Goal: Task Accomplishment & Management: Manage account settings

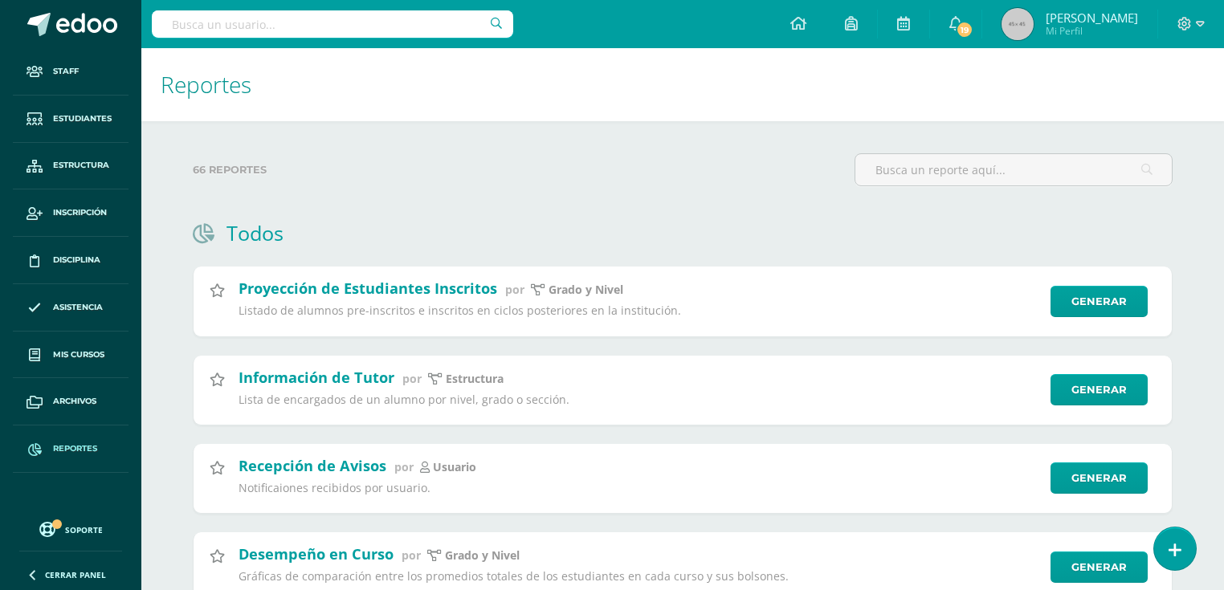
click at [236, 18] on input "text" at bounding box center [332, 23] width 361 height 27
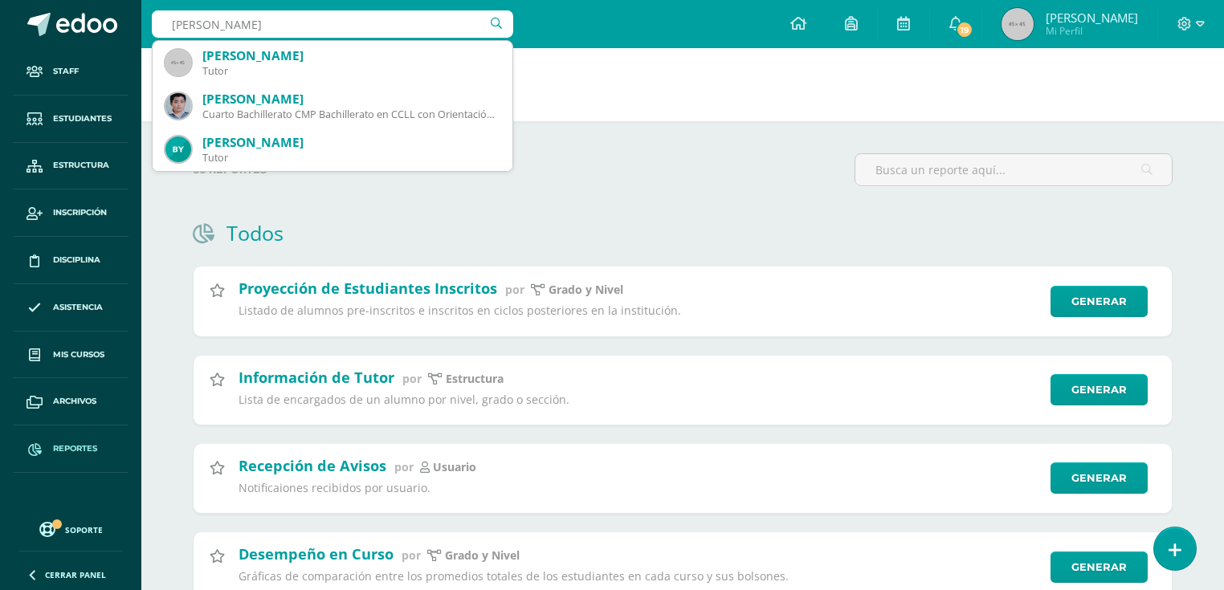
type input "rony lópez gonzalez"
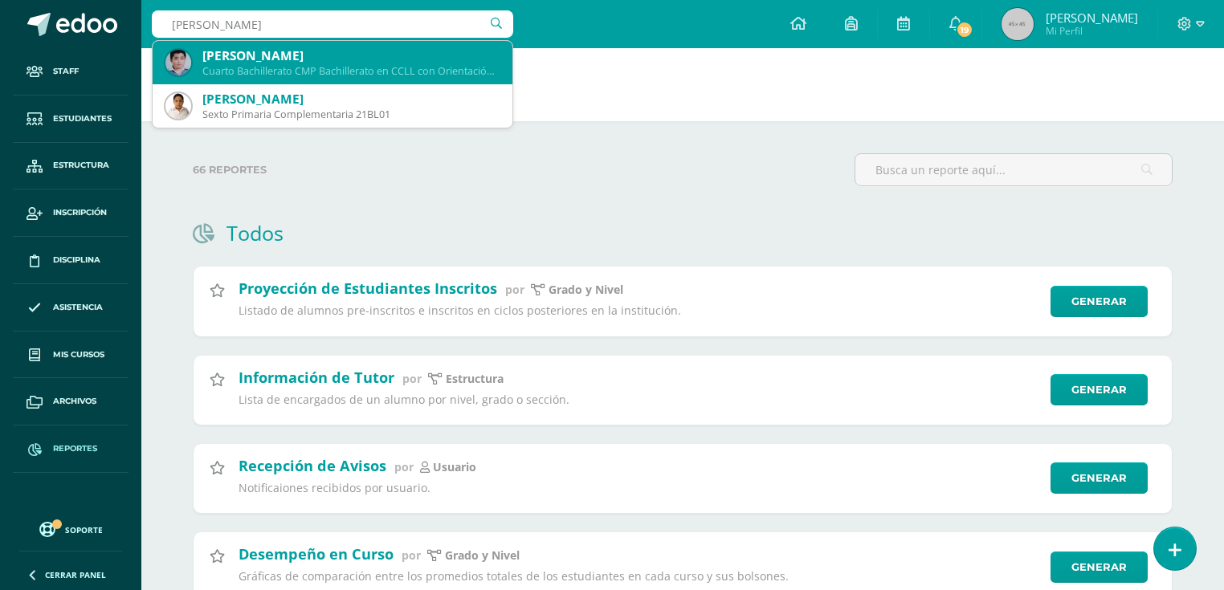
click at [324, 69] on div "Cuarto Bachillerato CMP Bachillerato en CCLL con Orientación en Computación 201…" at bounding box center [350, 71] width 297 height 14
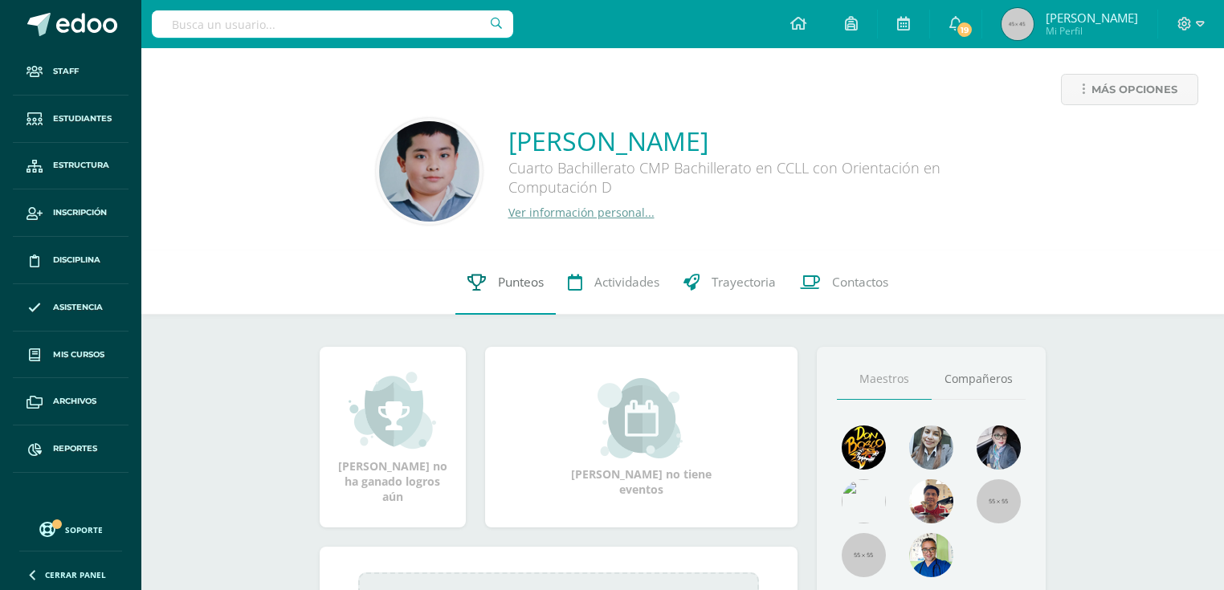
click at [498, 283] on span "Punteos" at bounding box center [521, 282] width 46 height 17
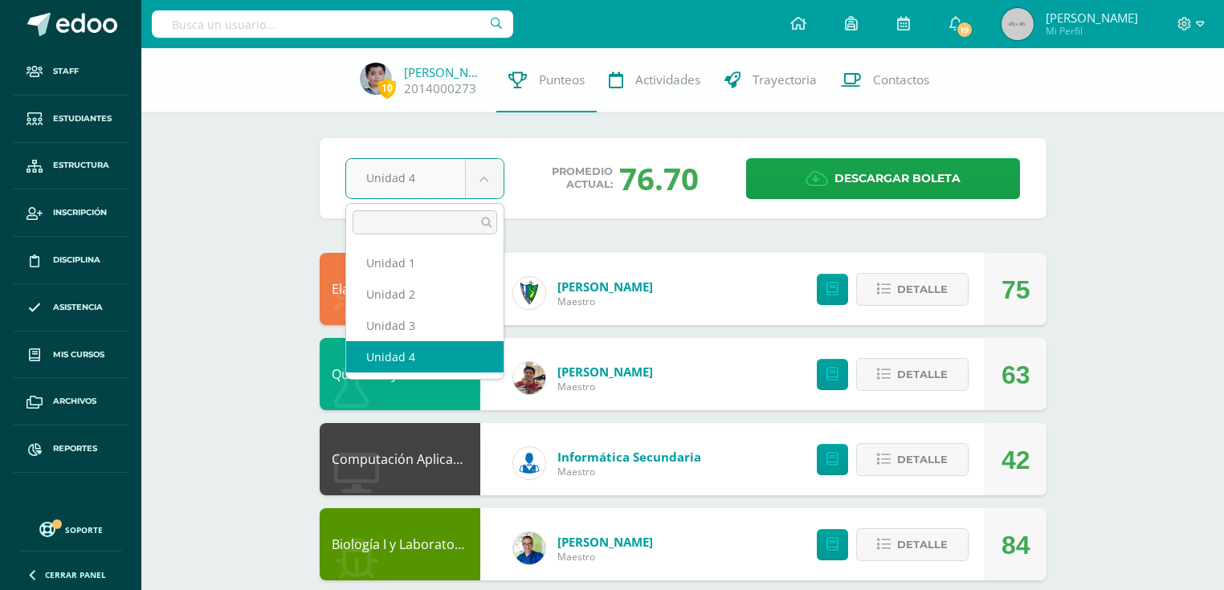
drag, startPoint x: 495, startPoint y: 189, endPoint x: 450, endPoint y: 207, distance: 48.3
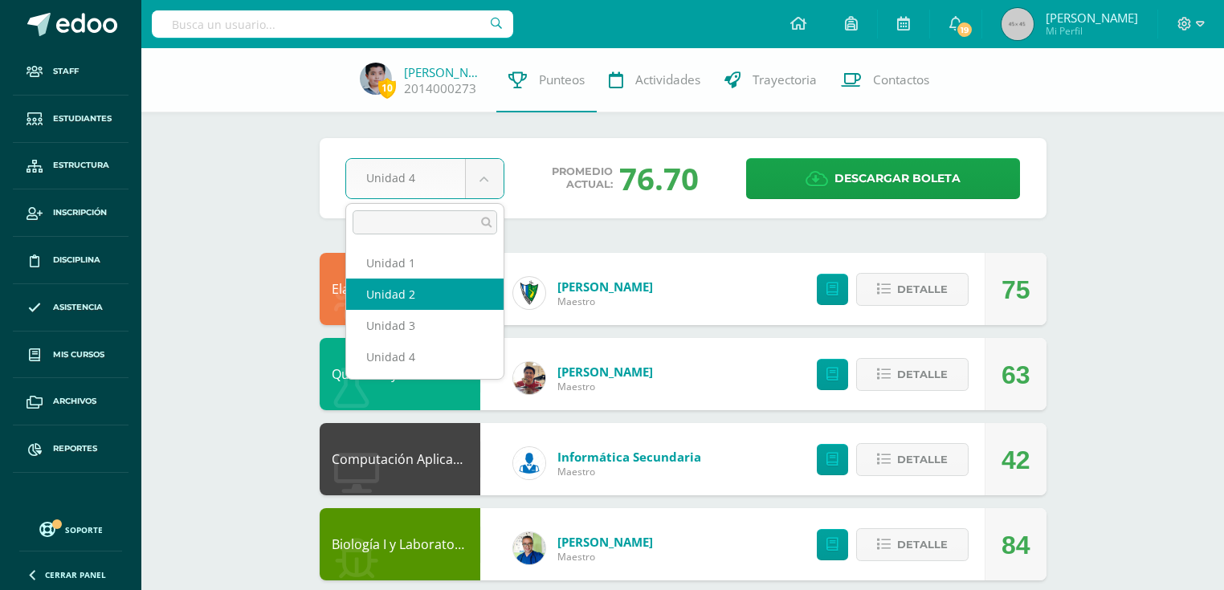
select select "Unidad 2"
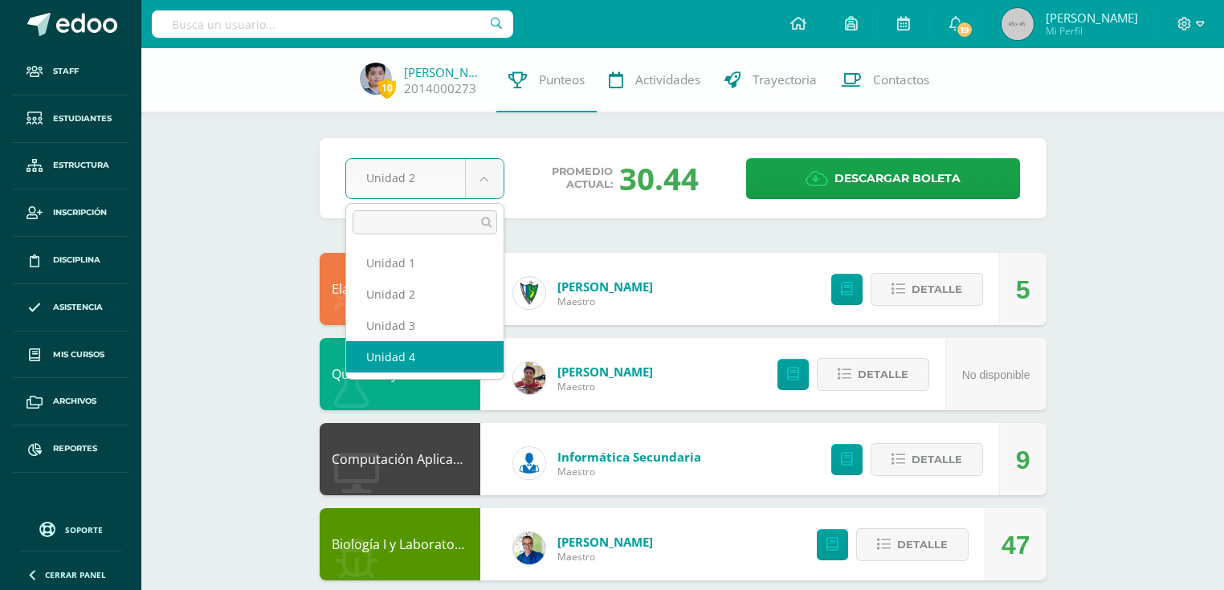
select select "Unidad 4"
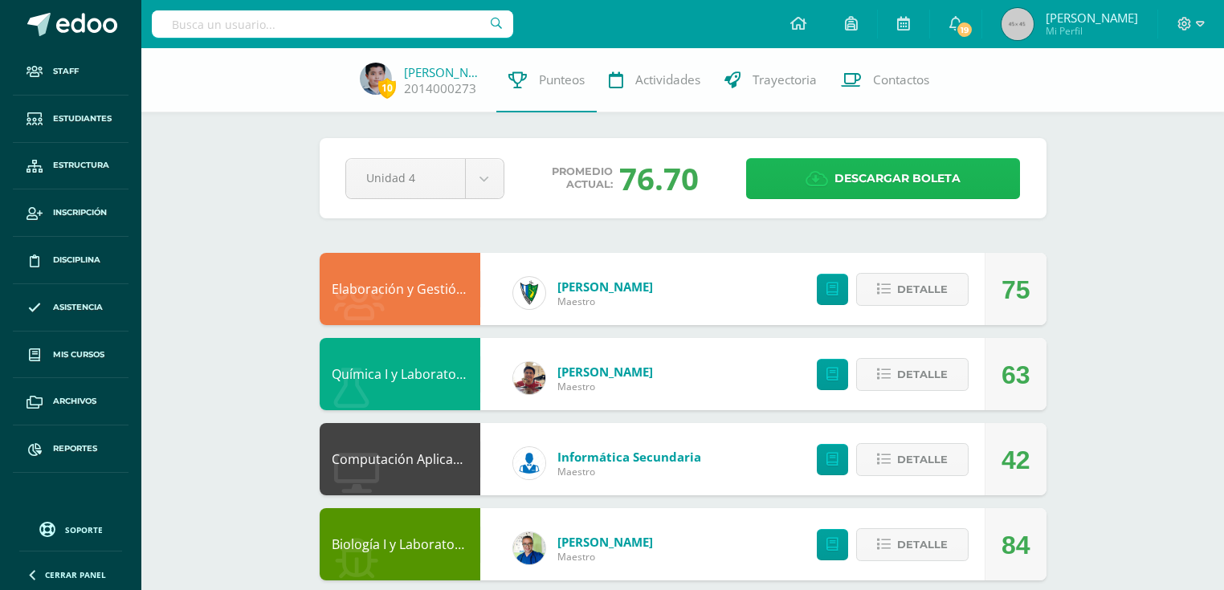
click at [927, 181] on span "Descargar boleta" at bounding box center [897, 178] width 126 height 39
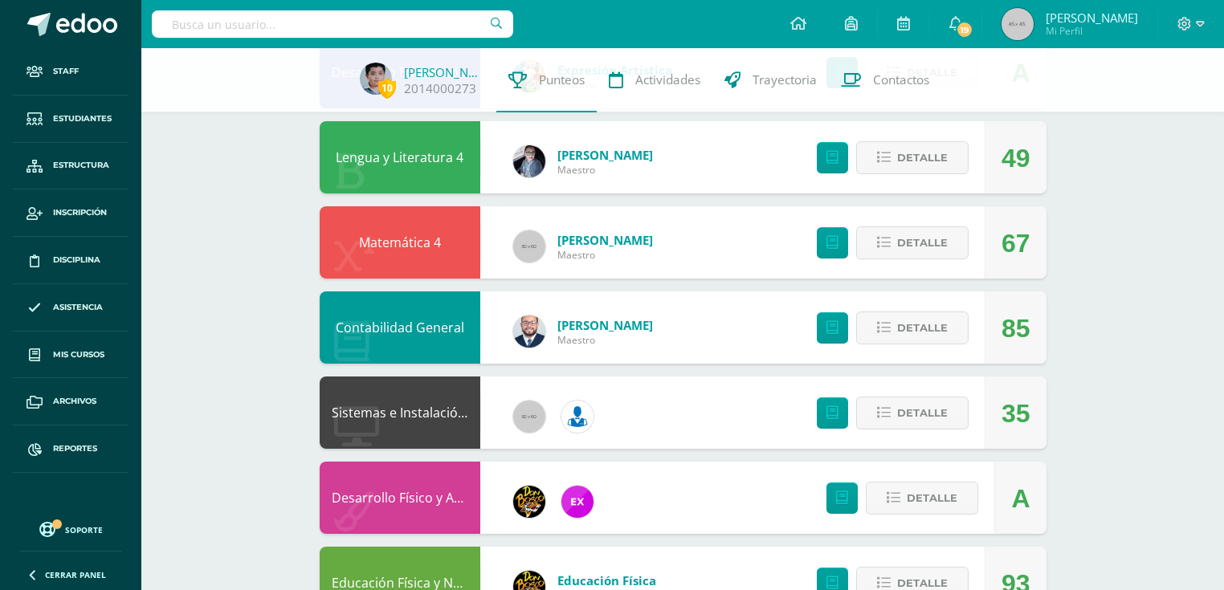
scroll to position [835, 0]
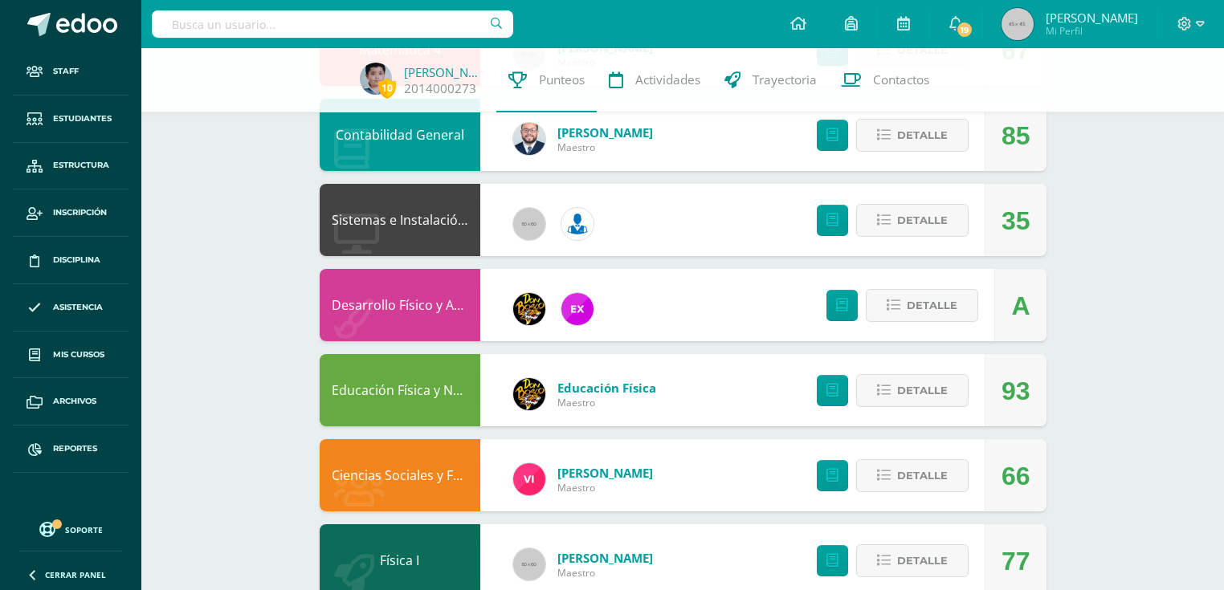
click at [407, 563] on link "Física I" at bounding box center [399, 561] width 39 height 18
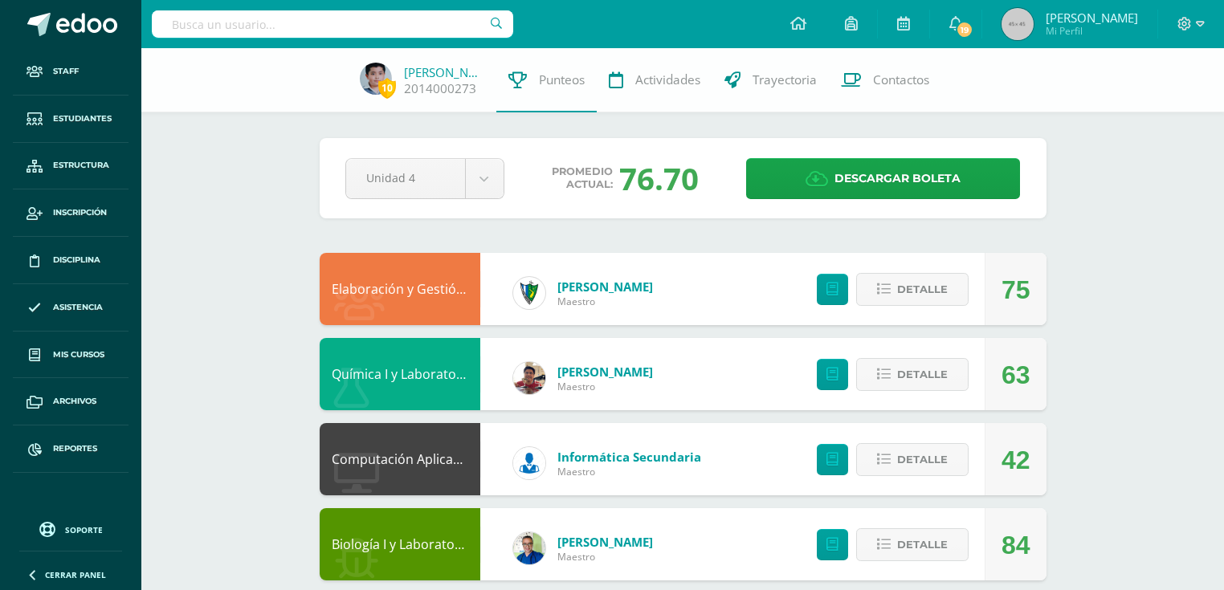
click at [409, 288] on link "Elaboración y Gestión de Proyectos" at bounding box center [439, 289] width 215 height 18
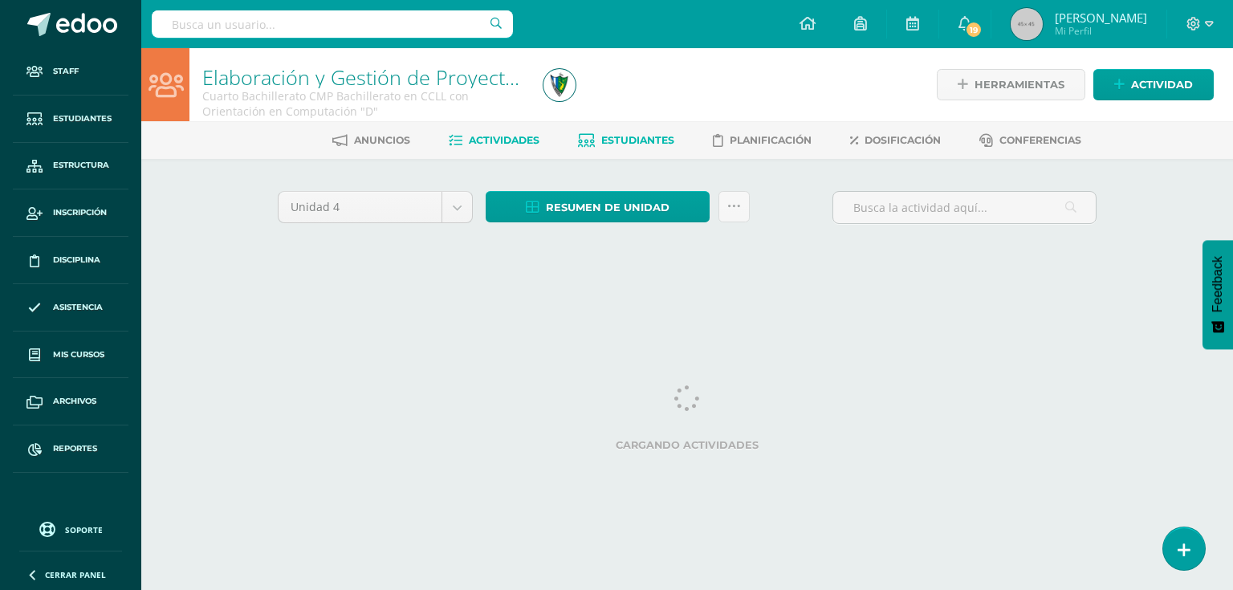
click at [649, 145] on span "Estudiantes" at bounding box center [637, 140] width 73 height 12
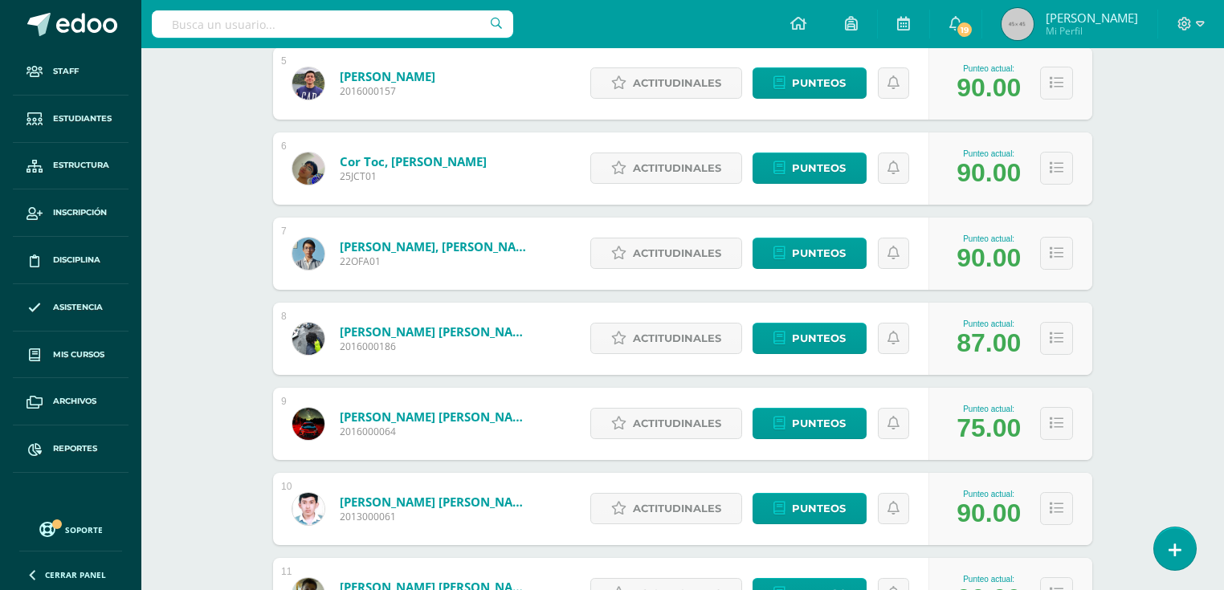
scroll to position [899, 0]
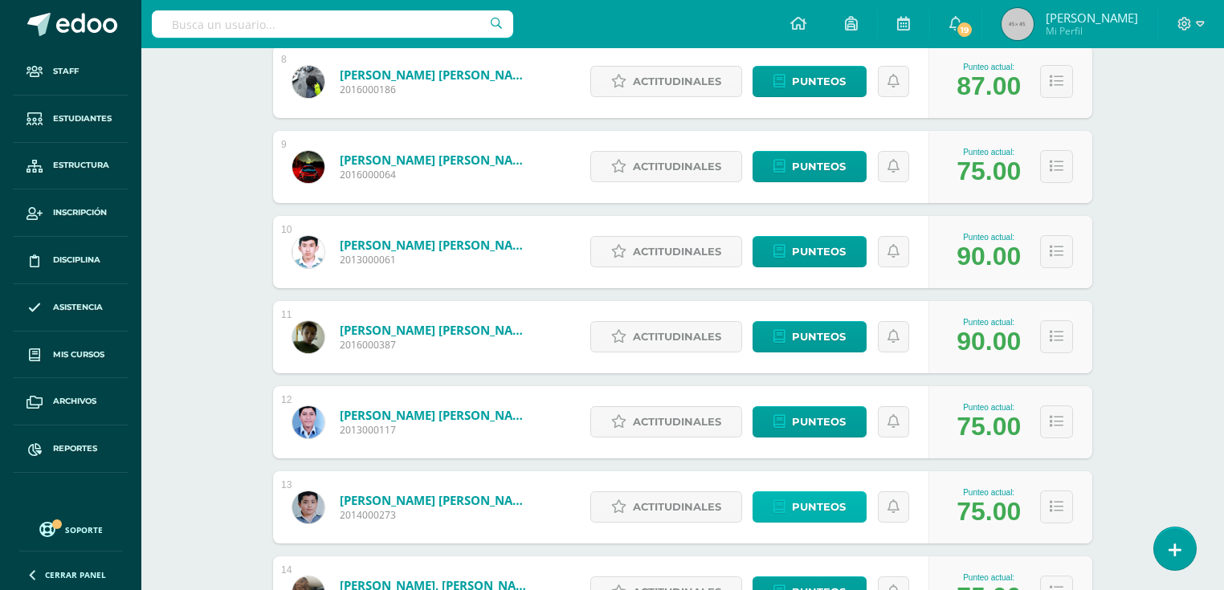
click at [838, 507] on span "Punteos" at bounding box center [819, 507] width 54 height 30
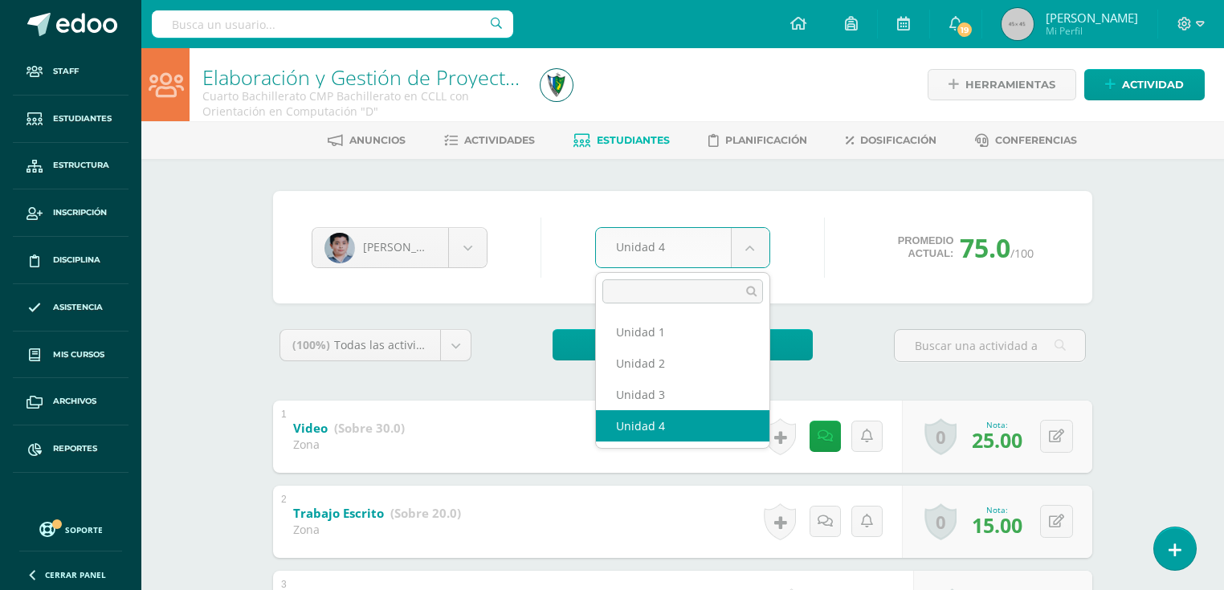
click at [754, 246] on body "Staff Estudiantes Estructura Inscripción Disciplina Asistencia Mis cursos Archi…" at bounding box center [612, 545] width 1224 height 1090
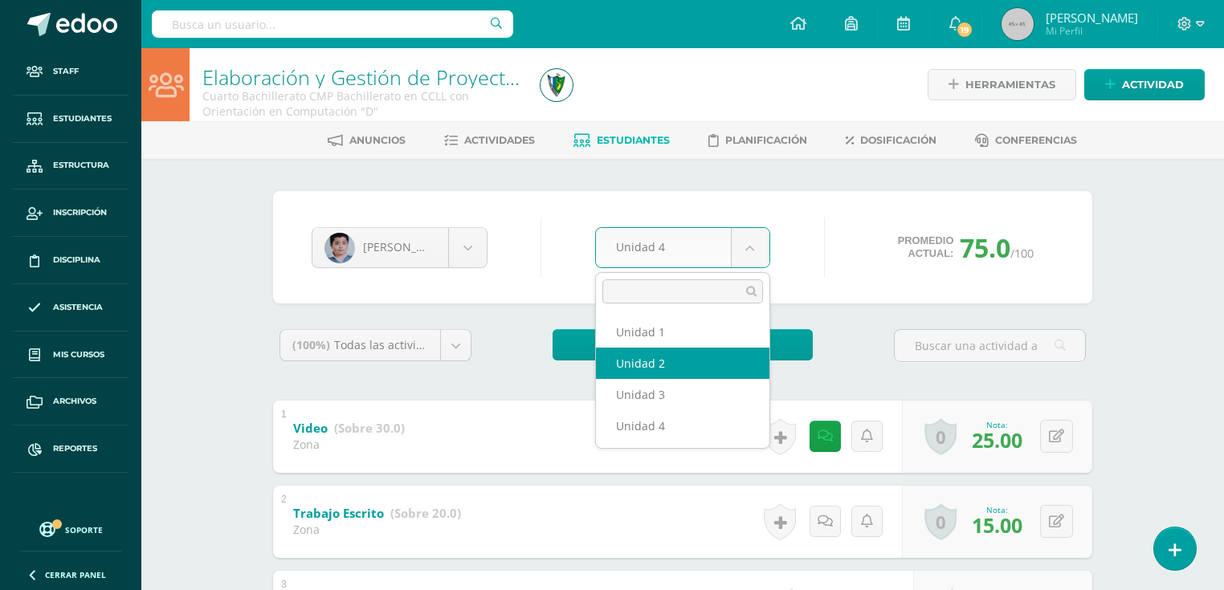
select select "Unidad 2"
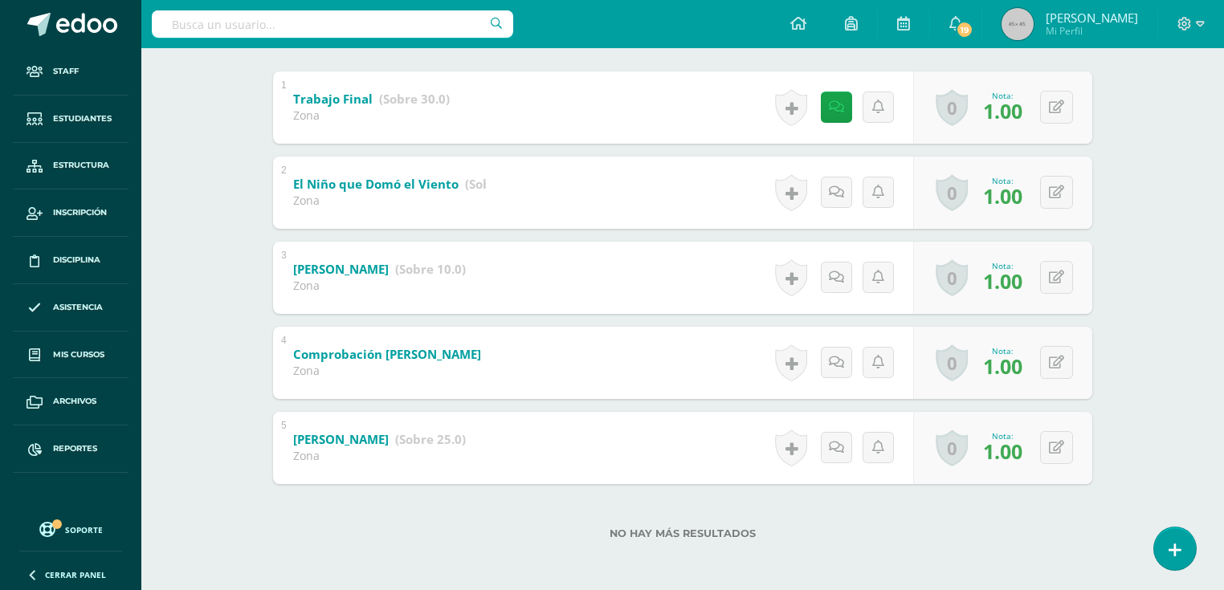
scroll to position [136, 0]
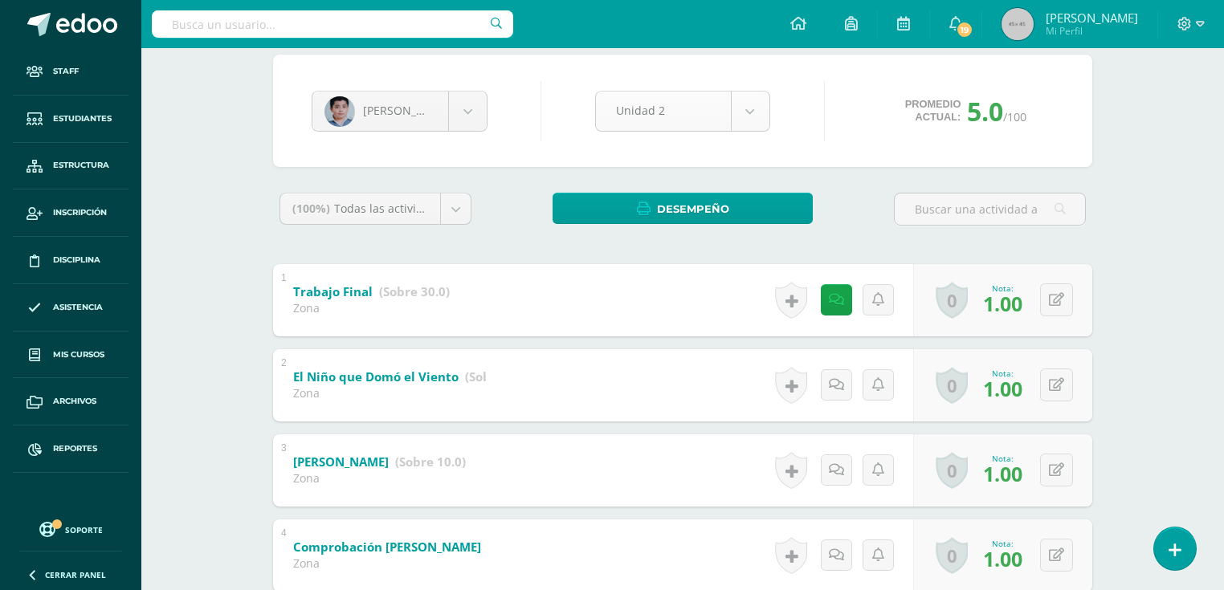
click at [745, 128] on body "Staff Estudiantes Estructura Inscripción Disciplina Asistencia Mis cursos Archi…" at bounding box center [612, 324] width 1224 height 920
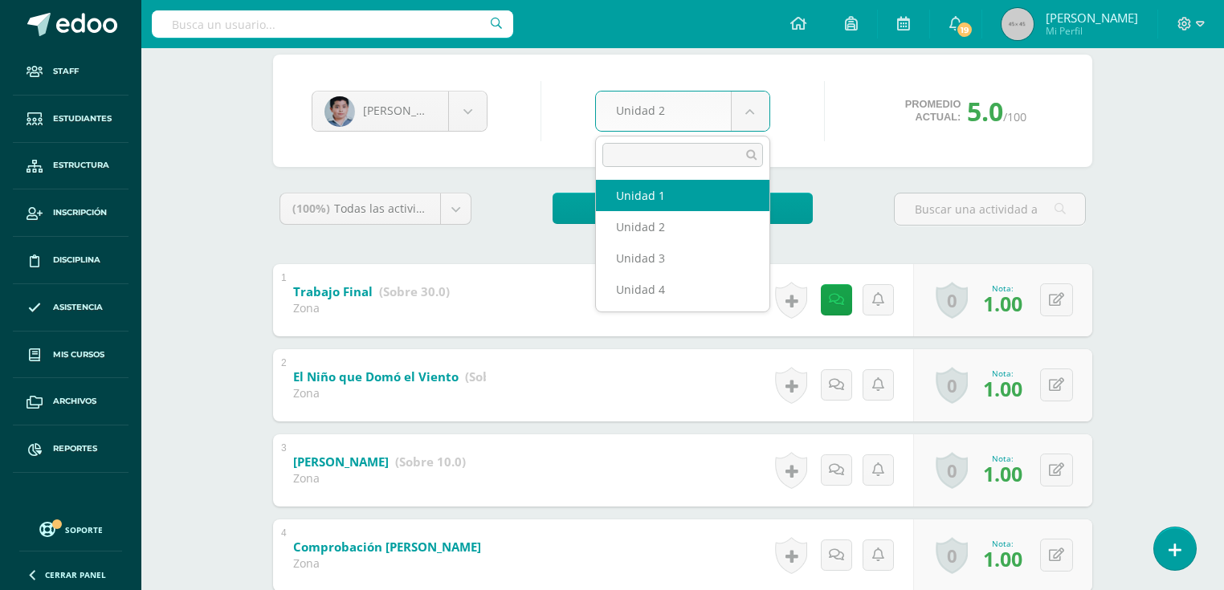
drag, startPoint x: 719, startPoint y: 198, endPoint x: 697, endPoint y: 189, distance: 23.4
select select "Unidad 1"
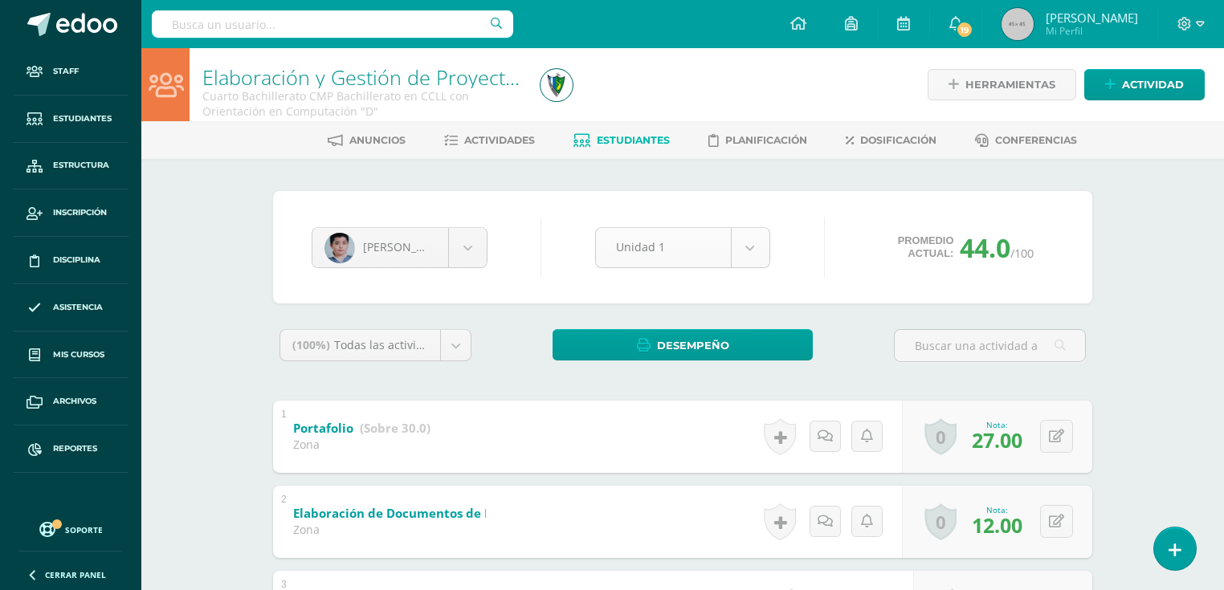
click at [763, 236] on body "Staff Estudiantes Estructura Inscripción Disciplina Asistencia Mis cursos Archi…" at bounding box center [612, 460] width 1224 height 920
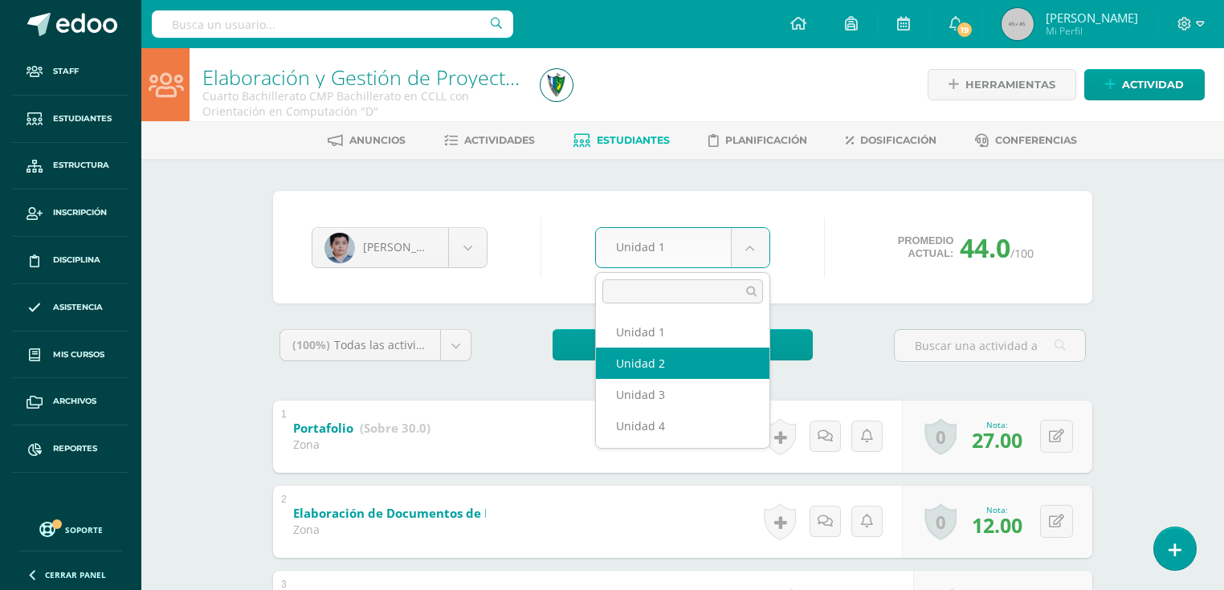
select select "Unidad 2"
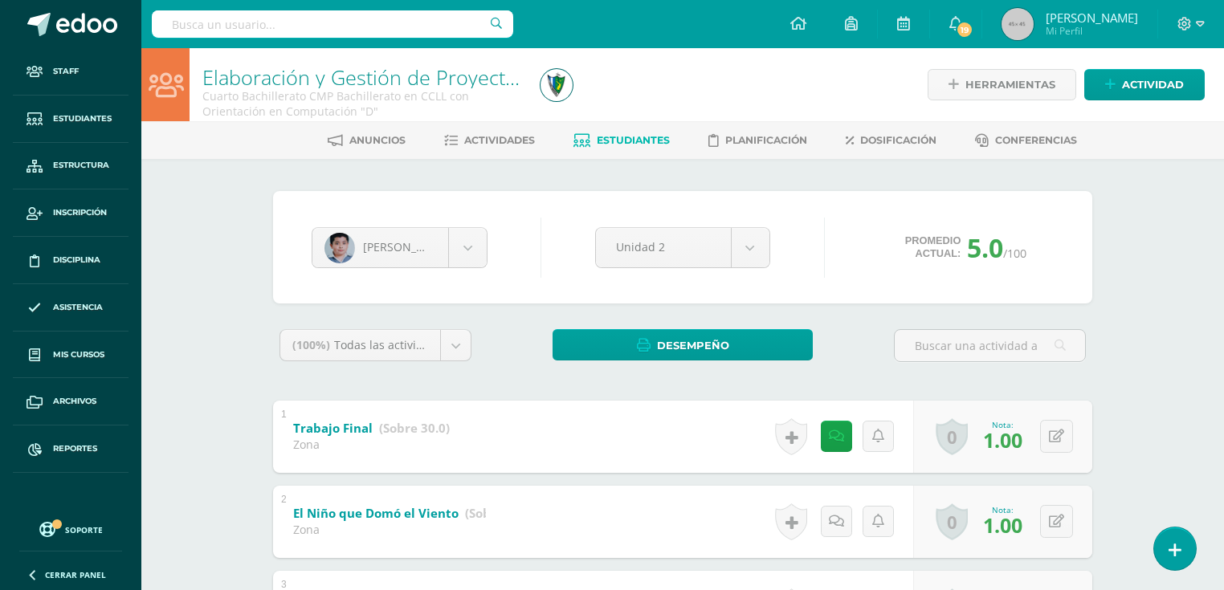
scroll to position [128, 0]
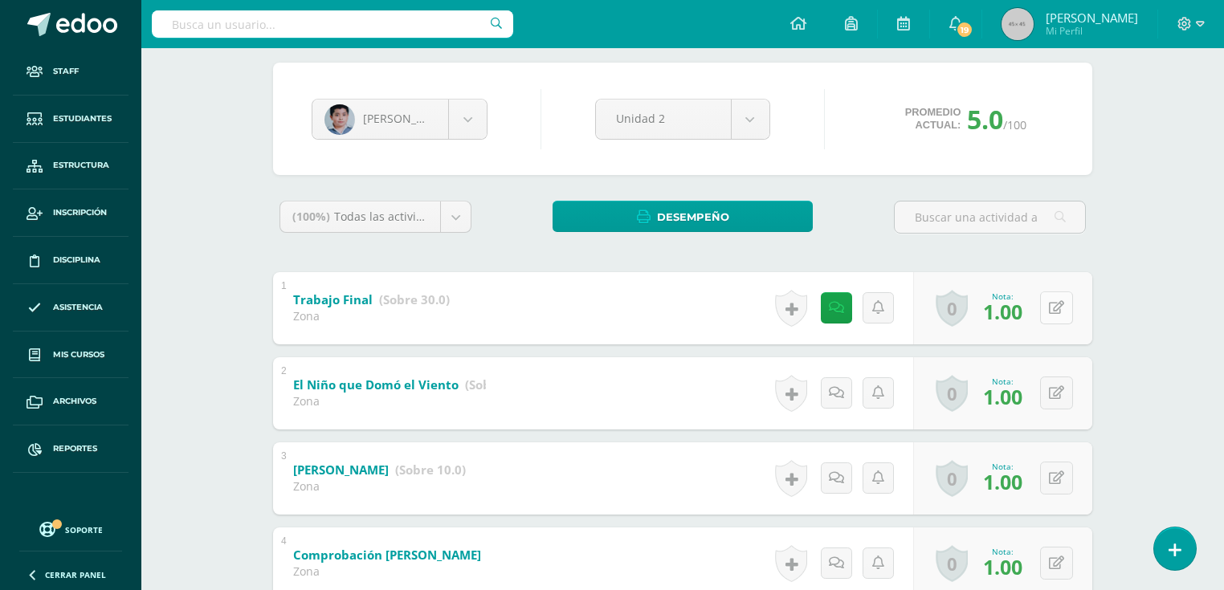
click at [1047, 306] on button at bounding box center [1056, 307] width 33 height 33
type input "27"
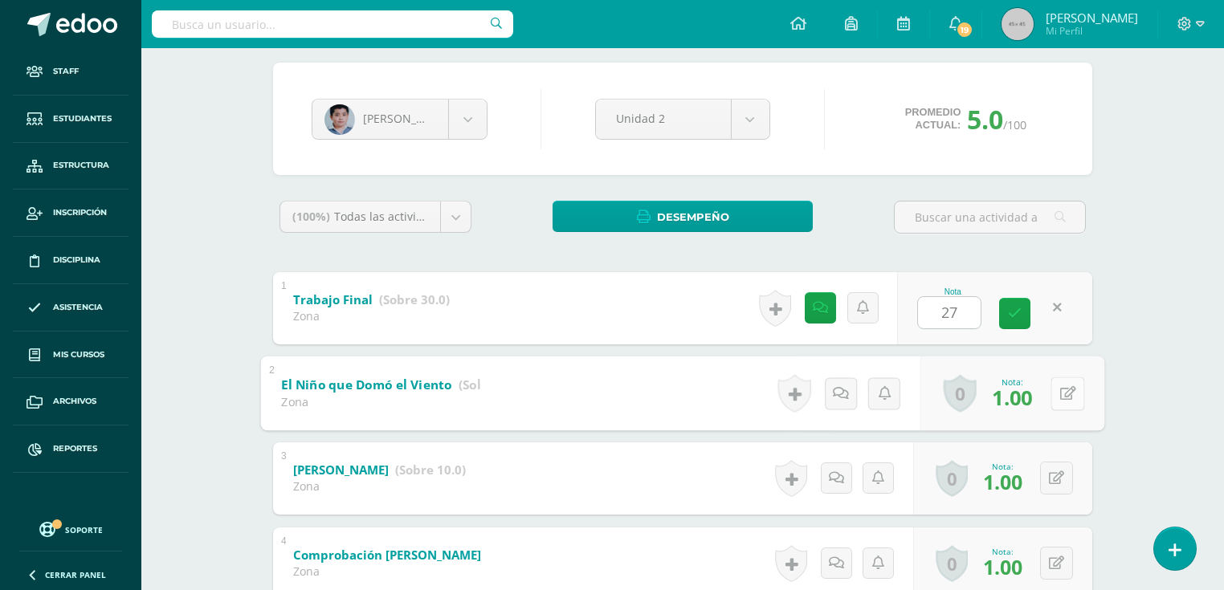
click at [1053, 391] on button at bounding box center [1067, 394] width 34 height 34
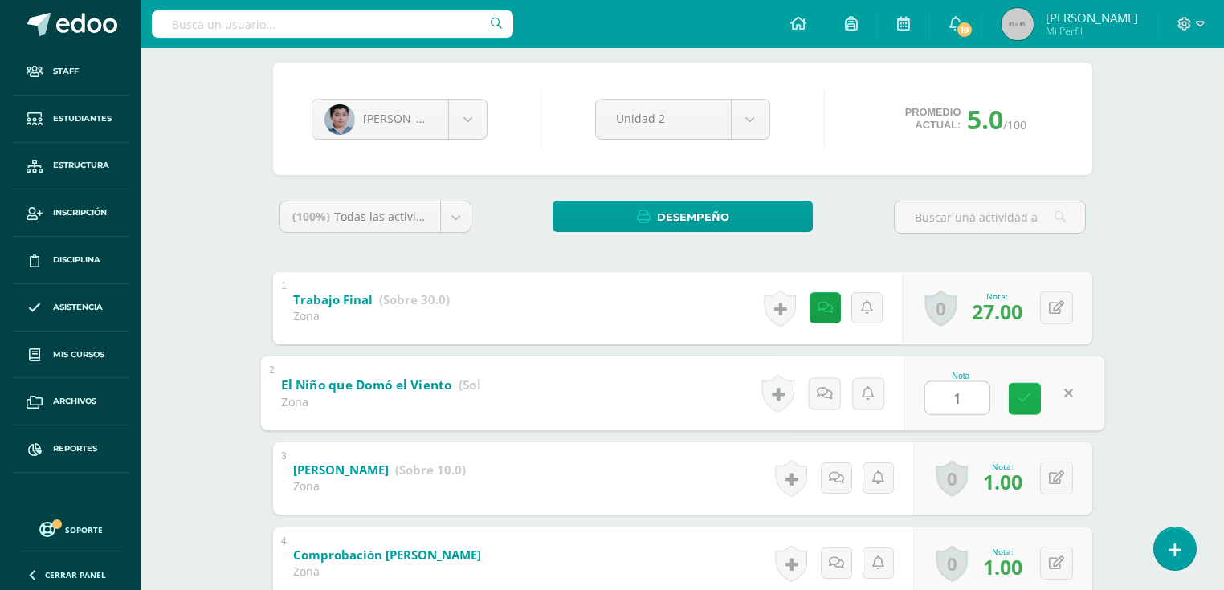
type input "12"
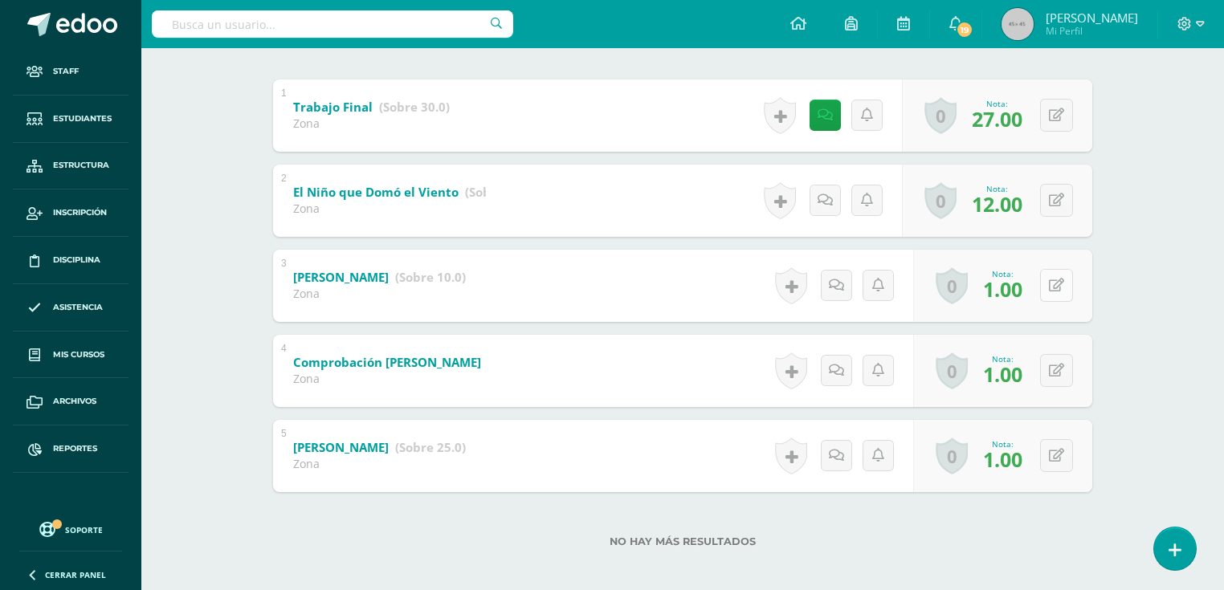
click at [1061, 285] on icon at bounding box center [1056, 286] width 15 height 14
type input "3"
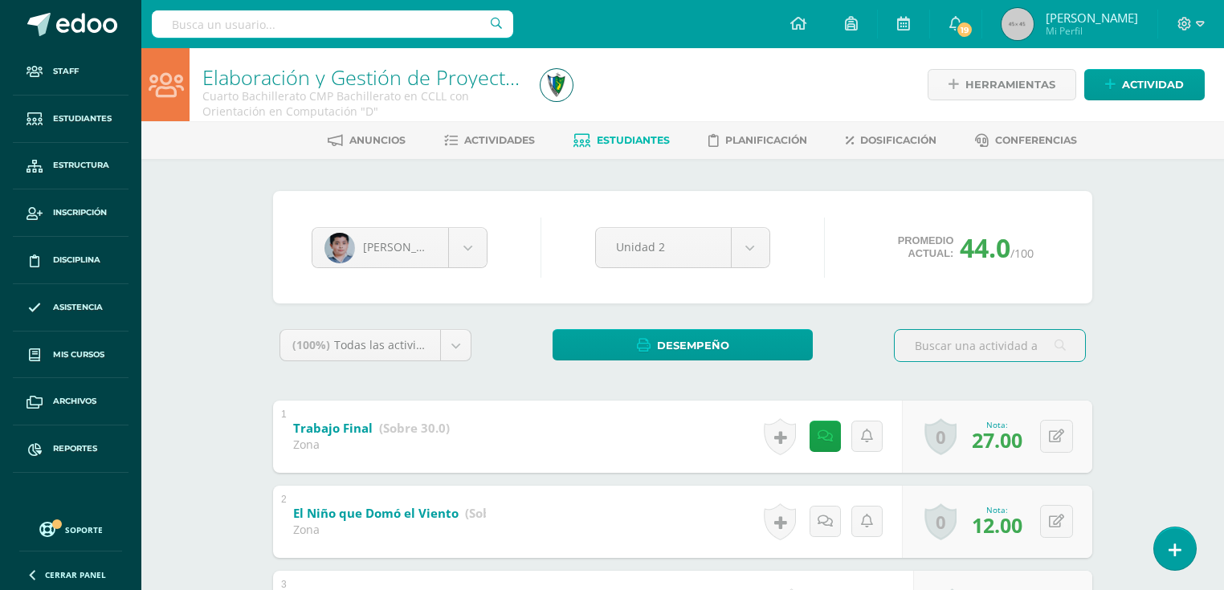
click at [610, 134] on span "Estudiantes" at bounding box center [633, 140] width 73 height 12
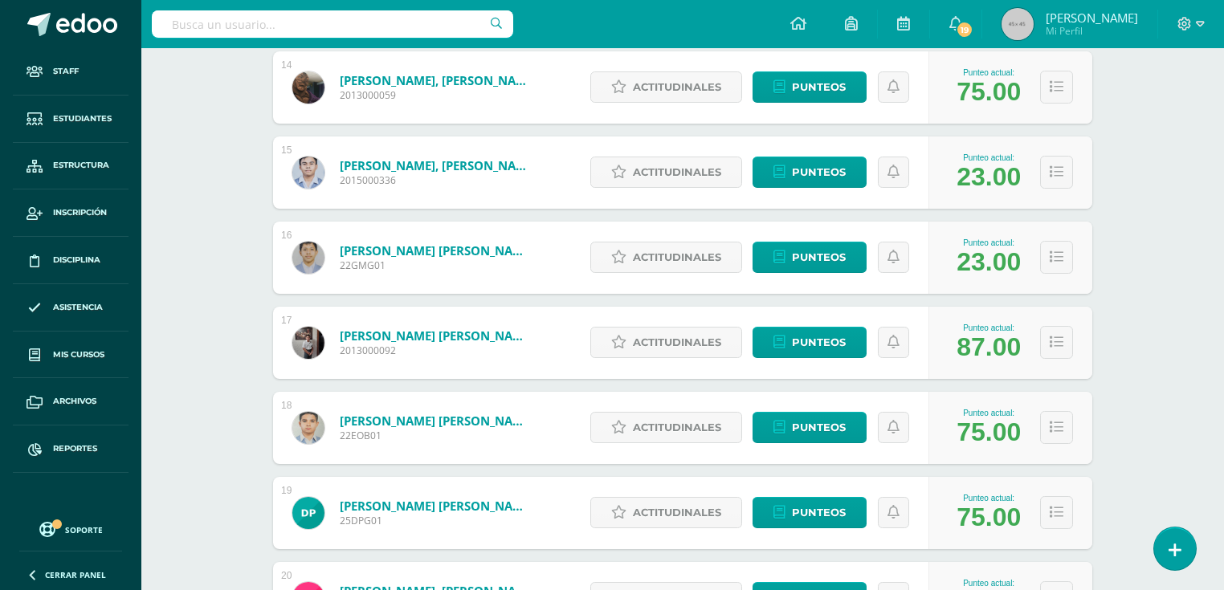
scroll to position [1211, 0]
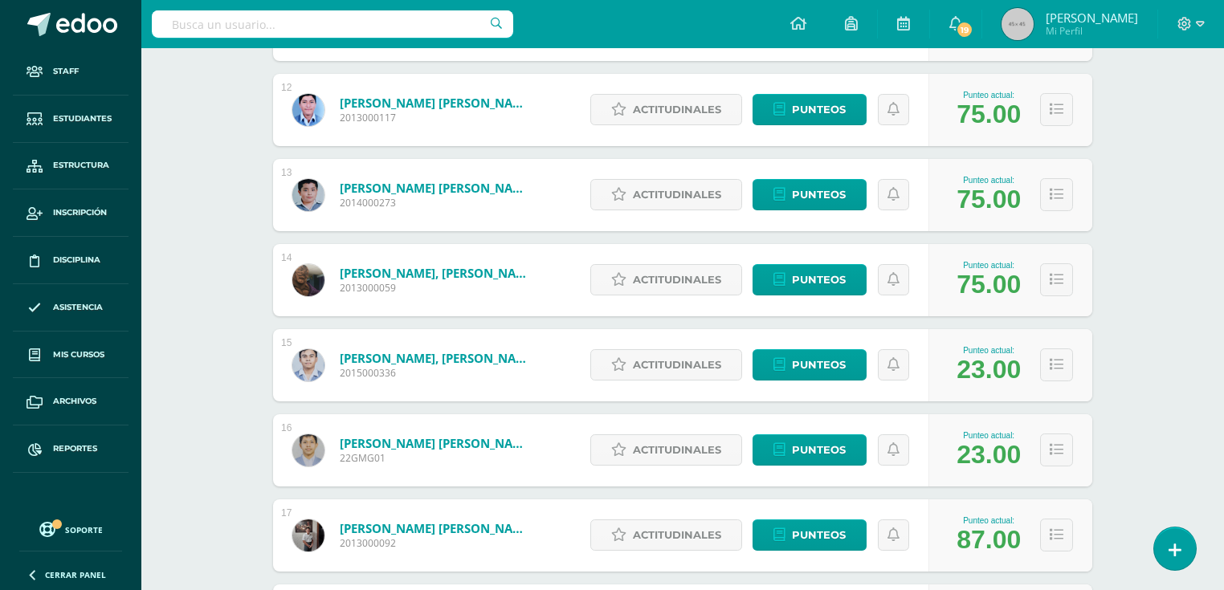
click at [483, 185] on link "López Gonzalez, Rony Alberto" at bounding box center [436, 188] width 193 height 16
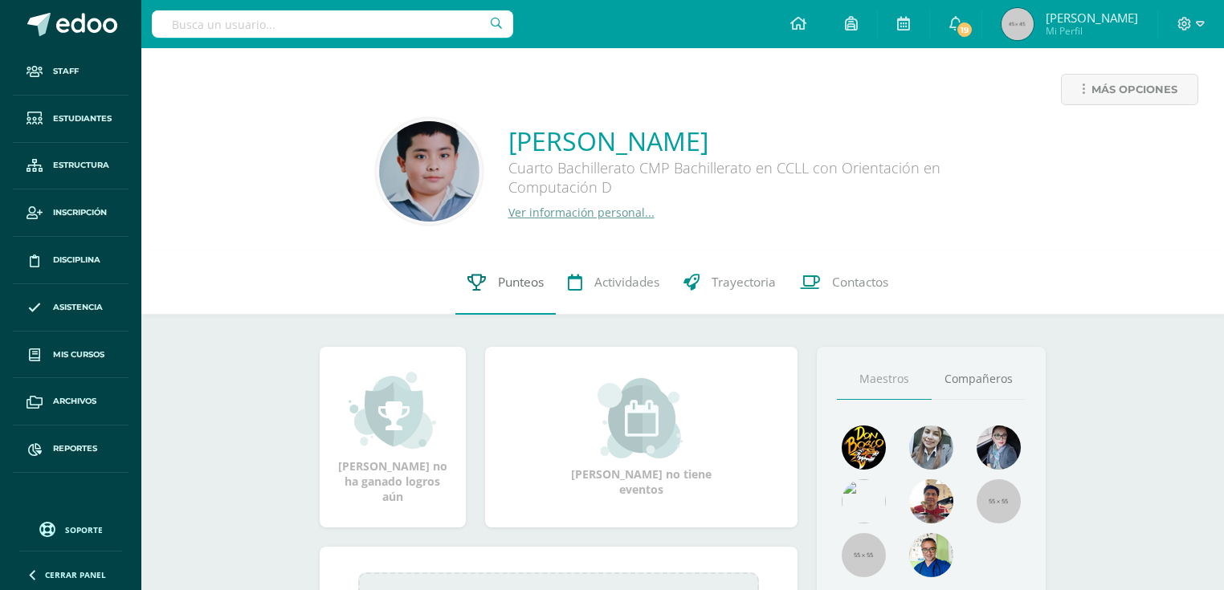
click at [484, 292] on link "Punteos" at bounding box center [505, 282] width 100 height 64
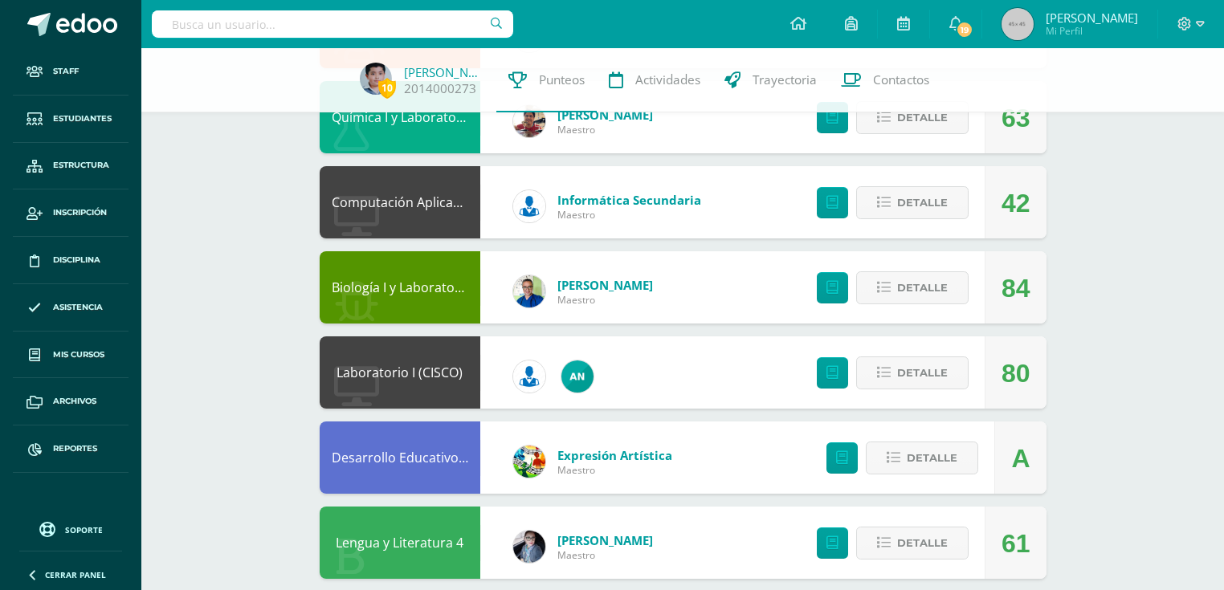
scroll to position [450, 0]
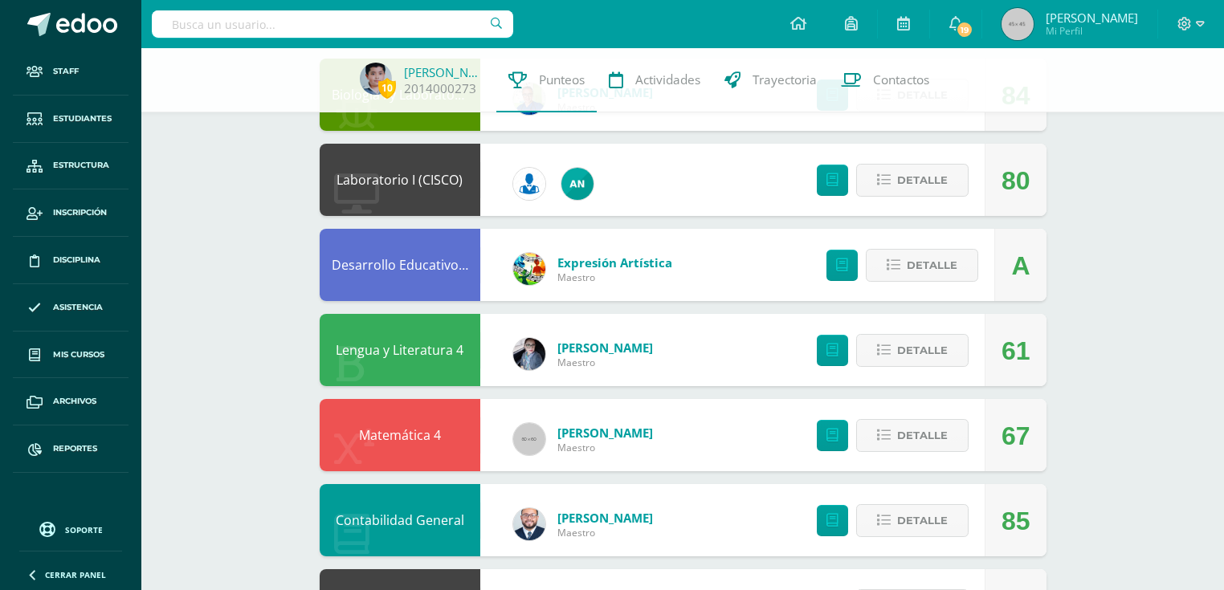
click at [436, 353] on link "Lengua y Literatura 4" at bounding box center [400, 350] width 128 height 18
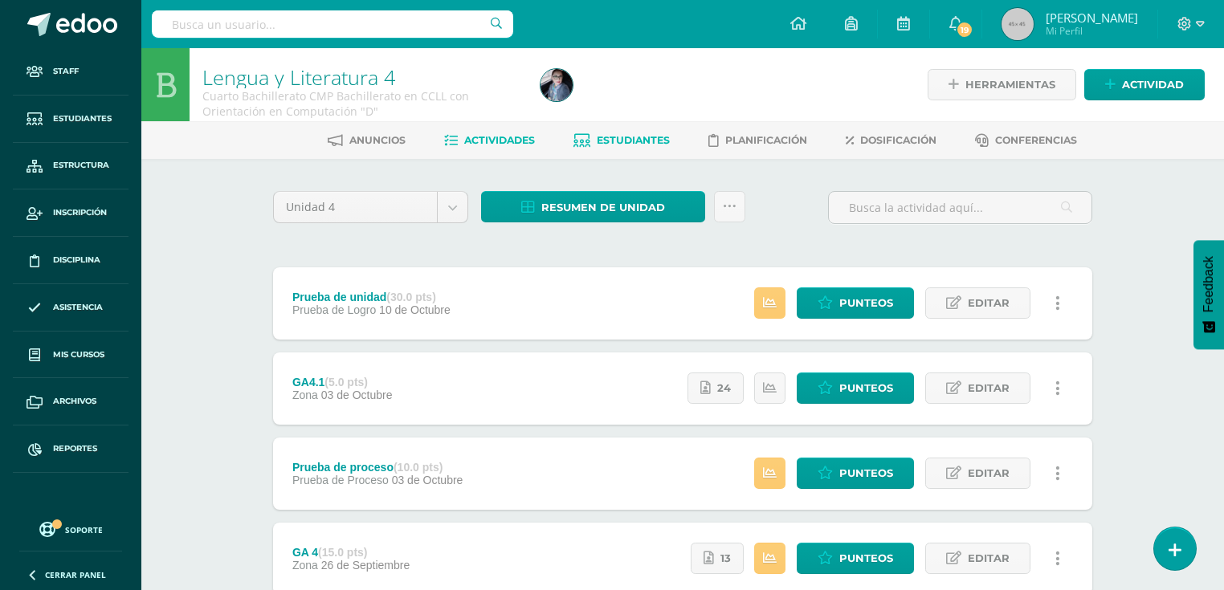
click at [597, 144] on span "Estudiantes" at bounding box center [633, 140] width 73 height 12
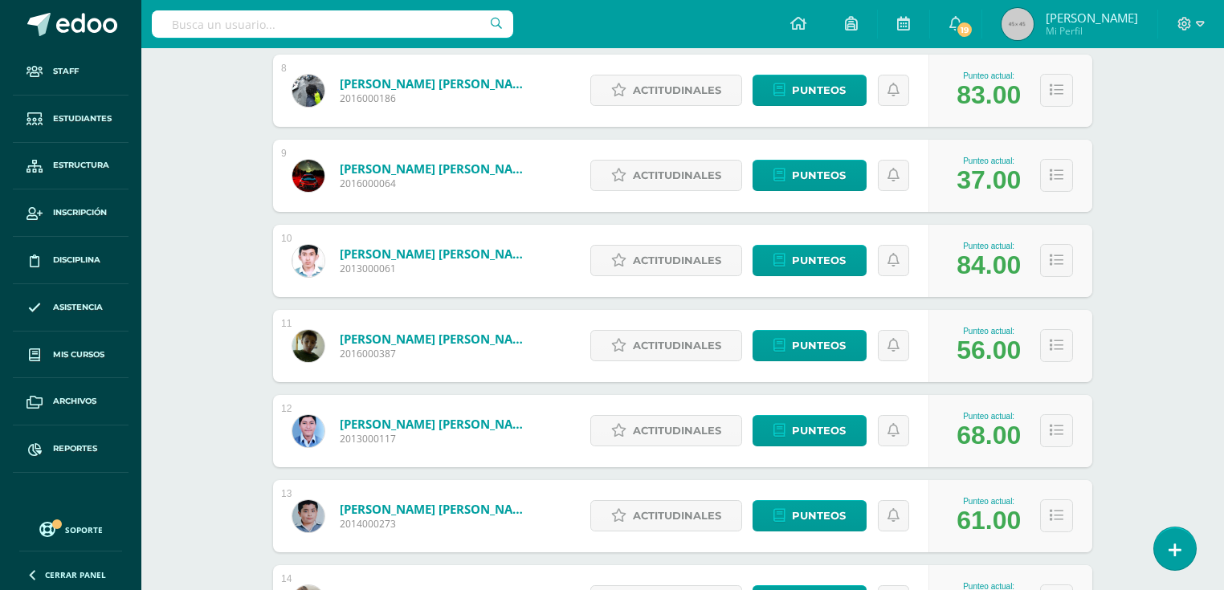
scroll to position [1019, 0]
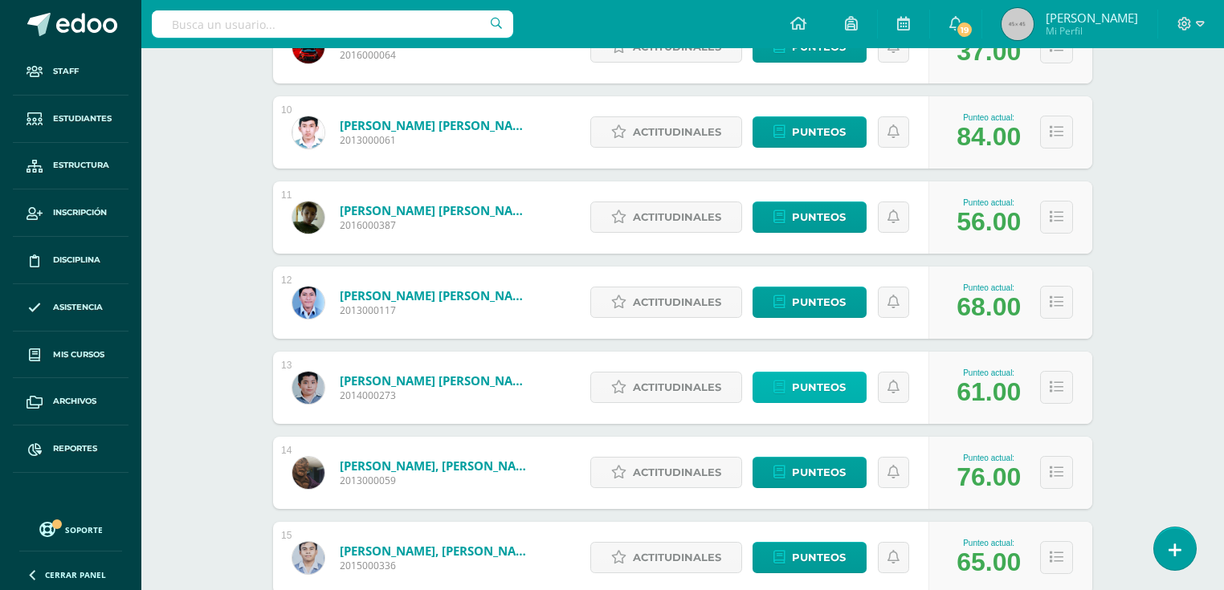
click at [842, 386] on span "Punteos" at bounding box center [819, 388] width 54 height 30
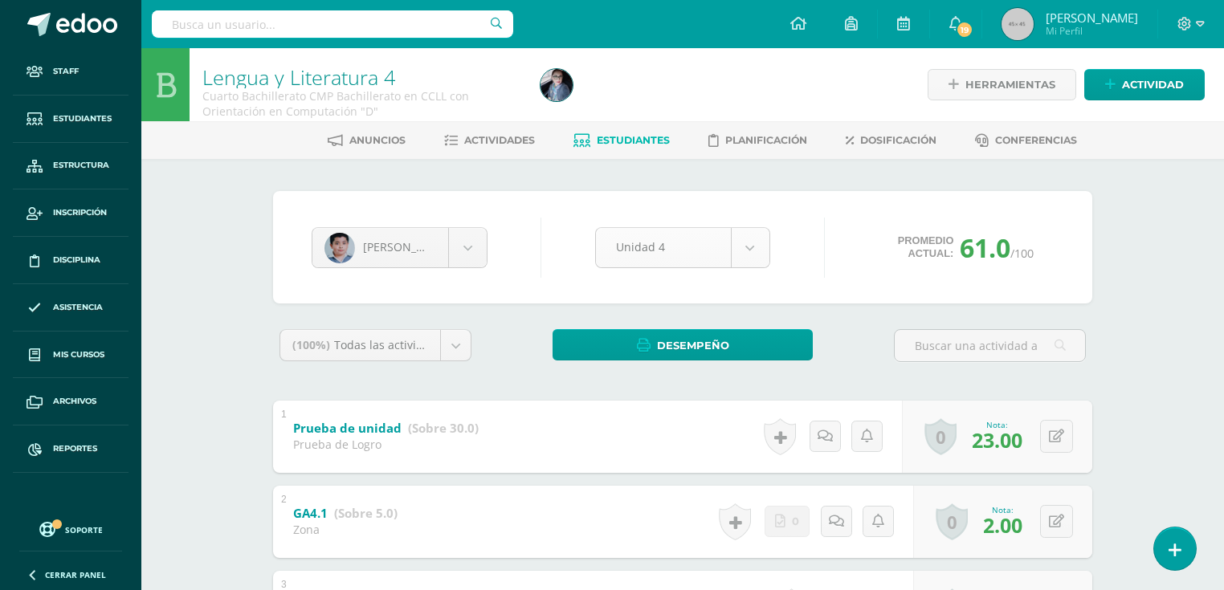
click at [737, 238] on body "Staff Estudiantes Estructura Inscripción Disciplina Asistencia Mis cursos Archi…" at bounding box center [612, 587] width 1224 height 1175
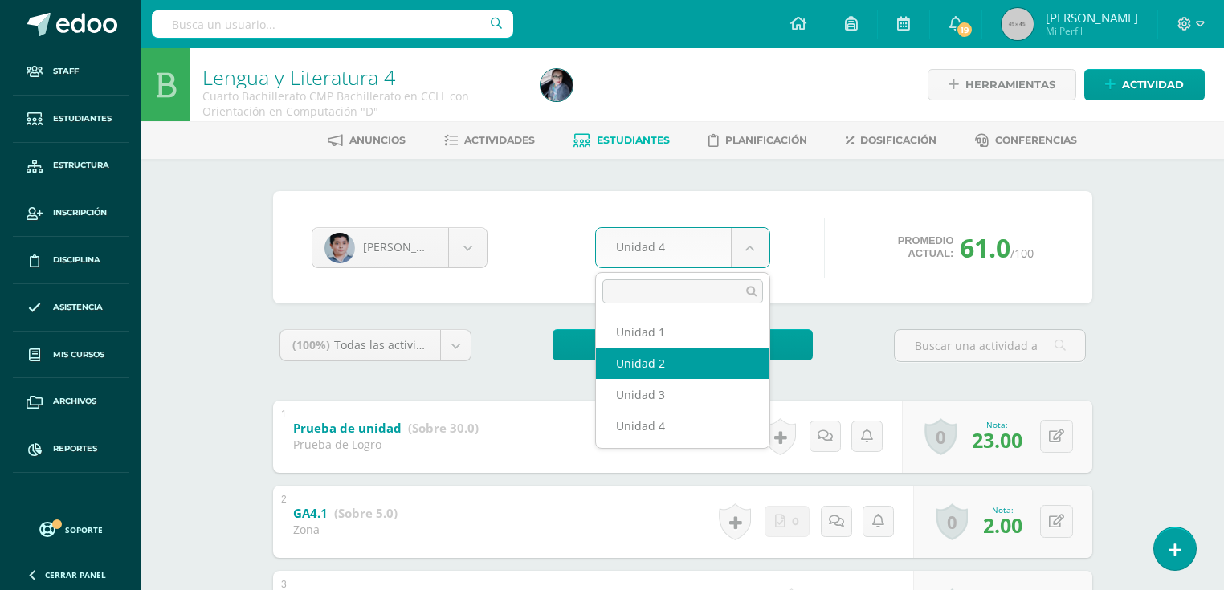
select select "Unidad 2"
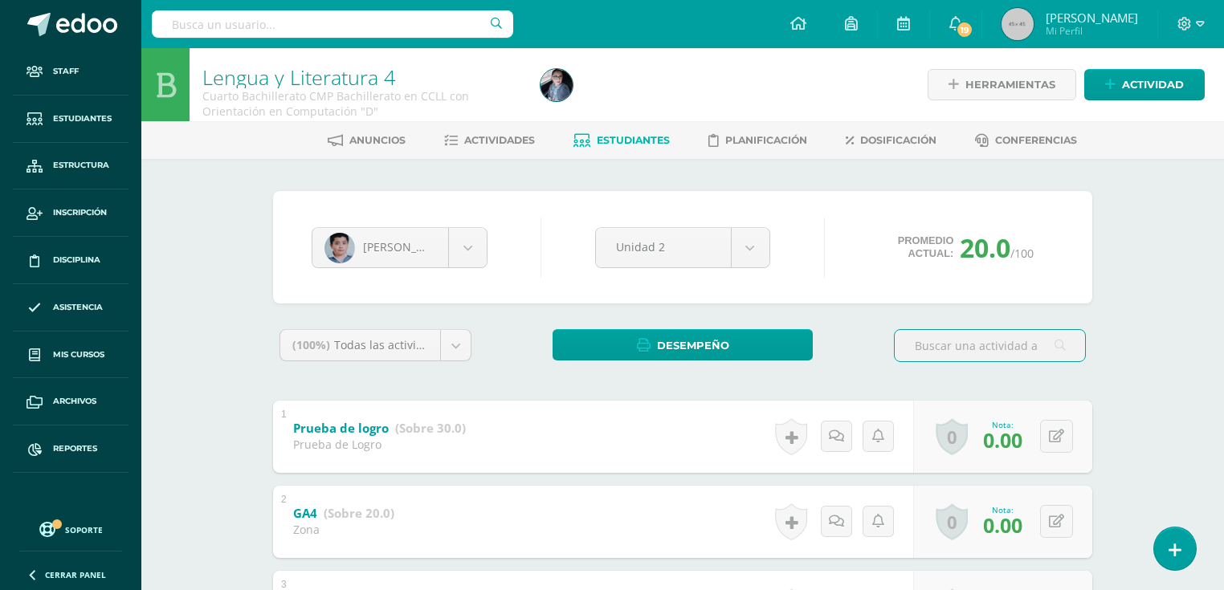
scroll to position [64, 0]
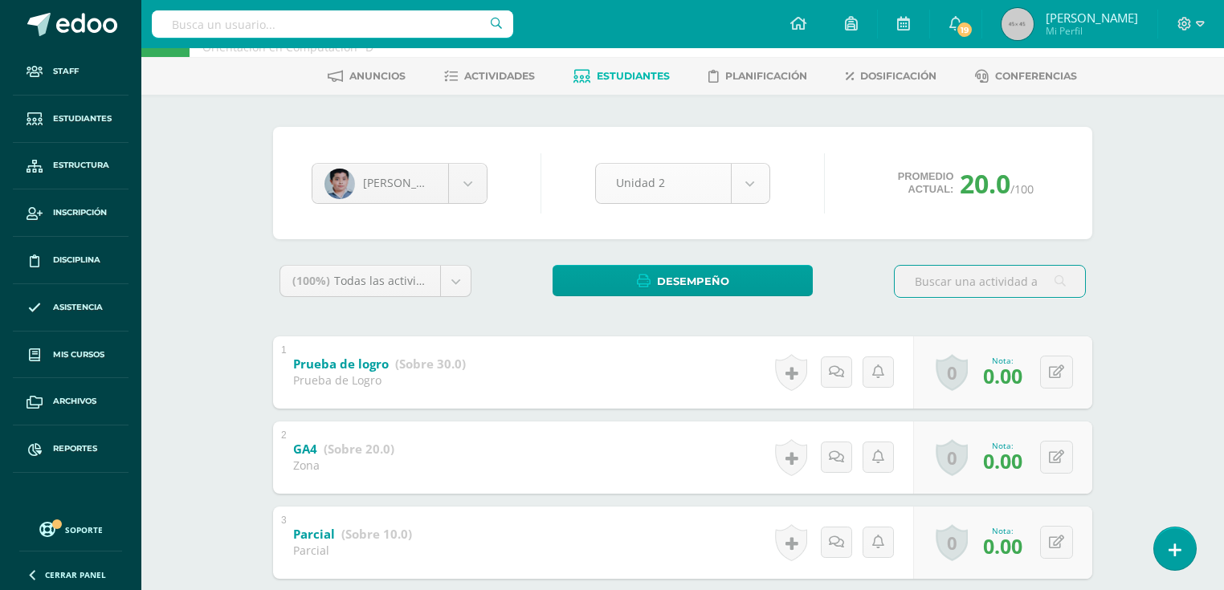
click at [728, 181] on body "Staff Estudiantes Estructura Inscripción Disciplina Asistencia Mis cursos Archi…" at bounding box center [612, 481] width 1224 height 1090
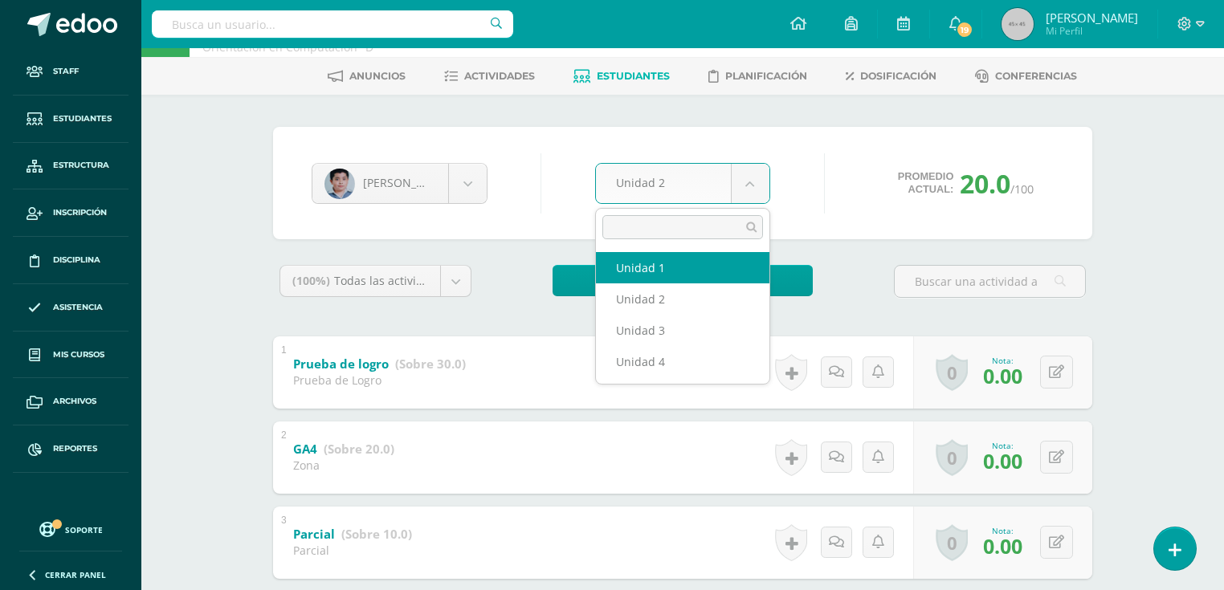
select select "Unidad 1"
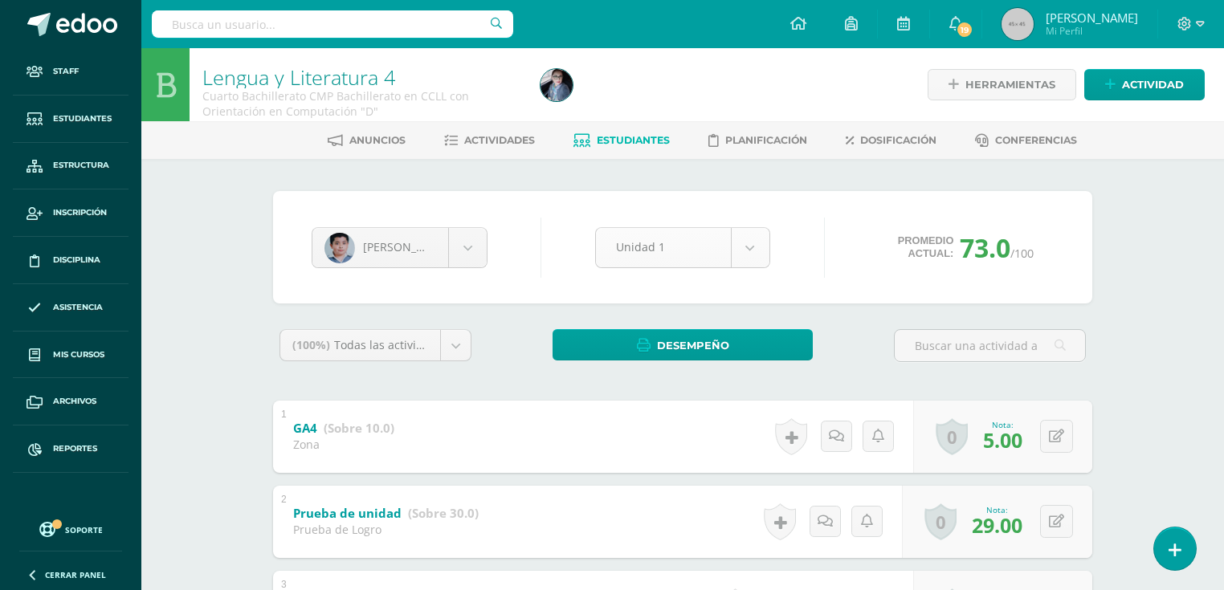
click at [747, 241] on body "Staff Estudiantes Estructura Inscripción Disciplina Asistencia Mis cursos Archi…" at bounding box center [612, 545] width 1224 height 1090
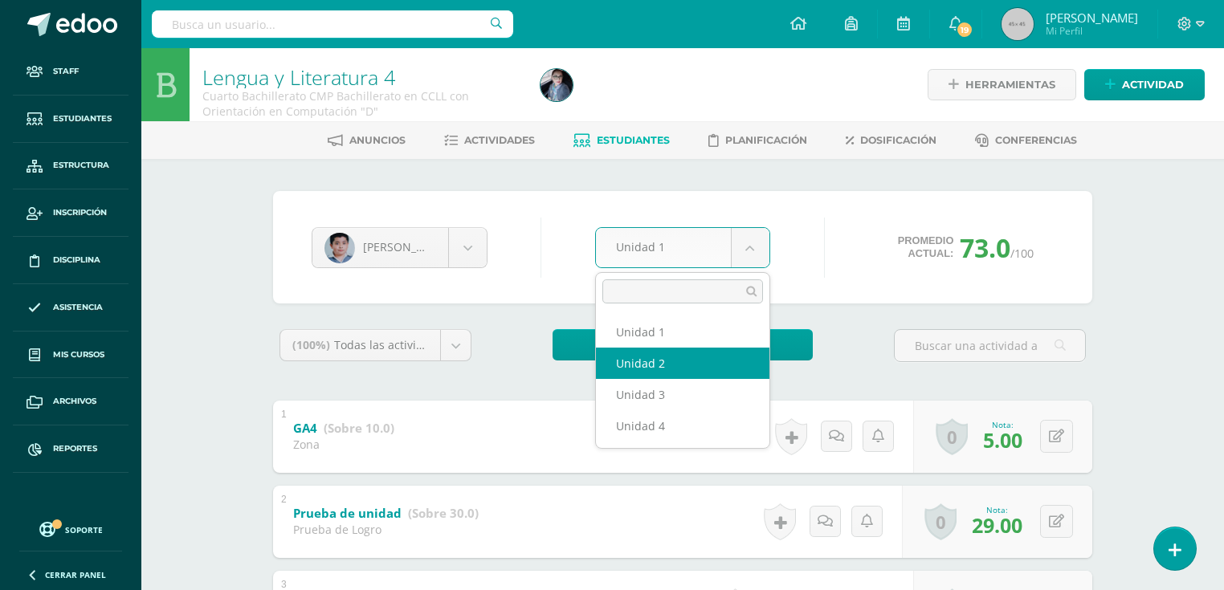
select select "Unidad 2"
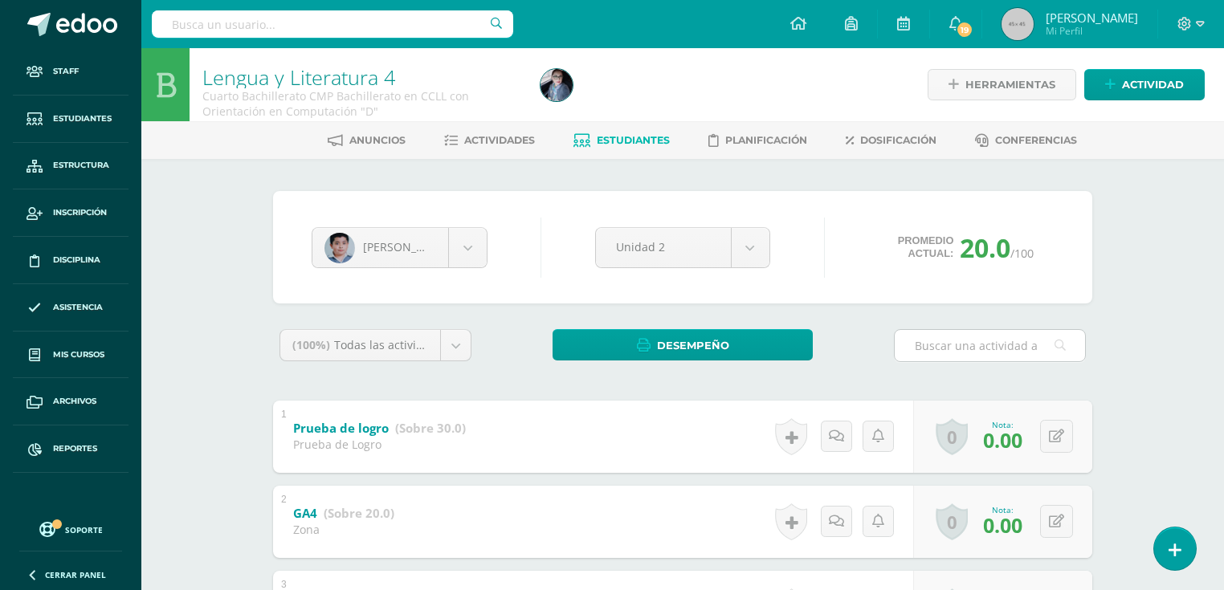
scroll to position [128, 0]
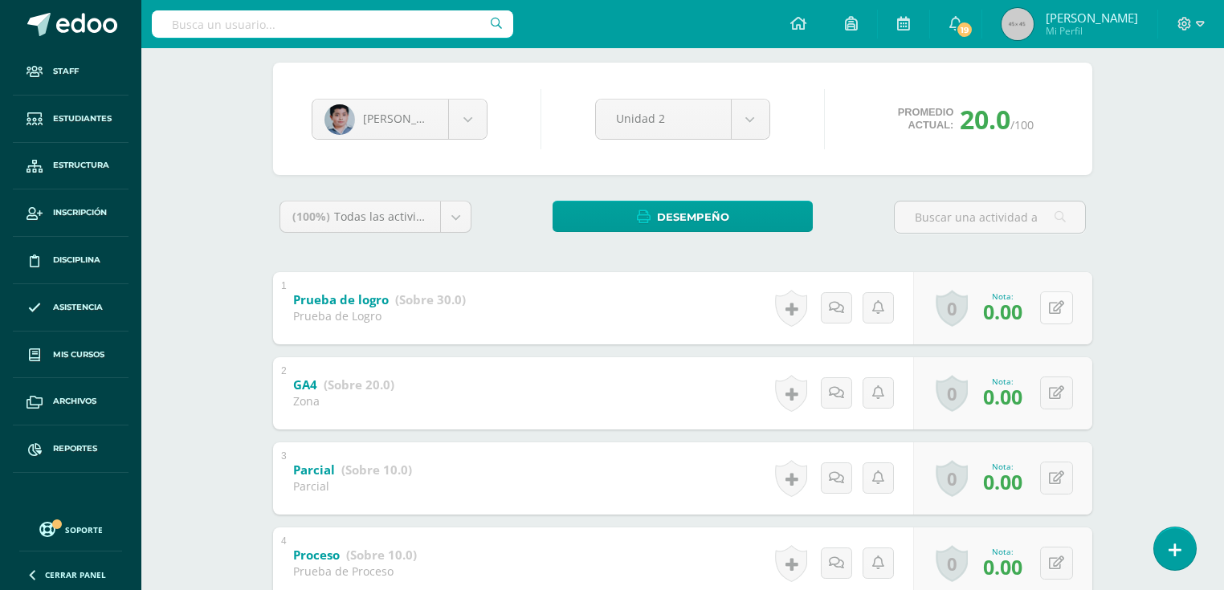
click at [1056, 314] on button at bounding box center [1056, 307] width 33 height 33
type input "29"
click at [1024, 312] on icon at bounding box center [1024, 314] width 14 height 14
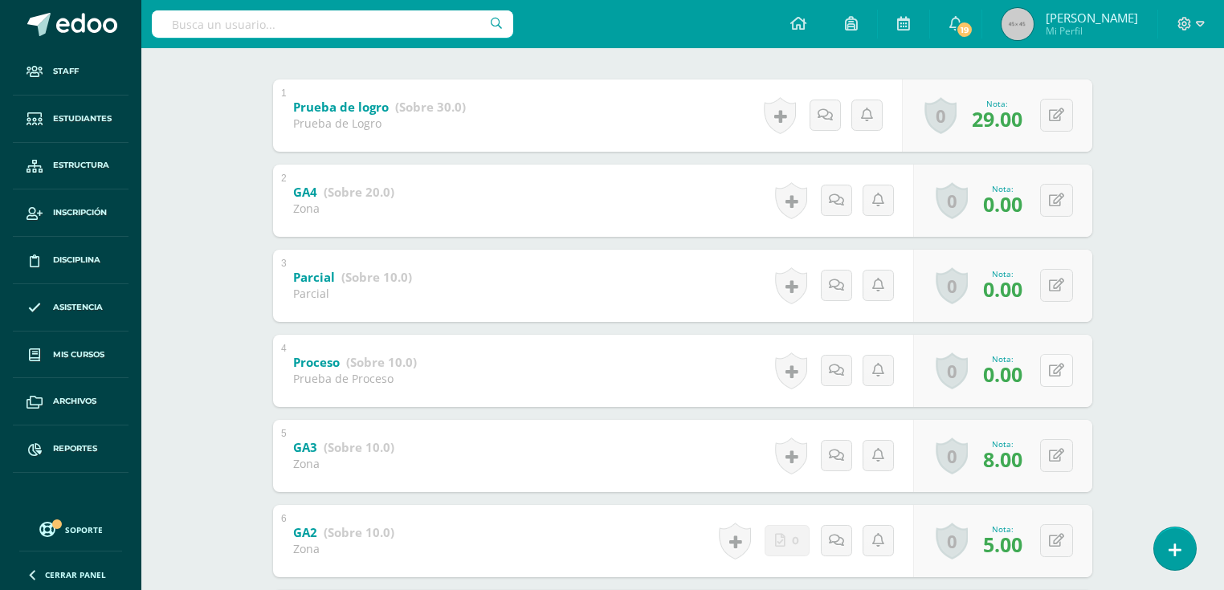
click at [1056, 366] on button at bounding box center [1056, 370] width 33 height 33
type input "8"
type input "5"
click at [1024, 376] on icon at bounding box center [1024, 376] width 14 height 14
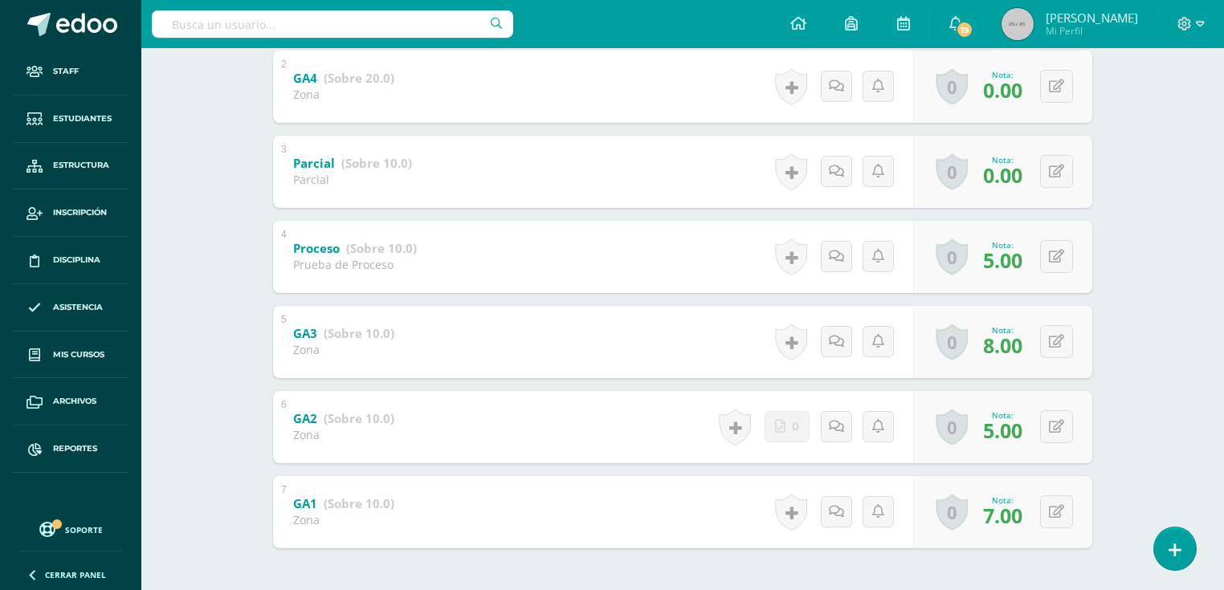
scroll to position [307, 0]
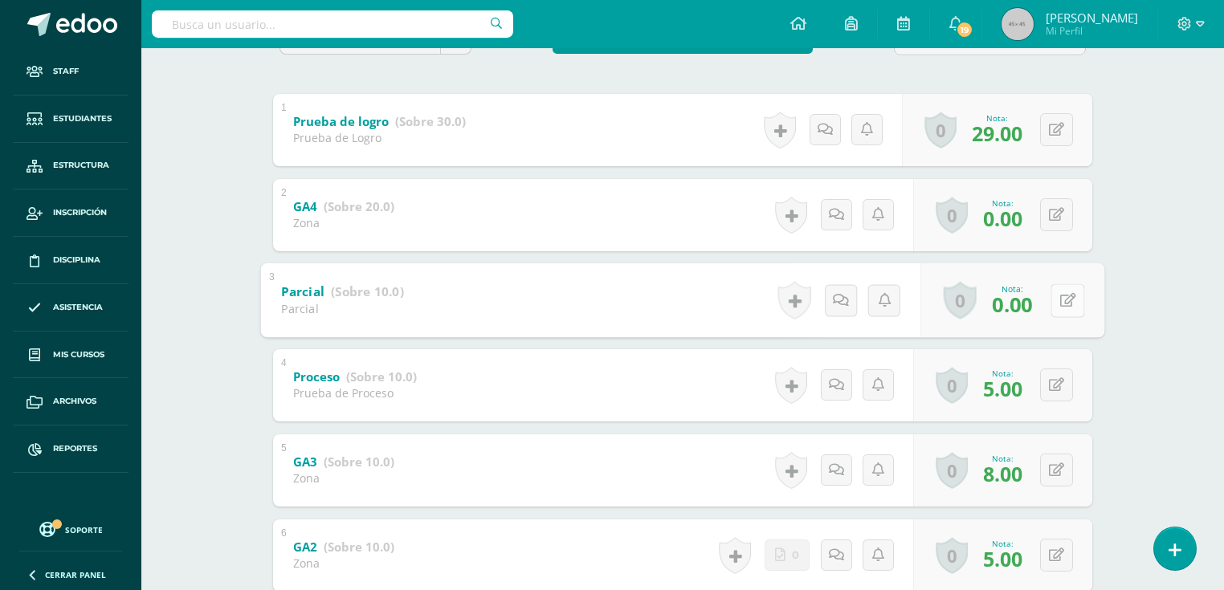
click at [1057, 296] on button at bounding box center [1067, 300] width 34 height 34
type input "10"
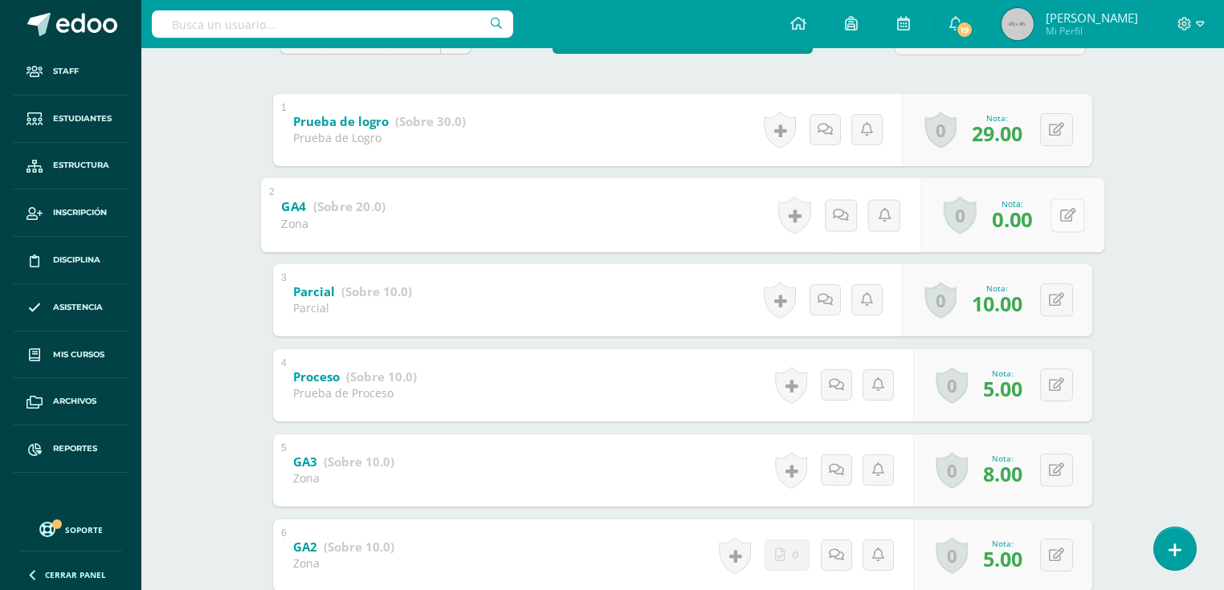
click at [1055, 207] on button at bounding box center [1067, 215] width 34 height 34
type input "9"
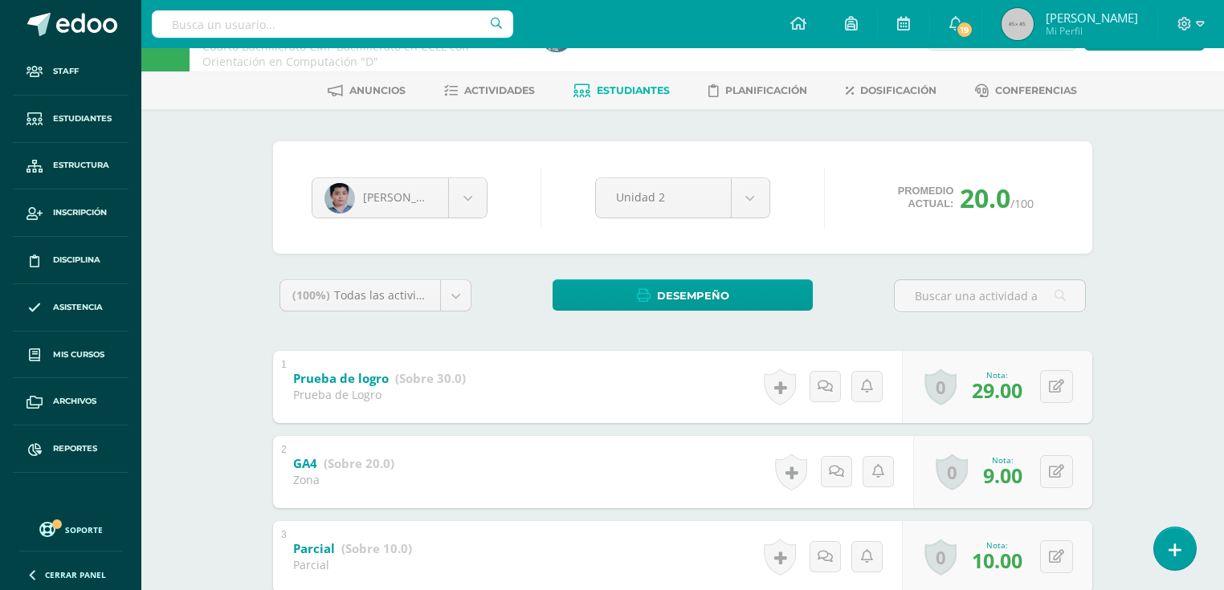
scroll to position [0, 0]
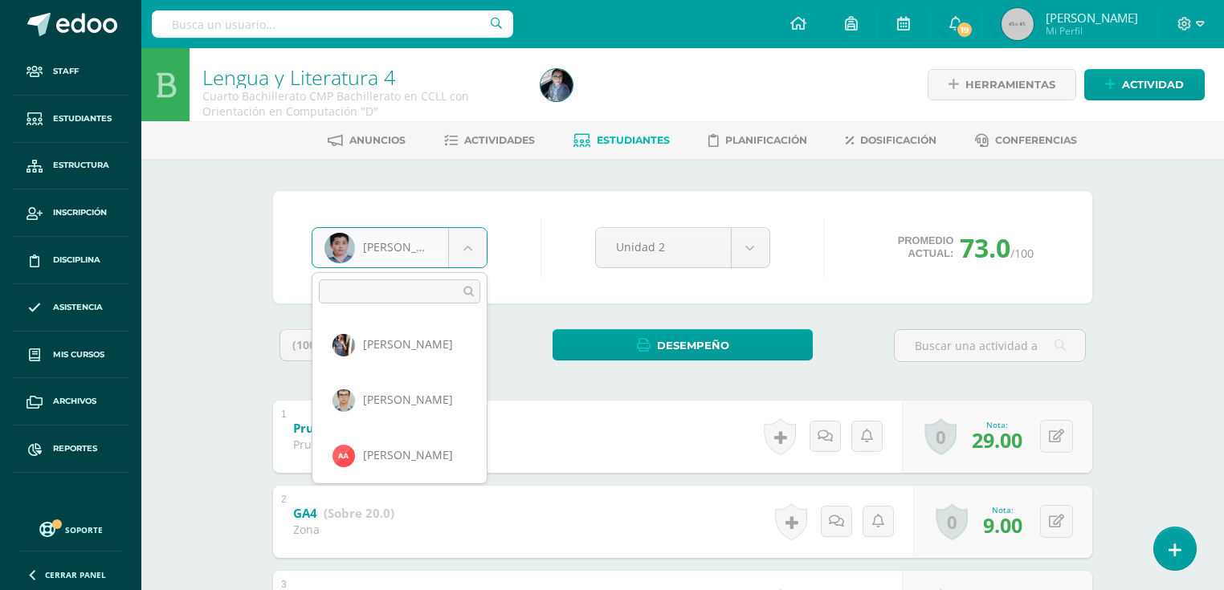
click at [388, 241] on body "Staff Estudiantes Estructura Inscripción Disciplina Asistencia Mis cursos Archi…" at bounding box center [612, 545] width 1224 height 1090
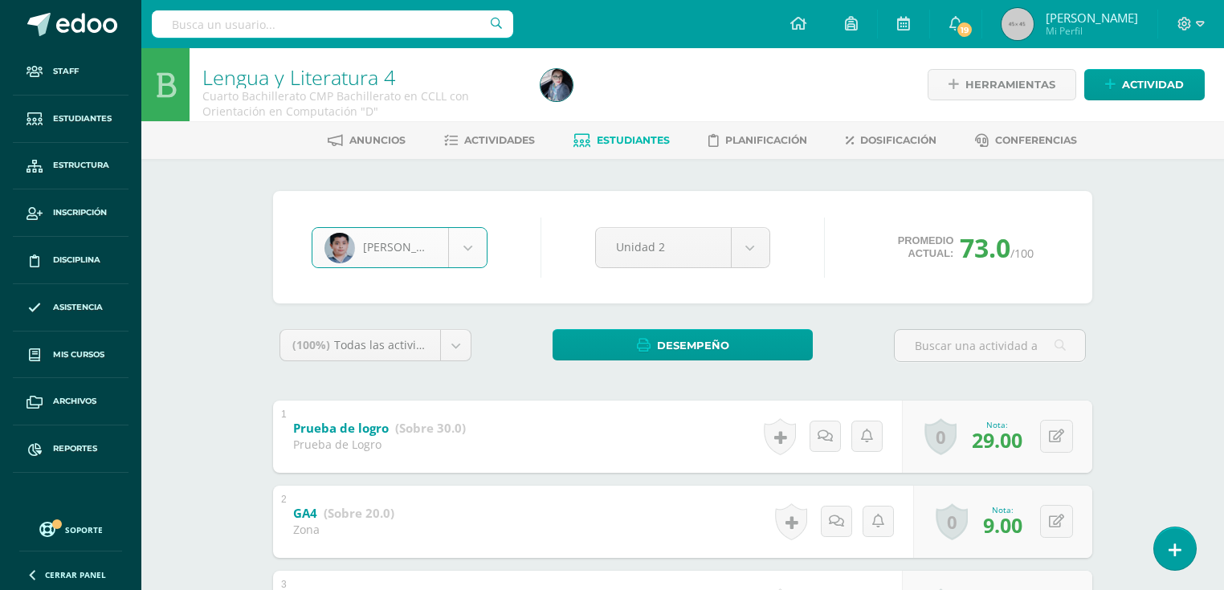
click at [607, 140] on span "Estudiantes" at bounding box center [633, 140] width 73 height 12
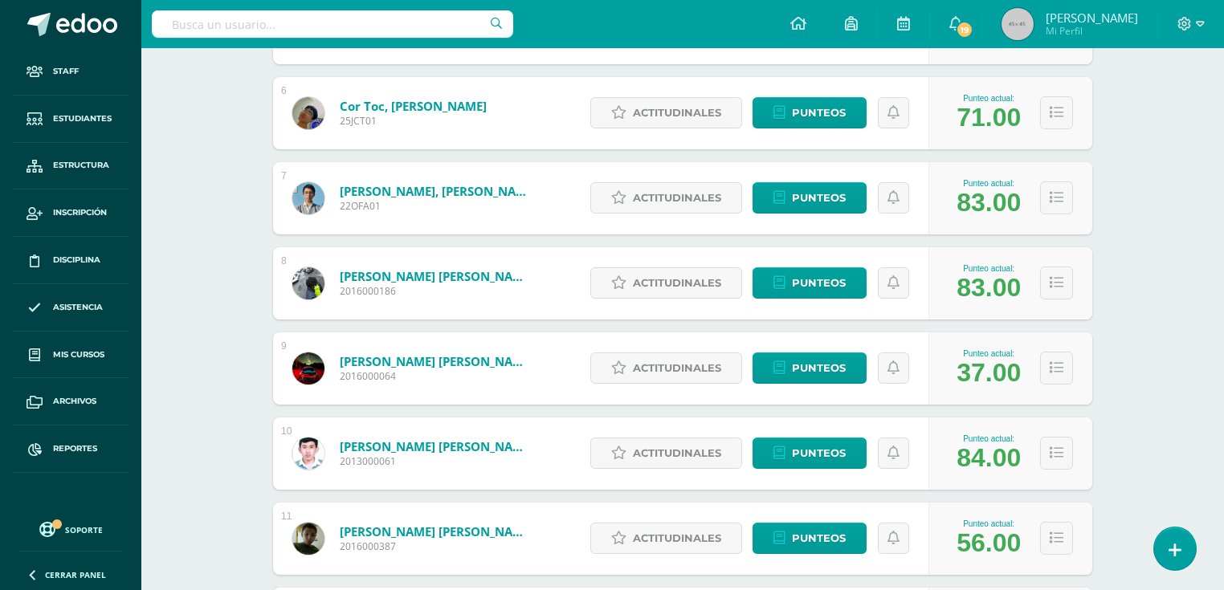
scroll to position [1019, 0]
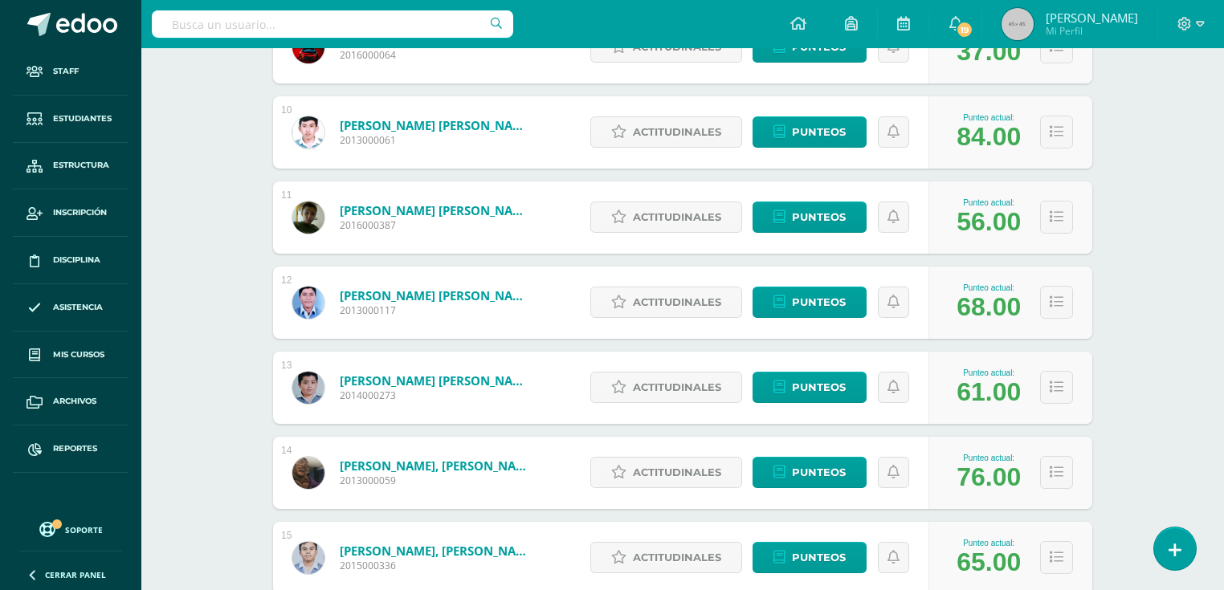
click at [372, 385] on link "[PERSON_NAME] [PERSON_NAME]" at bounding box center [436, 381] width 193 height 16
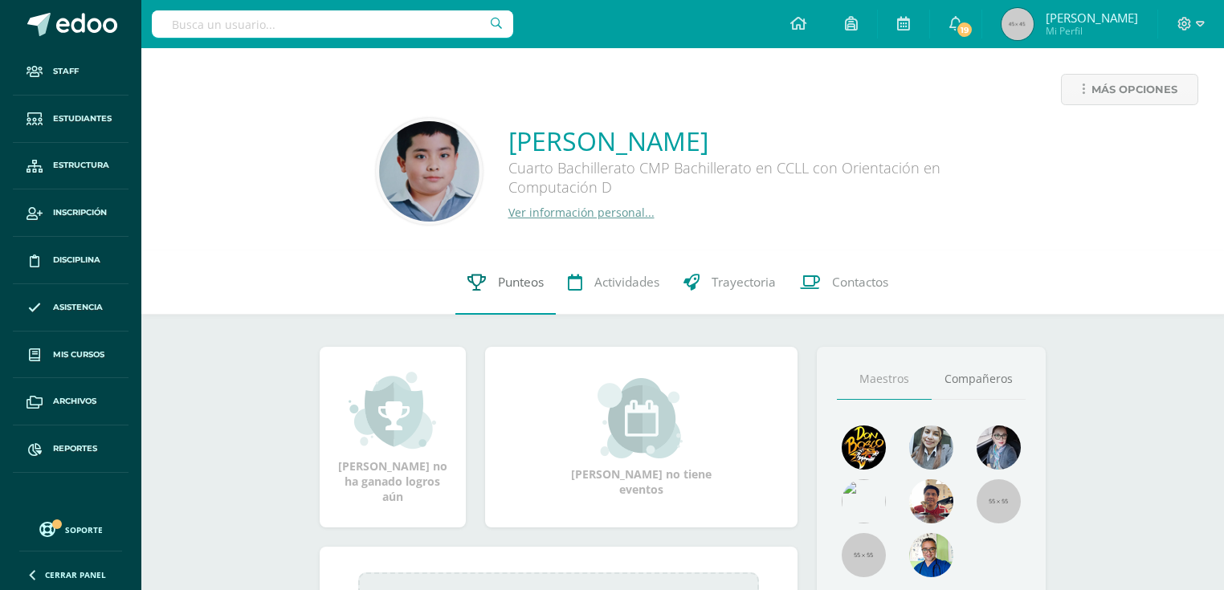
click at [498, 274] on span "Punteos" at bounding box center [521, 282] width 46 height 17
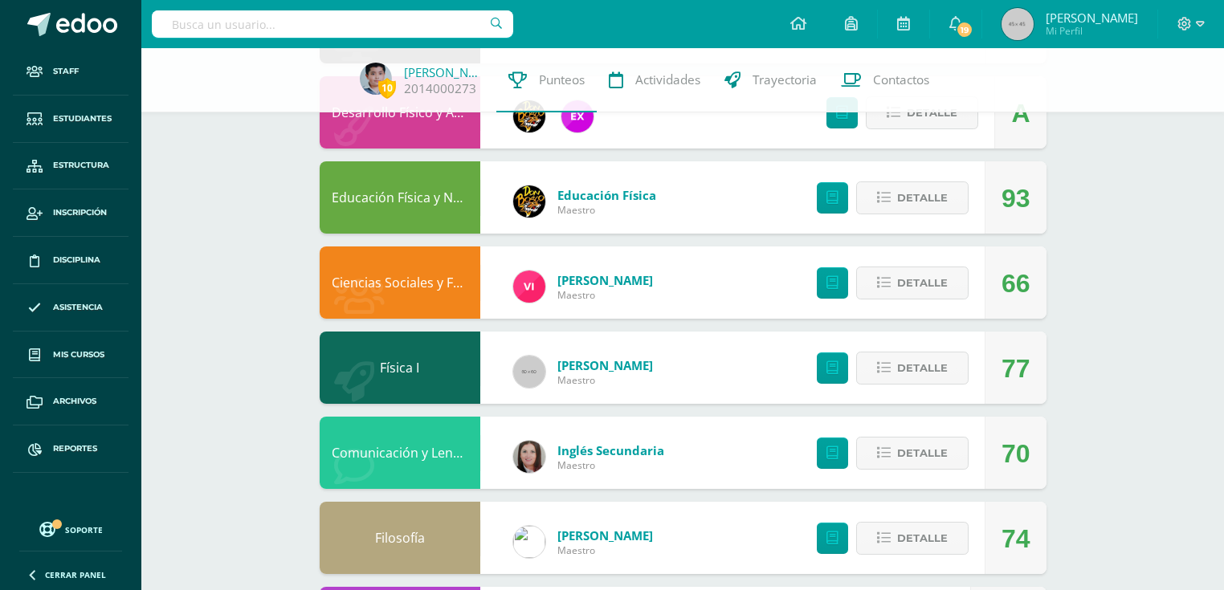
scroll to position [1156, 0]
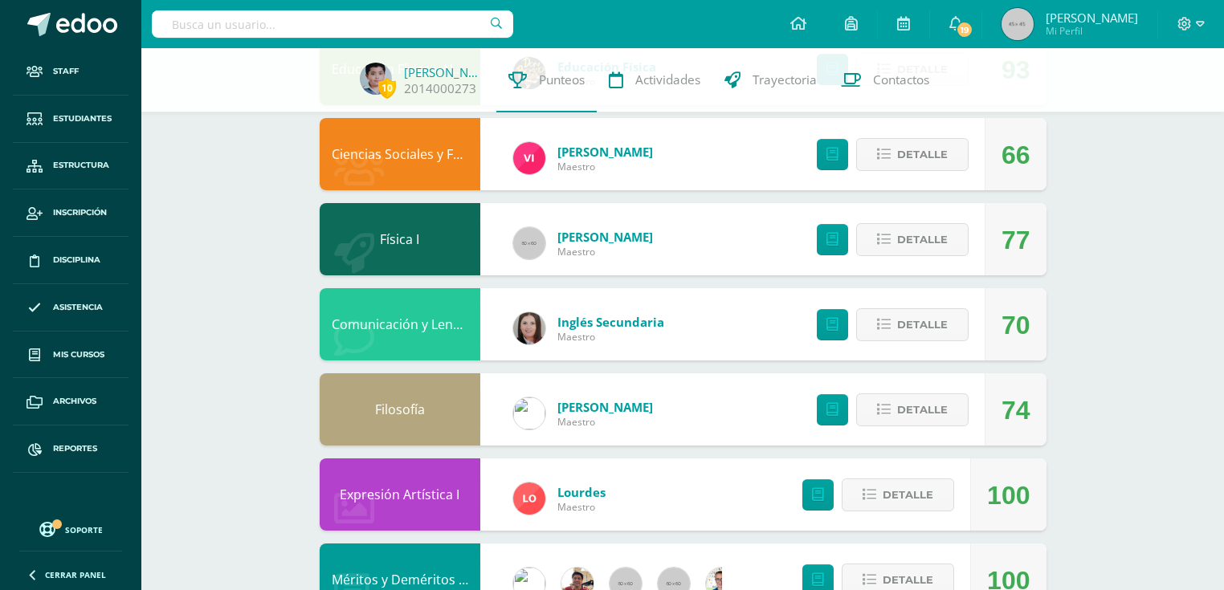
click at [430, 328] on link "Comunicación y Lenguaje L3 Inglés" at bounding box center [437, 325] width 210 height 18
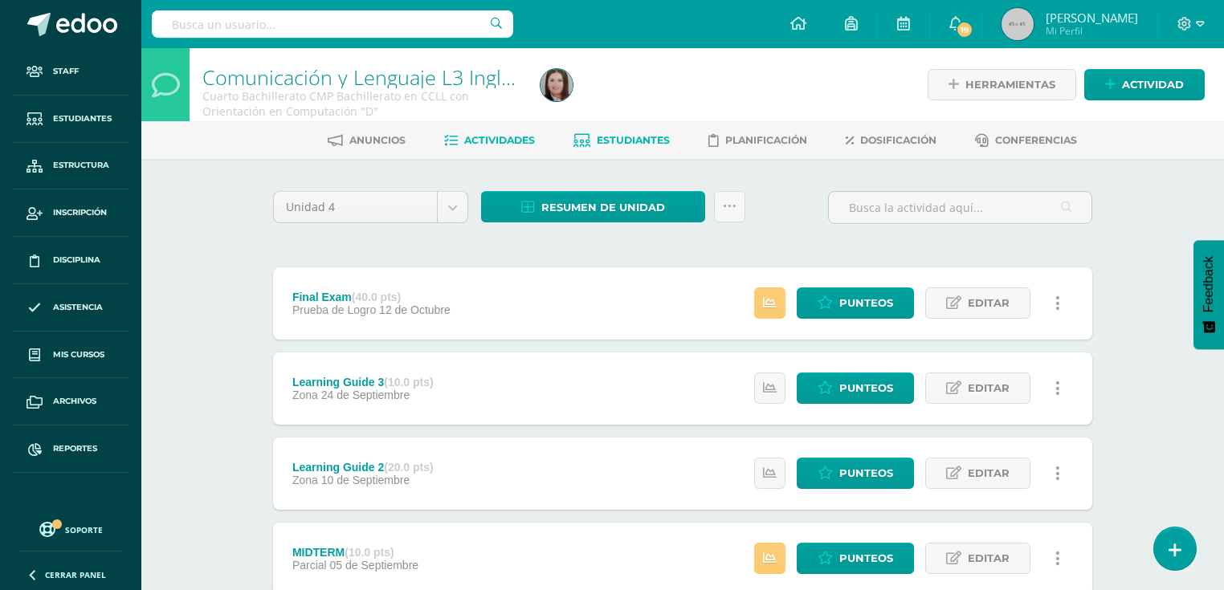
click at [636, 142] on span "Estudiantes" at bounding box center [633, 140] width 73 height 12
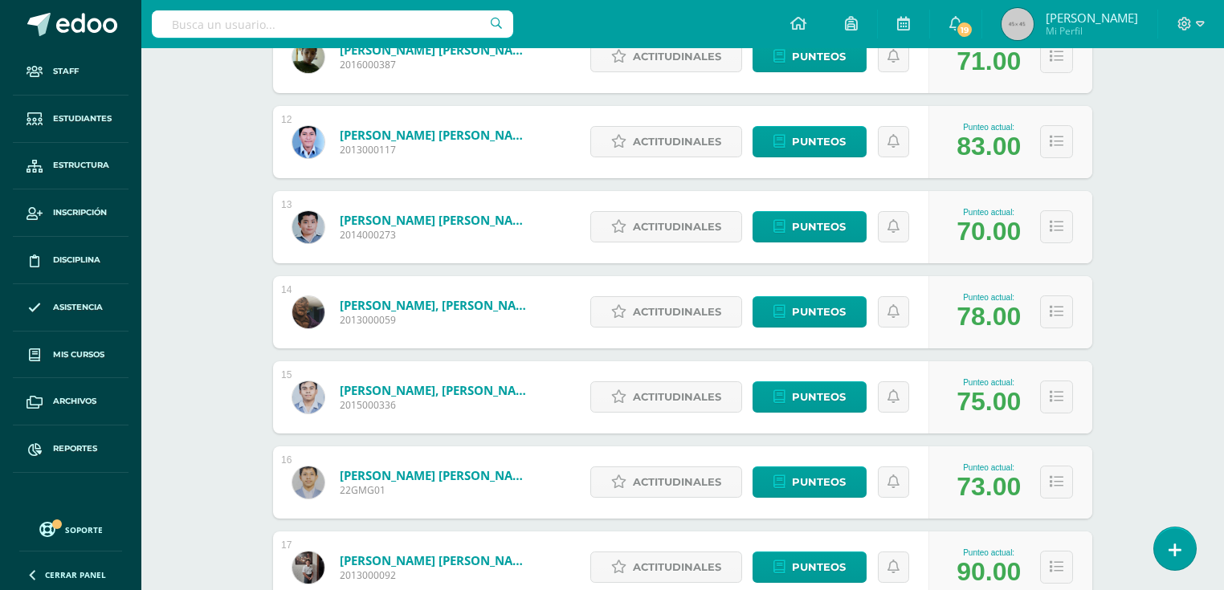
scroll to position [987, 0]
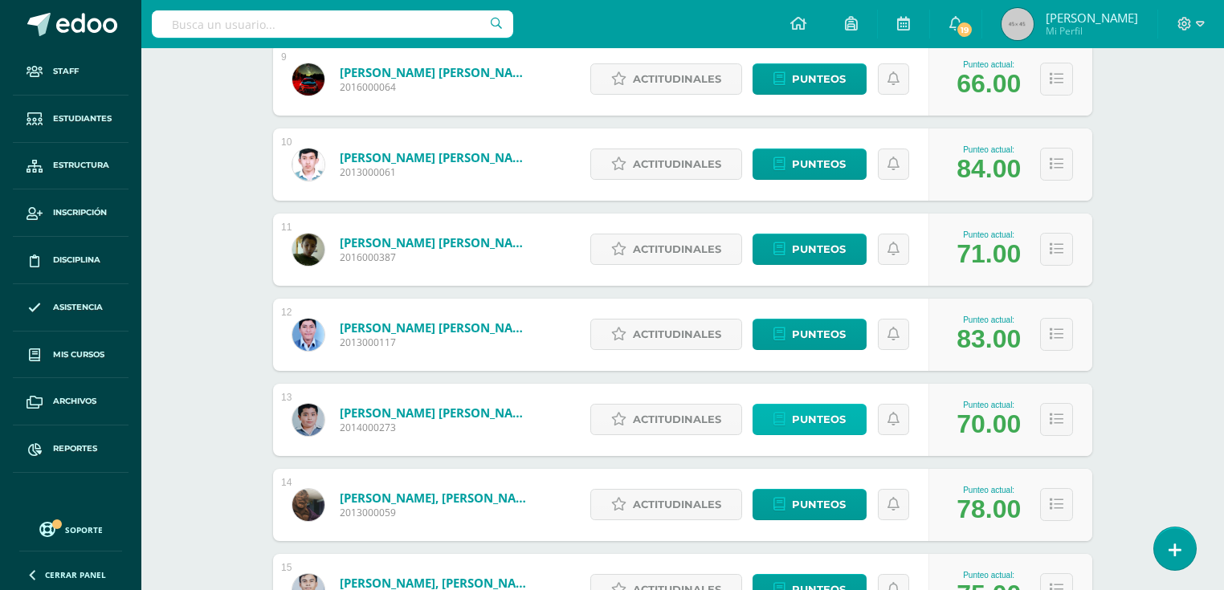
click at [821, 412] on span "Punteos" at bounding box center [819, 420] width 54 height 30
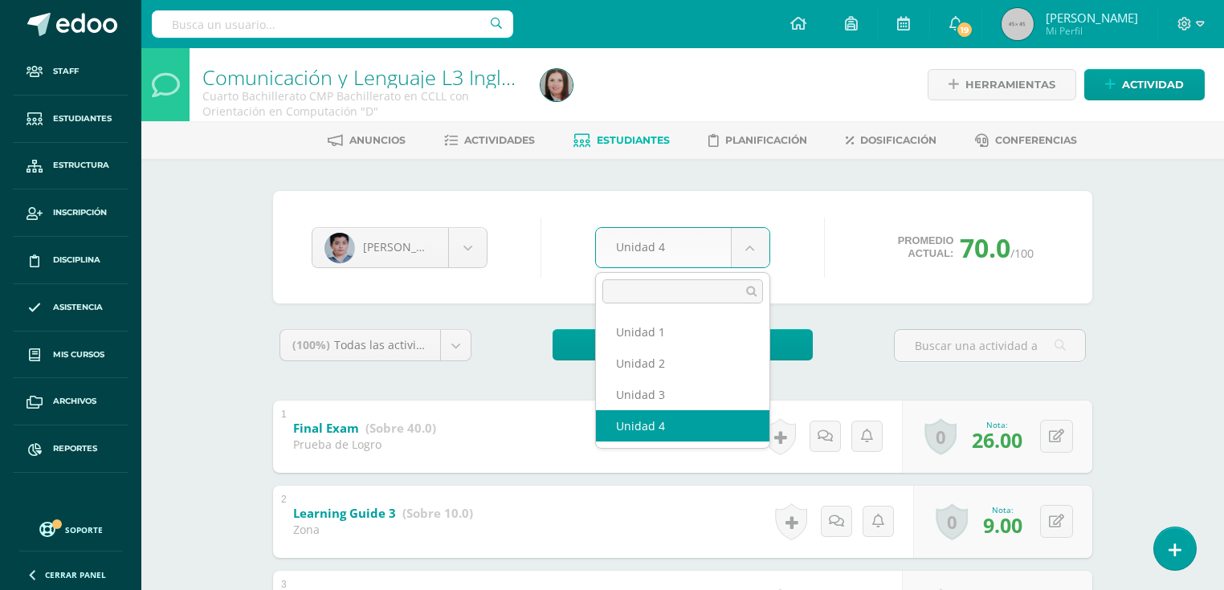
click at [723, 252] on body "Staff Estudiantes Estructura Inscripción Disciplina Asistencia Mis cursos Archi…" at bounding box center [612, 460] width 1224 height 920
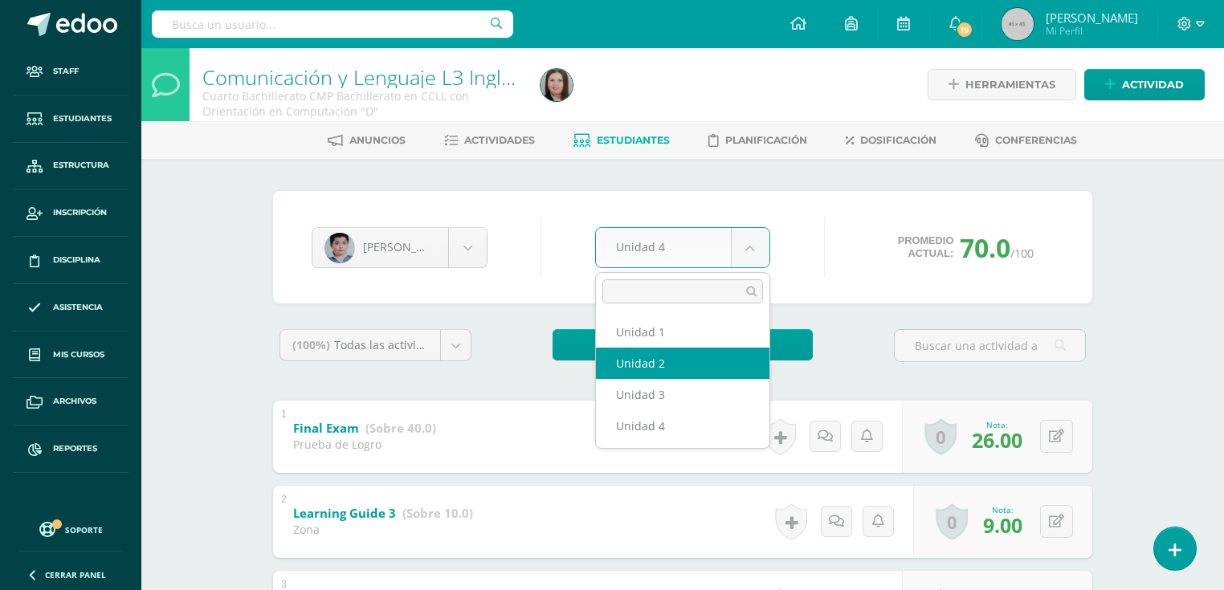
select select "Unidad 2"
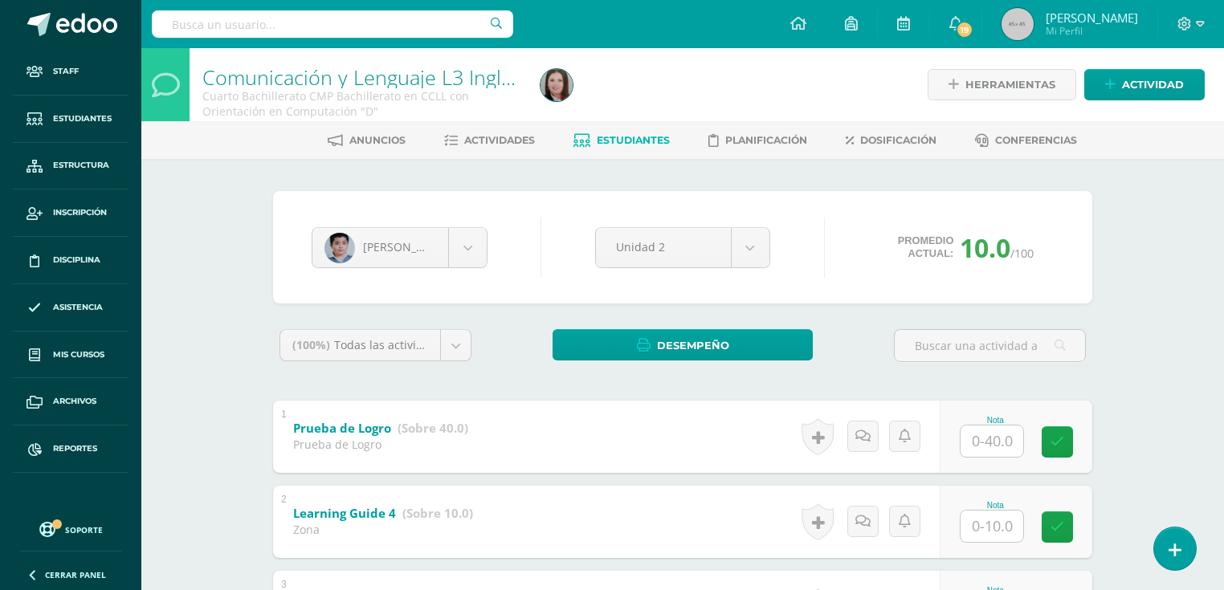
click at [973, 444] on input "text" at bounding box center [991, 441] width 63 height 31
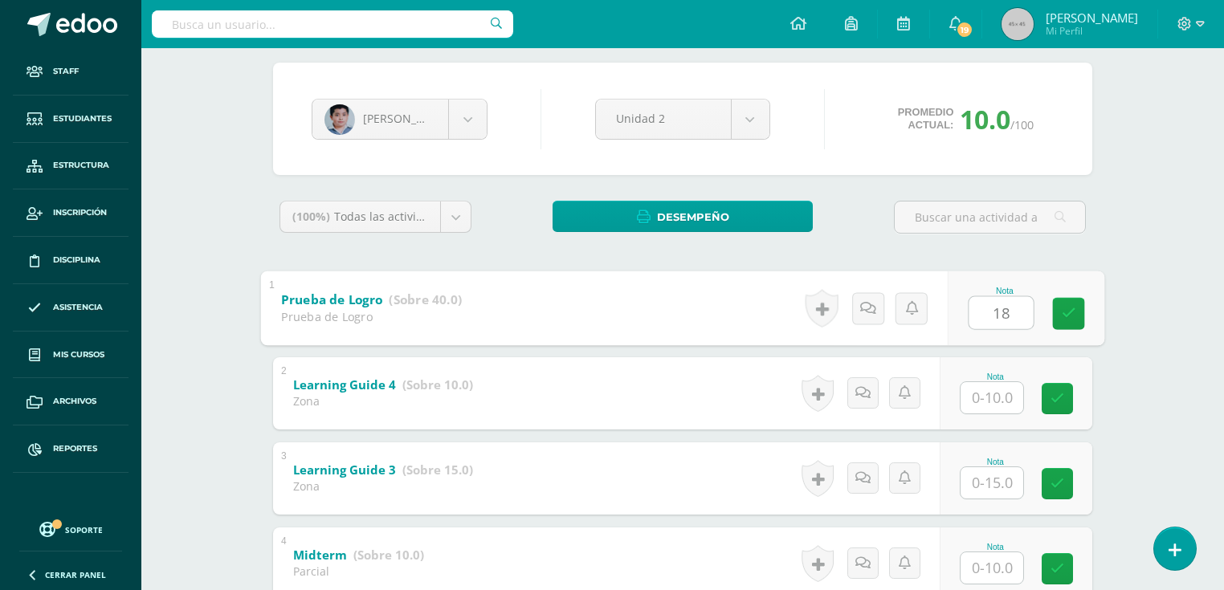
scroll to position [257, 0]
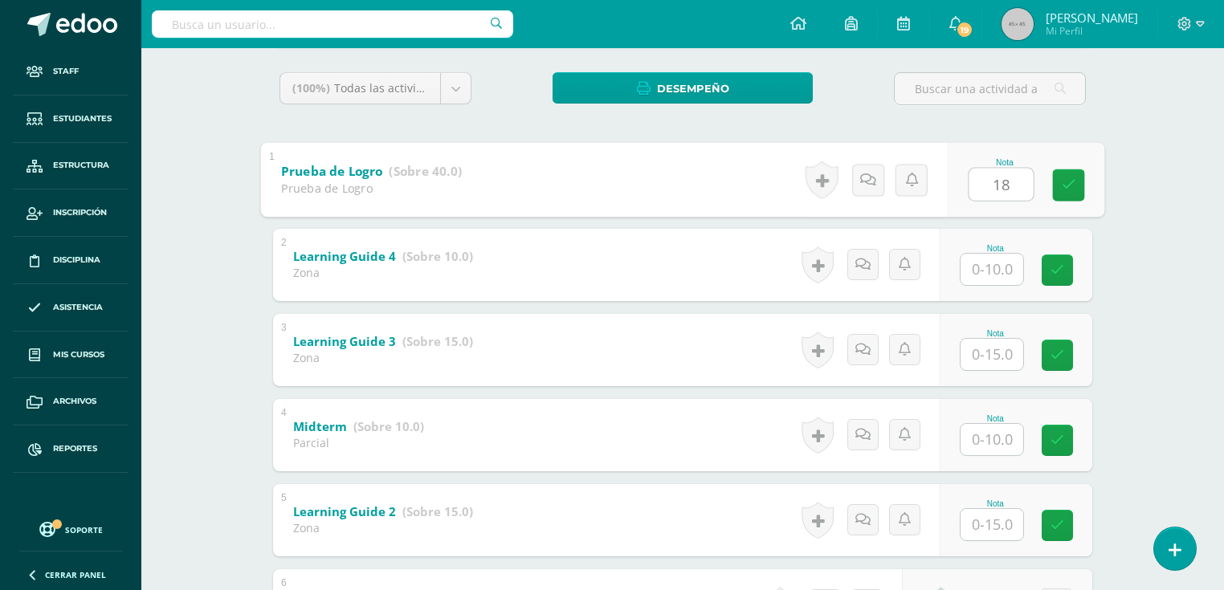
type input "18"
drag, startPoint x: 1000, startPoint y: 436, endPoint x: 988, endPoint y: 439, distance: 12.5
click at [992, 437] on input "text" at bounding box center [991, 439] width 63 height 31
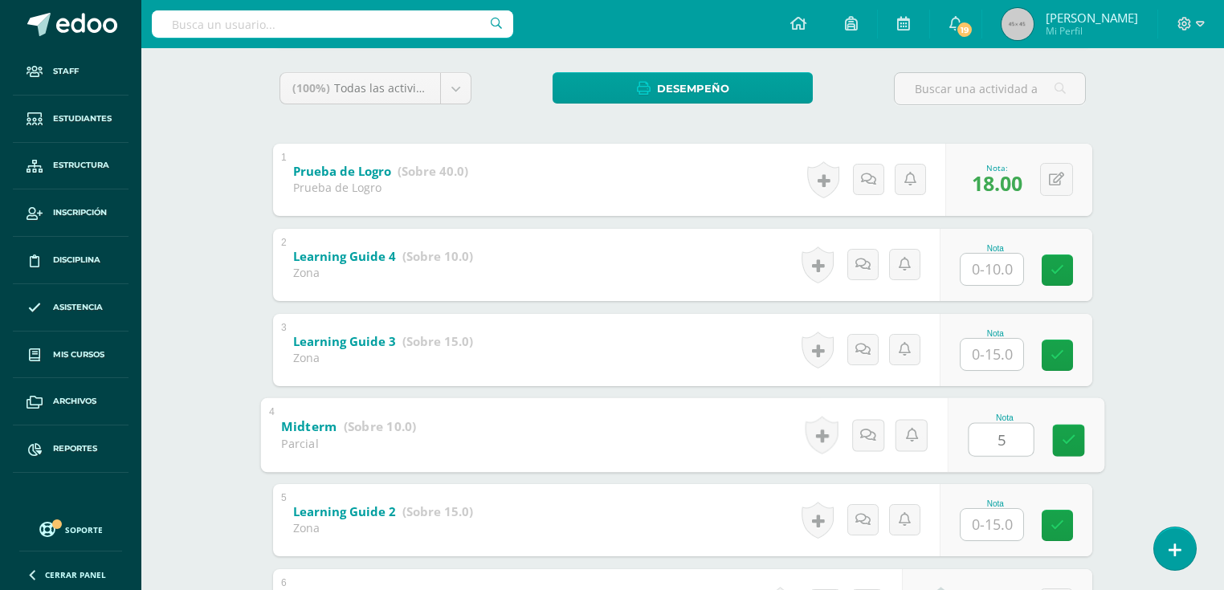
type input "5"
click at [986, 352] on input "text" at bounding box center [991, 354] width 63 height 31
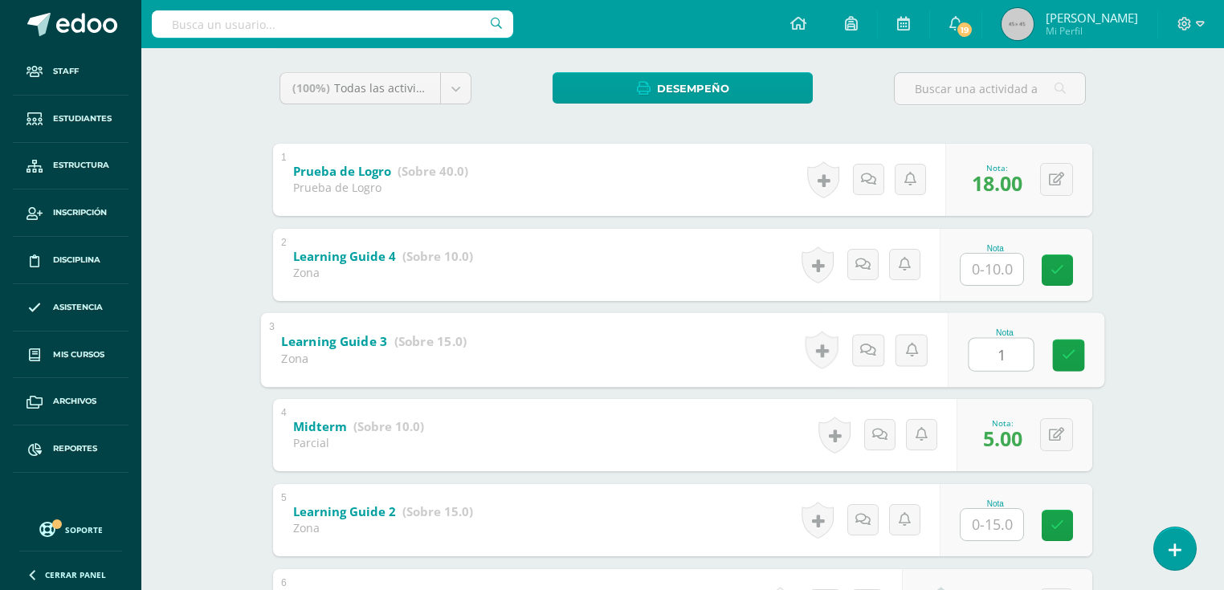
type input "15"
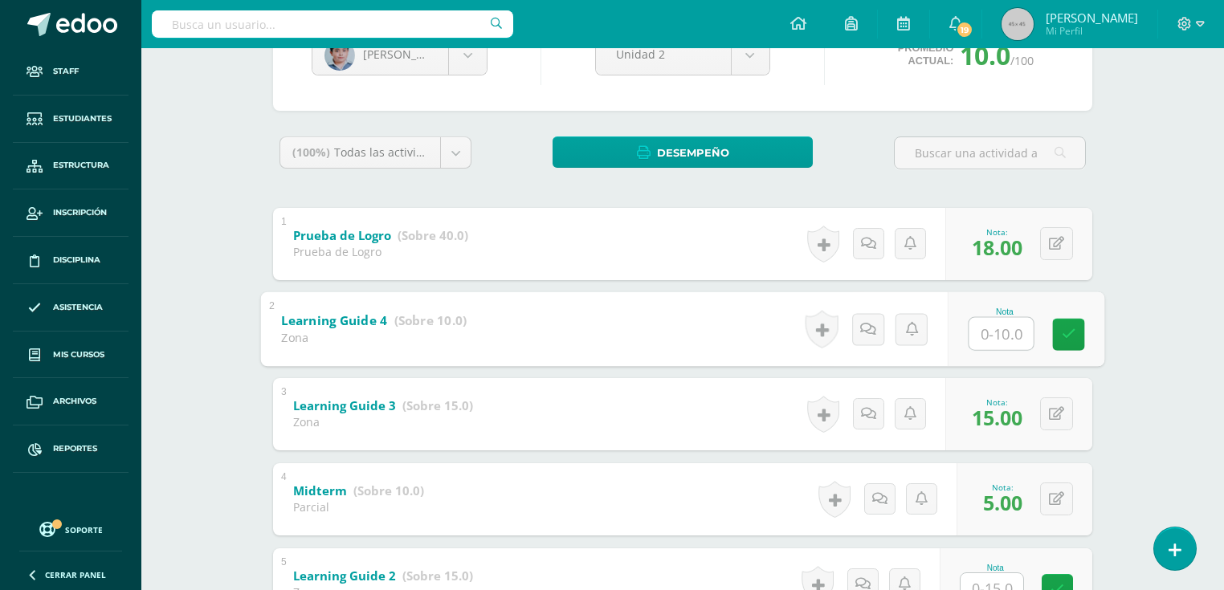
click at [972, 331] on input "text" at bounding box center [1001, 333] width 64 height 32
type input "10"
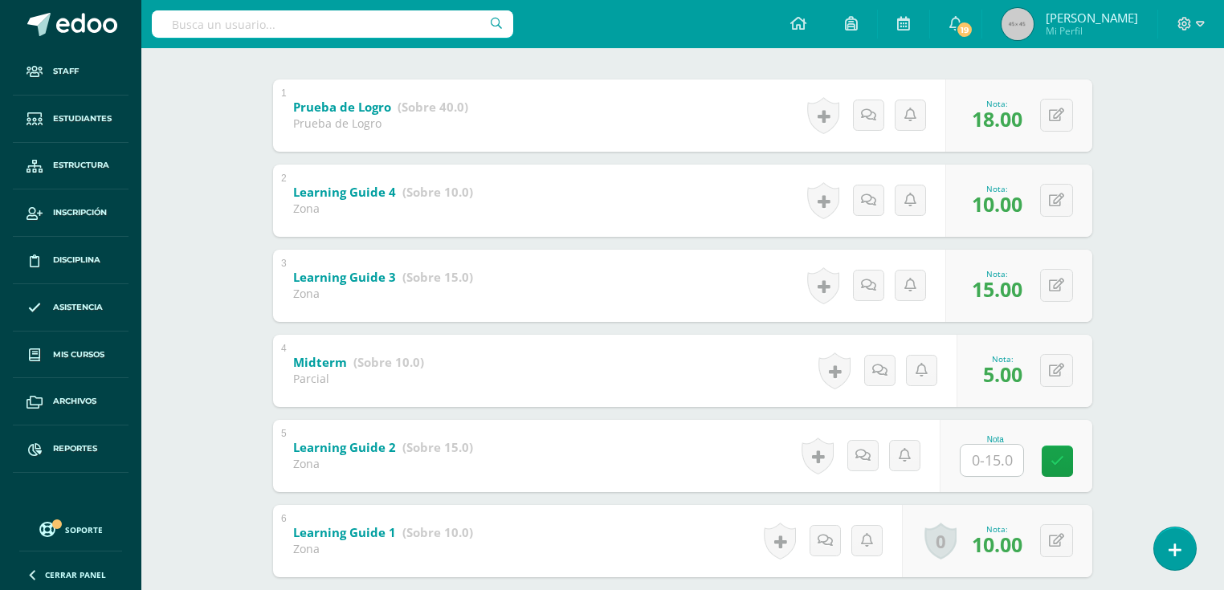
click at [983, 471] on input "text" at bounding box center [991, 460] width 63 height 31
type input "11"
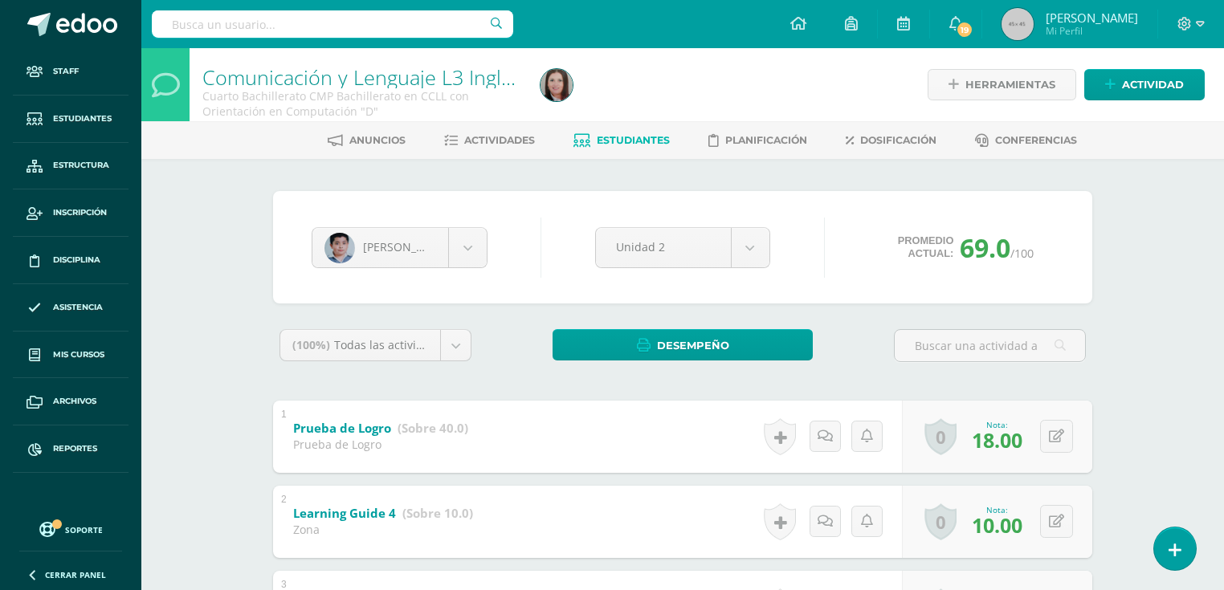
click at [591, 144] on link "Estudiantes" at bounding box center [621, 141] width 96 height 26
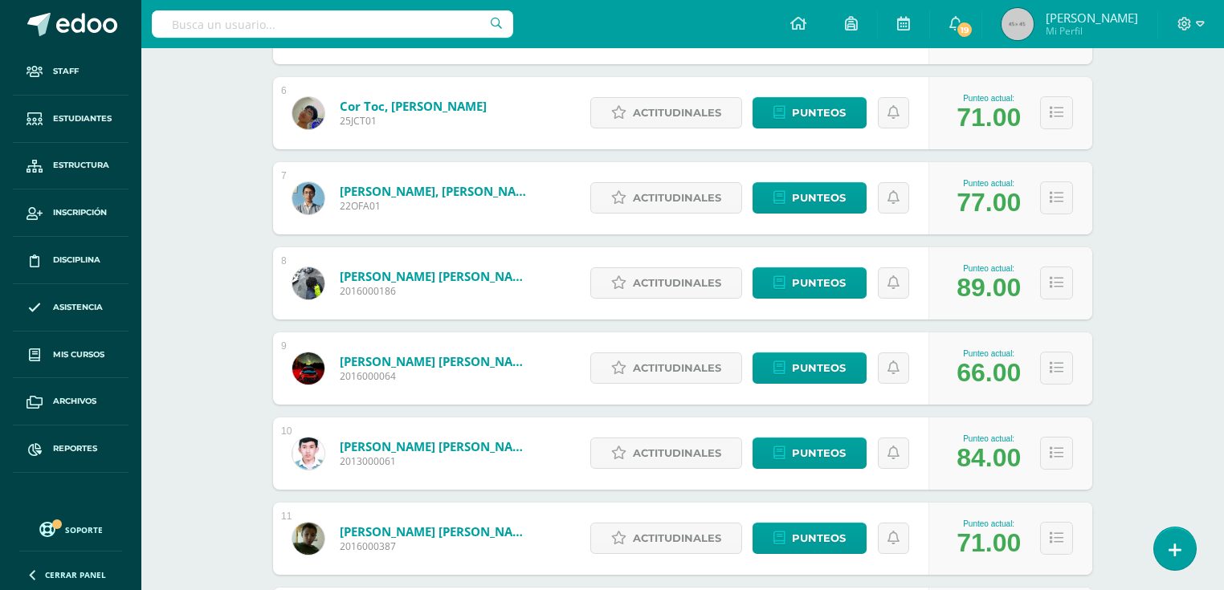
scroll to position [1019, 0]
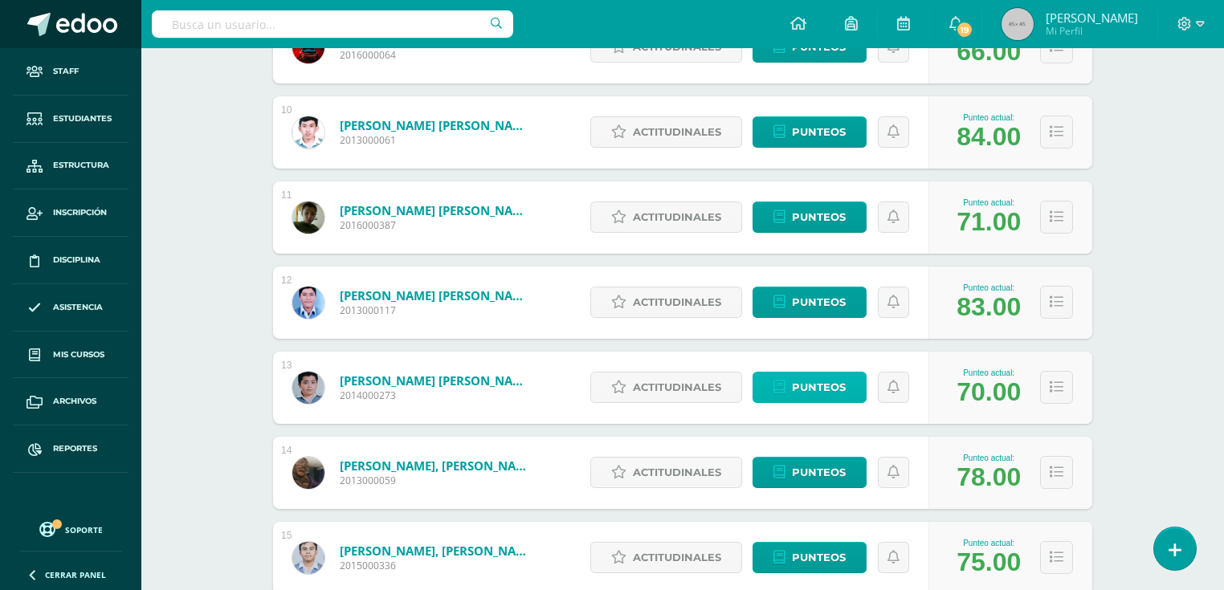
click at [803, 393] on span "Punteos" at bounding box center [819, 388] width 54 height 30
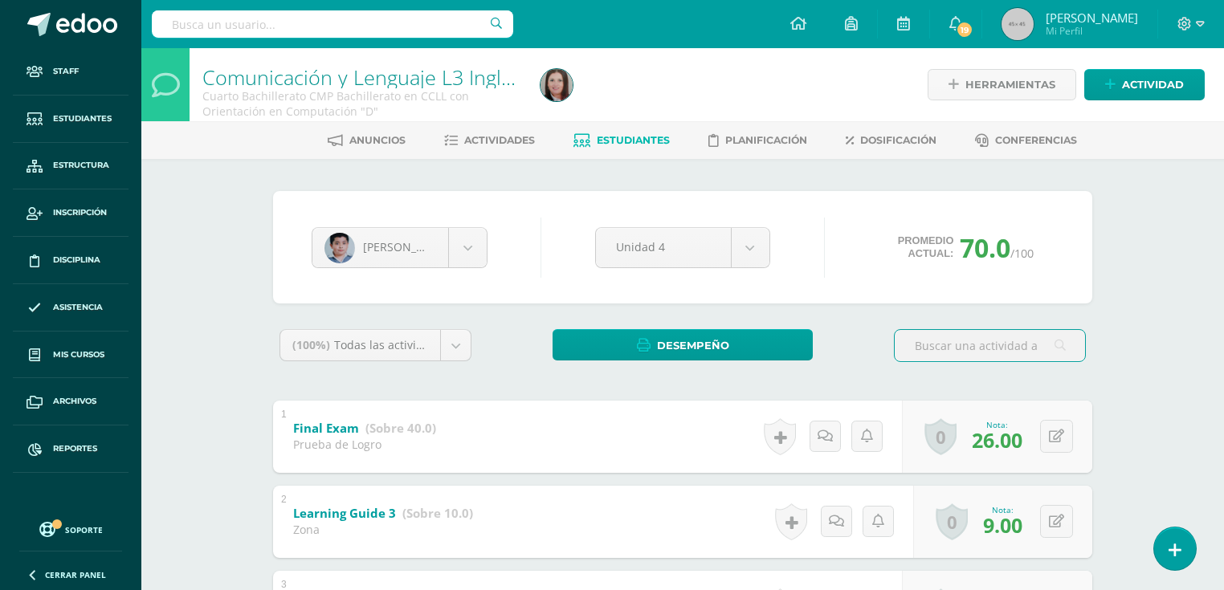
drag, startPoint x: 619, startPoint y: 138, endPoint x: 530, endPoint y: 125, distance: 90.0
click at [618, 138] on span "Estudiantes" at bounding box center [633, 140] width 73 height 12
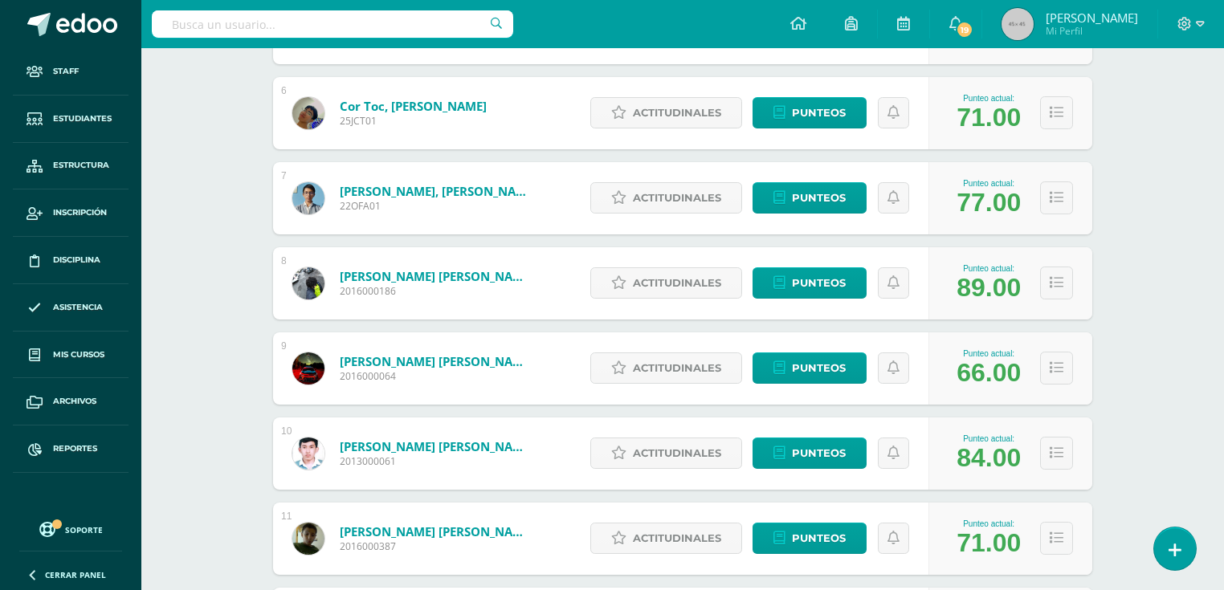
scroll to position [890, 0]
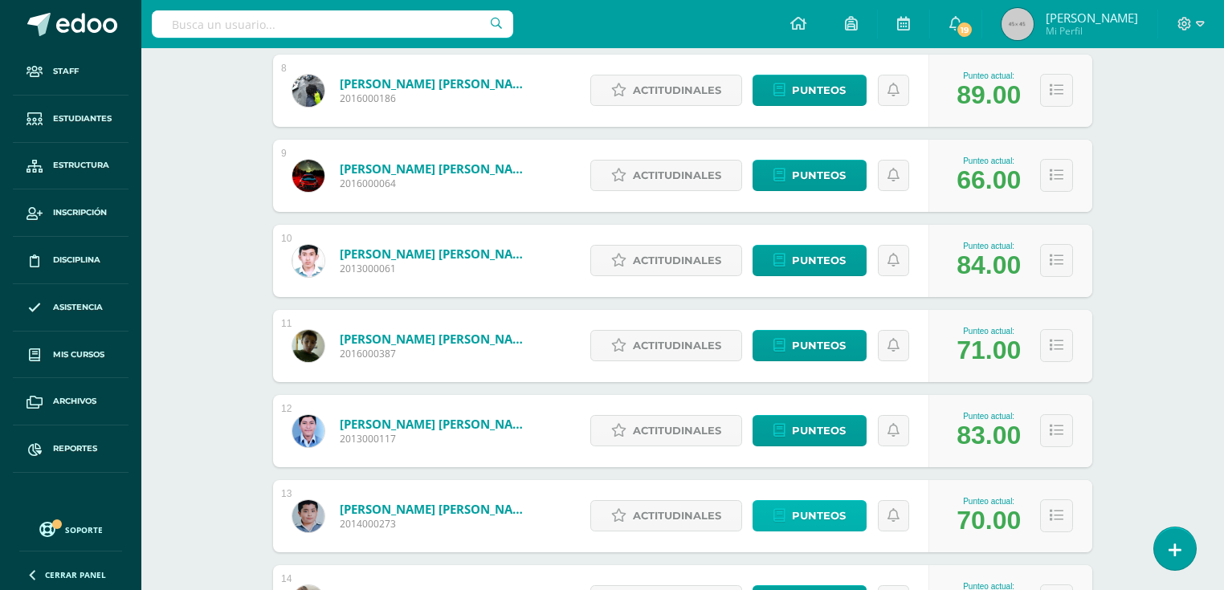
click at [805, 511] on span "Punteos" at bounding box center [819, 516] width 54 height 30
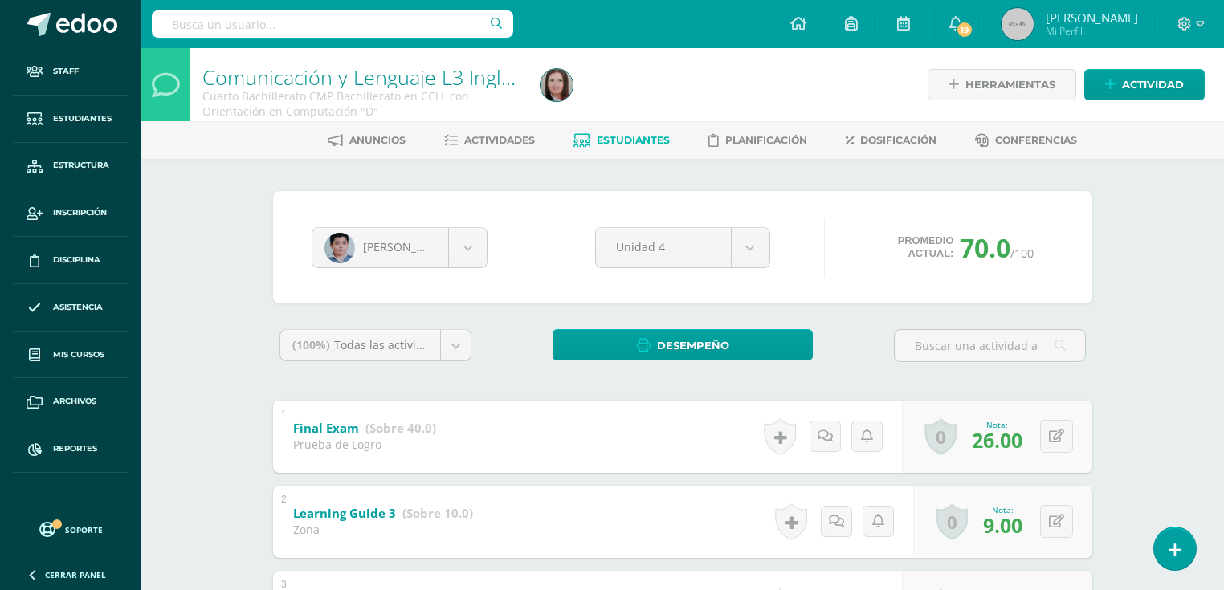
click at [604, 140] on span "Estudiantes" at bounding box center [633, 140] width 73 height 12
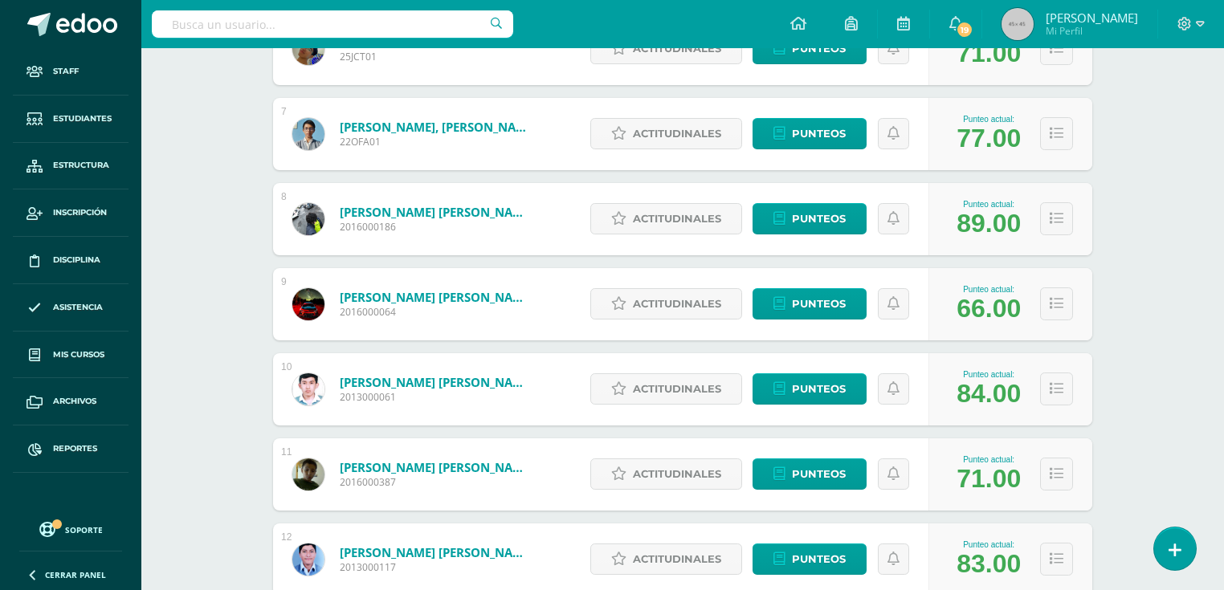
scroll to position [1147, 0]
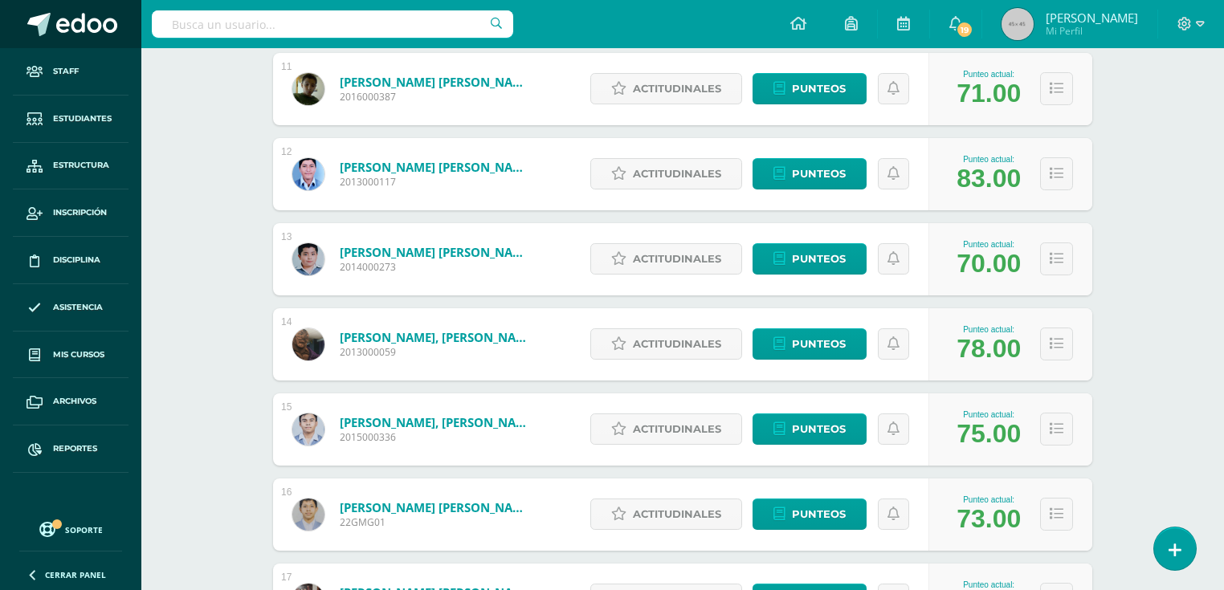
click at [482, 253] on link "López Gonzalez, Rony Alberto" at bounding box center [436, 252] width 193 height 16
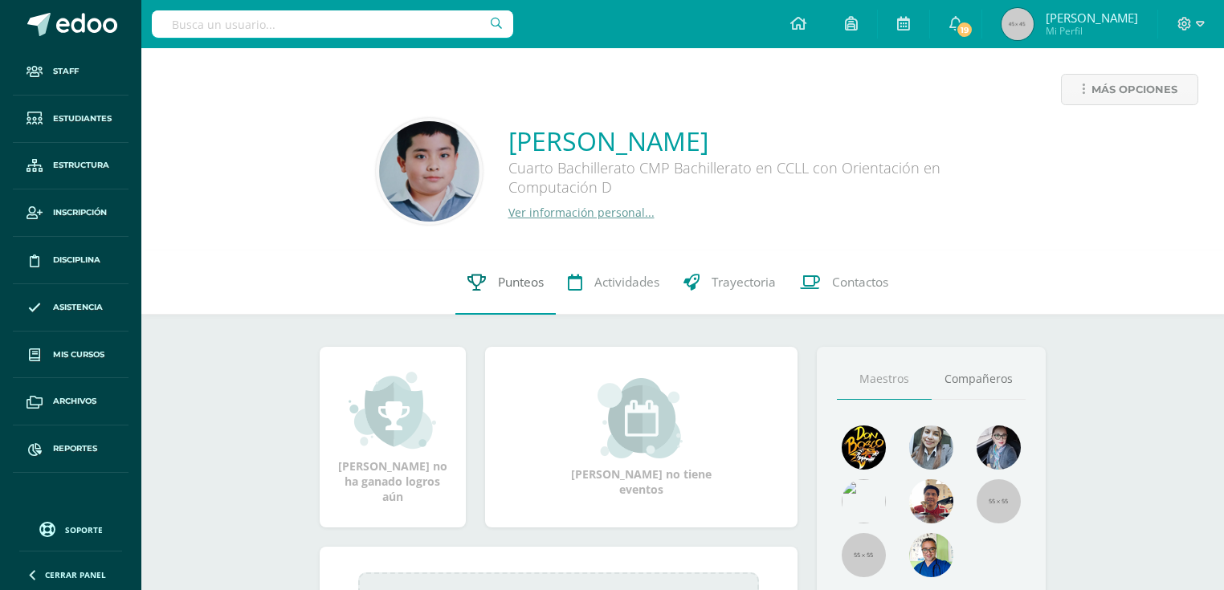
click at [518, 265] on link "Punteos" at bounding box center [505, 282] width 100 height 64
click at [513, 279] on span "Punteos" at bounding box center [521, 282] width 46 height 17
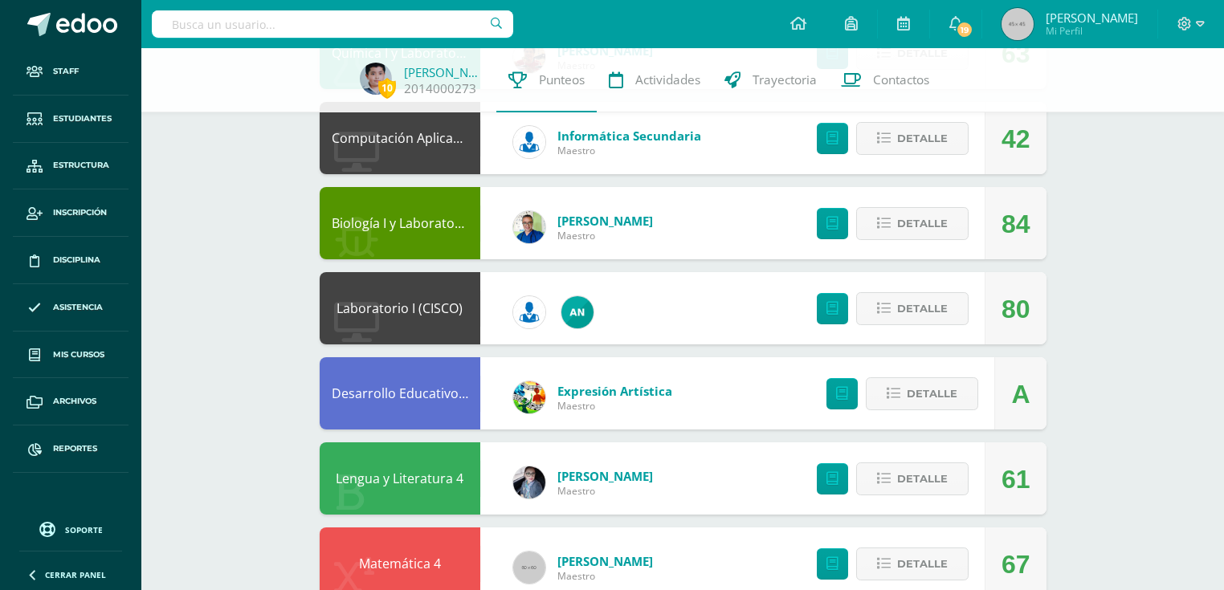
scroll to position [642, 0]
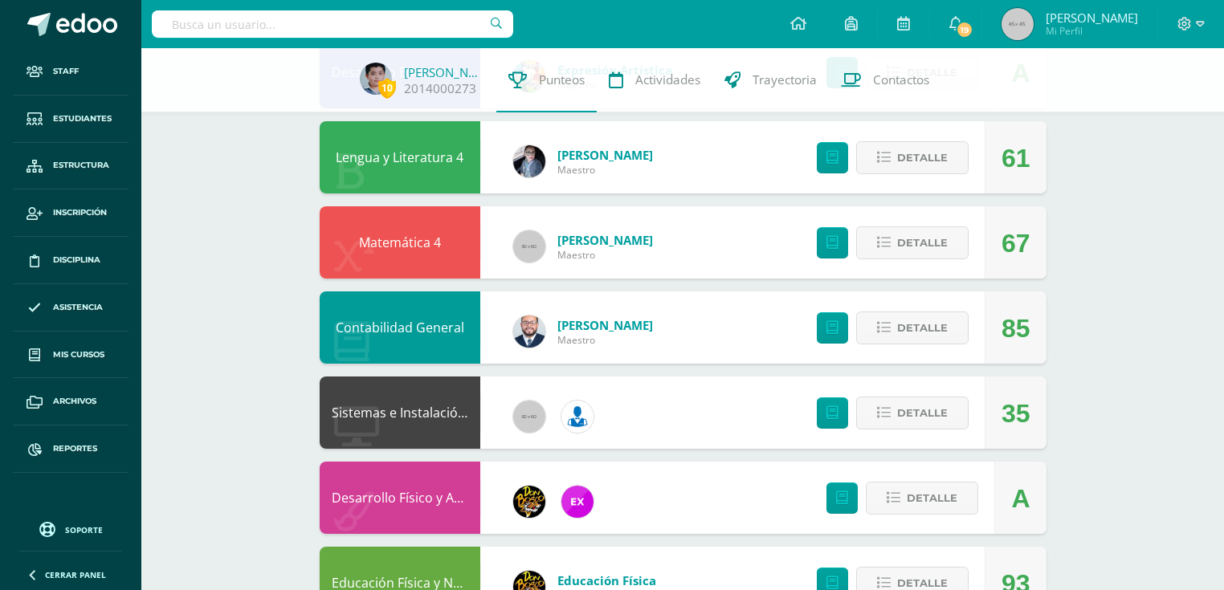
click at [408, 244] on link "Matemática 4" at bounding box center [400, 243] width 82 height 18
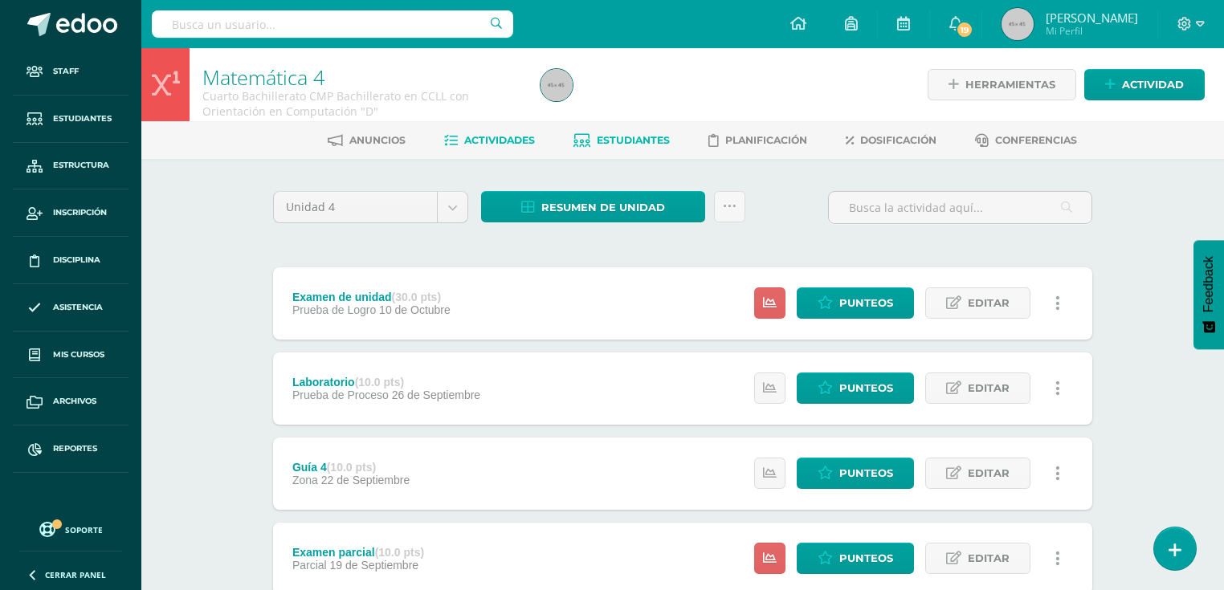
click at [623, 134] on span "Estudiantes" at bounding box center [633, 140] width 73 height 12
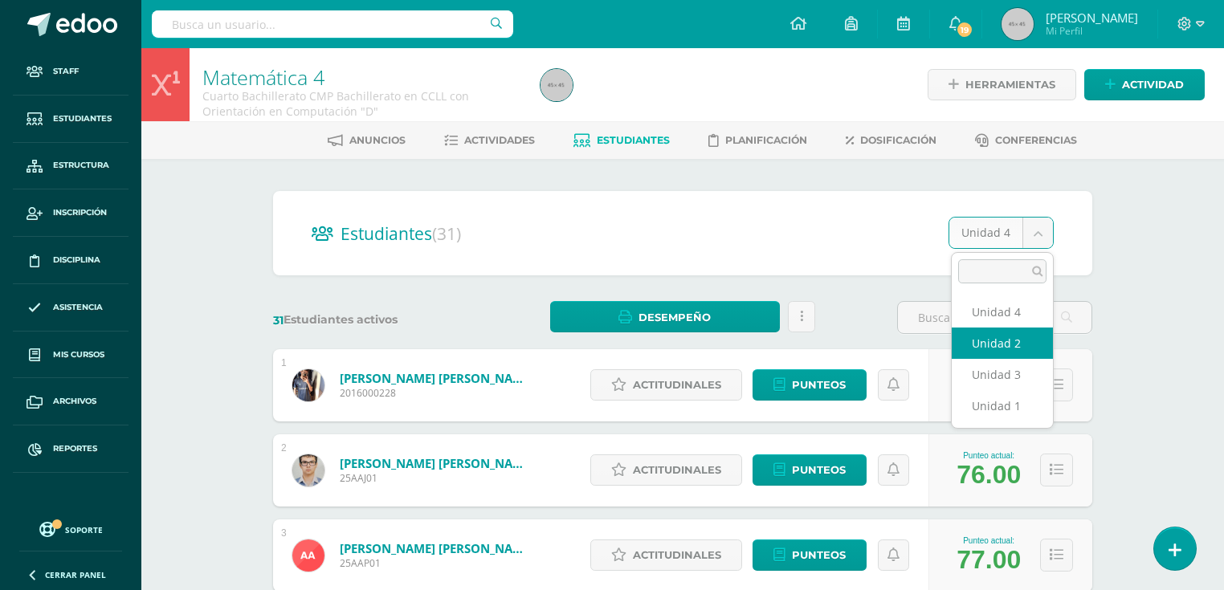
select select "/dashboard/teacher/section/4202/students/?unit=161623"
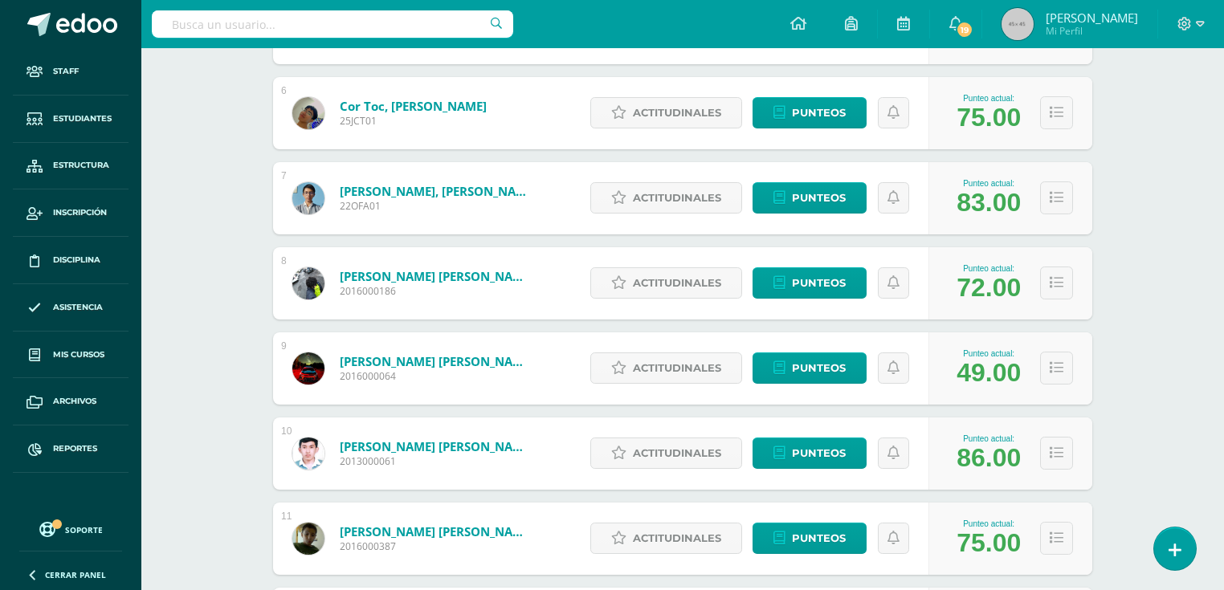
scroll to position [1147, 0]
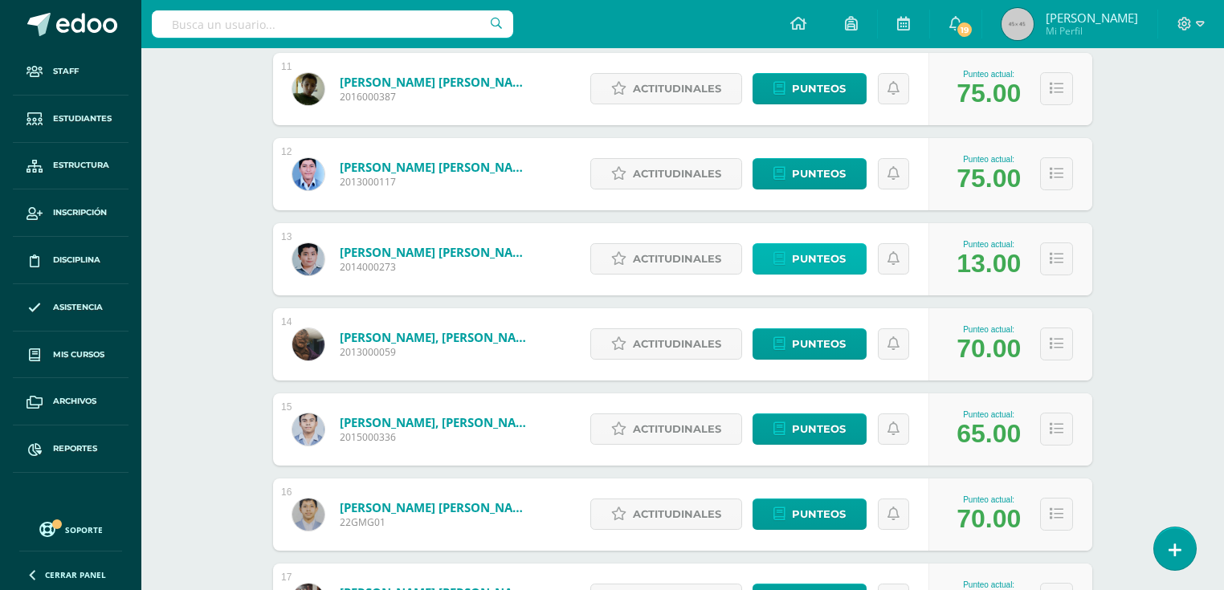
click at [800, 257] on span "Punteos" at bounding box center [819, 259] width 54 height 30
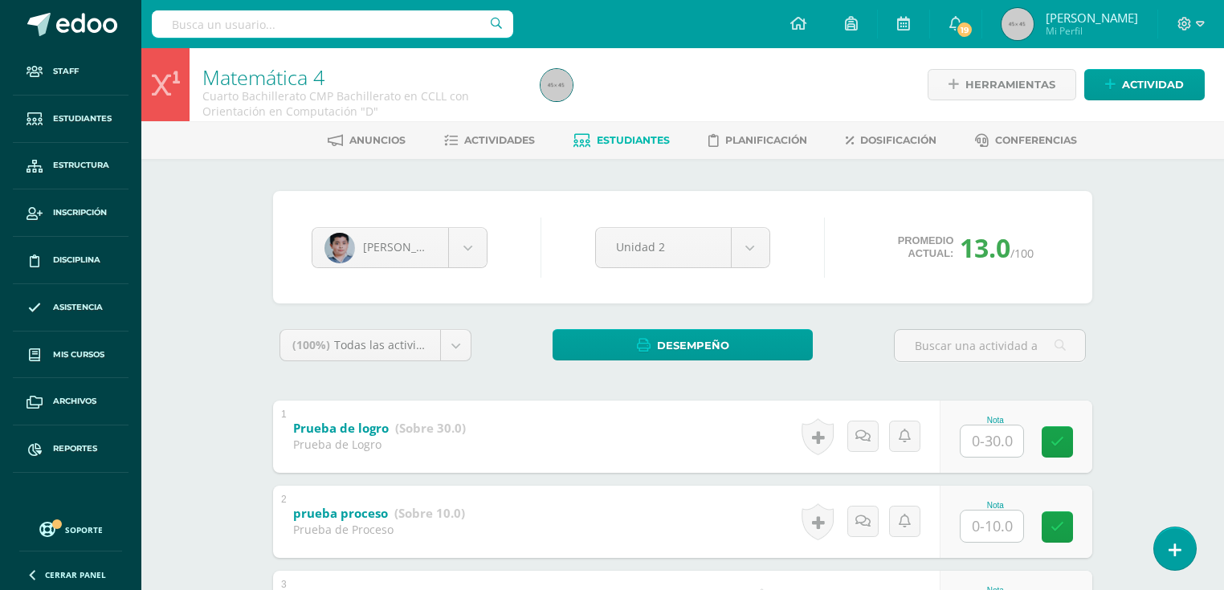
scroll to position [193, 0]
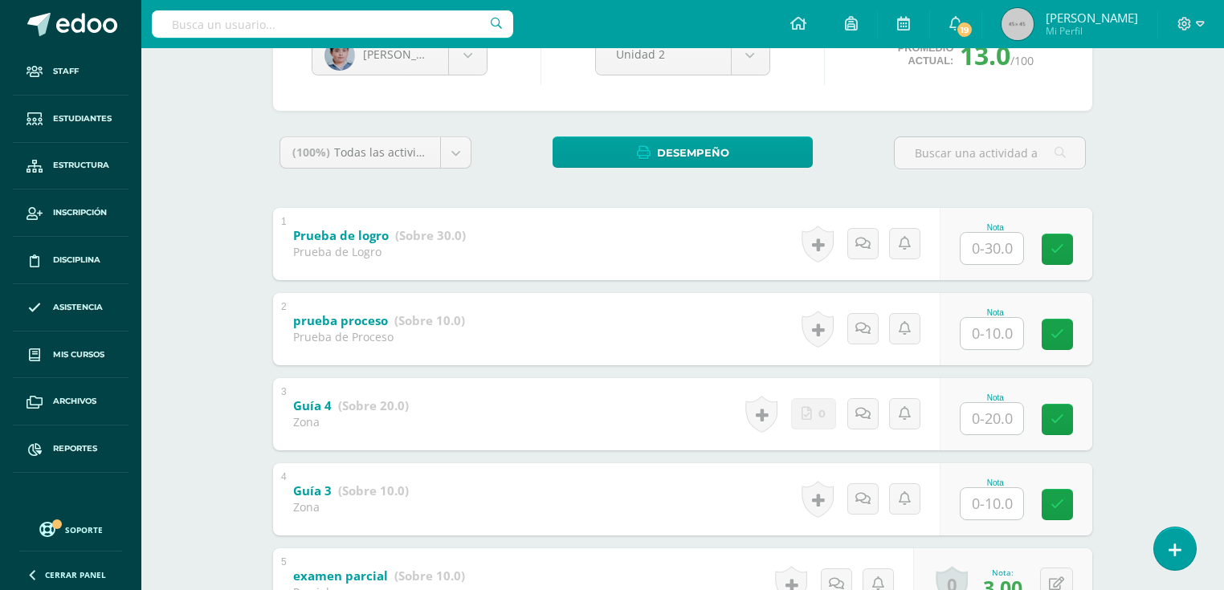
click at [987, 250] on input "text" at bounding box center [991, 248] width 63 height 31
type input "18"
type input "4"
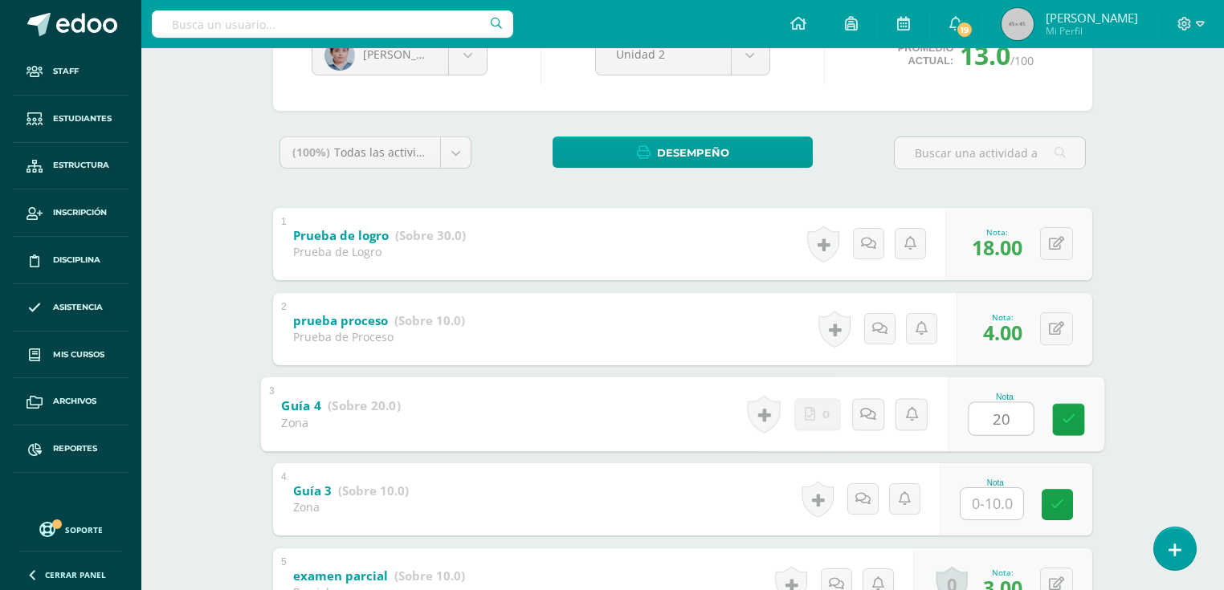
type input "20"
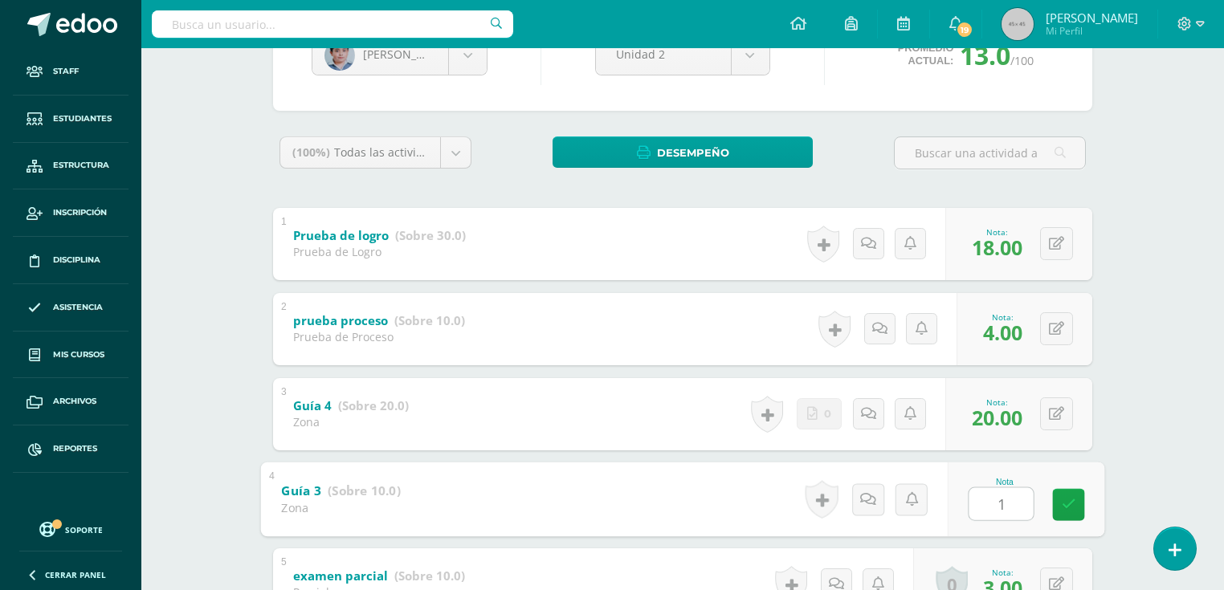
type input "10"
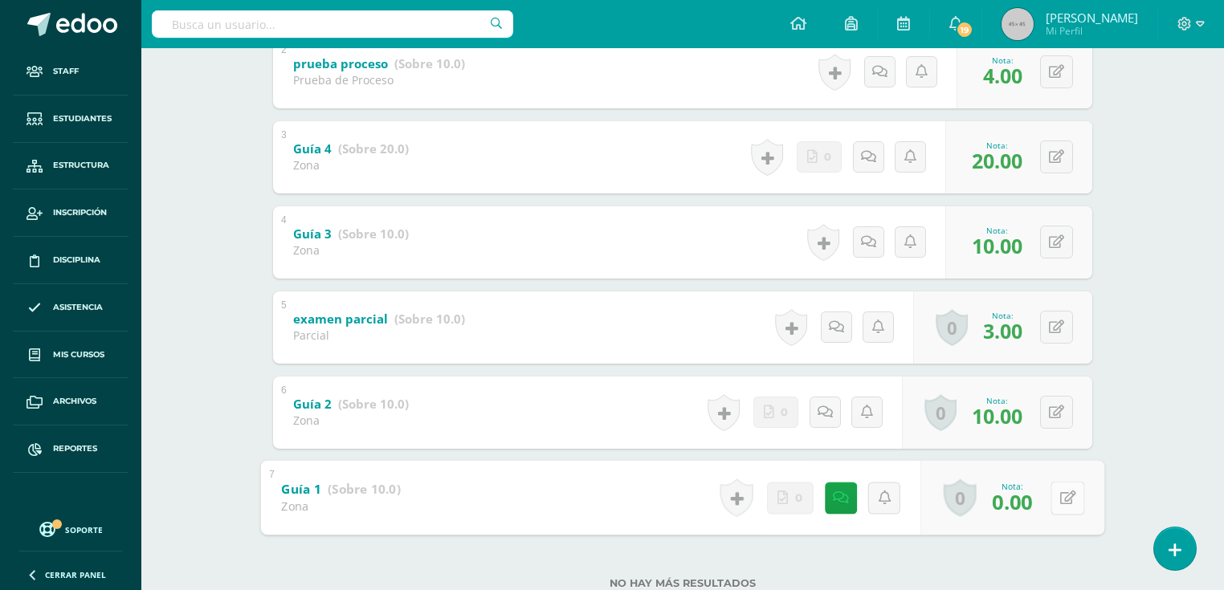
click at [1053, 497] on button at bounding box center [1067, 498] width 34 height 34
type input "5"
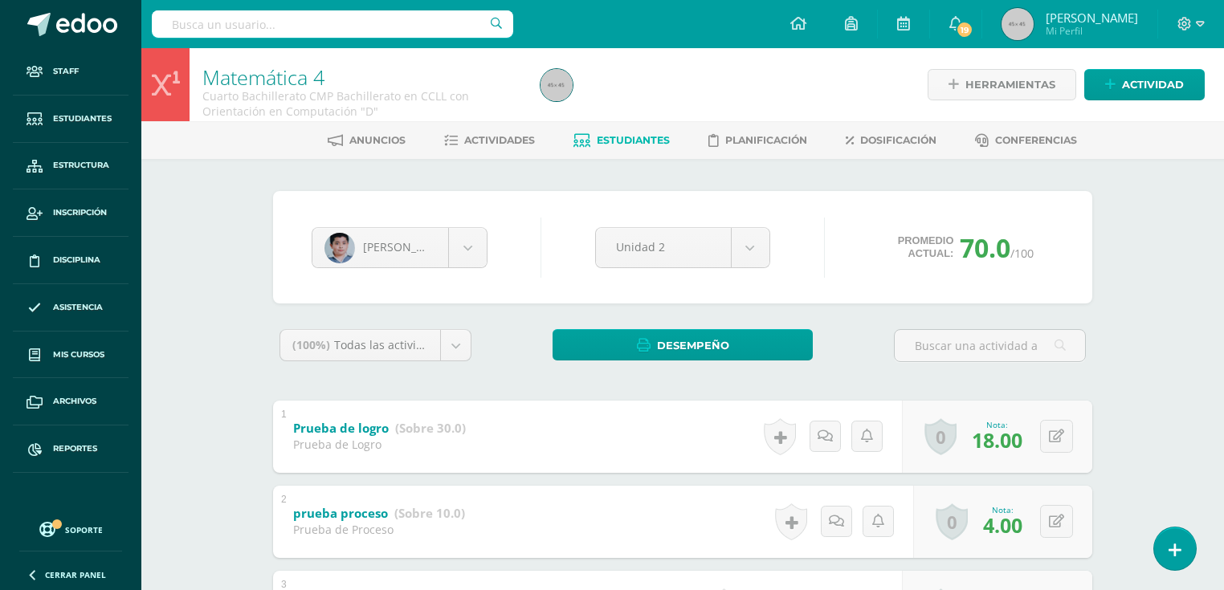
click at [630, 137] on span "Estudiantes" at bounding box center [633, 140] width 73 height 12
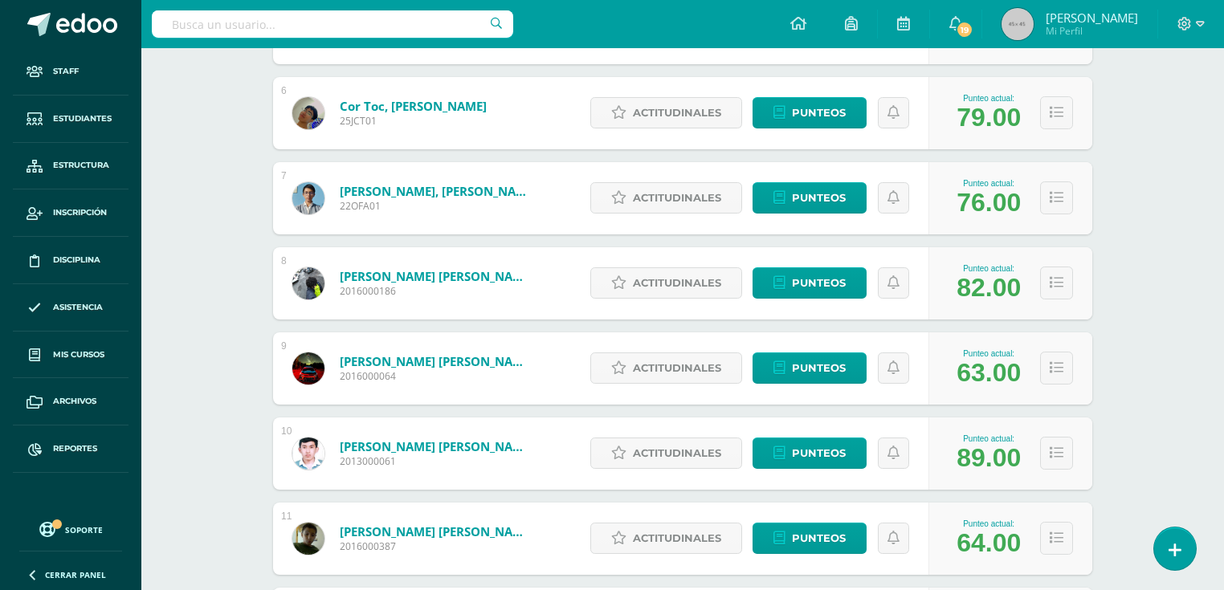
scroll to position [890, 0]
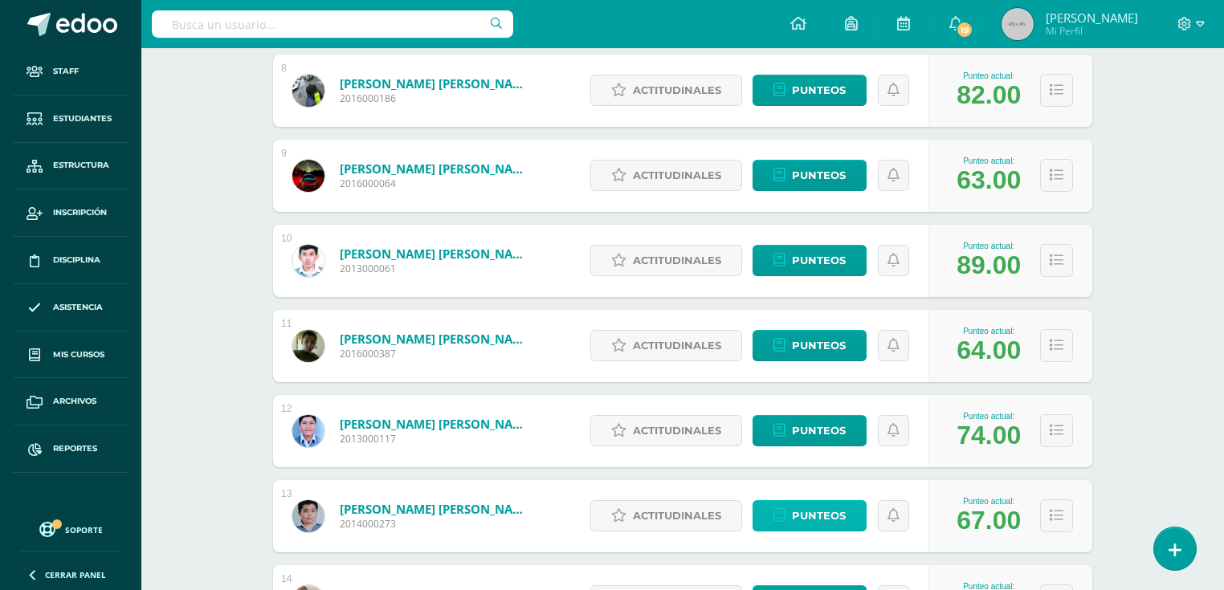
click at [800, 523] on span "Punteos" at bounding box center [819, 516] width 54 height 30
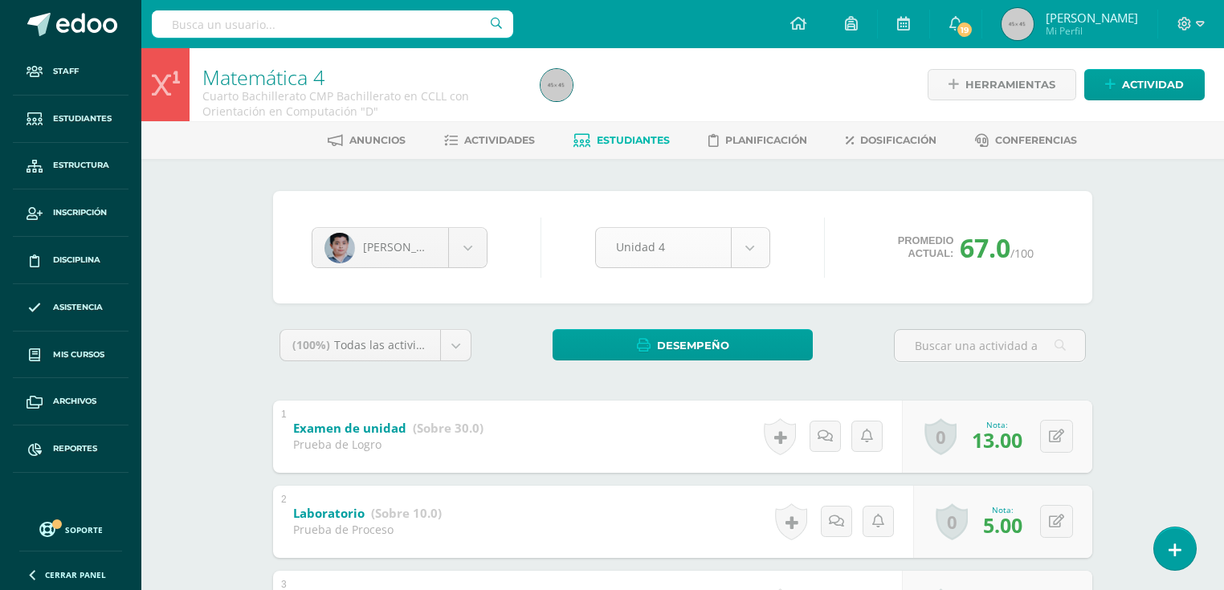
click at [743, 244] on body "Staff Estudiantes Estructura Inscripción Disciplina Asistencia Mis cursos Archi…" at bounding box center [612, 545] width 1224 height 1090
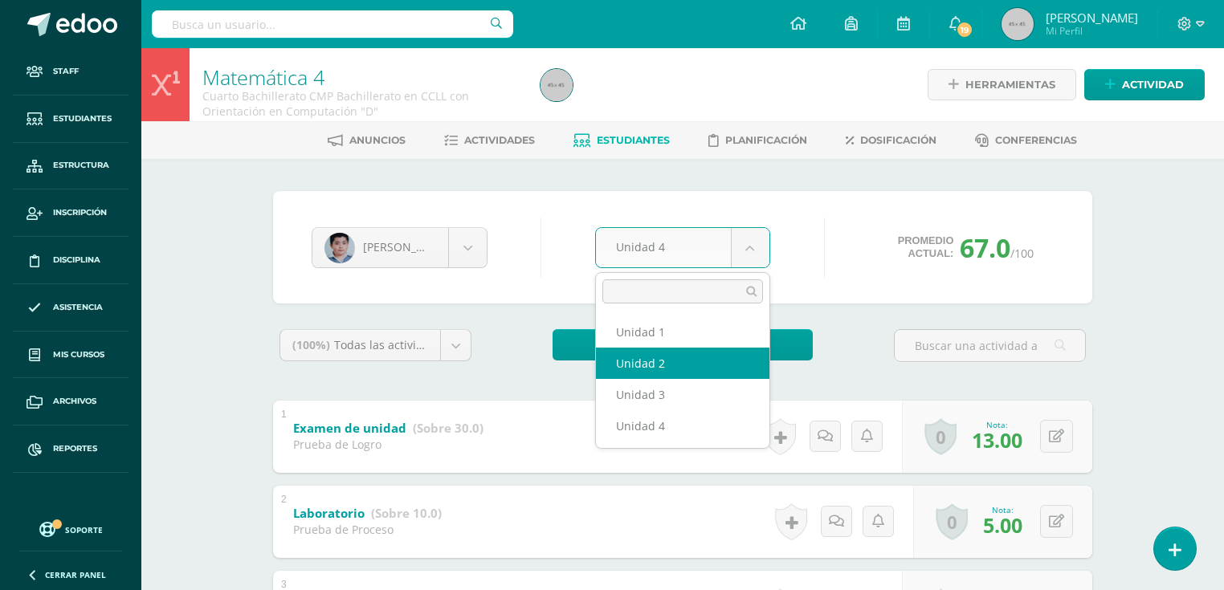
select select "Unidad 2"
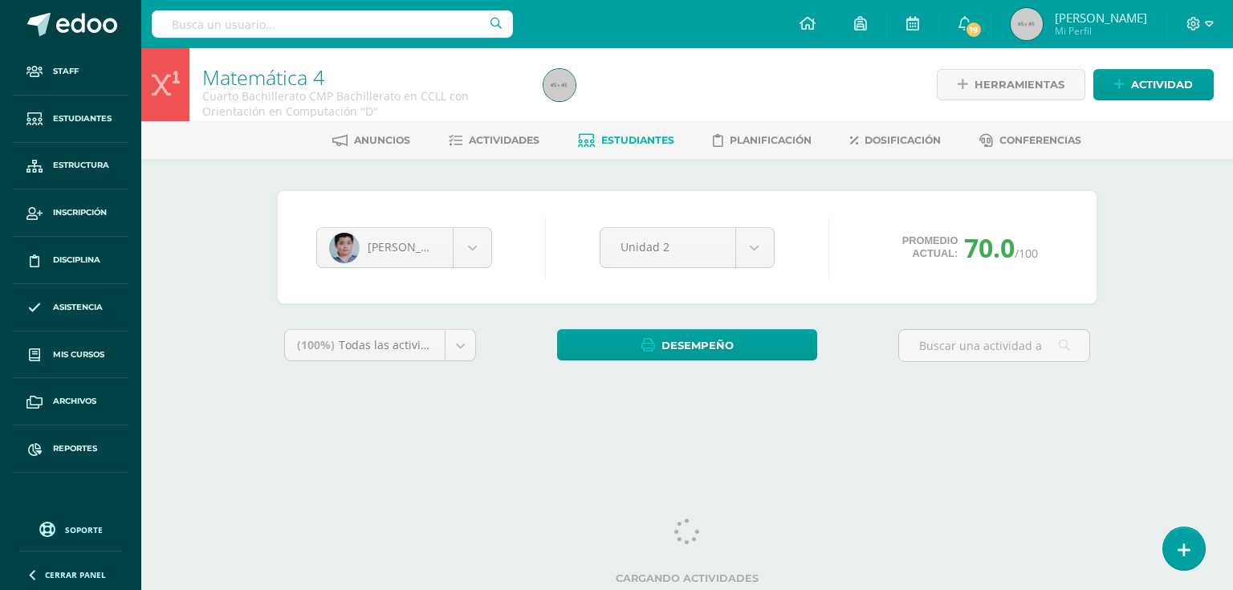
click at [637, 135] on span "Estudiantes" at bounding box center [637, 140] width 73 height 12
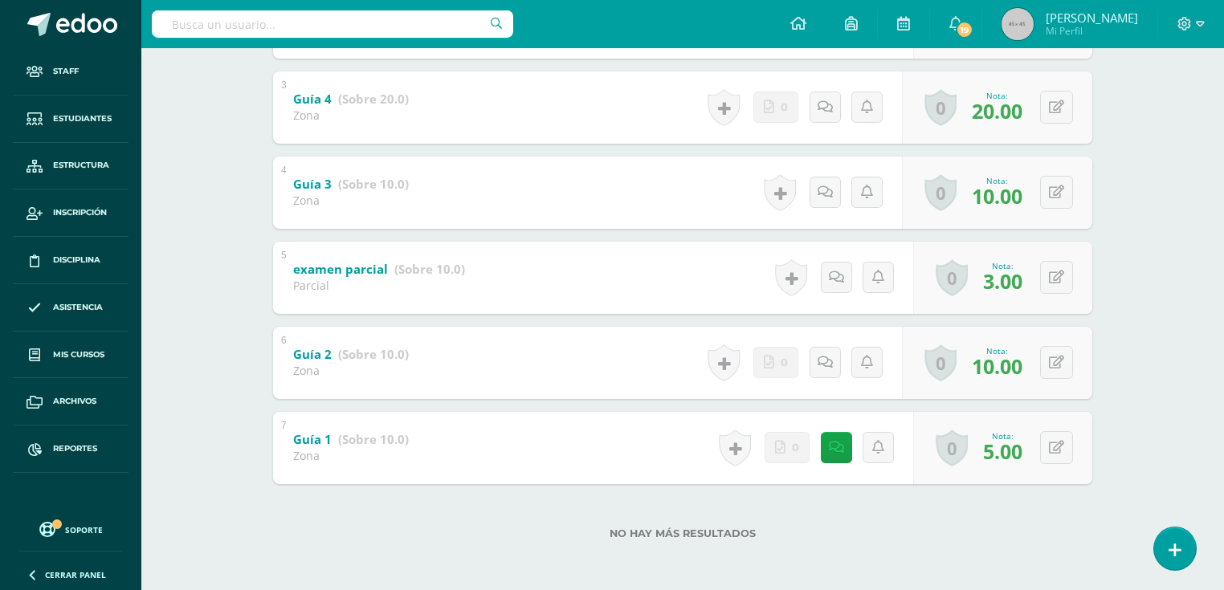
scroll to position [114, 0]
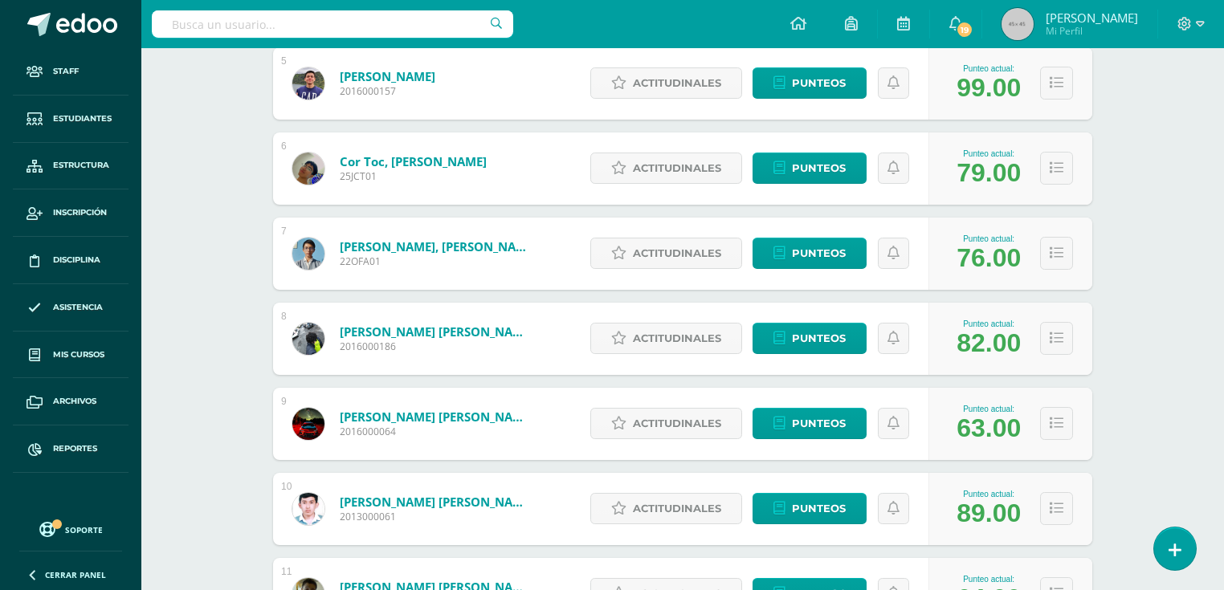
scroll to position [899, 0]
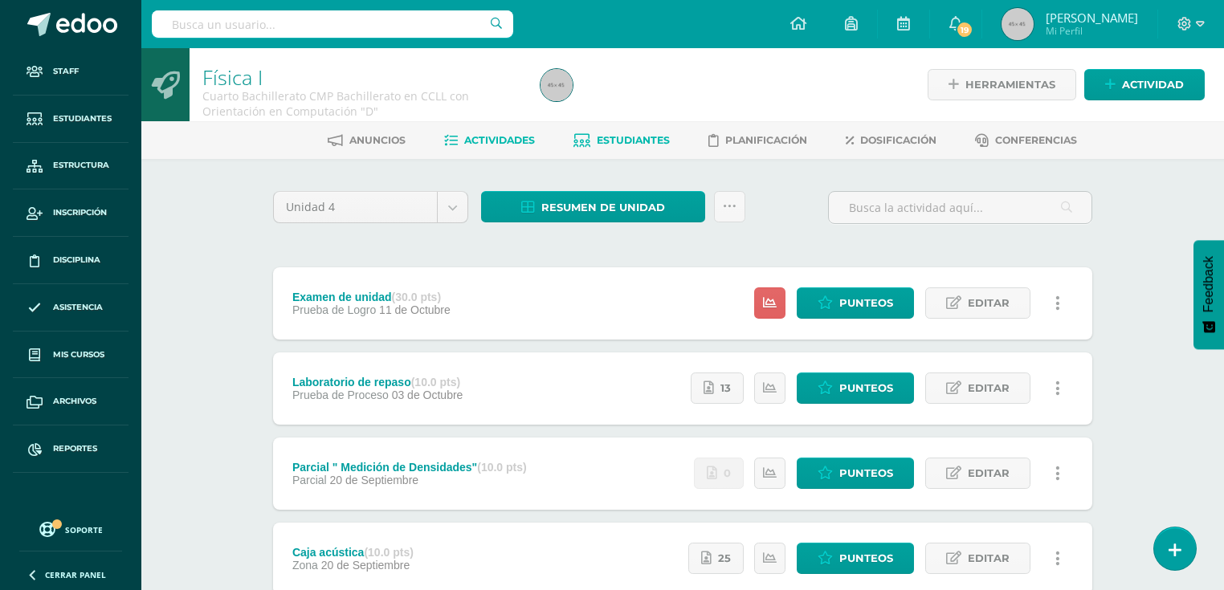
click at [629, 141] on span "Estudiantes" at bounding box center [633, 140] width 73 height 12
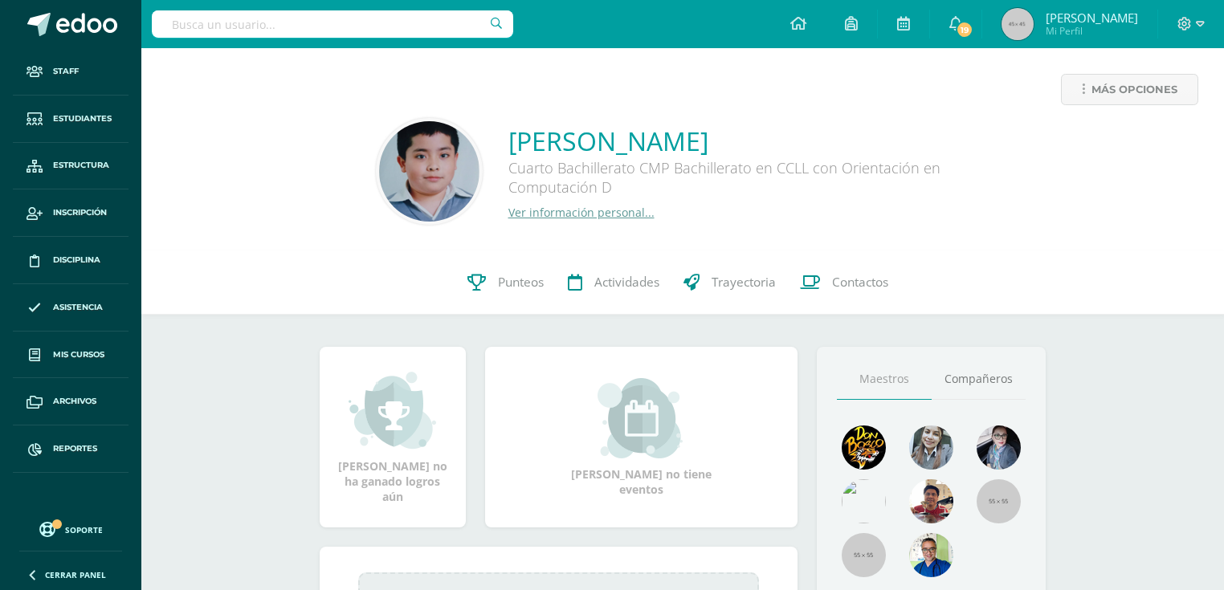
drag, startPoint x: 515, startPoint y: 303, endPoint x: 324, endPoint y: 17, distance: 343.8
click at [515, 303] on link "Punteos" at bounding box center [505, 282] width 100 height 64
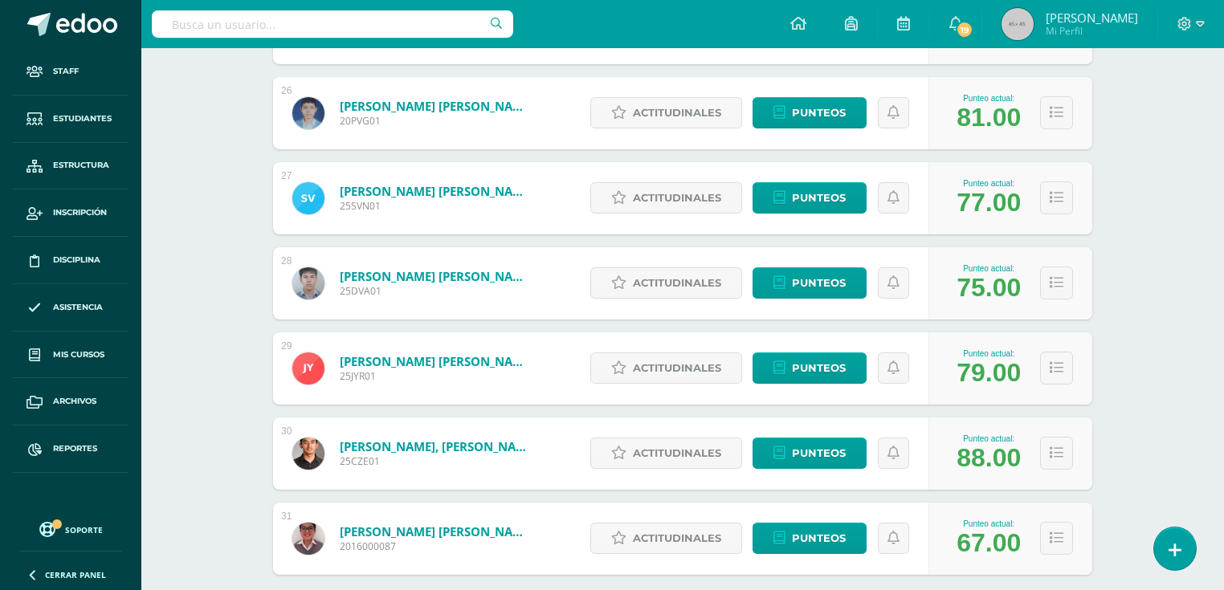
scroll to position [2490, 0]
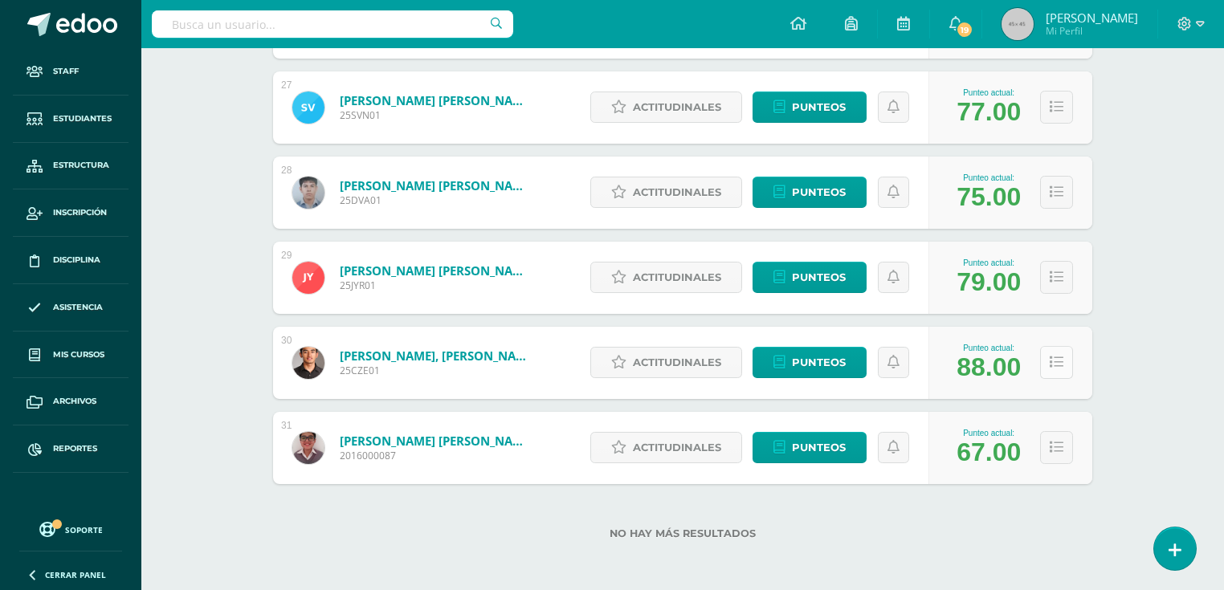
click at [1050, 360] on icon at bounding box center [1056, 363] width 14 height 14
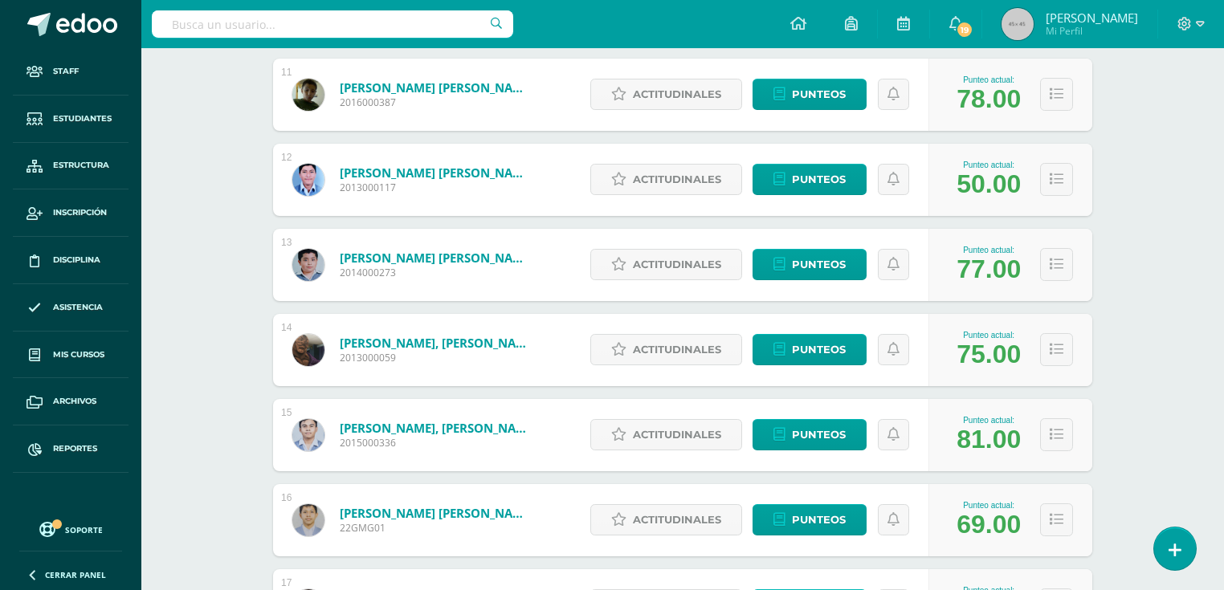
scroll to position [949, 0]
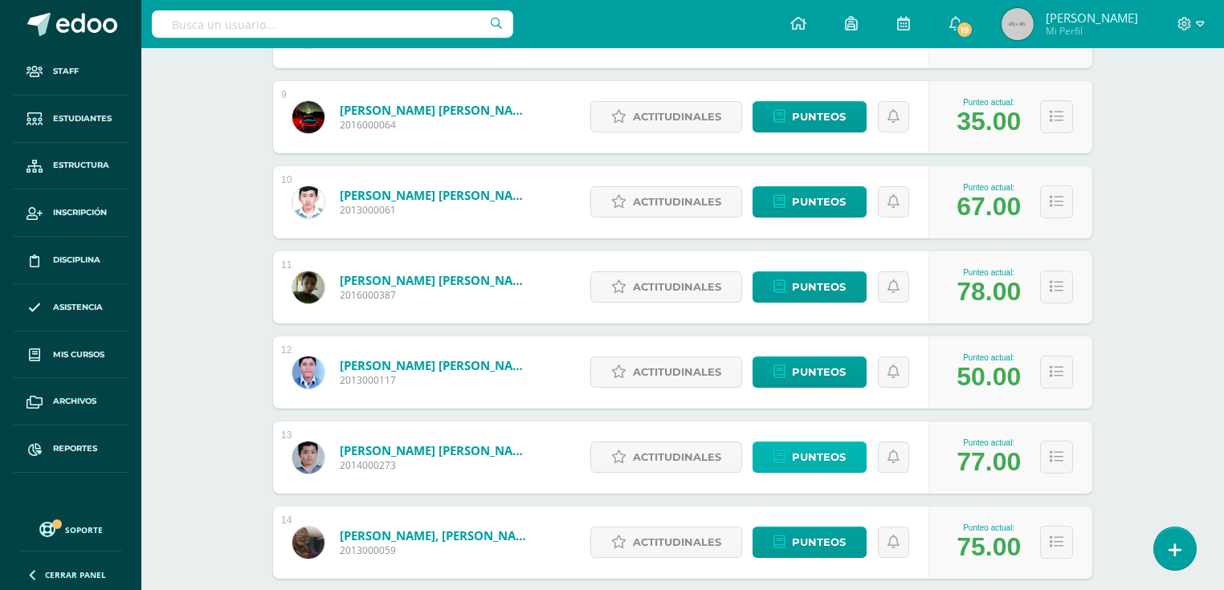
click at [789, 458] on link "Punteos" at bounding box center [809, 457] width 114 height 31
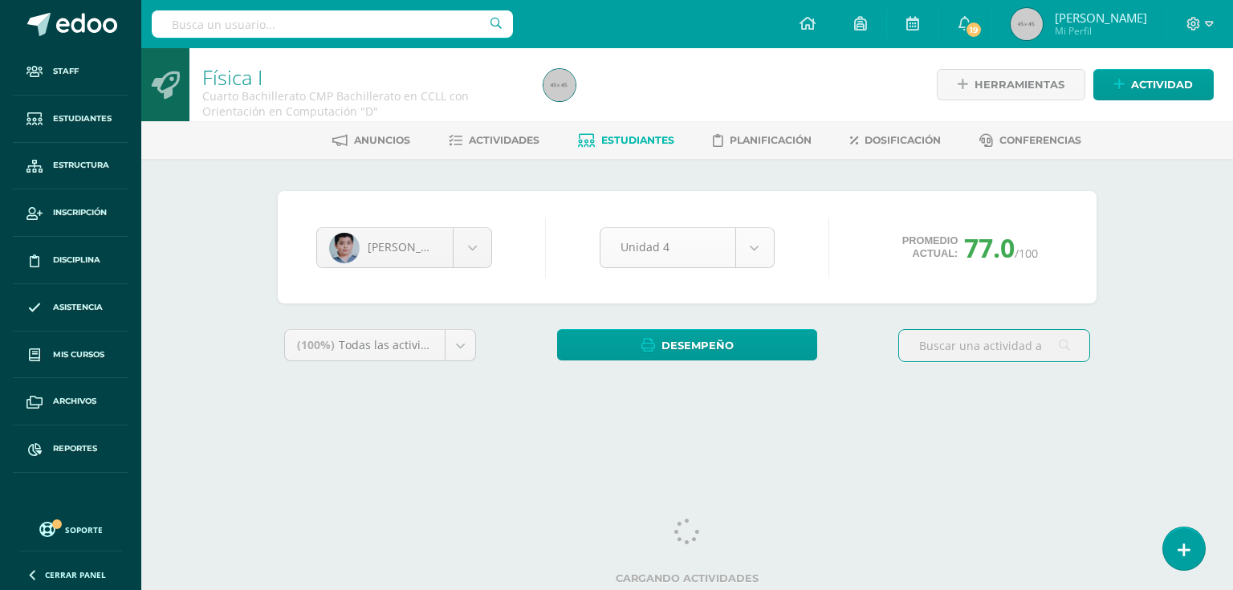
click at [755, 260] on body "Staff Estudiantes Estructura Inscripción Disciplina Asistencia Mis cursos Archi…" at bounding box center [616, 216] width 1233 height 433
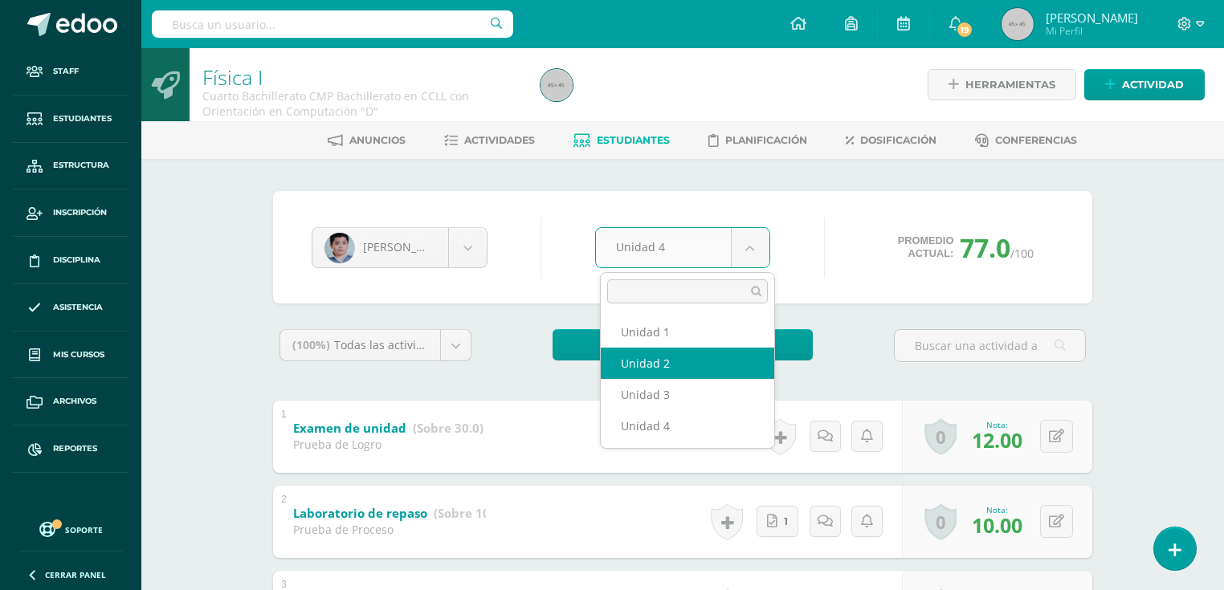
select select "Unidad 2"
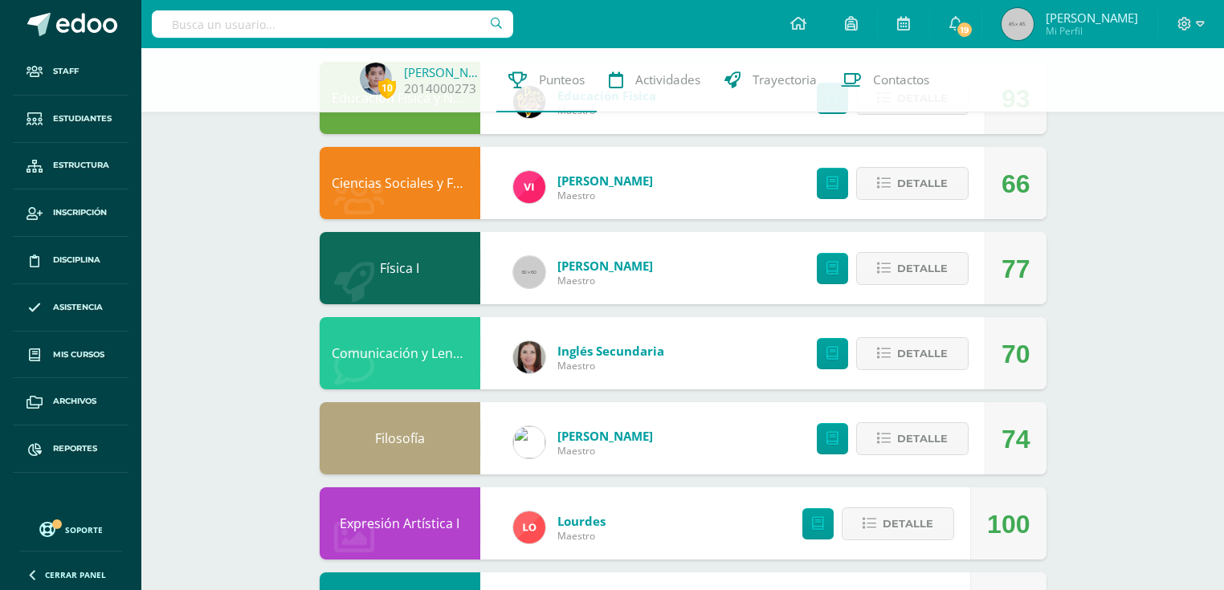
scroll to position [1063, 0]
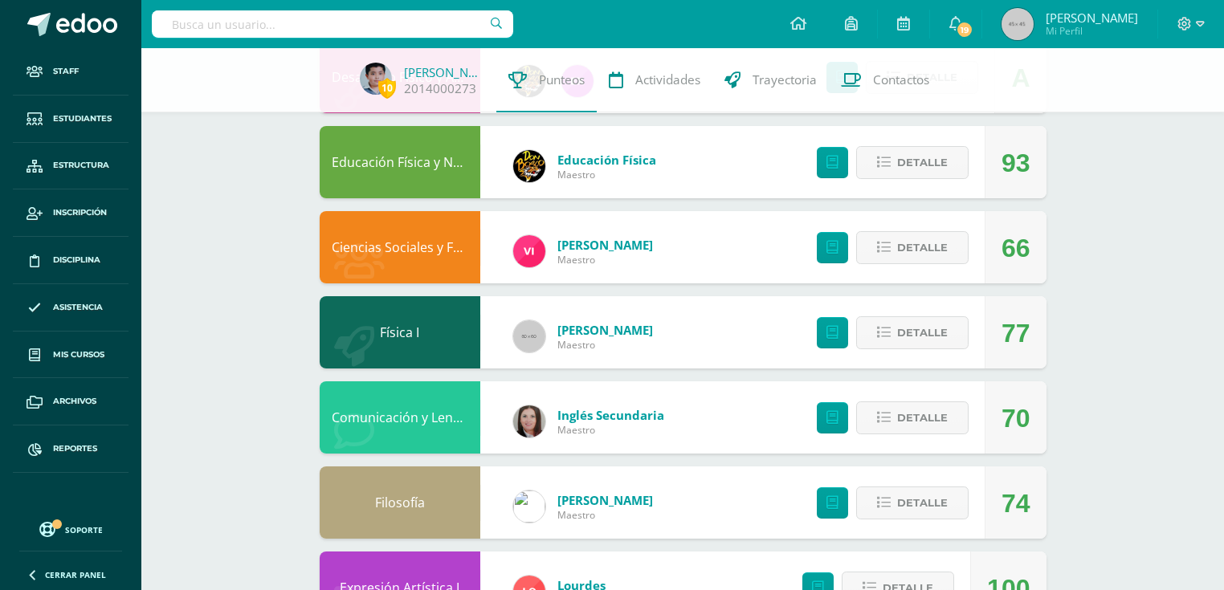
click at [415, 249] on link "Ciencias Sociales y Formación Ciudadana 4" at bounding box center [461, 247] width 259 height 18
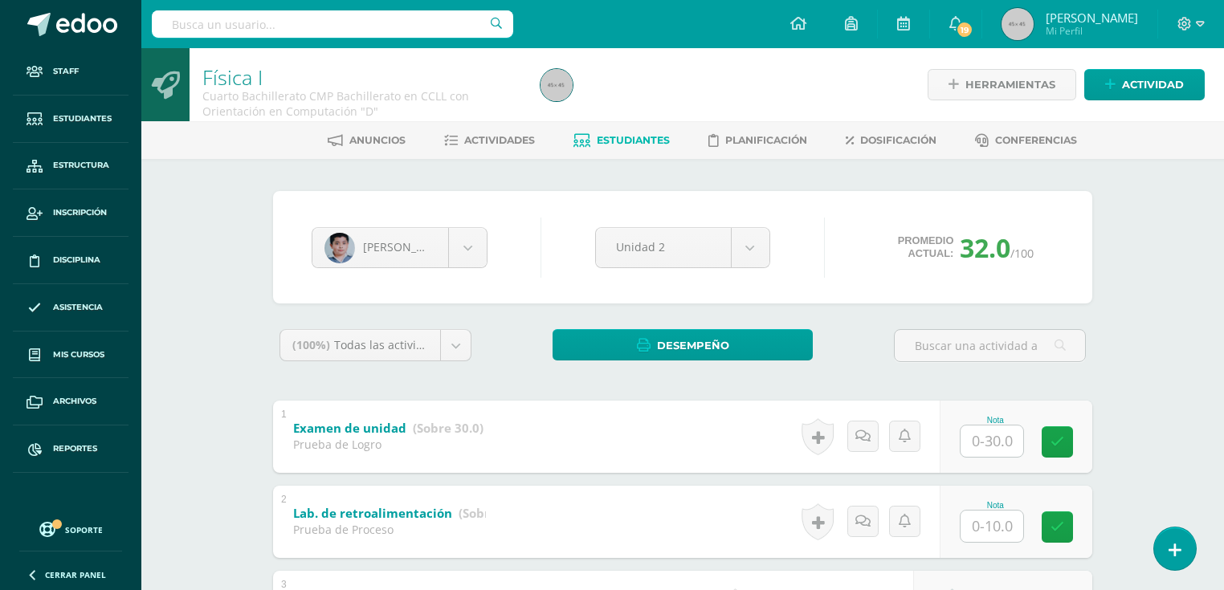
scroll to position [193, 0]
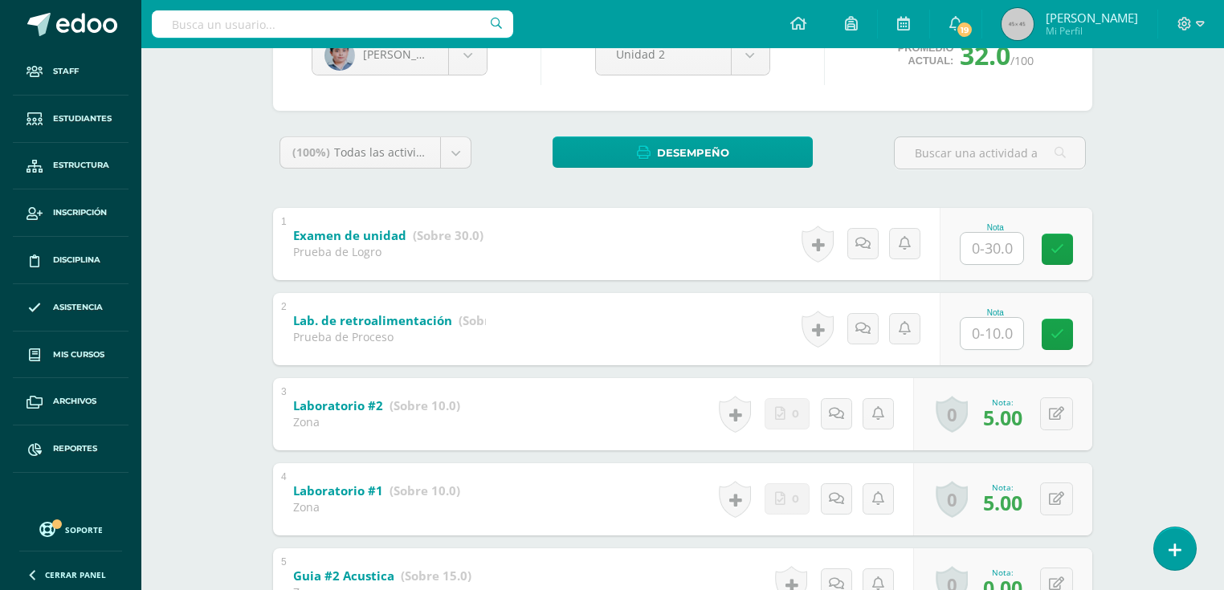
click at [976, 247] on input "text" at bounding box center [991, 248] width 63 height 31
type input "8"
click at [998, 340] on input "text" at bounding box center [991, 333] width 63 height 31
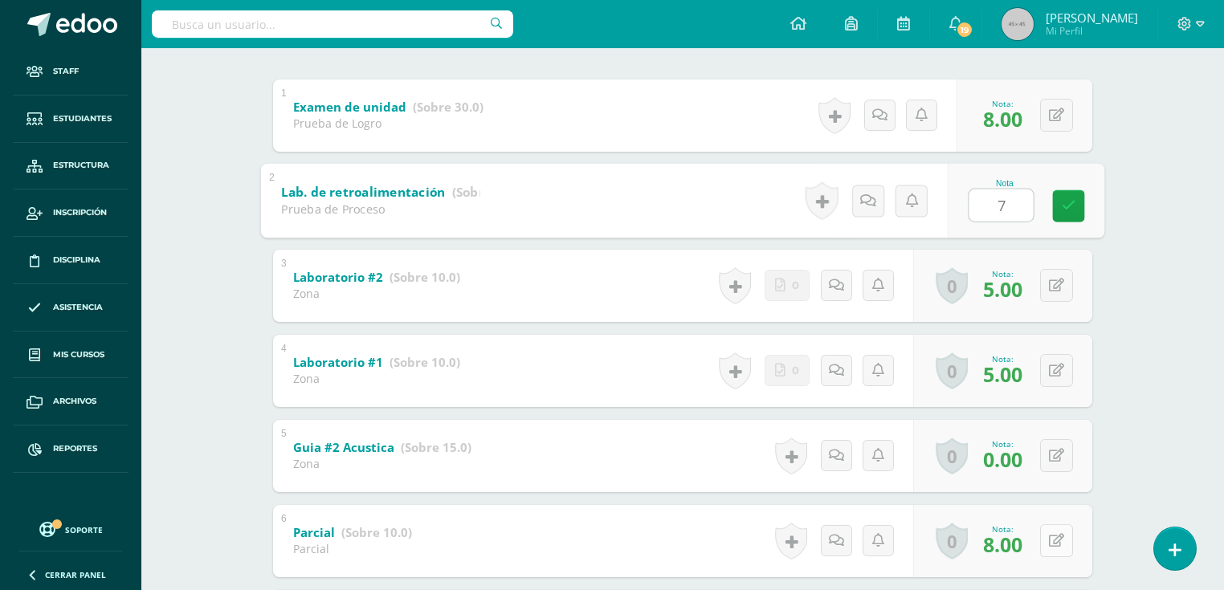
scroll to position [385, 0]
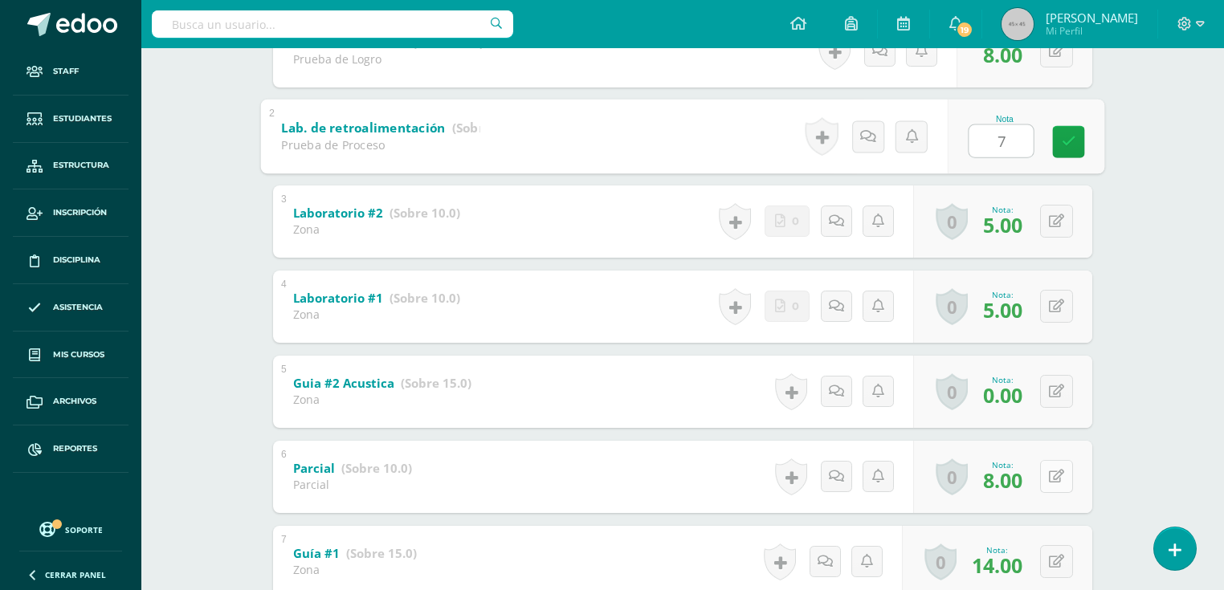
type input "7"
click at [1061, 474] on icon at bounding box center [1068, 477] width 16 height 14
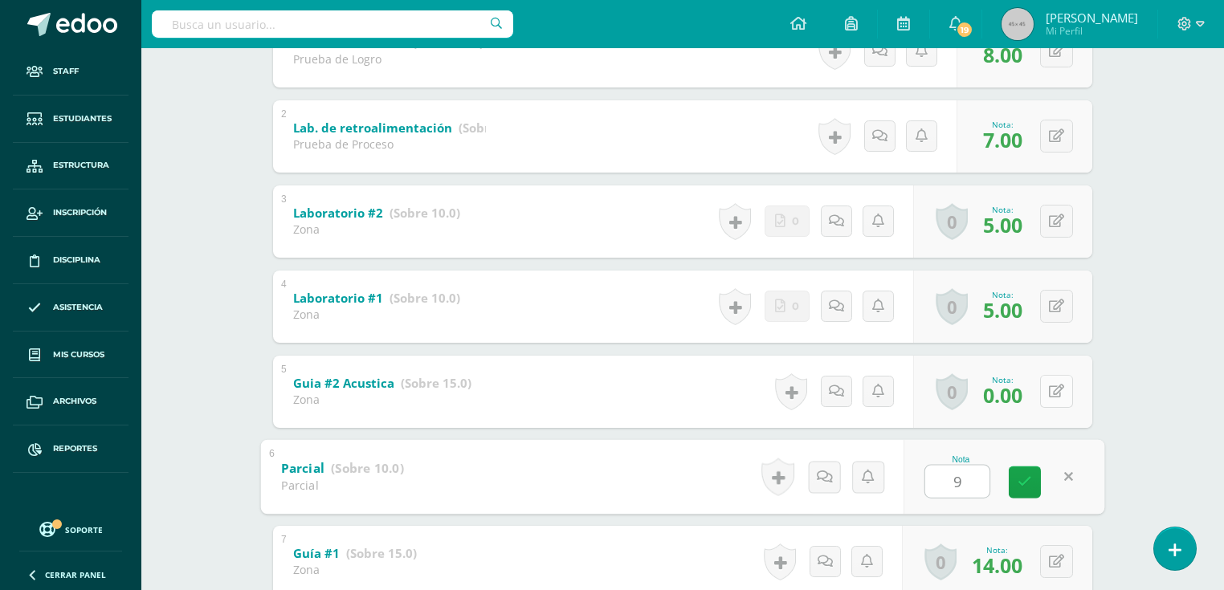
type input "9"
click at [1046, 391] on div "0 Logros Logros obtenidos Aún no hay logros agregados Nota: 0.00" at bounding box center [1002, 392] width 179 height 72
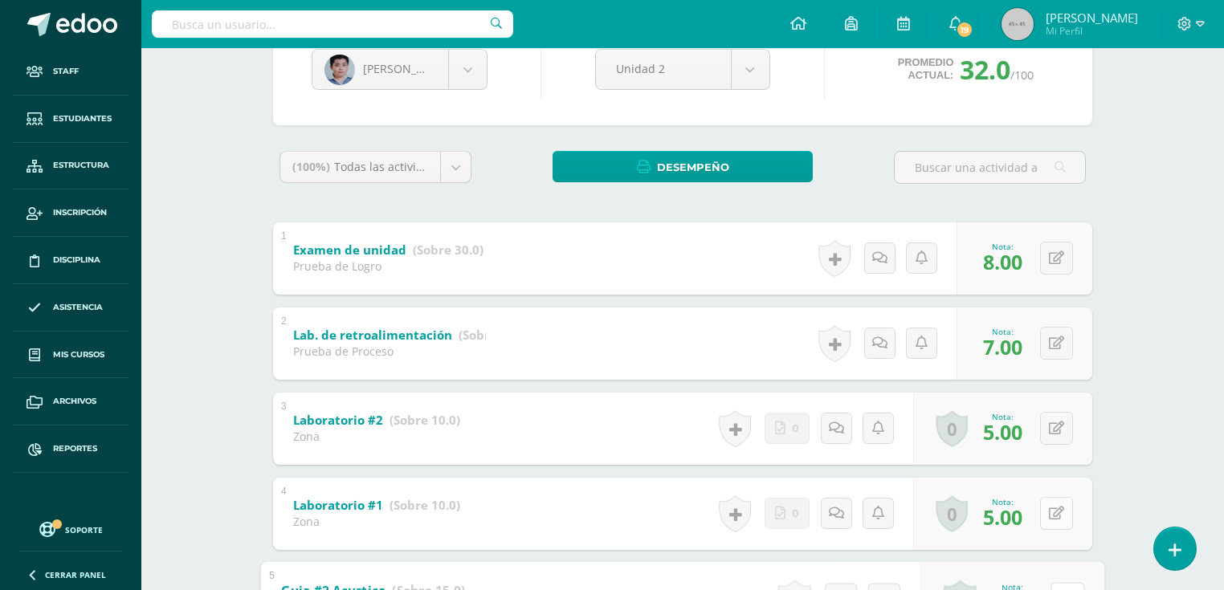
scroll to position [307, 0]
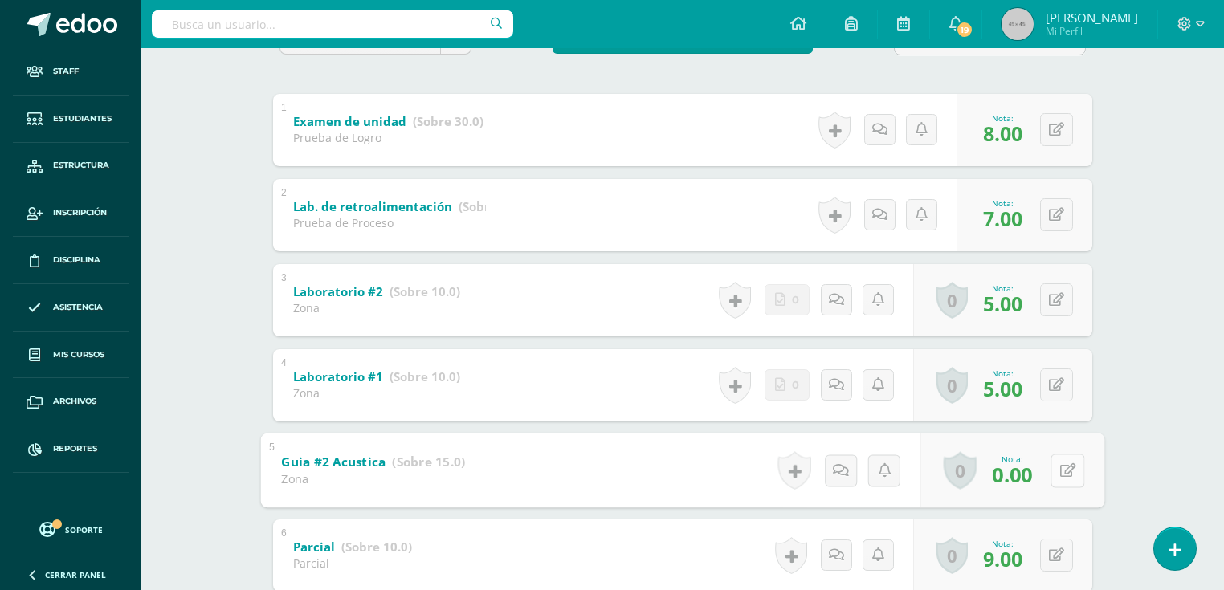
click at [1072, 467] on icon at bounding box center [1068, 470] width 16 height 14
type input "15"
click at [1047, 295] on div "0 Logros Logros obtenidos Aún no hay logros agregados Nota: 5.00" at bounding box center [1002, 300] width 179 height 72
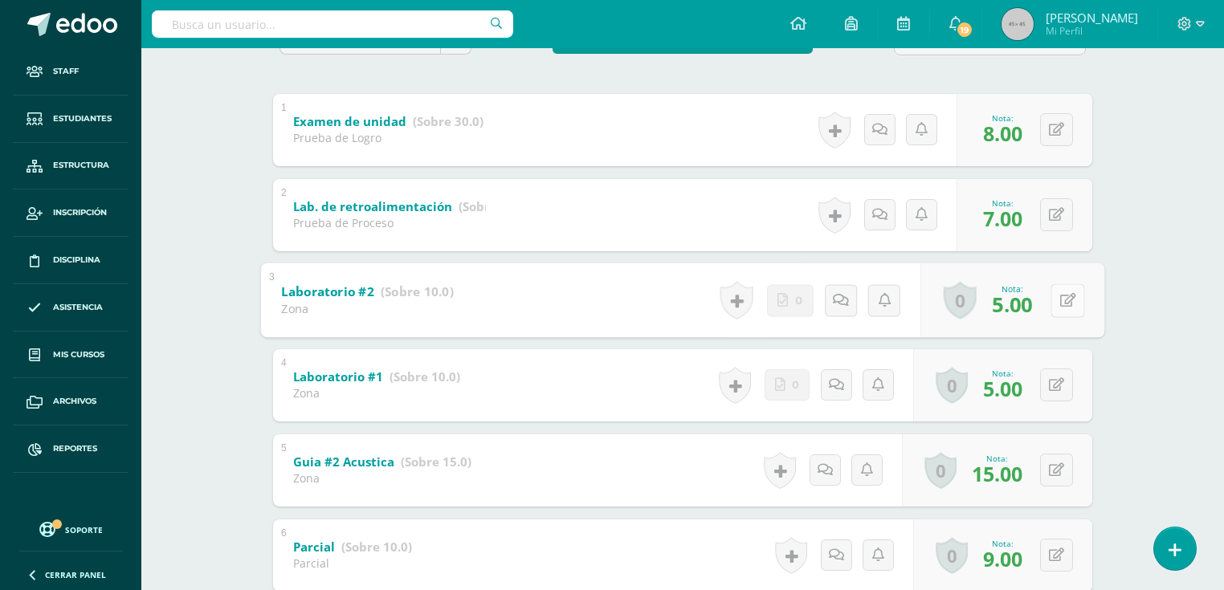
click at [1065, 300] on icon at bounding box center [1068, 300] width 16 height 14
type input "6"
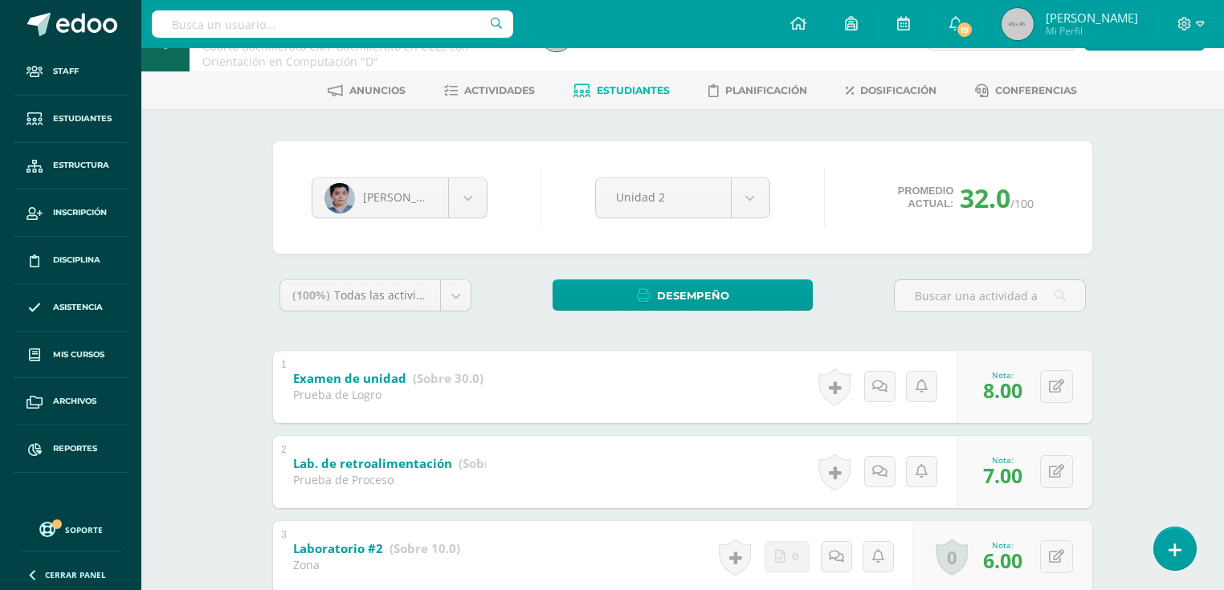
scroll to position [0, 0]
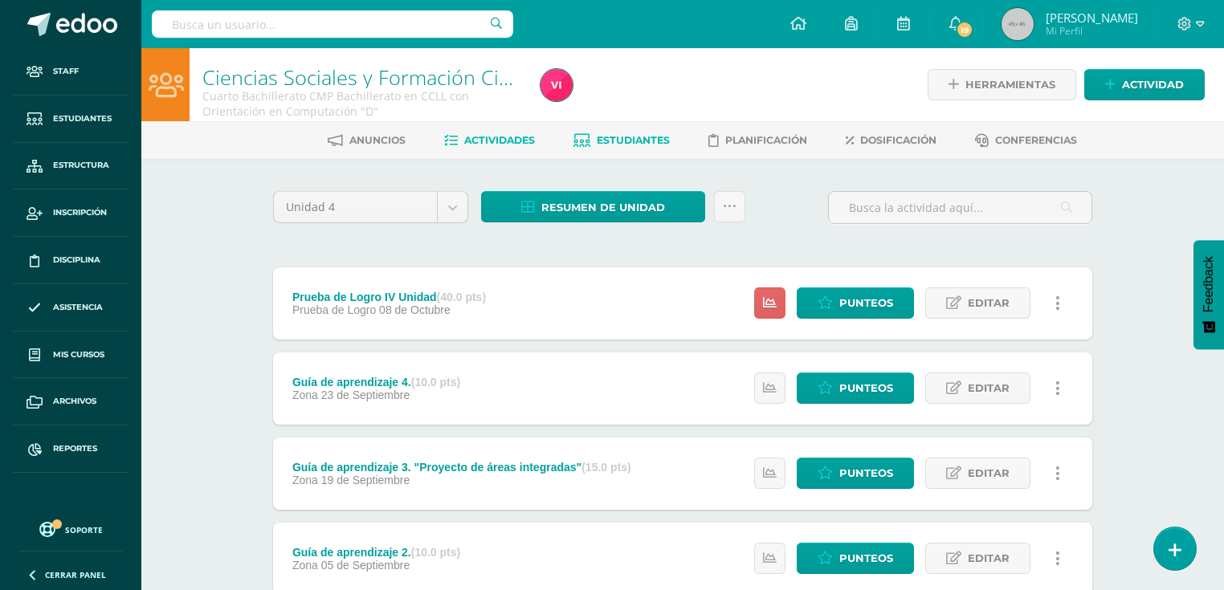
click at [636, 138] on span "Estudiantes" at bounding box center [633, 140] width 73 height 12
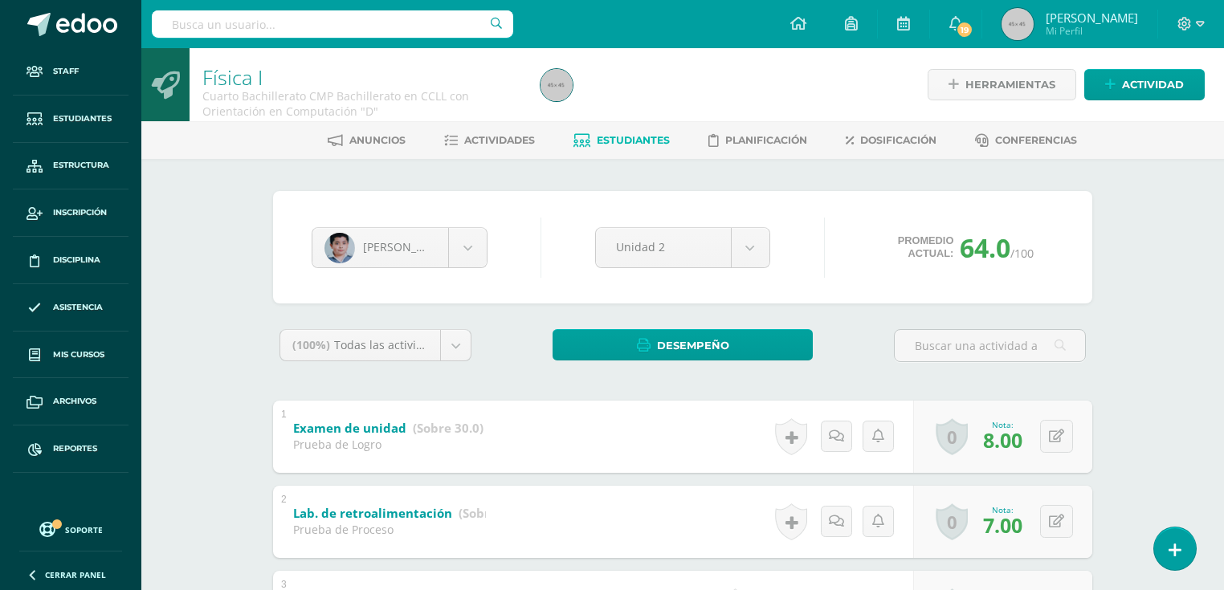
click at [633, 135] on span "Estudiantes" at bounding box center [633, 140] width 73 height 12
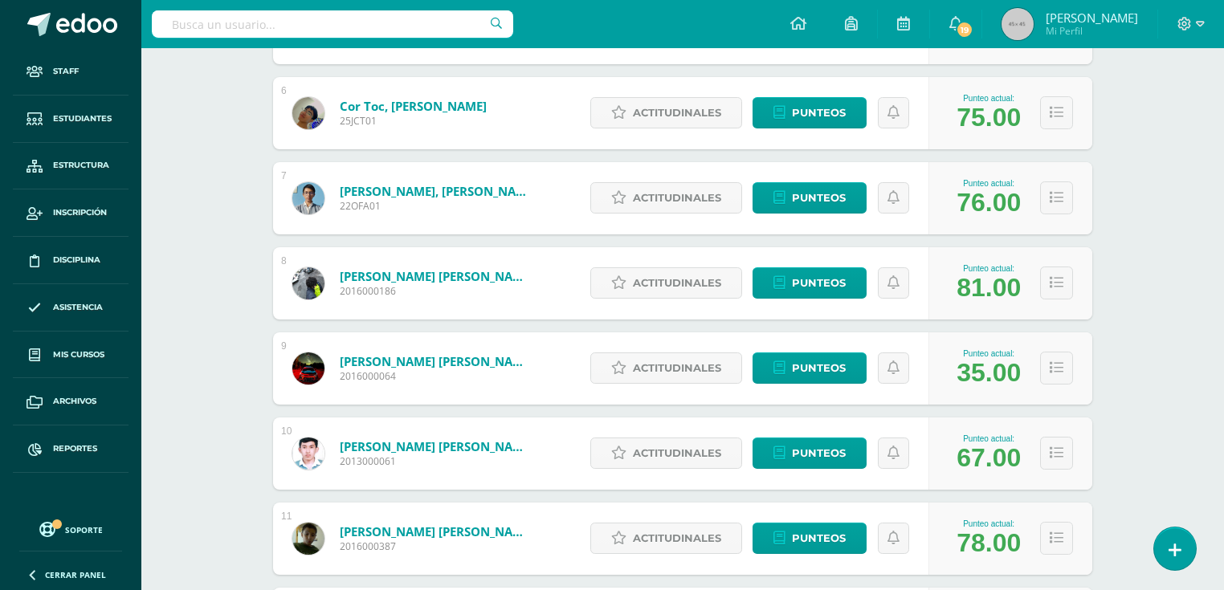
scroll to position [955, 0]
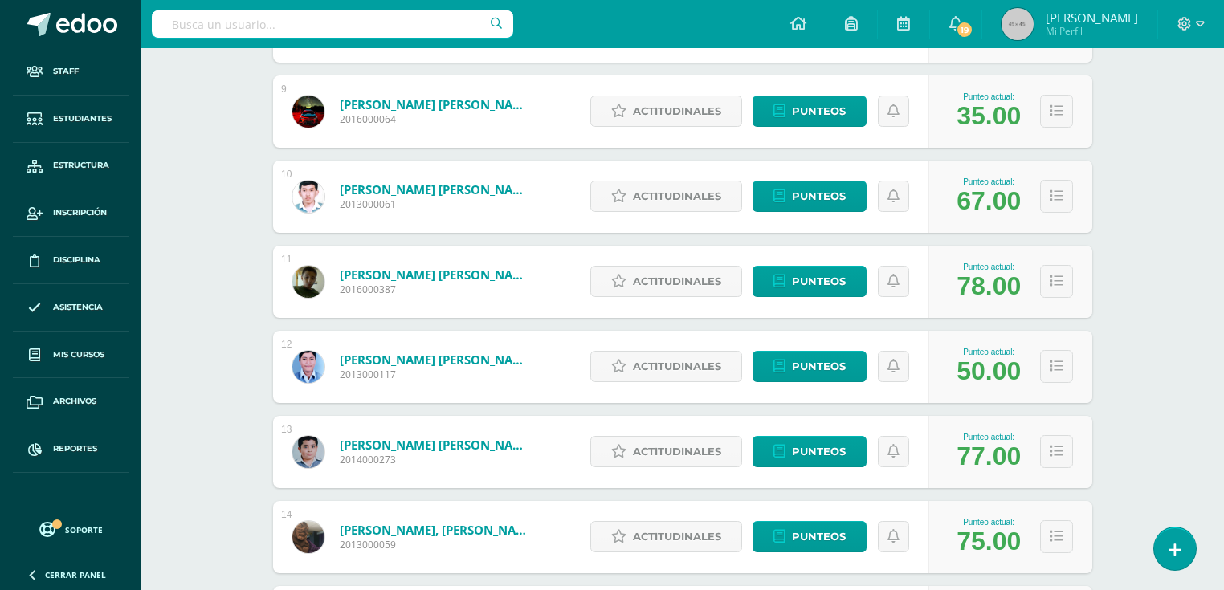
click at [472, 384] on div "[PERSON_NAME] [PERSON_NAME] 2013000117" at bounding box center [412, 367] width 279 height 72
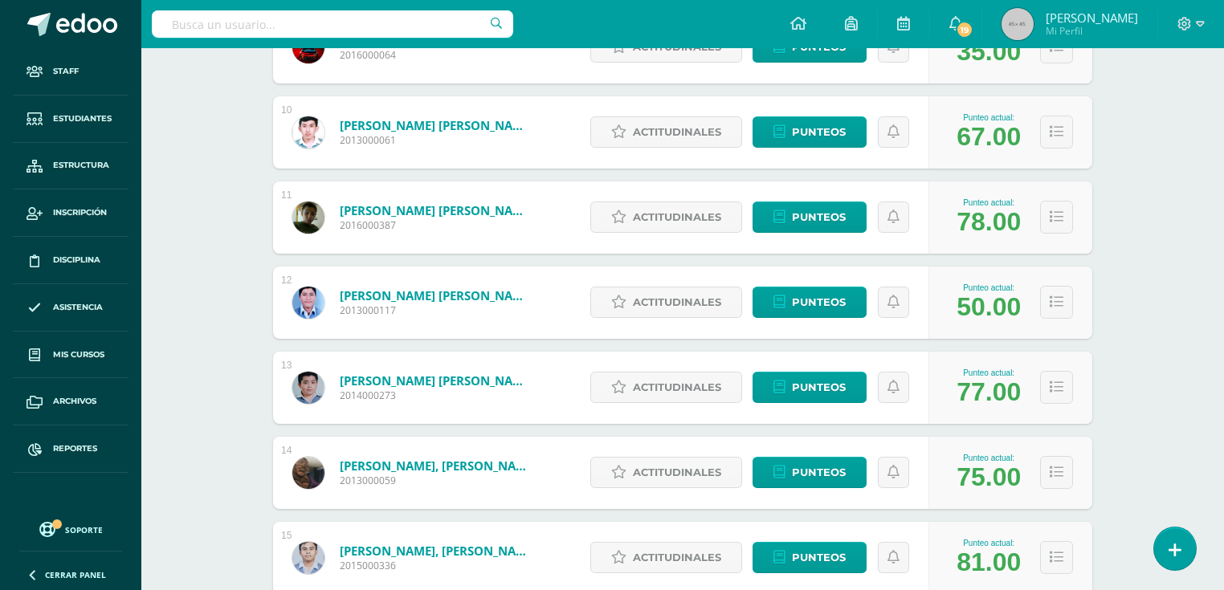
click at [347, 379] on link "[PERSON_NAME] [PERSON_NAME]" at bounding box center [436, 381] width 193 height 16
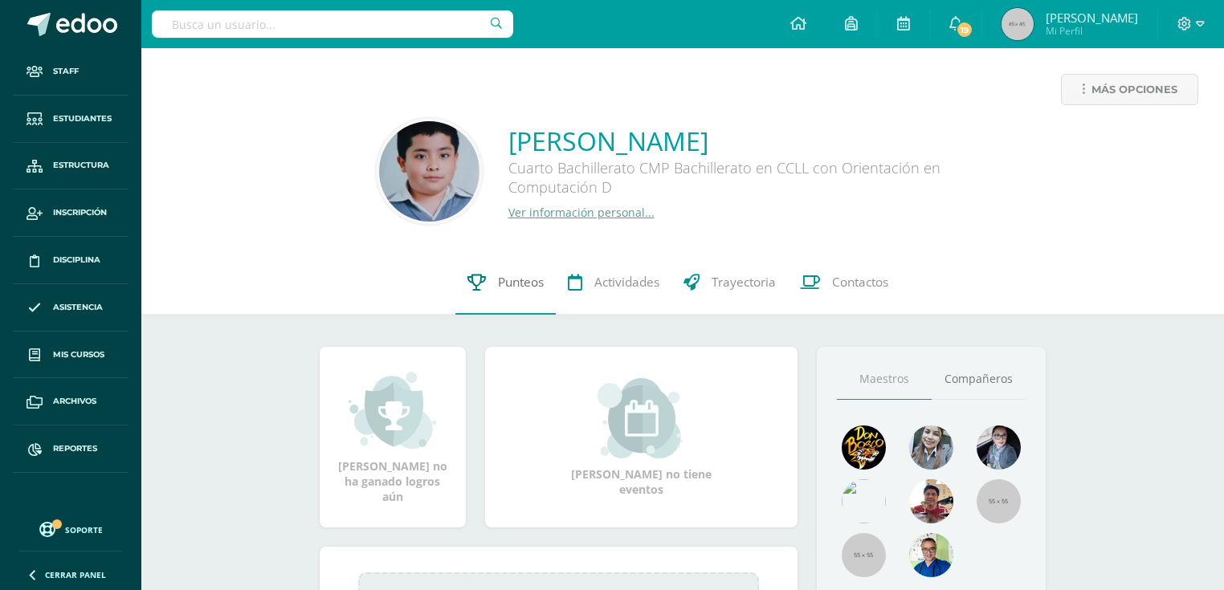
click at [525, 302] on link "Punteos" at bounding box center [505, 282] width 100 height 64
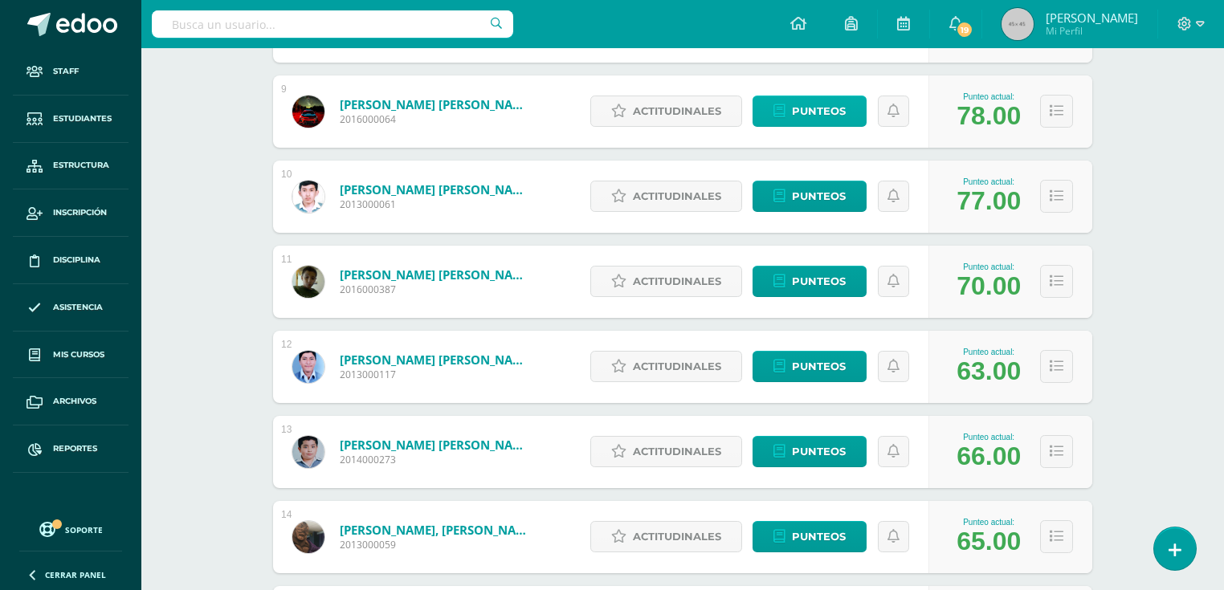
scroll to position [1019, 0]
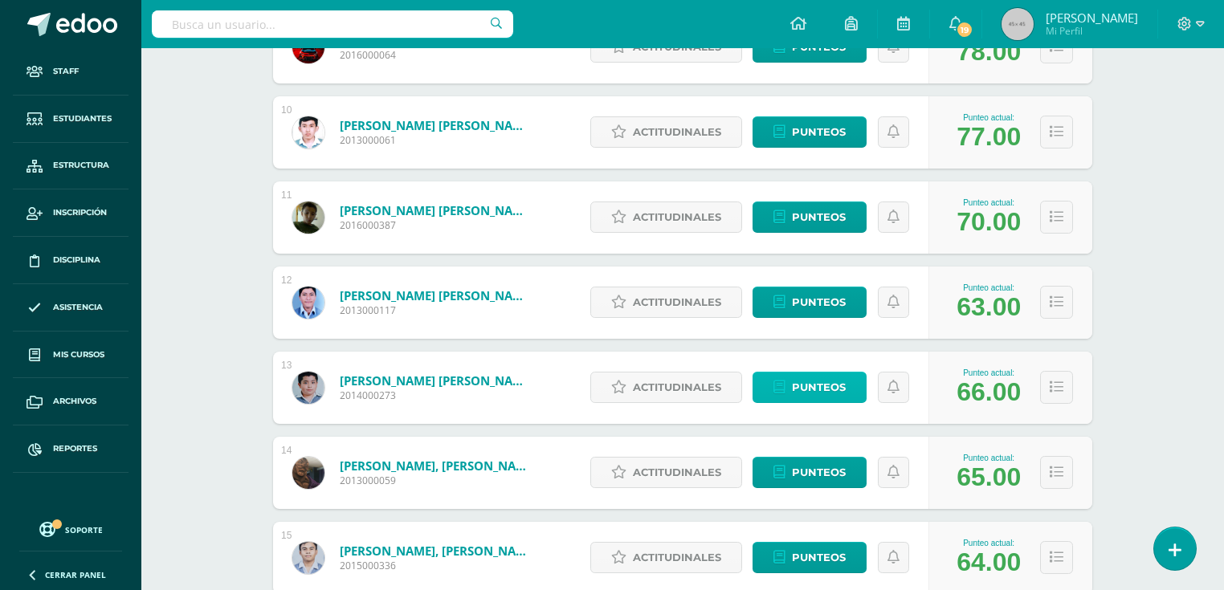
click at [820, 382] on span "Punteos" at bounding box center [819, 388] width 54 height 30
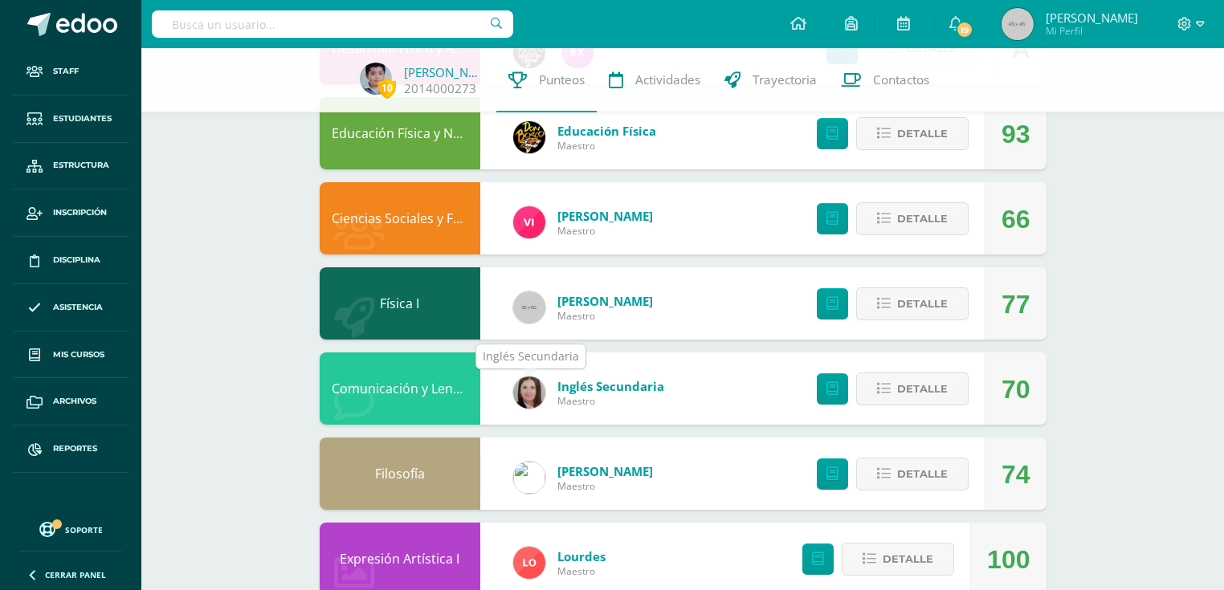
scroll to position [1285, 0]
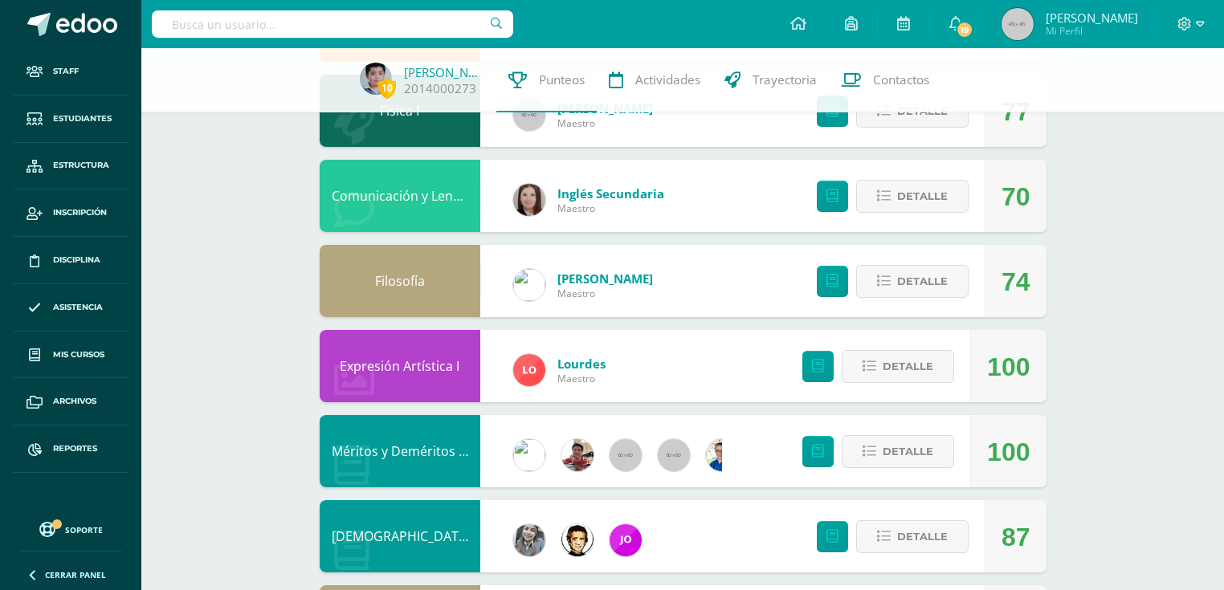
click at [402, 284] on link "Filosofía" at bounding box center [400, 281] width 50 height 18
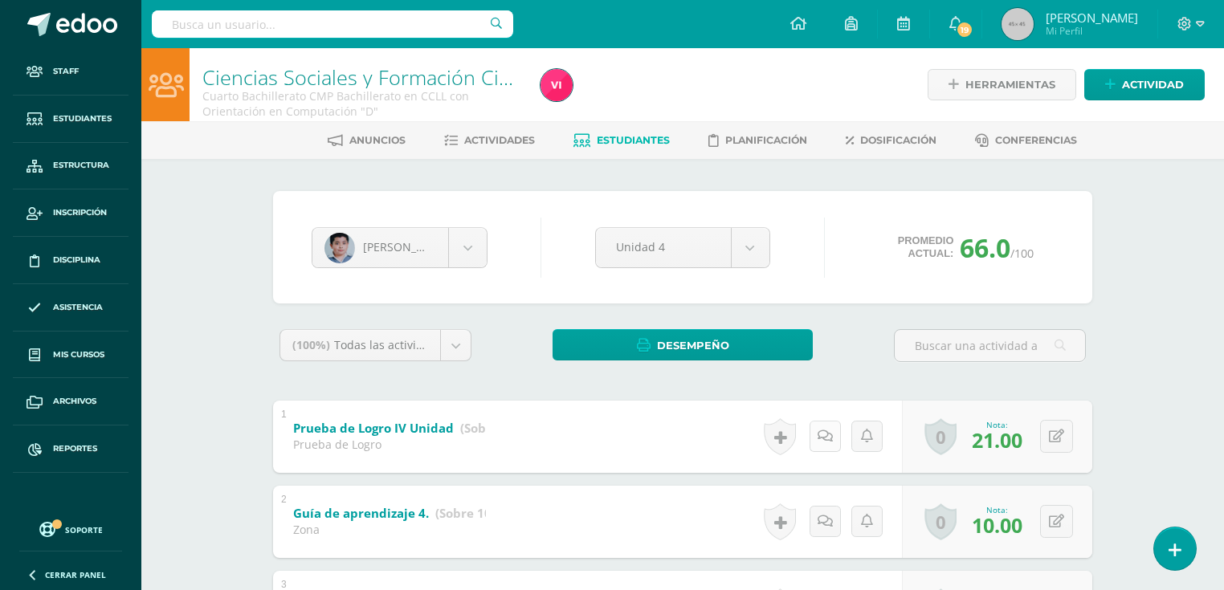
scroll to position [128, 0]
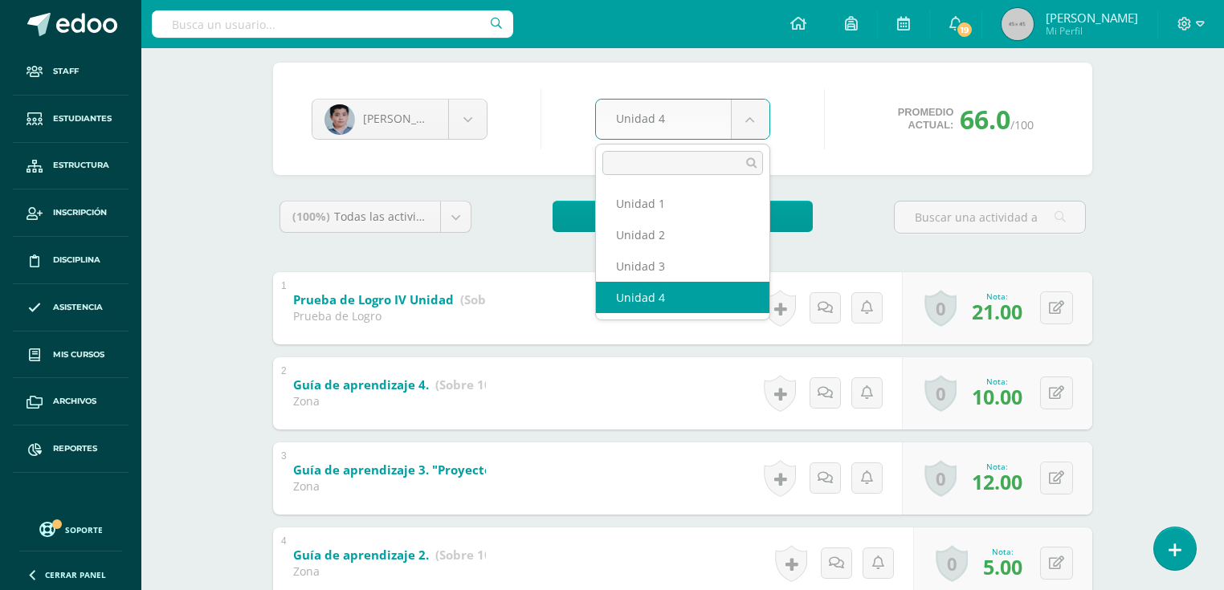
drag, startPoint x: 743, startPoint y: 121, endPoint x: 719, endPoint y: 183, distance: 66.3
click at [742, 121] on body "Staff Estudiantes Estructura Inscripción Disciplina Asistencia Mis cursos Archi…" at bounding box center [612, 374] width 1224 height 1005
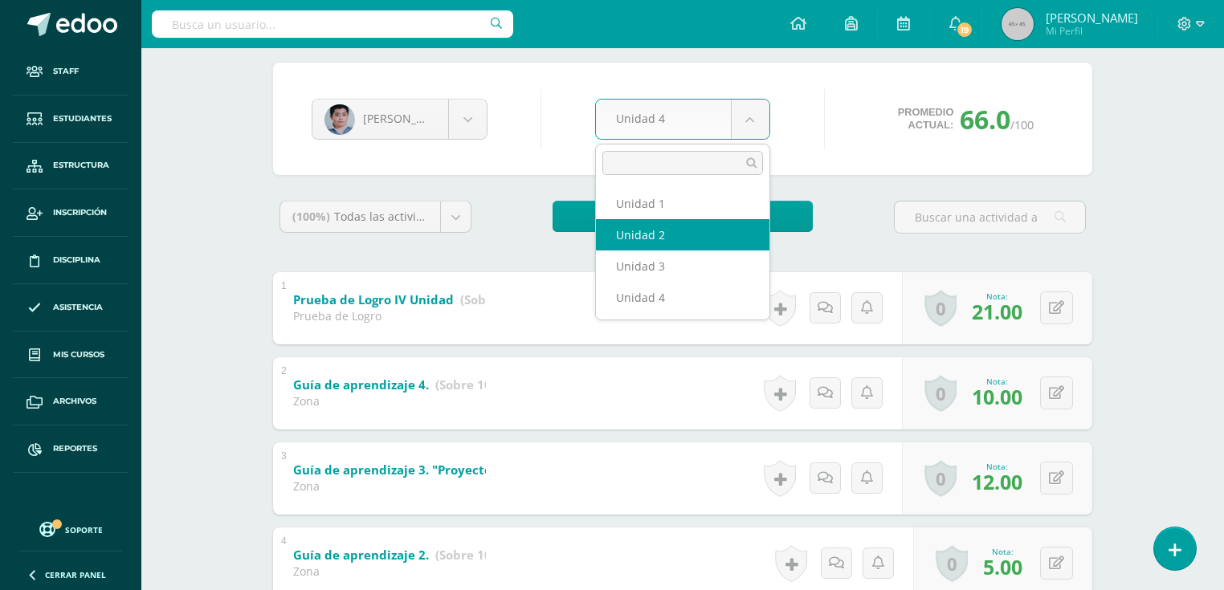
select select "Unidad 2"
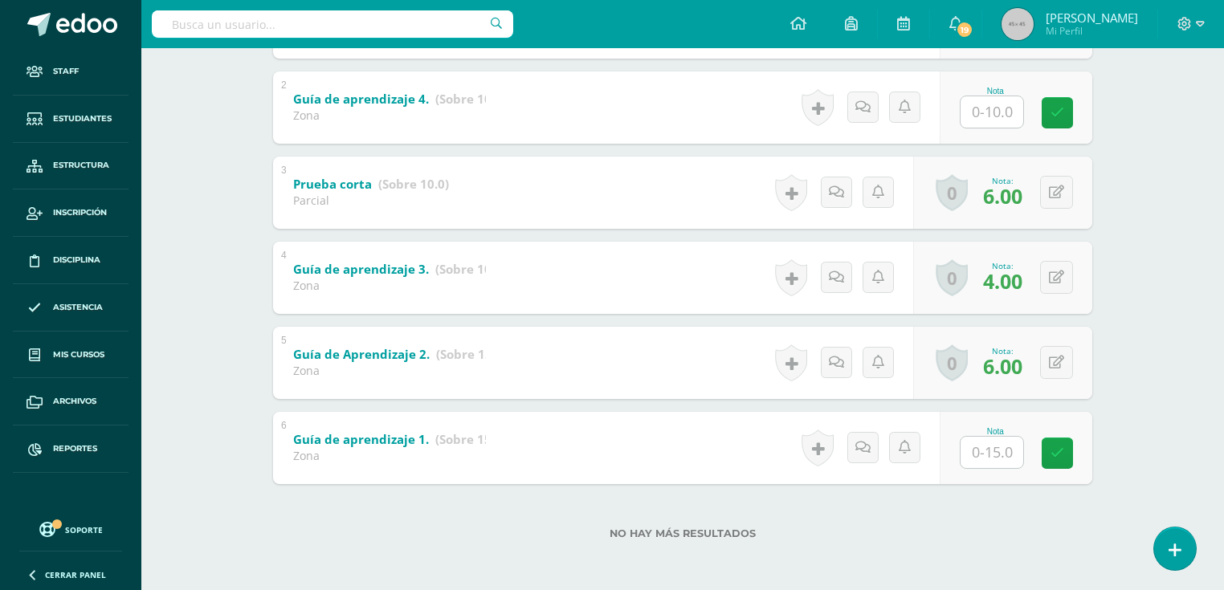
scroll to position [157, 0]
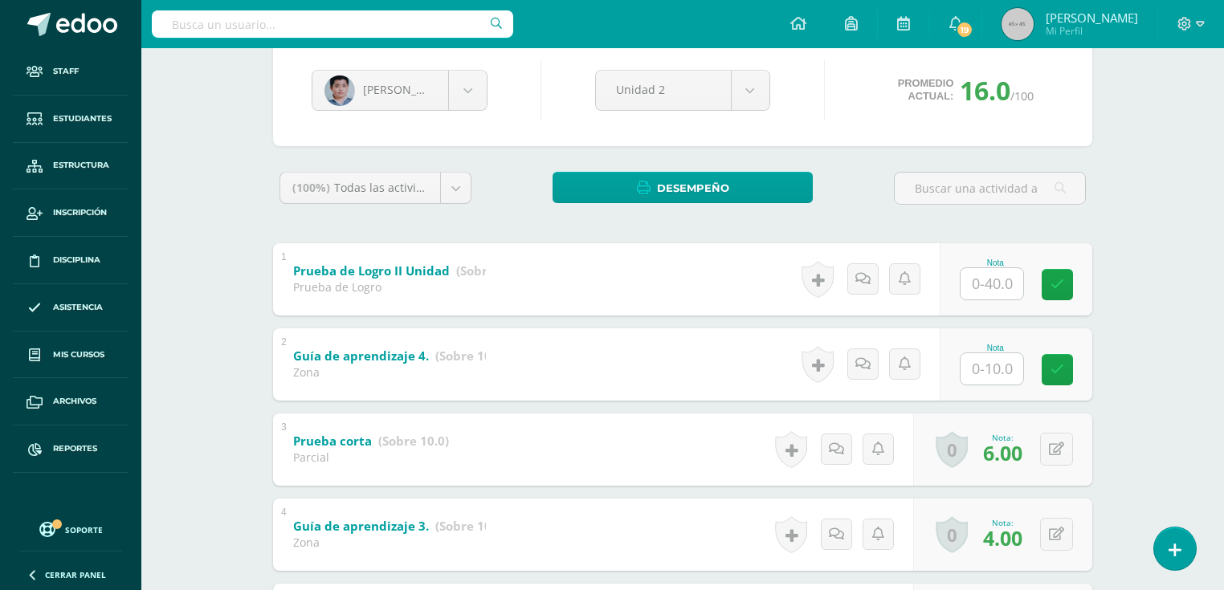
click at [992, 279] on input "text" at bounding box center [991, 283] width 63 height 31
type input "21"
click at [1061, 444] on icon at bounding box center [1068, 449] width 16 height 14
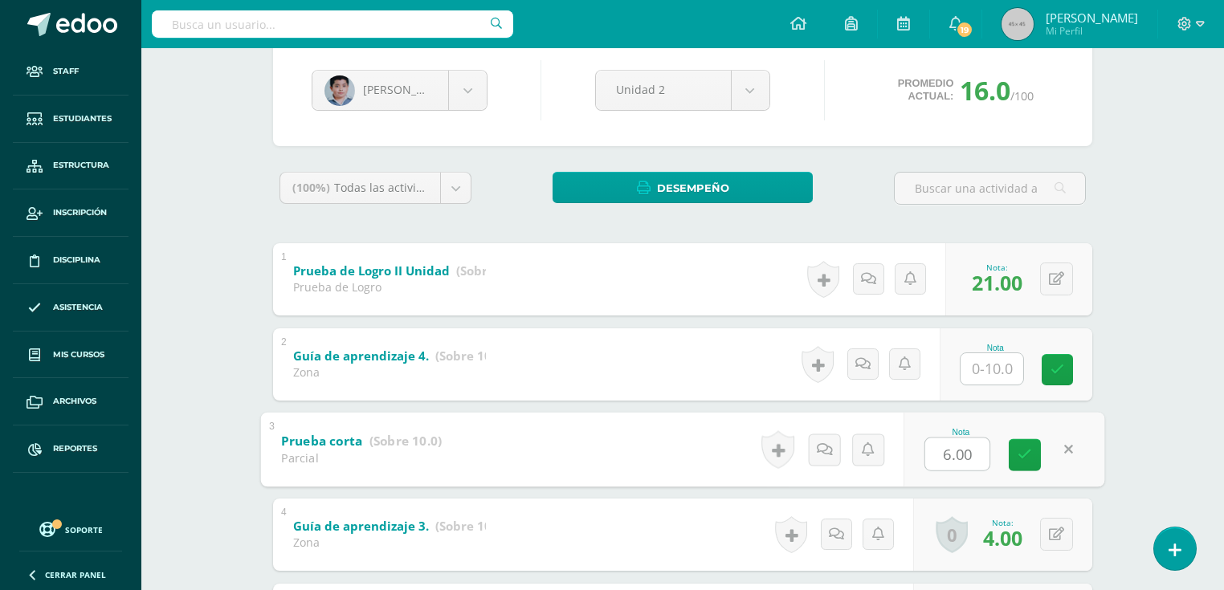
type input "5"
click at [992, 360] on input "text" at bounding box center [991, 368] width 63 height 31
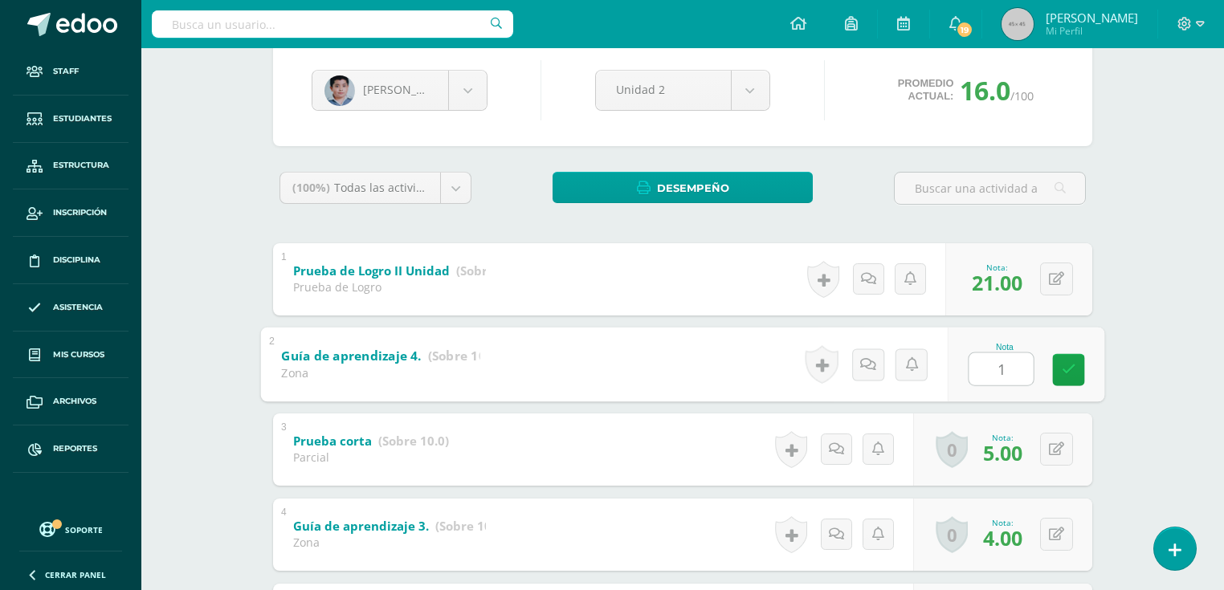
type input "10"
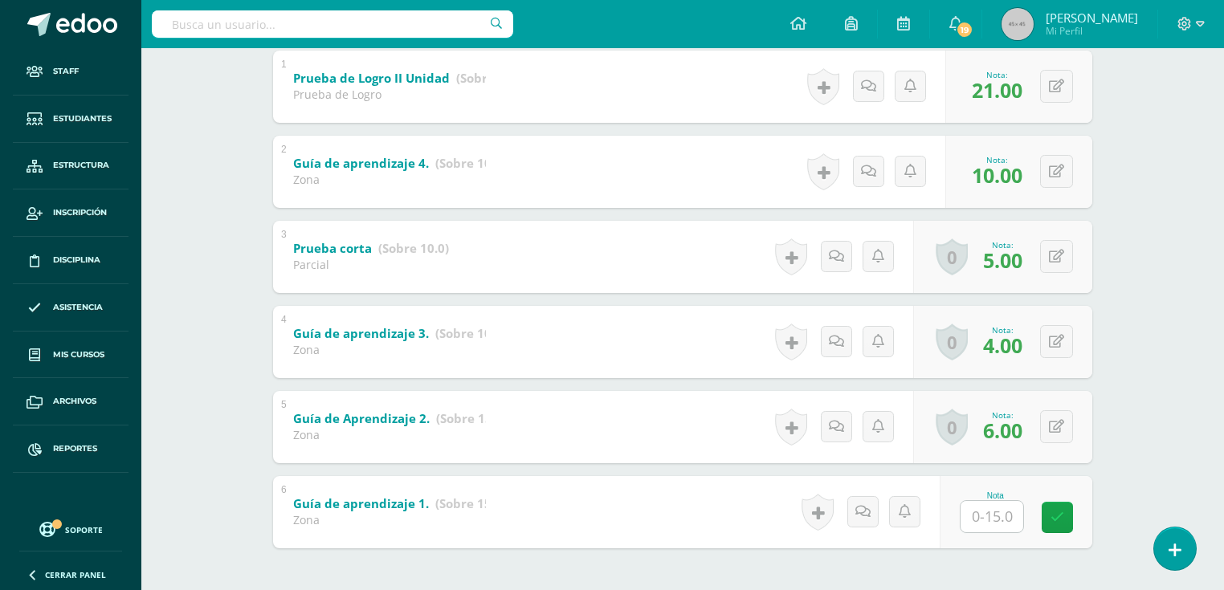
scroll to position [414, 0]
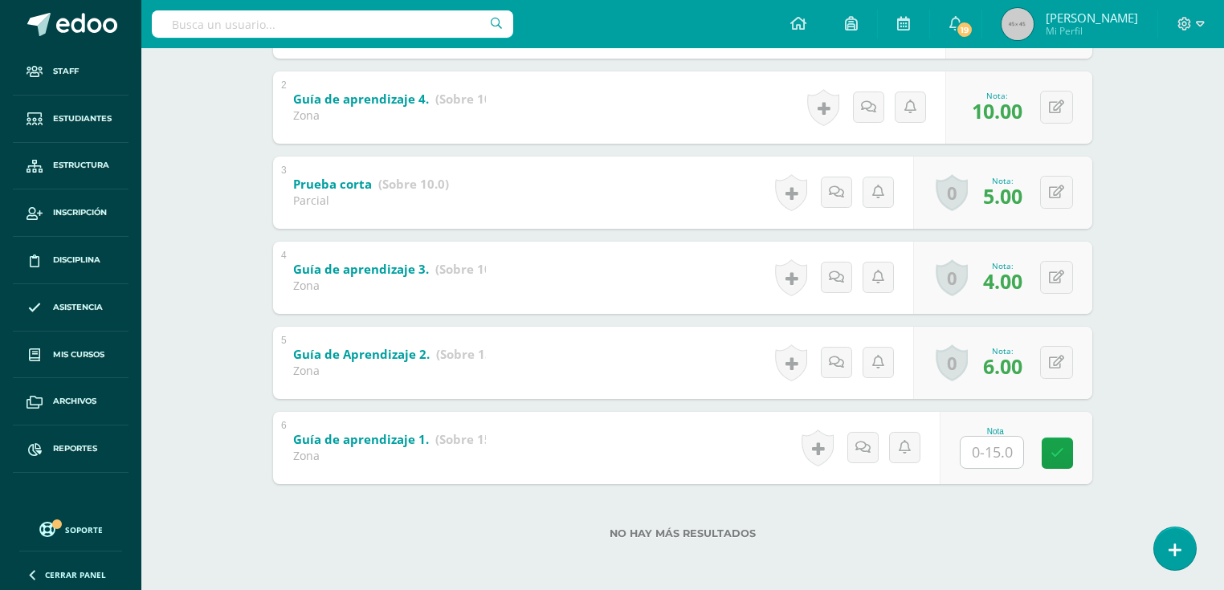
click at [983, 442] on input "text" at bounding box center [991, 452] width 63 height 31
type input "15"
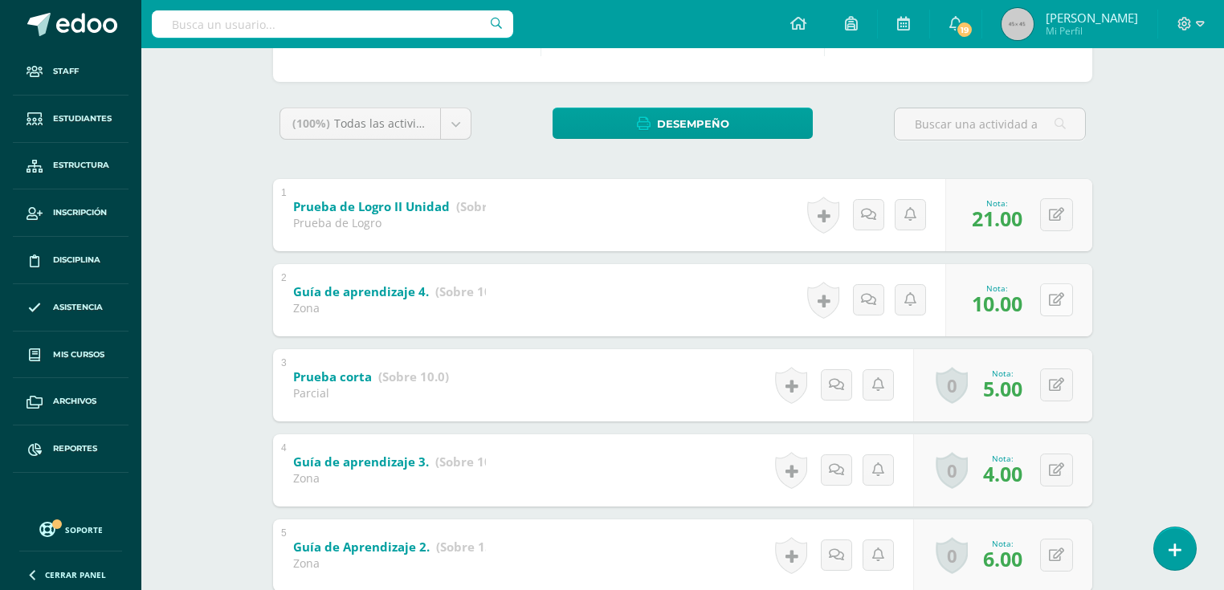
scroll to position [29, 0]
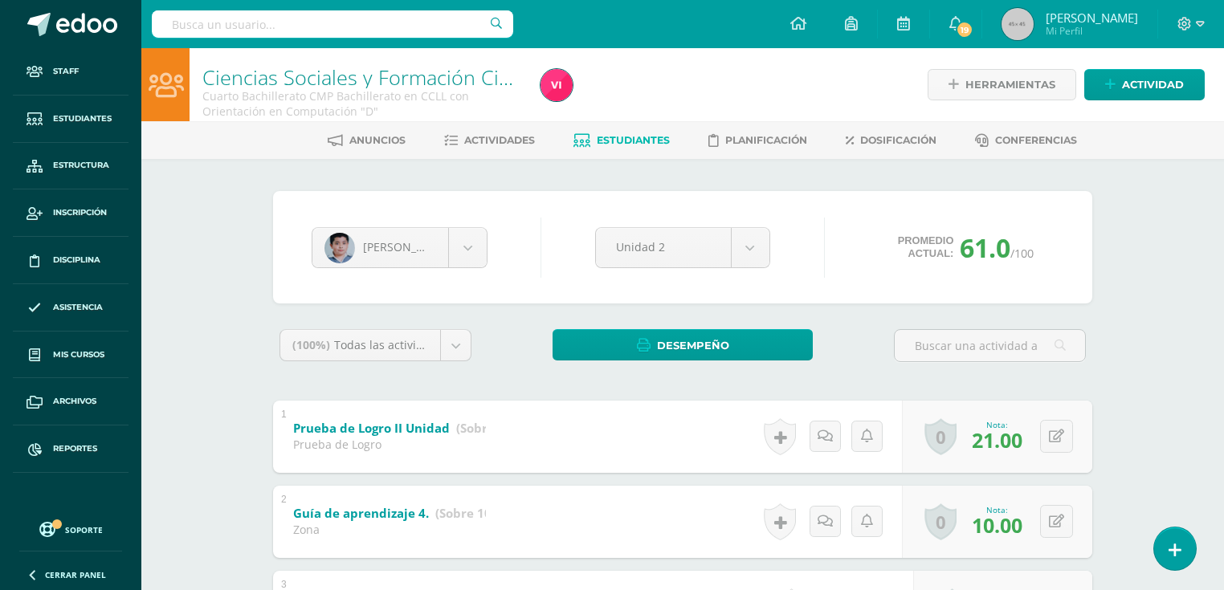
scroll to position [257, 0]
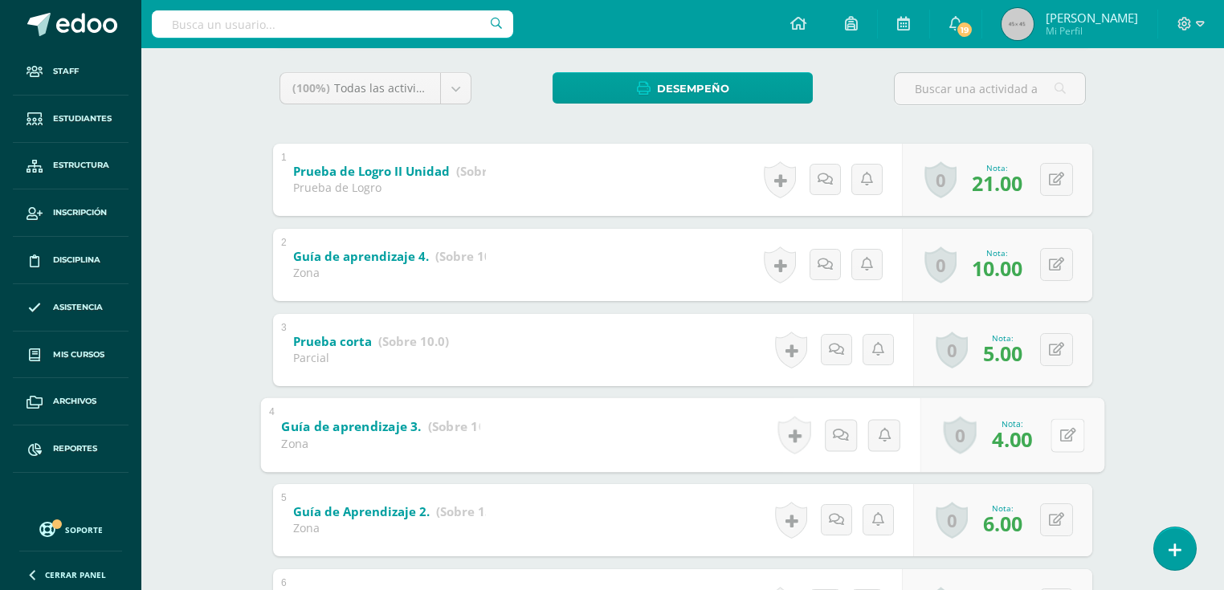
click at [1062, 434] on icon at bounding box center [1068, 435] width 16 height 14
type input "7"
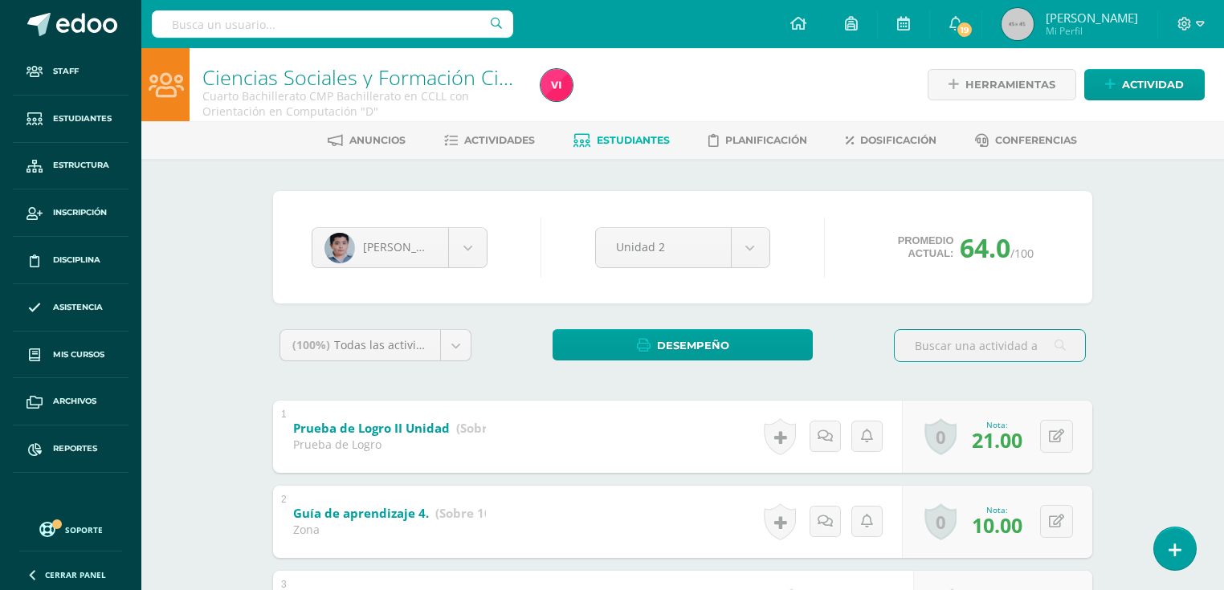
click at [633, 136] on span "Estudiantes" at bounding box center [633, 140] width 73 height 12
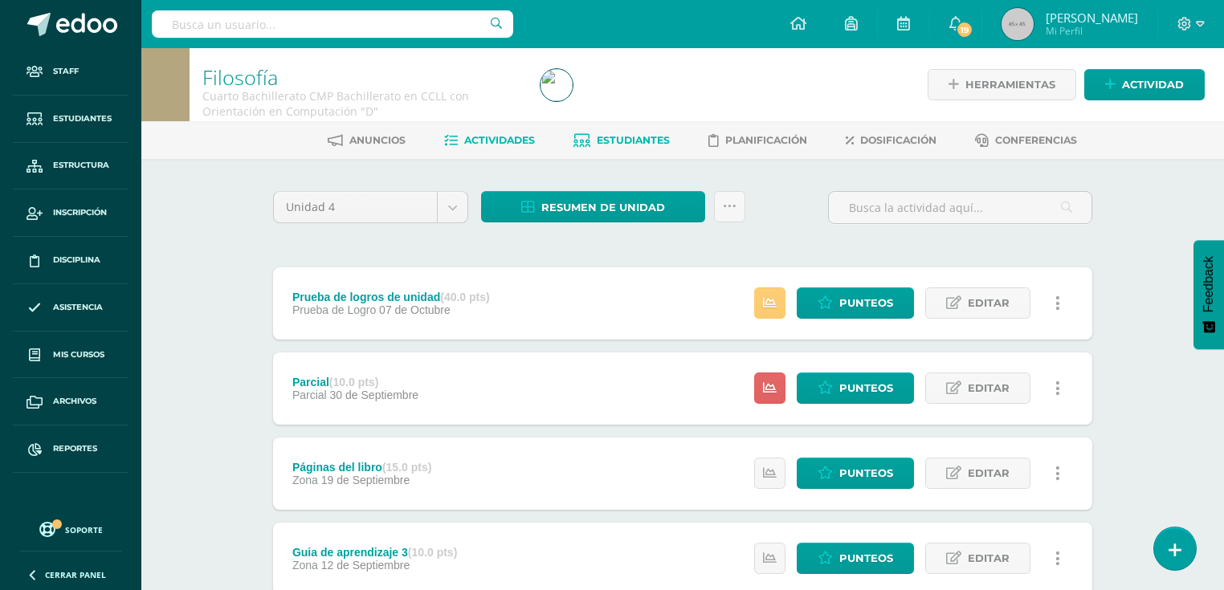
click at [645, 151] on link "Estudiantes" at bounding box center [621, 141] width 96 height 26
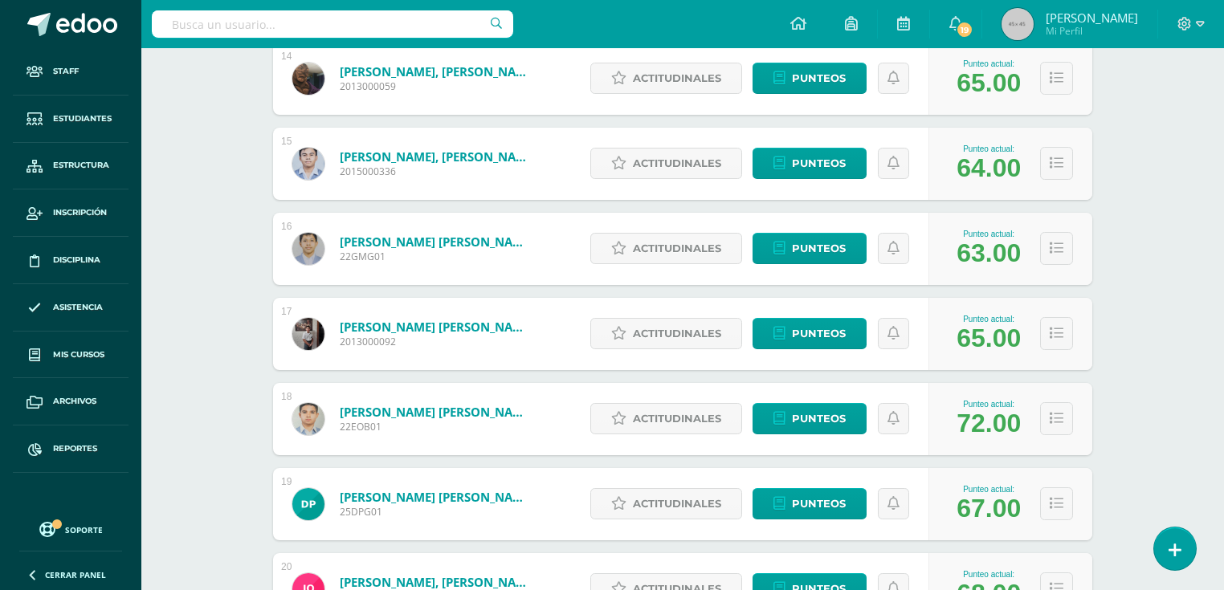
scroll to position [1220, 0]
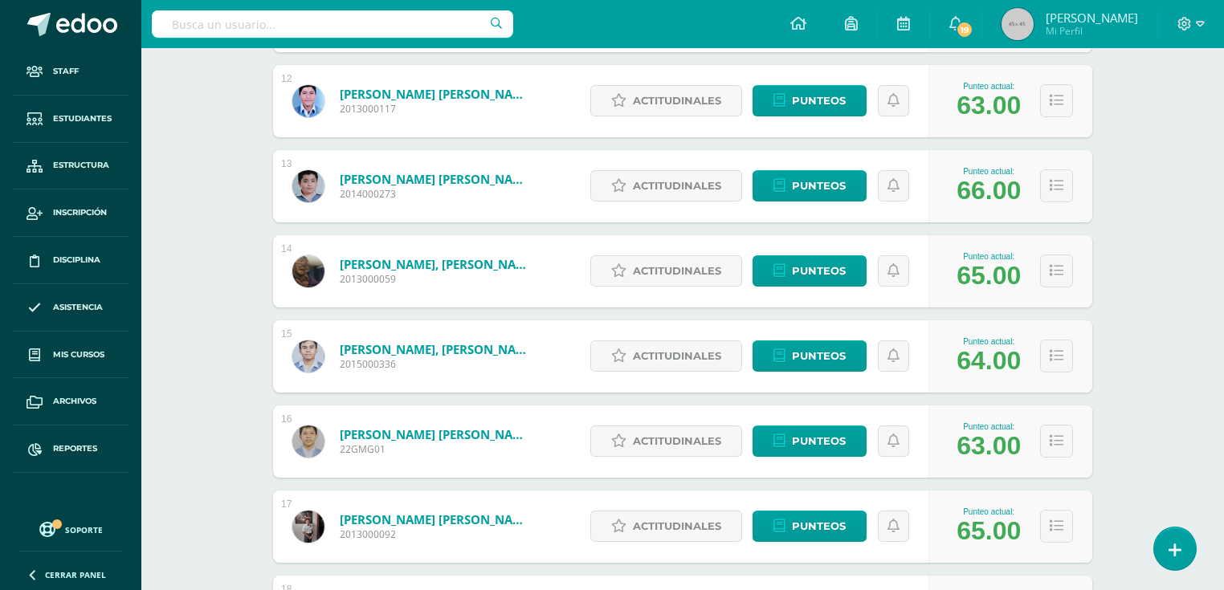
click at [473, 176] on link "[PERSON_NAME] [PERSON_NAME]" at bounding box center [436, 179] width 193 height 16
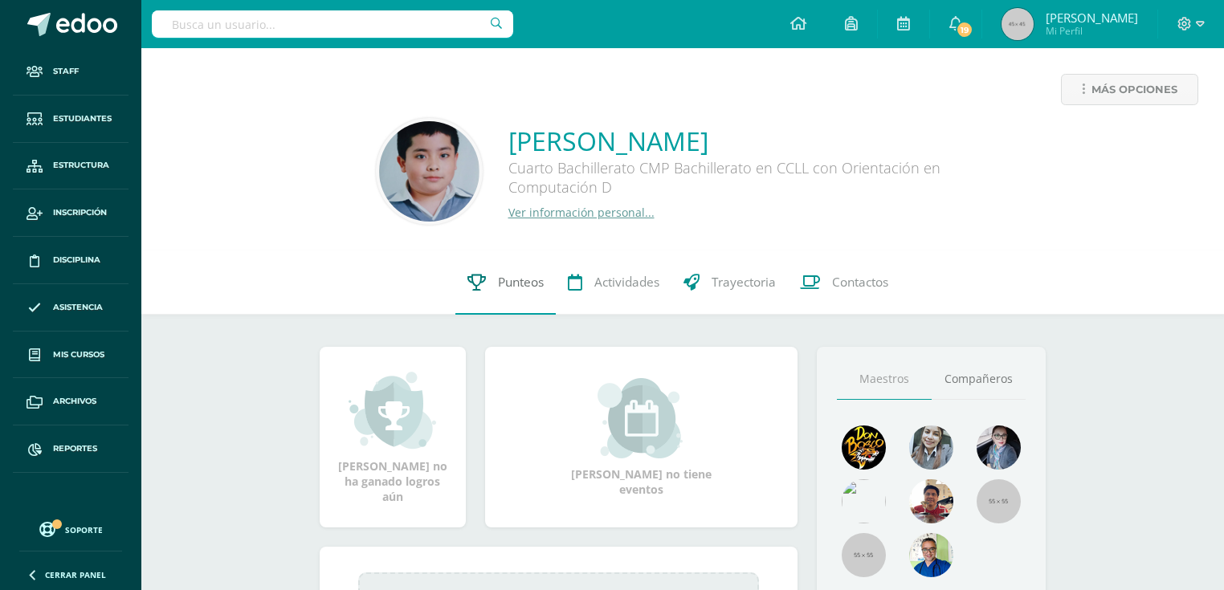
click at [530, 287] on span "Punteos" at bounding box center [521, 282] width 46 height 17
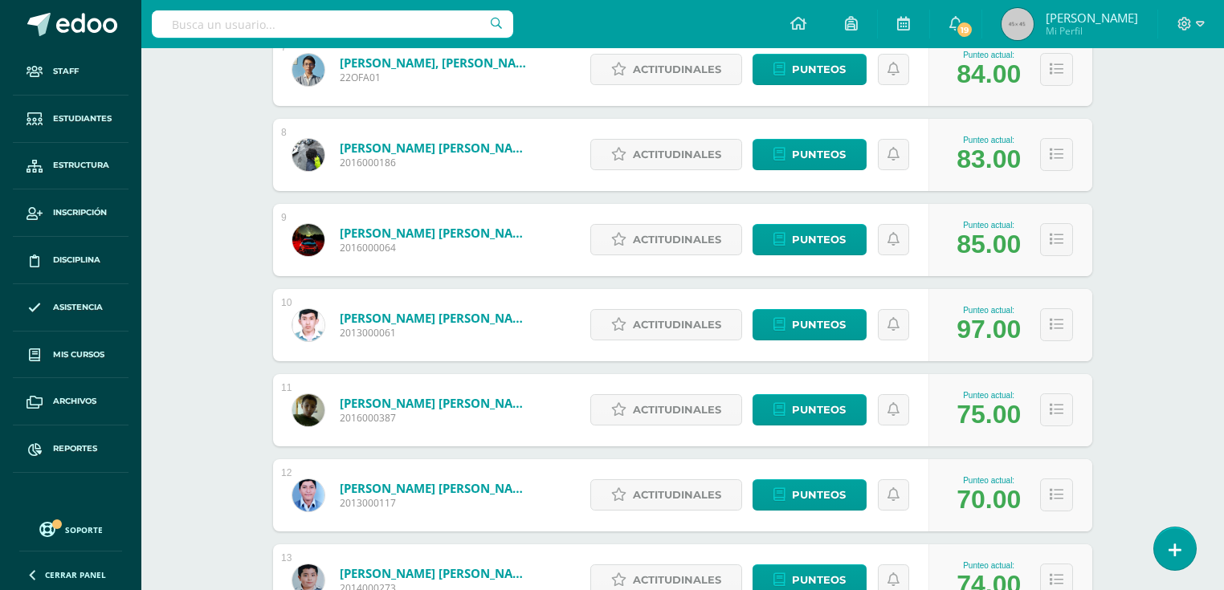
scroll to position [1211, 0]
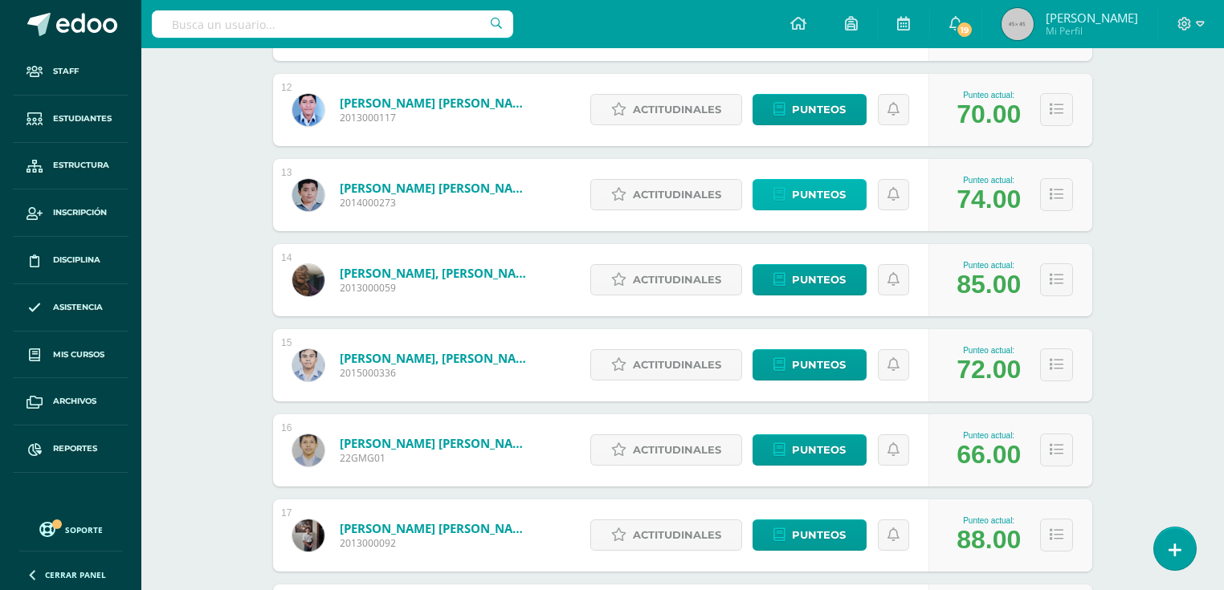
click at [809, 194] on span "Punteos" at bounding box center [819, 195] width 54 height 30
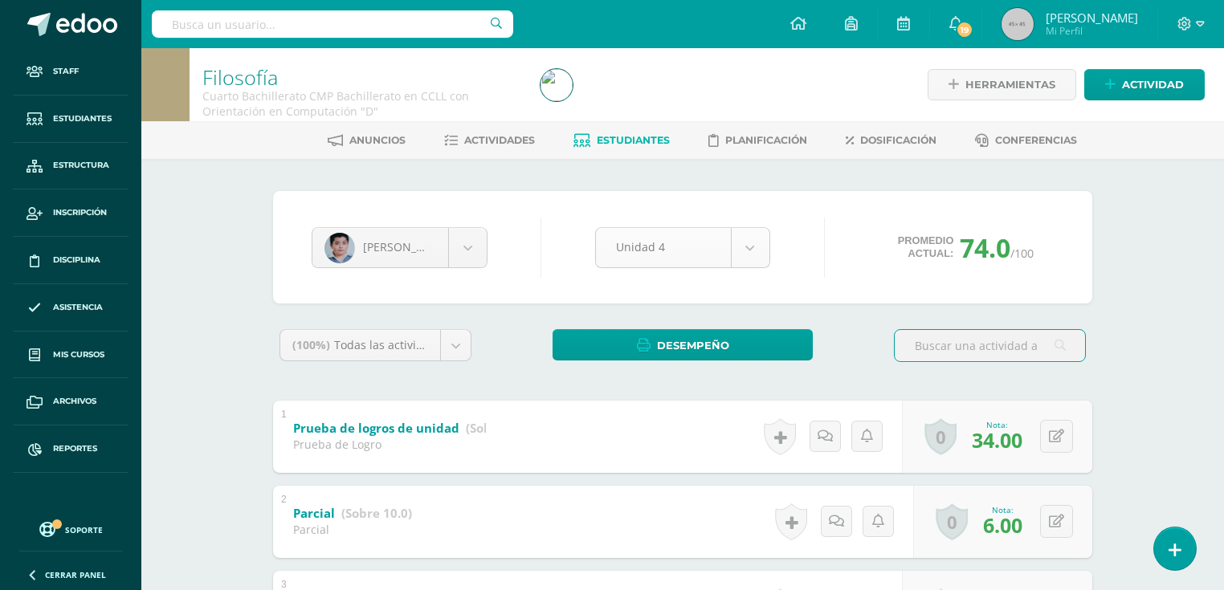
click at [745, 244] on body "Staff Estudiantes Estructura Inscripción Disciplina Asistencia Mis cursos Archi…" at bounding box center [612, 502] width 1224 height 1005
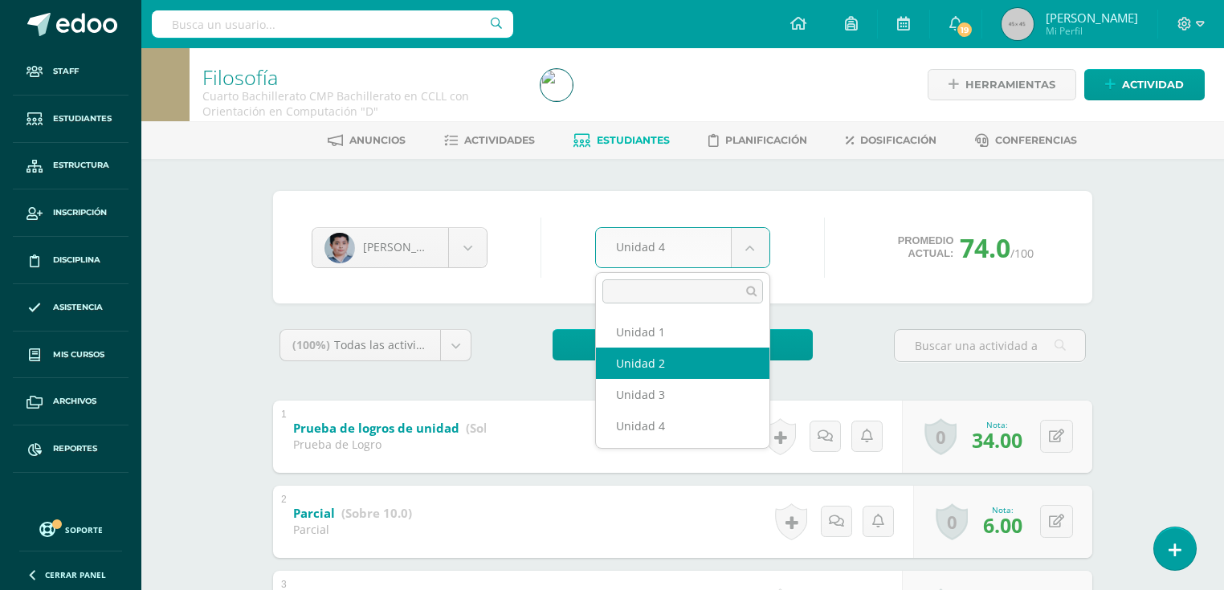
select select "Unidad 2"
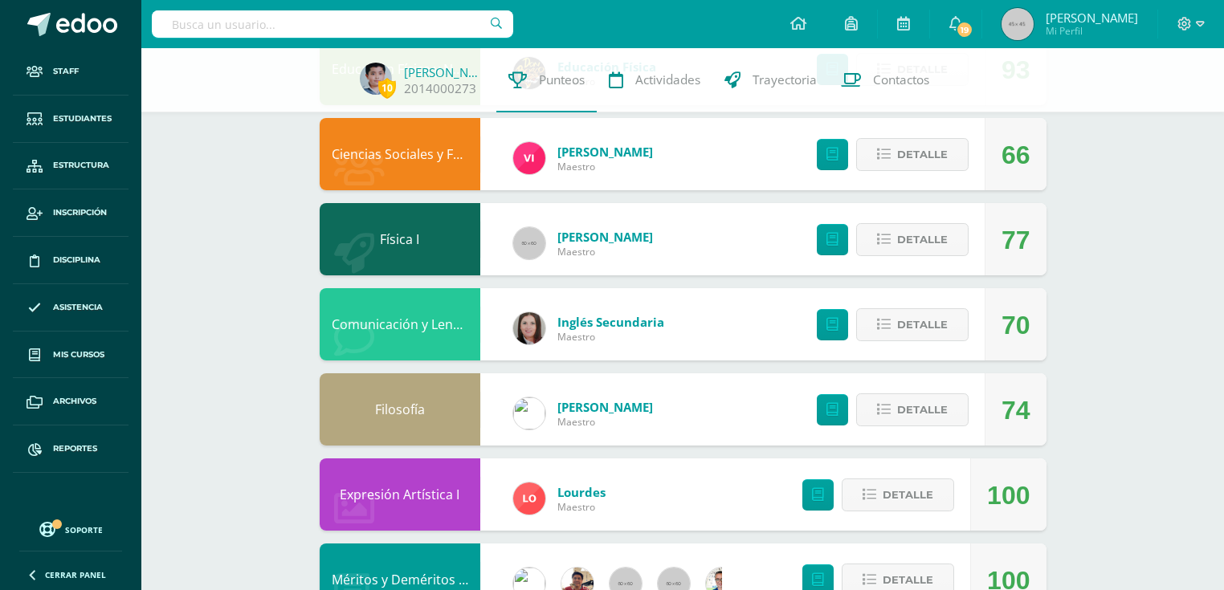
scroll to position [1349, 0]
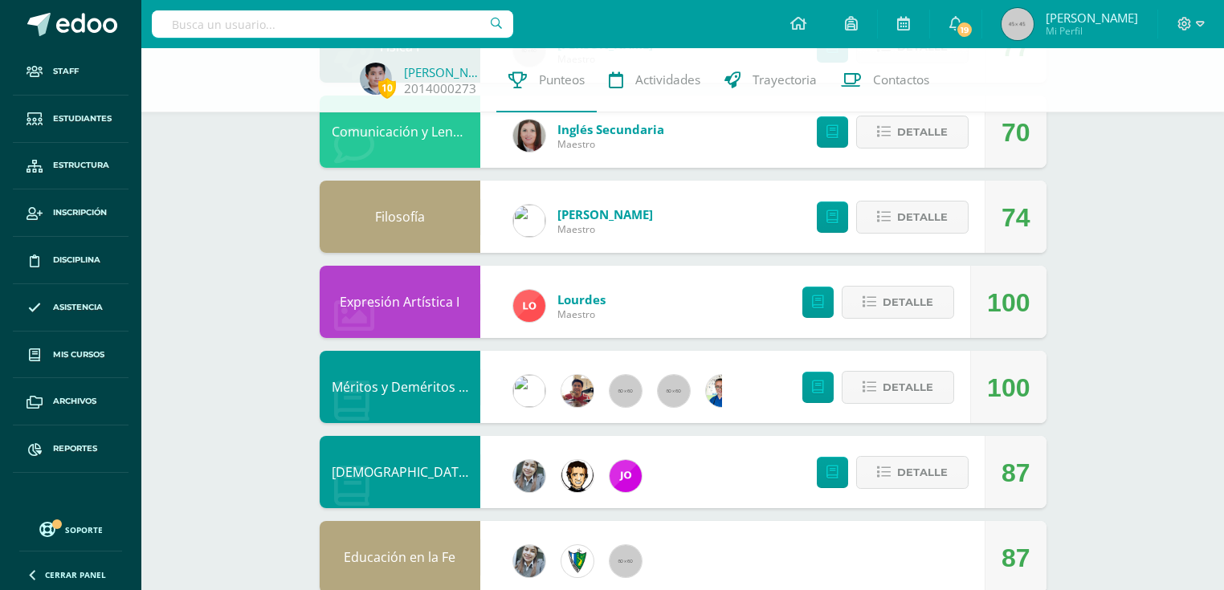
click at [389, 300] on link "Expresión Artística I" at bounding box center [400, 302] width 120 height 18
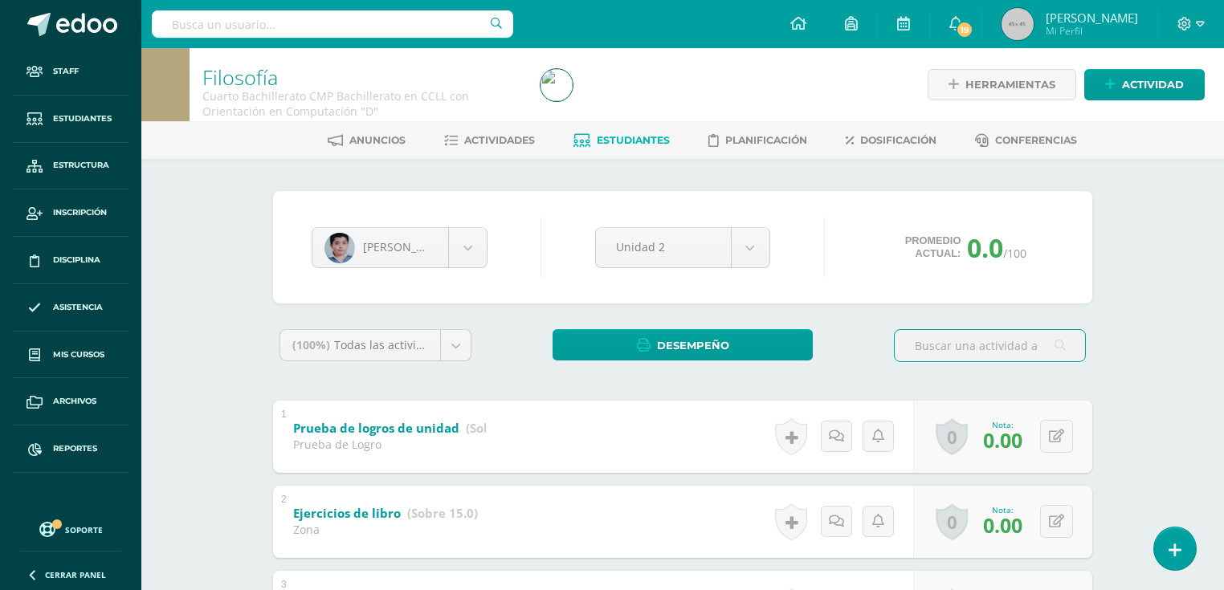
scroll to position [193, 0]
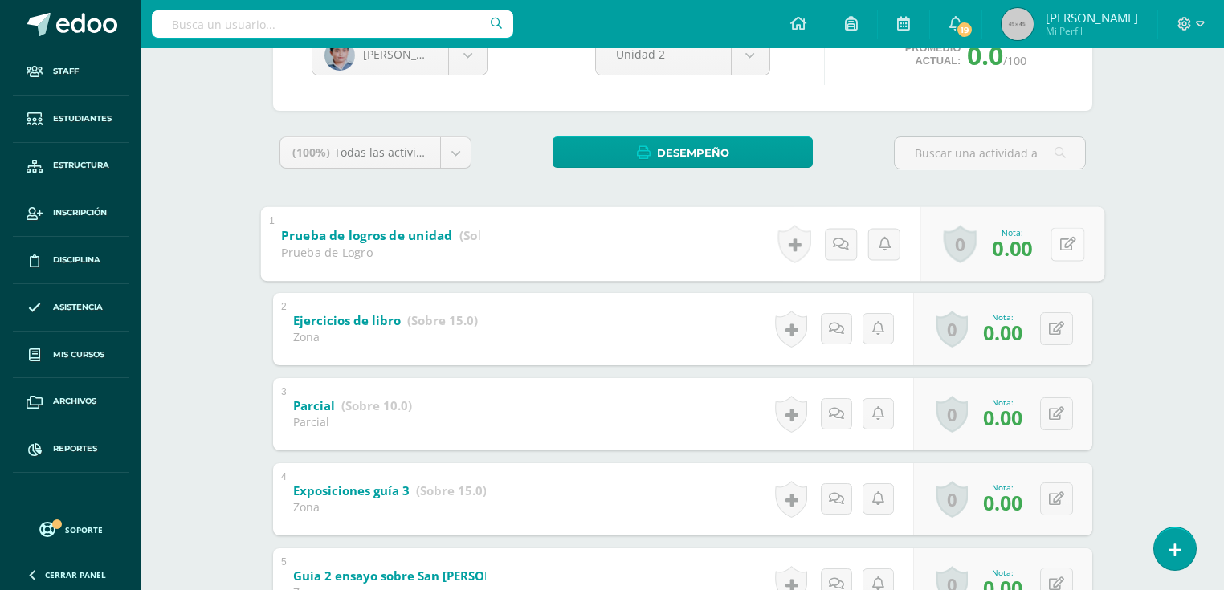
click at [1053, 239] on button at bounding box center [1067, 244] width 34 height 34
type input "18"
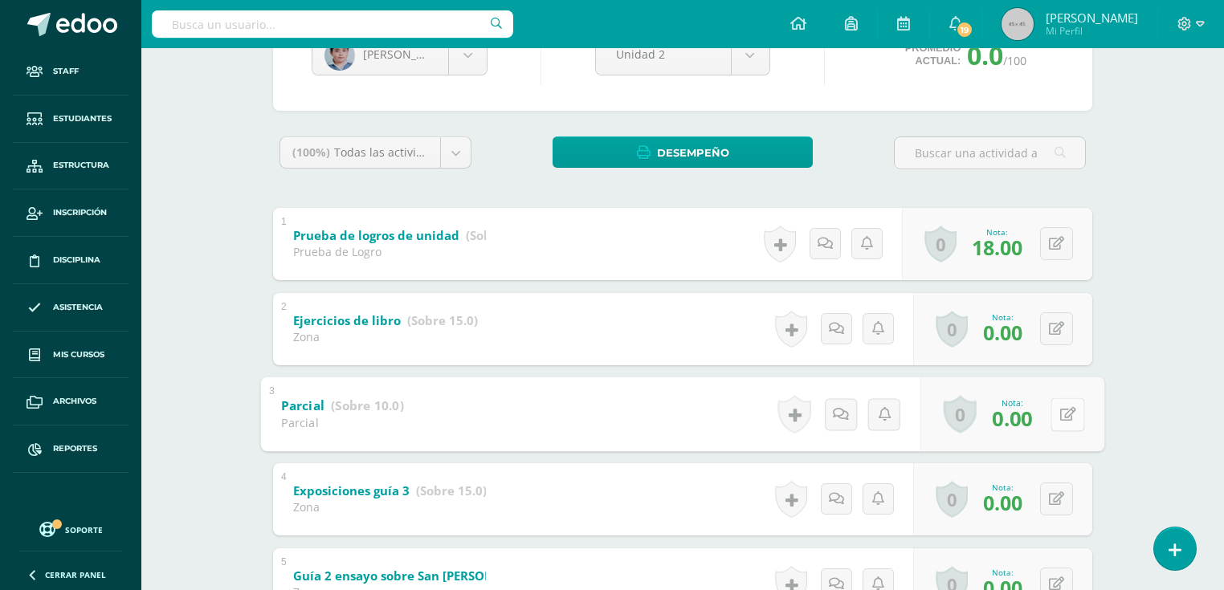
click at [1060, 417] on icon at bounding box center [1068, 414] width 16 height 14
type input "5"
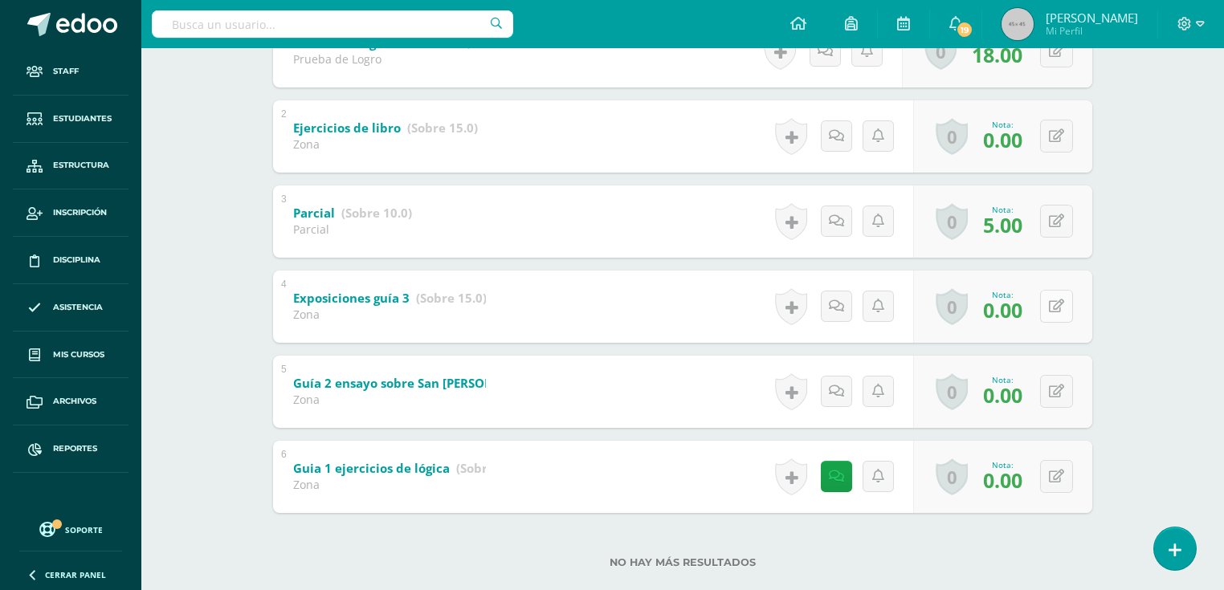
click at [1055, 304] on button at bounding box center [1056, 306] width 33 height 33
type input "15"
click at [1058, 393] on icon at bounding box center [1056, 392] width 15 height 14
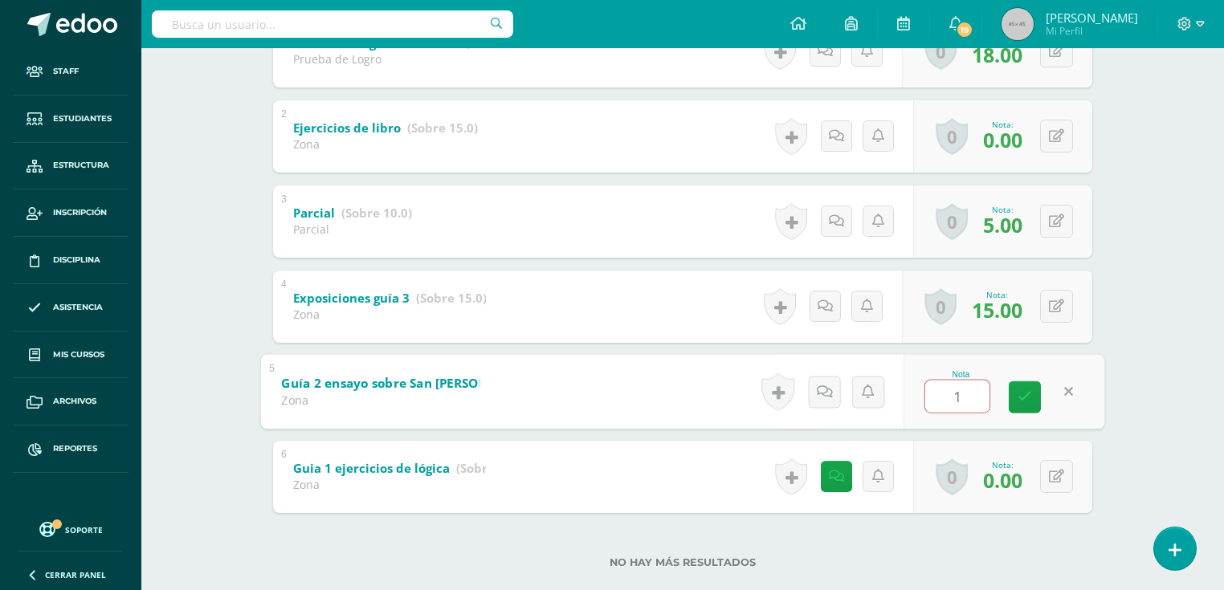
type input "10"
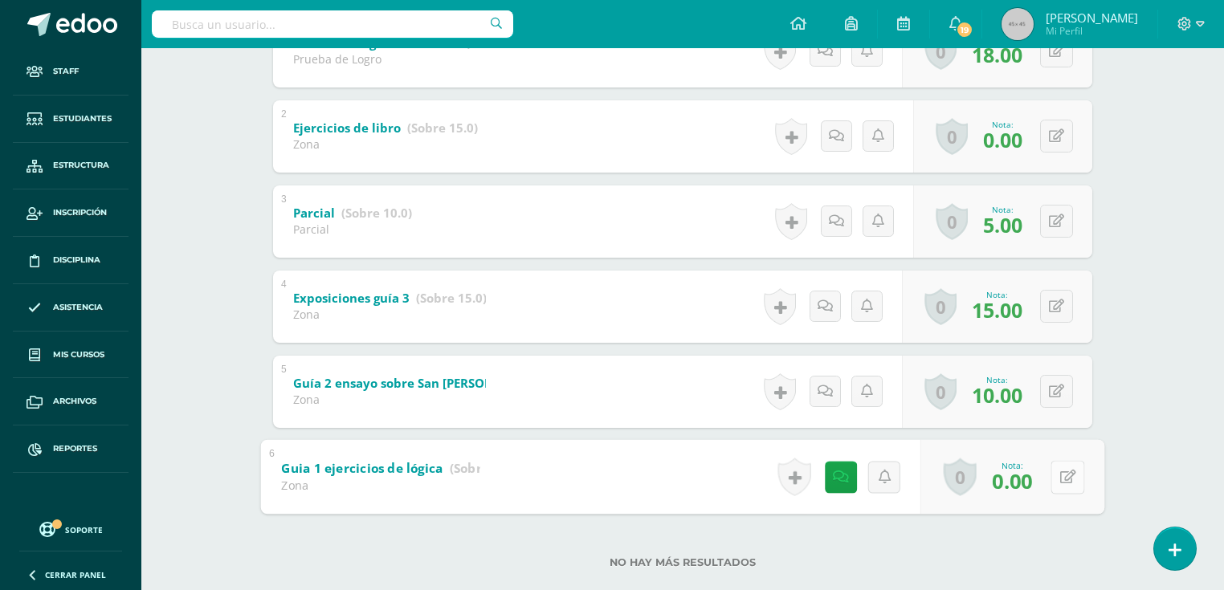
click at [1053, 473] on button at bounding box center [1067, 477] width 34 height 34
click at [1057, 475] on button at bounding box center [1056, 476] width 33 height 33
type input "10"
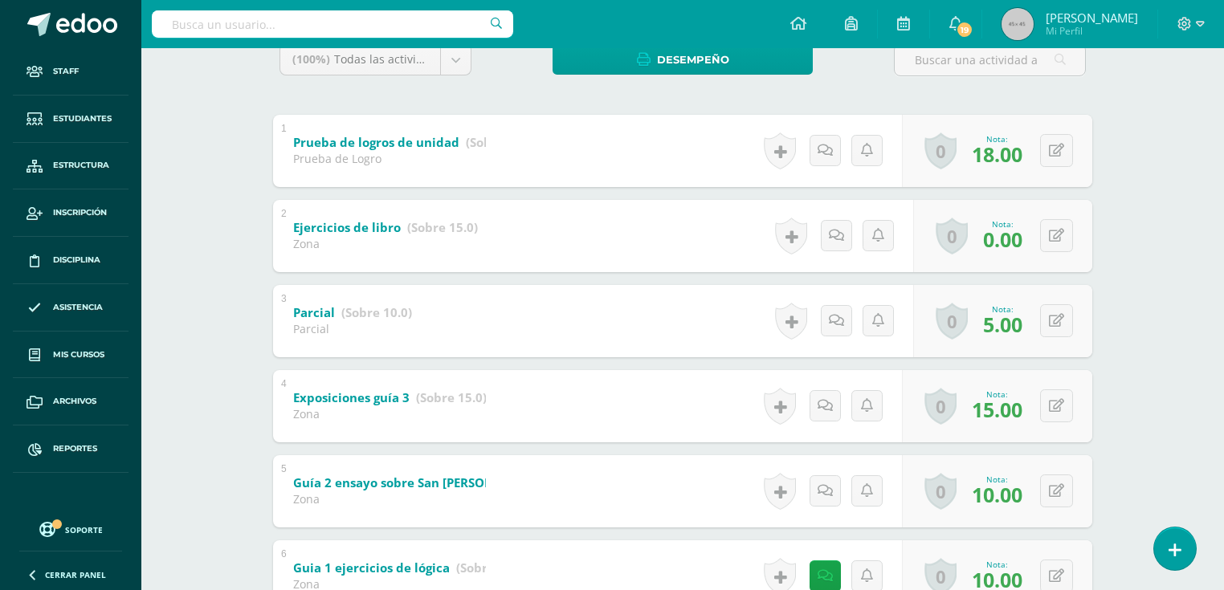
scroll to position [222, 0]
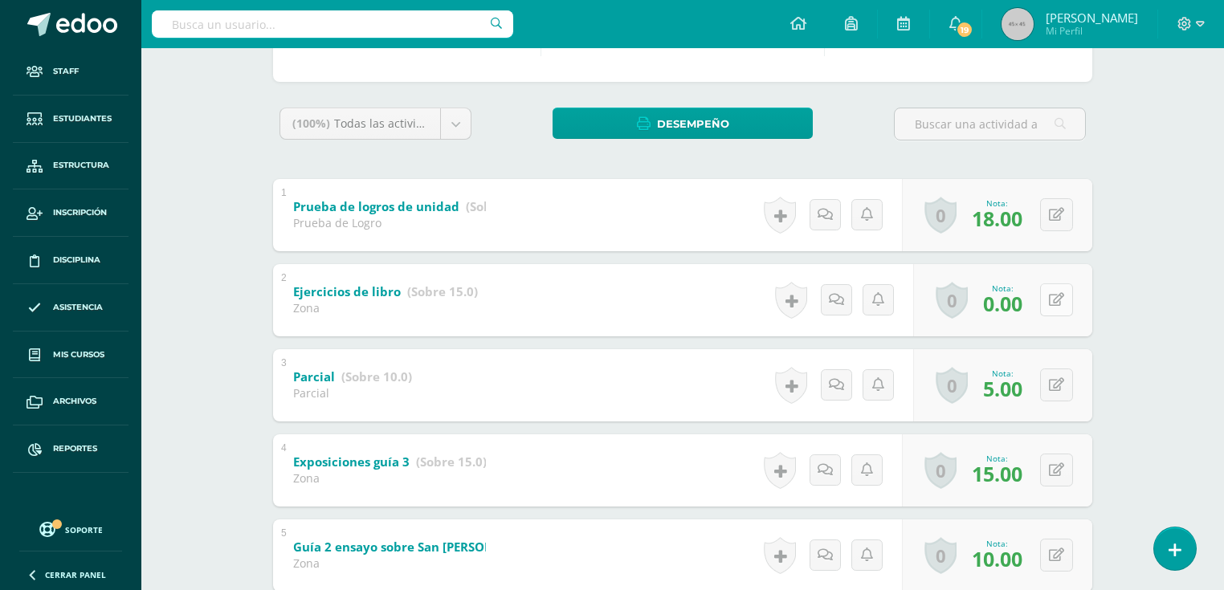
click at [1047, 302] on div "0 Logros Logros obtenidos Aún no hay logros agregados Nota: 0.00" at bounding box center [1002, 300] width 179 height 72
click at [1069, 287] on button at bounding box center [1067, 300] width 34 height 34
type input "3"
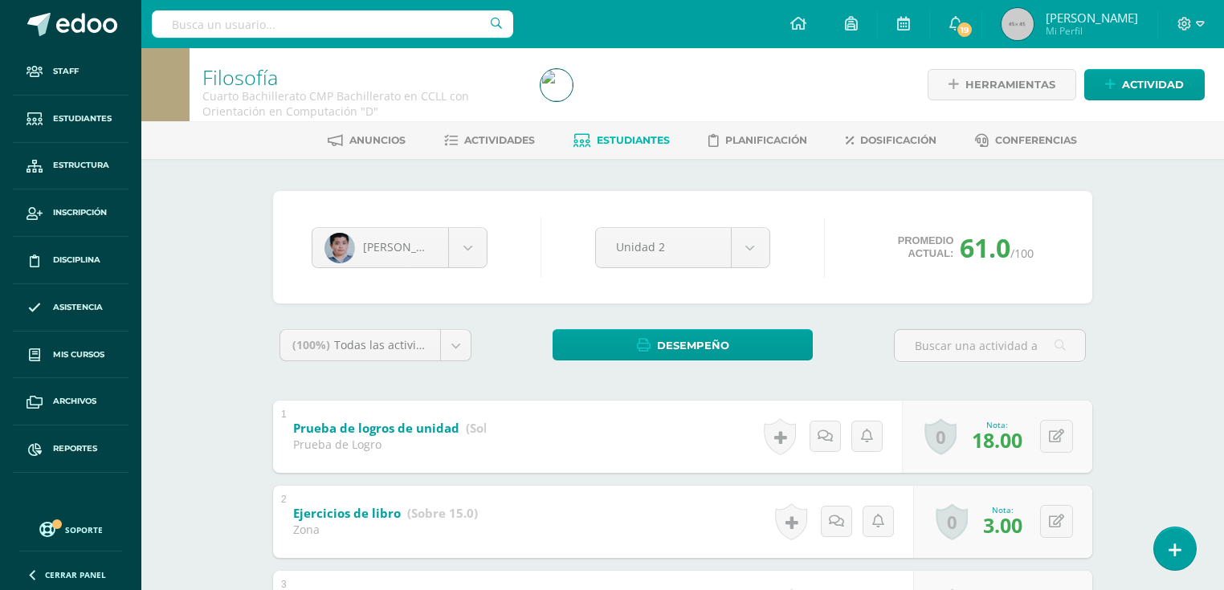
scroll to position [128, 0]
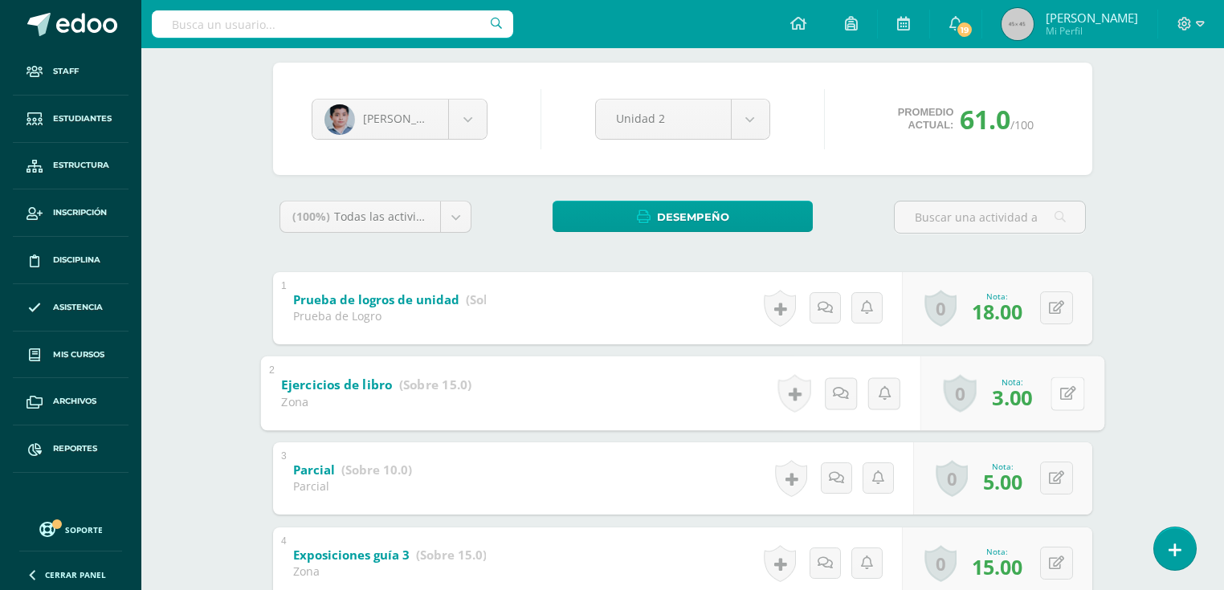
click at [1060, 398] on icon at bounding box center [1068, 393] width 16 height 14
type input "5"
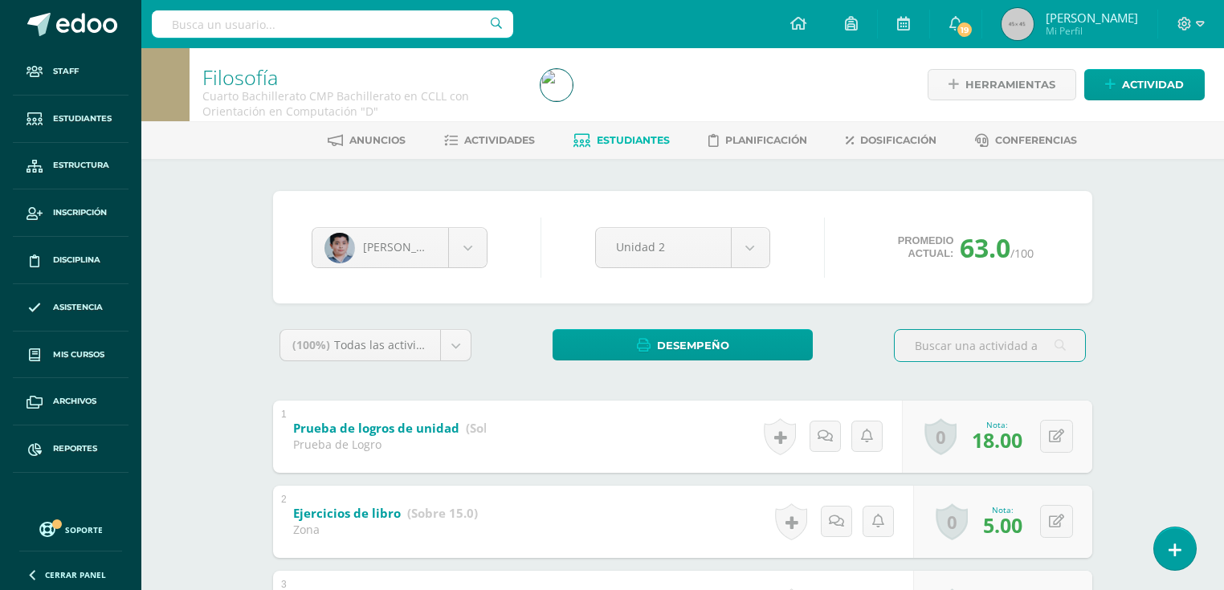
click at [635, 141] on span "Estudiantes" at bounding box center [633, 140] width 73 height 12
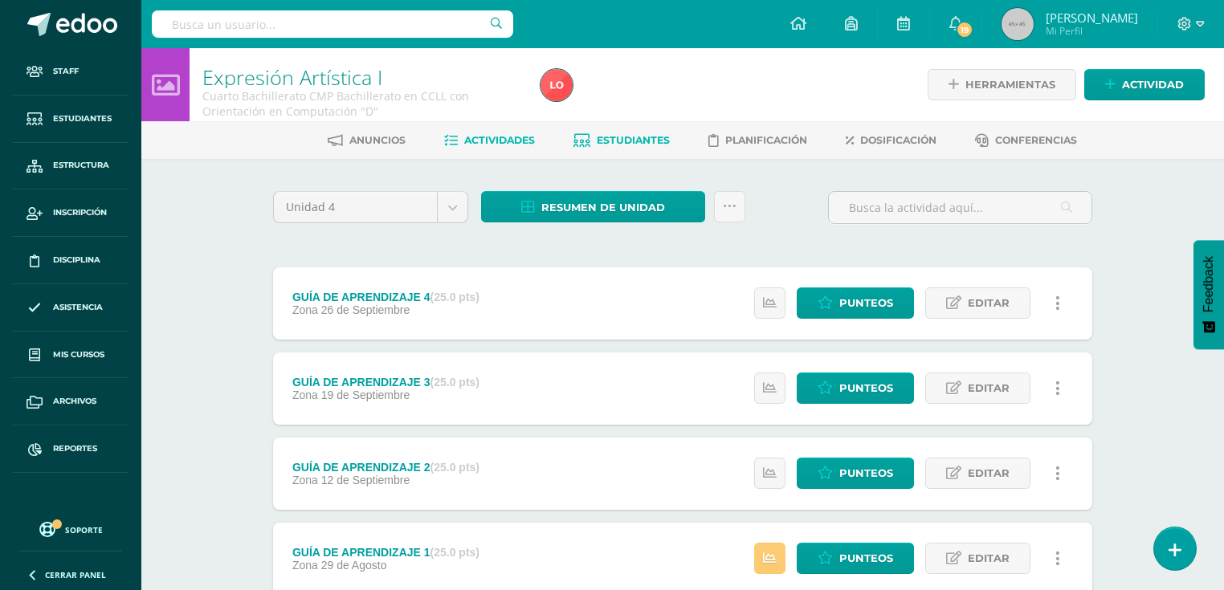
click at [647, 140] on span "Estudiantes" at bounding box center [633, 140] width 73 height 12
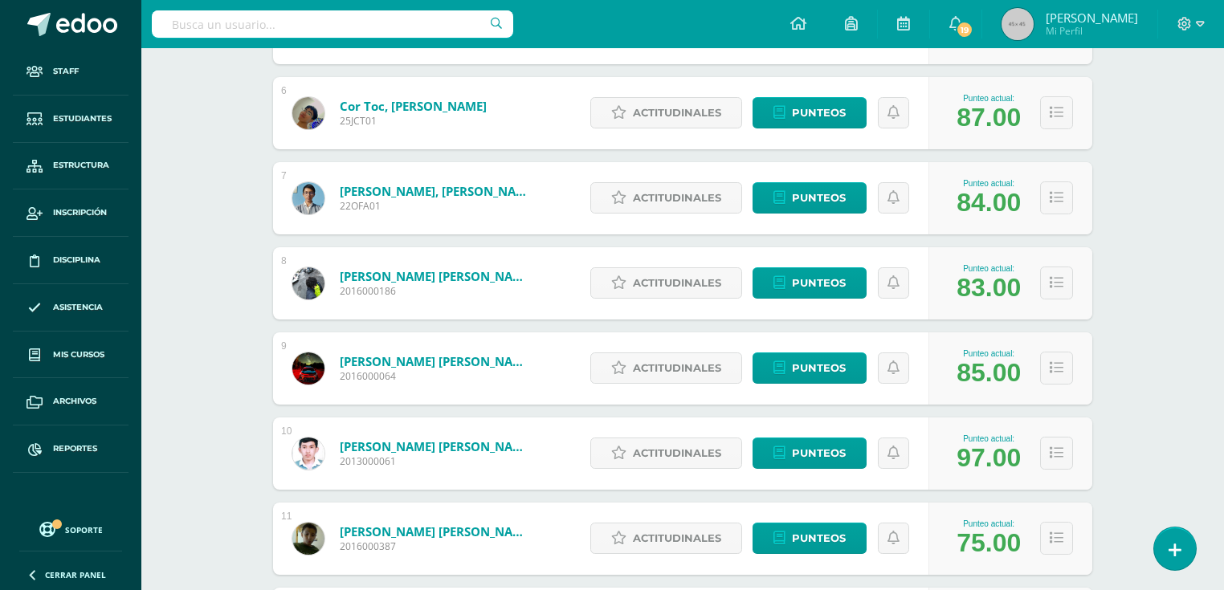
scroll to position [1019, 0]
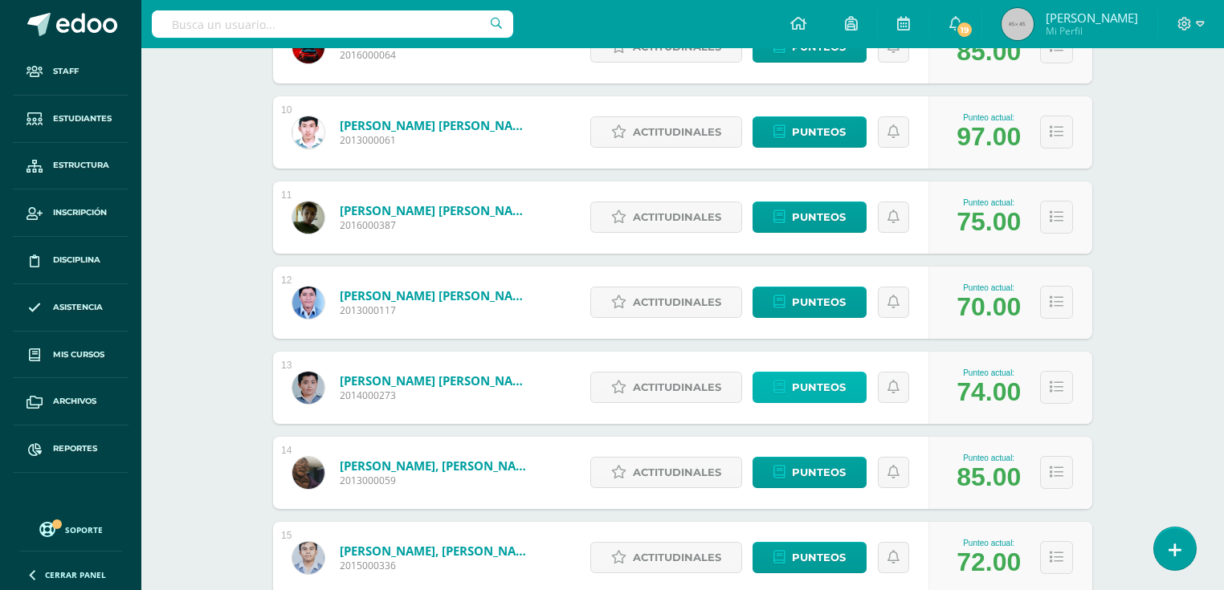
click at [839, 393] on span "Punteos" at bounding box center [819, 388] width 54 height 30
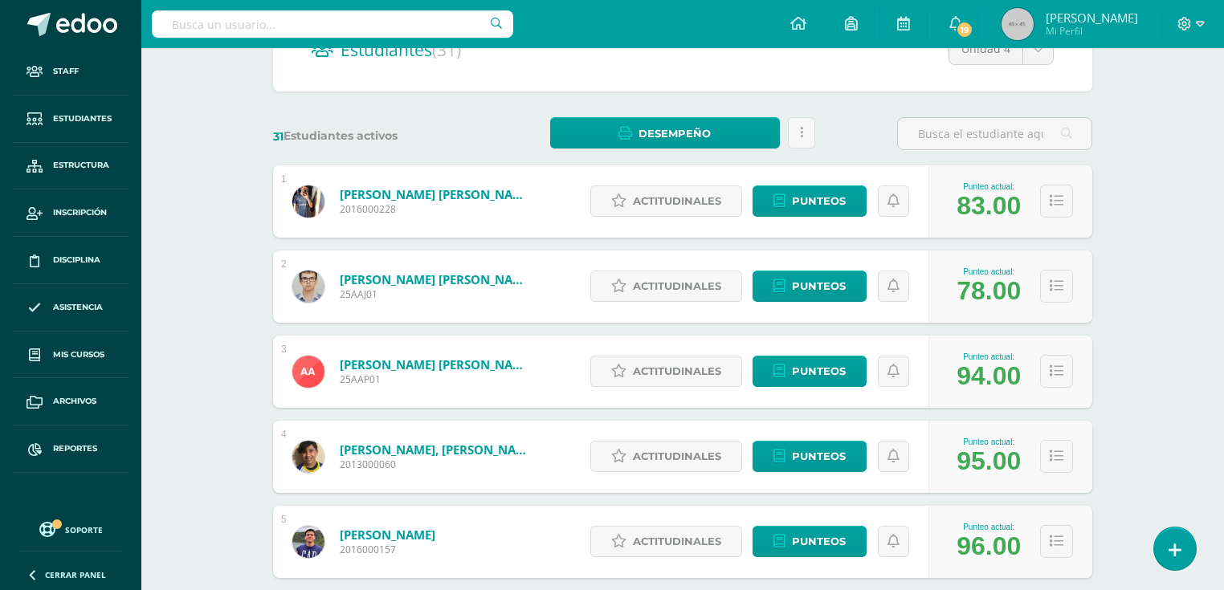
scroll to position [0, 0]
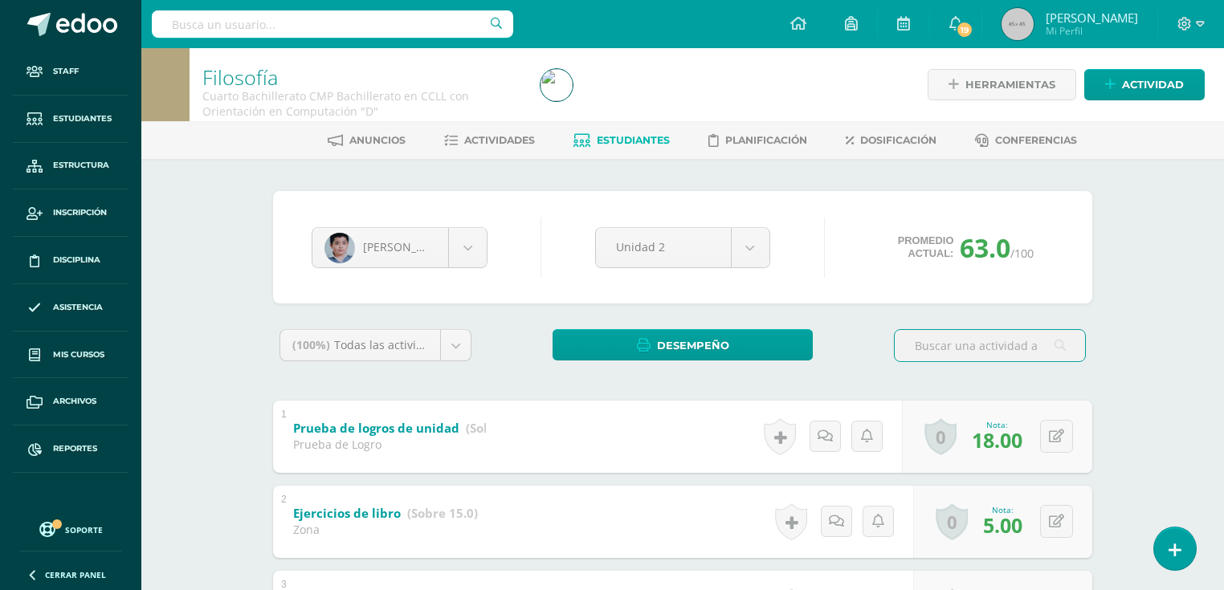
scroll to position [321, 0]
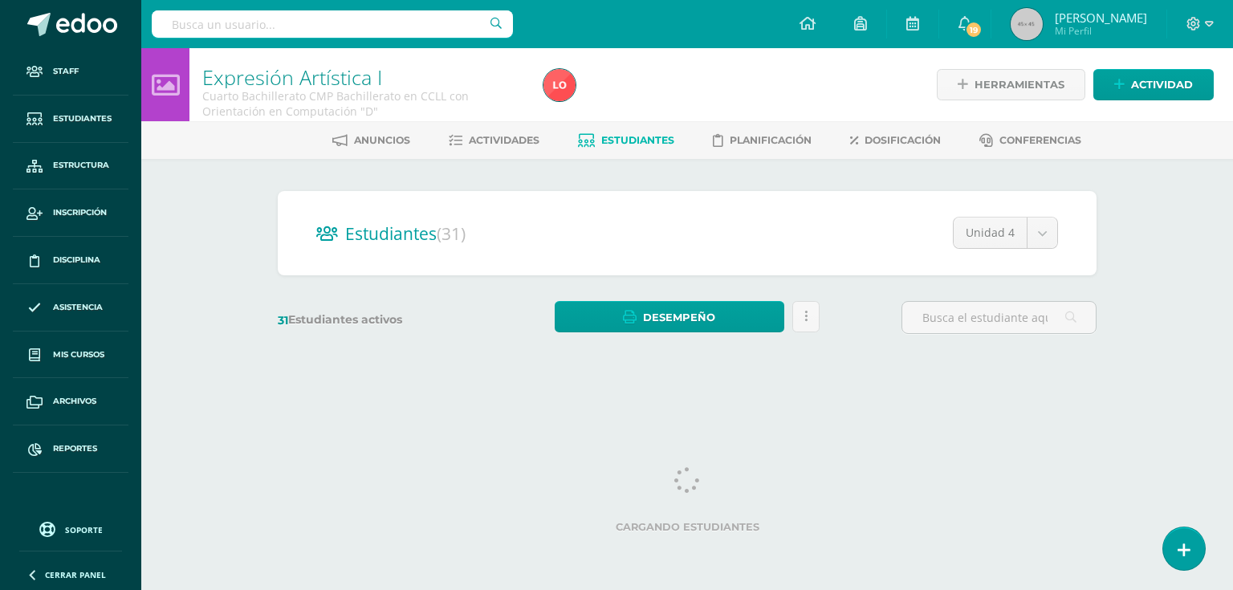
click at [630, 143] on span "Estudiantes" at bounding box center [637, 140] width 73 height 12
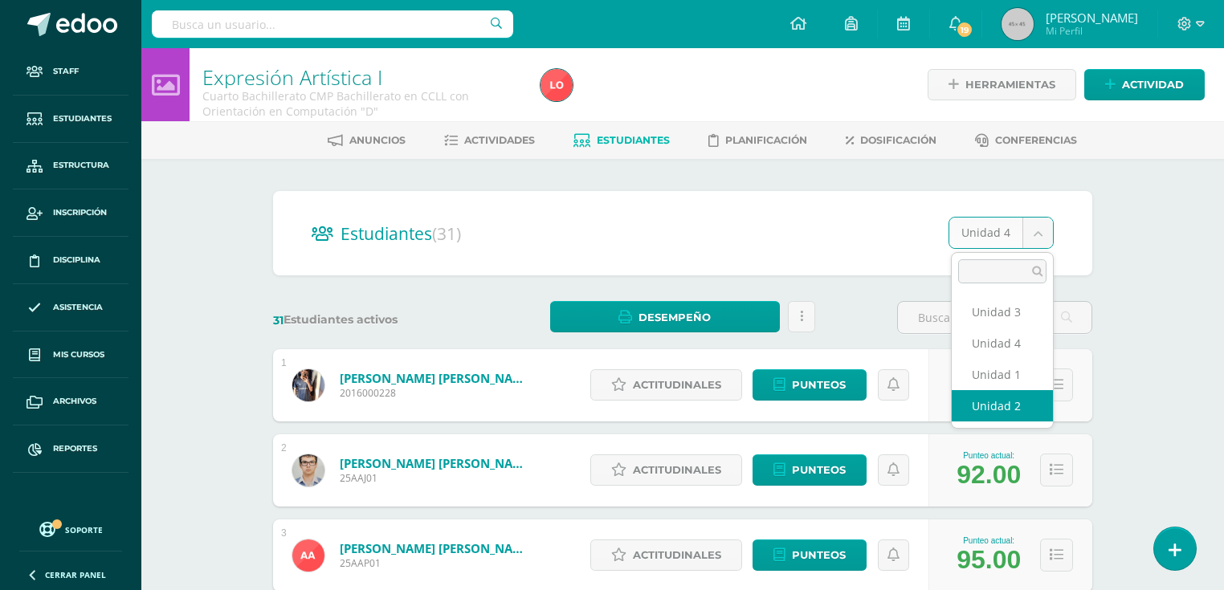
select select "/dashboard/teacher/section/4216/students/?unit=161523"
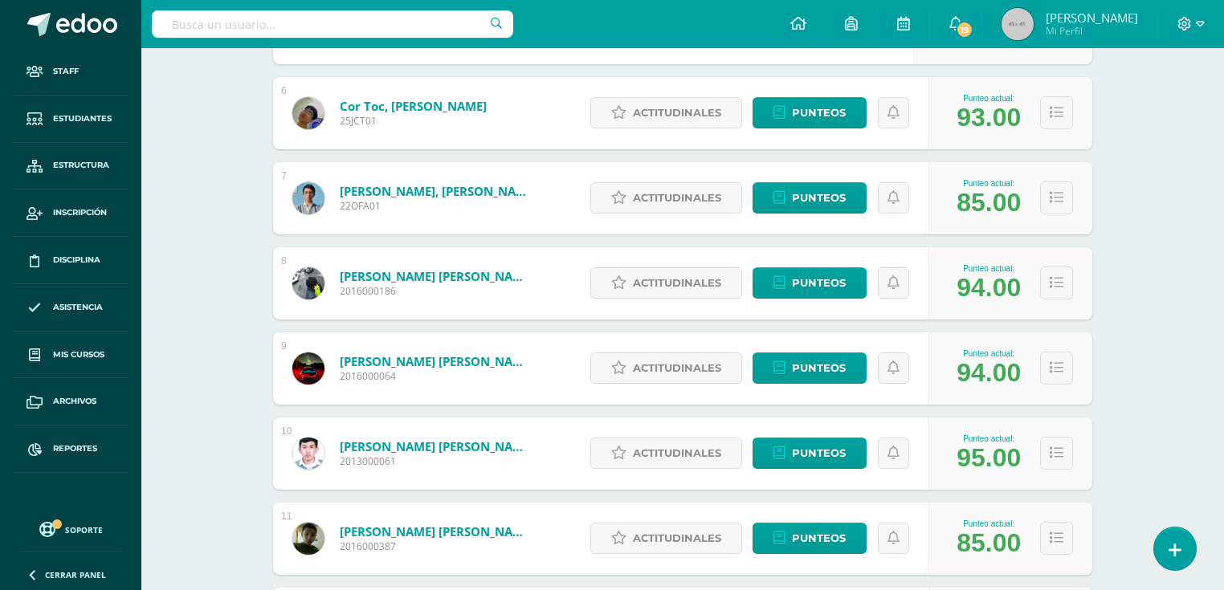
scroll to position [955, 0]
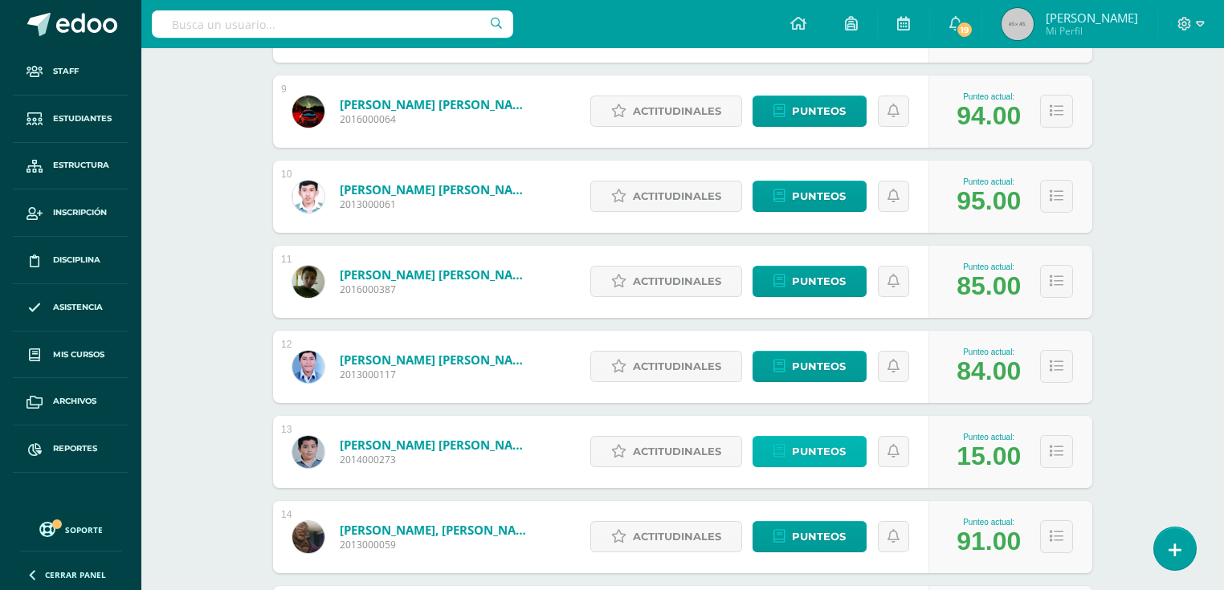
click at [792, 455] on link "Punteos" at bounding box center [809, 451] width 114 height 31
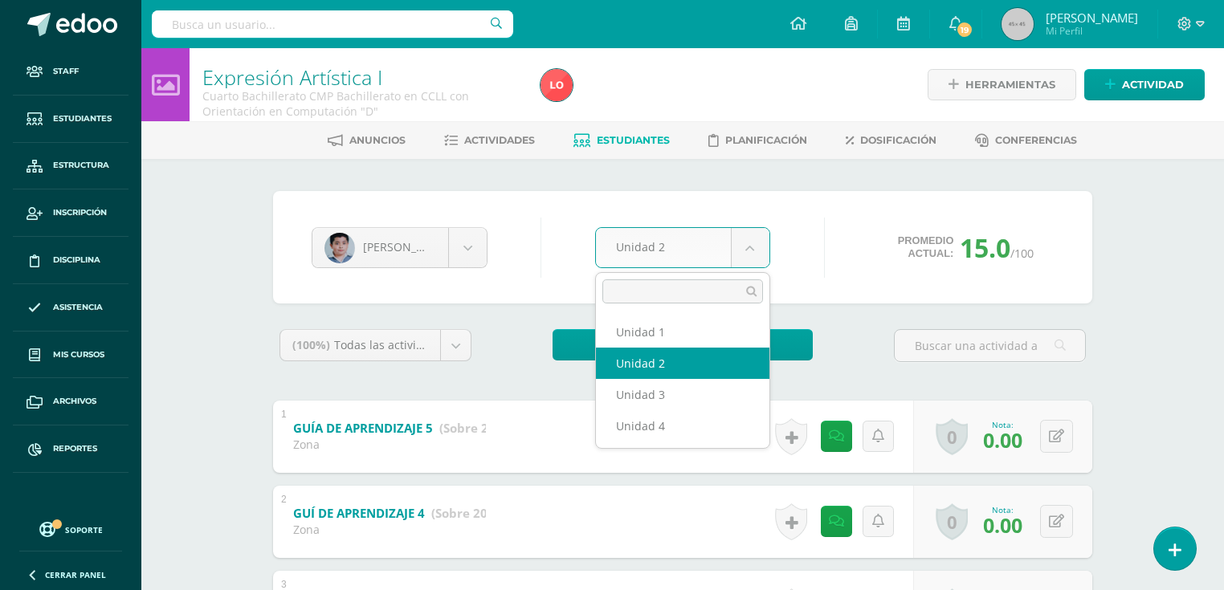
click at [696, 263] on body "Staff Estudiantes Estructura Inscripción Disciplina Asistencia Mis cursos Archi…" at bounding box center [612, 460] width 1224 height 920
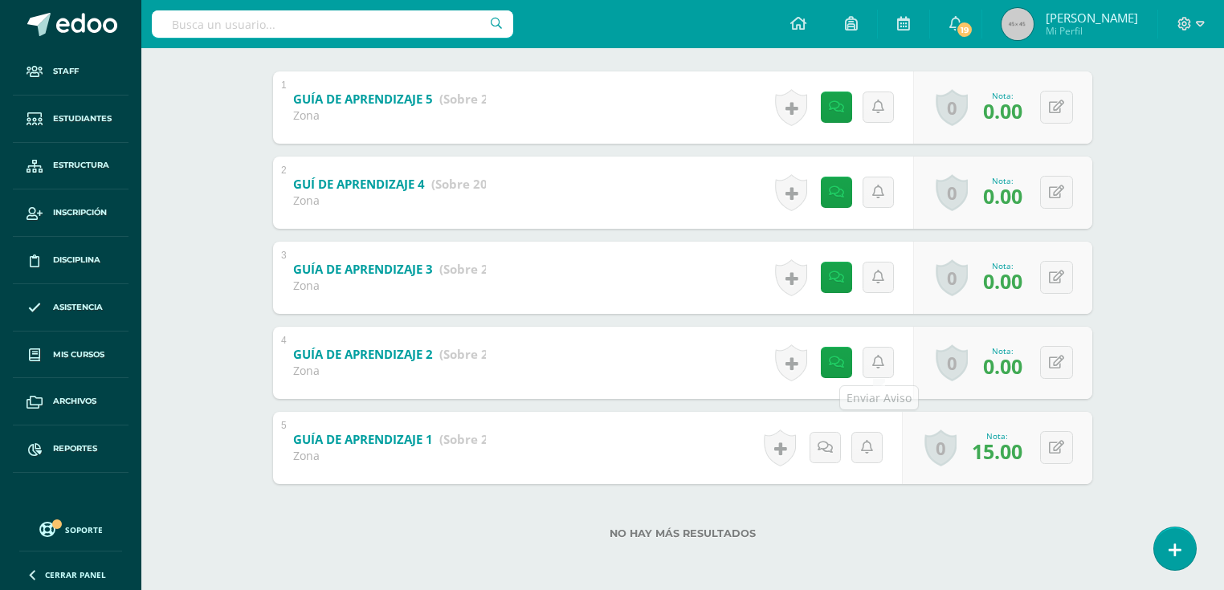
scroll to position [265, 0]
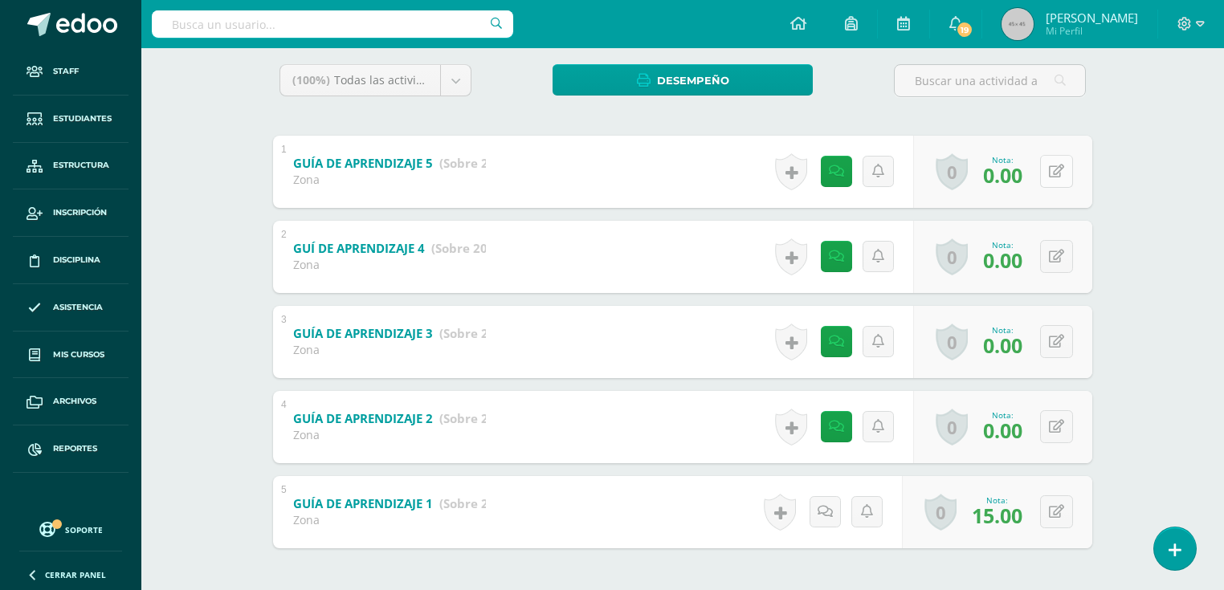
click at [1053, 177] on button at bounding box center [1056, 171] width 33 height 33
type input "20"
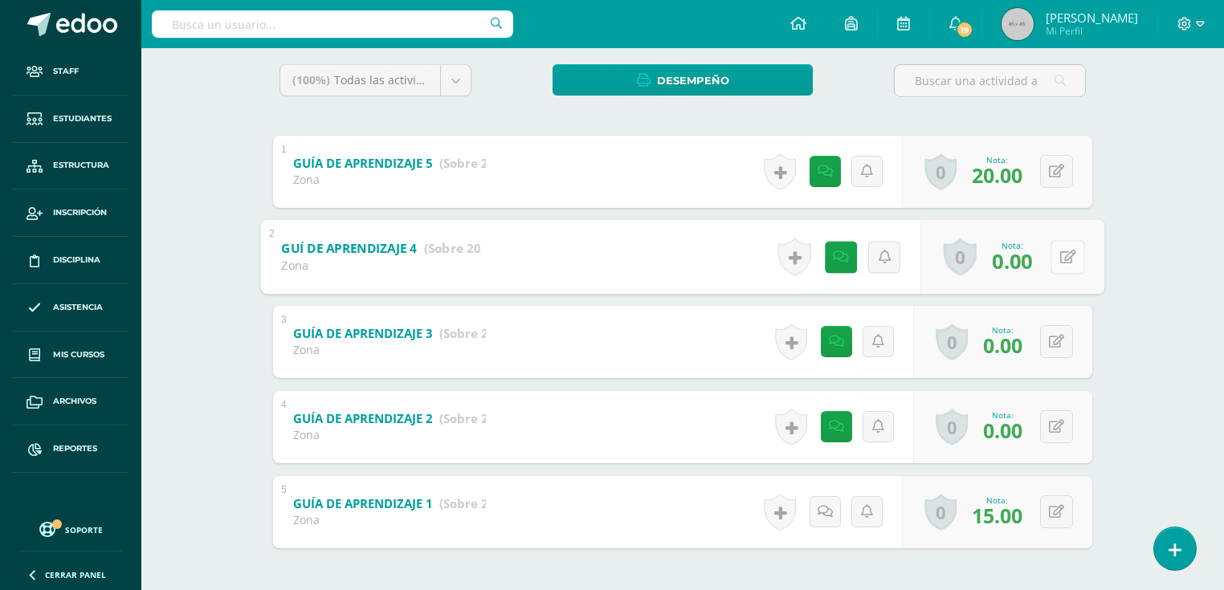
click at [1053, 254] on button at bounding box center [1067, 257] width 34 height 34
type input "20"
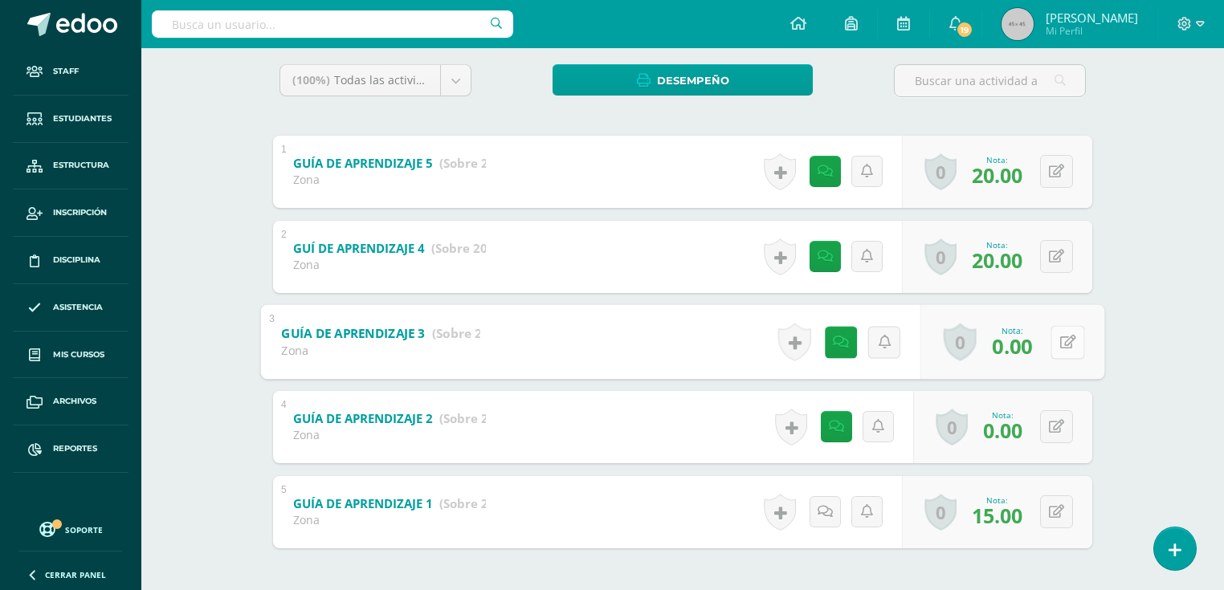
click at [1061, 345] on icon at bounding box center [1068, 342] width 16 height 14
type input "3"
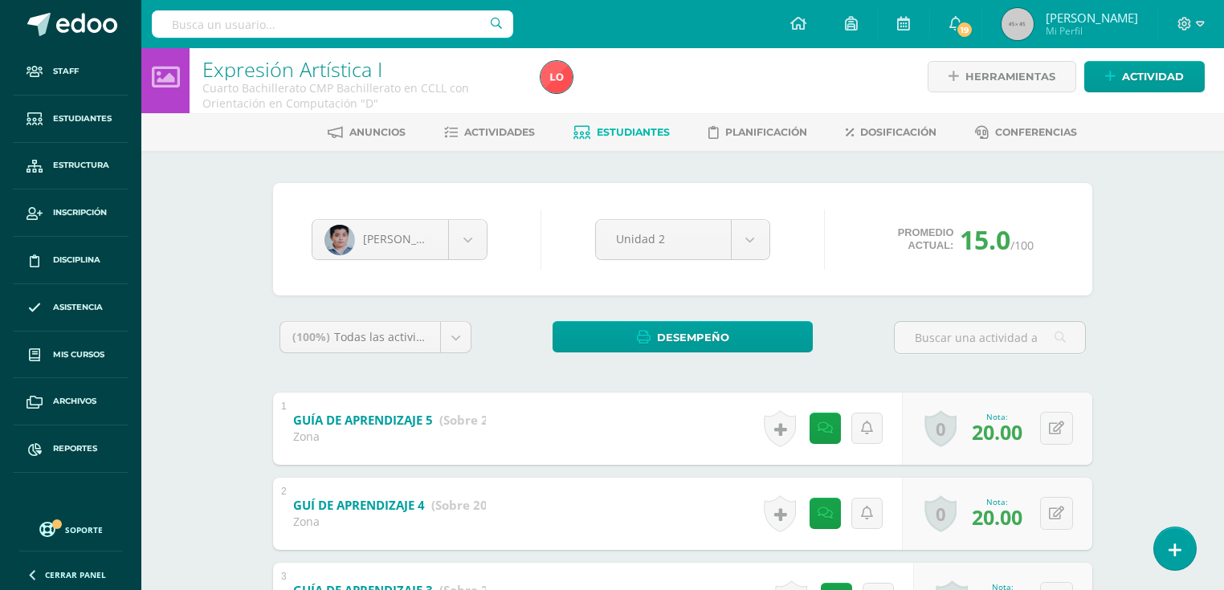
scroll to position [0, 0]
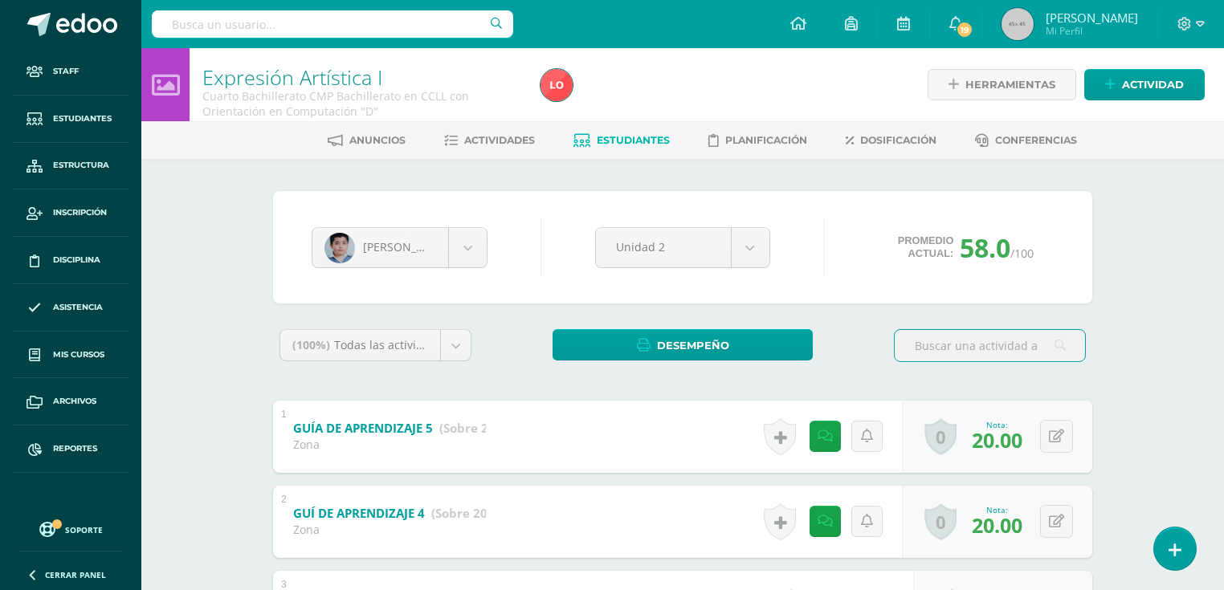
click at [598, 145] on span "Estudiantes" at bounding box center [633, 140] width 73 height 12
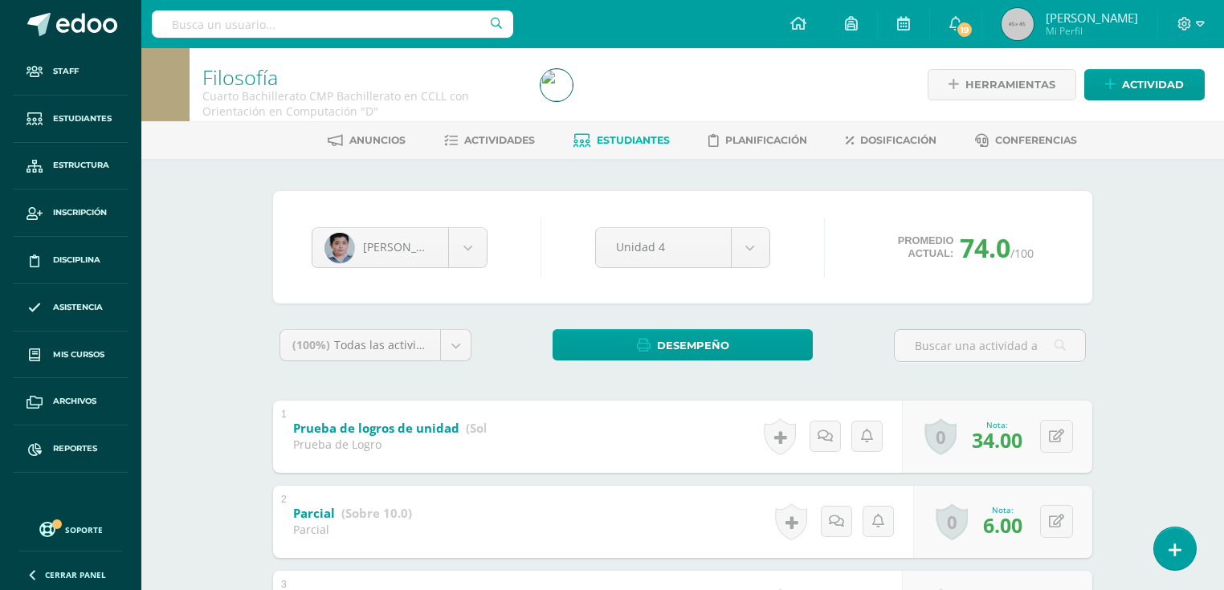
click at [598, 146] on link "Estudiantes" at bounding box center [621, 141] width 96 height 26
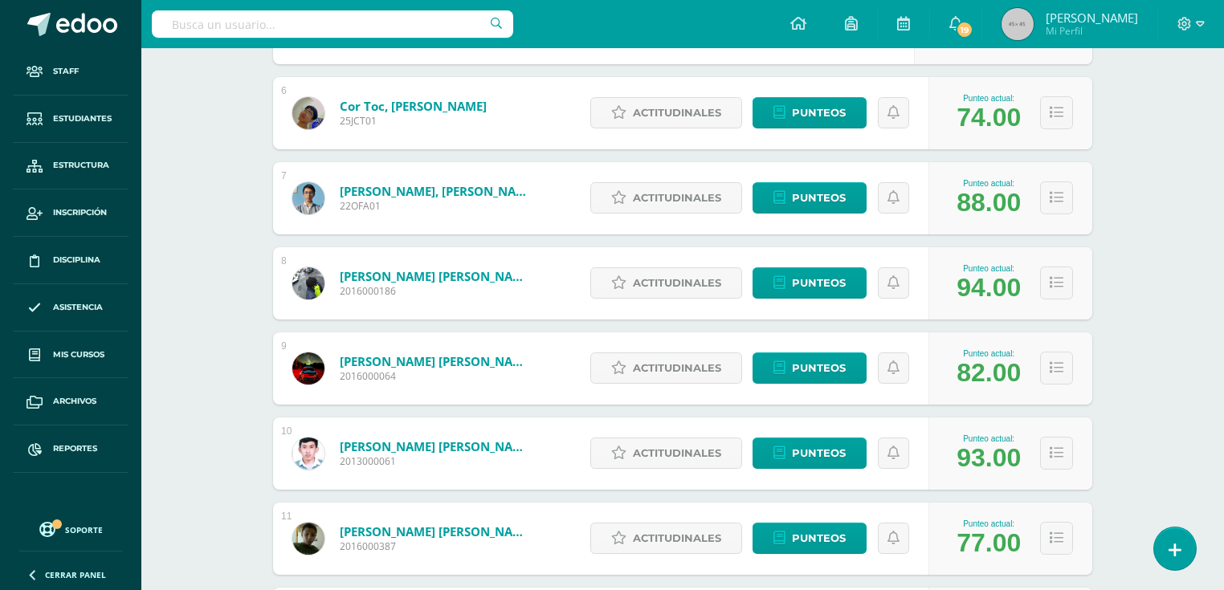
scroll to position [955, 0]
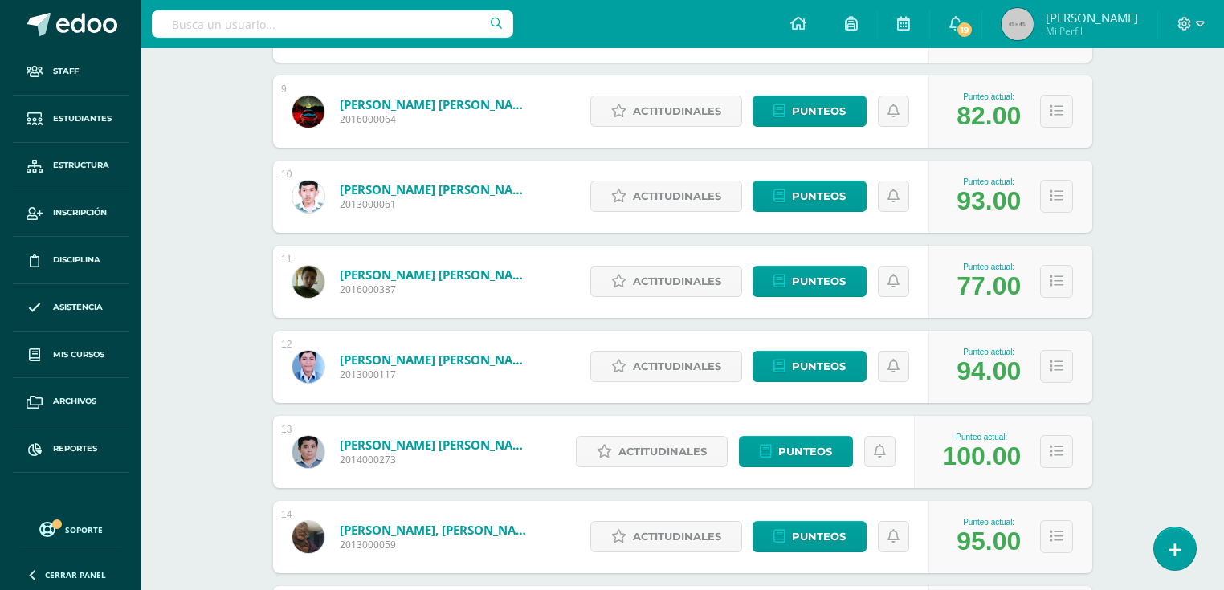
click at [466, 446] on link "[PERSON_NAME] [PERSON_NAME]" at bounding box center [436, 445] width 193 height 16
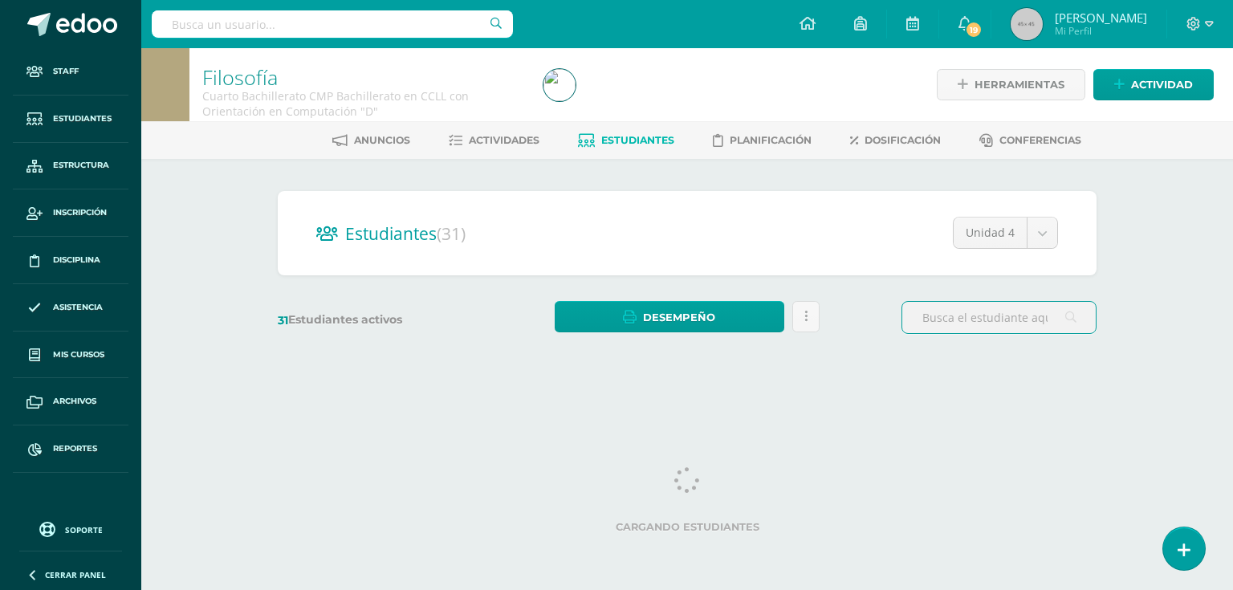
click at [614, 146] on link "Estudiantes" at bounding box center [626, 141] width 96 height 26
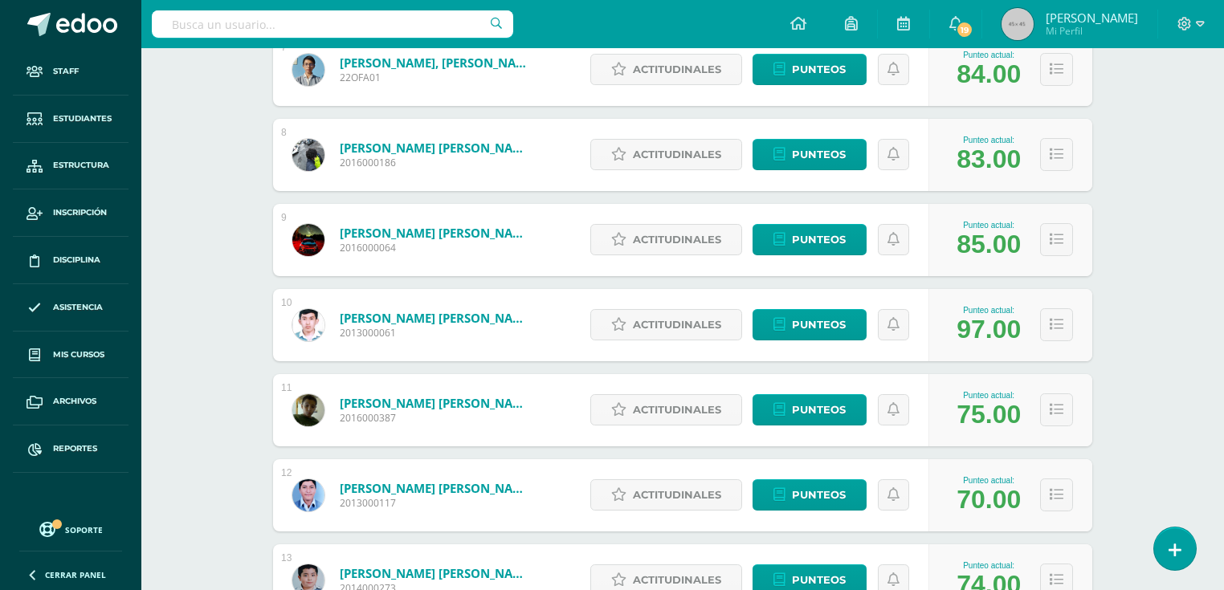
scroll to position [890, 0]
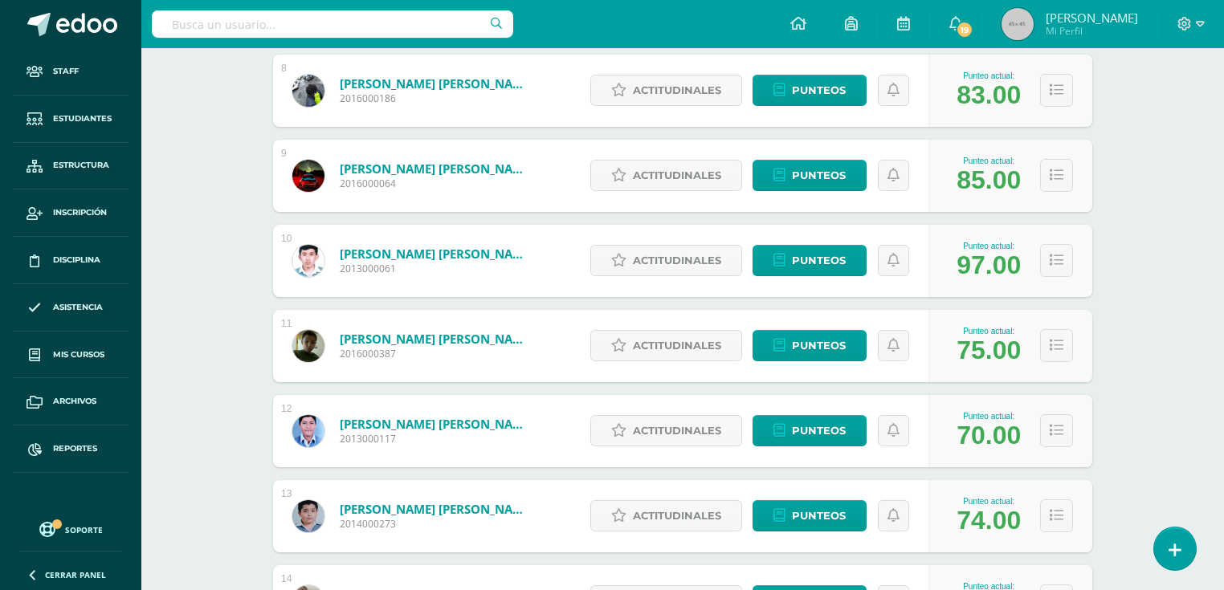
click at [473, 507] on link "López Gonzalez, Rony Alberto" at bounding box center [436, 509] width 193 height 16
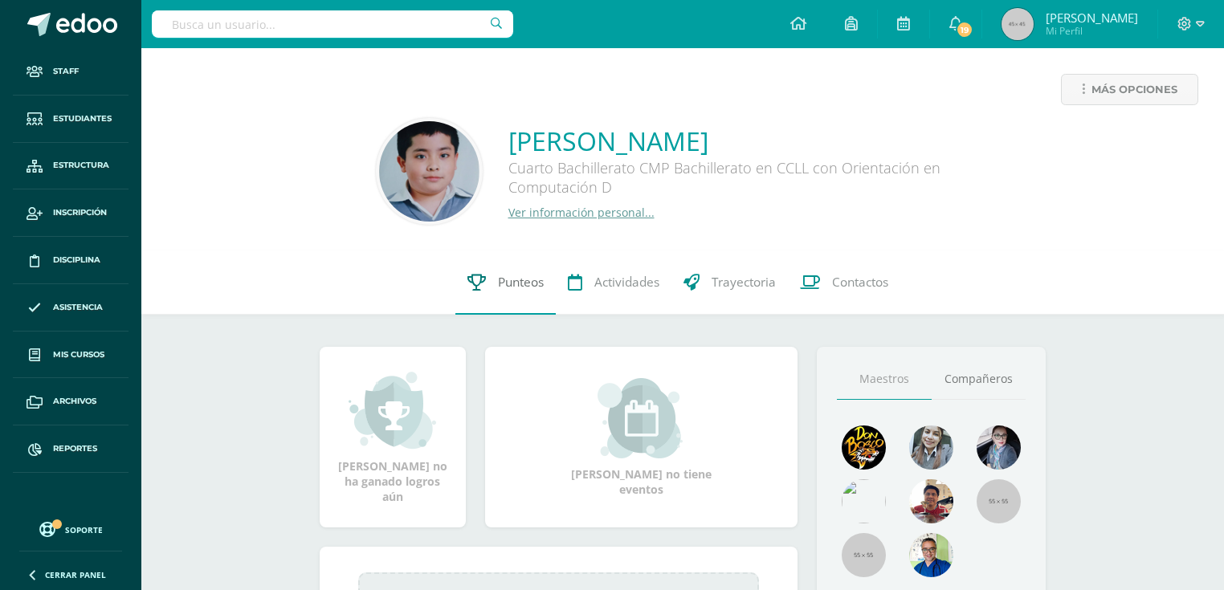
click at [509, 289] on span "Punteos" at bounding box center [521, 282] width 46 height 17
click at [498, 287] on span "Punteos" at bounding box center [521, 282] width 46 height 17
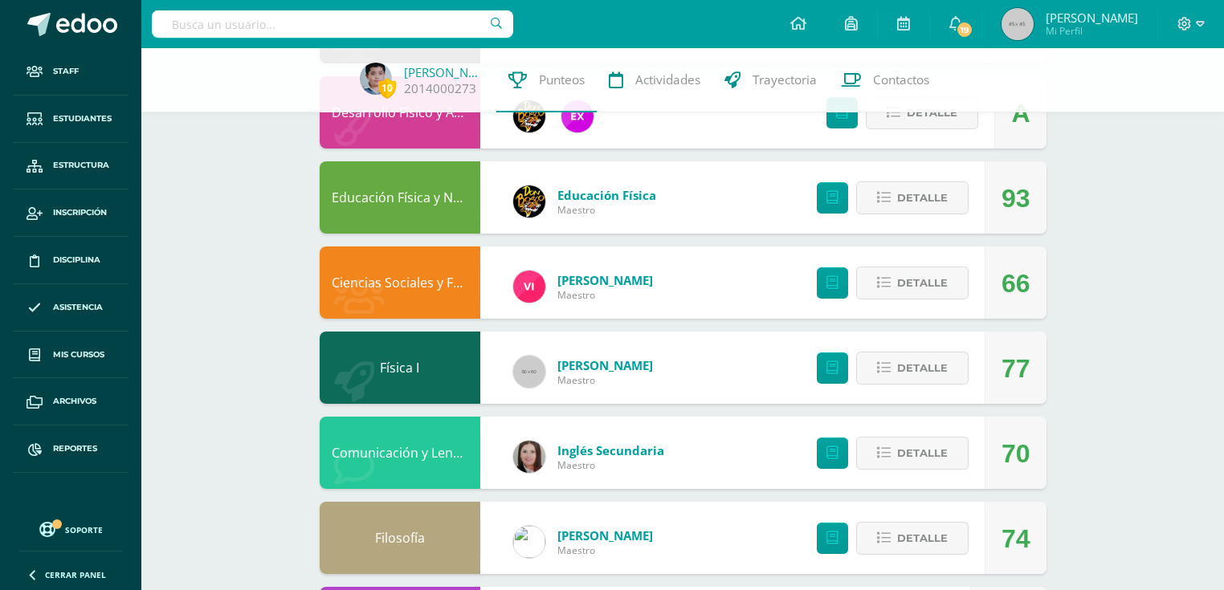
scroll to position [963, 0]
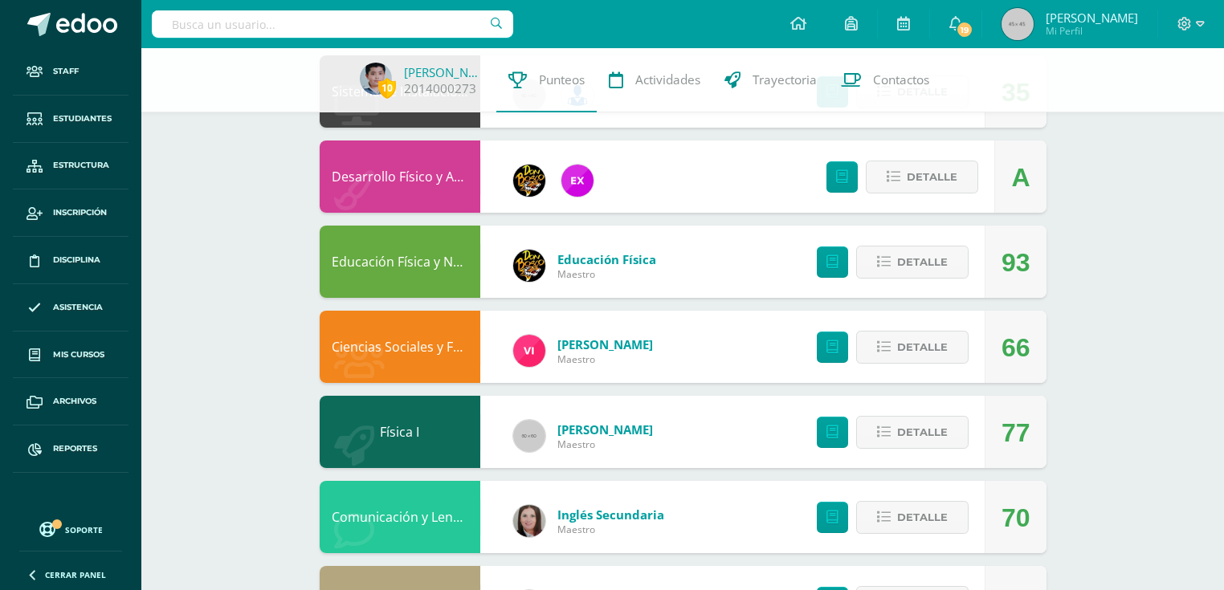
click at [401, 260] on link "Educación Física y Natación" at bounding box center [415, 262] width 166 height 18
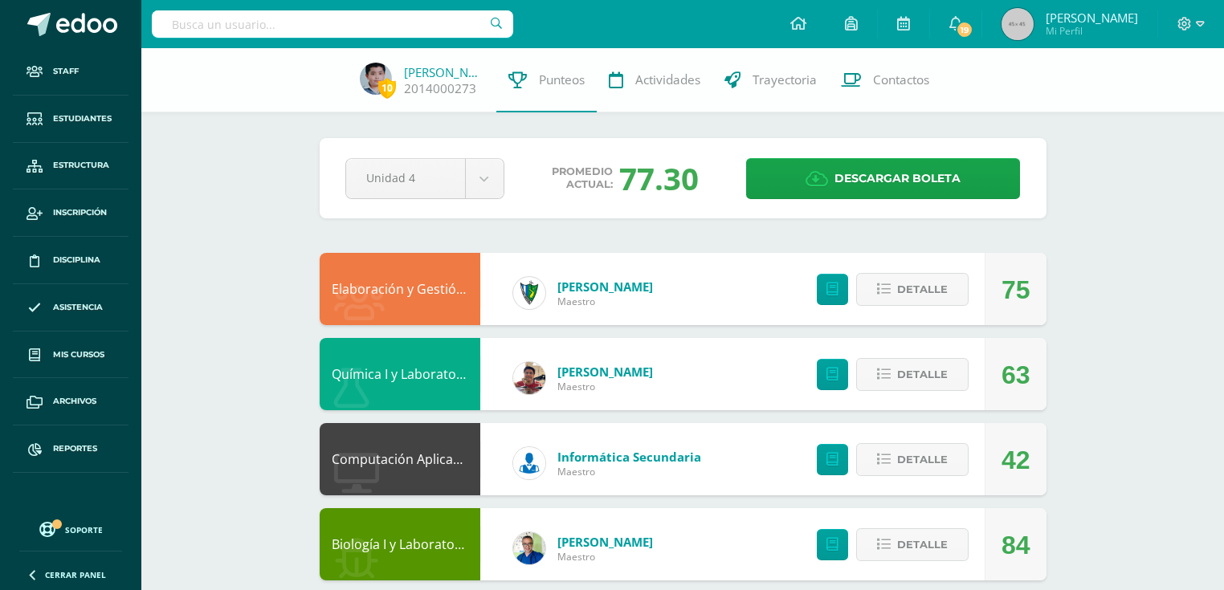
scroll to position [193, 0]
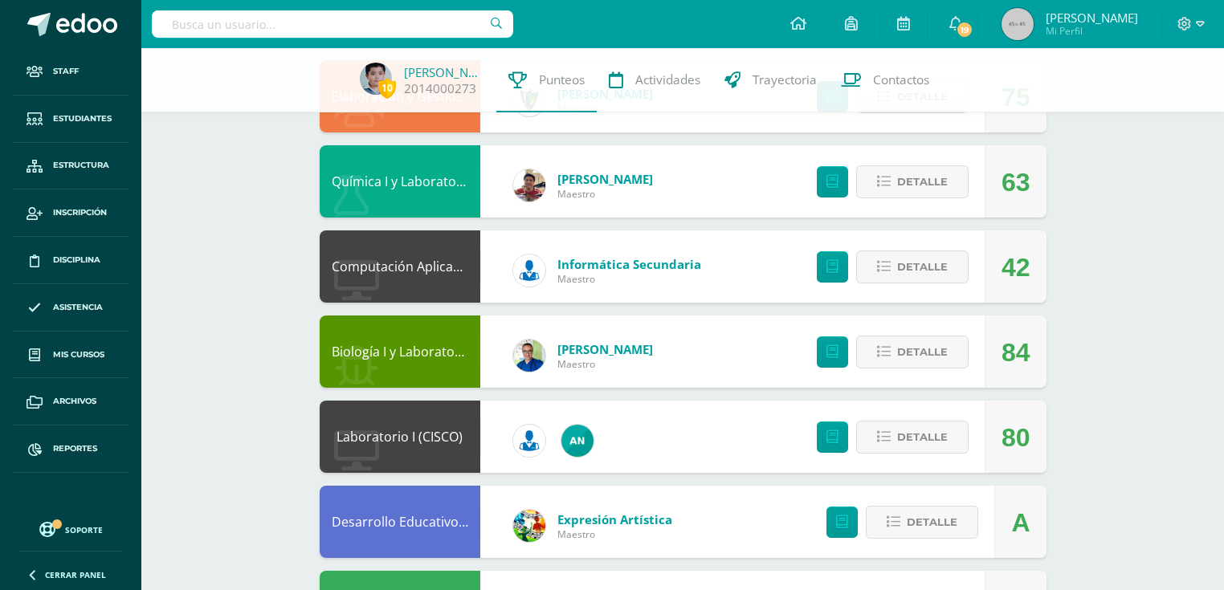
click at [420, 270] on link "Computación Aplicada (Informática)" at bounding box center [441, 267] width 218 height 18
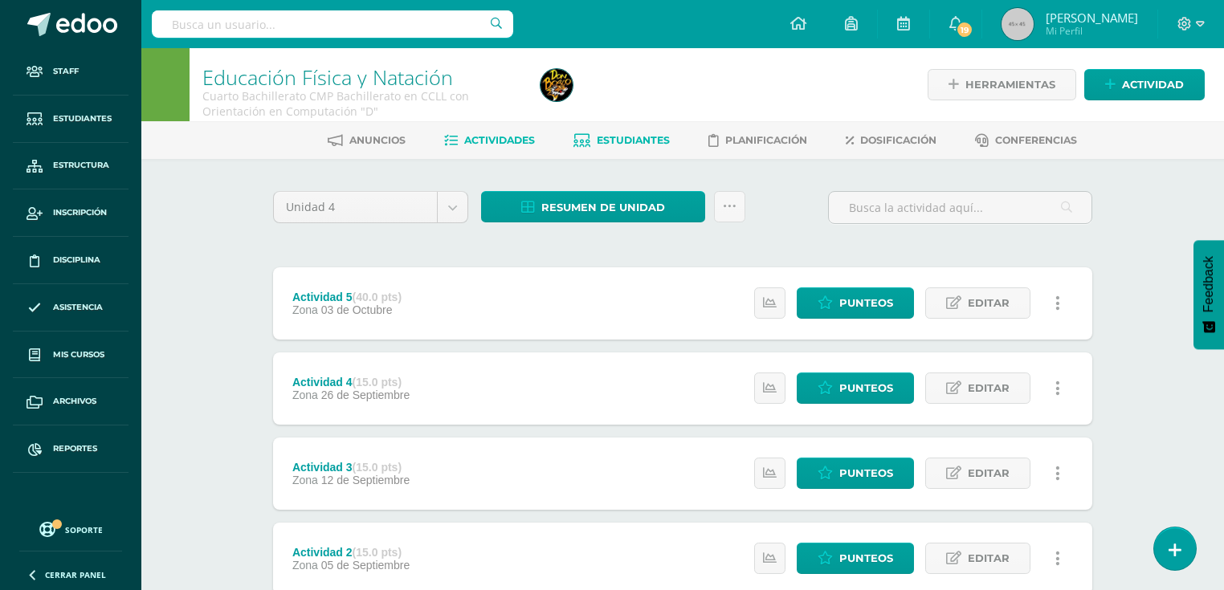
click at [617, 138] on span "Estudiantes" at bounding box center [633, 140] width 73 height 12
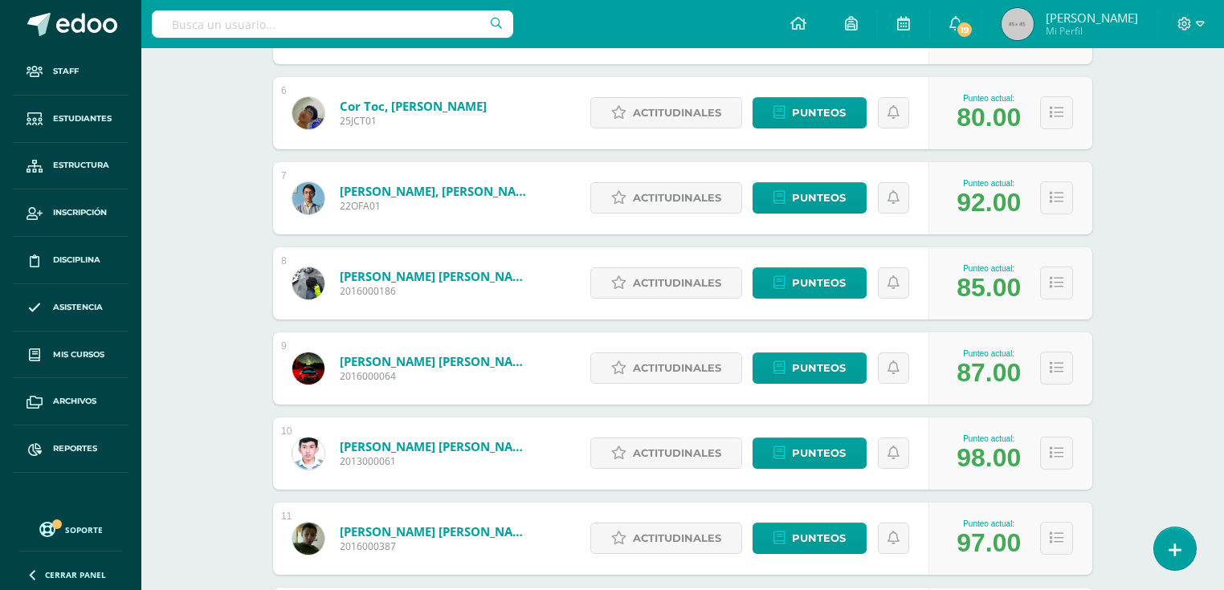
scroll to position [1019, 0]
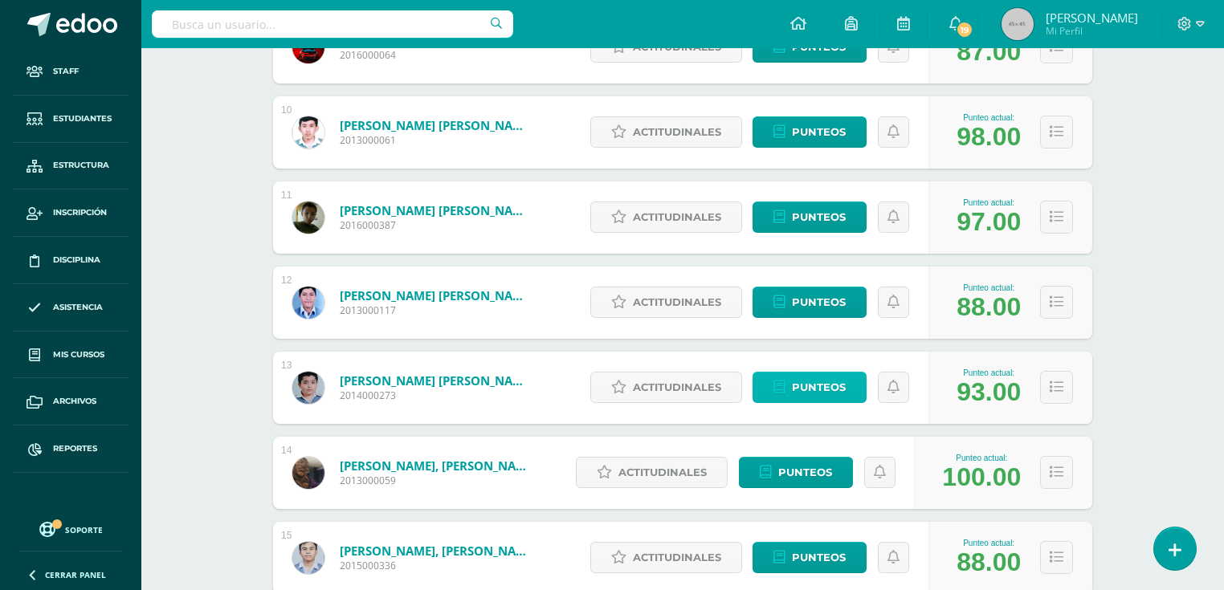
click at [816, 385] on span "Punteos" at bounding box center [819, 388] width 54 height 30
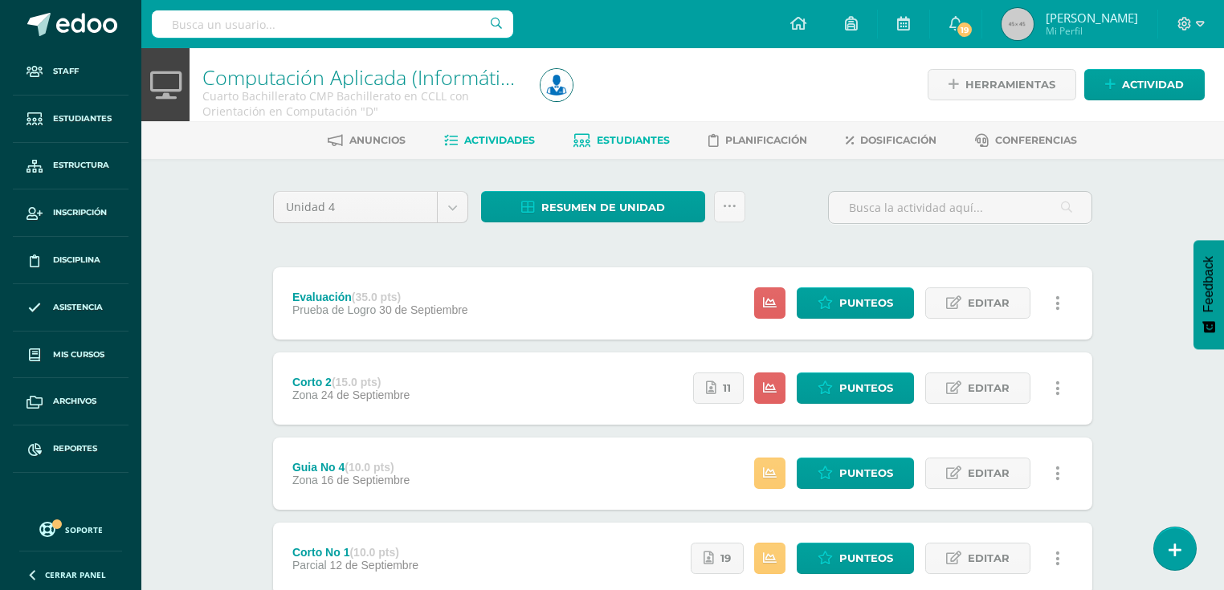
click at [662, 146] on link "Estudiantes" at bounding box center [621, 141] width 96 height 26
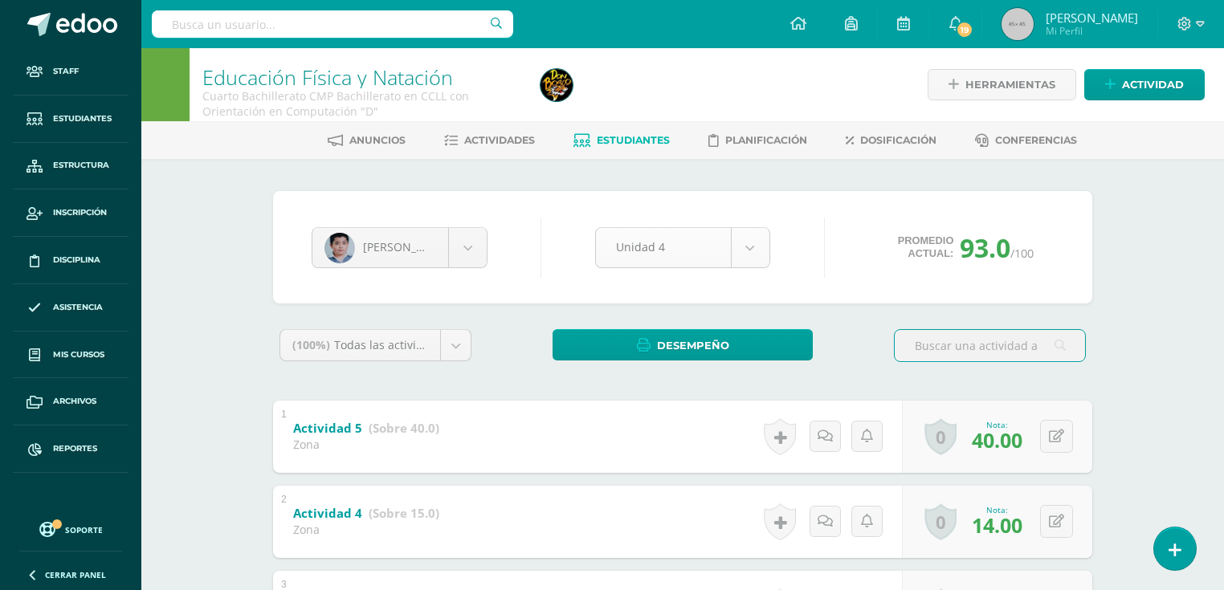
click at [755, 254] on body "Staff Estudiantes Estructura Inscripción Disciplina Asistencia Mis cursos Archi…" at bounding box center [612, 460] width 1224 height 920
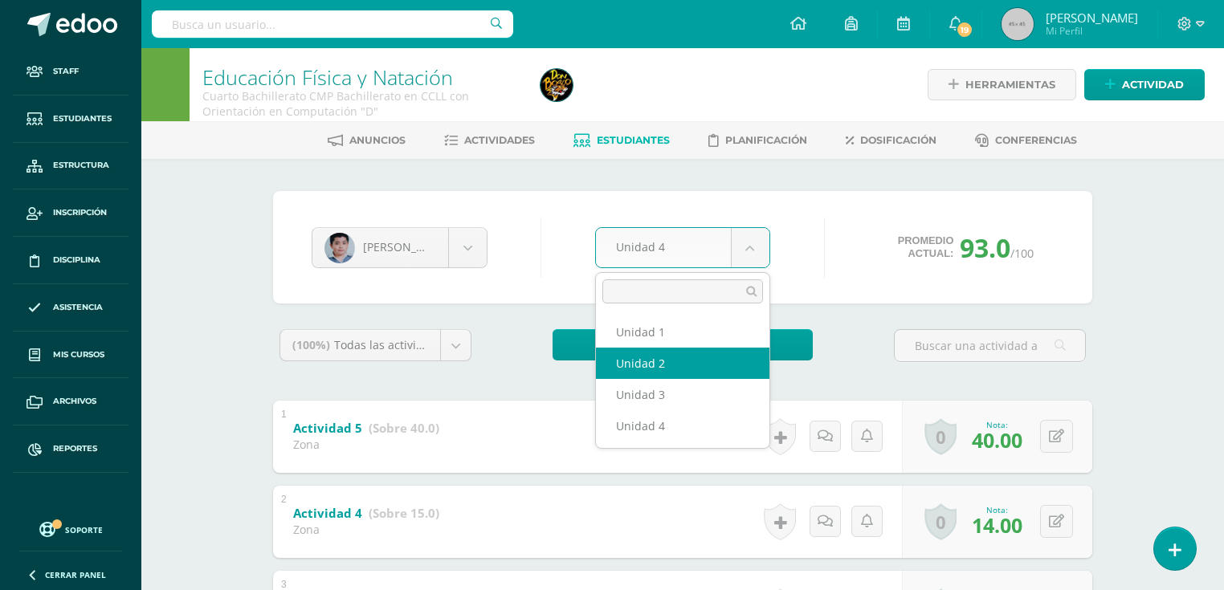
select select "Unidad 2"
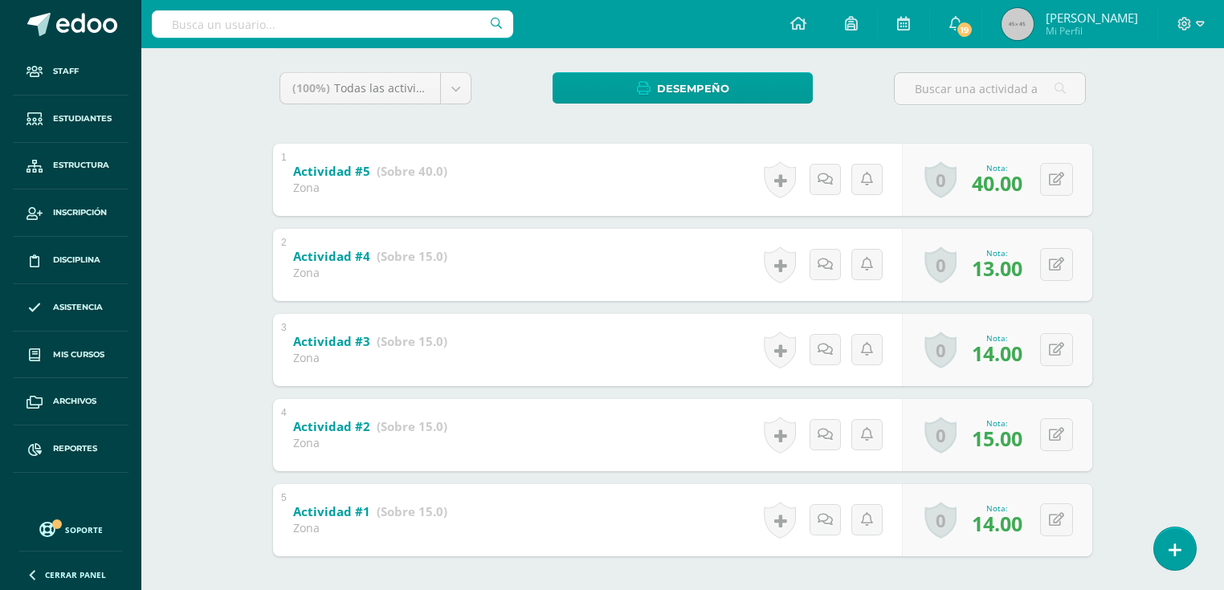
scroll to position [329, 0]
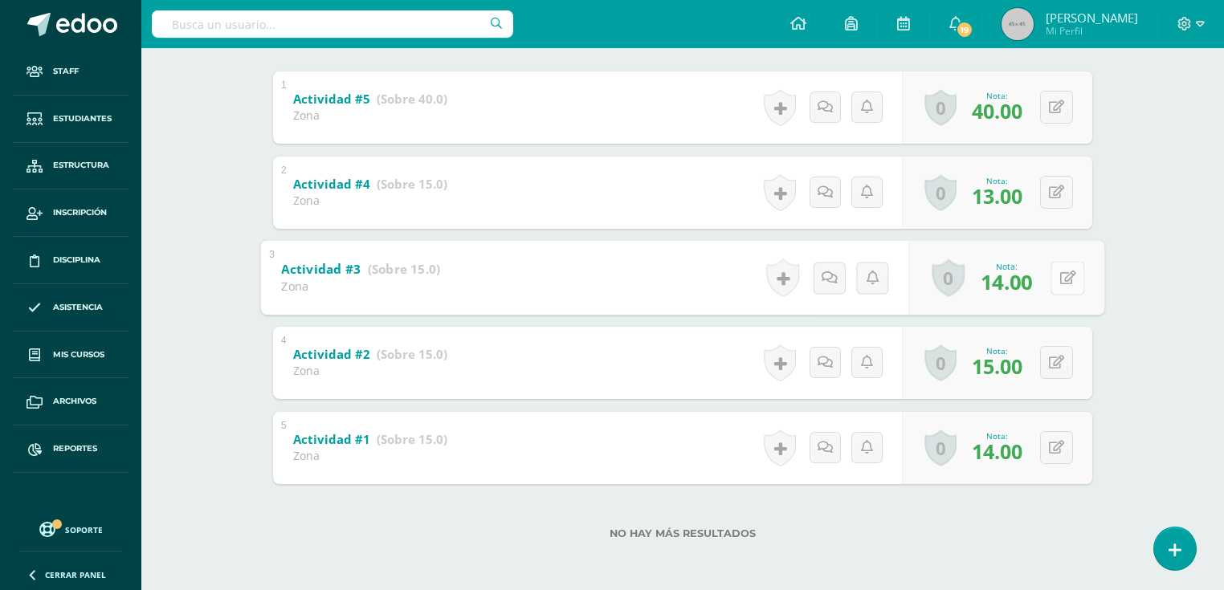
click at [1055, 278] on button at bounding box center [1067, 278] width 34 height 34
type input "9"
click at [1050, 369] on button at bounding box center [1067, 363] width 34 height 34
click at [1057, 448] on button at bounding box center [1056, 447] width 33 height 33
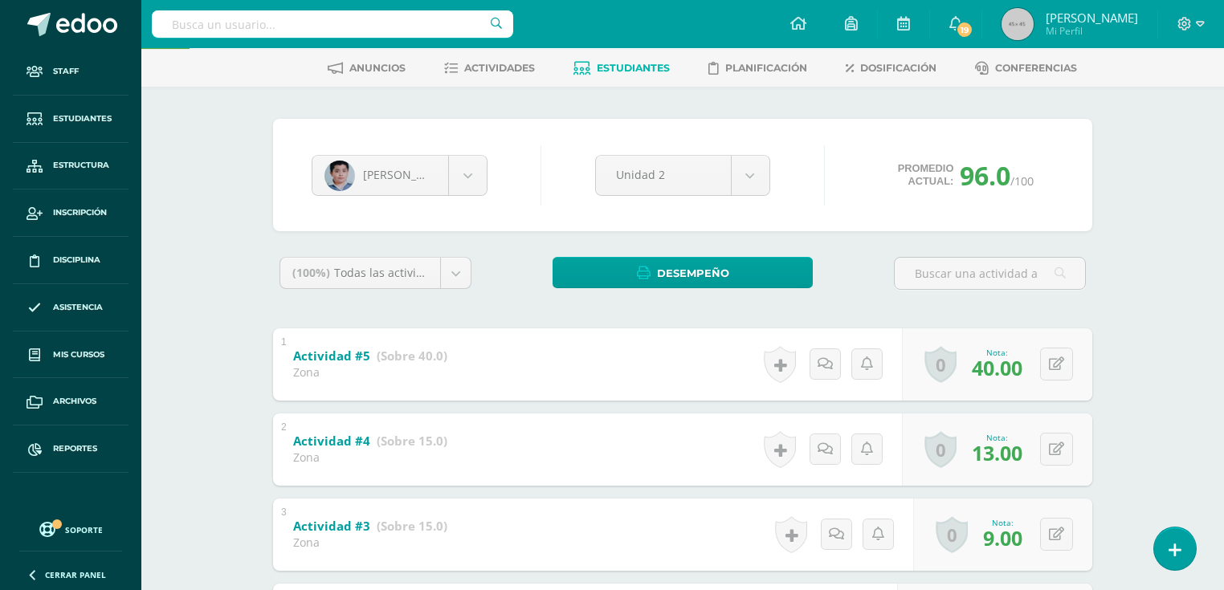
scroll to position [0, 0]
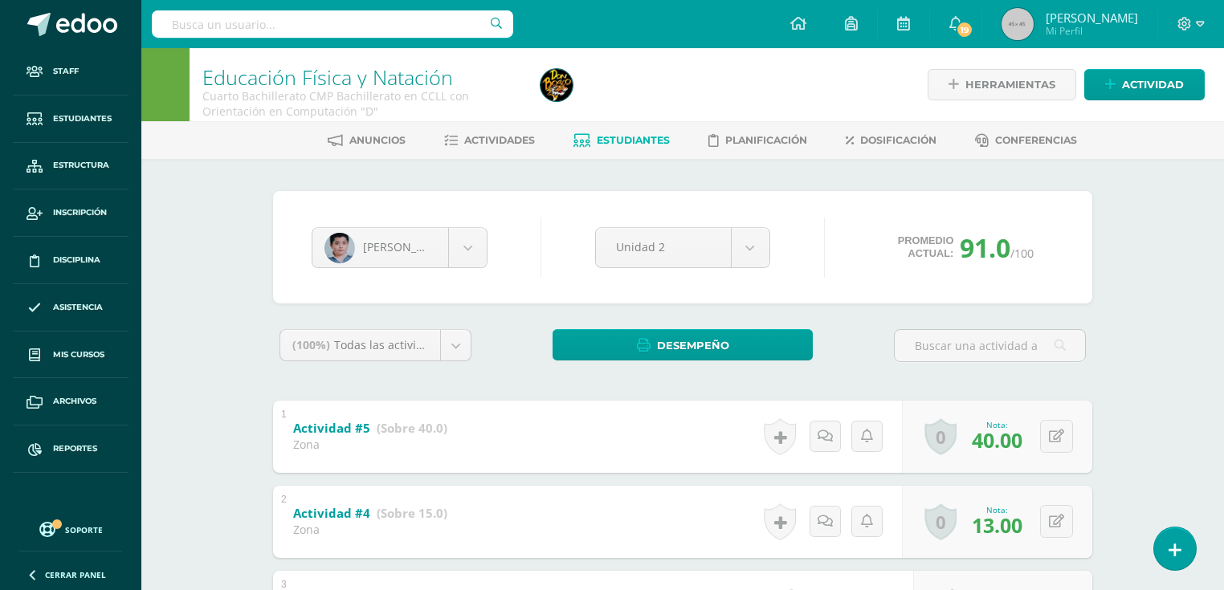
scroll to position [329, 0]
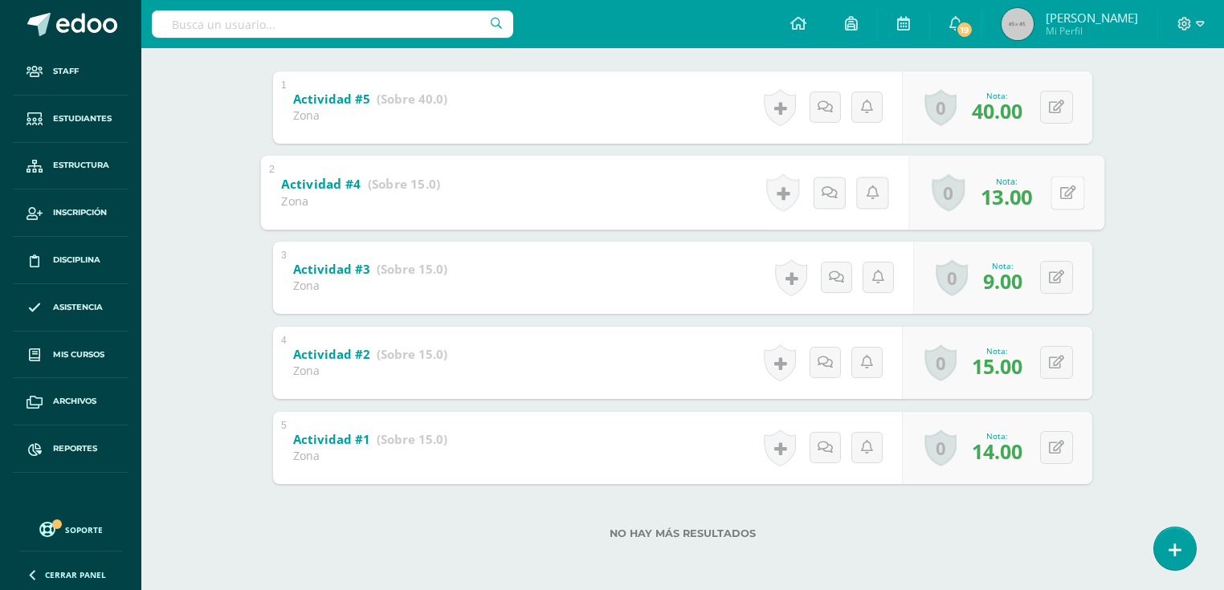
click at [1065, 196] on button at bounding box center [1067, 193] width 34 height 34
click at [1053, 279] on button at bounding box center [1067, 278] width 34 height 34
drag, startPoint x: 1118, startPoint y: 374, endPoint x: 1120, endPoint y: 357, distance: 17.0
click at [1117, 374] on div "[PERSON_NAME] [PERSON_NAME] [PERSON_NAME] [PERSON_NAME] [PERSON_NAME] [PERSON_N…" at bounding box center [682, 210] width 883 height 761
click at [1052, 186] on button at bounding box center [1067, 193] width 34 height 34
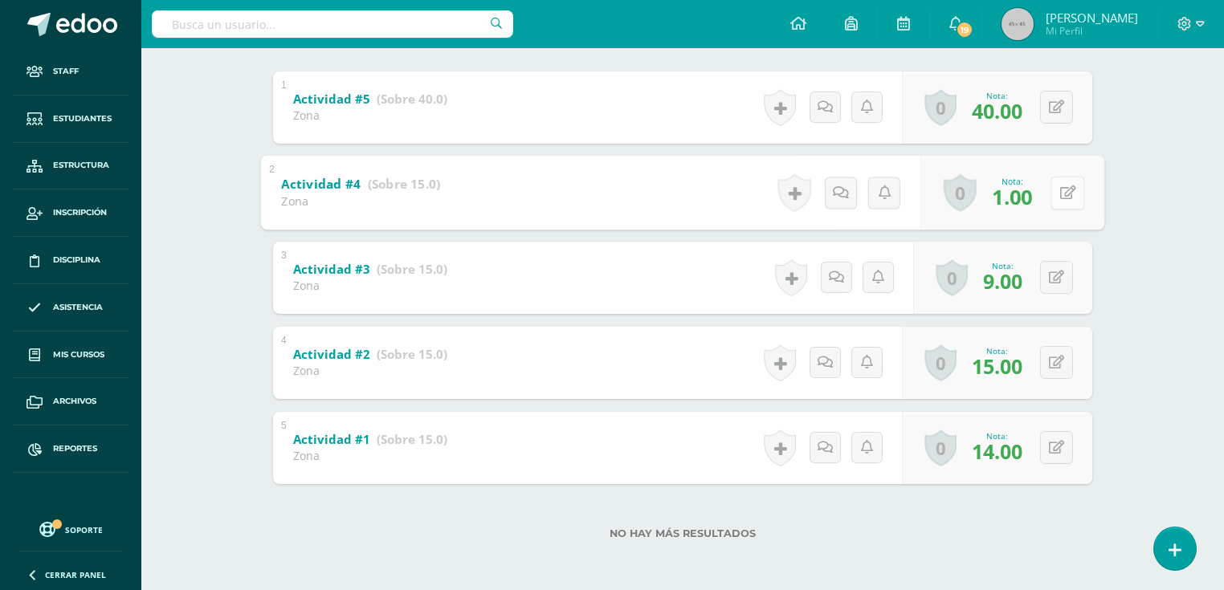
click at [1053, 187] on button at bounding box center [1067, 193] width 34 height 34
click at [1053, 189] on button at bounding box center [1056, 192] width 33 height 33
type input "13"
click at [1055, 360] on icon at bounding box center [1056, 363] width 15 height 14
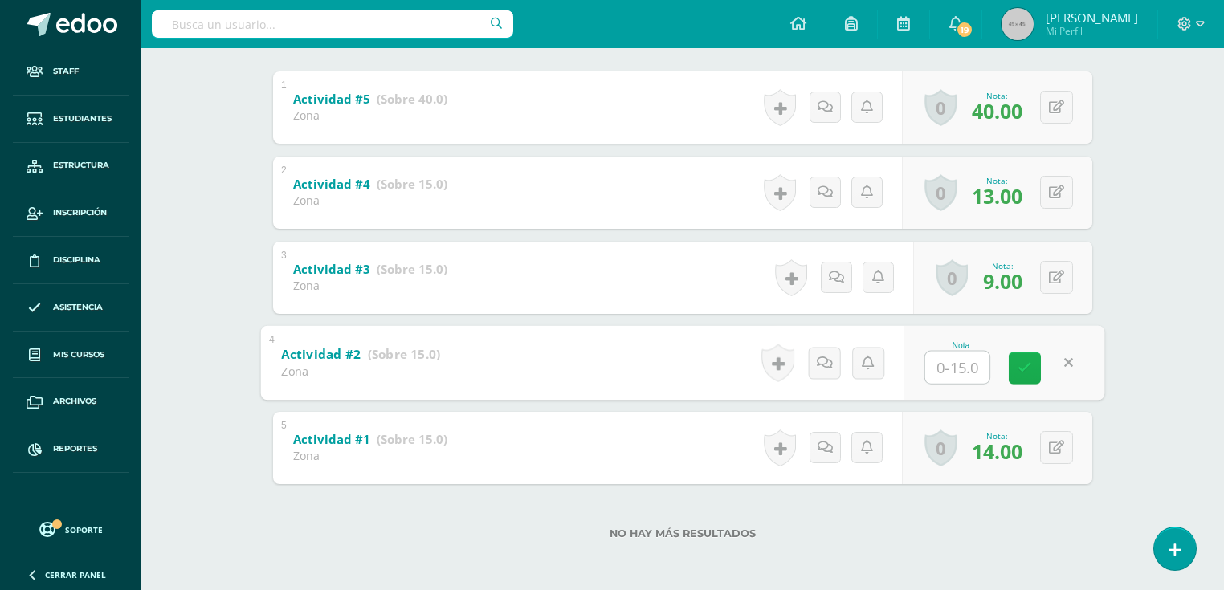
drag, startPoint x: 1028, startPoint y: 376, endPoint x: 1022, endPoint y: 382, distance: 8.5
click at [1024, 376] on link at bounding box center [1024, 368] width 32 height 32
click at [1052, 452] on button at bounding box center [1056, 447] width 33 height 33
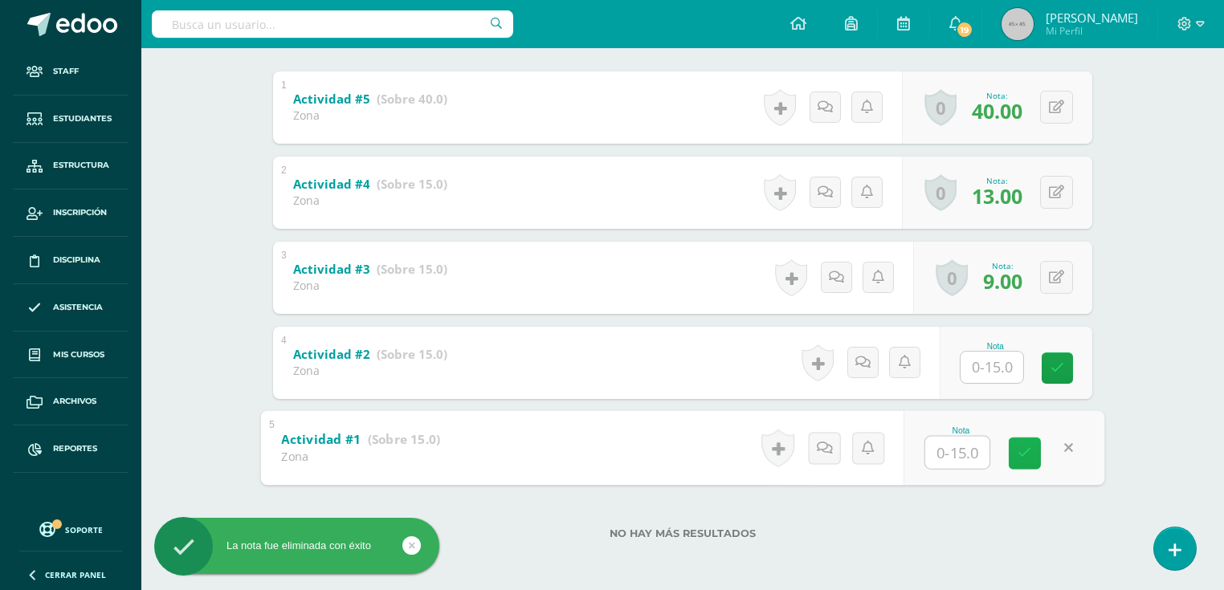
click at [1020, 454] on icon at bounding box center [1024, 453] width 14 height 14
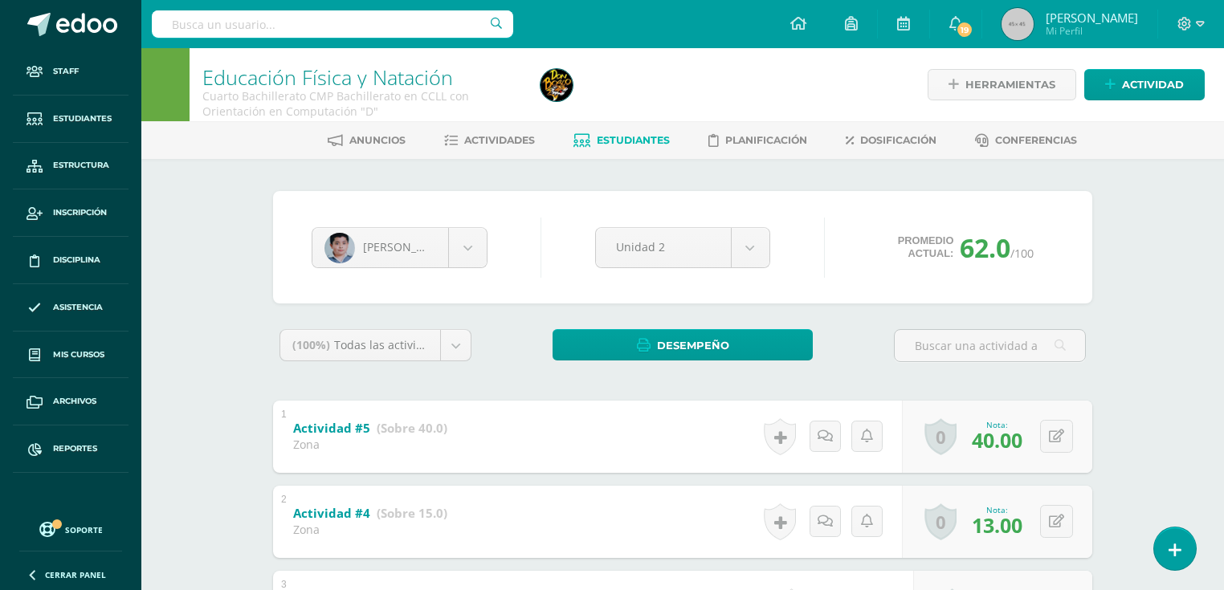
scroll to position [128, 0]
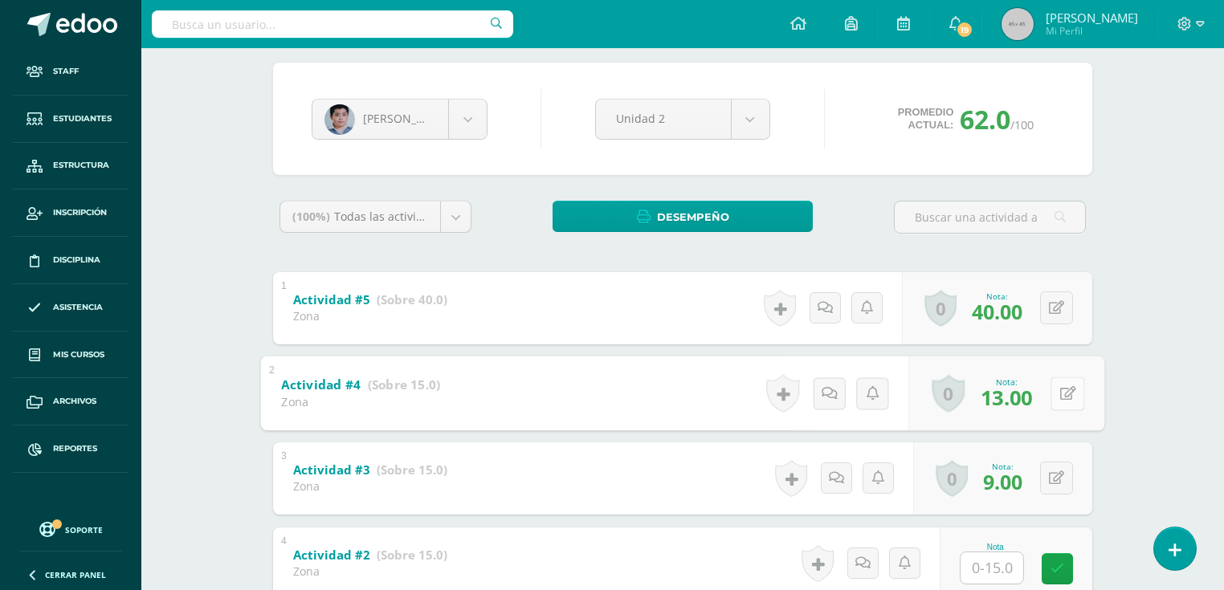
click at [1060, 393] on icon at bounding box center [1068, 393] width 16 height 14
type input "12"
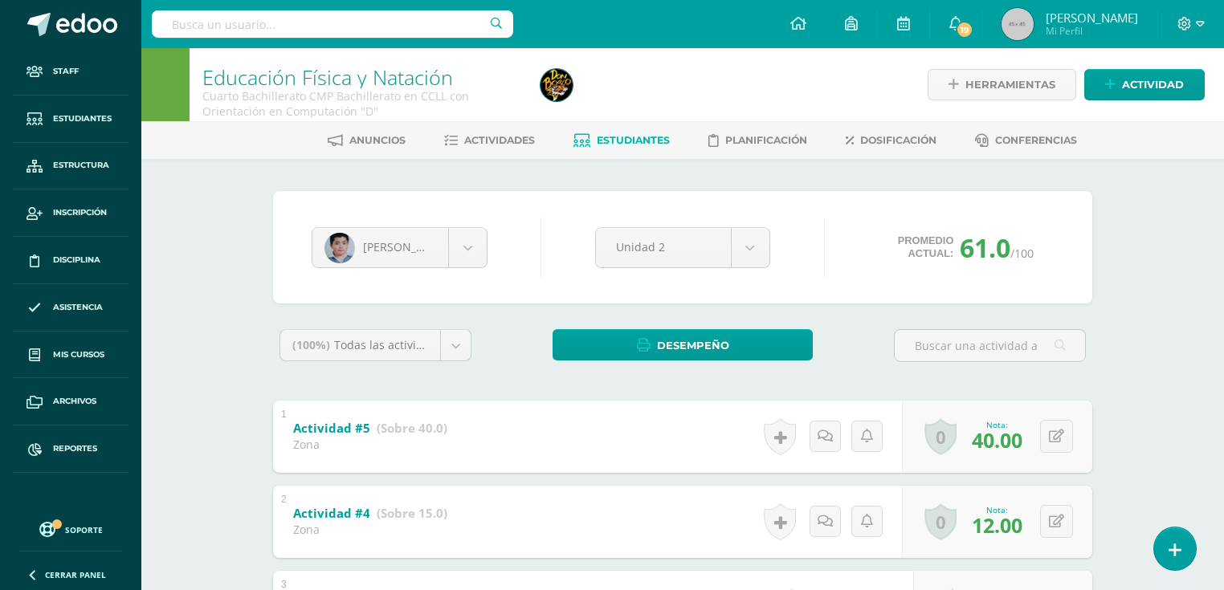
click at [604, 149] on link "Estudiantes" at bounding box center [621, 141] width 96 height 26
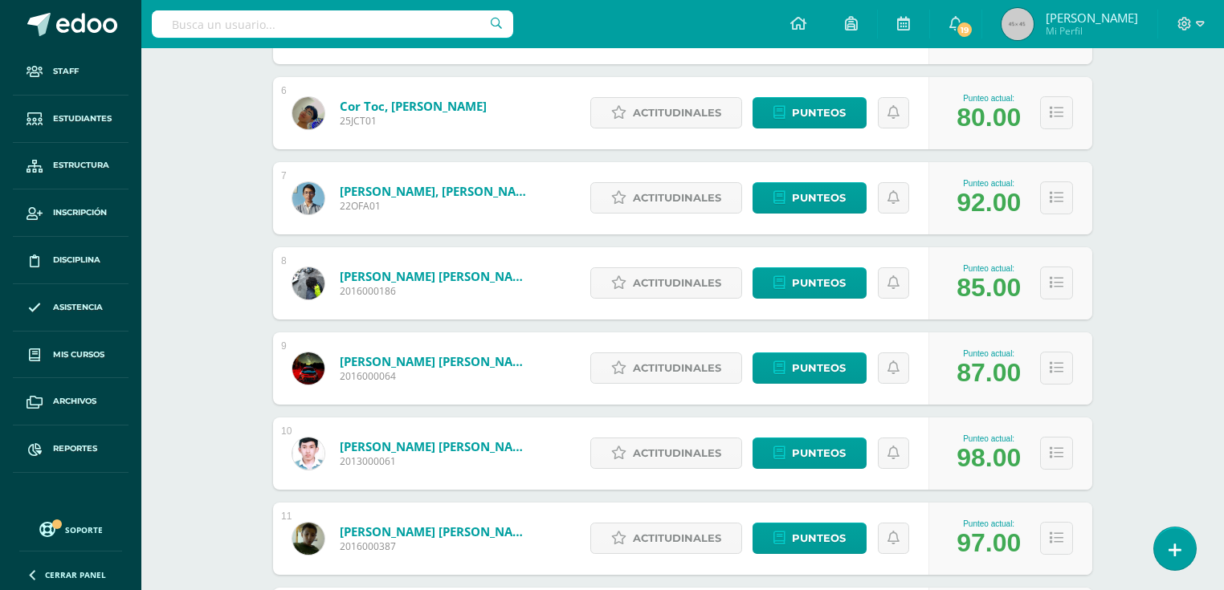
scroll to position [1083, 0]
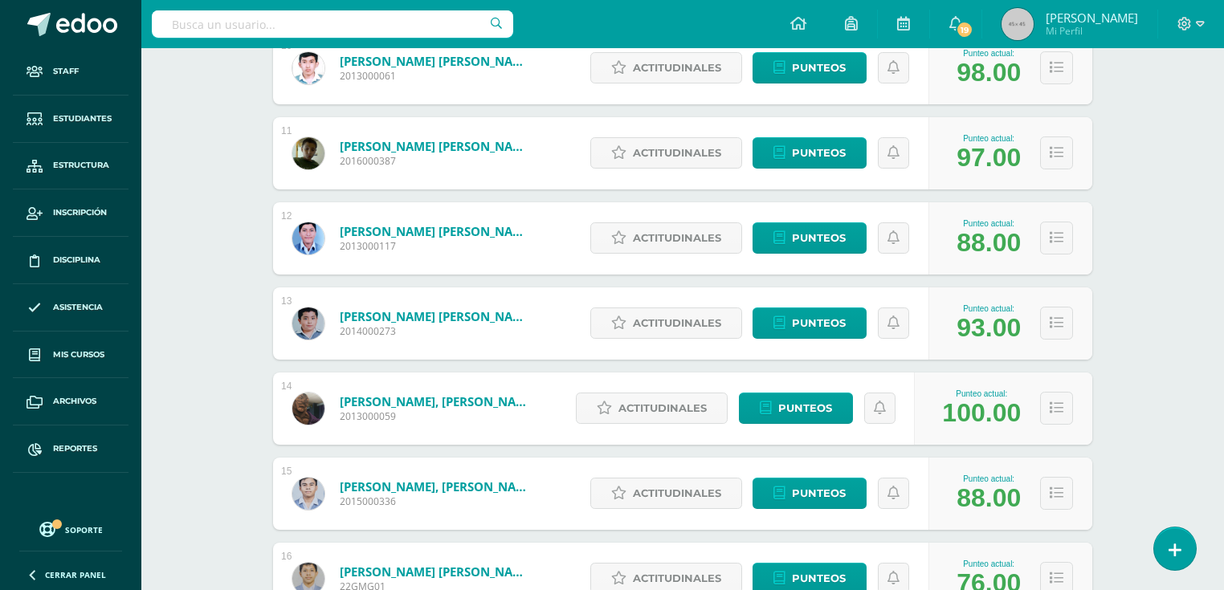
click at [438, 315] on link "López Gonzalez, Rony Alberto" at bounding box center [436, 316] width 193 height 16
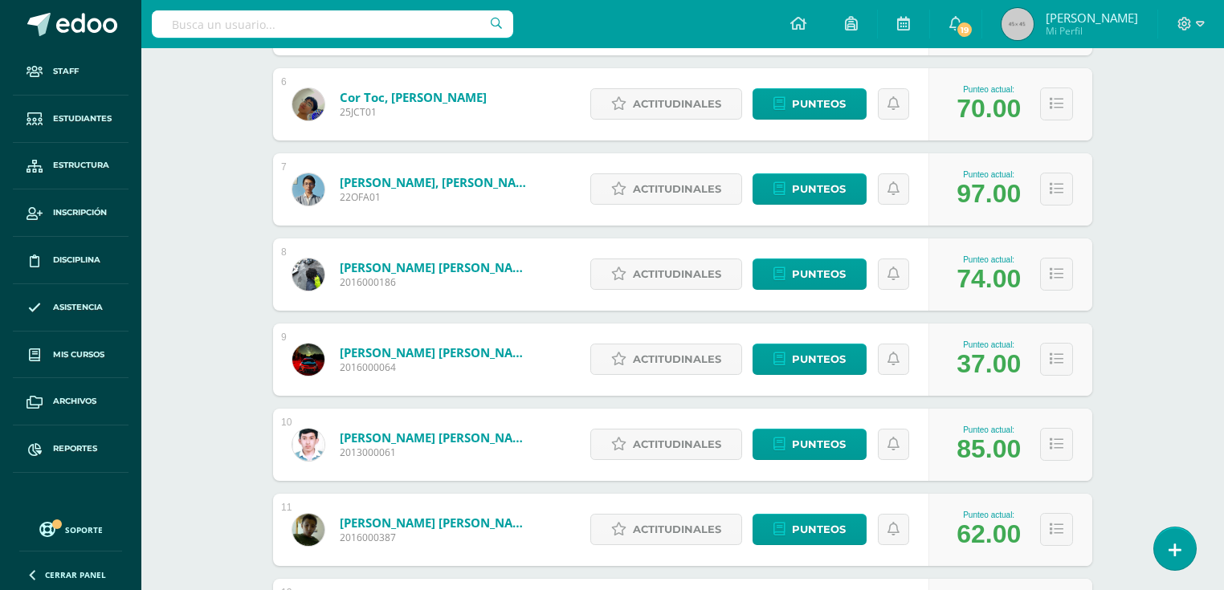
scroll to position [1028, 0]
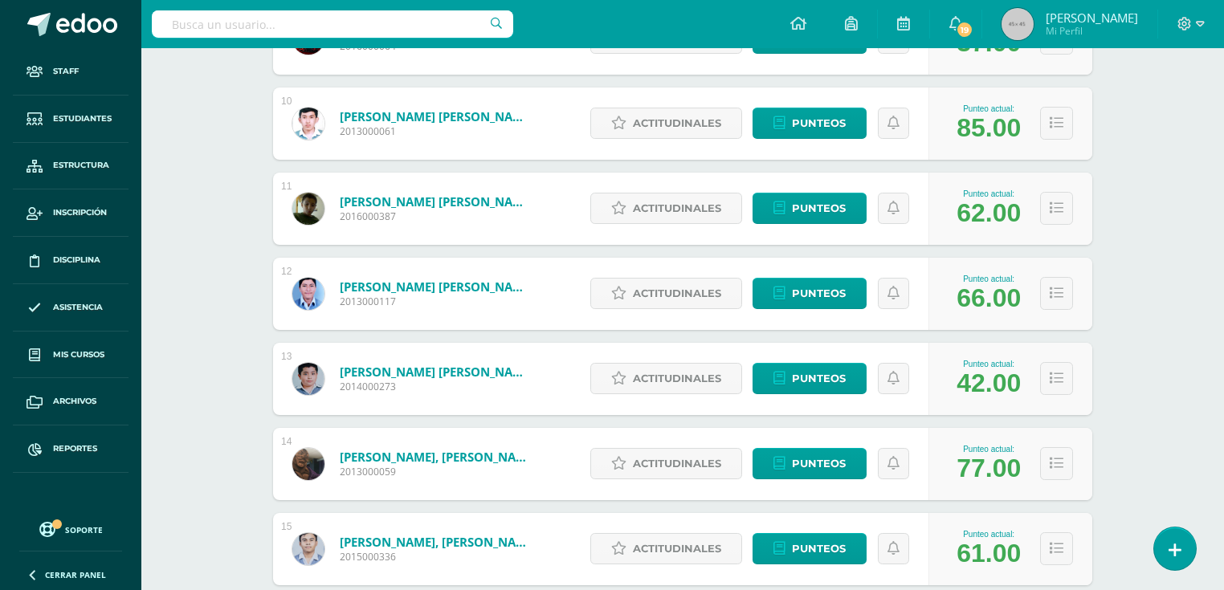
click at [430, 369] on link "[PERSON_NAME] [PERSON_NAME]" at bounding box center [436, 372] width 193 height 16
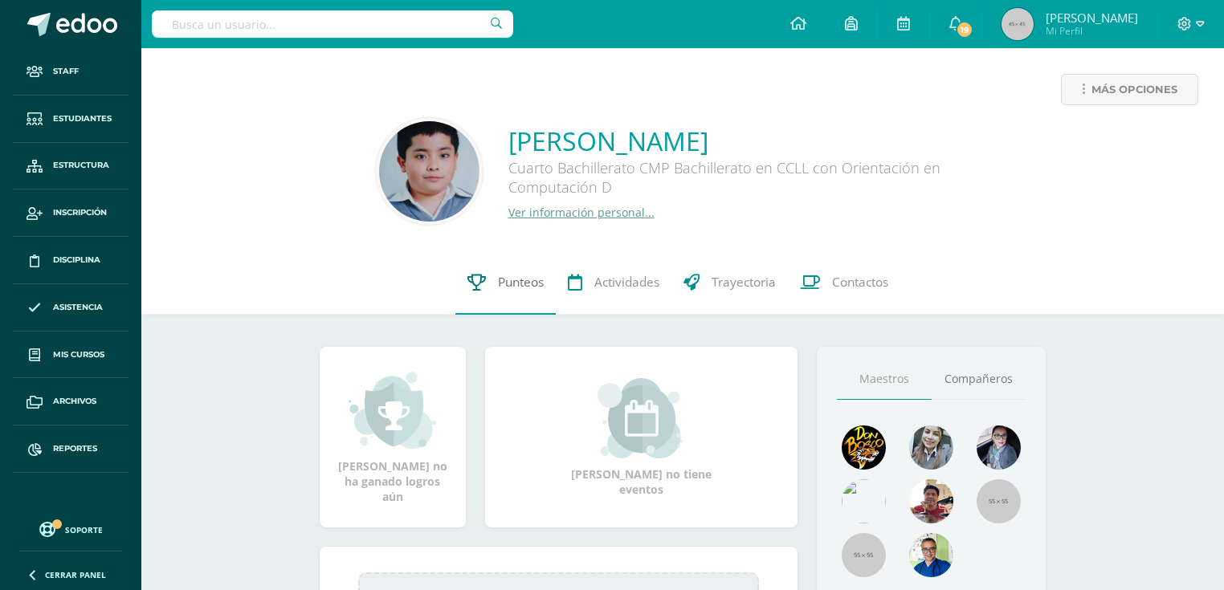
click at [514, 289] on span "Punteos" at bounding box center [521, 282] width 46 height 17
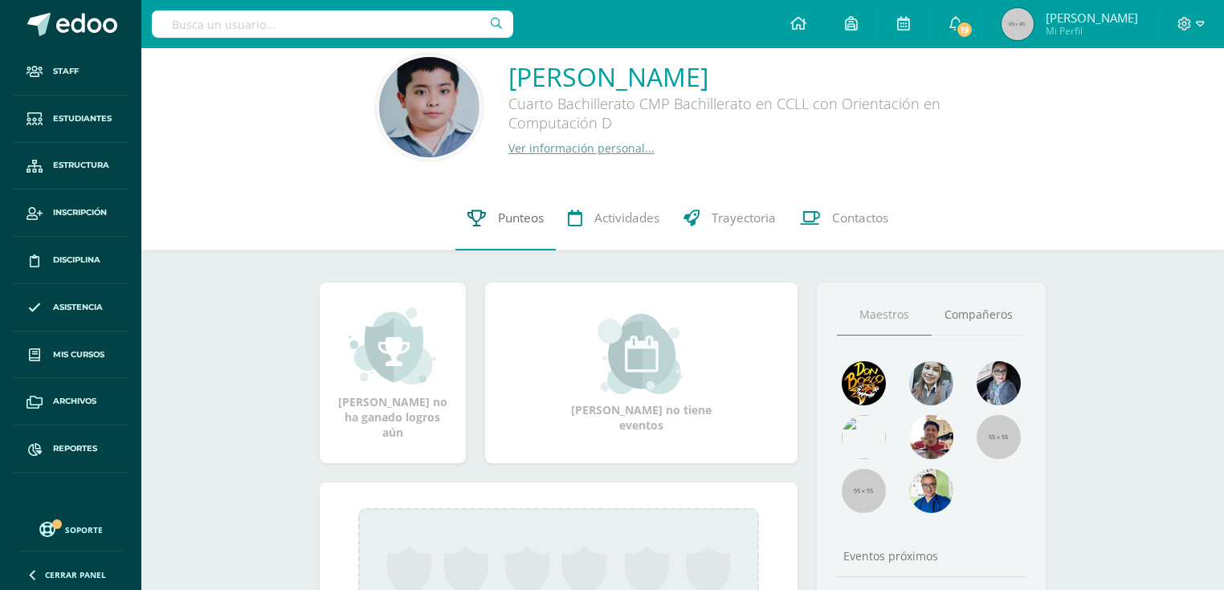
click at [499, 226] on span "Punteos" at bounding box center [521, 218] width 46 height 17
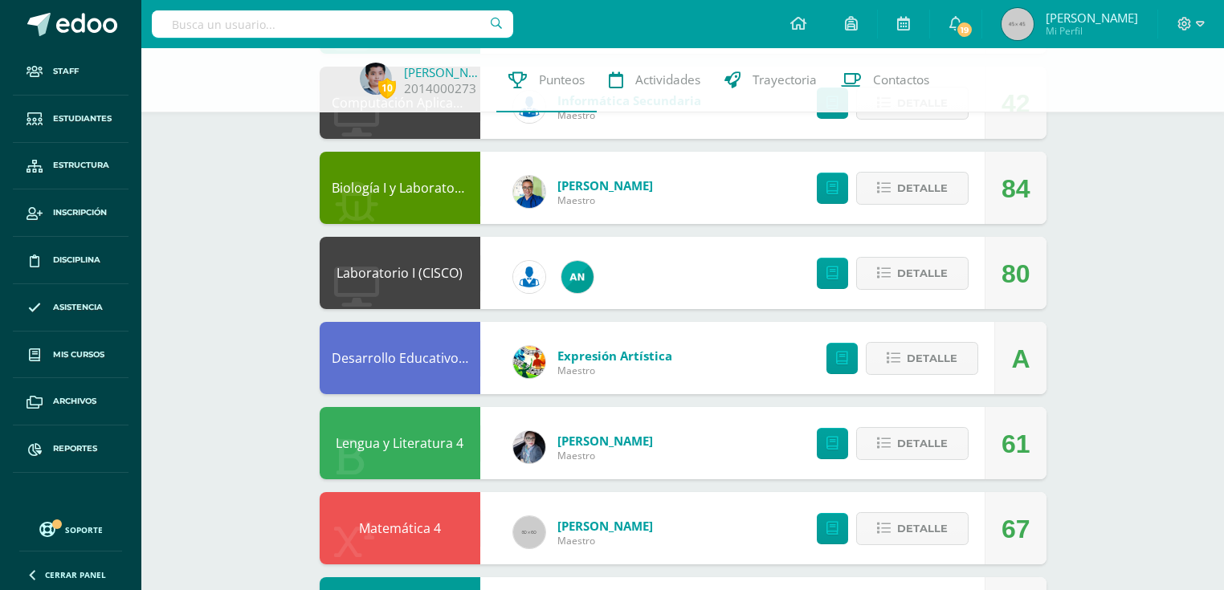
scroll to position [100, 0]
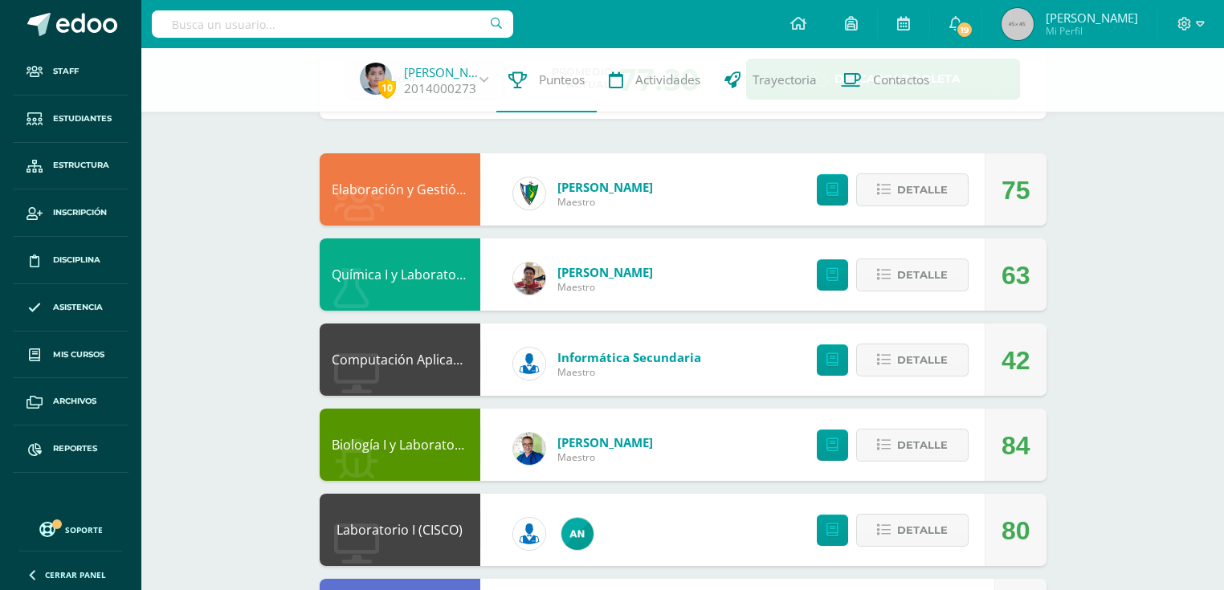
click at [411, 353] on link "Computación Aplicada (Informática)" at bounding box center [441, 360] width 218 height 18
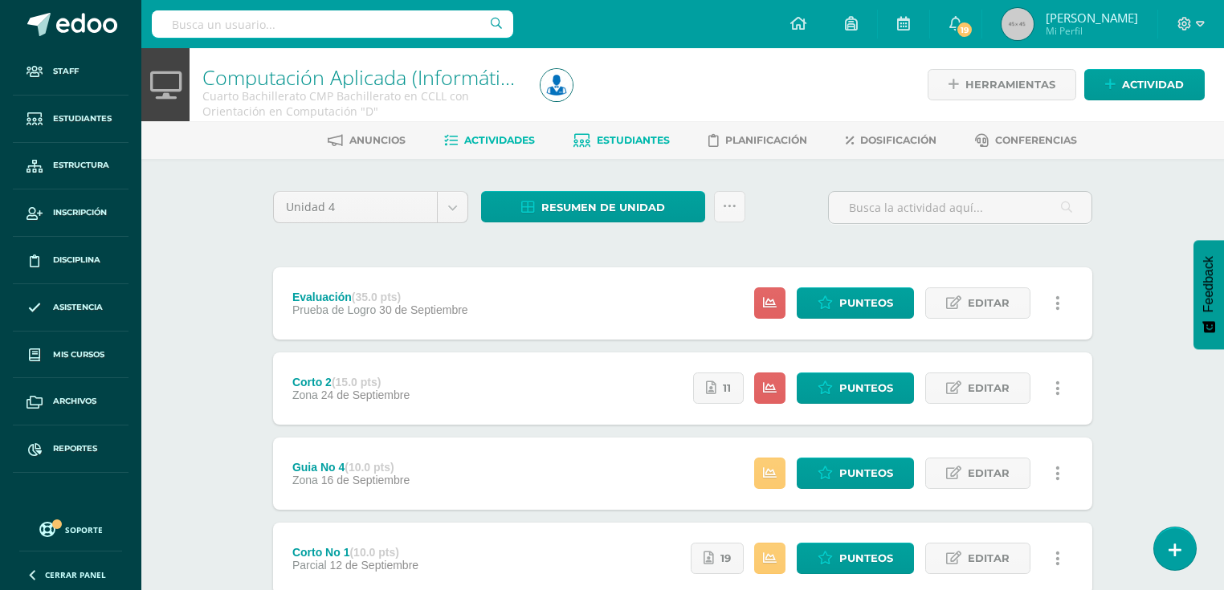
click at [653, 147] on link "Estudiantes" at bounding box center [621, 141] width 96 height 26
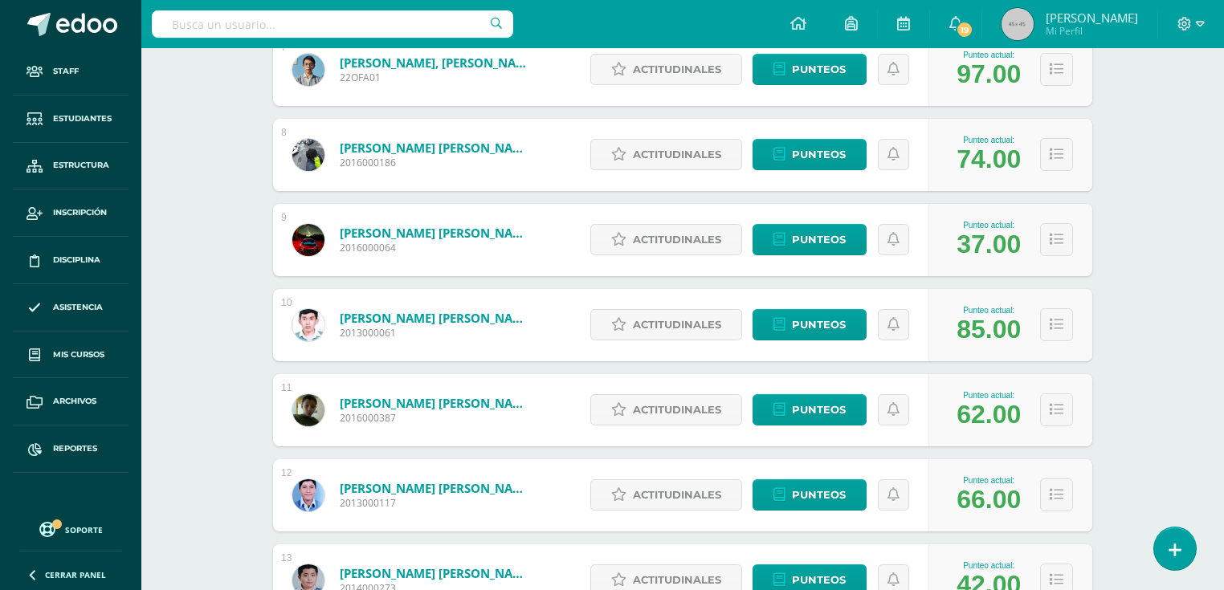
scroll to position [955, 0]
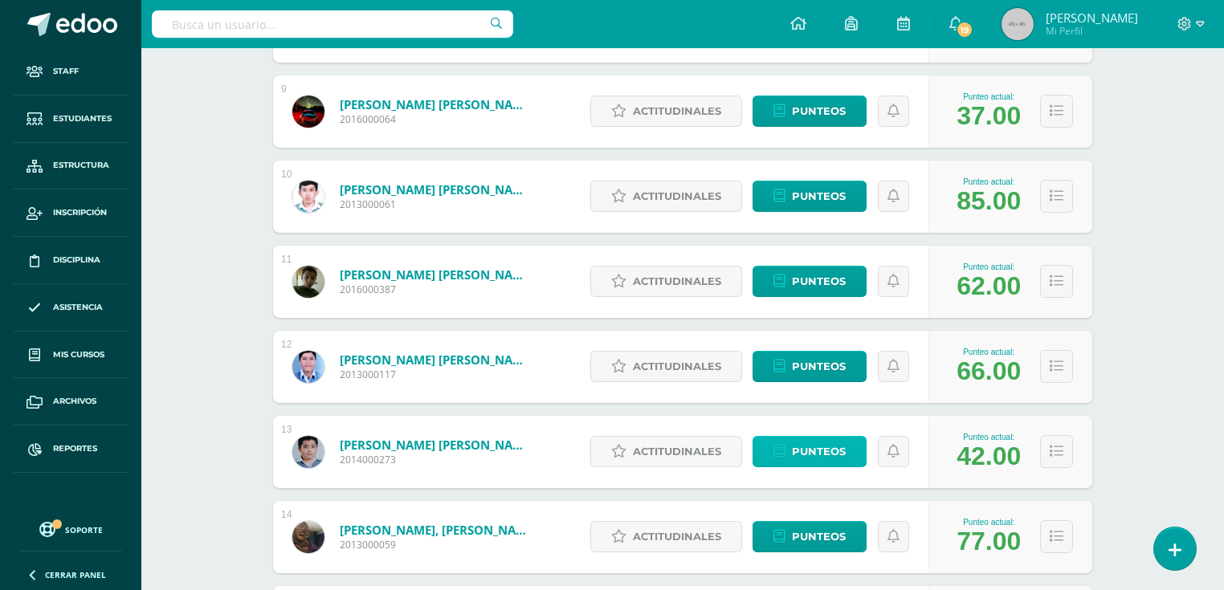
click at [832, 461] on span "Punteos" at bounding box center [819, 452] width 54 height 30
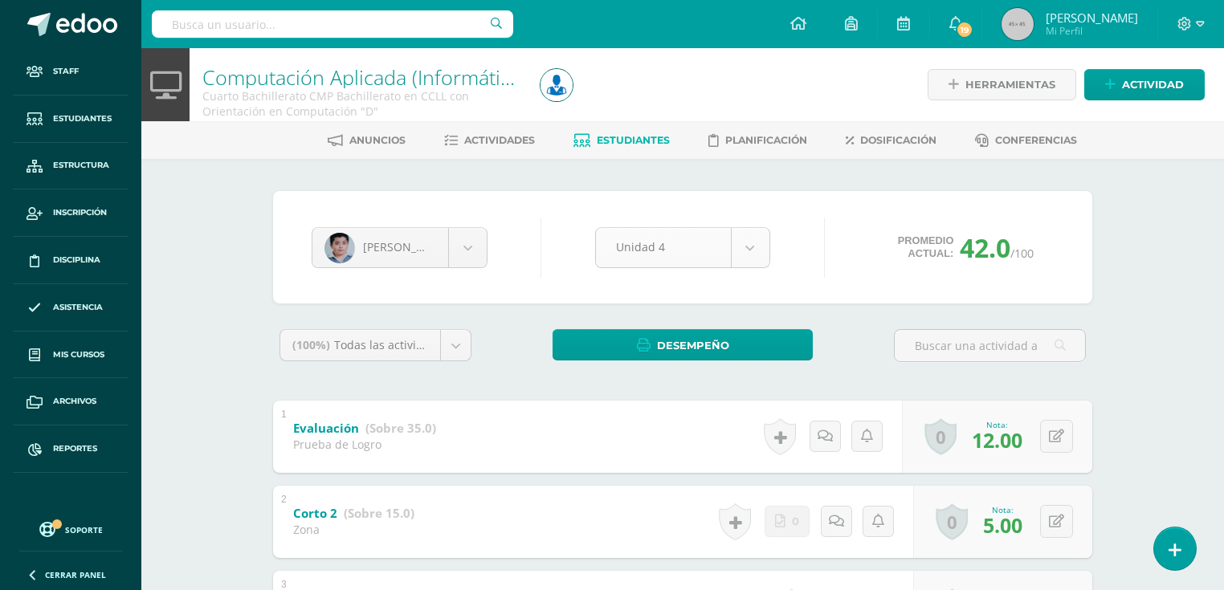
click at [706, 242] on body "Staff Estudiantes Estructura Inscripción Disciplina Asistencia Mis cursos Archi…" at bounding box center [612, 545] width 1224 height 1090
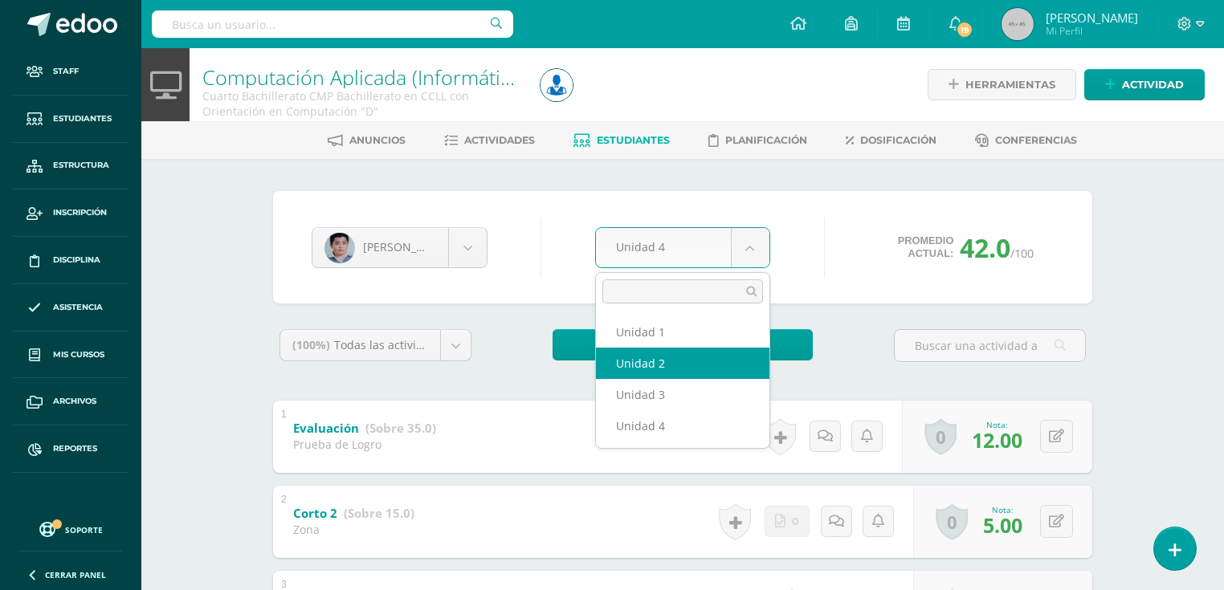
select select "Unidad 2"
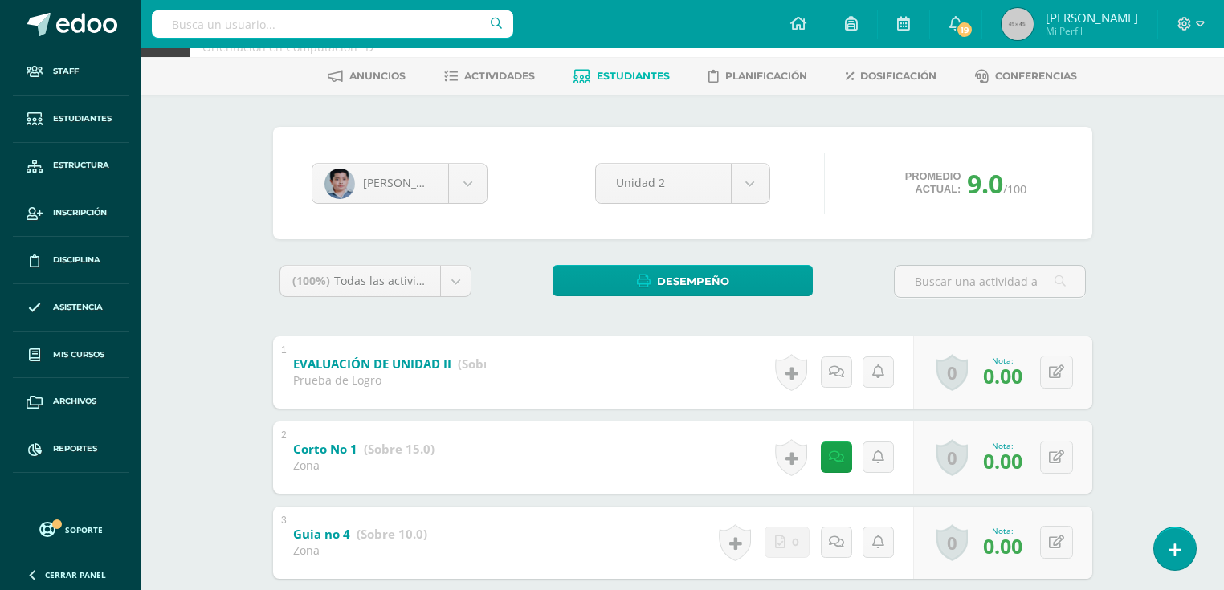
scroll to position [128, 0]
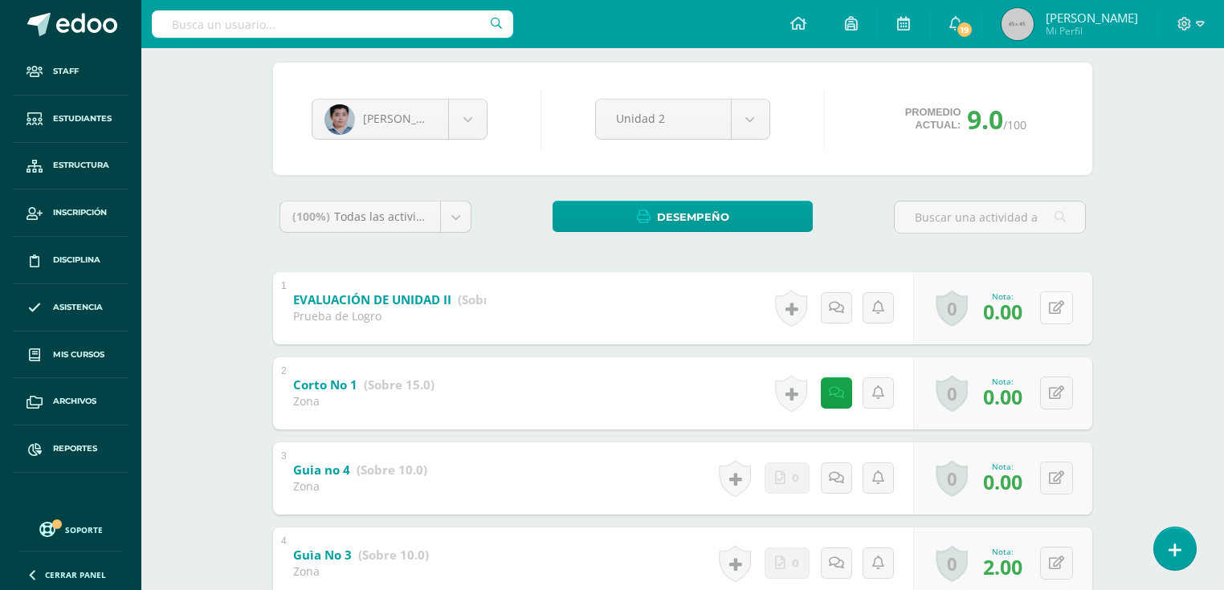
click at [1049, 303] on button at bounding box center [1056, 307] width 33 height 33
type input "20"
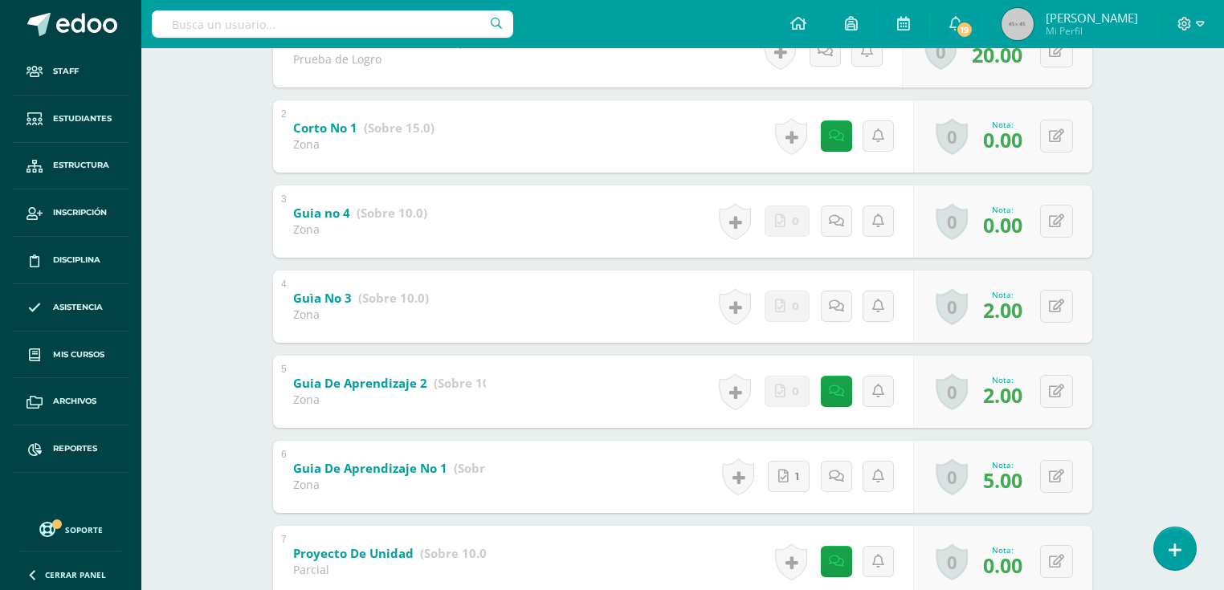
scroll to position [499, 0]
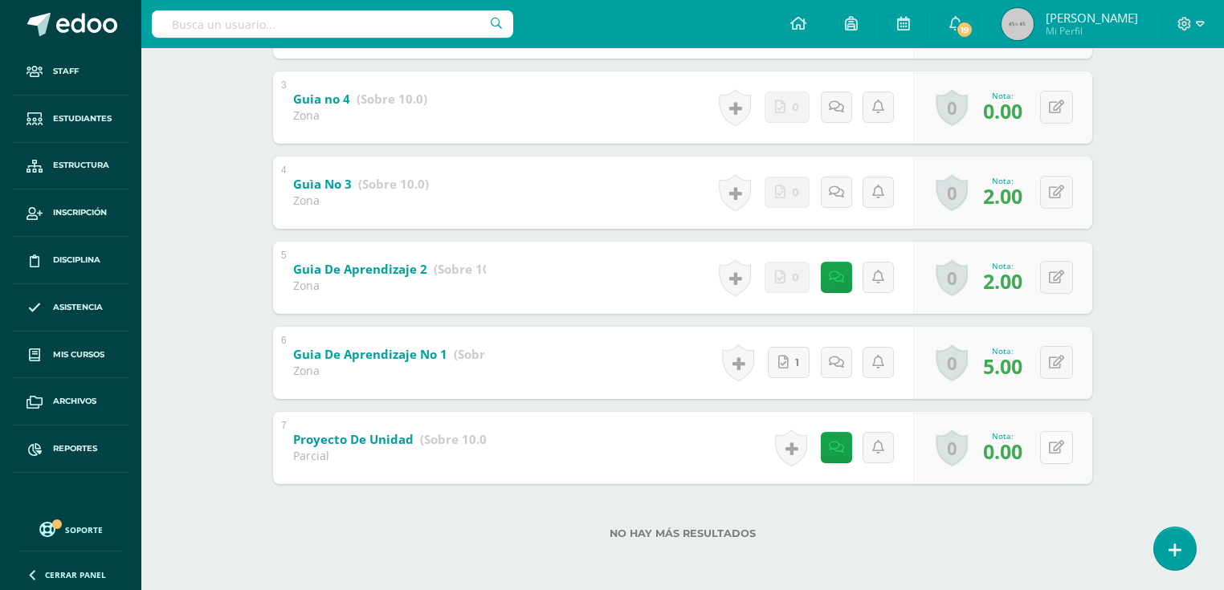
click at [1060, 444] on icon at bounding box center [1056, 448] width 15 height 14
type input "10"
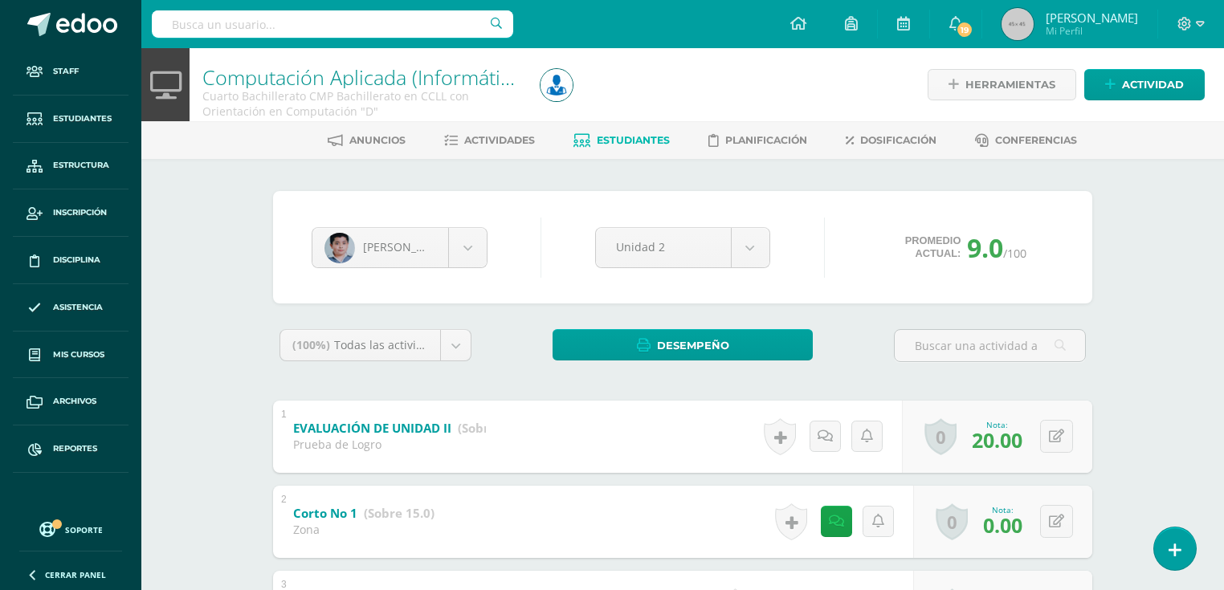
scroll to position [321, 0]
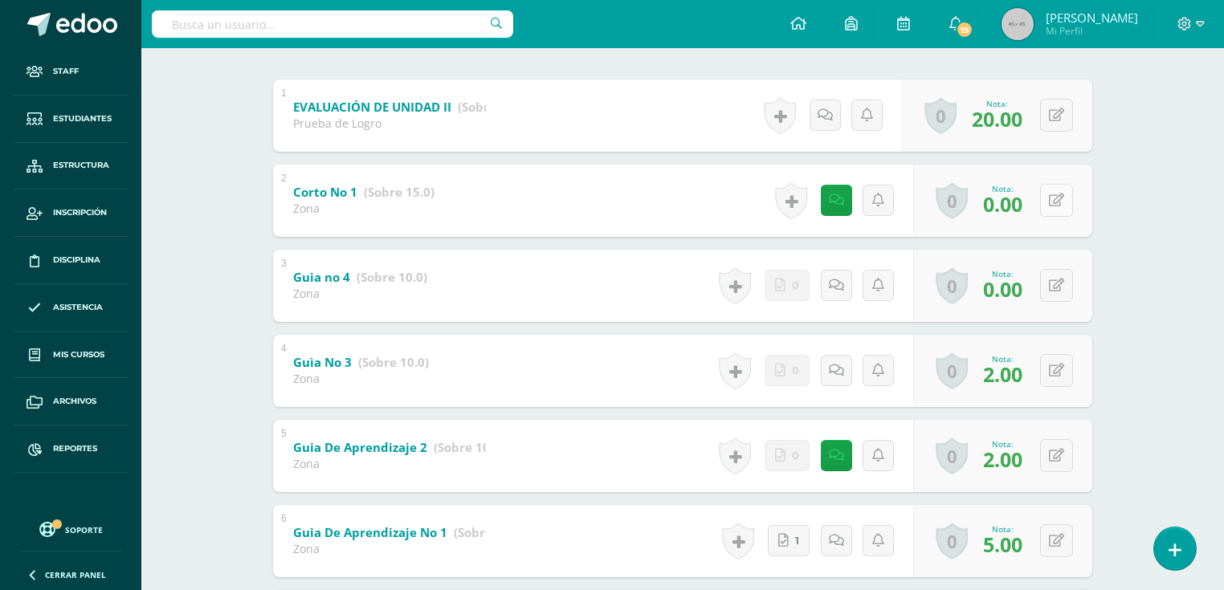
click at [1052, 199] on button at bounding box center [1056, 200] width 33 height 33
type input "15"
click at [1050, 282] on div "0 Logros Logros obtenidos Aún no hay logros agregados Nota: 0.00" at bounding box center [1012, 285] width 184 height 75
click at [1066, 285] on icon at bounding box center [1068, 286] width 16 height 14
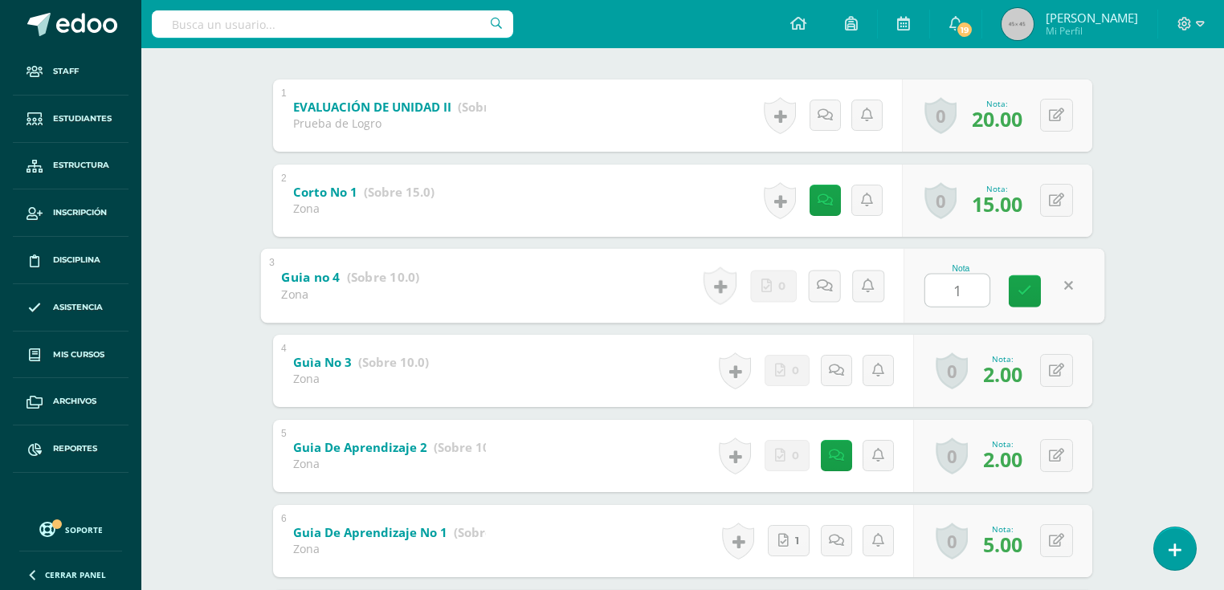
type input "10"
click at [1056, 373] on button at bounding box center [1056, 370] width 33 height 33
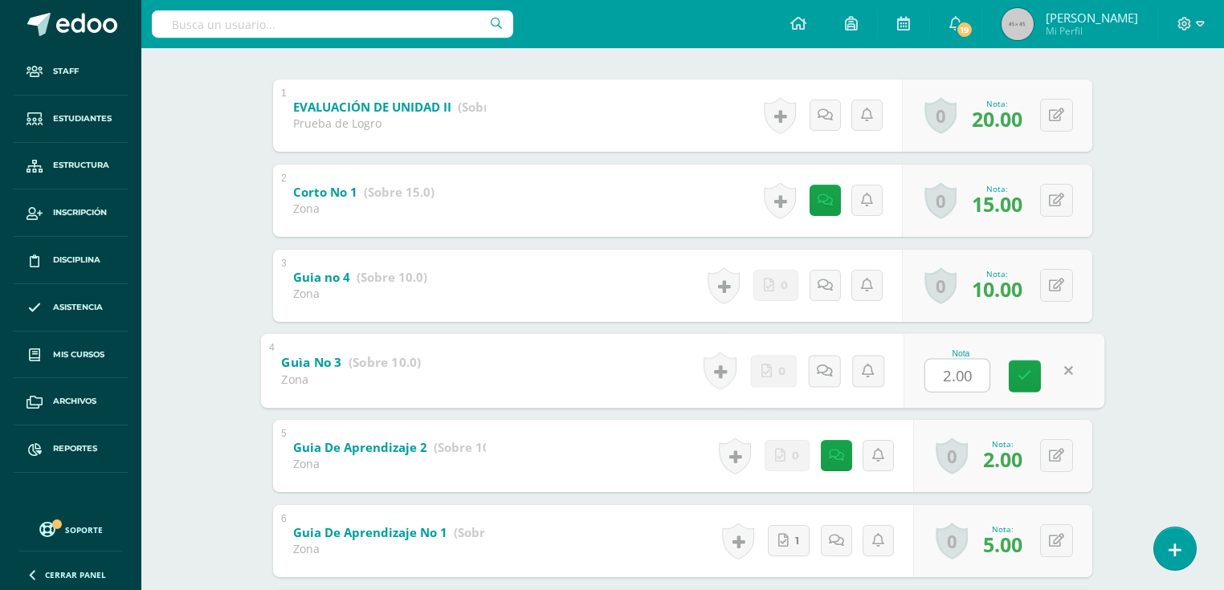
type input "9"
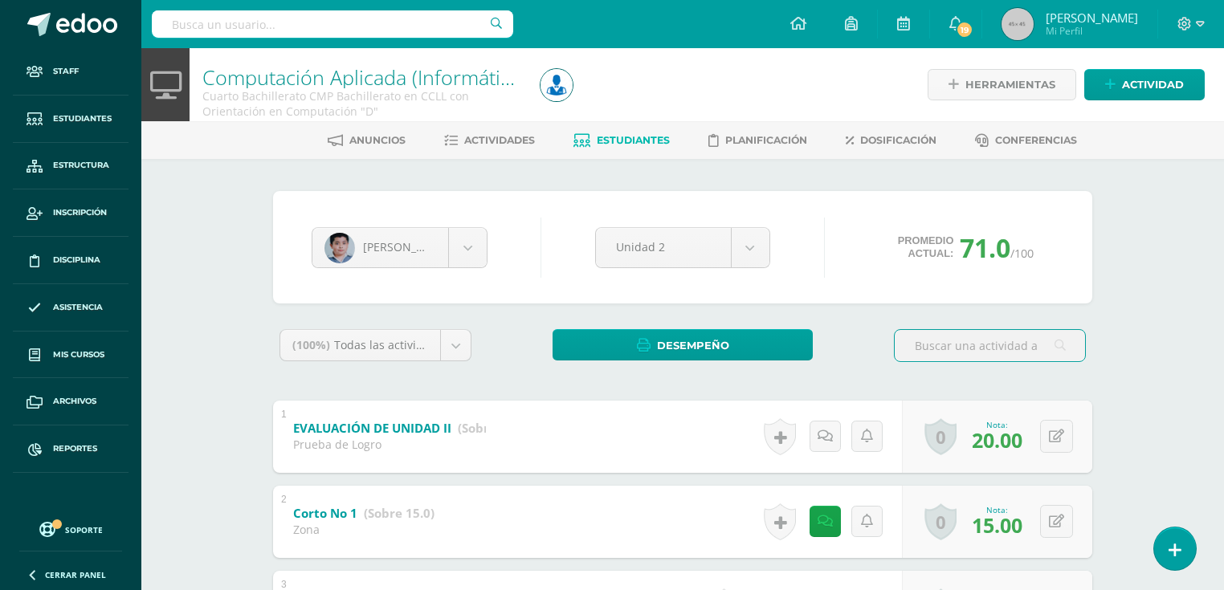
click at [597, 128] on link "Estudiantes" at bounding box center [621, 141] width 96 height 26
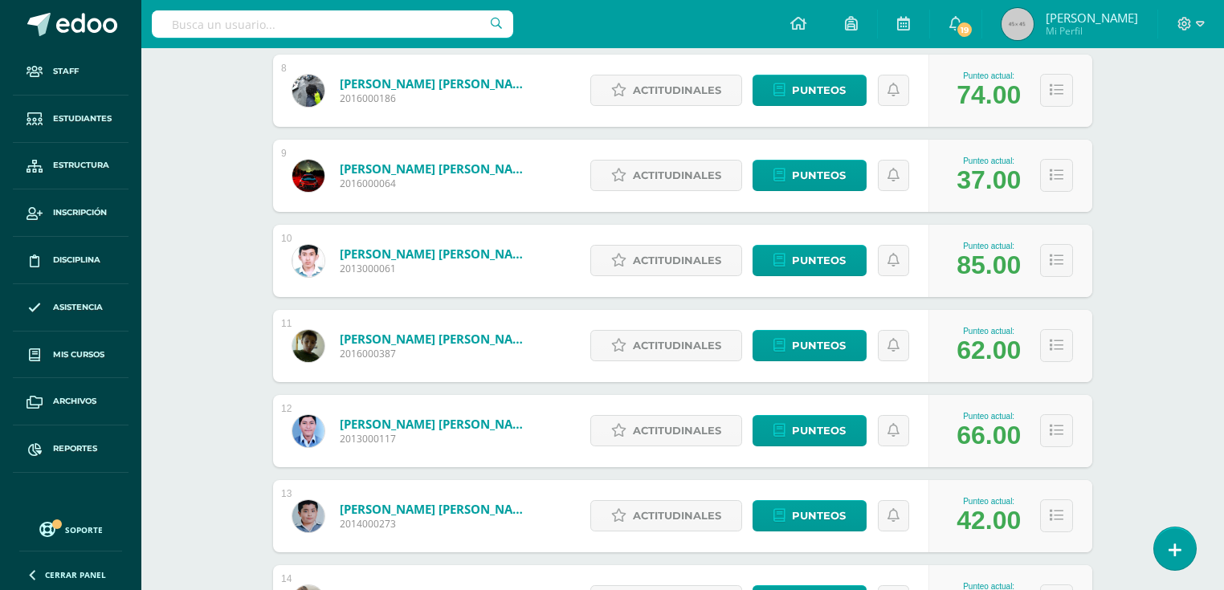
scroll to position [1019, 0]
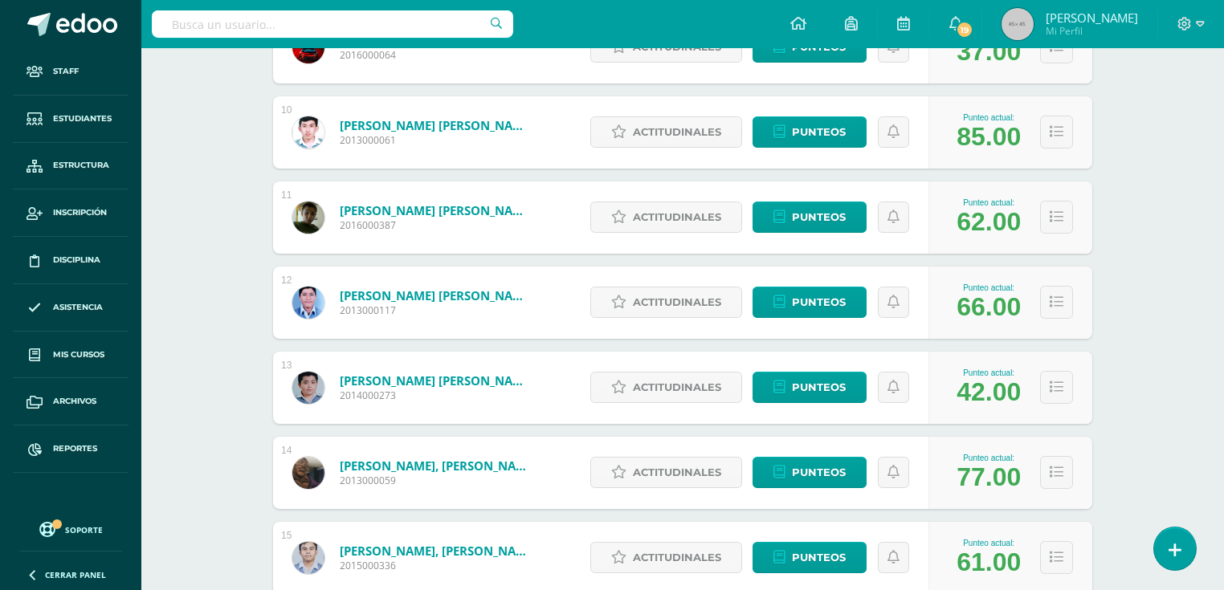
click at [470, 382] on link "[PERSON_NAME] [PERSON_NAME]" at bounding box center [436, 381] width 193 height 16
click at [411, 385] on link "López Gonzalez, Rony Alberto" at bounding box center [436, 381] width 193 height 16
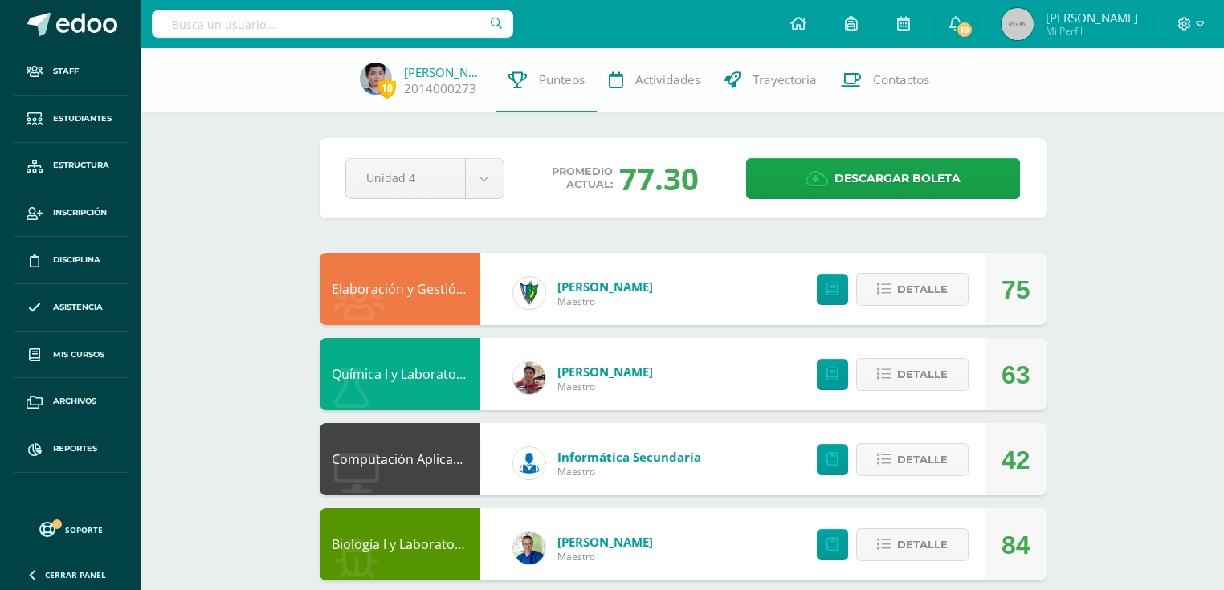
scroll to position [385, 0]
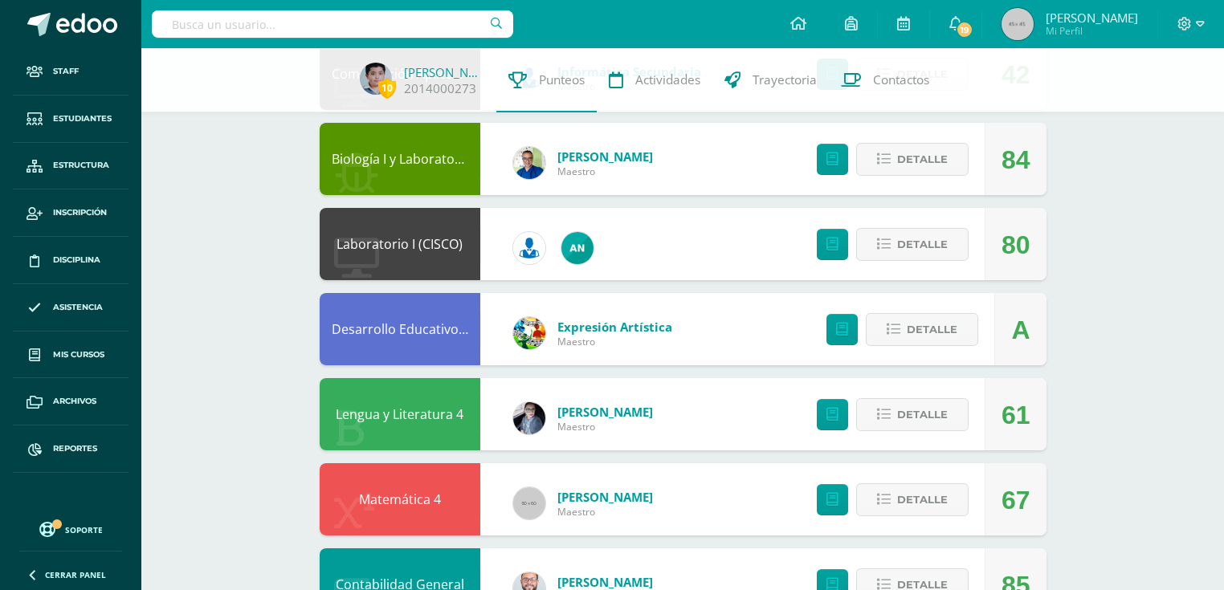
click at [413, 241] on link "Laboratorio I (CISCO)" at bounding box center [399, 244] width 126 height 18
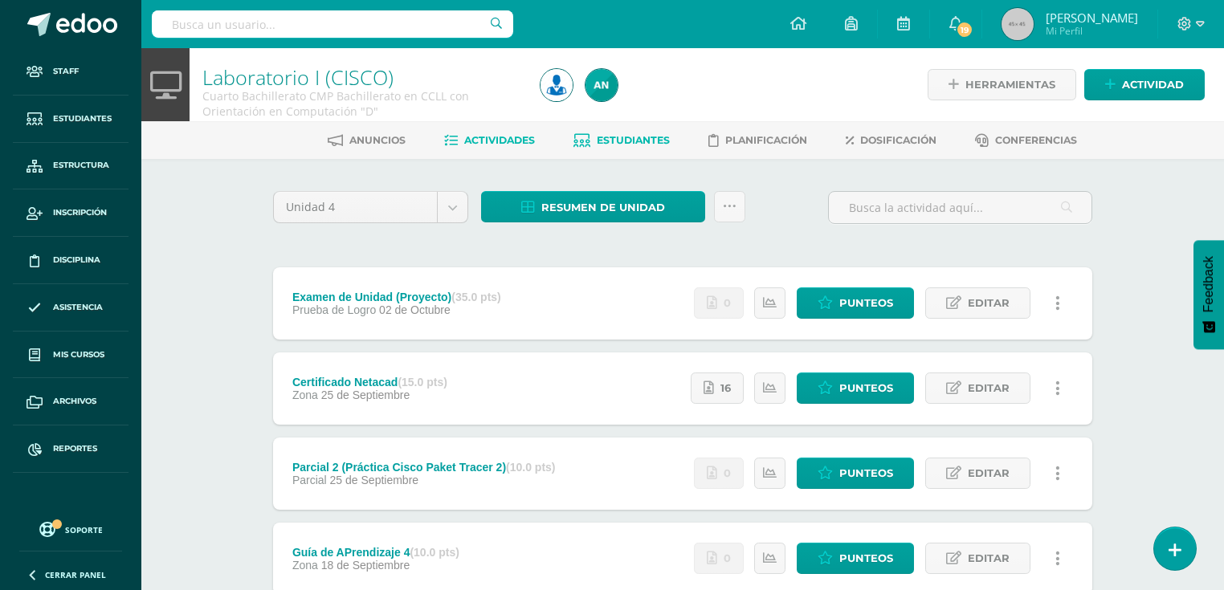
click at [604, 145] on span "Estudiantes" at bounding box center [633, 140] width 73 height 12
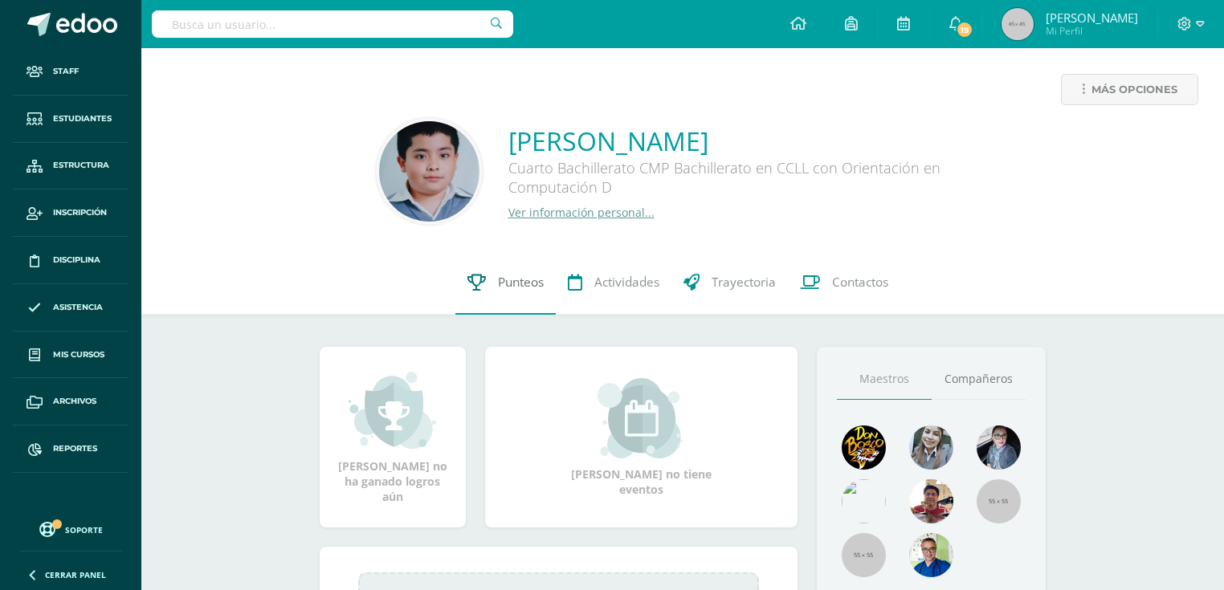
drag, startPoint x: 491, startPoint y: 295, endPoint x: 490, endPoint y: 266, distance: 28.9
click at [491, 295] on link "Punteos" at bounding box center [505, 282] width 100 height 64
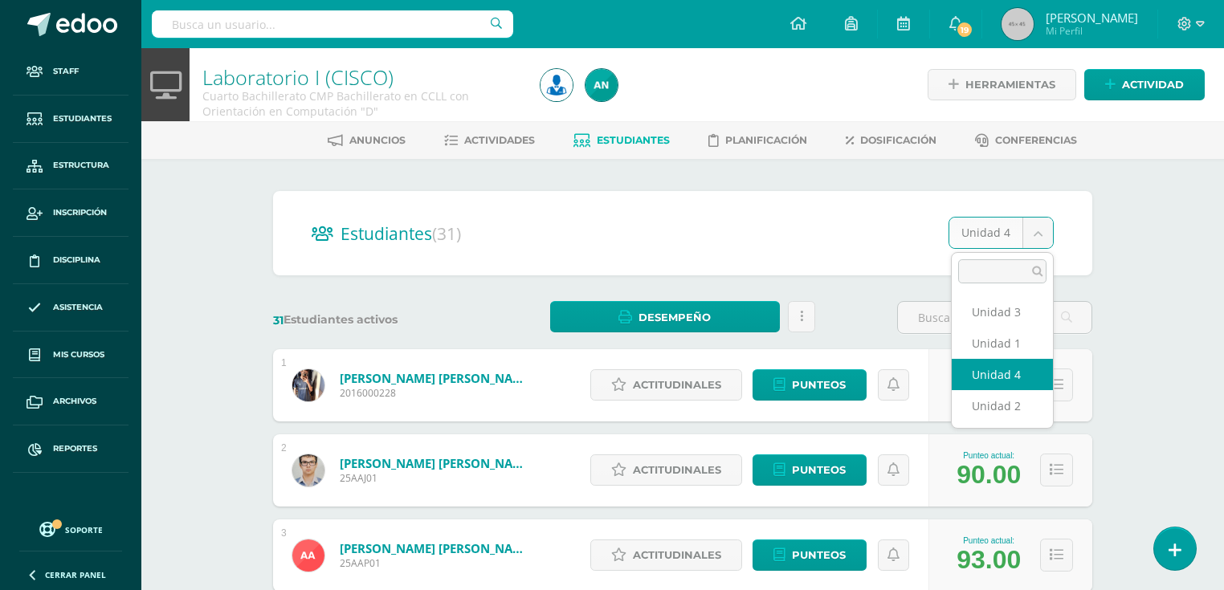
select select "/dashboard/teacher/section/4205/students/?unit=161563"
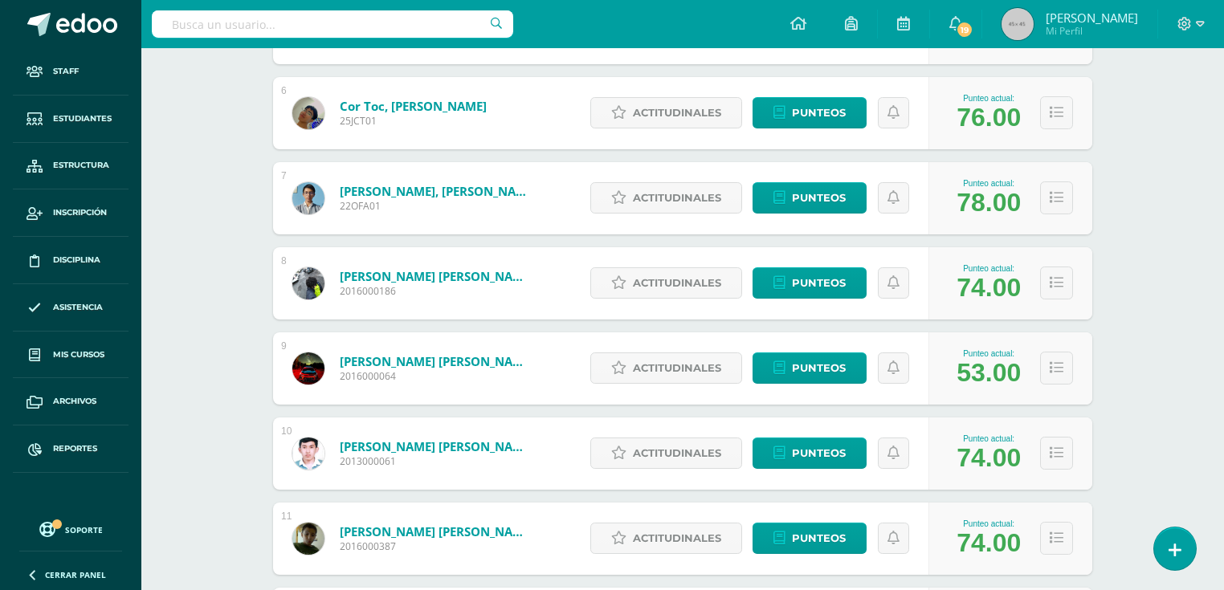
scroll to position [1019, 0]
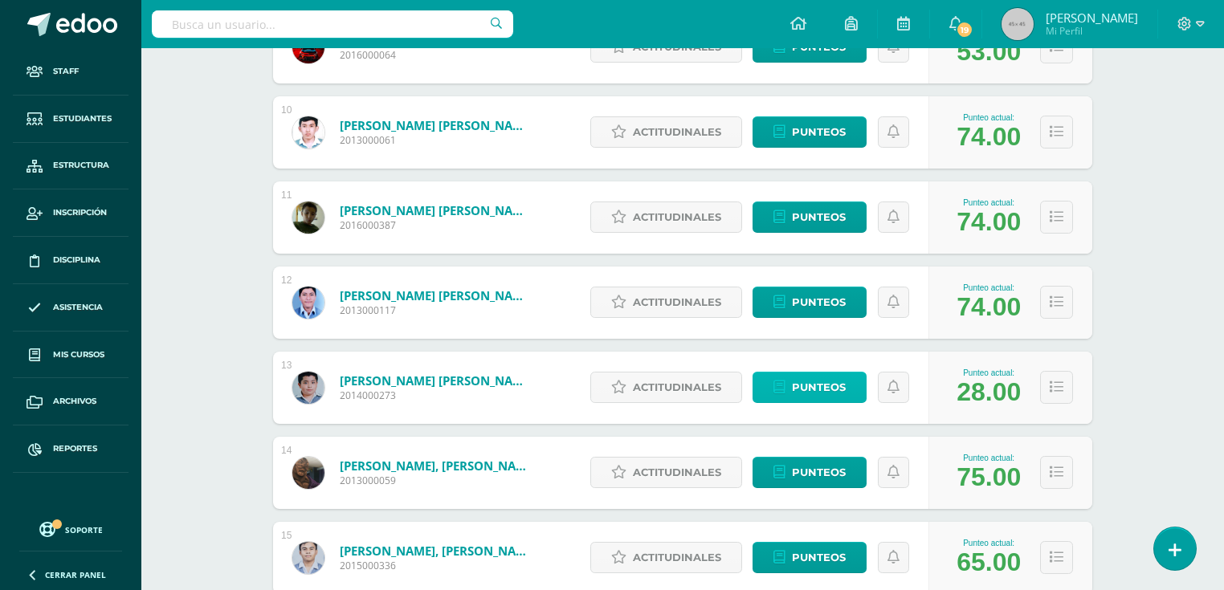
click at [829, 379] on span "Punteos" at bounding box center [819, 388] width 54 height 30
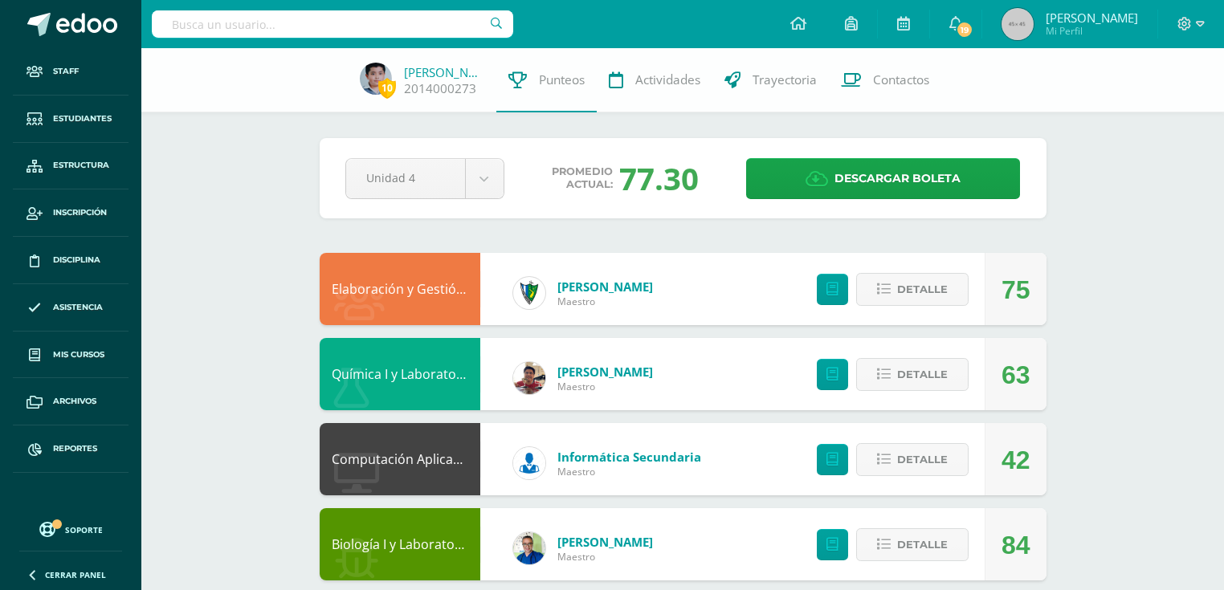
scroll to position [578, 0]
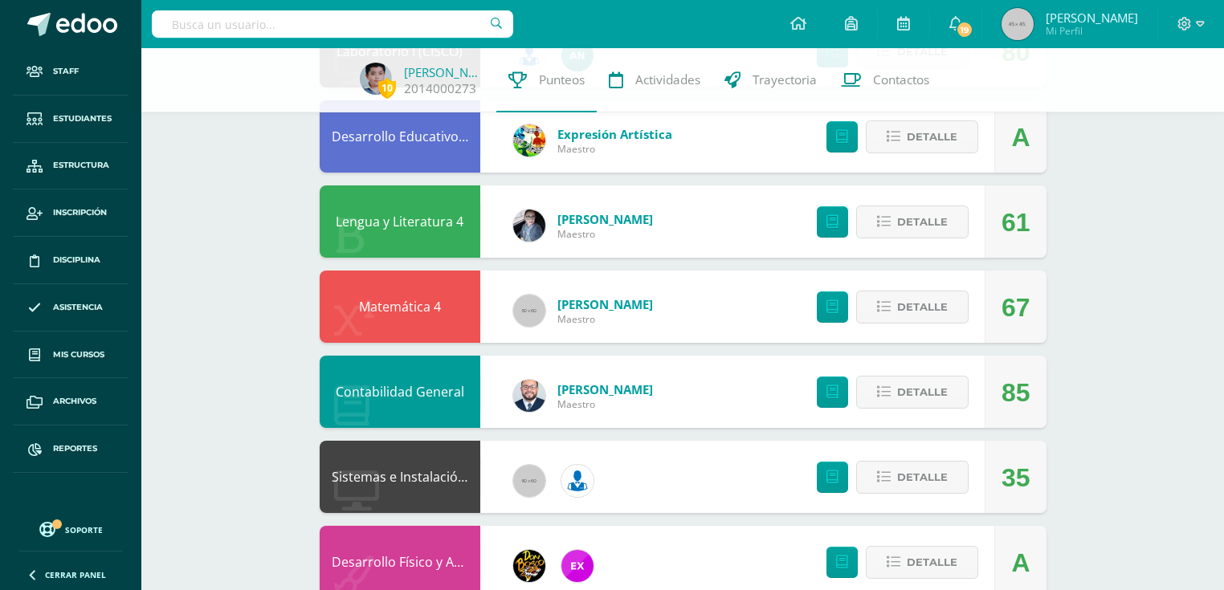
click at [427, 478] on link "Sistemas e Instalación de Software (Desarrollo de Software)" at bounding box center [512, 477] width 360 height 18
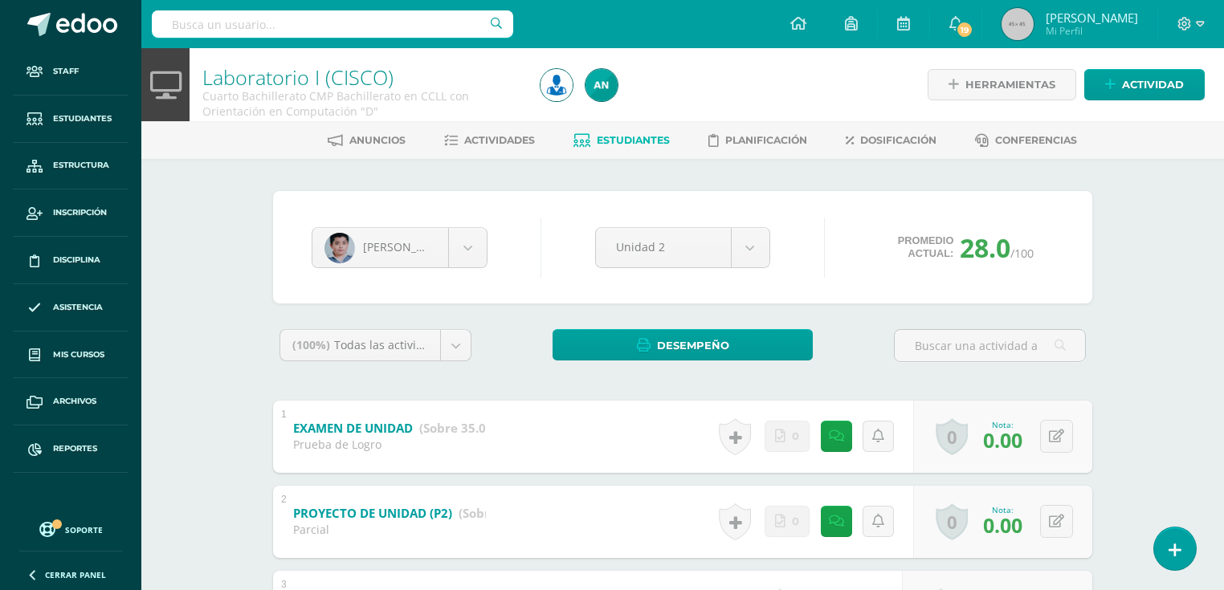
scroll to position [193, 0]
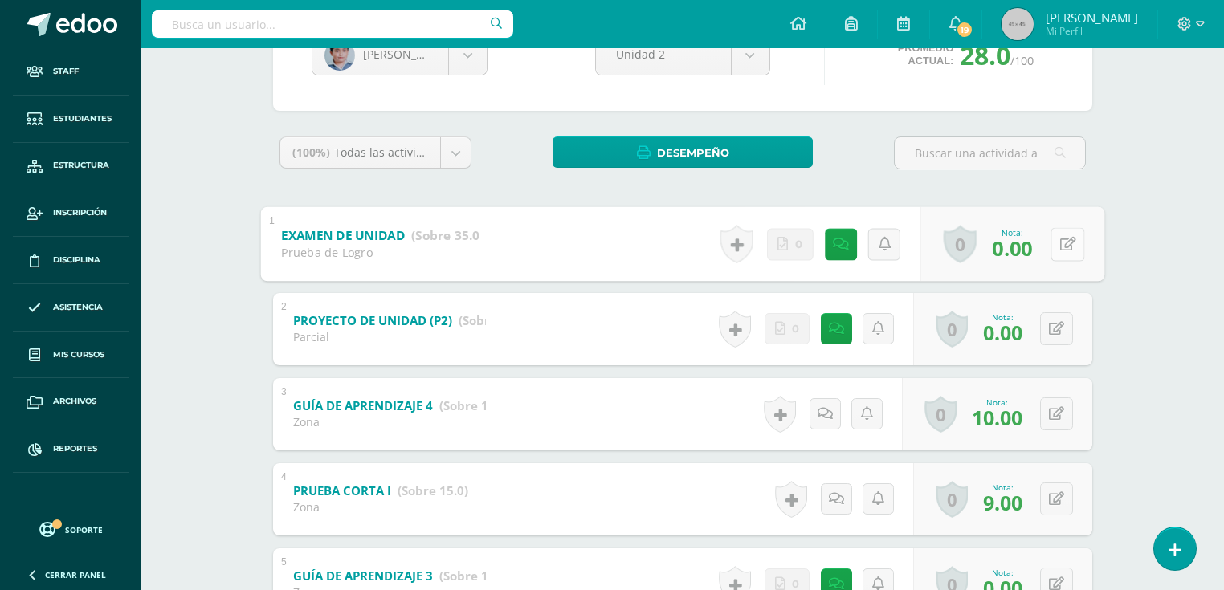
click at [1060, 249] on icon at bounding box center [1068, 244] width 16 height 14
type input "35"
click at [1052, 328] on button at bounding box center [1056, 328] width 33 height 33
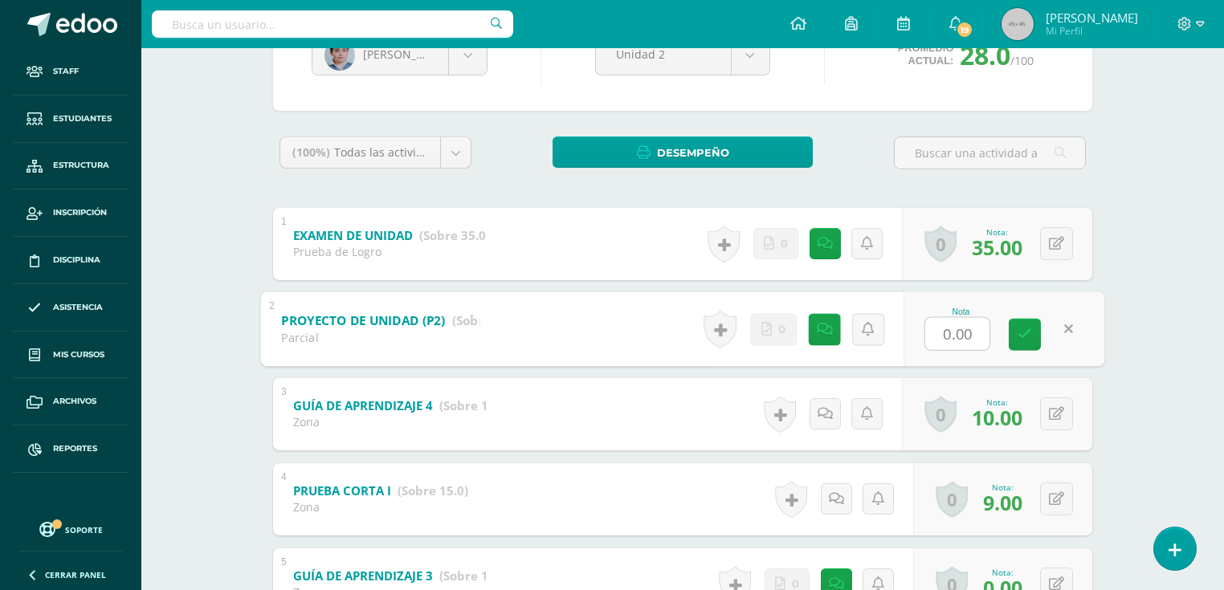
type input "1"
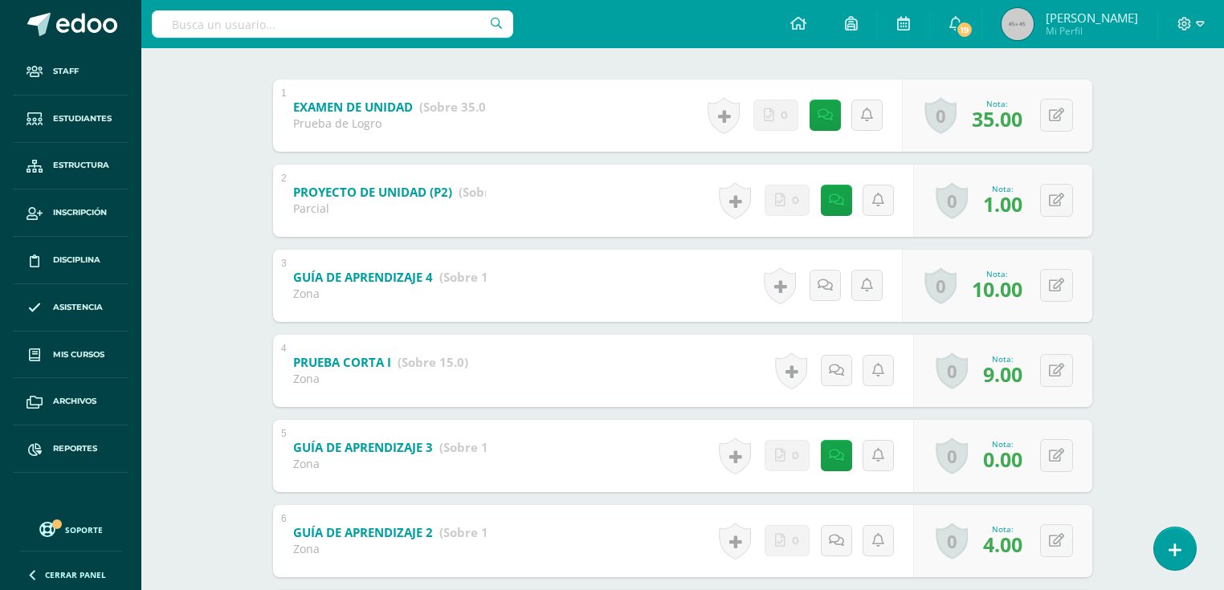
scroll to position [450, 0]
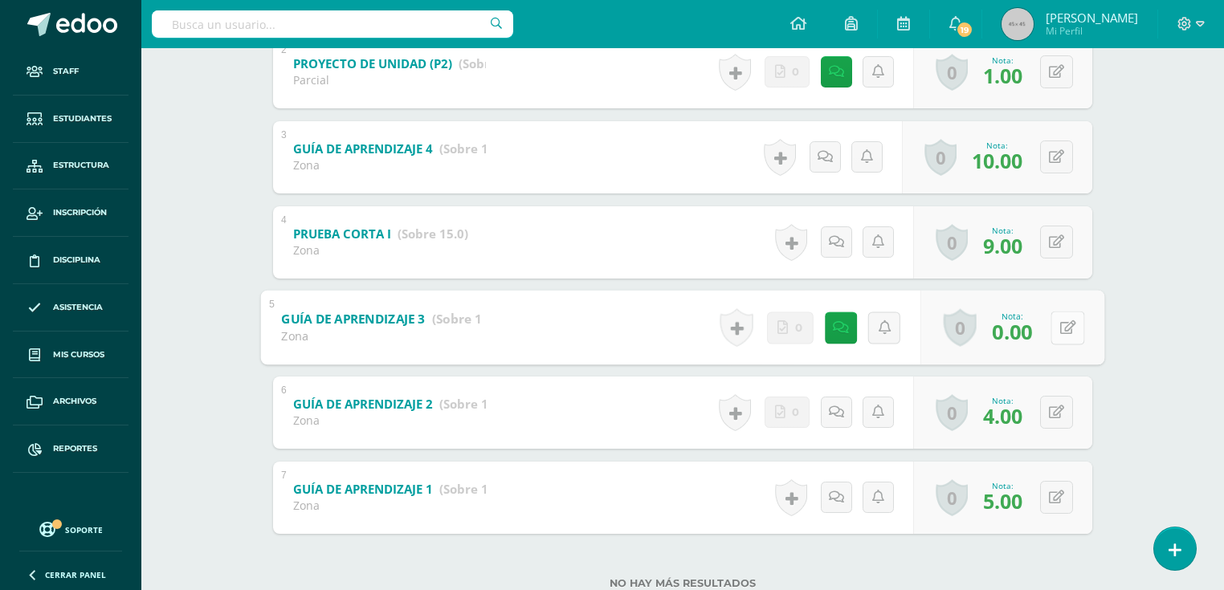
click at [1053, 330] on button at bounding box center [1067, 328] width 34 height 34
type input "10"
click at [1065, 412] on button at bounding box center [1056, 412] width 33 height 33
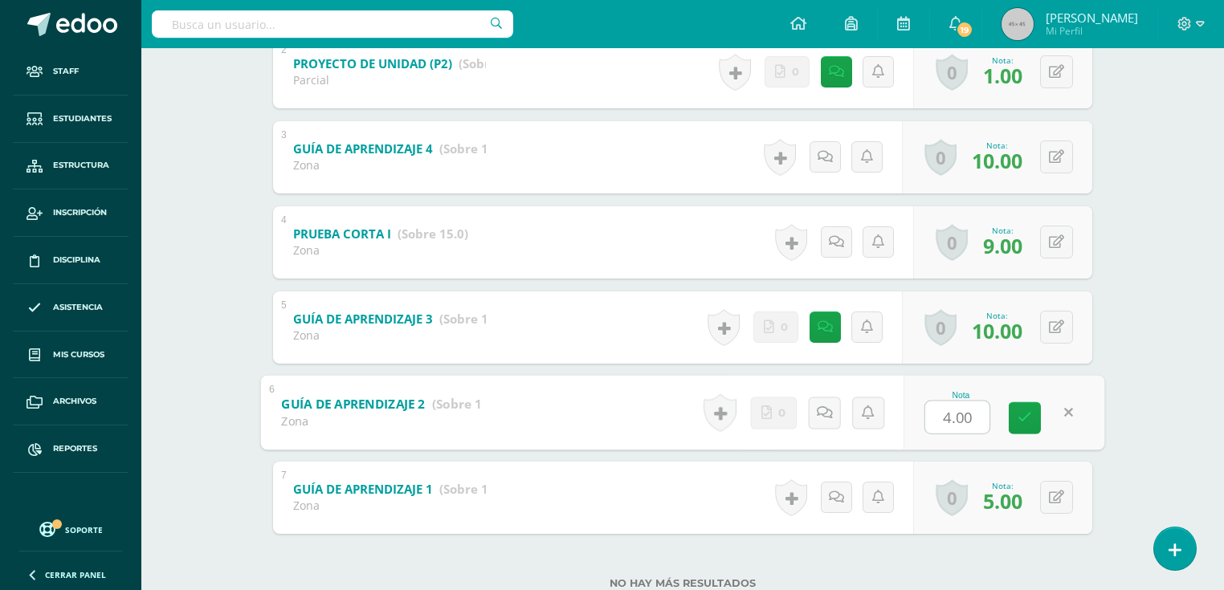
type input "8"
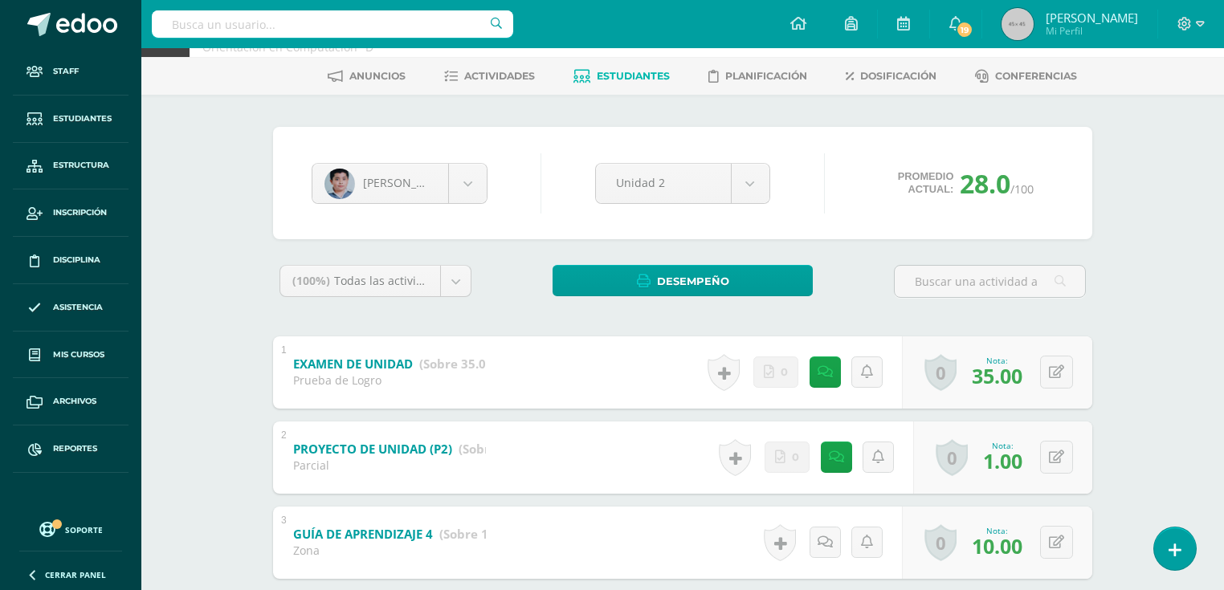
scroll to position [0, 0]
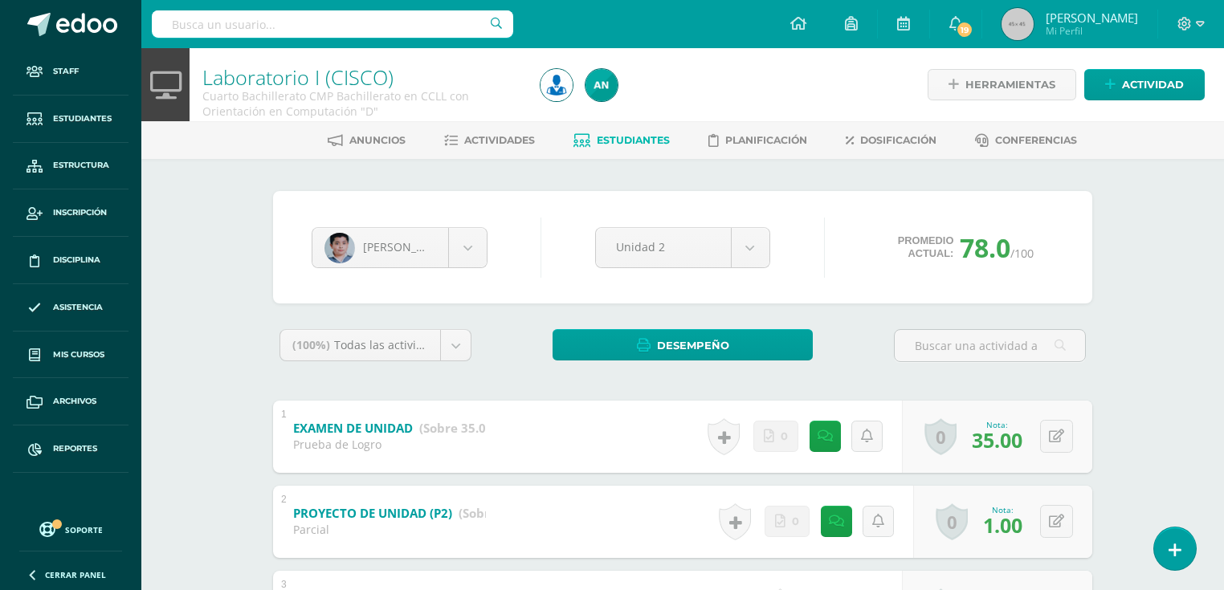
drag, startPoint x: 637, startPoint y: 140, endPoint x: 630, endPoint y: 122, distance: 19.8
click at [637, 141] on span "Estudiantes" at bounding box center [633, 140] width 73 height 12
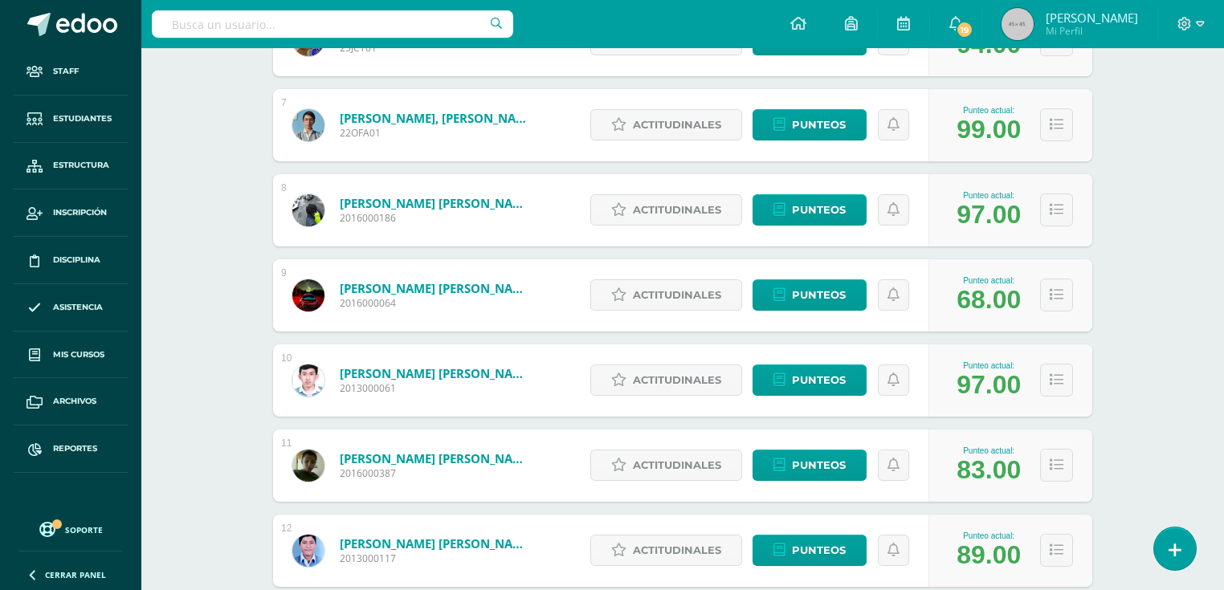
scroll to position [1092, 0]
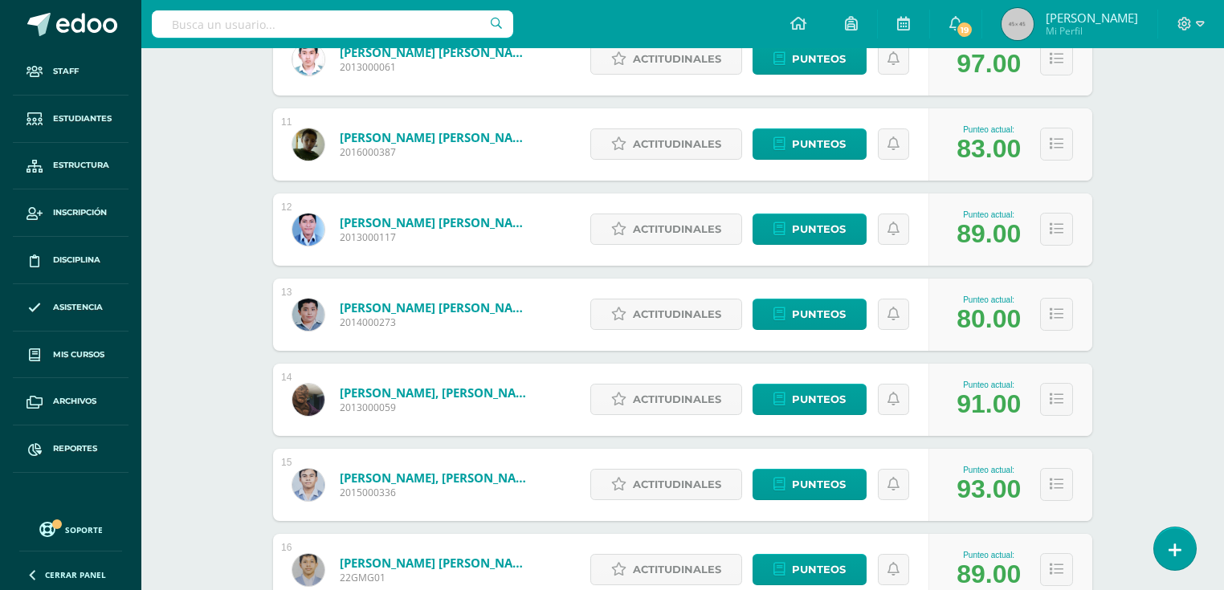
click at [428, 311] on link "[PERSON_NAME] [PERSON_NAME]" at bounding box center [436, 307] width 193 height 16
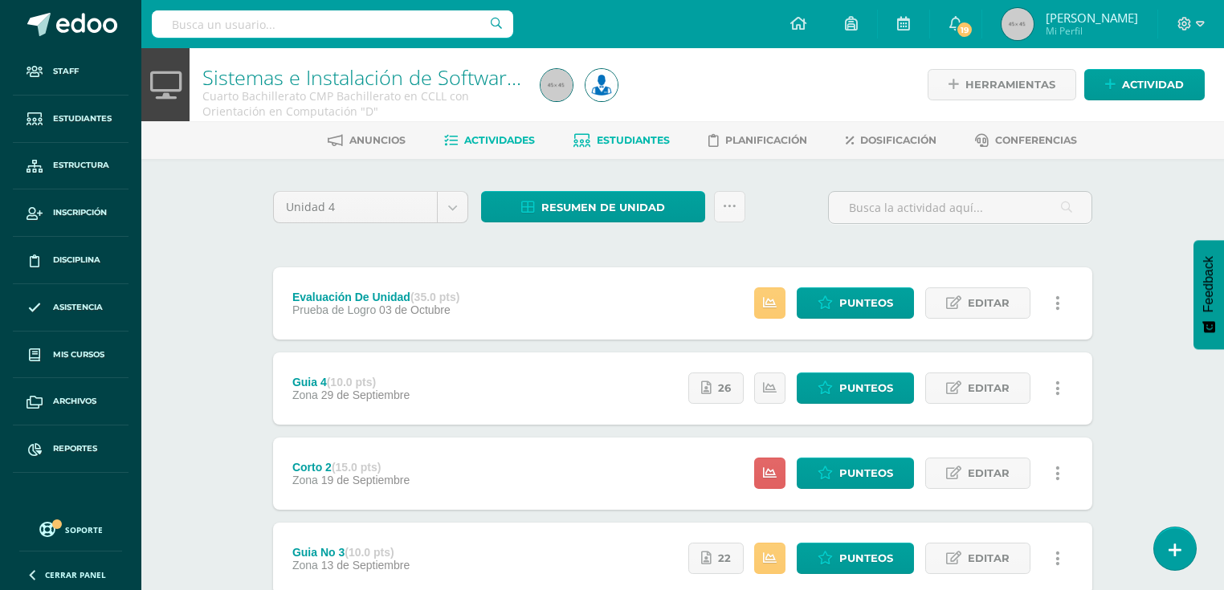
click at [649, 147] on link "Estudiantes" at bounding box center [621, 141] width 96 height 26
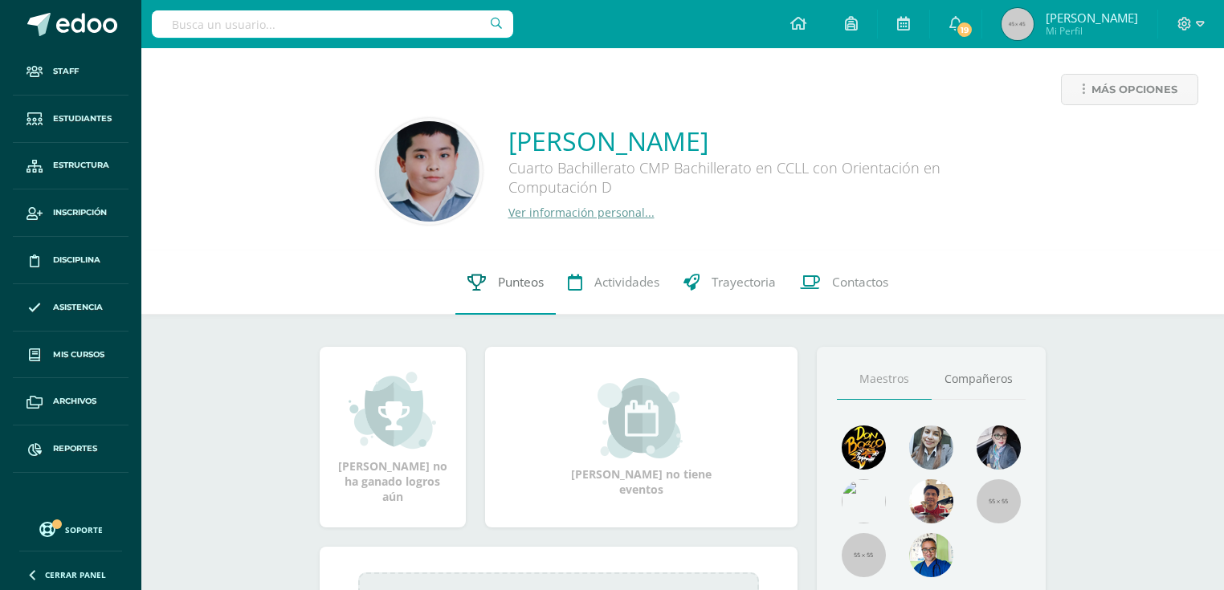
click at [491, 292] on link "Punteos" at bounding box center [505, 282] width 100 height 64
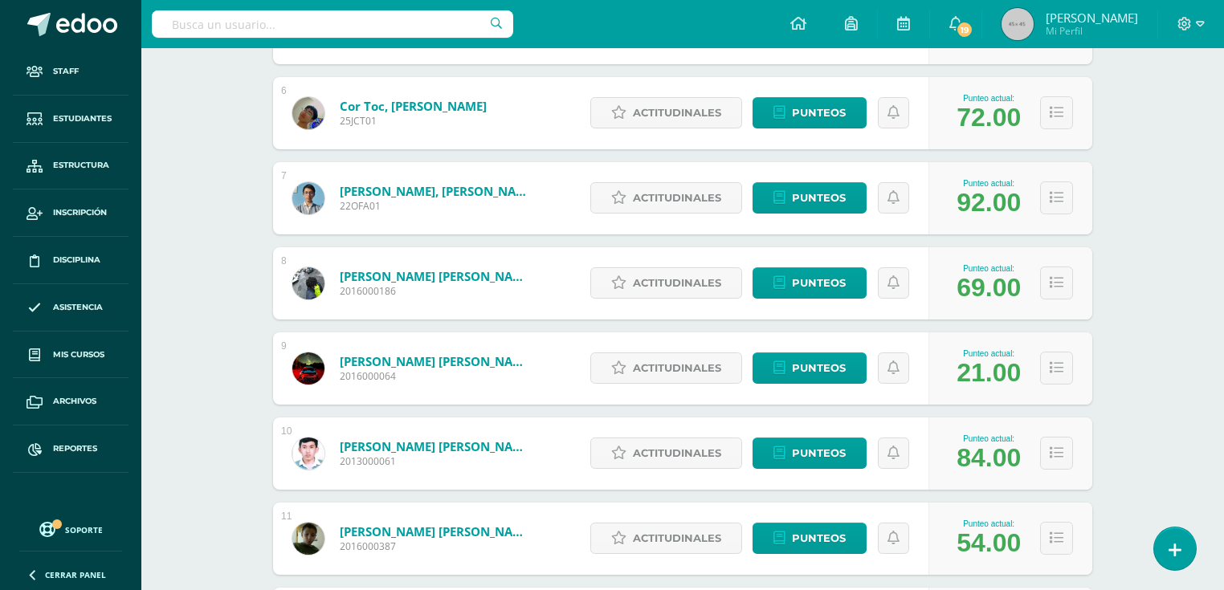
scroll to position [890, 0]
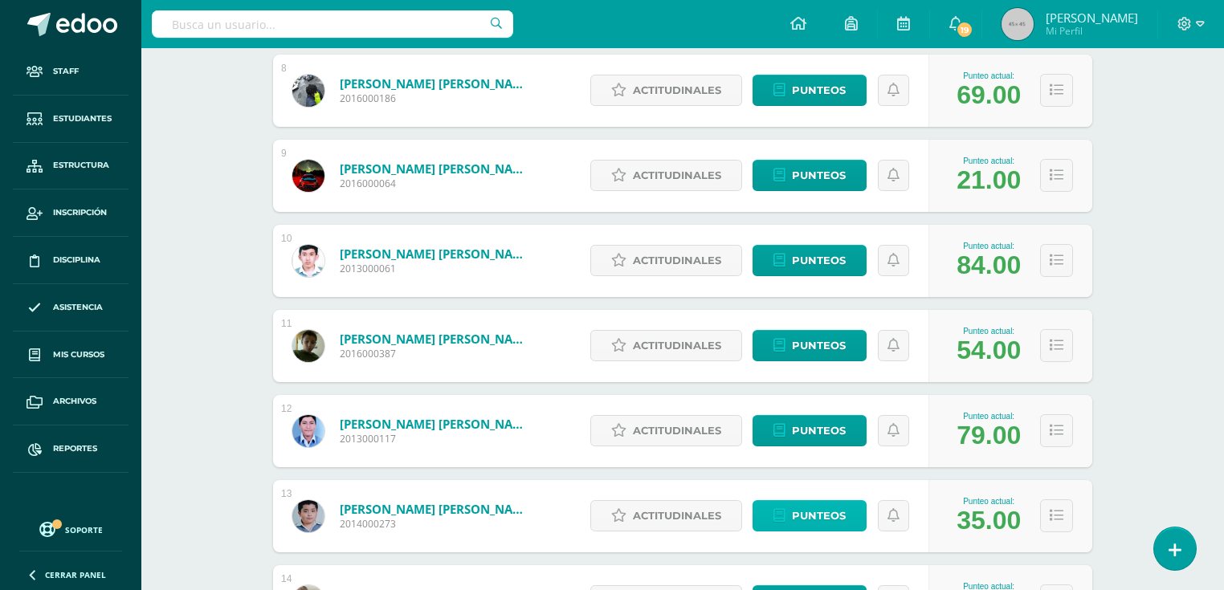
click at [803, 509] on span "Punteos" at bounding box center [819, 516] width 54 height 30
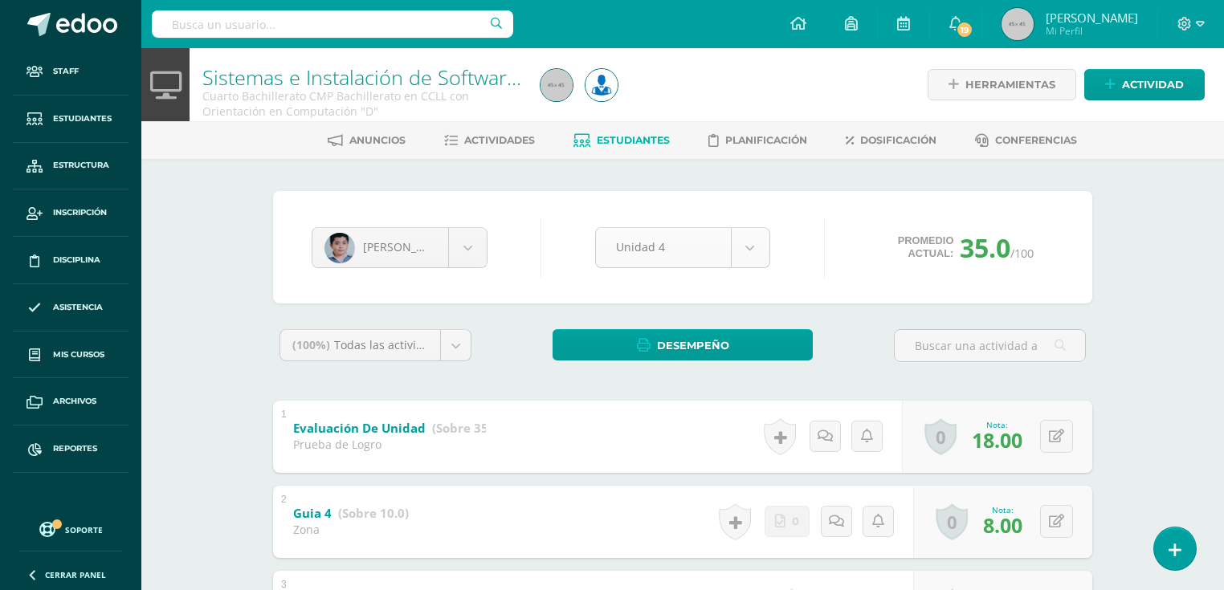
click at [739, 242] on body "Staff Estudiantes Estructura Inscripción Disciplina Asistencia Mis cursos Archi…" at bounding box center [612, 545] width 1224 height 1090
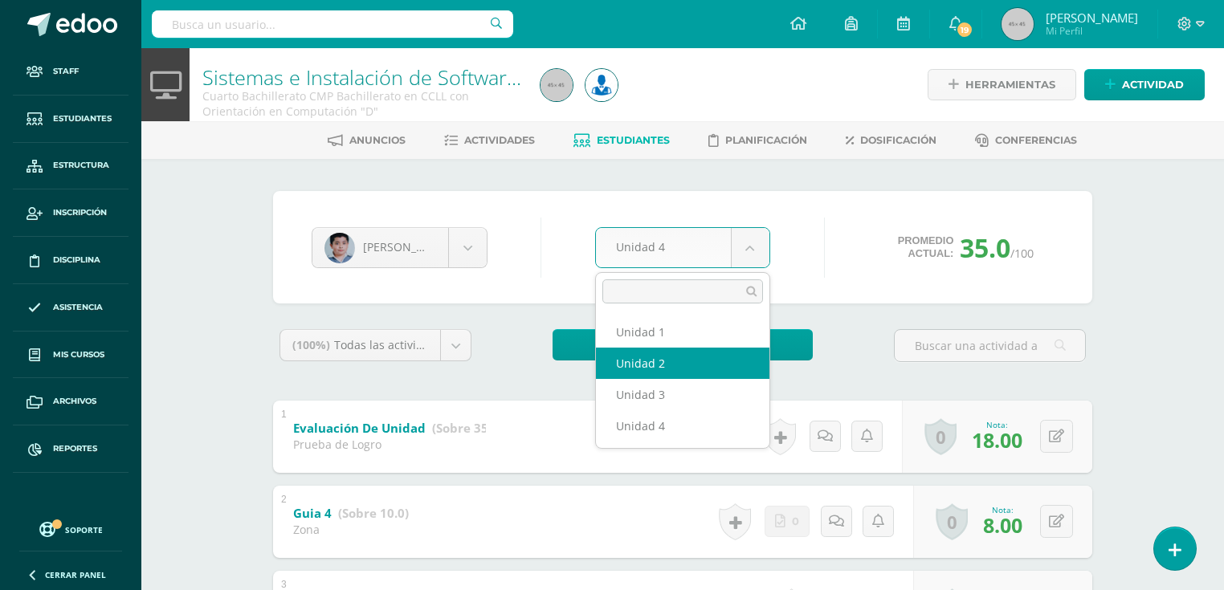
select select "Unidad 2"
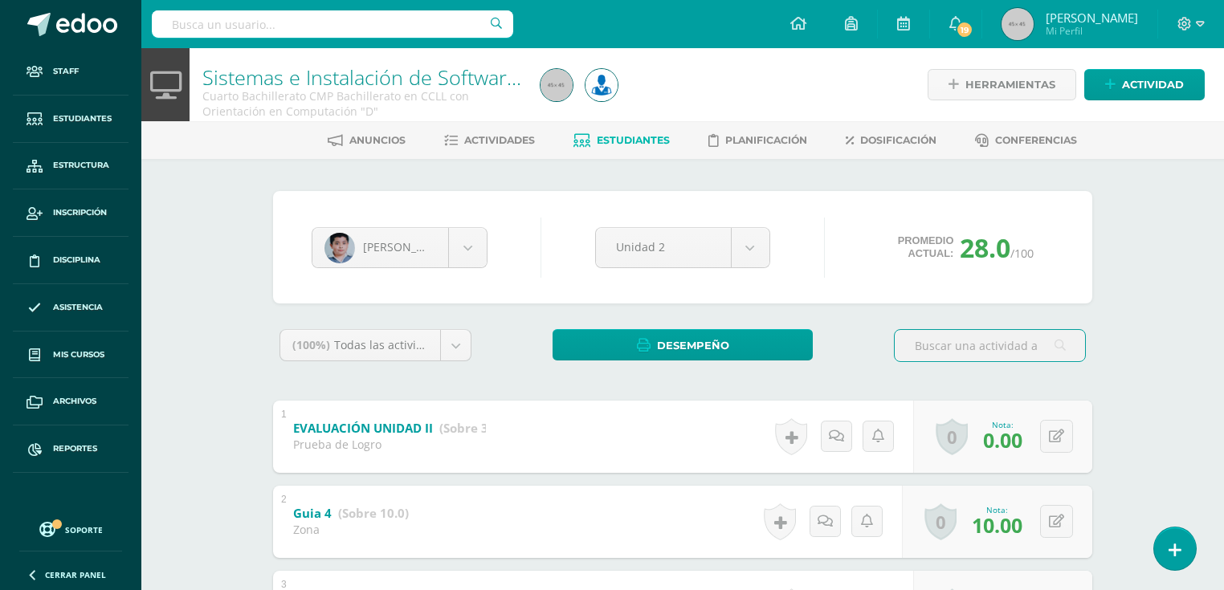
scroll to position [257, 0]
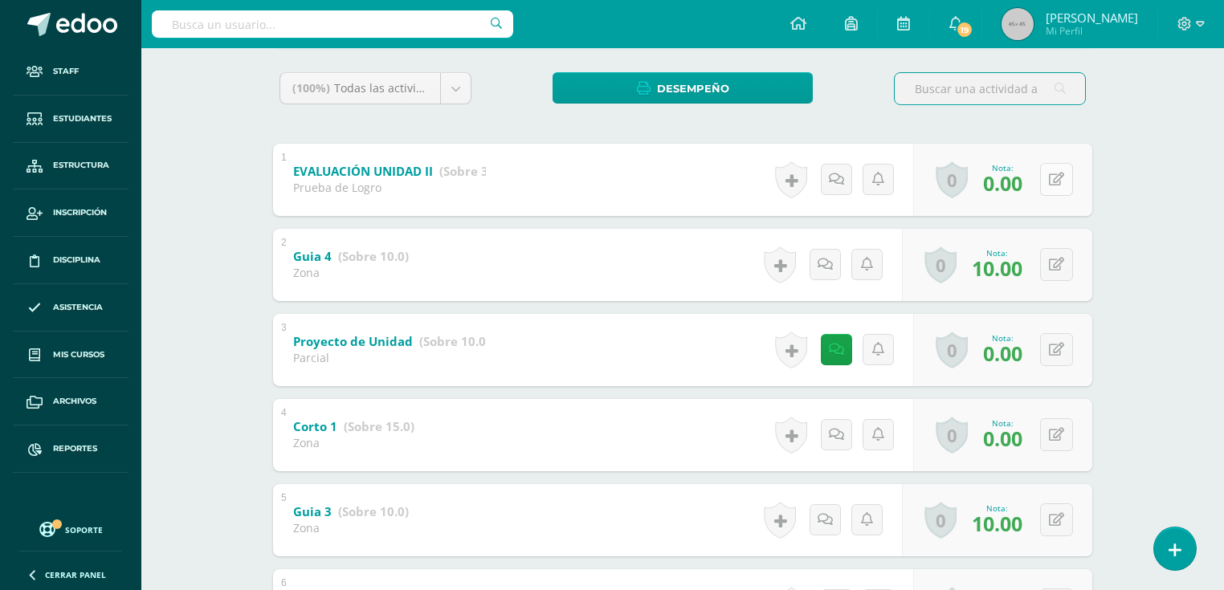
click at [1056, 181] on button at bounding box center [1056, 179] width 33 height 33
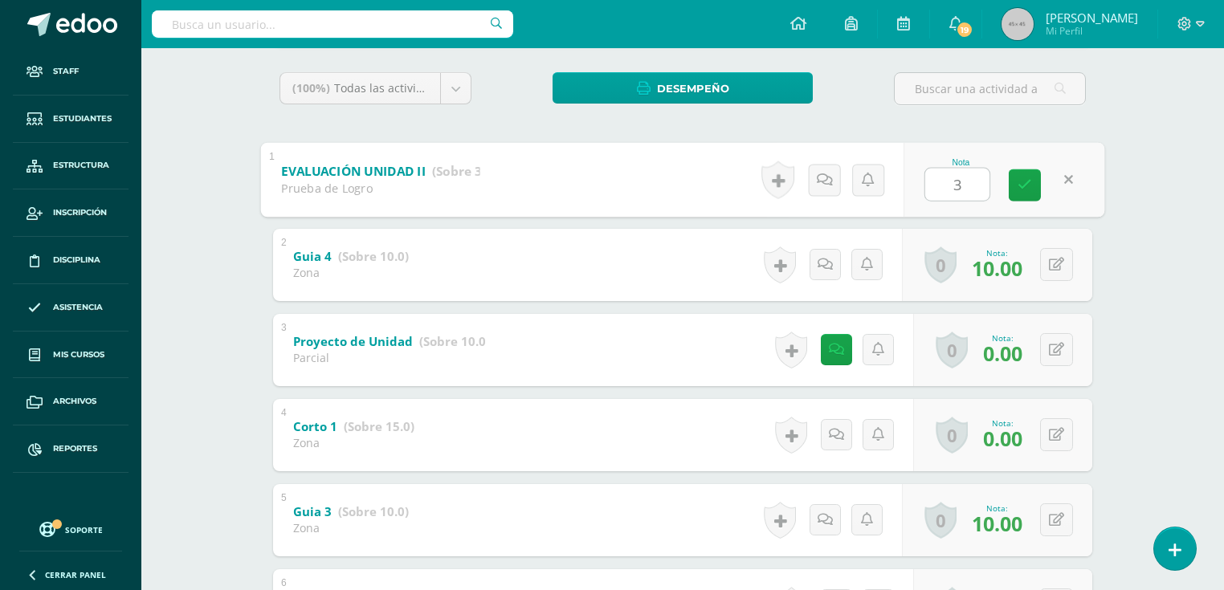
type input "35"
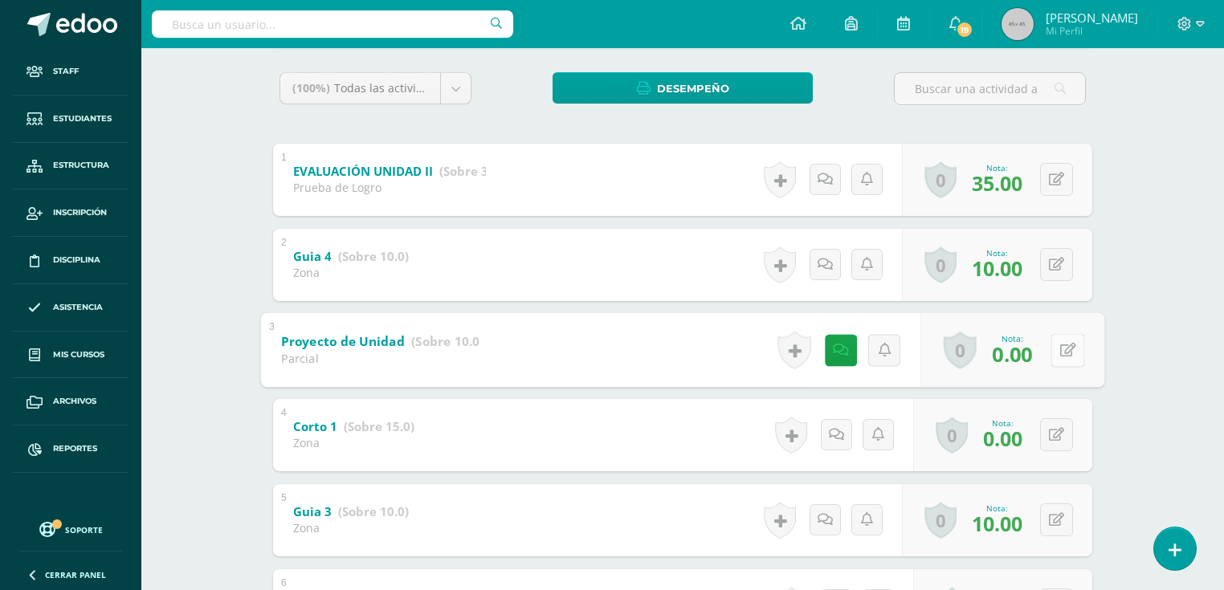
click at [1060, 345] on button at bounding box center [1067, 350] width 34 height 34
type input "10"
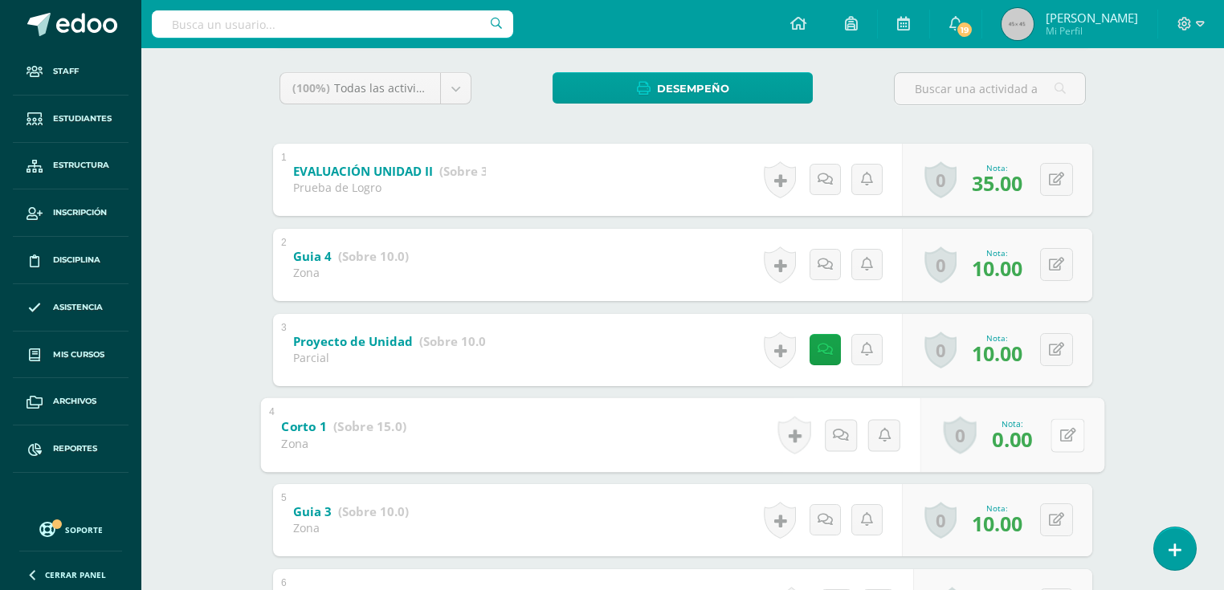
click at [1050, 431] on button at bounding box center [1067, 435] width 34 height 34
type input "10"
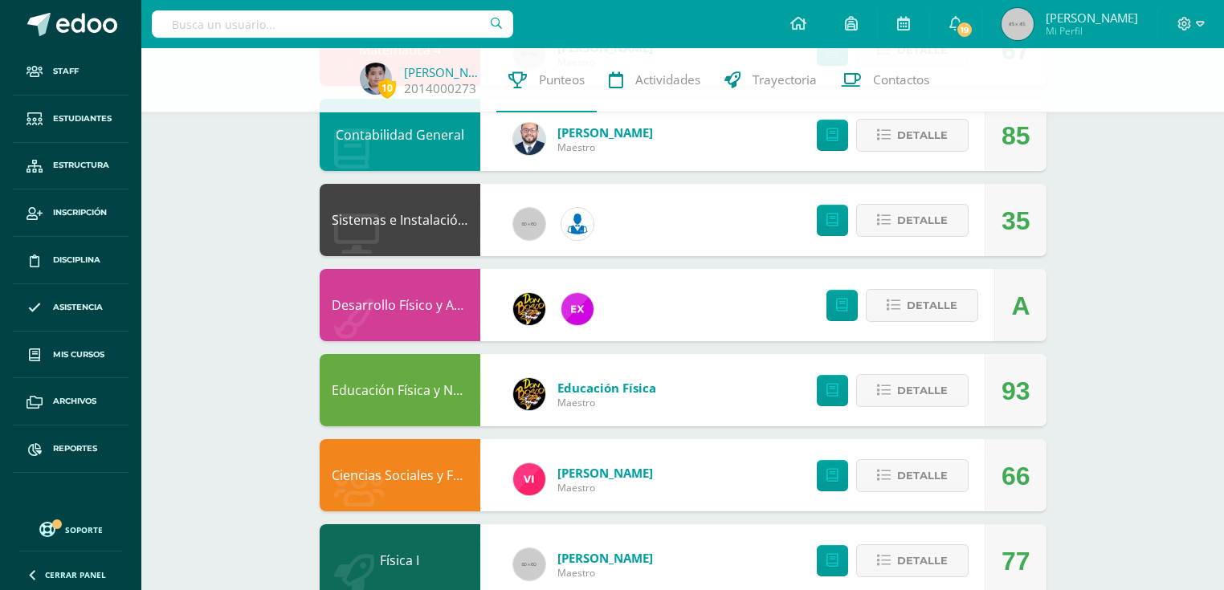
scroll to position [707, 0]
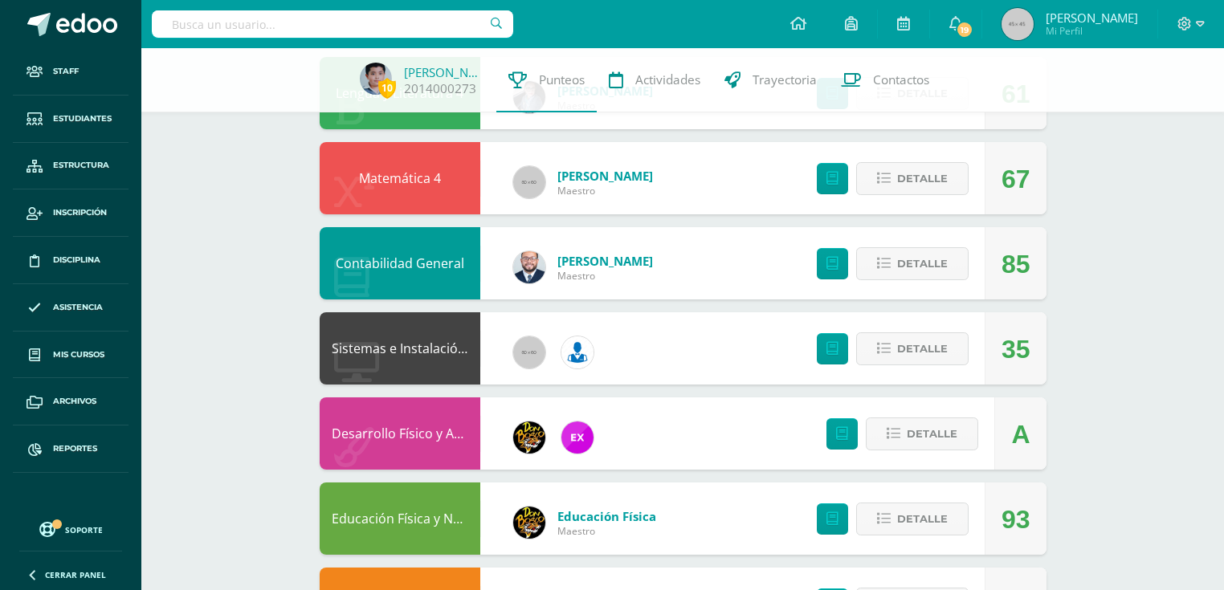
click at [432, 260] on link "Contabilidad General" at bounding box center [400, 264] width 128 height 18
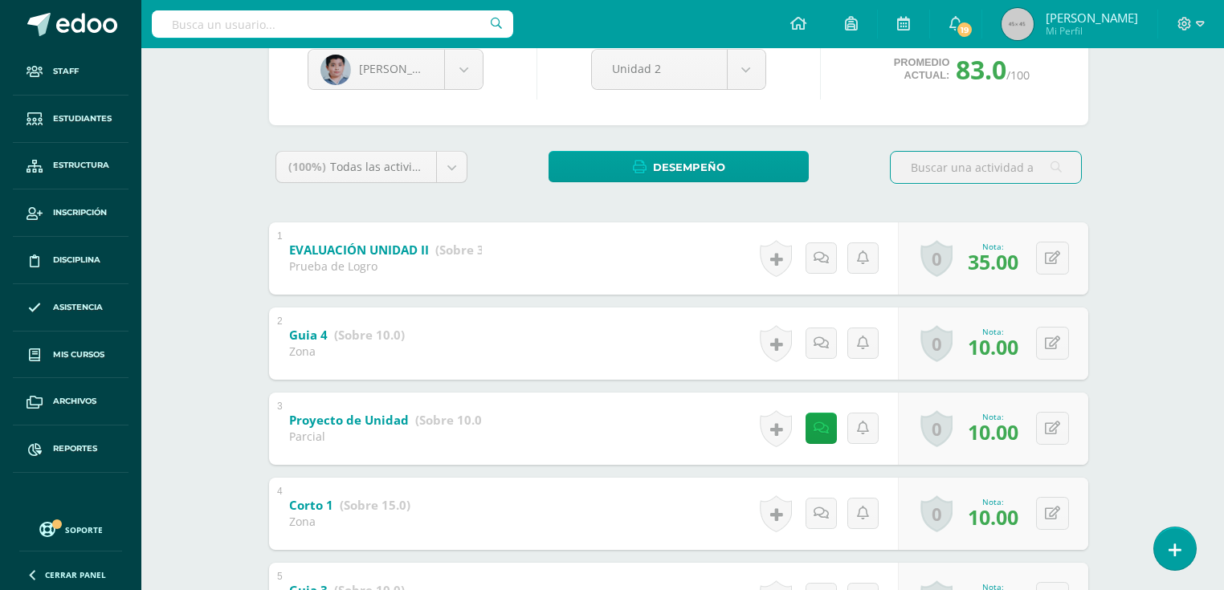
scroll to position [0, 4]
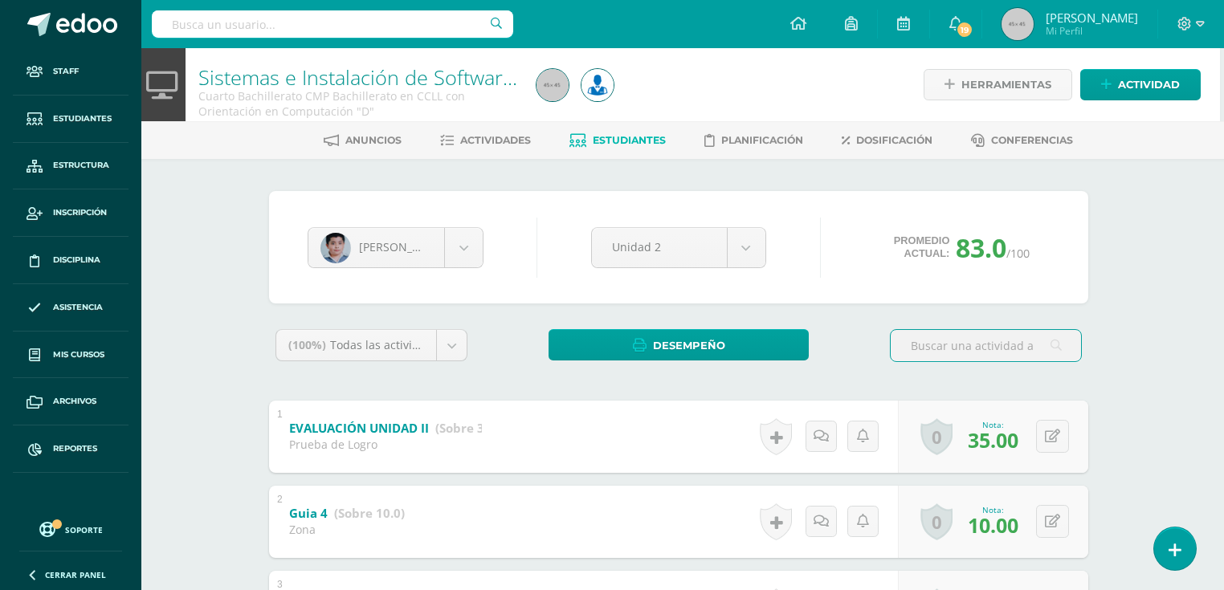
click at [626, 134] on span "Estudiantes" at bounding box center [629, 140] width 73 height 12
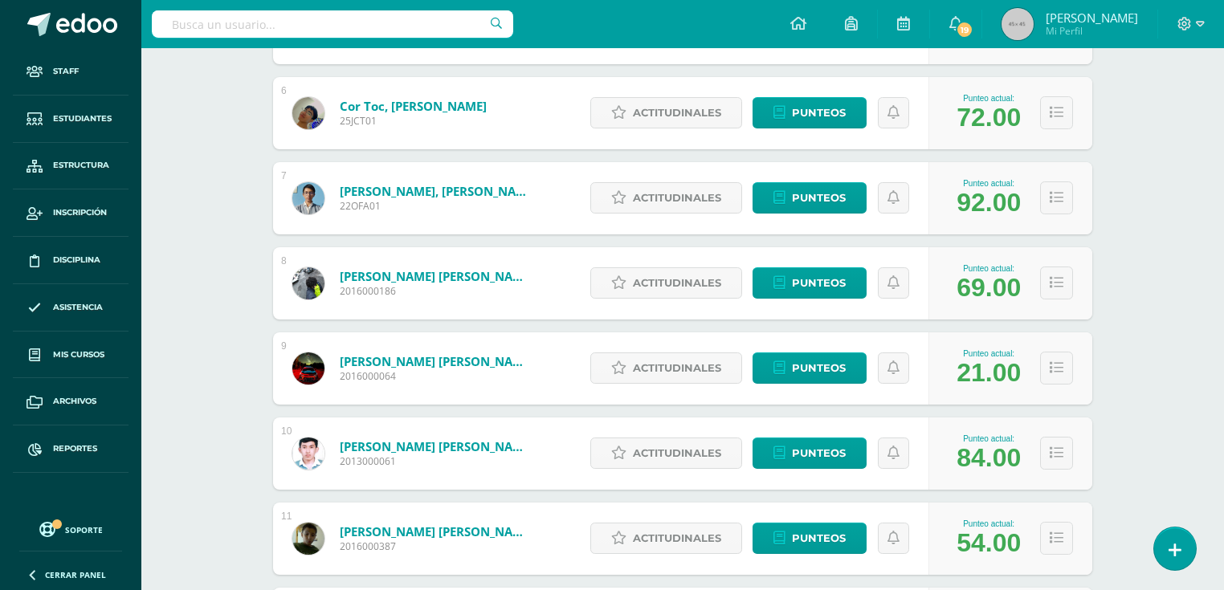
scroll to position [1083, 0]
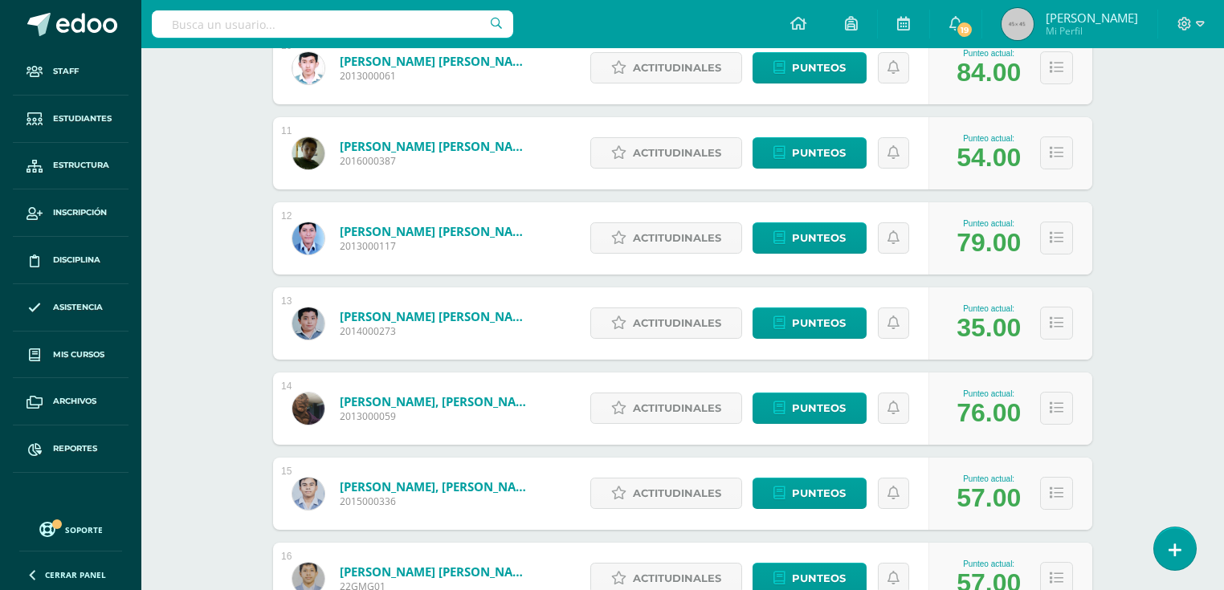
click at [405, 316] on link "López Gonzalez, Rony Alberto" at bounding box center [436, 316] width 193 height 16
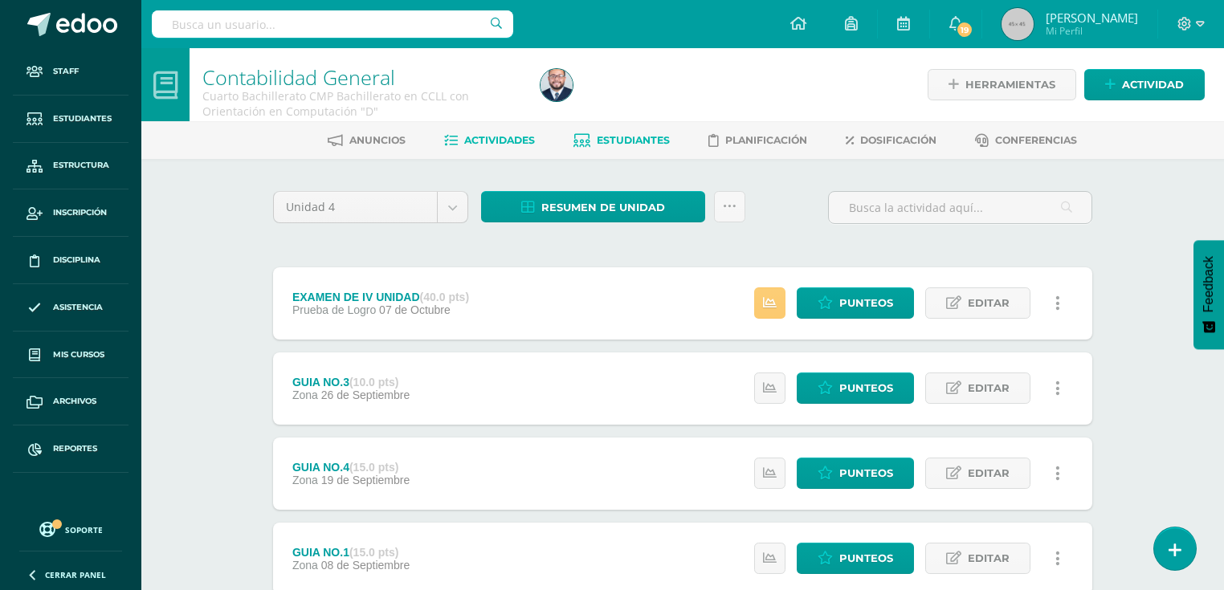
click at [659, 136] on span "Estudiantes" at bounding box center [633, 140] width 73 height 12
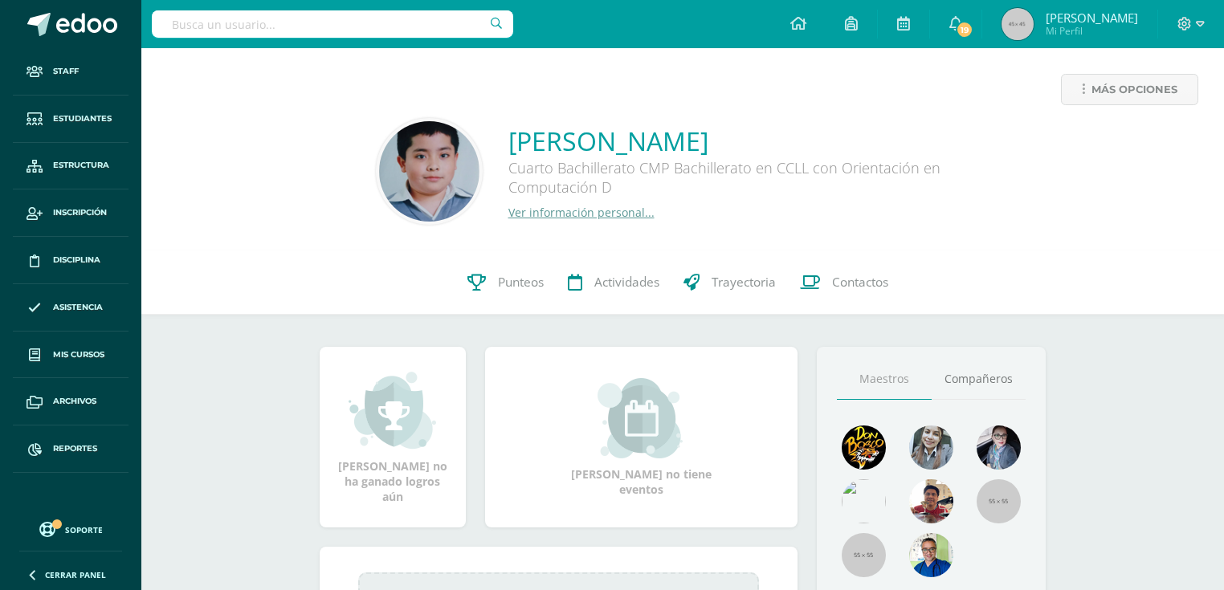
drag, startPoint x: 515, startPoint y: 286, endPoint x: 302, endPoint y: 18, distance: 341.7
click at [514, 286] on span "Punteos" at bounding box center [521, 282] width 46 height 17
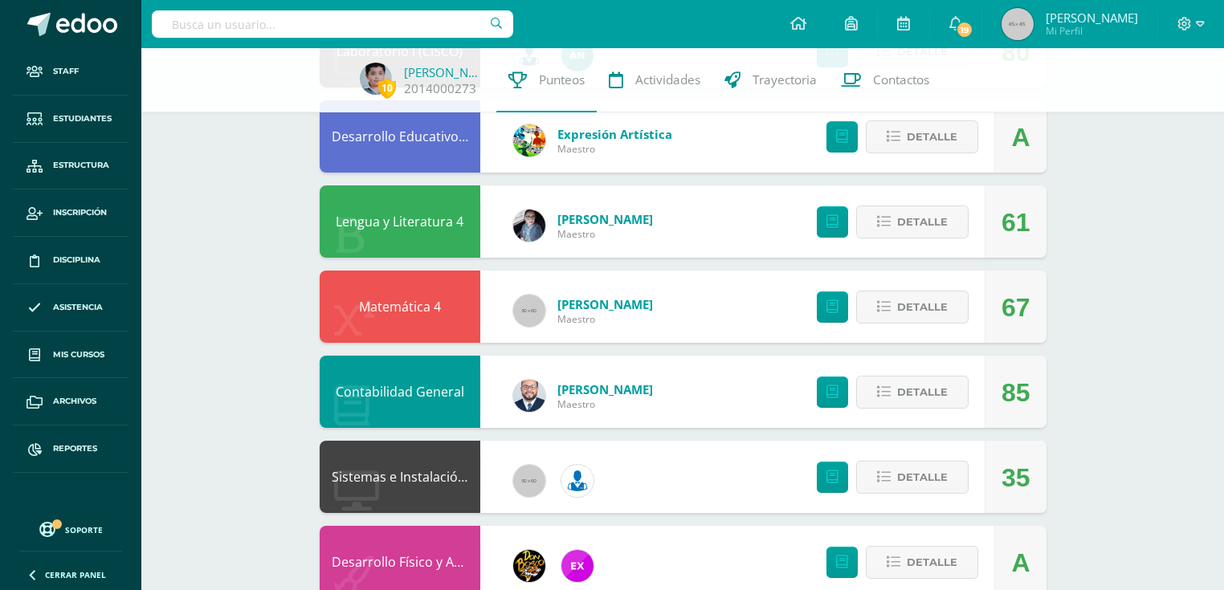
scroll to position [707, 0]
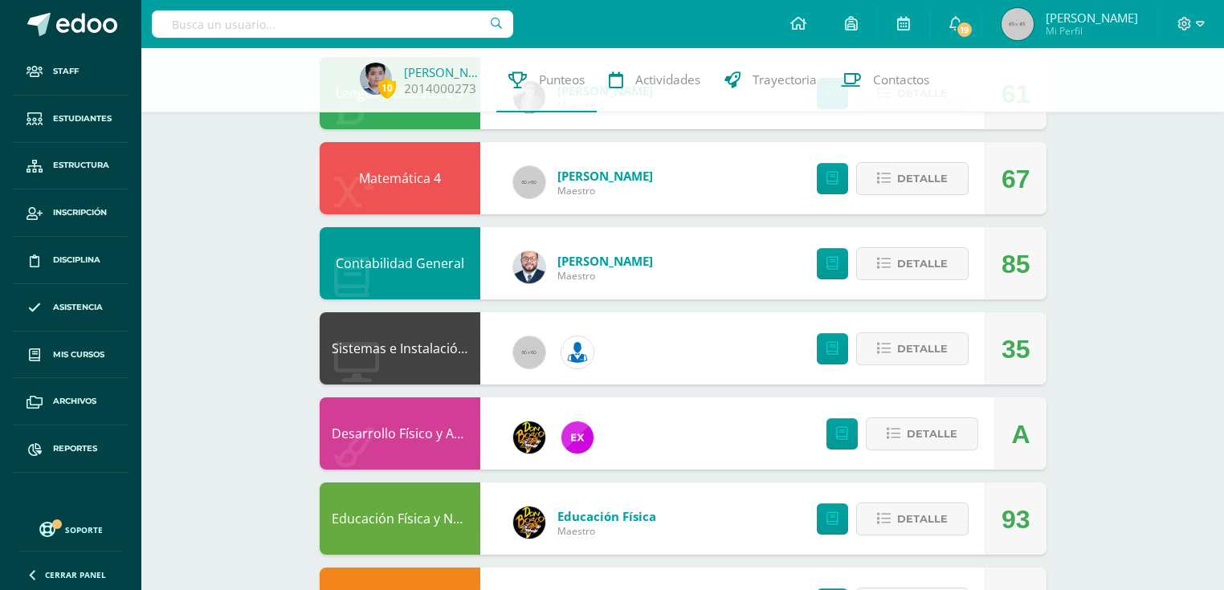
click at [429, 432] on link "Desarrollo Físico y Artístico (Extracurricular)" at bounding box center [465, 434] width 267 height 18
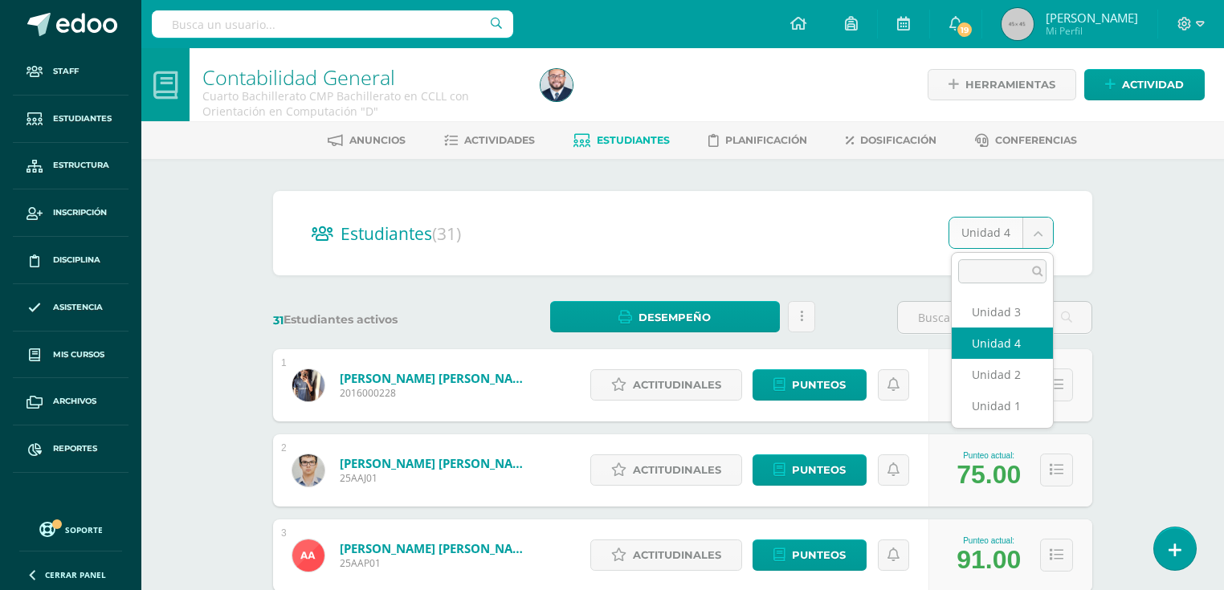
drag, startPoint x: 1029, startPoint y: 238, endPoint x: 976, endPoint y: 263, distance: 58.9
select select "/dashboard/teacher/section/4208/students/?unit=161648"
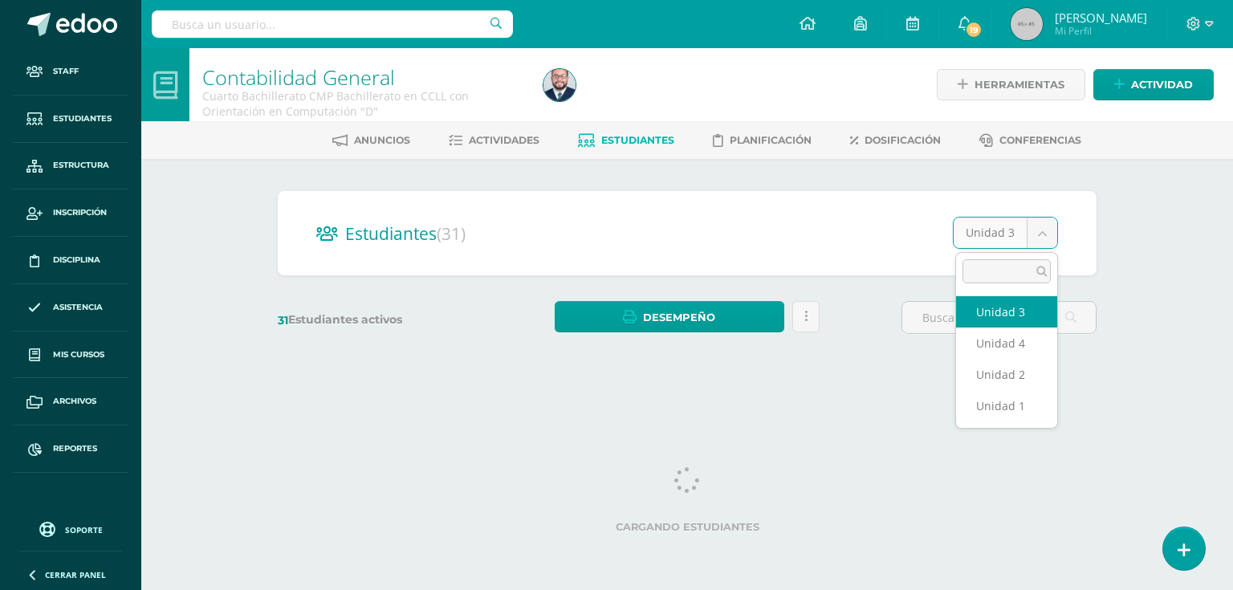
click at [992, 233] on body "Staff Estudiantes Estructura Inscripción Disciplina Asistencia Mis cursos Archi…" at bounding box center [616, 190] width 1233 height 381
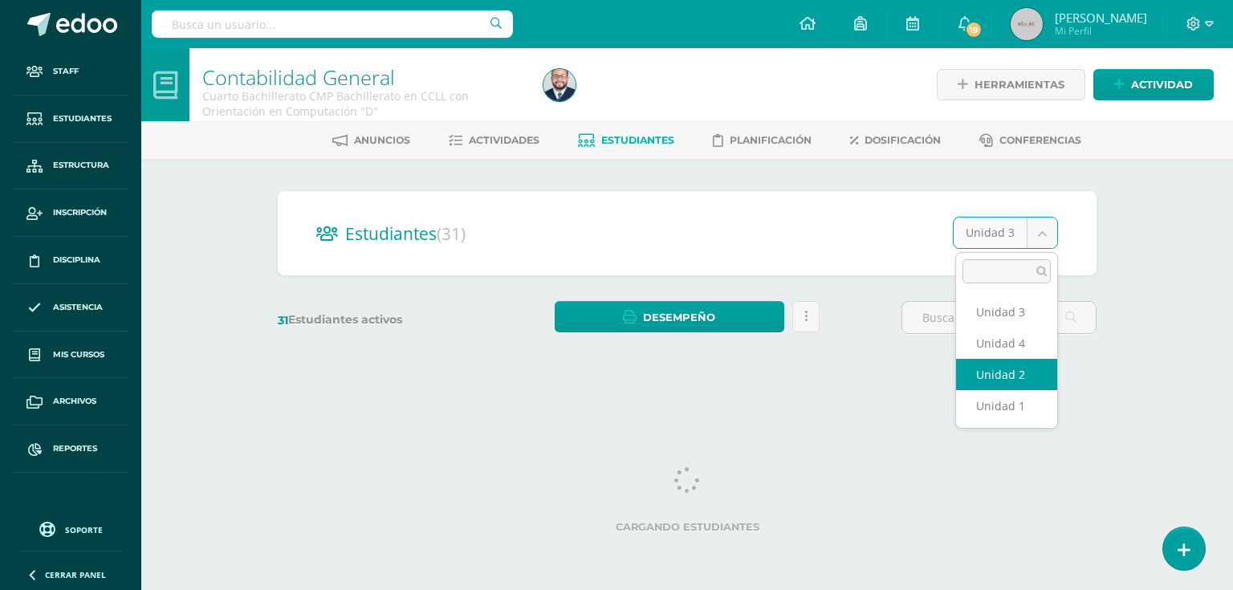
select select "/dashboard/teacher/section/4208/students/?unit=161643"
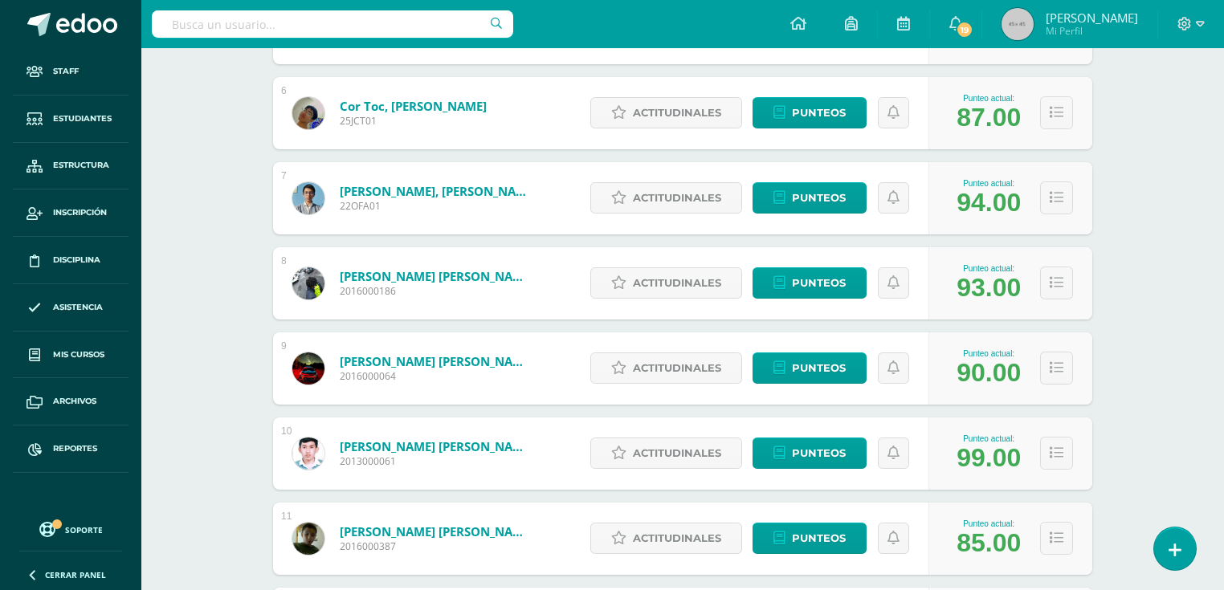
scroll to position [955, 0]
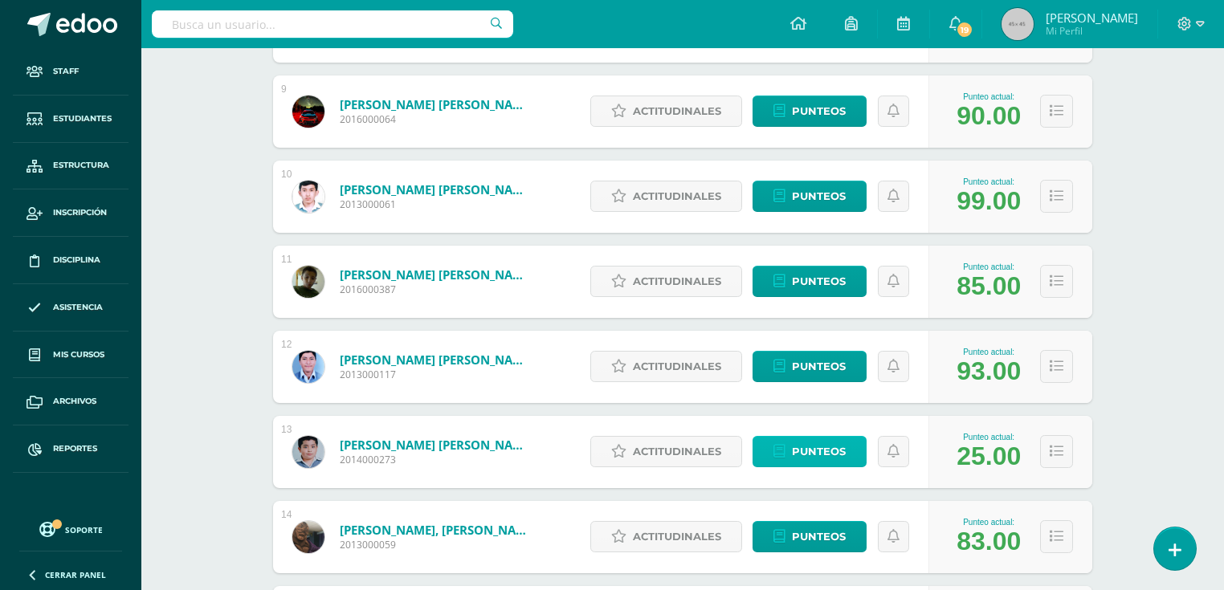
click at [825, 456] on span "Punteos" at bounding box center [819, 452] width 54 height 30
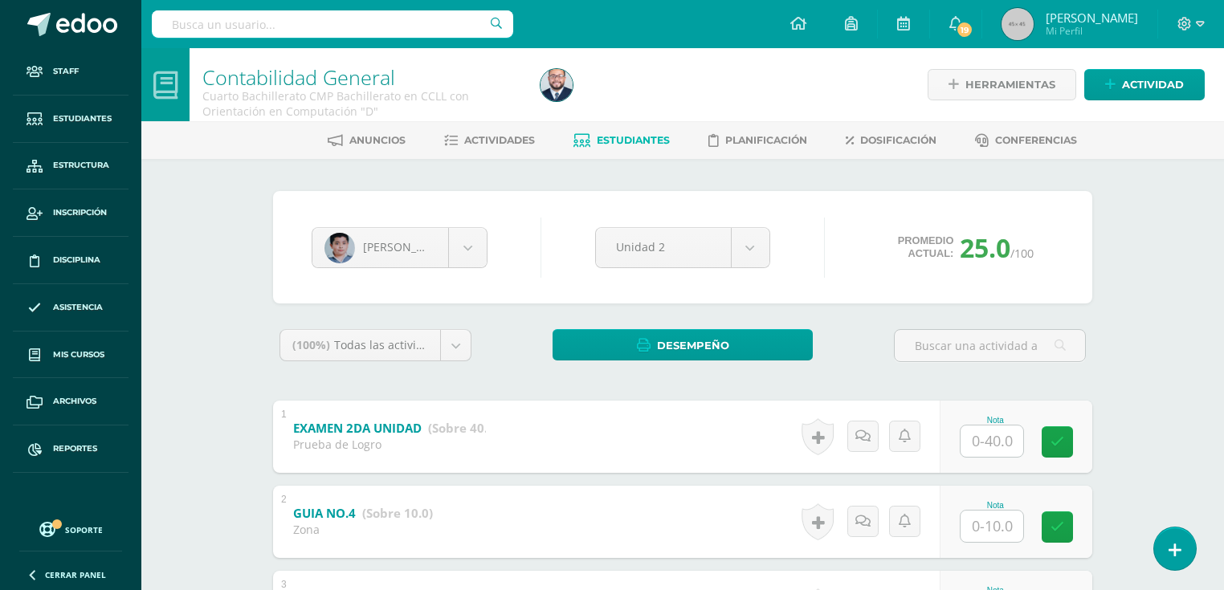
click at [970, 434] on input "text" at bounding box center [991, 441] width 63 height 31
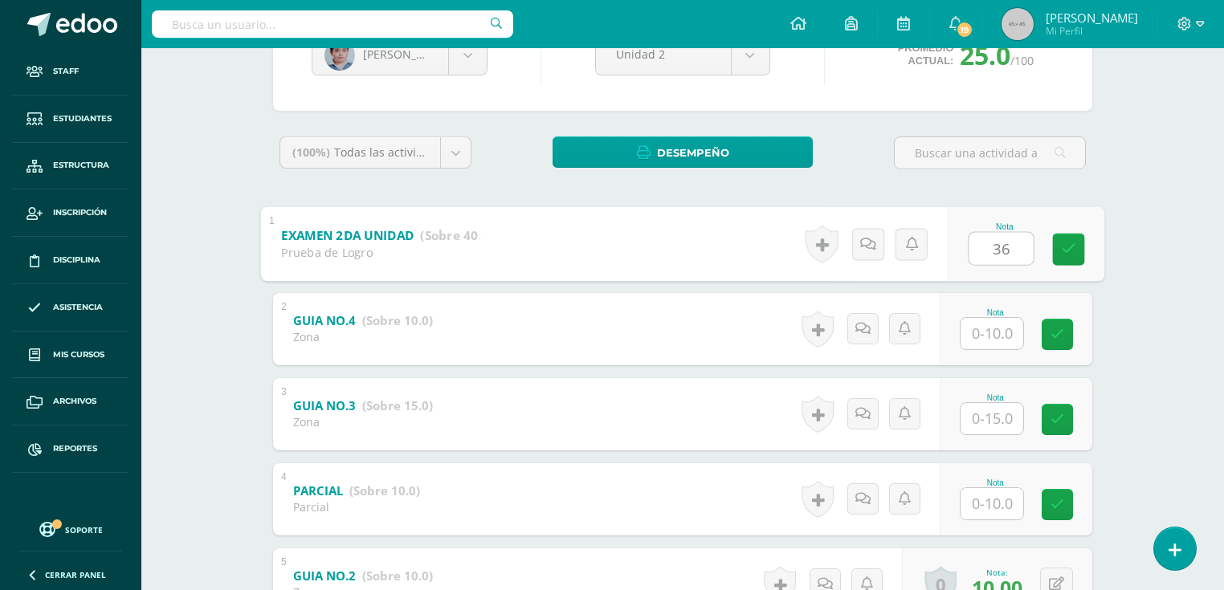
scroll to position [321, 0]
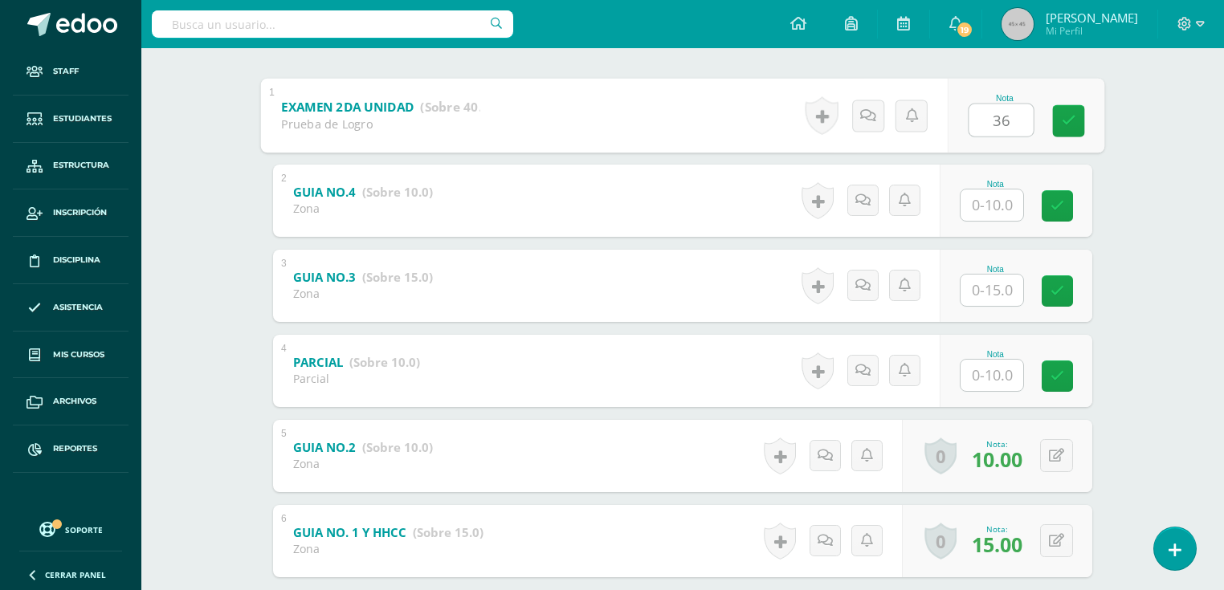
type input "36"
click at [971, 382] on input "text" at bounding box center [991, 375] width 63 height 31
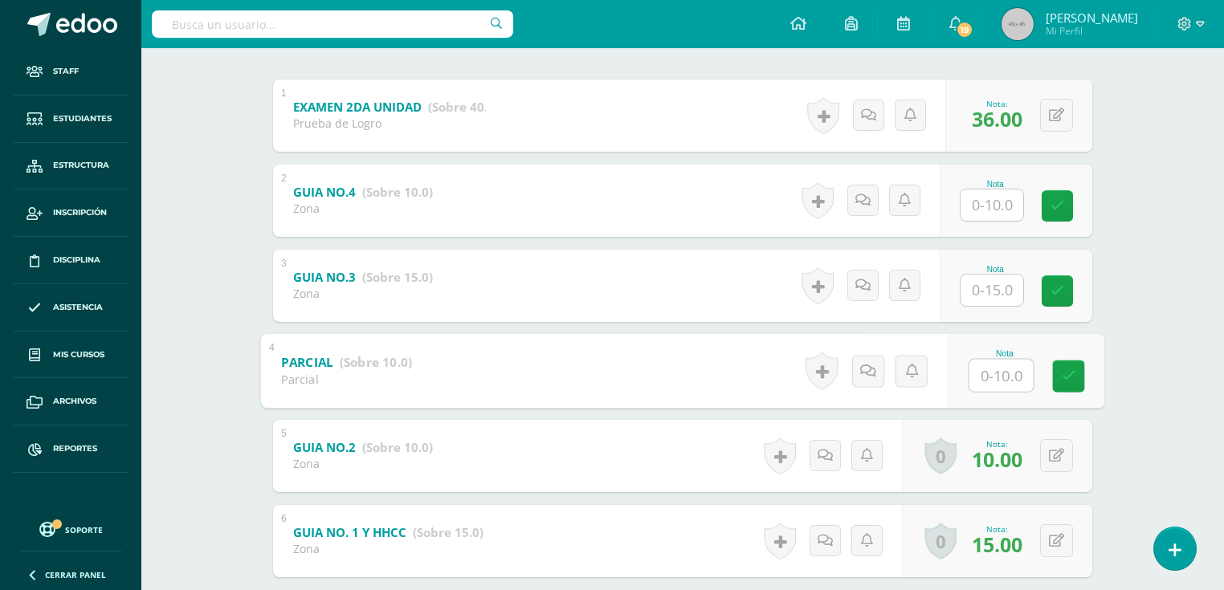
type input "8"
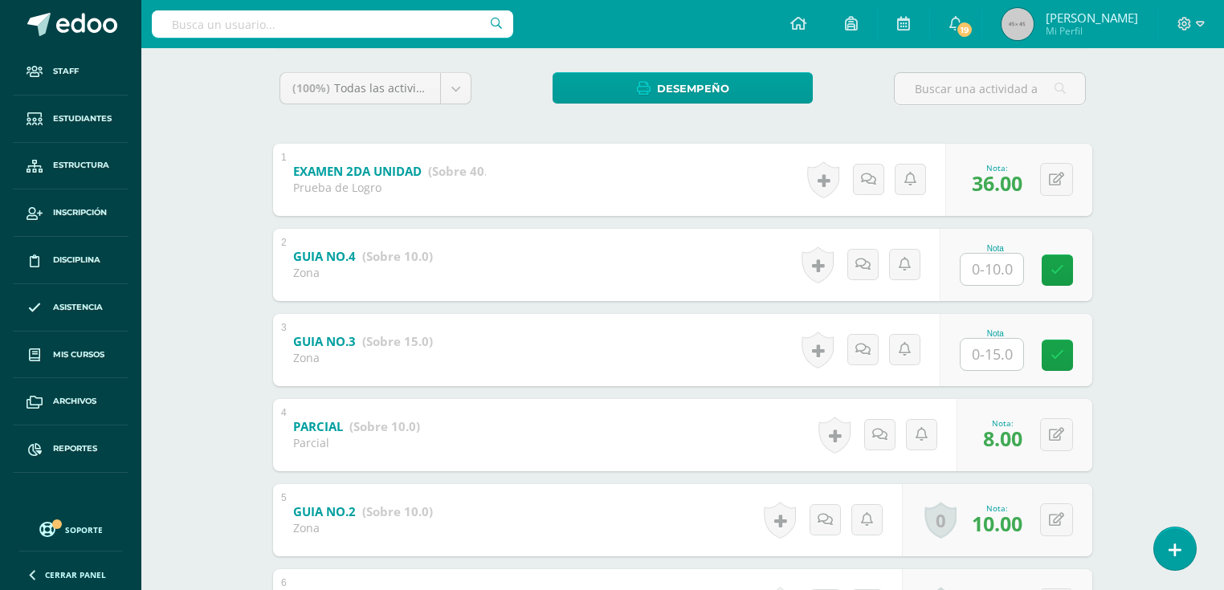
scroll to position [414, 0]
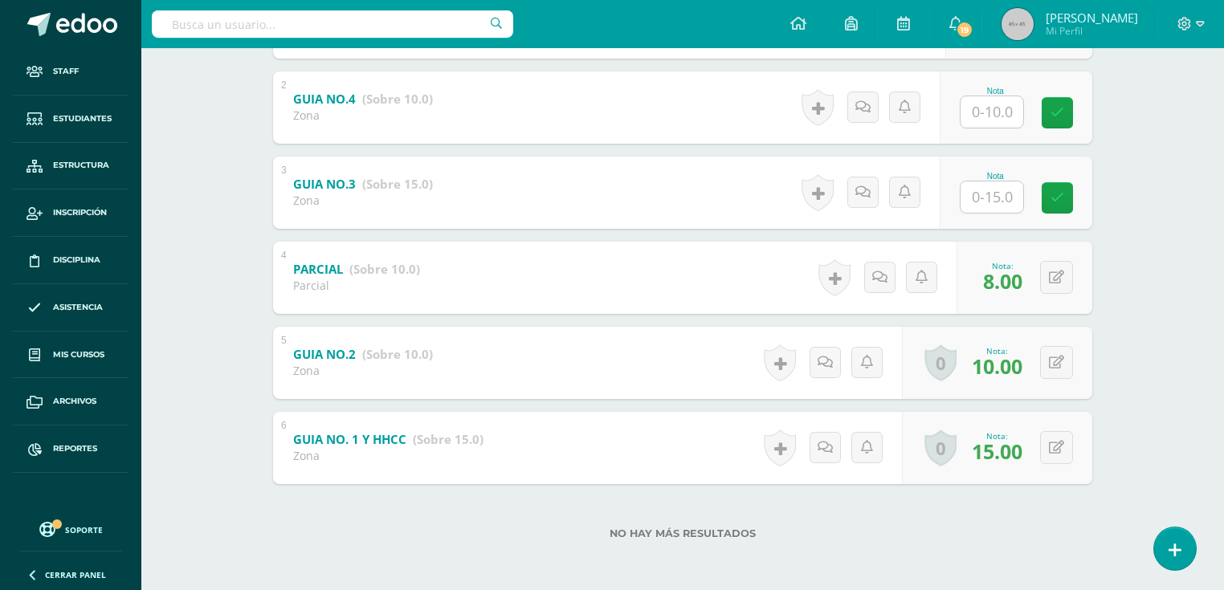
click at [1008, 201] on input "text" at bounding box center [991, 196] width 63 height 31
type input "15"
click at [990, 116] on input "text" at bounding box center [991, 111] width 63 height 31
type input "4"
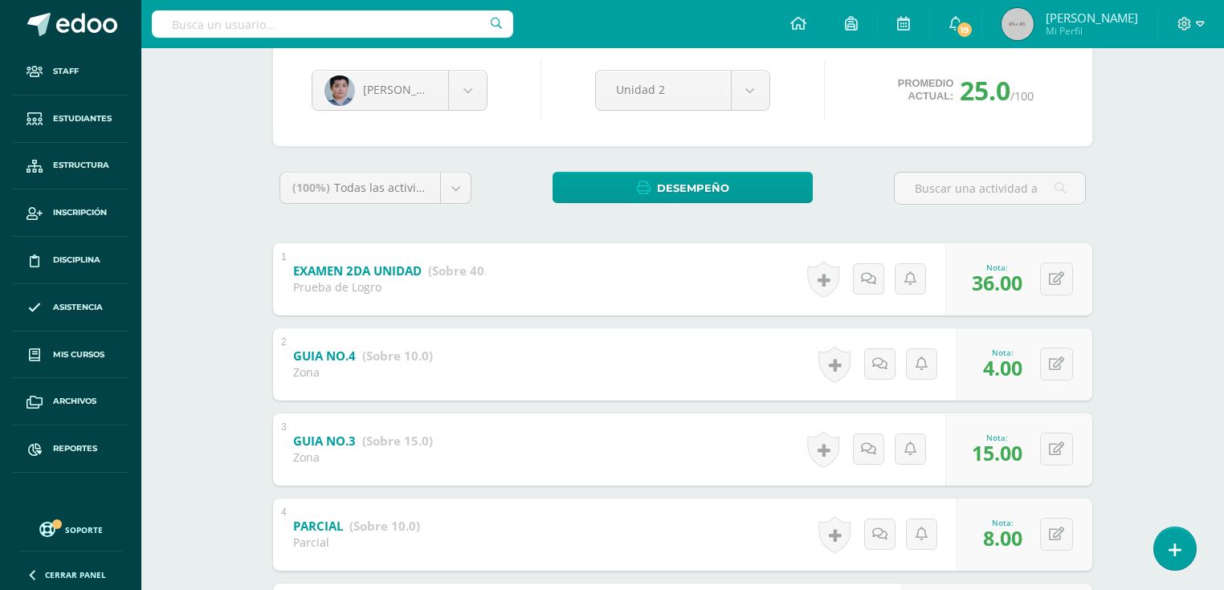
scroll to position [0, 0]
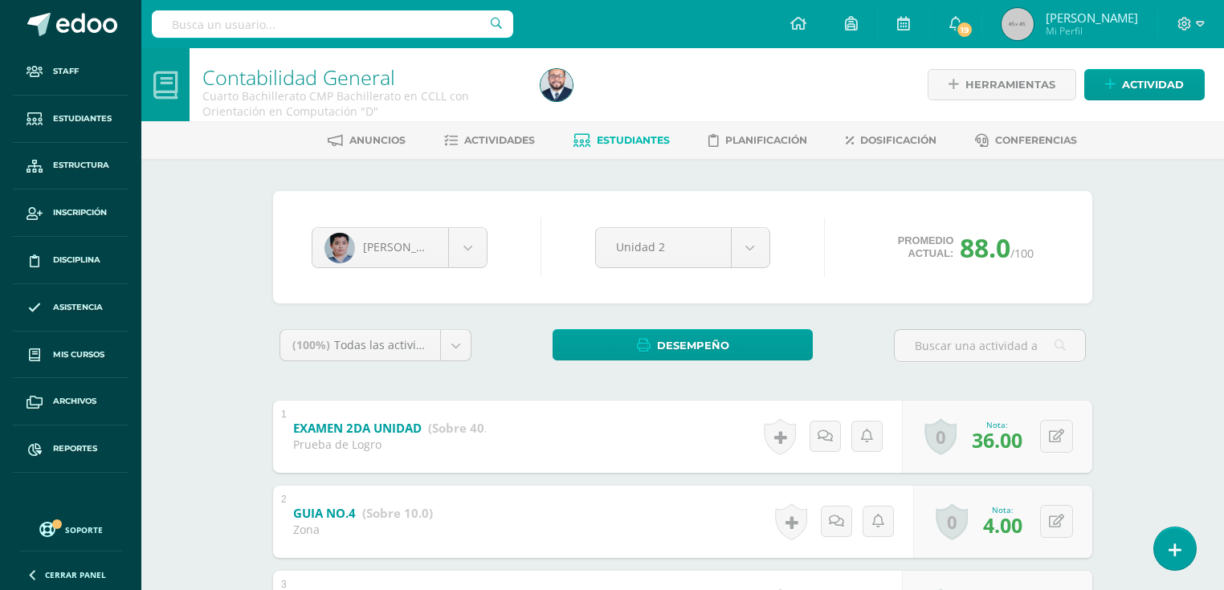
click at [616, 145] on span "Estudiantes" at bounding box center [633, 140] width 73 height 12
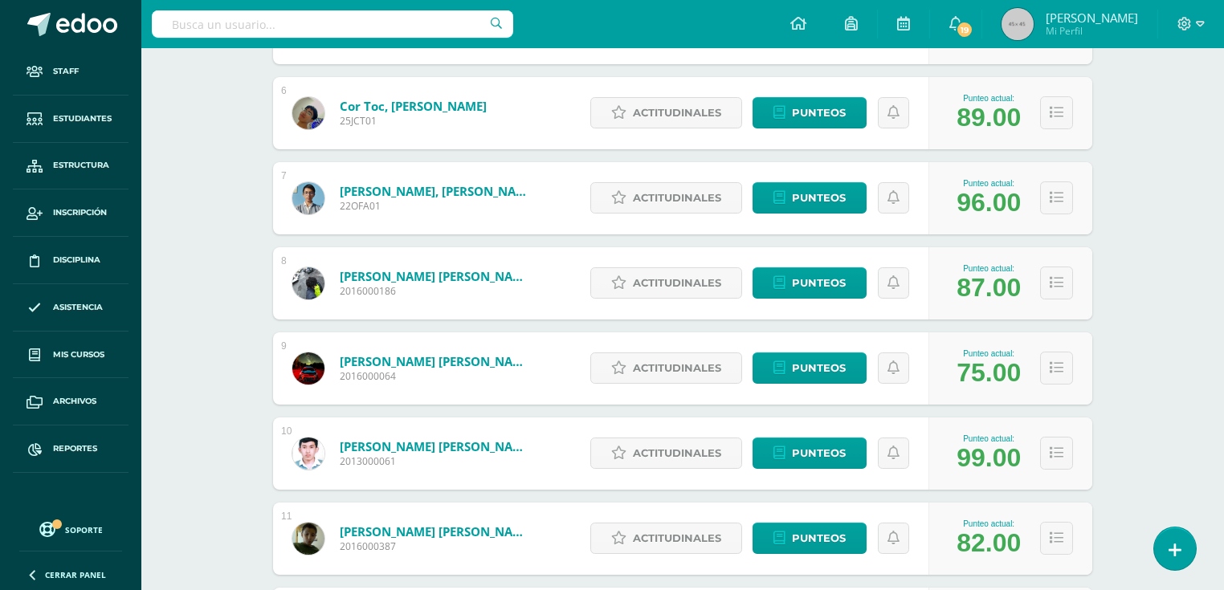
scroll to position [1147, 0]
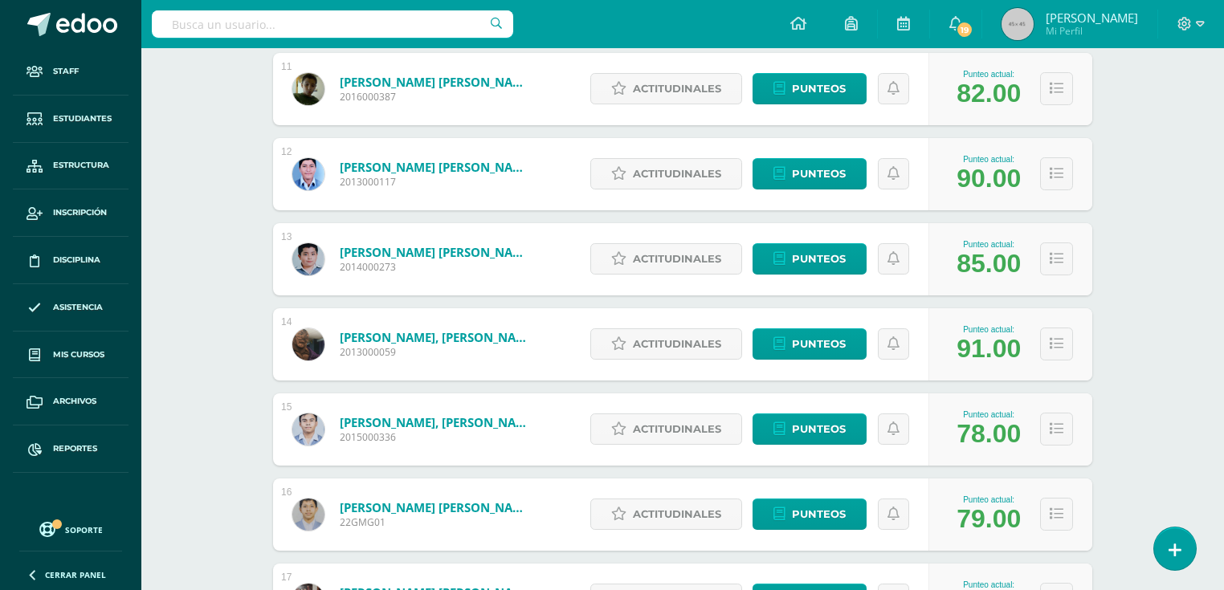
click at [477, 253] on link "López Gonzalez, Rony Alberto" at bounding box center [436, 252] width 193 height 16
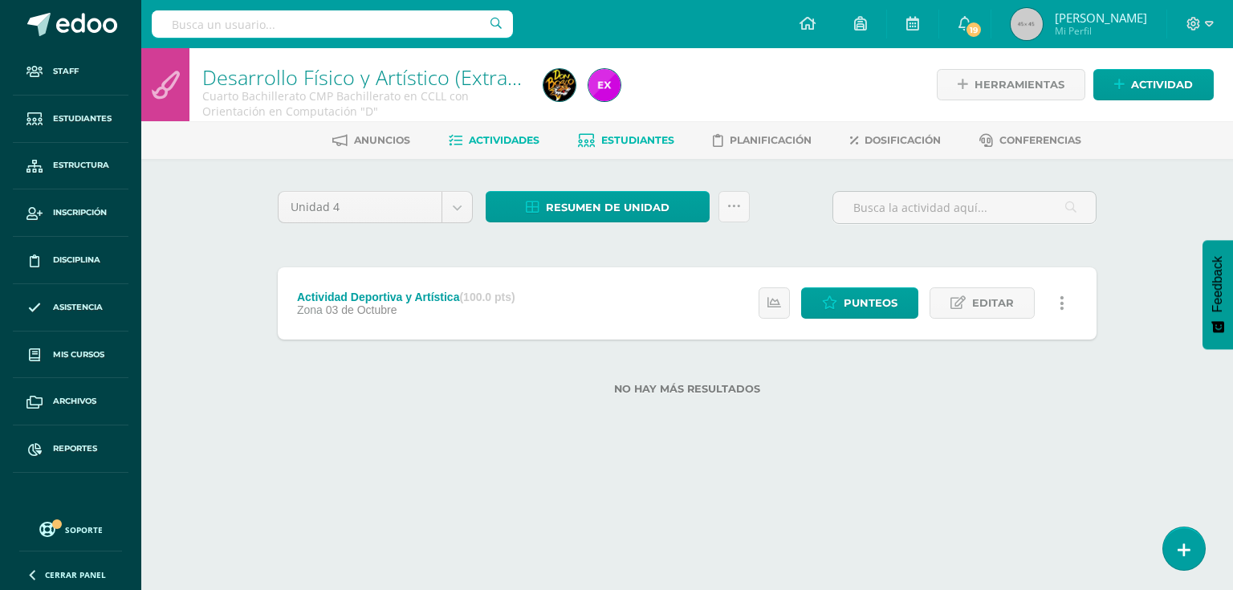
click at [638, 140] on span "Estudiantes" at bounding box center [637, 140] width 73 height 12
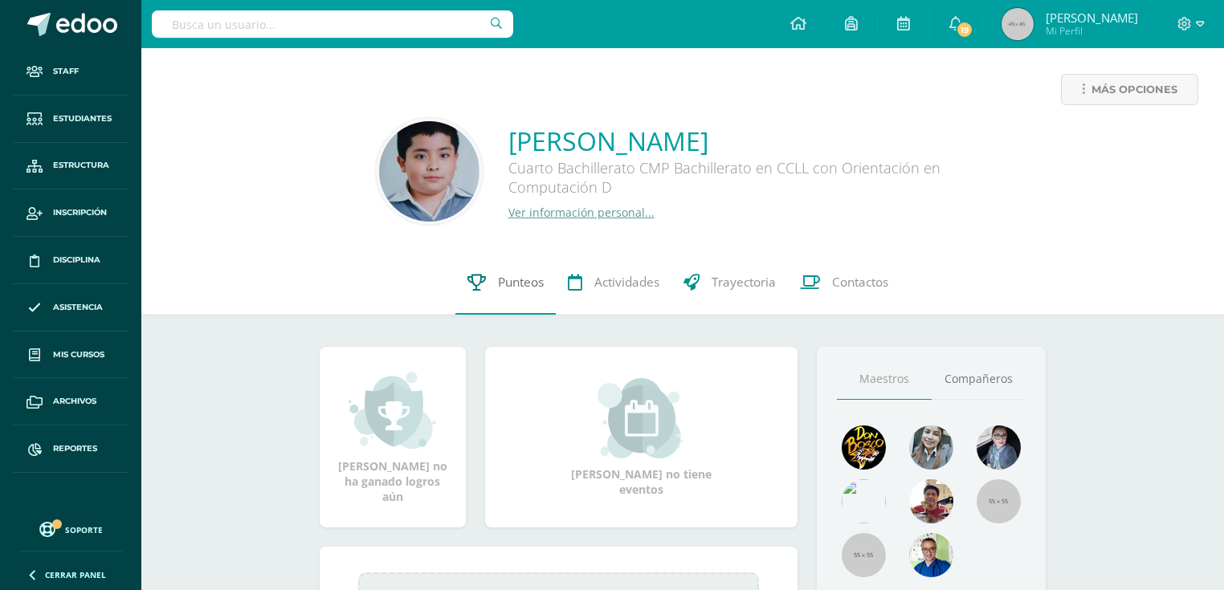
click at [521, 302] on link "Punteos" at bounding box center [505, 282] width 100 height 64
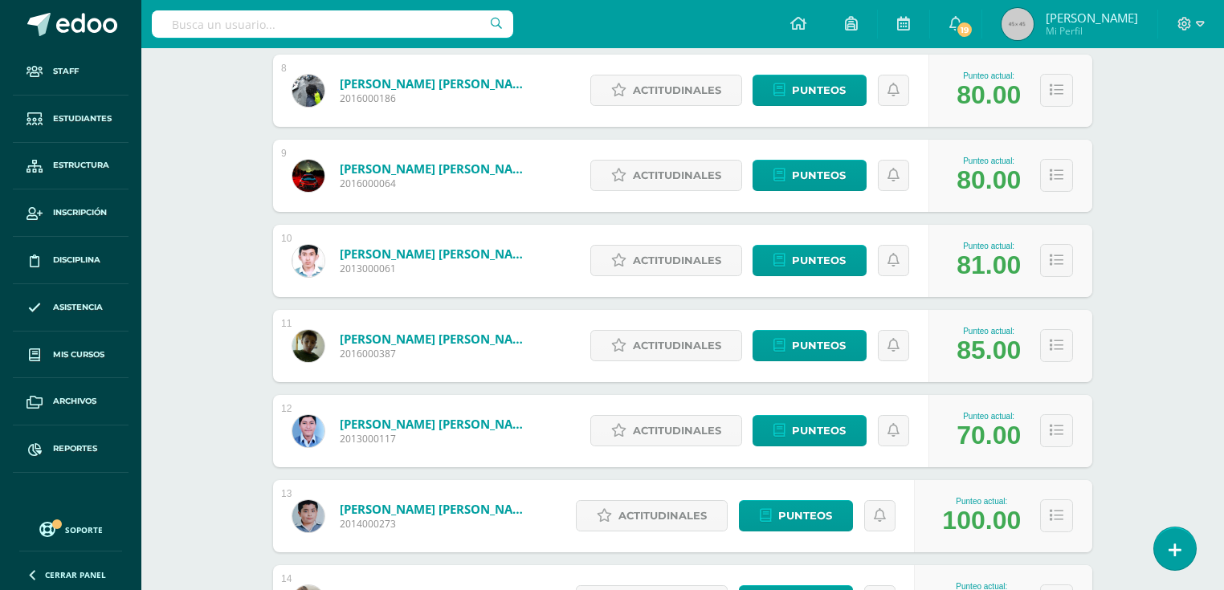
scroll to position [955, 0]
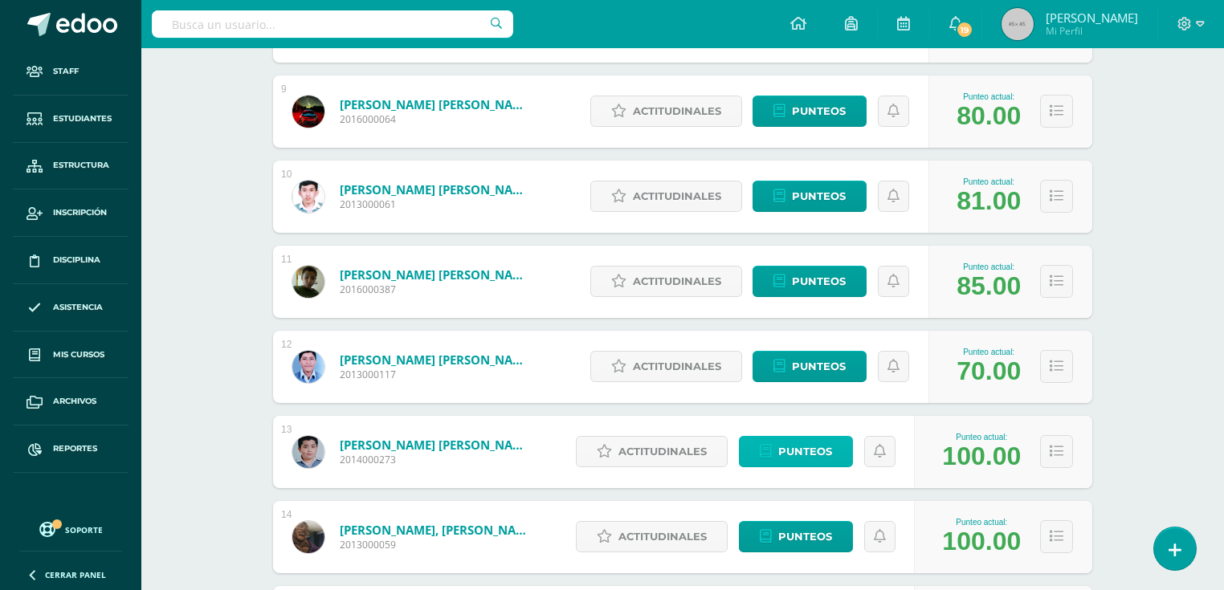
click at [800, 454] on span "Punteos" at bounding box center [805, 452] width 54 height 30
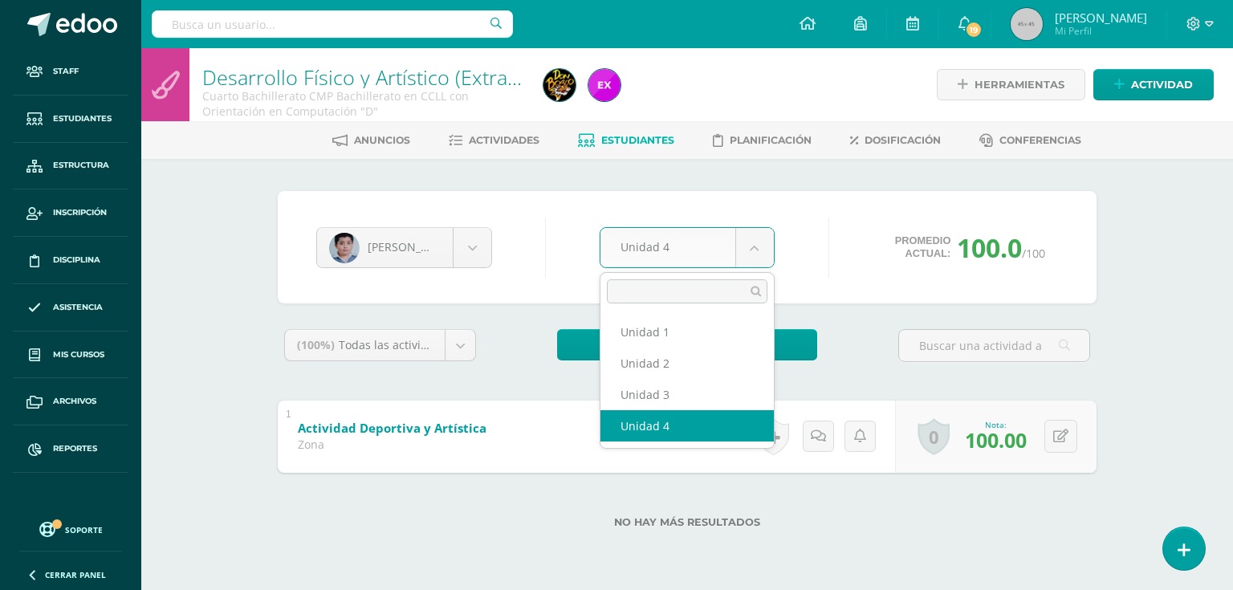
click at [664, 250] on body "Staff Estudiantes Estructura Inscripción Disciplina Asistencia Mis cursos Archi…" at bounding box center [616, 290] width 1233 height 580
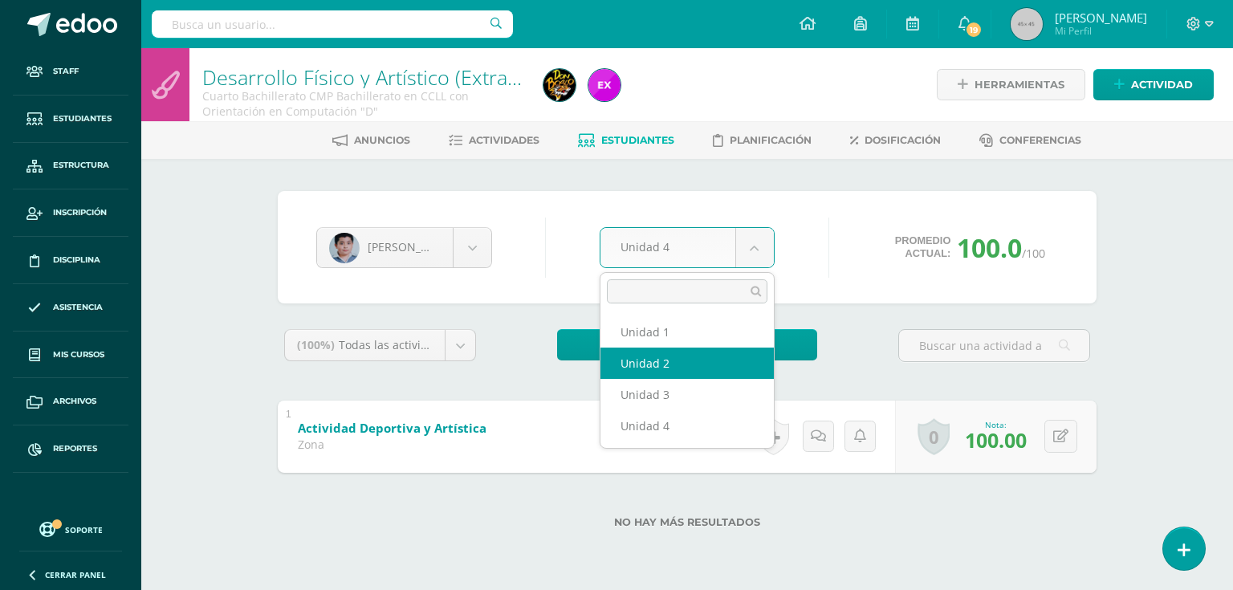
select select "Unidad 2"
click at [677, 242] on body "Staff Estudiantes Estructura Inscripción Disciplina Asistencia Mis cursos Archi…" at bounding box center [616, 290] width 1233 height 580
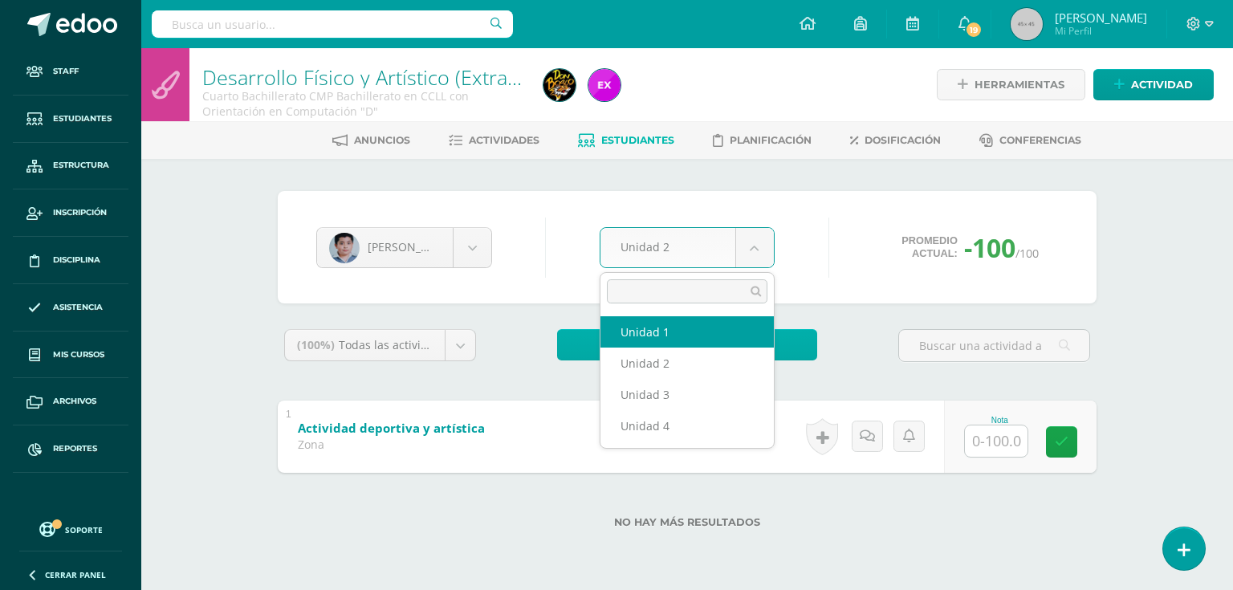
select select "Unidad 1"
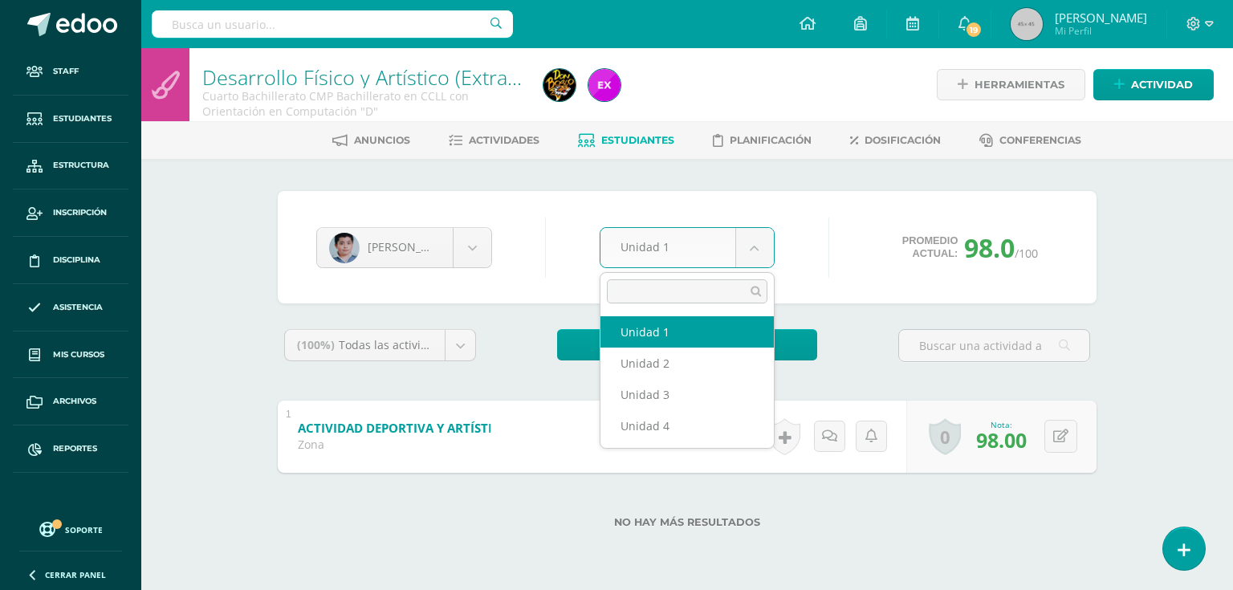
click at [764, 253] on body "Staff Estudiantes Estructura Inscripción Disciplina Asistencia Mis cursos Archi…" at bounding box center [616, 290] width 1233 height 580
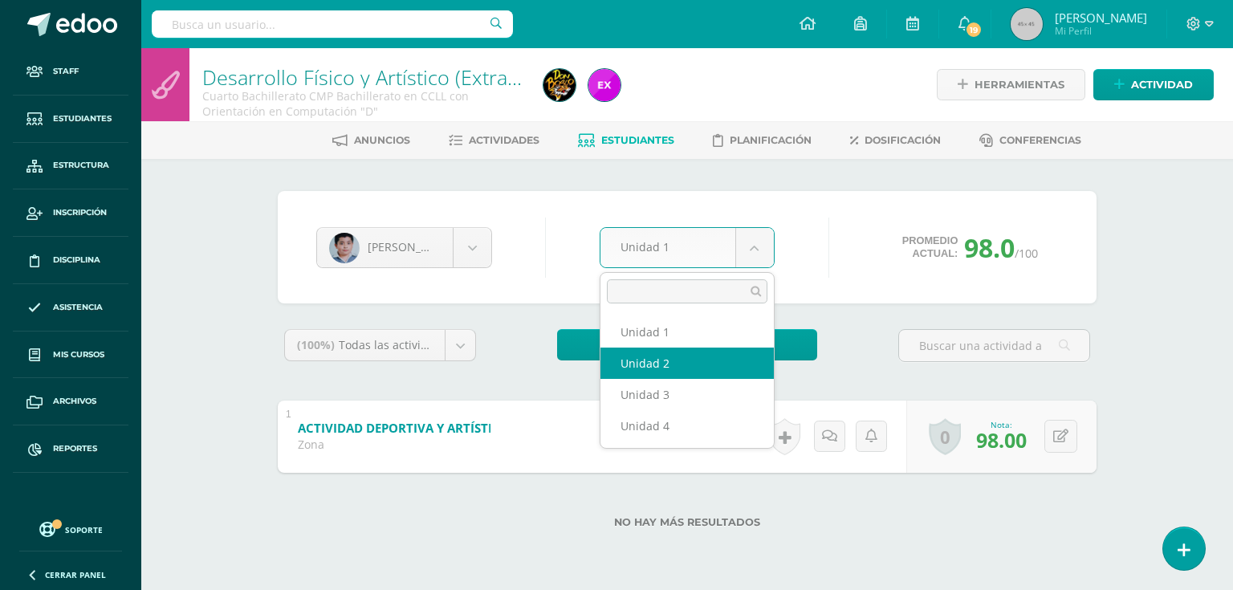
select select "Unidad 2"
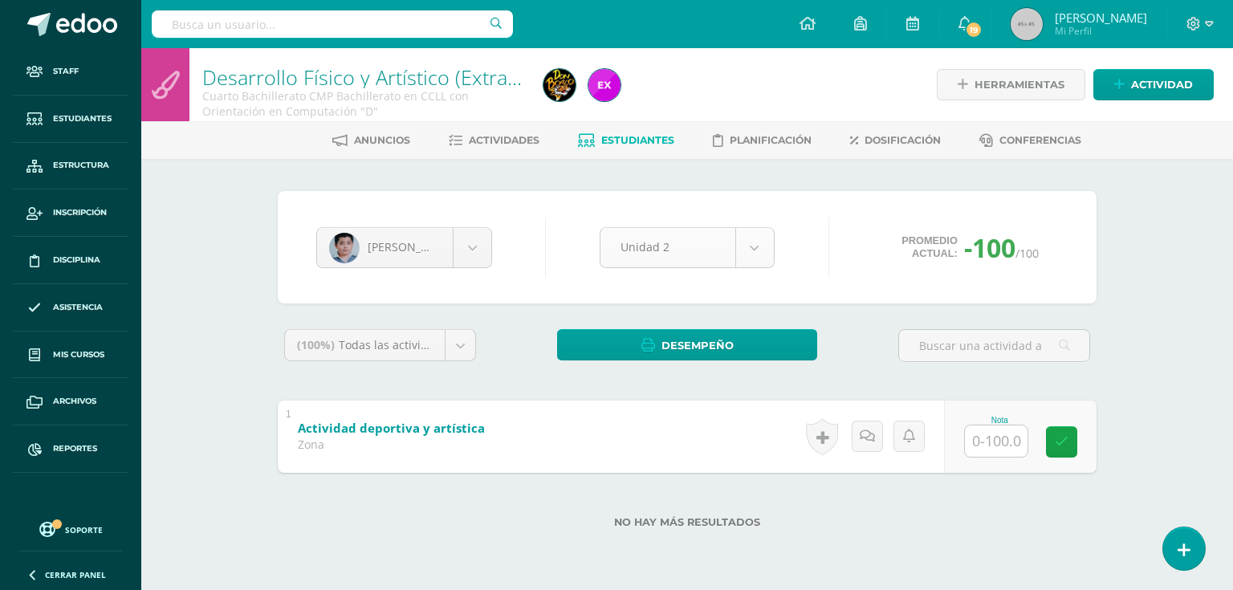
click at [757, 252] on body "Staff Estudiantes Estructura Inscripción Disciplina Asistencia Mis cursos Archi…" at bounding box center [616, 290] width 1233 height 580
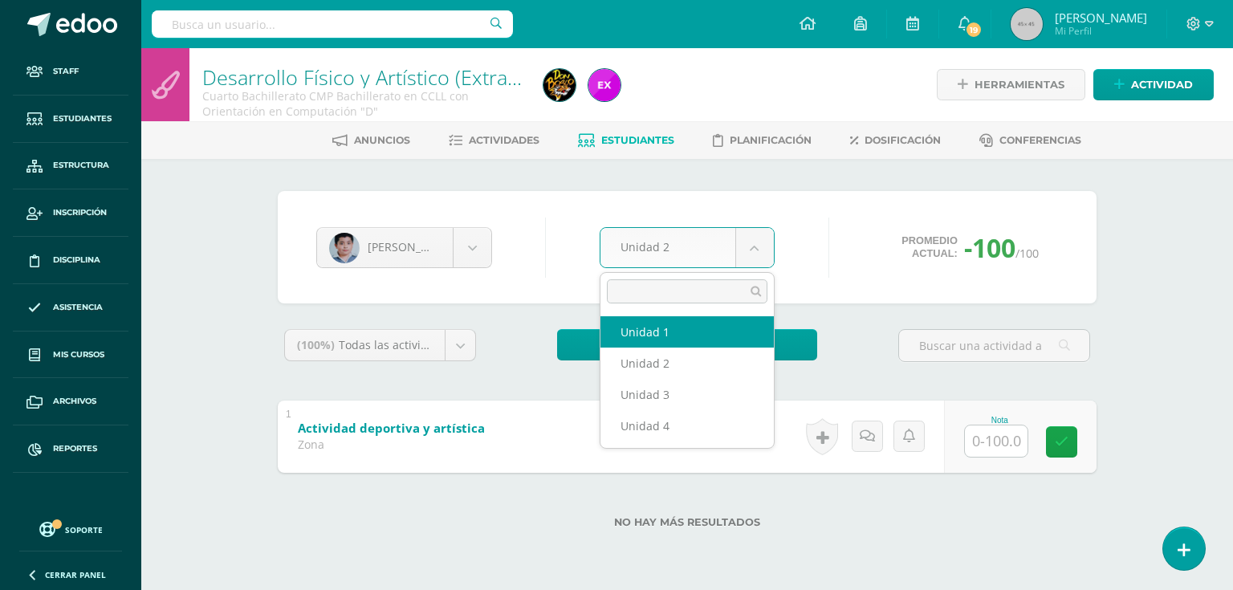
select select "Unidad 1"
drag, startPoint x: 766, startPoint y: 253, endPoint x: 755, endPoint y: 257, distance: 11.2
click at [765, 252] on body "Staff Estudiantes Estructura Inscripción Disciplina Asistencia Mis cursos Archi…" at bounding box center [616, 290] width 1233 height 580
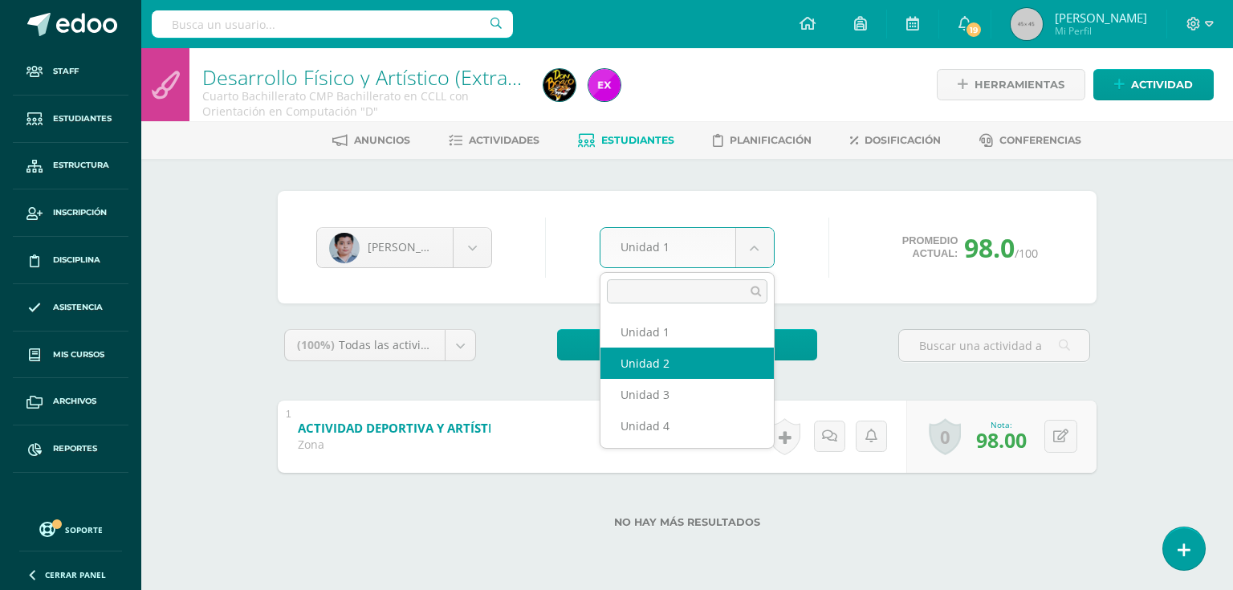
select select "Unidad 2"
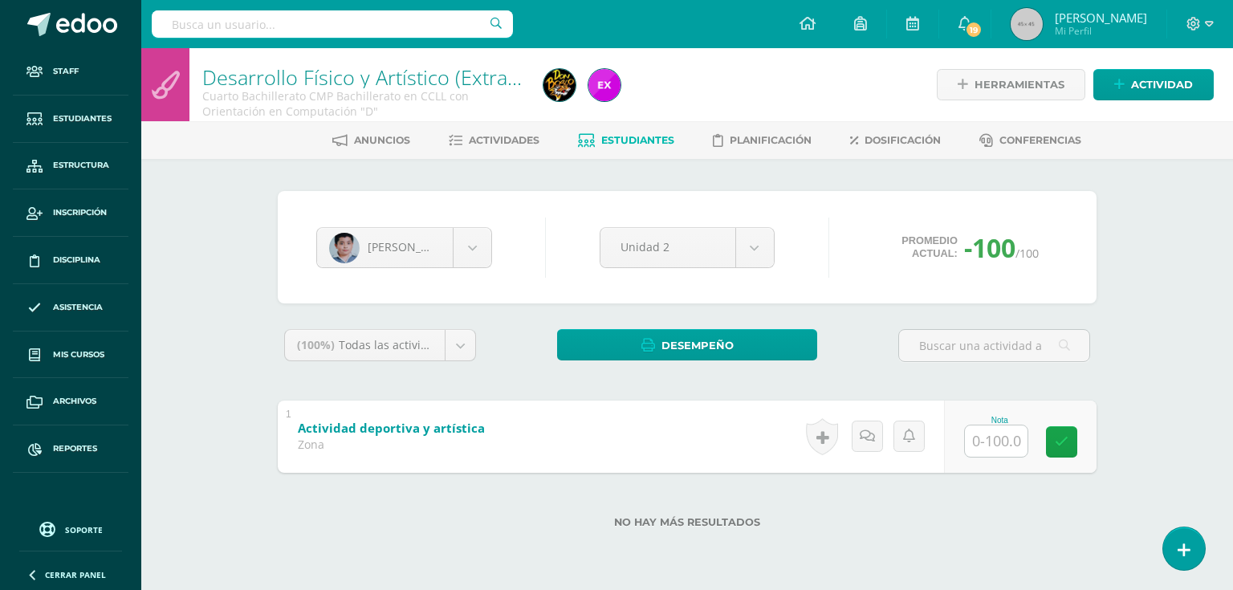
click at [1024, 430] on input "text" at bounding box center [996, 441] width 63 height 31
type input "98"
click at [612, 139] on span "Estudiantes" at bounding box center [637, 140] width 73 height 12
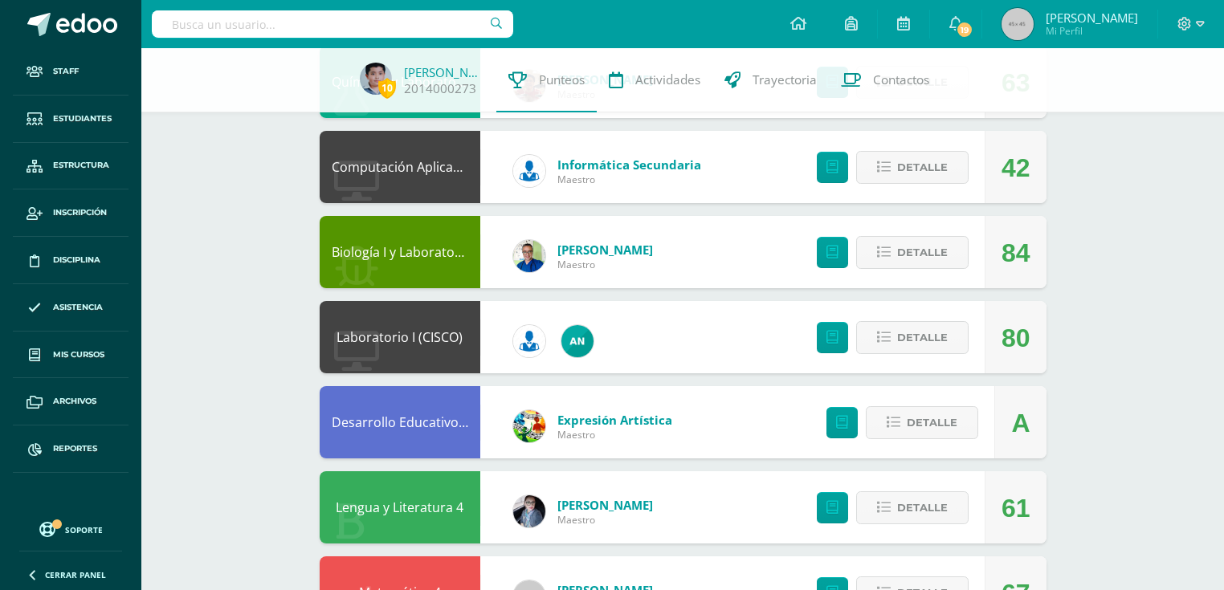
scroll to position [100, 0]
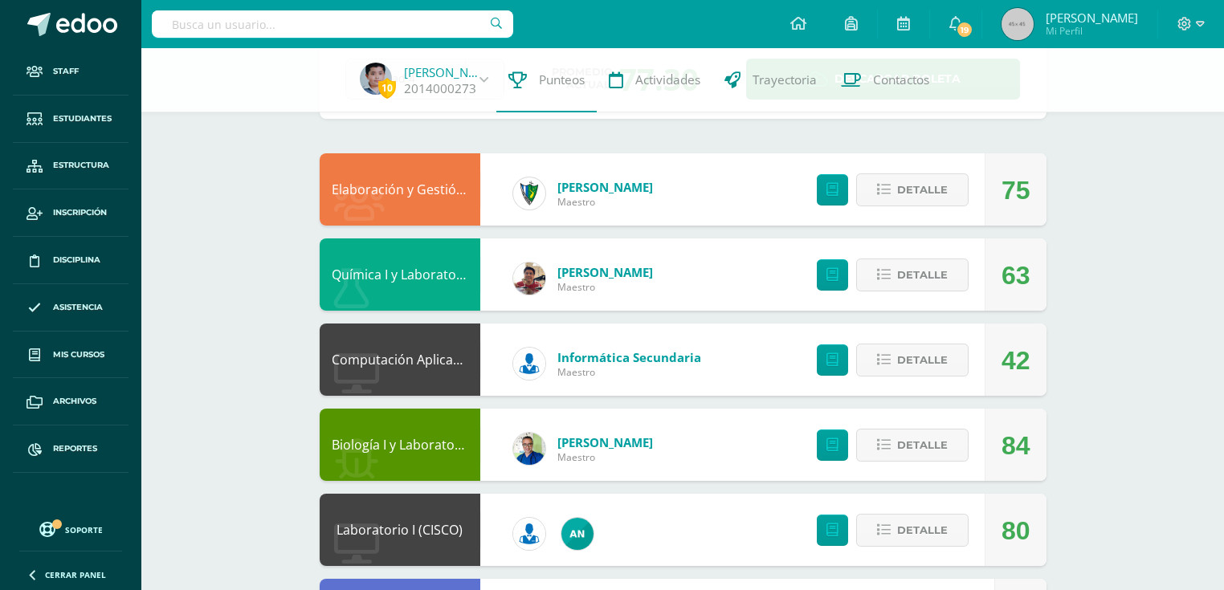
click at [424, 267] on link "Química I y Laboratorio" at bounding box center [402, 275] width 141 height 18
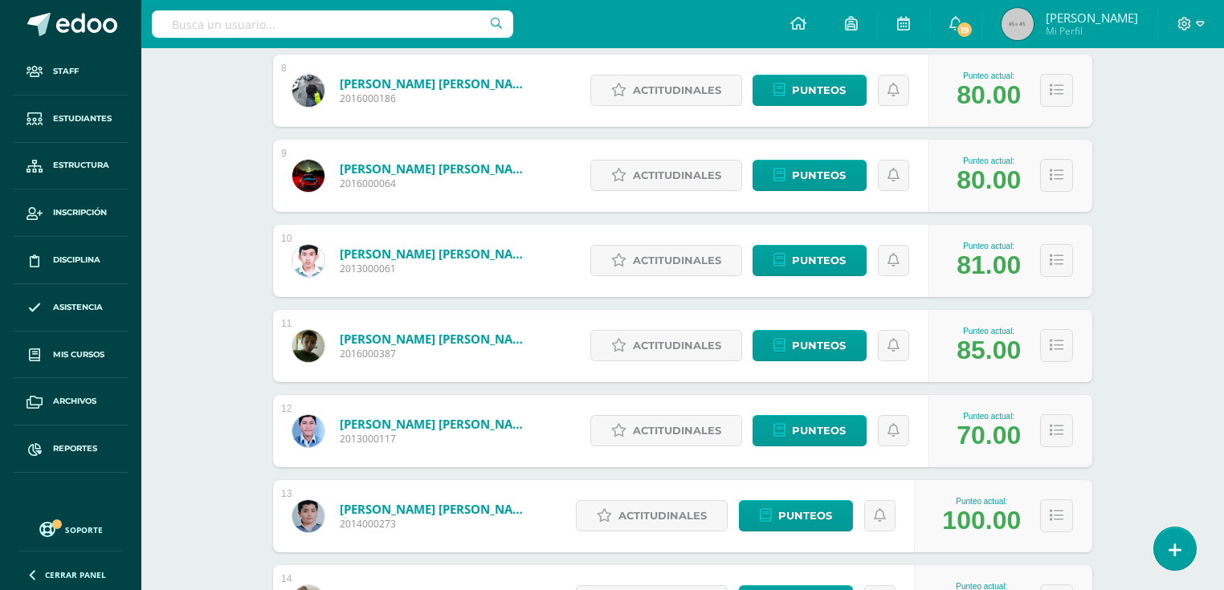
scroll to position [1083, 0]
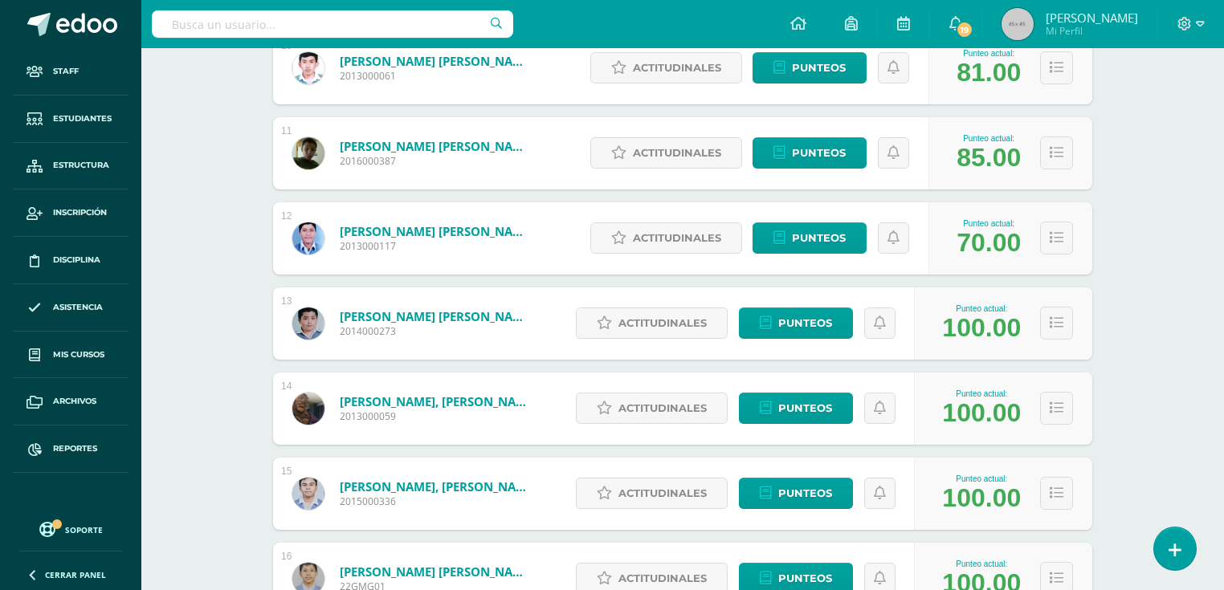
click at [468, 319] on link "[PERSON_NAME] [PERSON_NAME]" at bounding box center [436, 316] width 193 height 16
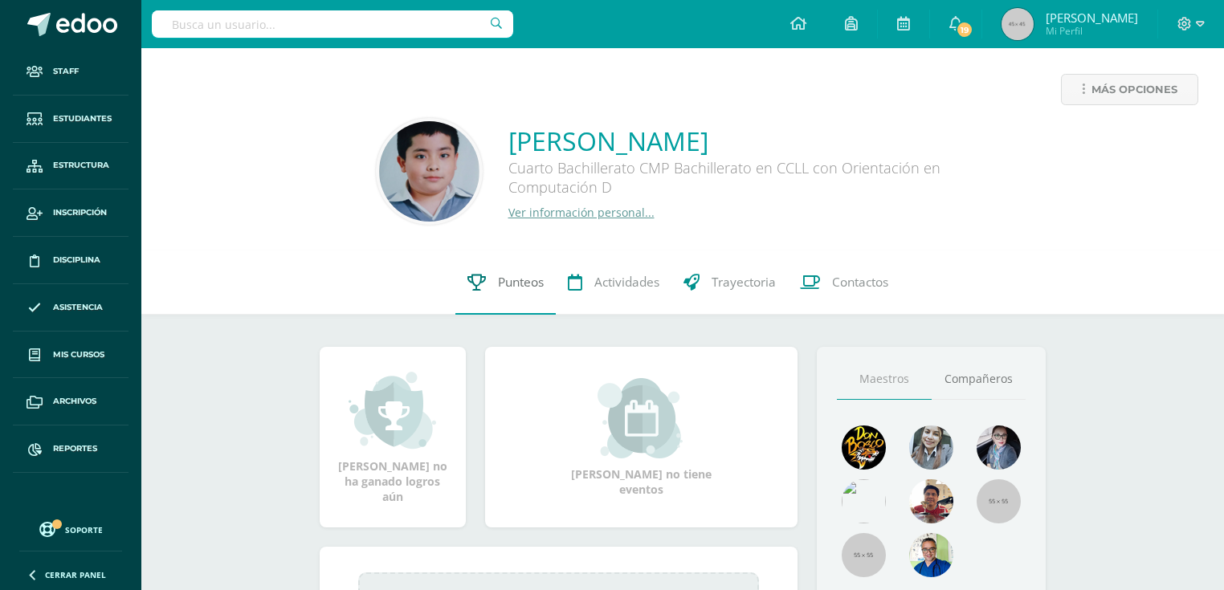
click at [470, 286] on icon at bounding box center [476, 282] width 18 height 17
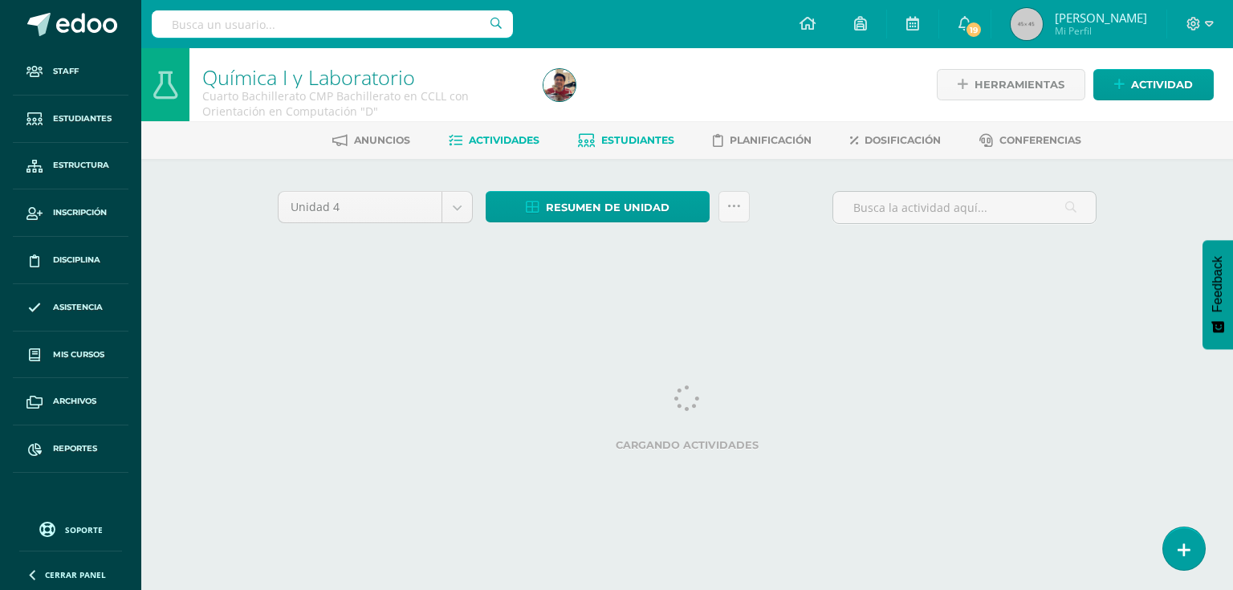
click at [627, 140] on span "Estudiantes" at bounding box center [637, 140] width 73 height 12
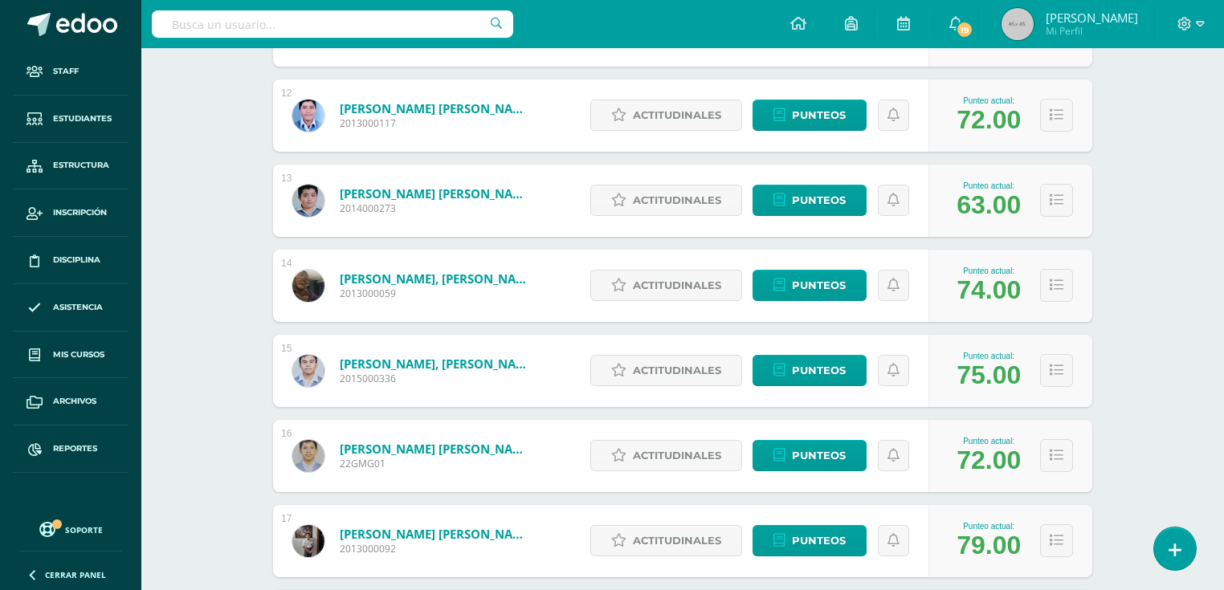
scroll to position [949, 0]
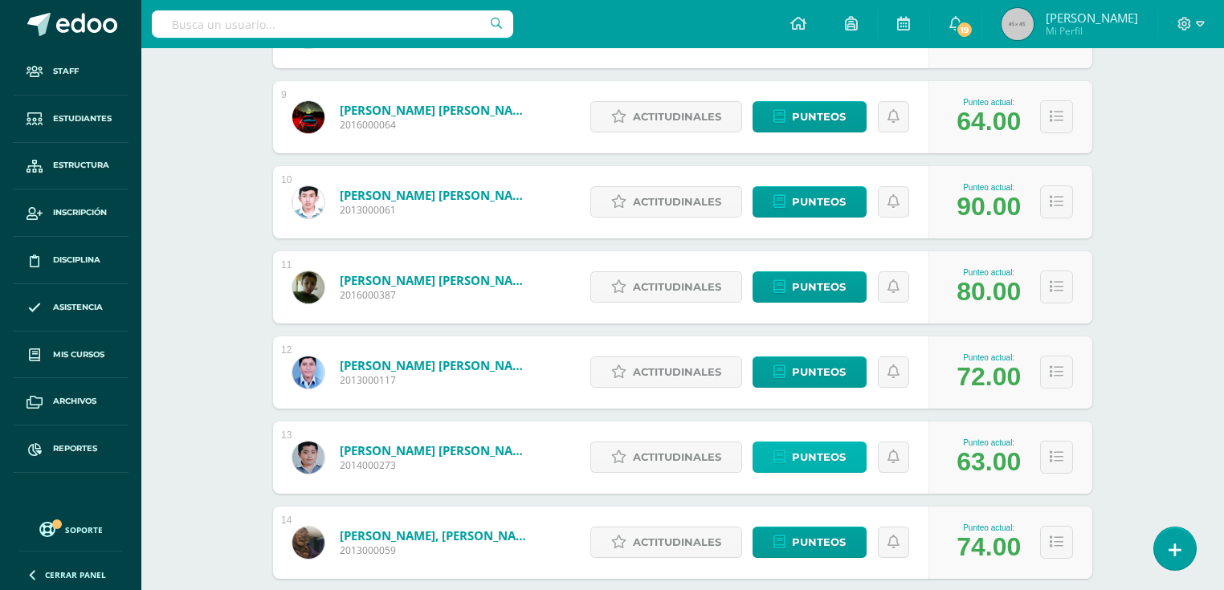
click at [828, 450] on span "Punteos" at bounding box center [819, 457] width 54 height 30
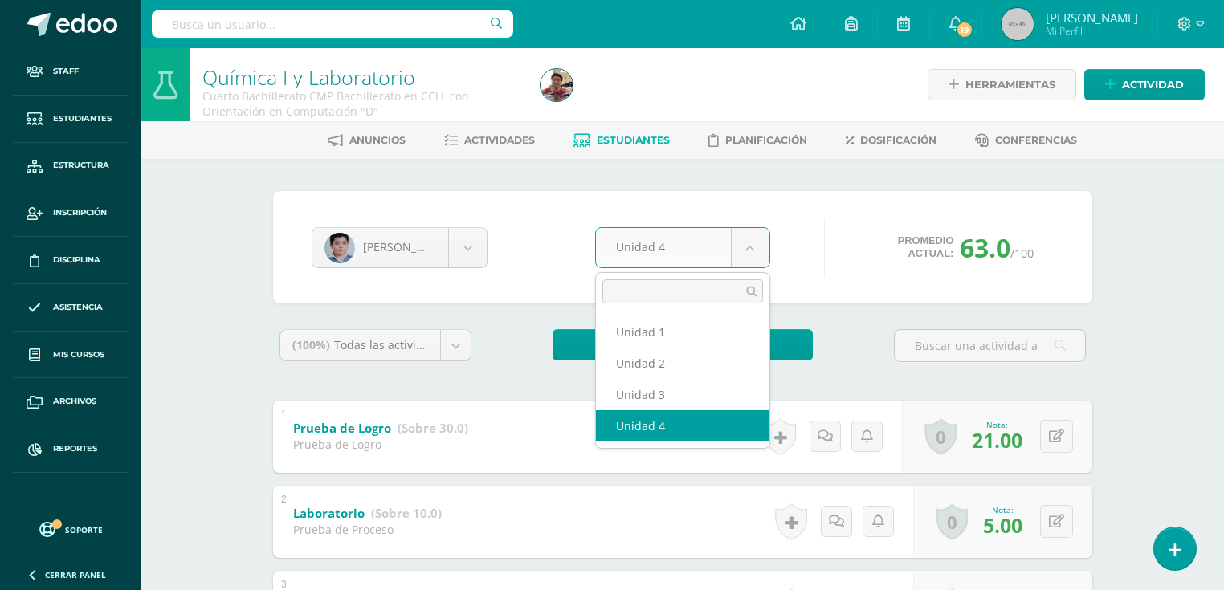
click at [652, 249] on body "Staff Estudiantes Estructura Inscripción Disciplina Asistencia Mis cursos Archi…" at bounding box center [612, 545] width 1224 height 1090
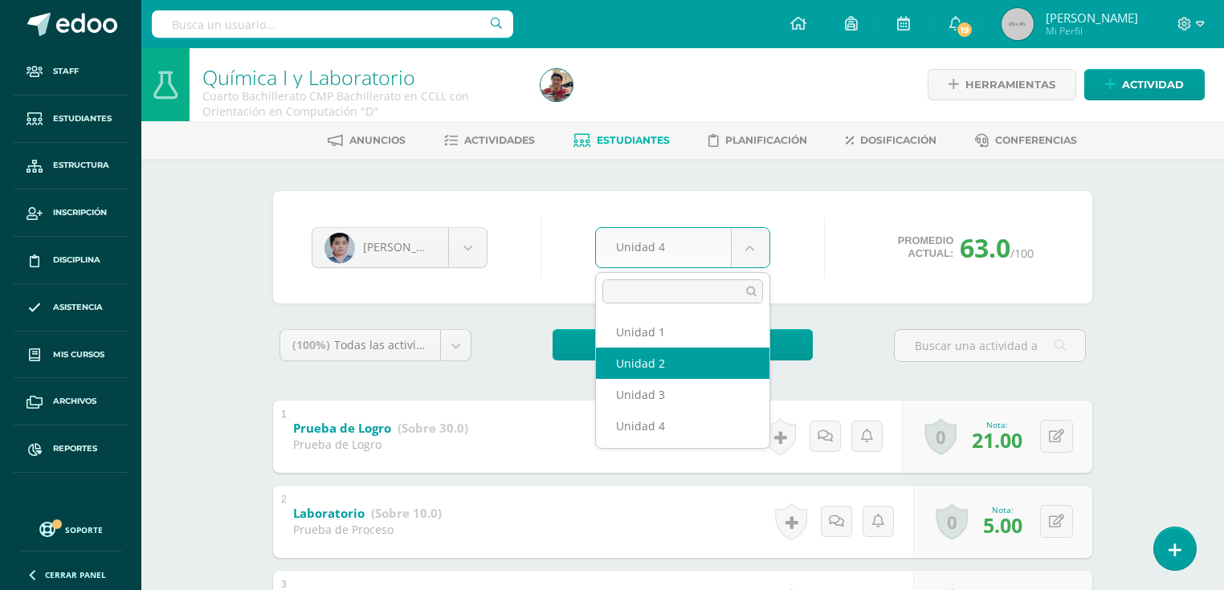
select select "Unidad 2"
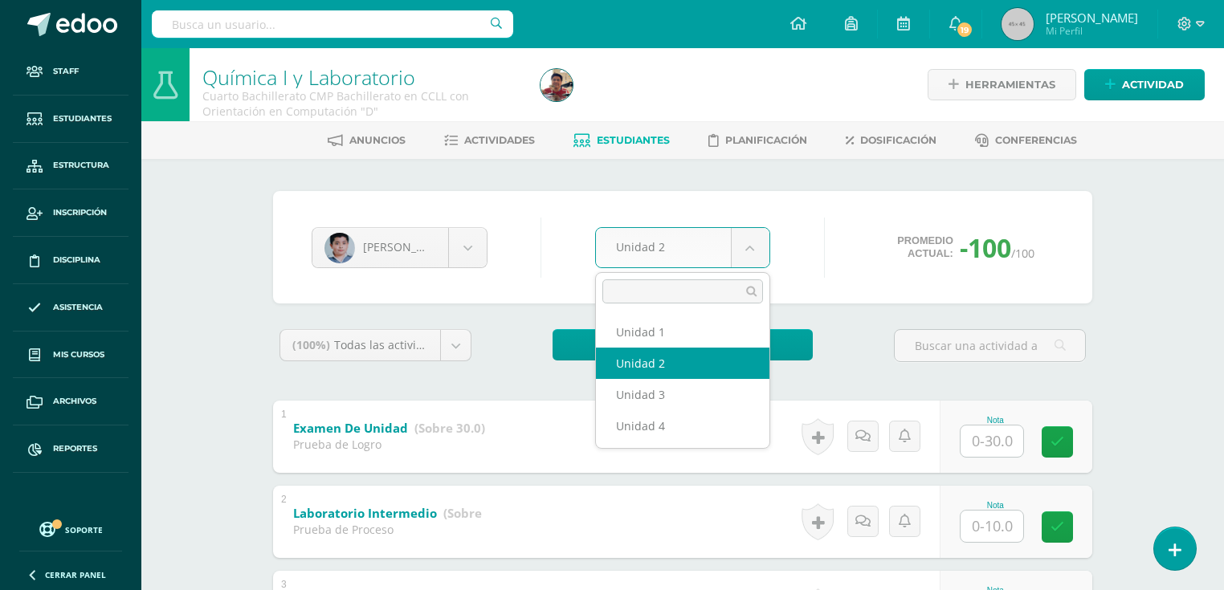
click at [745, 257] on body "Staff Estudiantes Estructura Inscripción Disciplina Asistencia Mis cursos Archi…" at bounding box center [612, 545] width 1224 height 1090
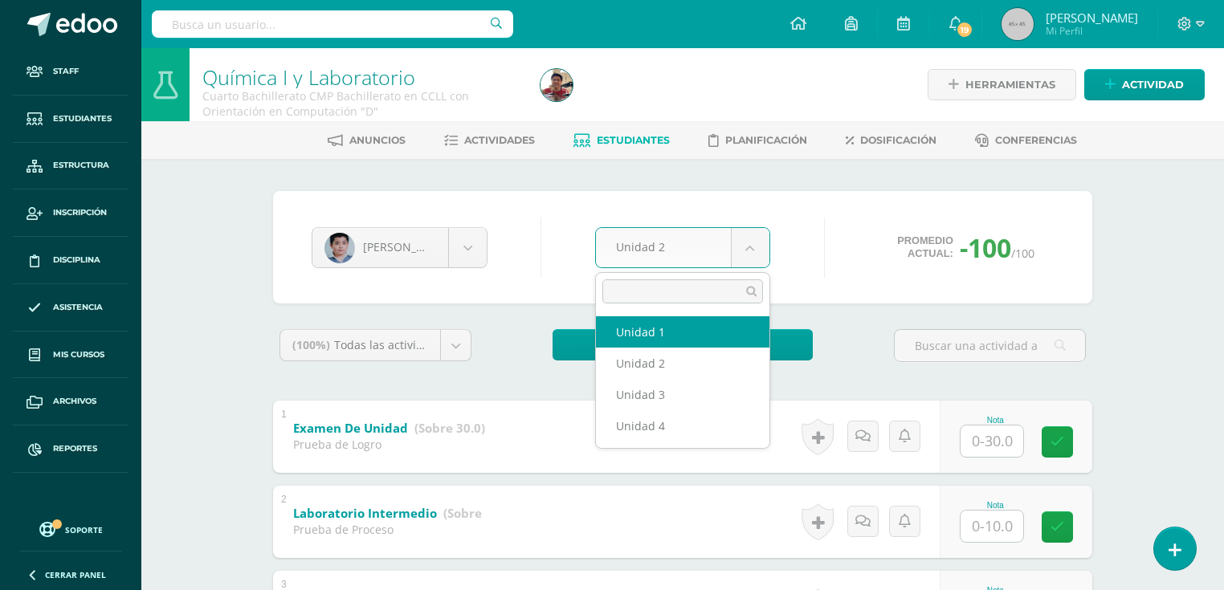
select select "Unidad 1"
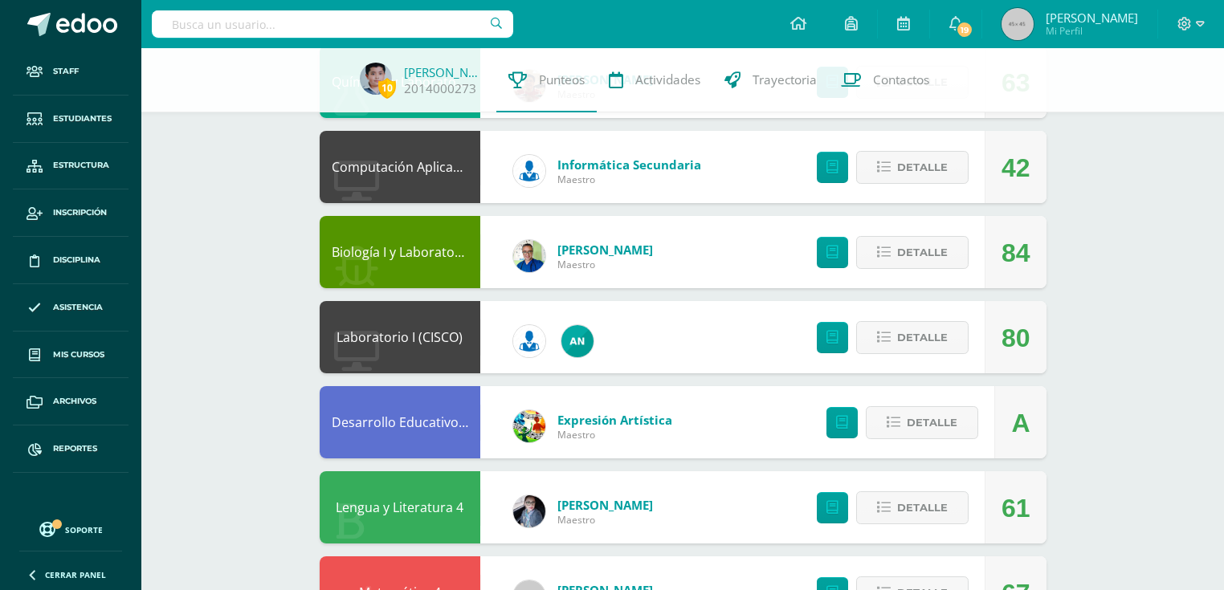
scroll to position [35, 0]
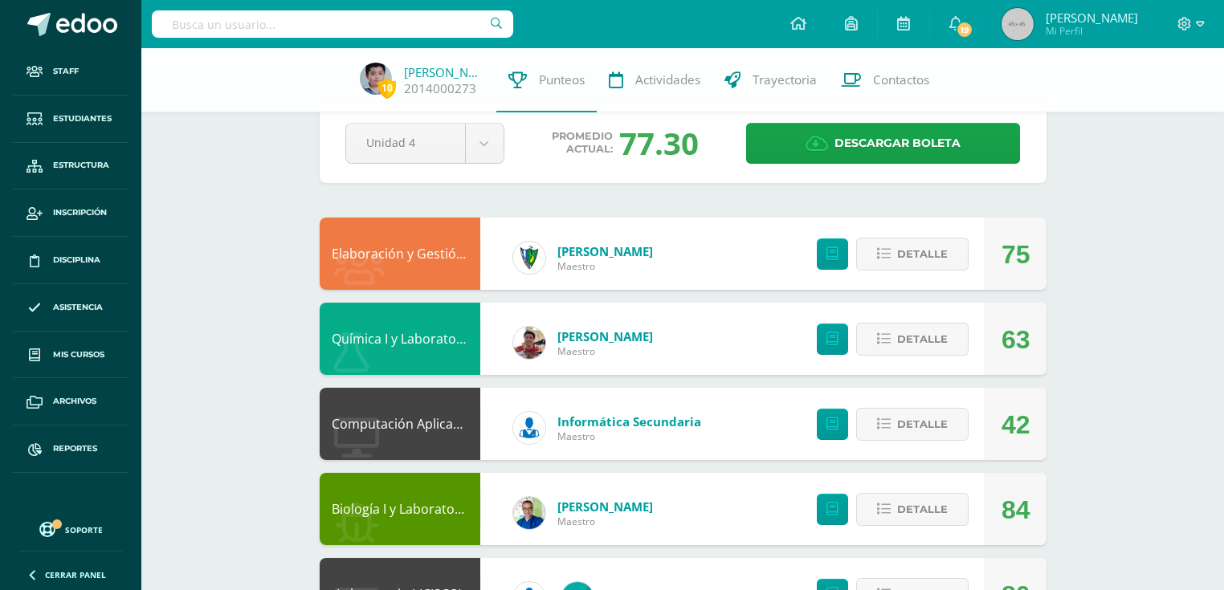
drag, startPoint x: 427, startPoint y: 511, endPoint x: 424, endPoint y: 478, distance: 33.9
click at [427, 511] on link "Biología I y Laboratorio" at bounding box center [402, 509] width 140 height 18
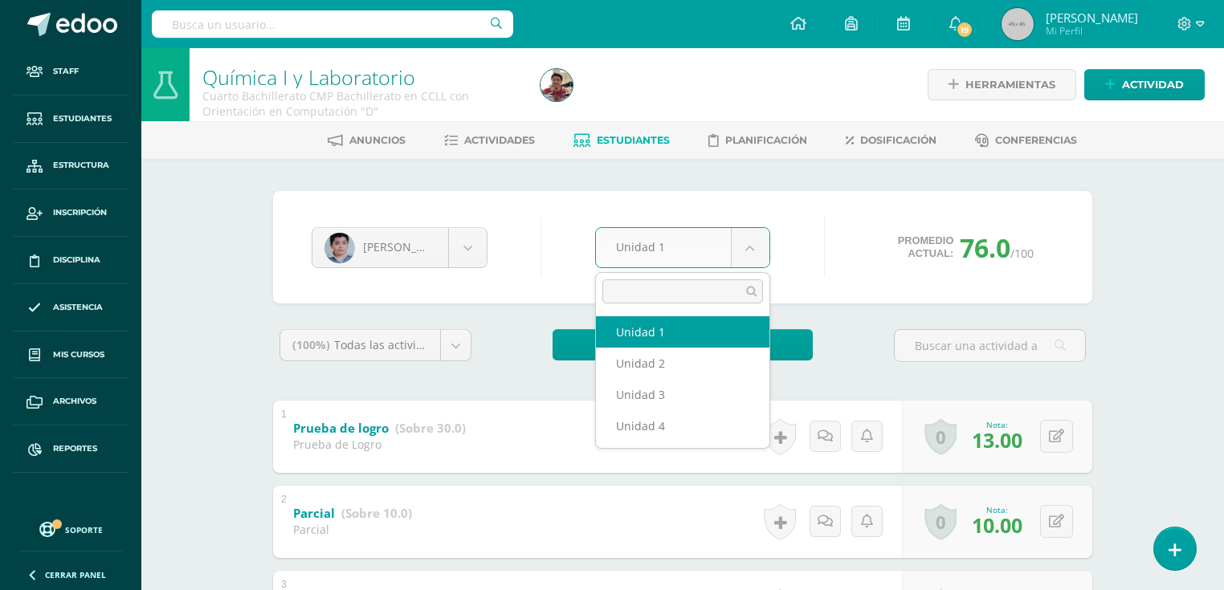
click at [757, 252] on body "Staff Estudiantes Estructura Inscripción Disciplina Asistencia Mis cursos Archi…" at bounding box center [612, 545] width 1224 height 1090
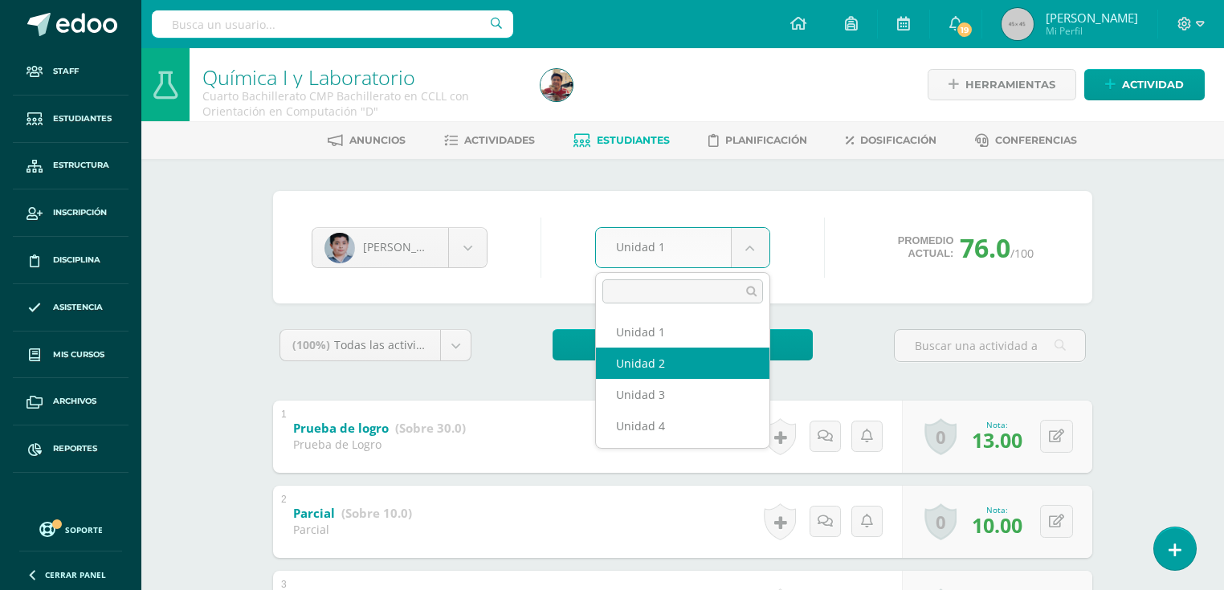
select select "Unidad 2"
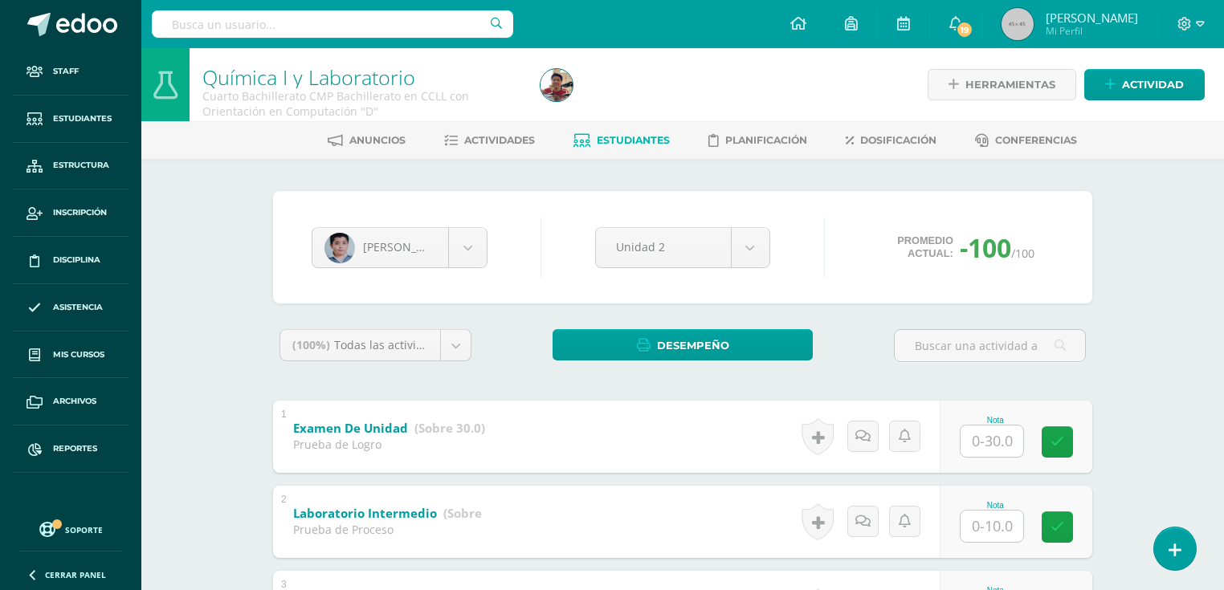
scroll to position [64, 0]
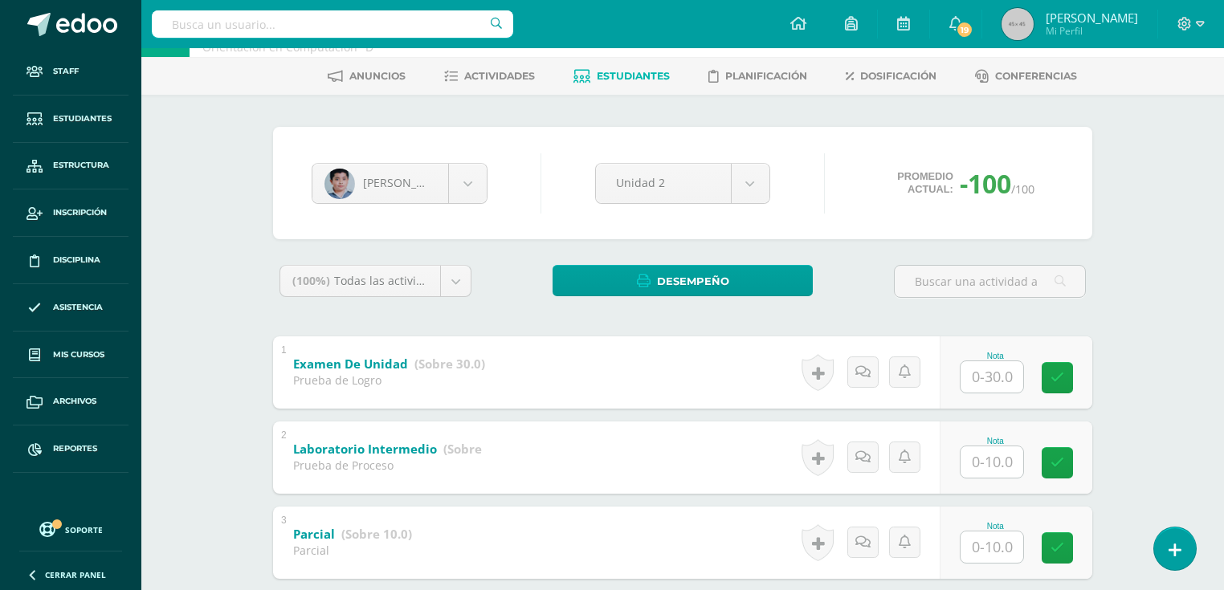
click at [992, 397] on div "Nota" at bounding box center [1015, 372] width 153 height 72
click at [995, 391] on input "text" at bounding box center [991, 376] width 63 height 31
type input "13"
type input "5"
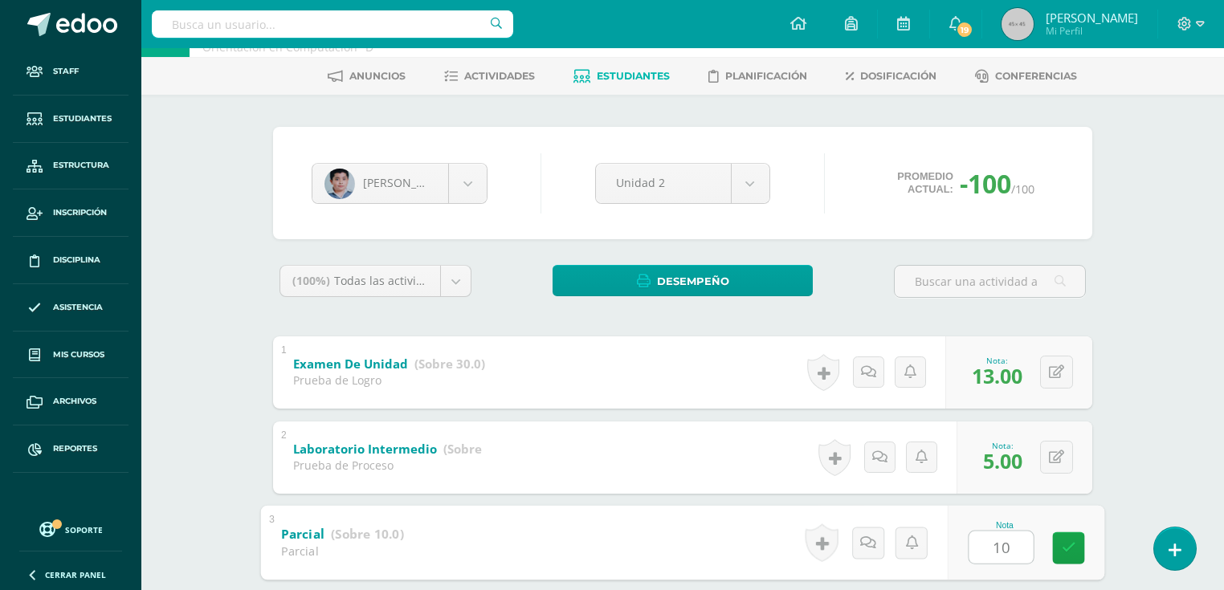
type input "10"
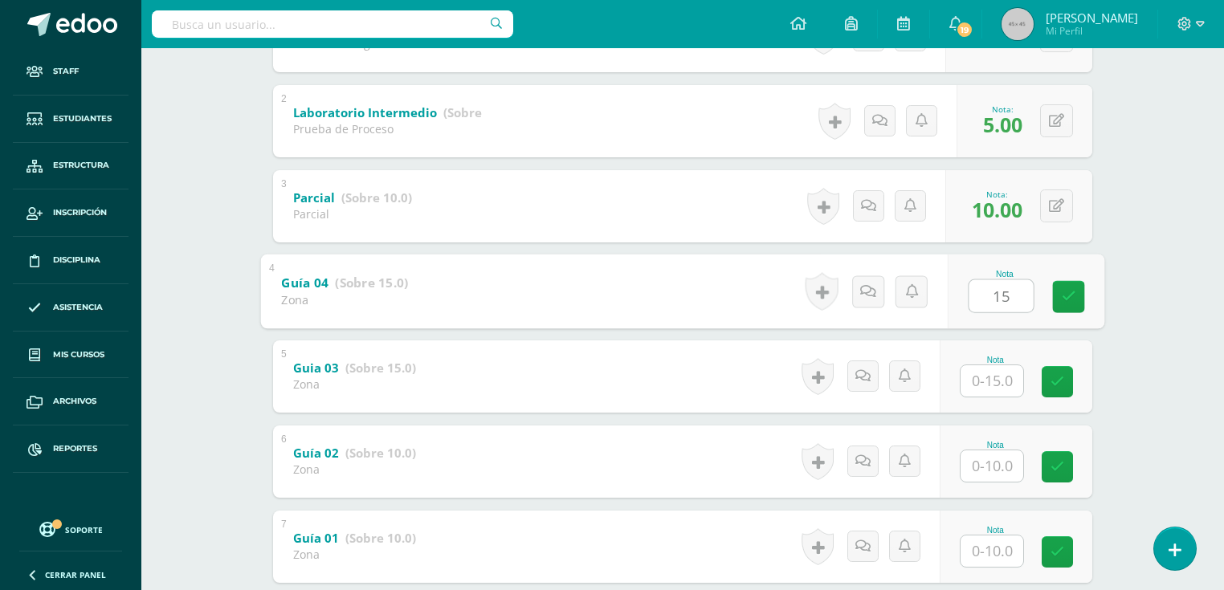
type input "15"
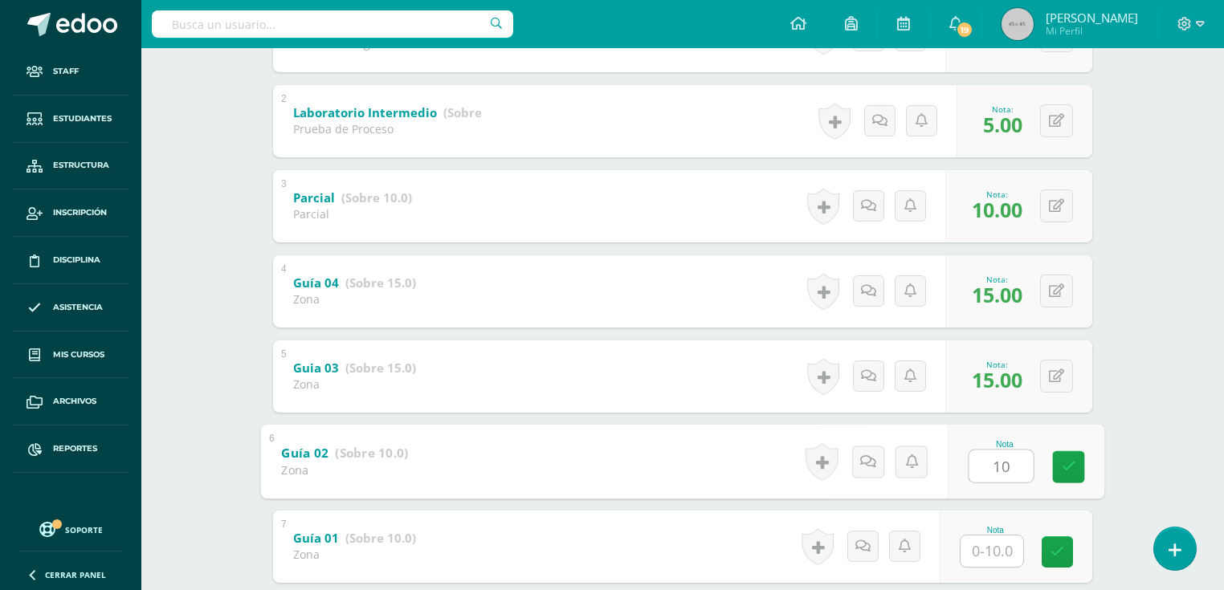
type input "10"
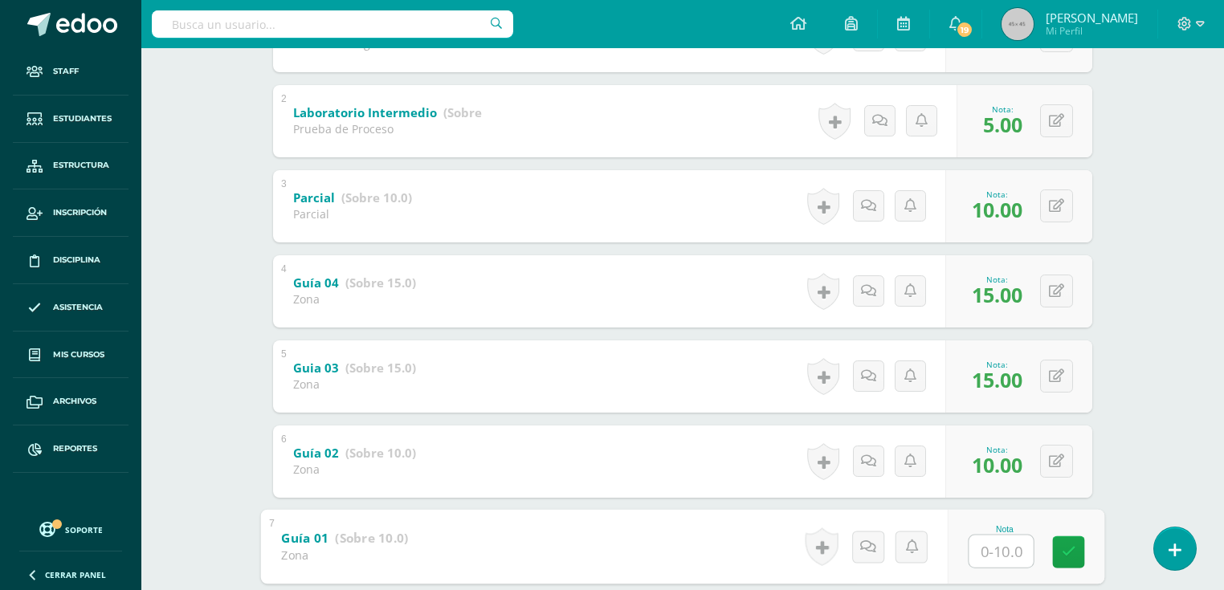
type input "8"
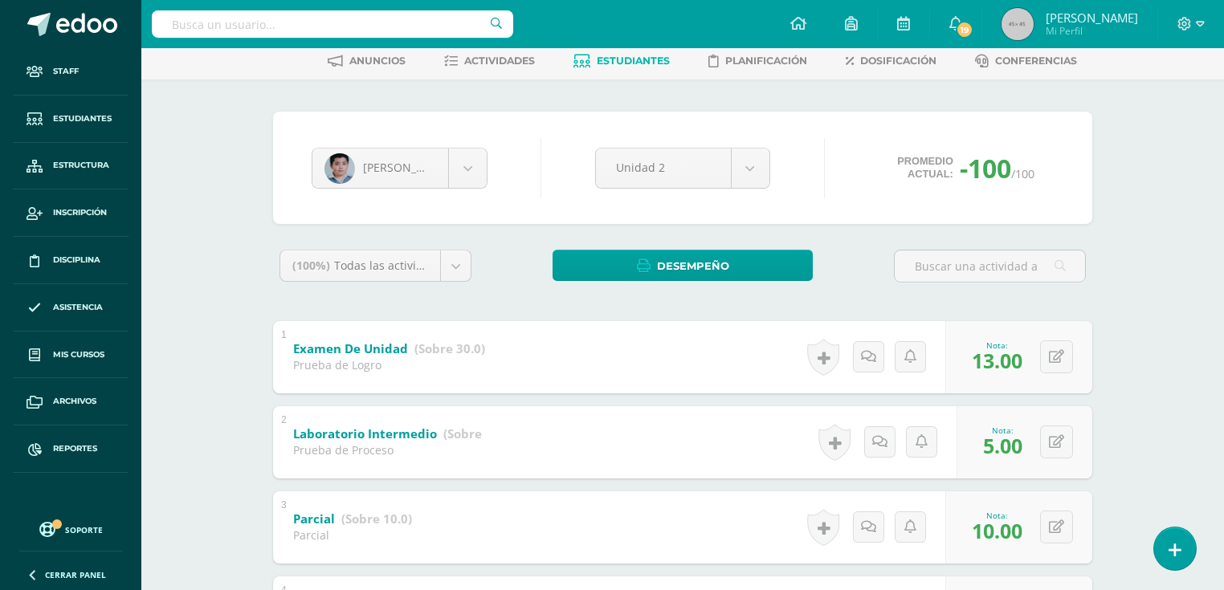
scroll to position [0, 0]
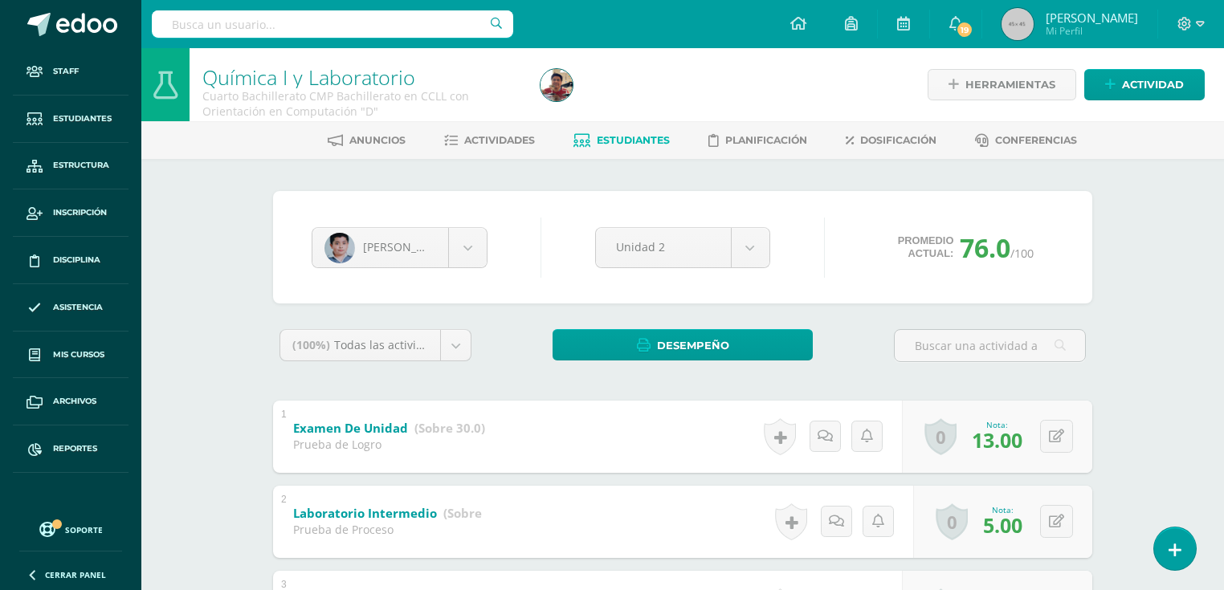
click at [609, 136] on span "Estudiantes" at bounding box center [633, 140] width 73 height 12
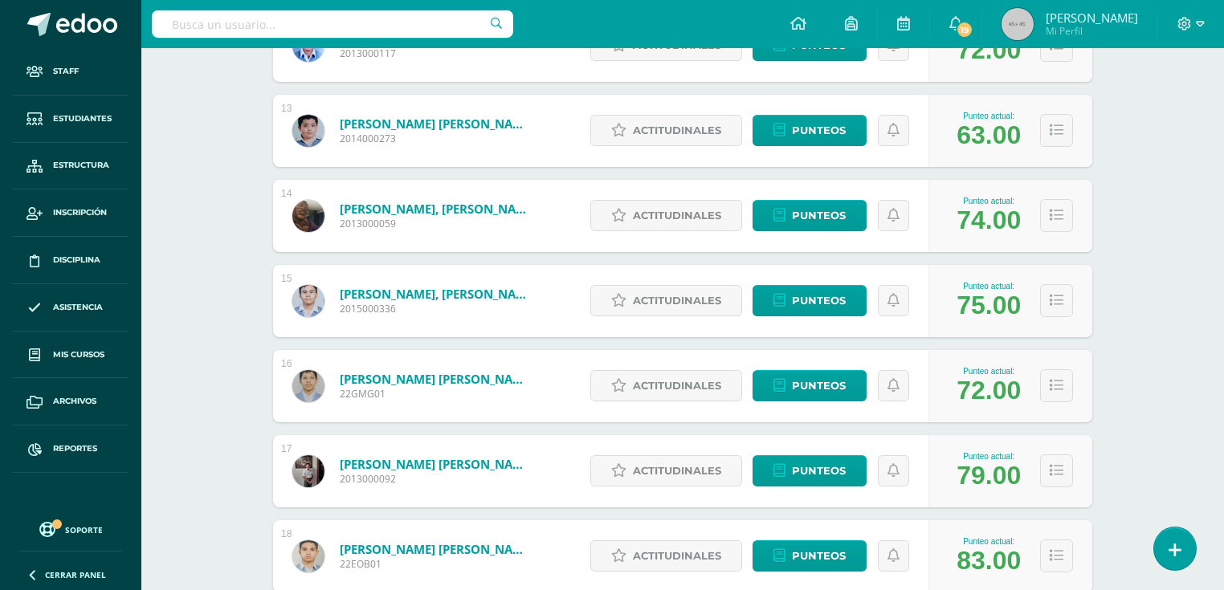
scroll to position [1083, 0]
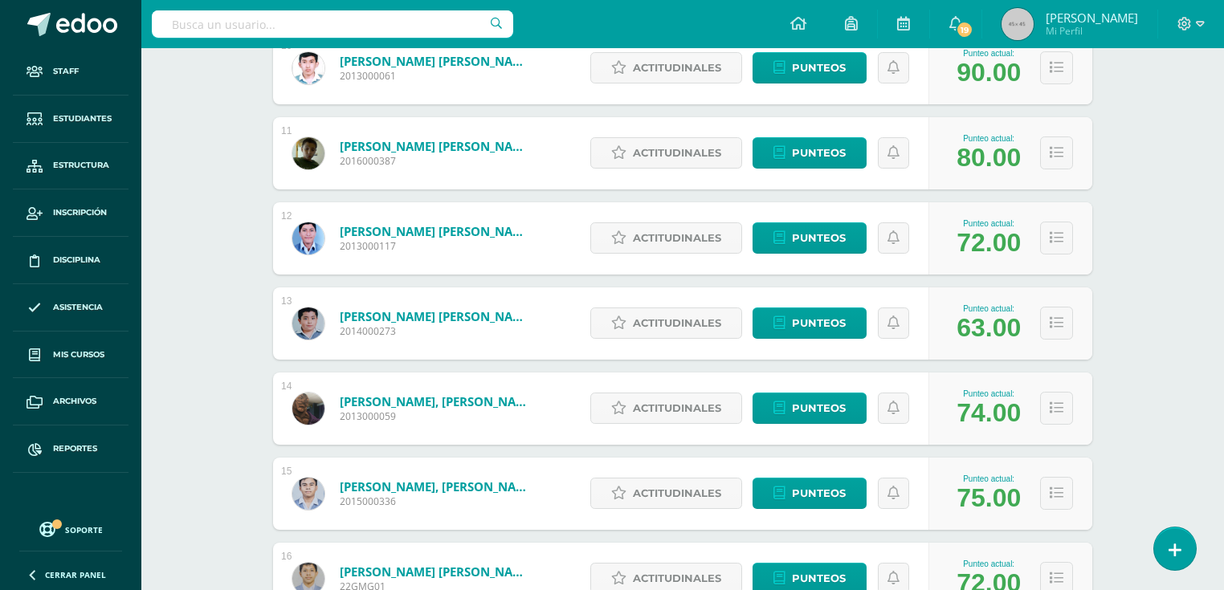
click at [437, 318] on link "[PERSON_NAME] [PERSON_NAME]" at bounding box center [436, 316] width 193 height 16
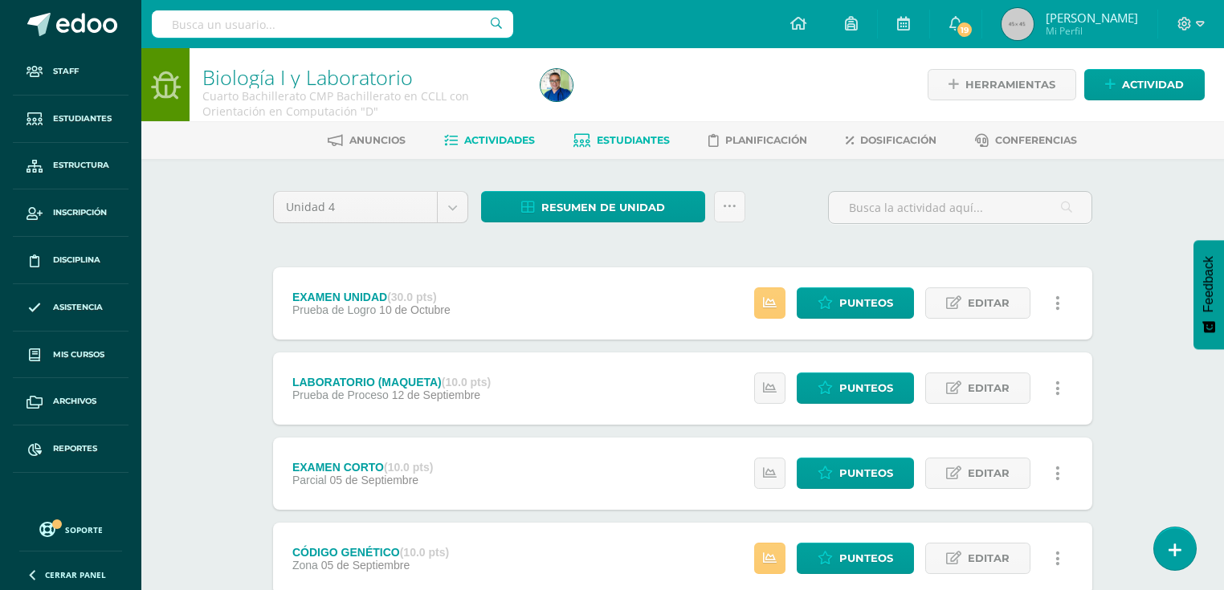
click at [644, 138] on span "Estudiantes" at bounding box center [633, 140] width 73 height 12
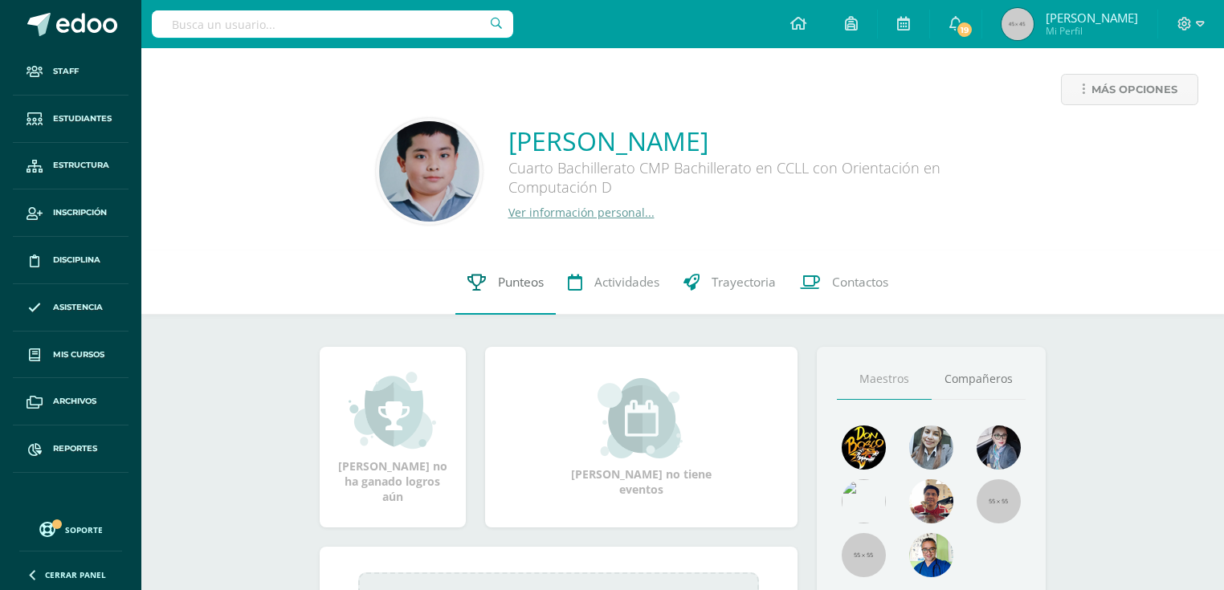
click at [529, 285] on span "Punteos" at bounding box center [521, 282] width 46 height 17
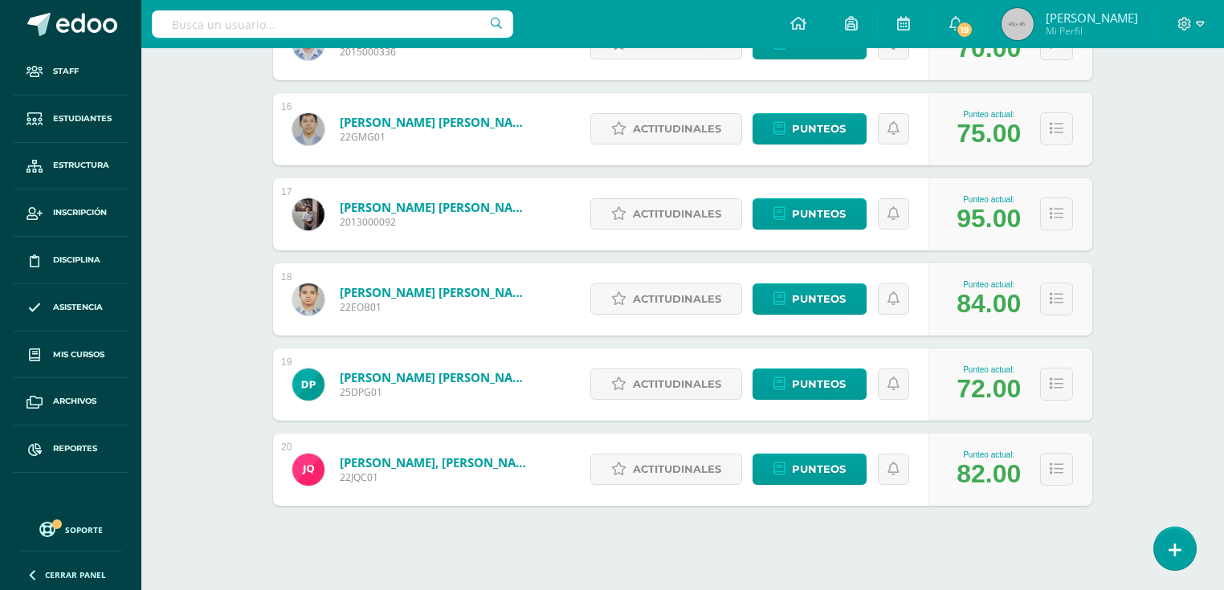
scroll to position [1211, 0]
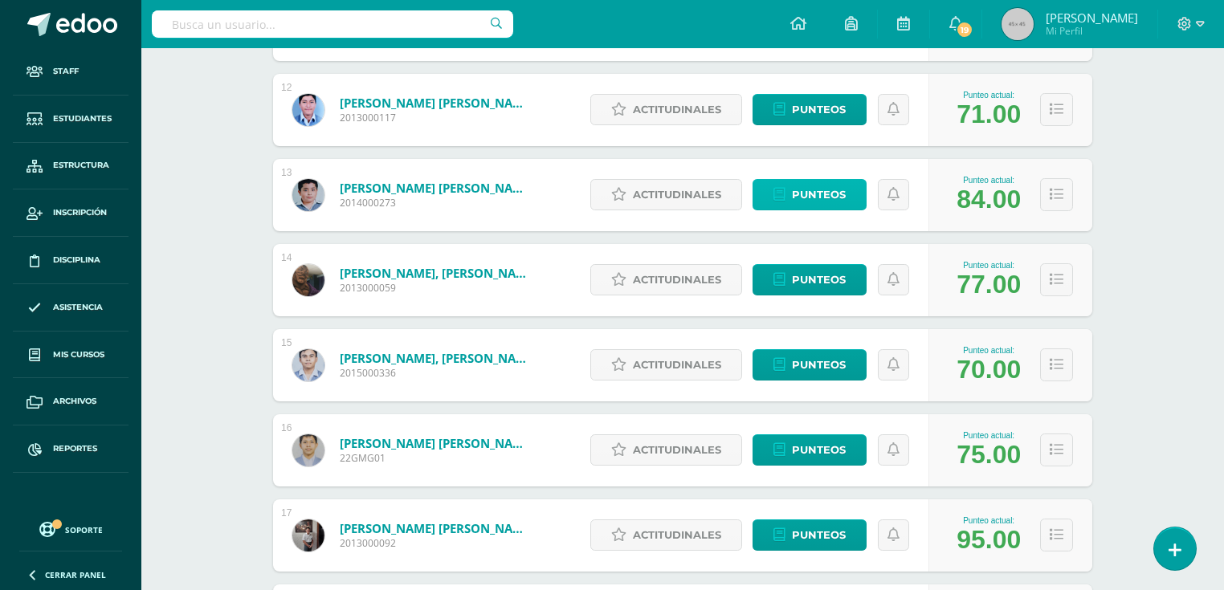
click at [830, 196] on span "Punteos" at bounding box center [819, 195] width 54 height 30
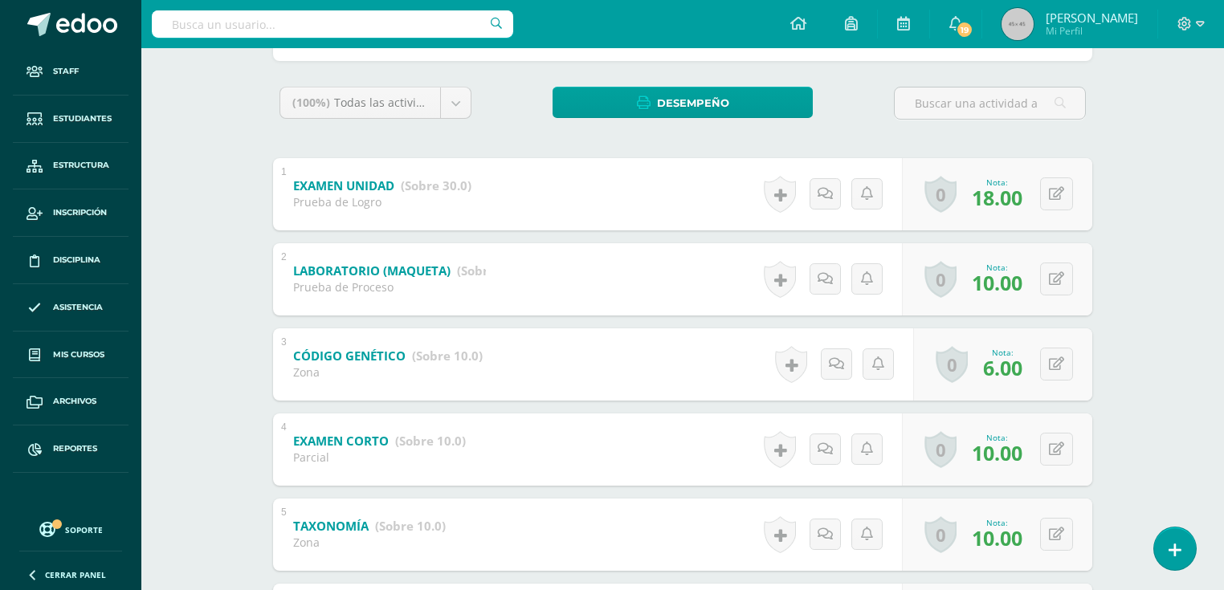
scroll to position [50, 0]
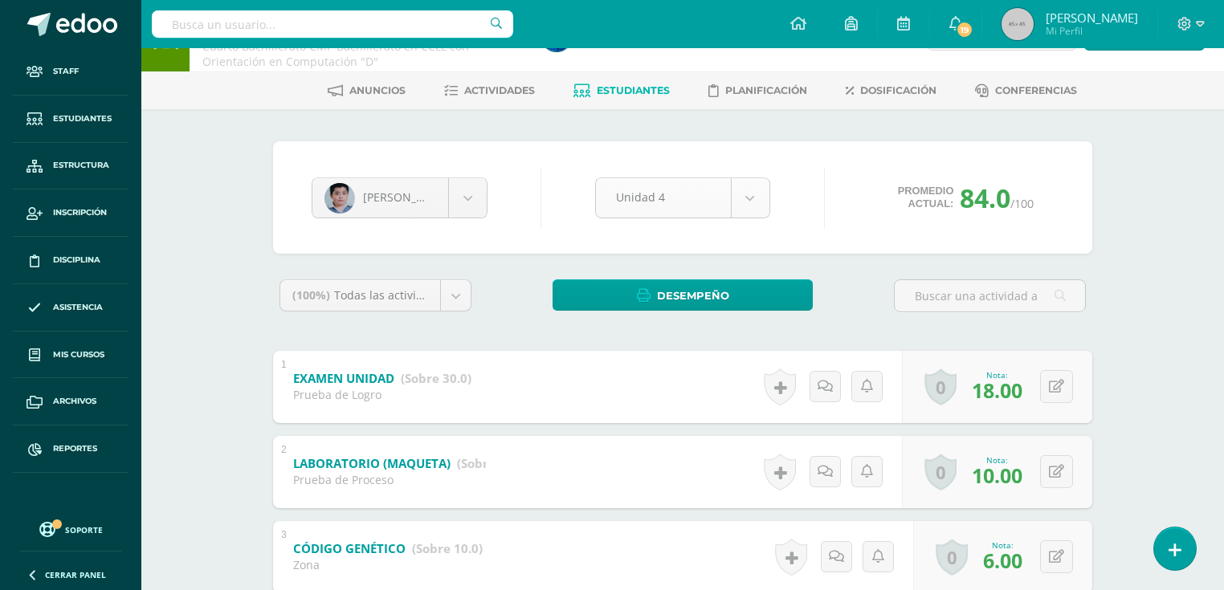
click at [749, 194] on body "Staff Estudiantes Estructura Inscripción Disciplina Asistencia Mis cursos Archi…" at bounding box center [612, 495] width 1224 height 1090
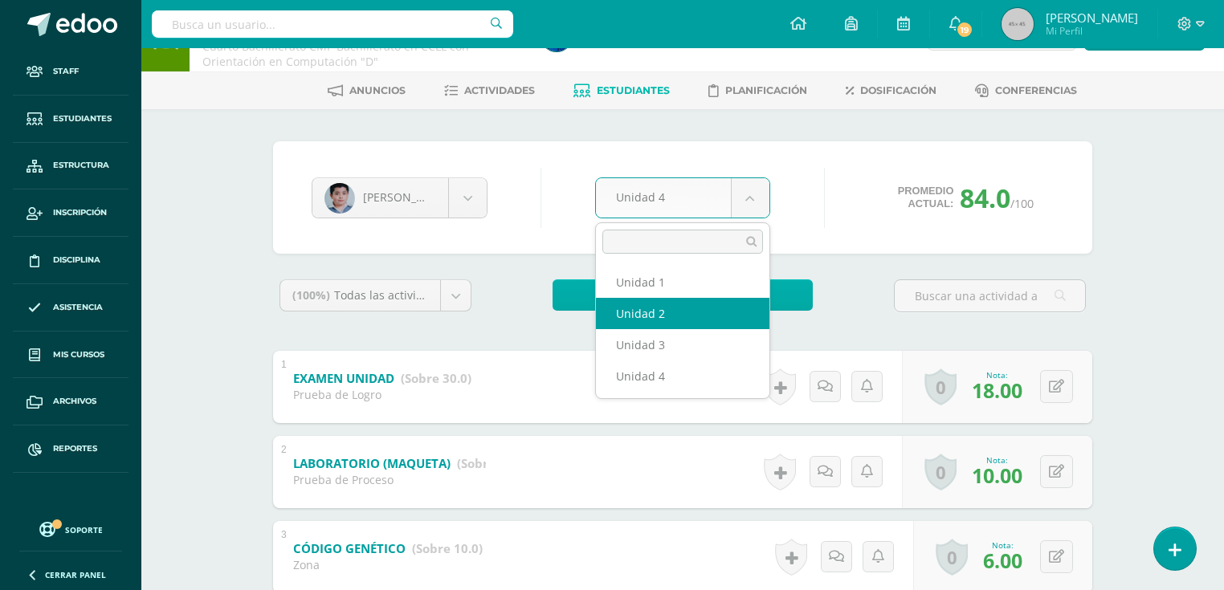
select select "Unidad 2"
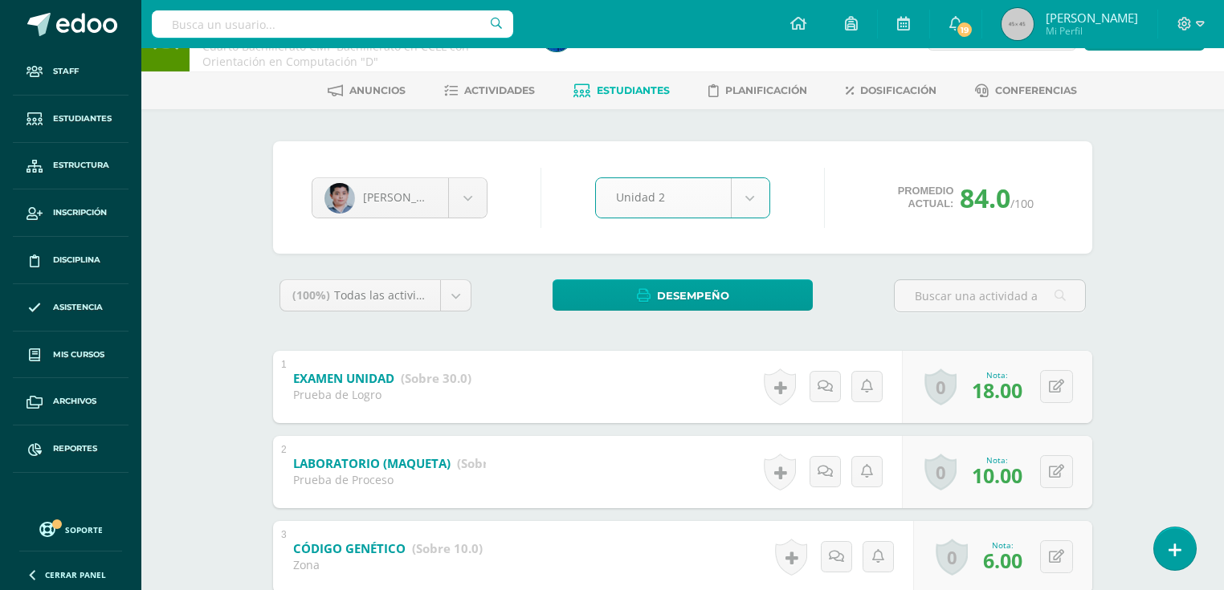
scroll to position [0, 0]
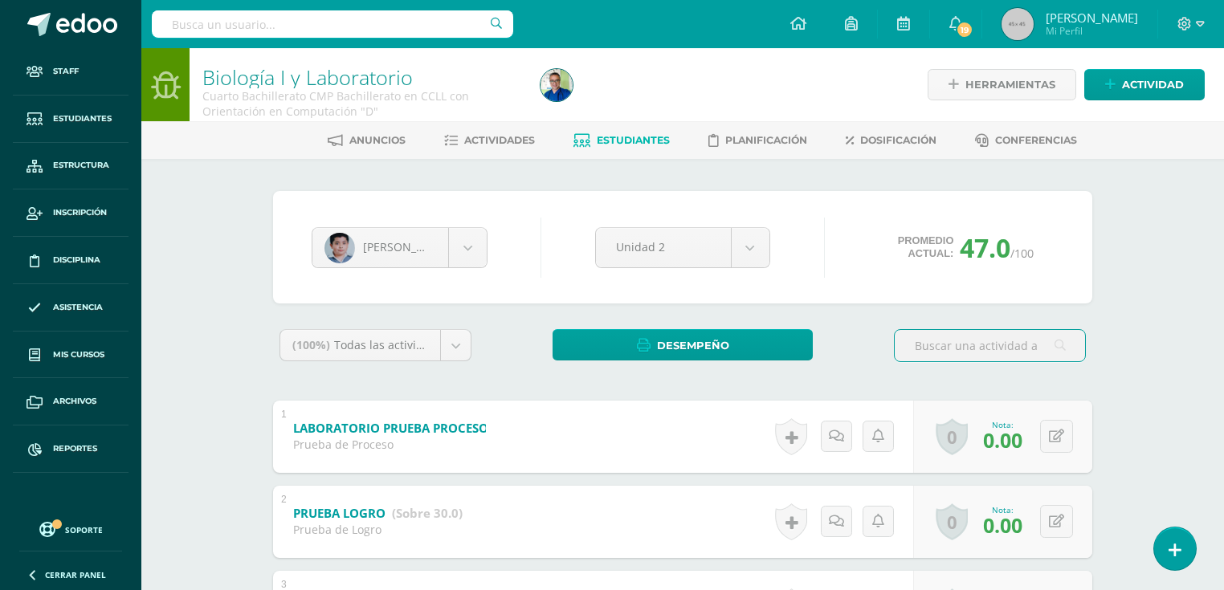
scroll to position [64, 0]
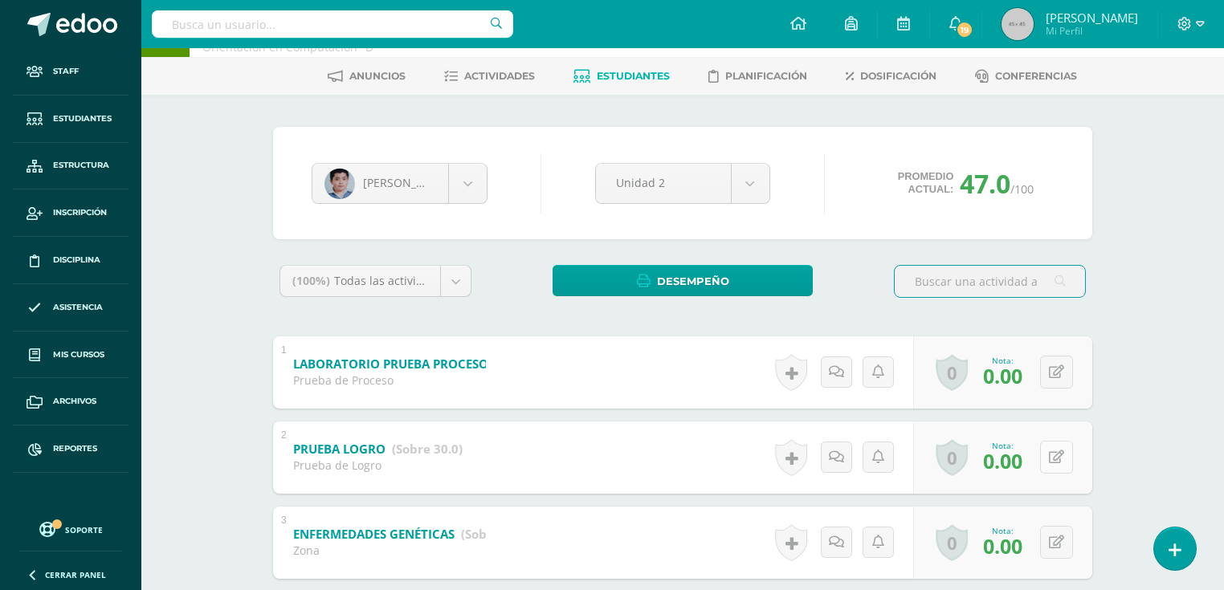
click at [1061, 454] on icon at bounding box center [1056, 457] width 15 height 14
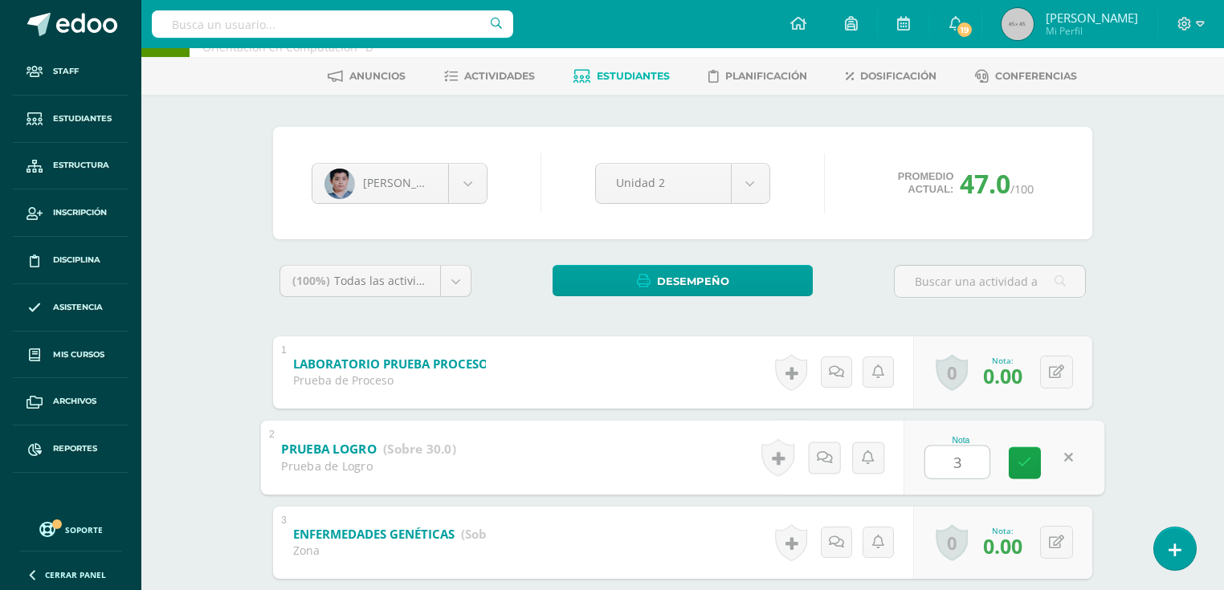
type input "30"
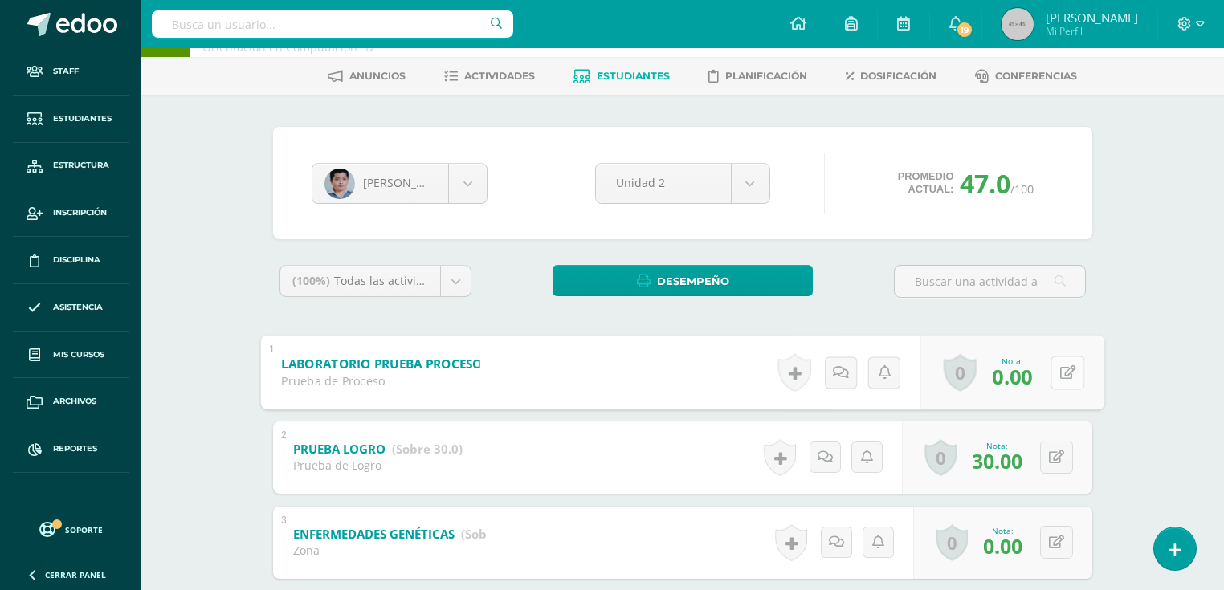
click at [1060, 375] on icon at bounding box center [1068, 372] width 16 height 14
type input "5"
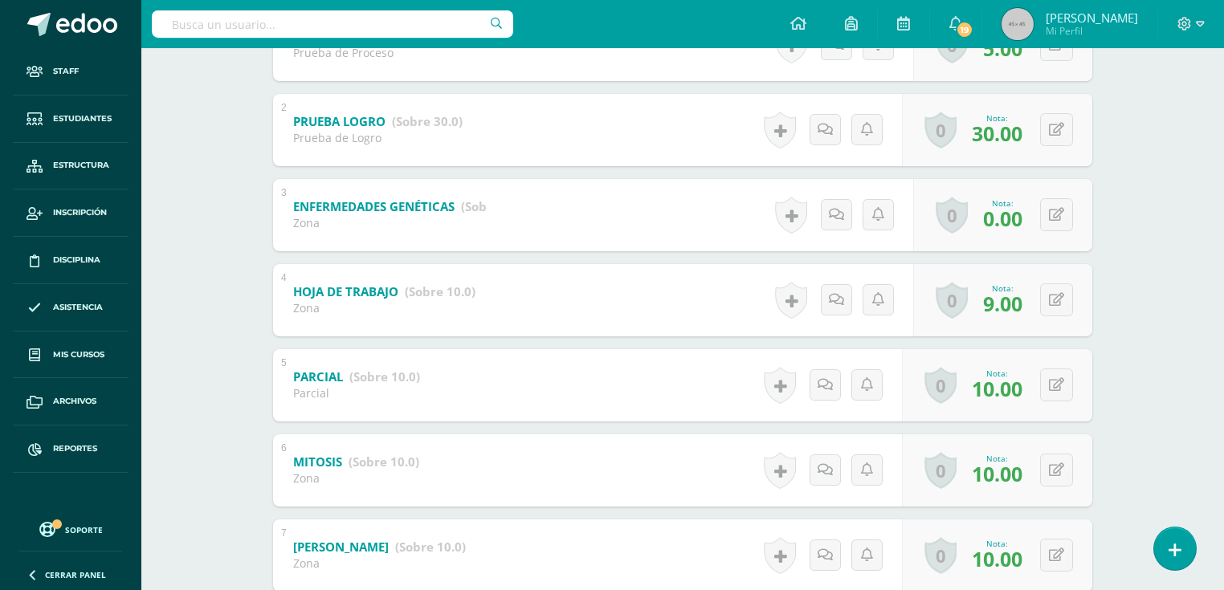
scroll to position [263, 0]
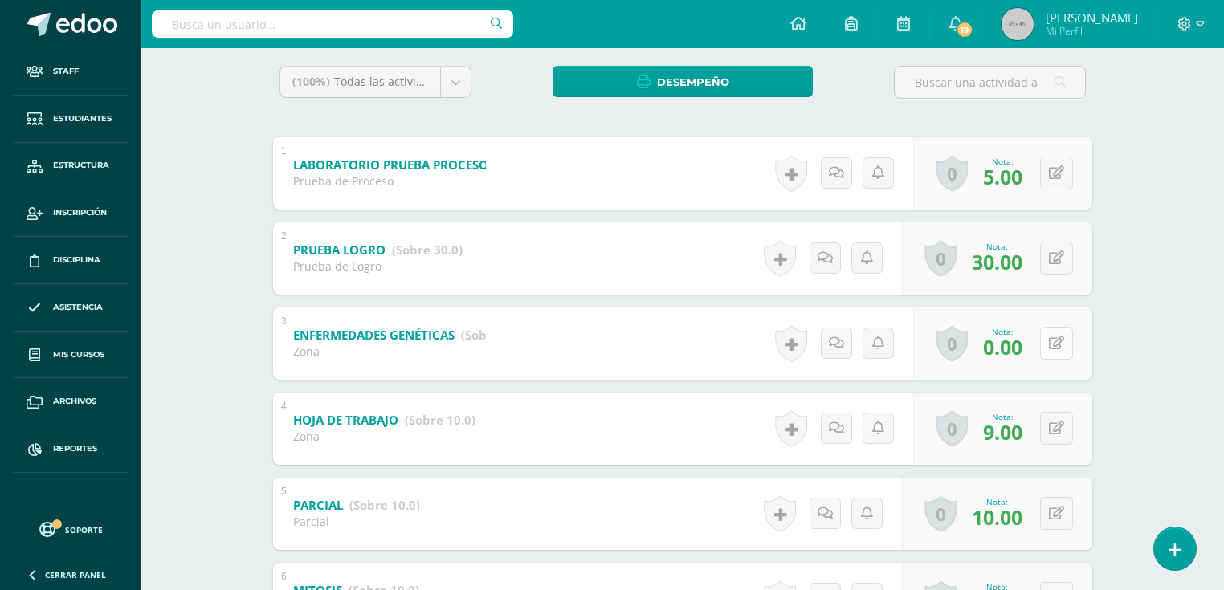
click at [1057, 344] on icon at bounding box center [1056, 343] width 15 height 14
type input "10"
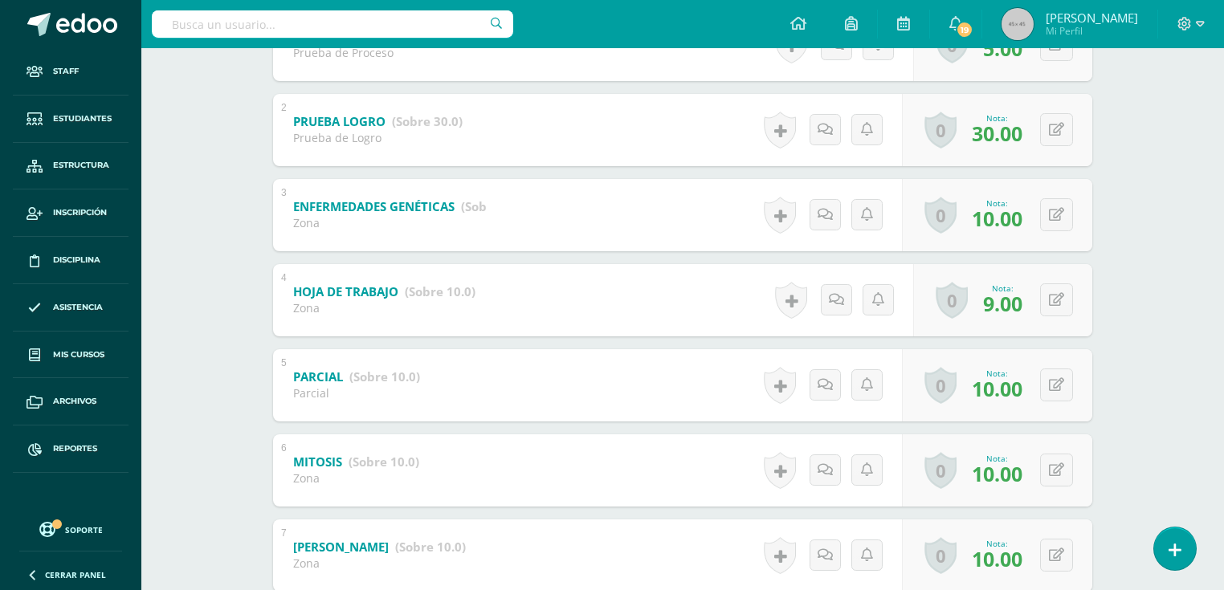
scroll to position [328, 0]
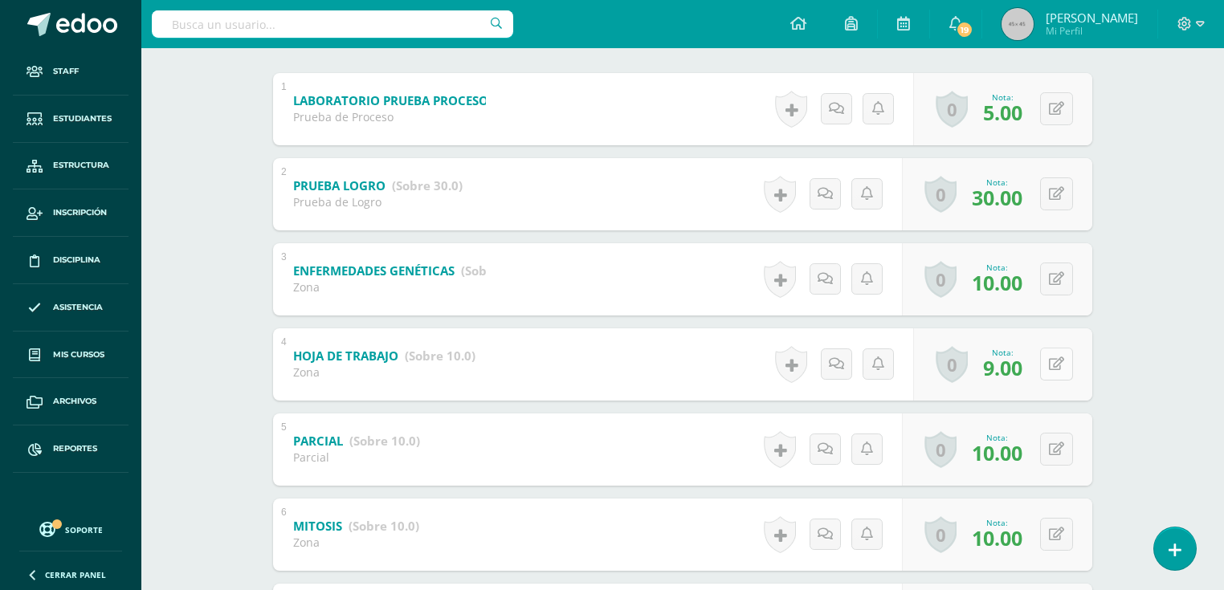
click at [1052, 368] on button at bounding box center [1056, 364] width 33 height 33
type input "10"
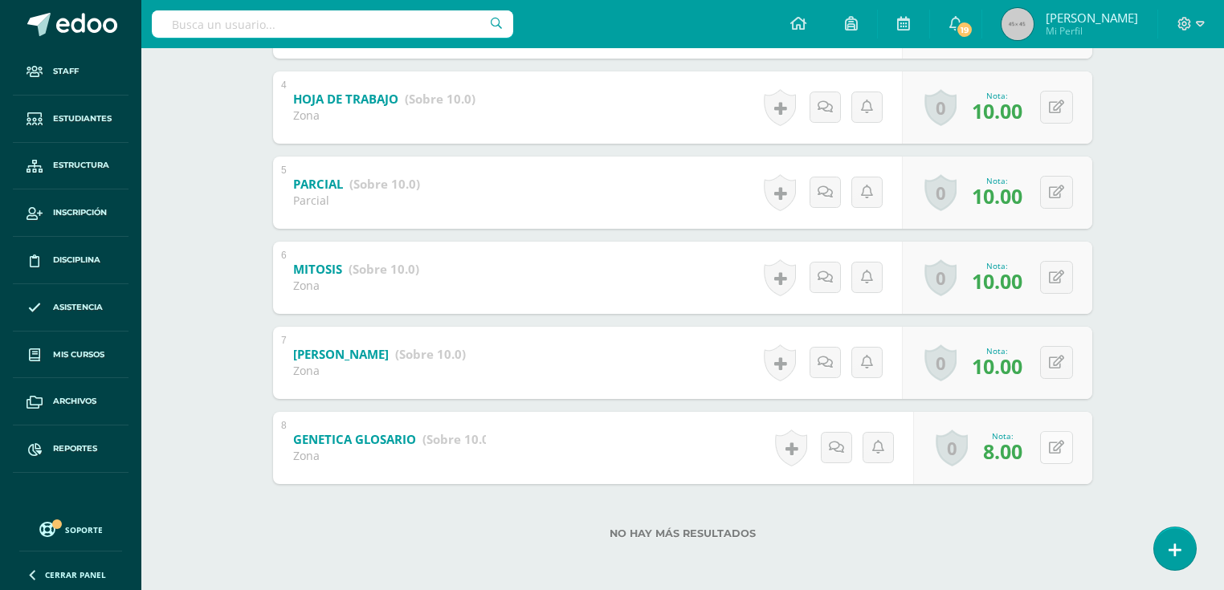
click at [1063, 453] on button at bounding box center [1056, 447] width 33 height 33
type input "10"
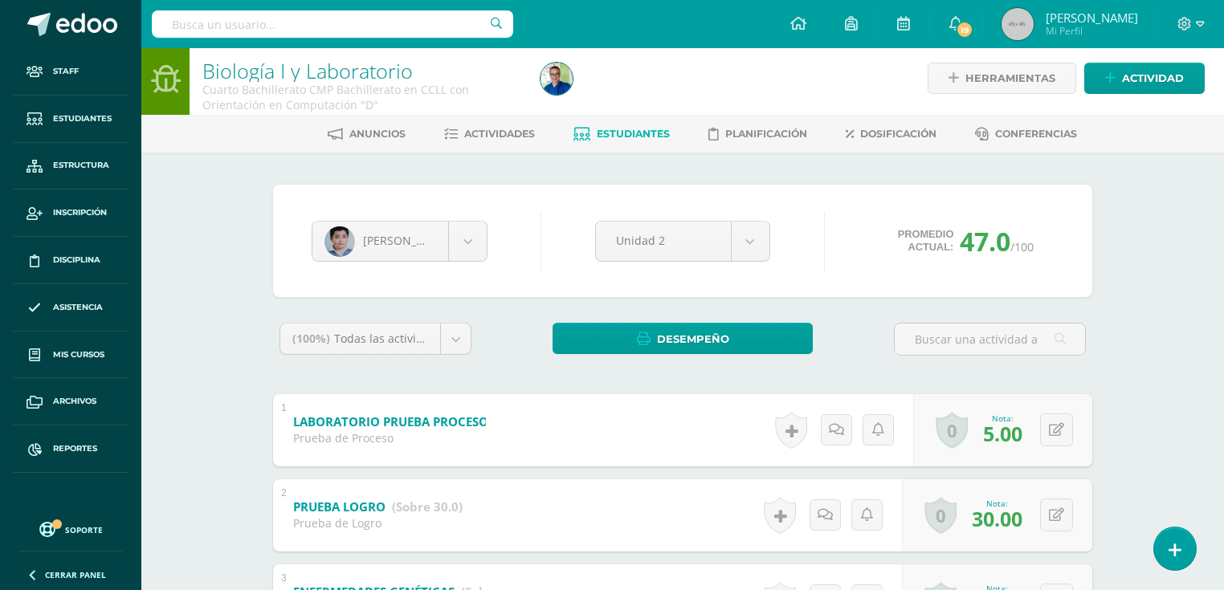
scroll to position [0, 0]
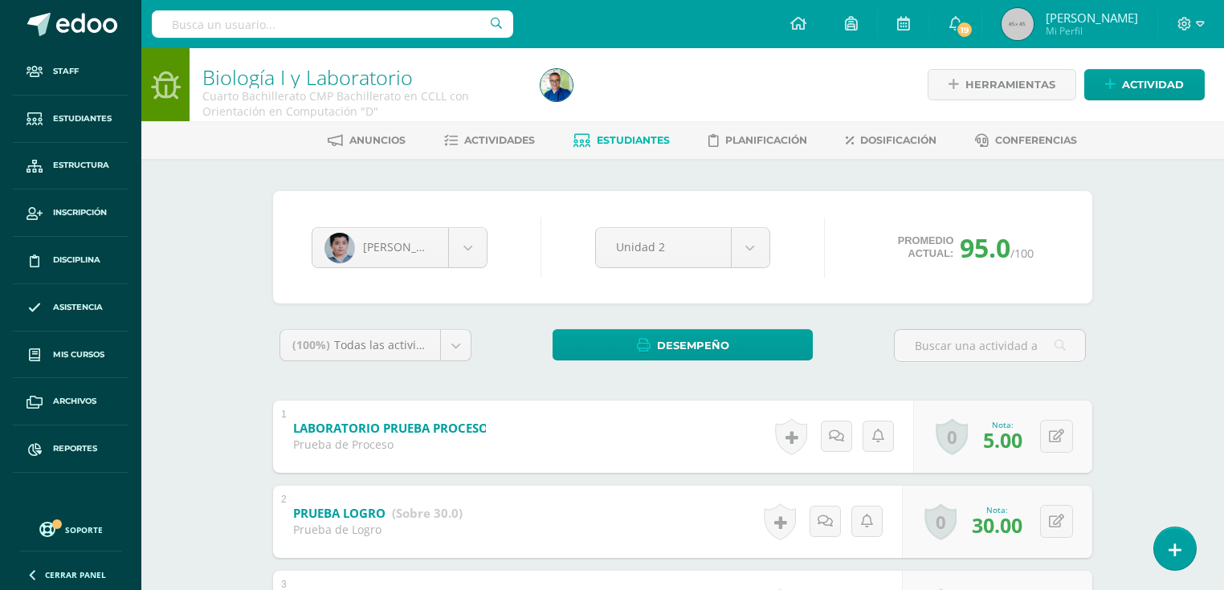
click at [598, 140] on span "Estudiantes" at bounding box center [633, 140] width 73 height 12
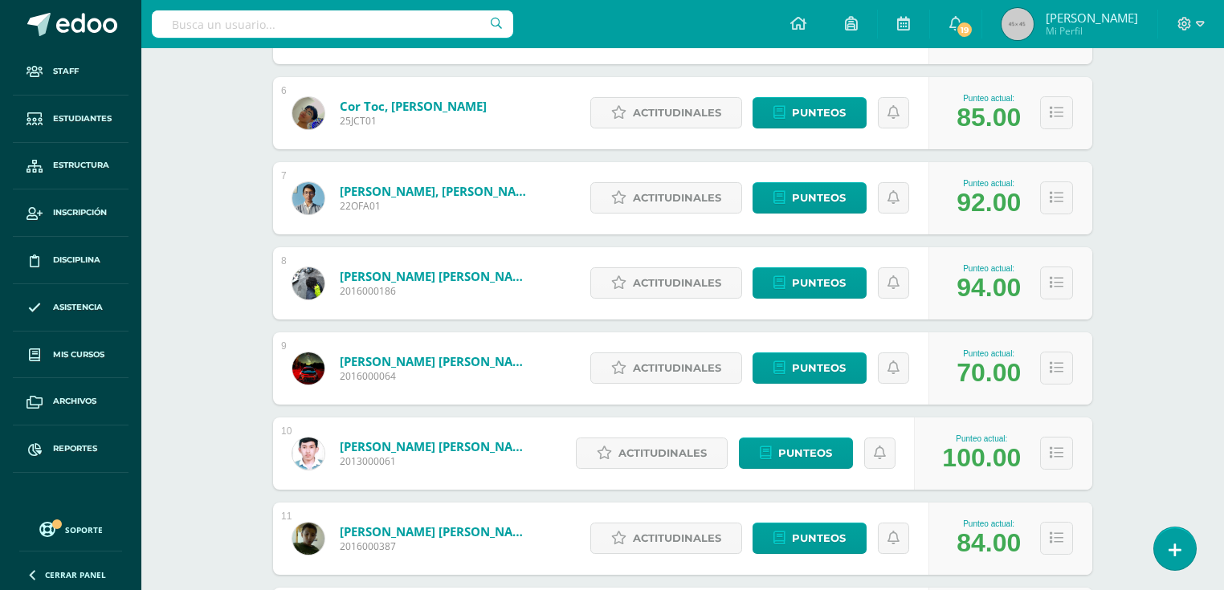
scroll to position [955, 0]
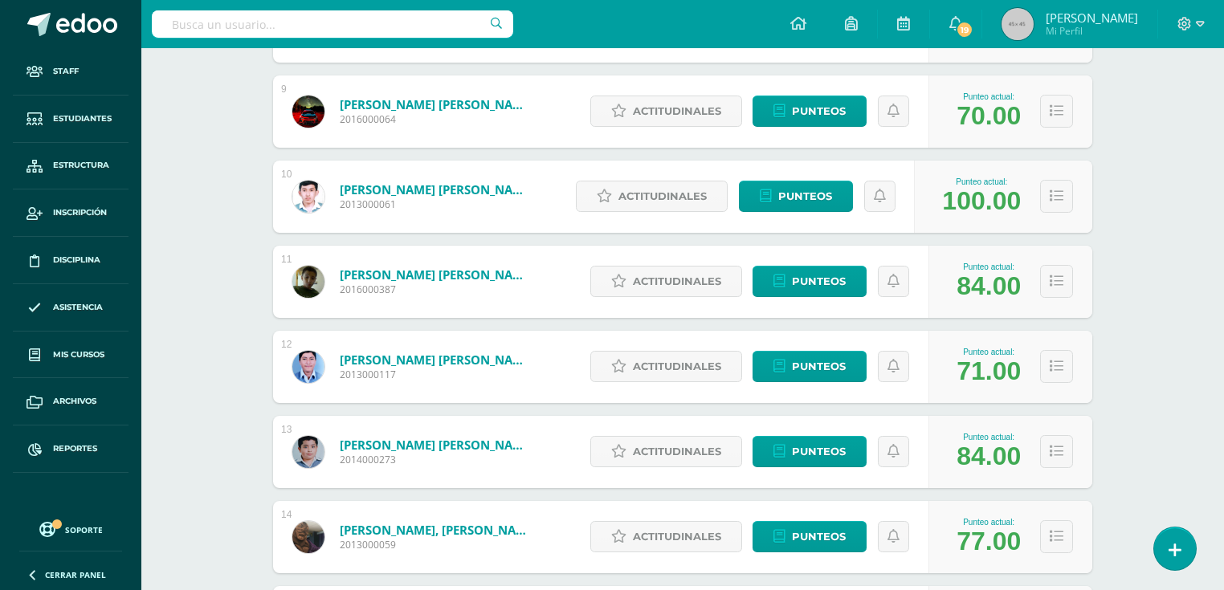
click at [407, 443] on link "[PERSON_NAME] [PERSON_NAME]" at bounding box center [436, 445] width 193 height 16
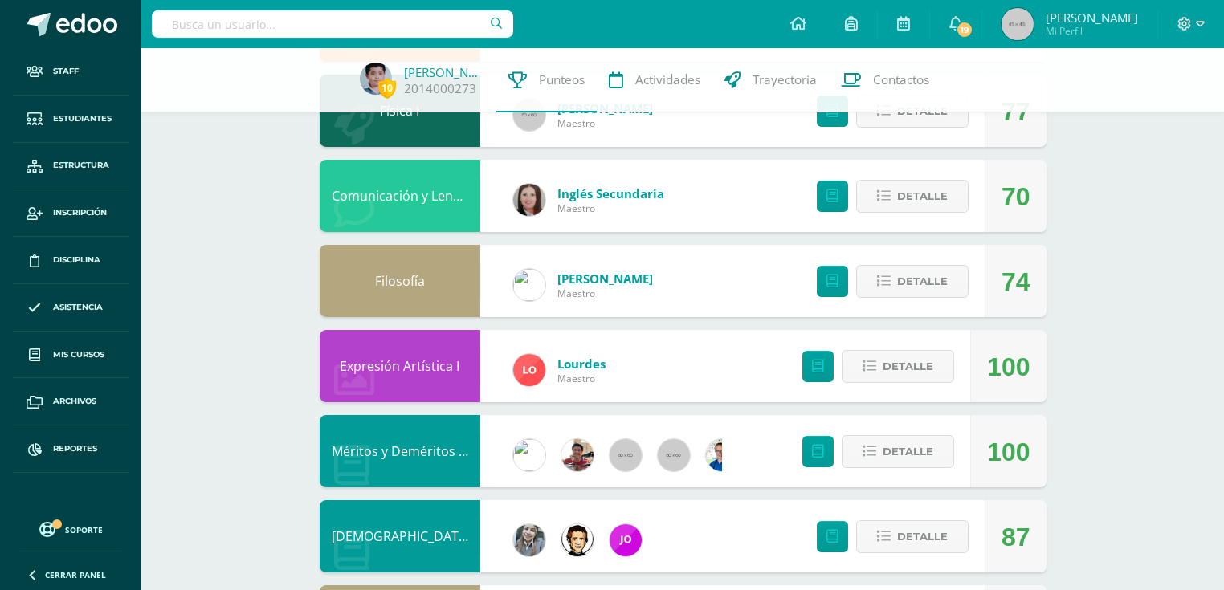
scroll to position [1384, 0]
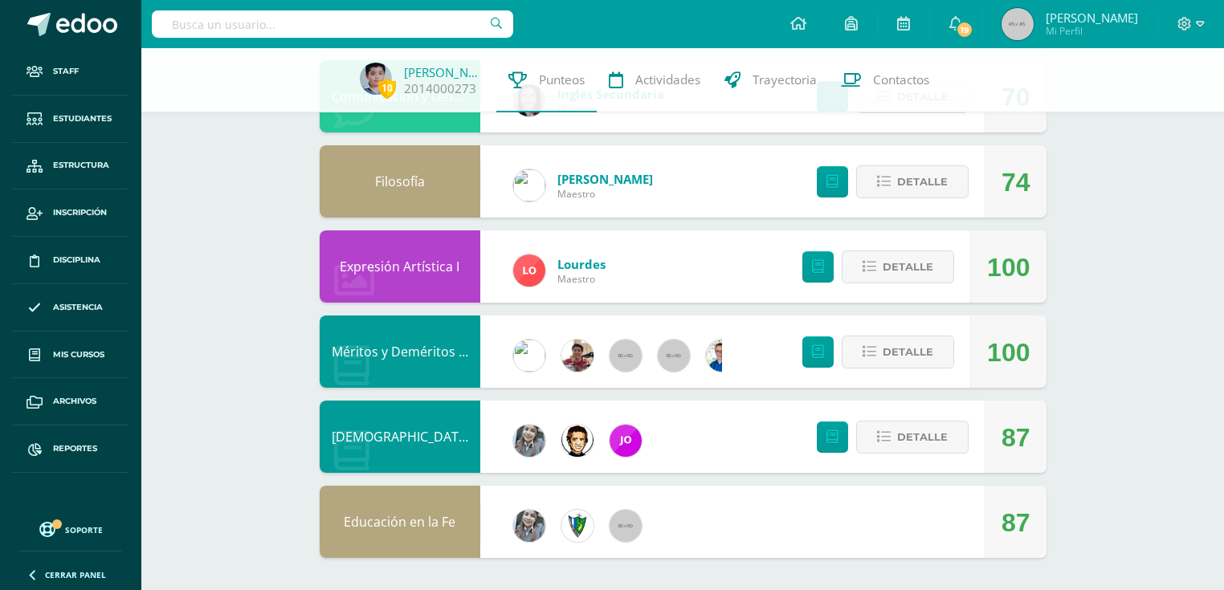
click at [397, 434] on link "[DEMOGRAPHIC_DATA]" at bounding box center [401, 437] width 139 height 18
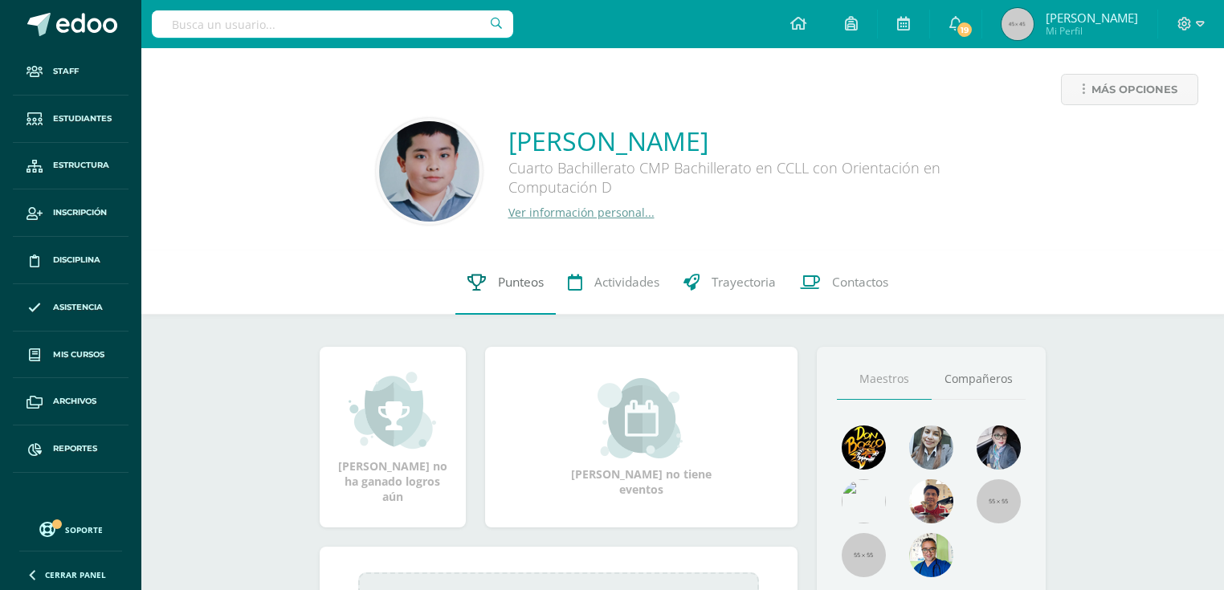
click at [498, 275] on span "Punteos" at bounding box center [521, 282] width 46 height 17
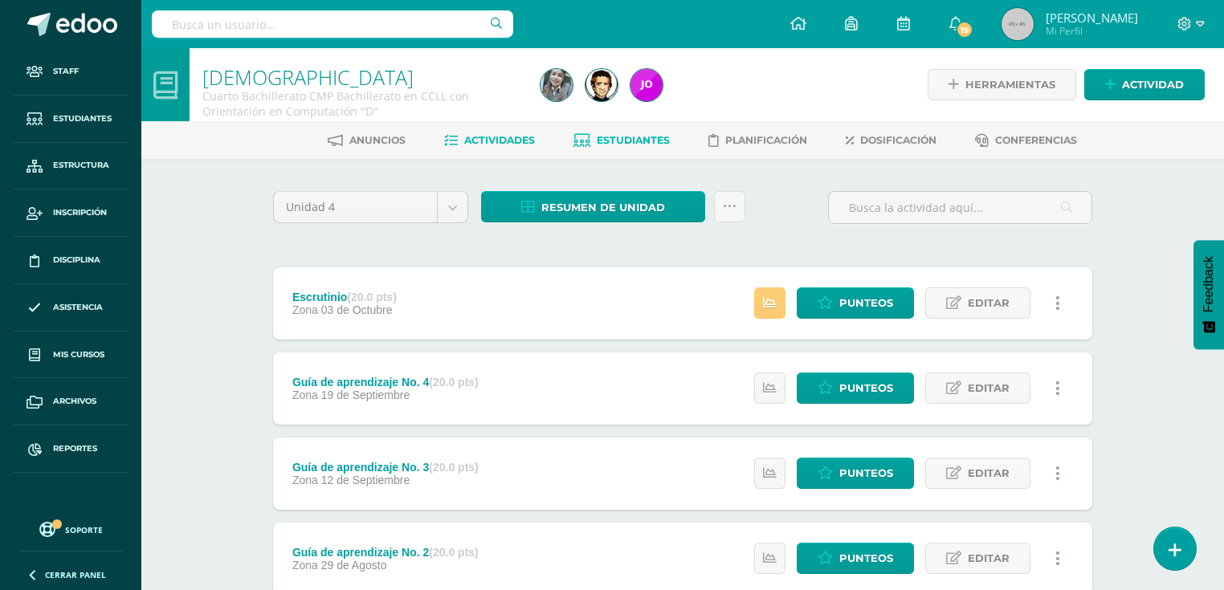
click at [598, 138] on span "Estudiantes" at bounding box center [633, 140] width 73 height 12
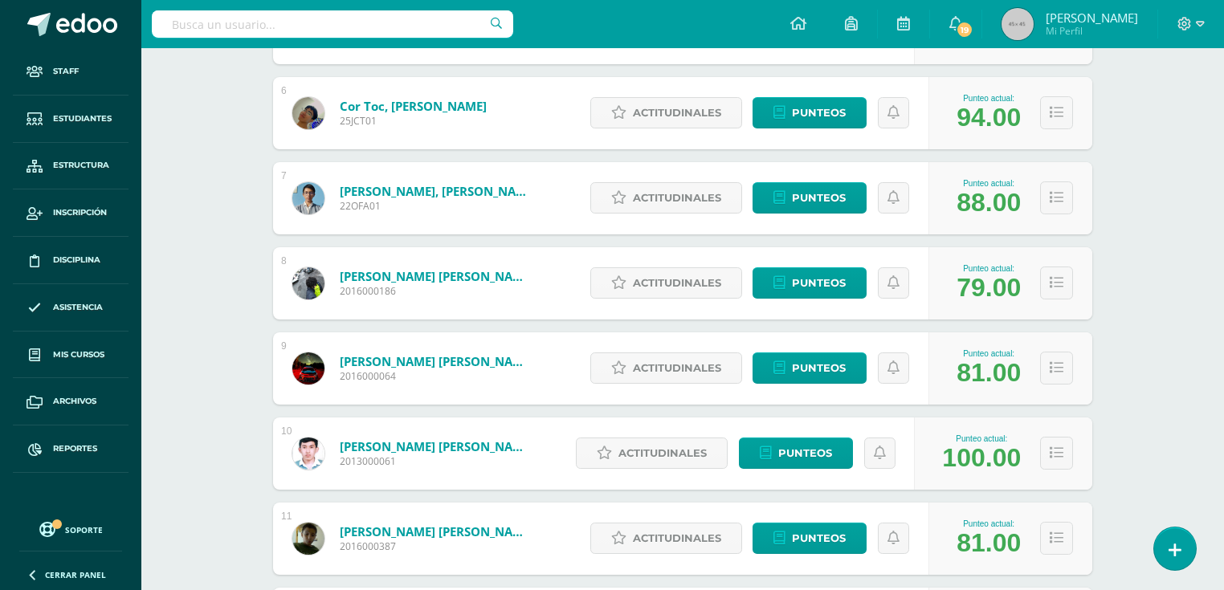
scroll to position [1083, 0]
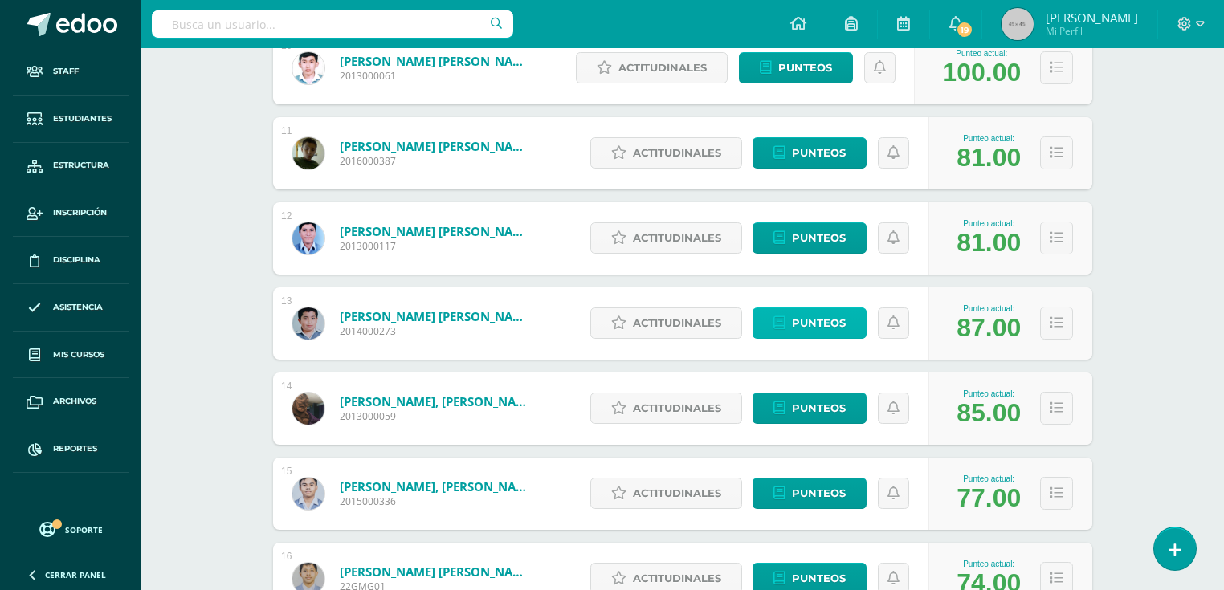
click at [829, 330] on span "Punteos" at bounding box center [819, 323] width 54 height 30
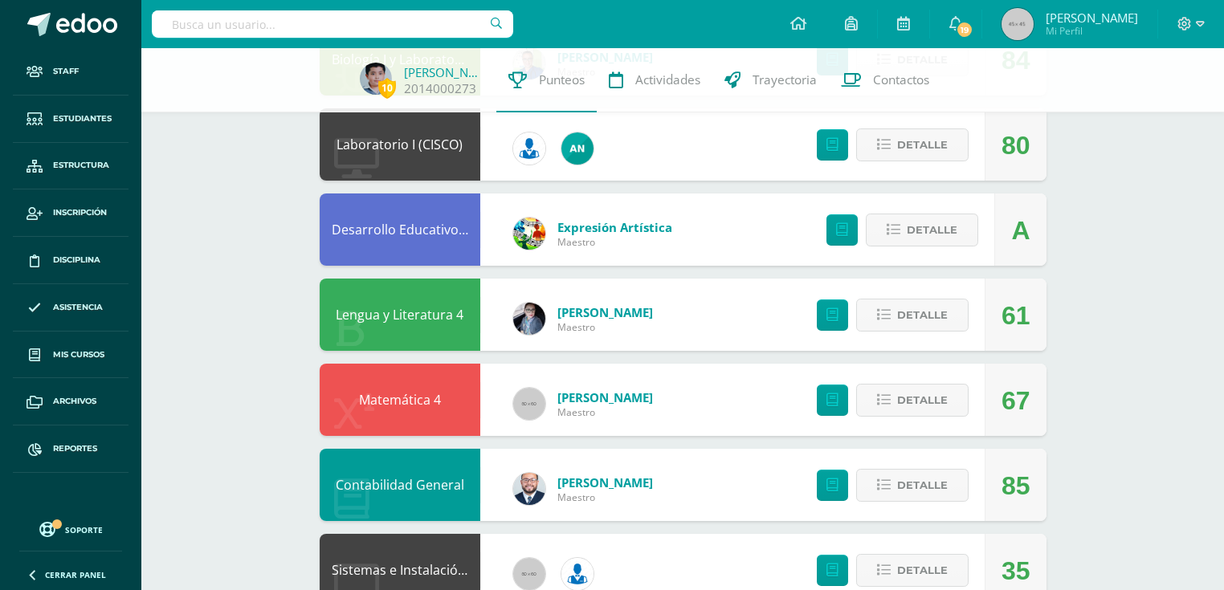
scroll to position [356, 0]
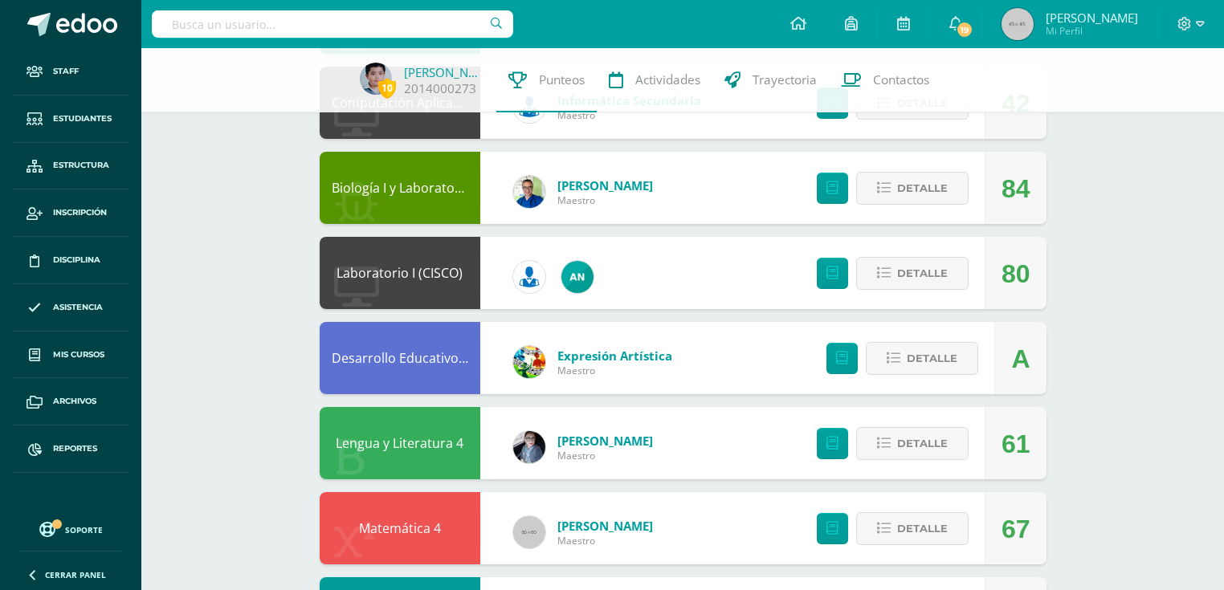
click at [409, 364] on link "Desarrollo Educativo y Proyecto de Vida" at bounding box center [453, 358] width 242 height 18
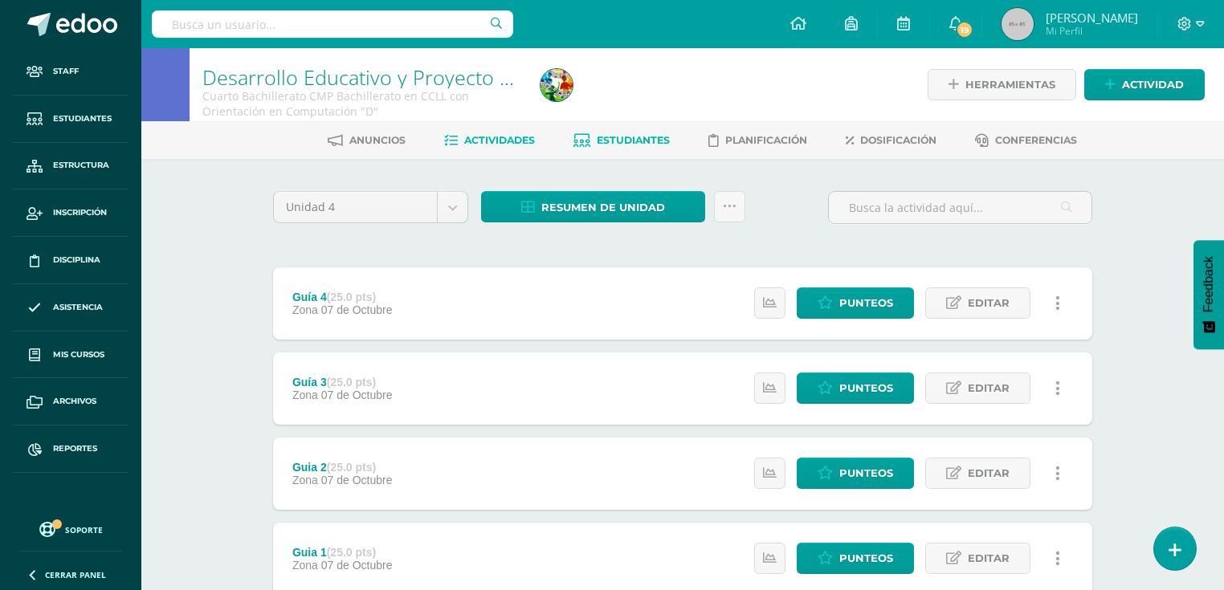
click at [630, 140] on span "Estudiantes" at bounding box center [633, 140] width 73 height 12
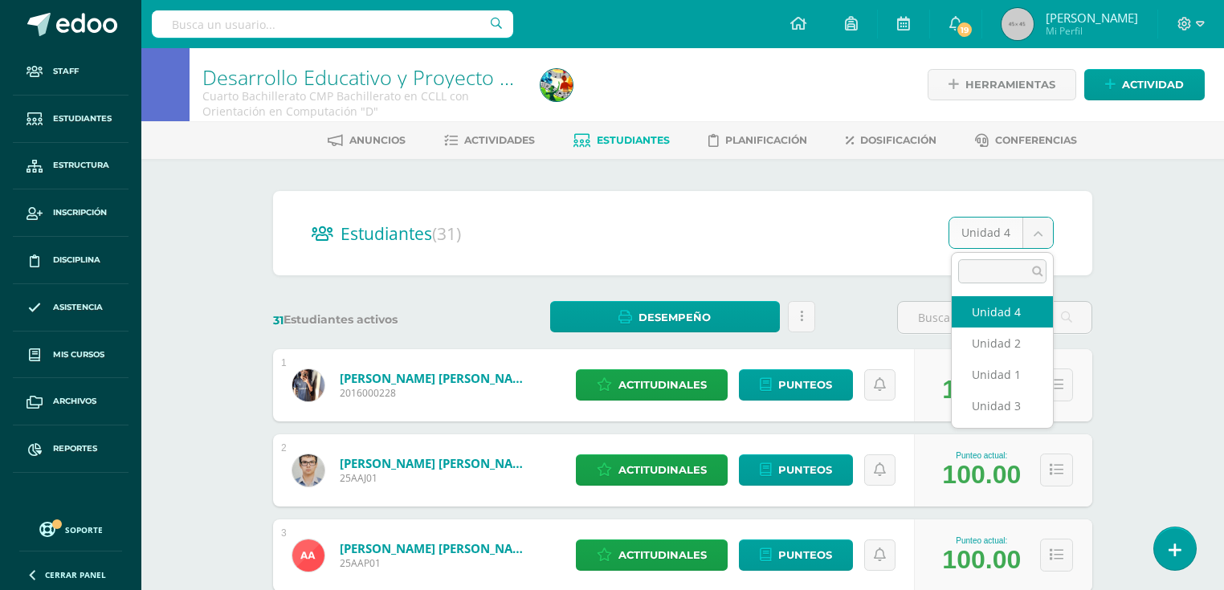
select select "/dashboard/teacher/section/4203/students/?unit=161583"
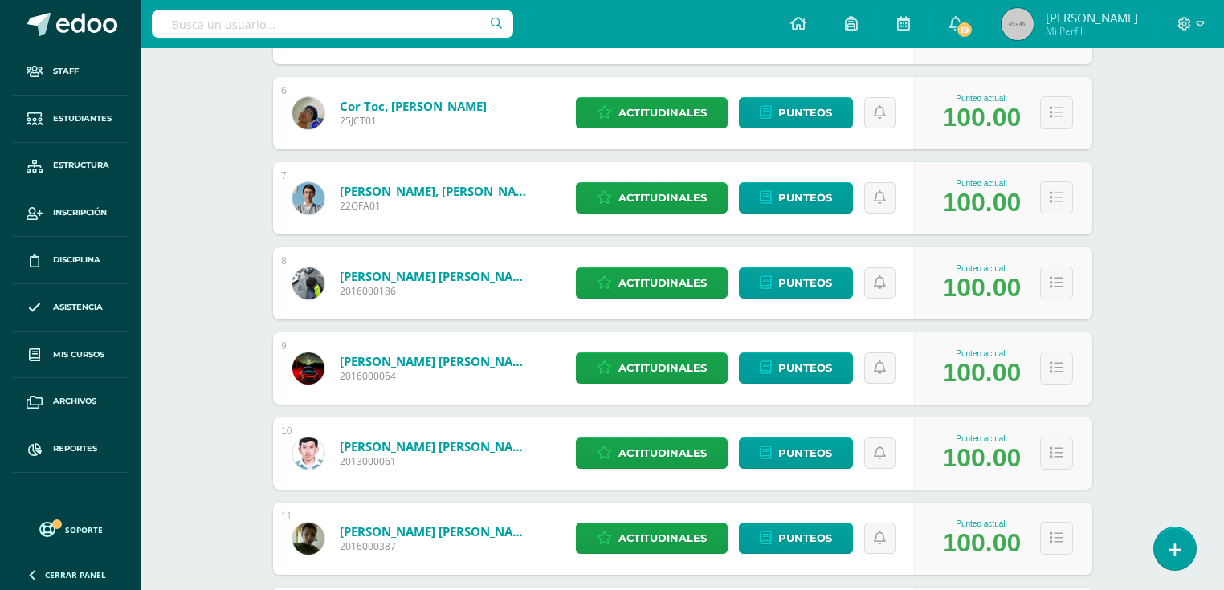
scroll to position [1019, 0]
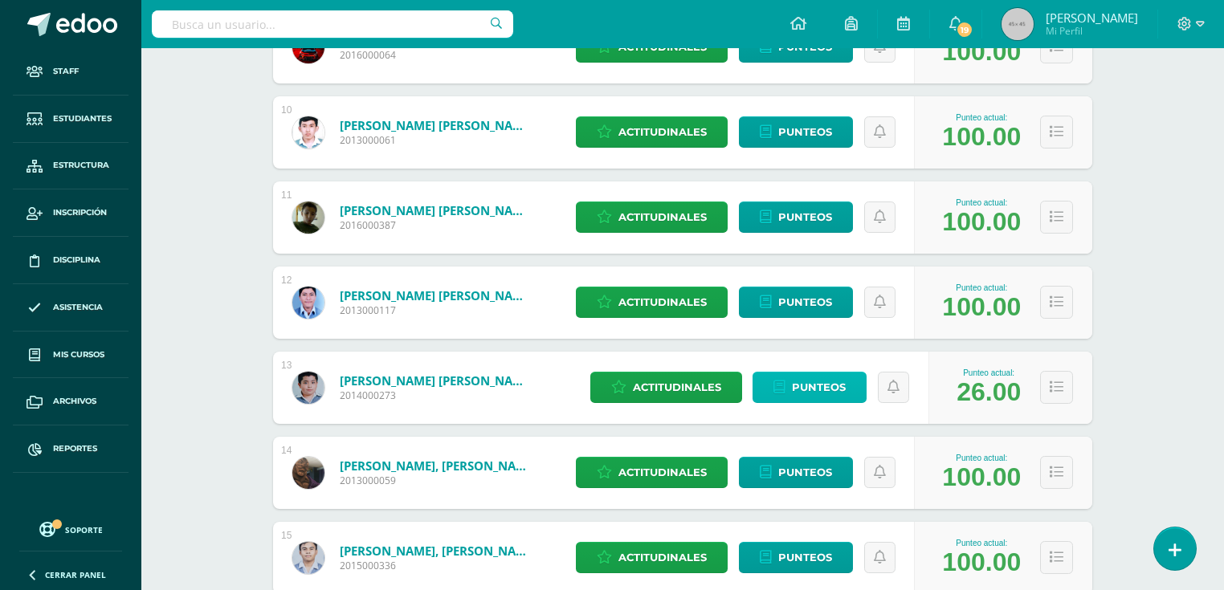
click at [802, 382] on span "Punteos" at bounding box center [819, 388] width 54 height 30
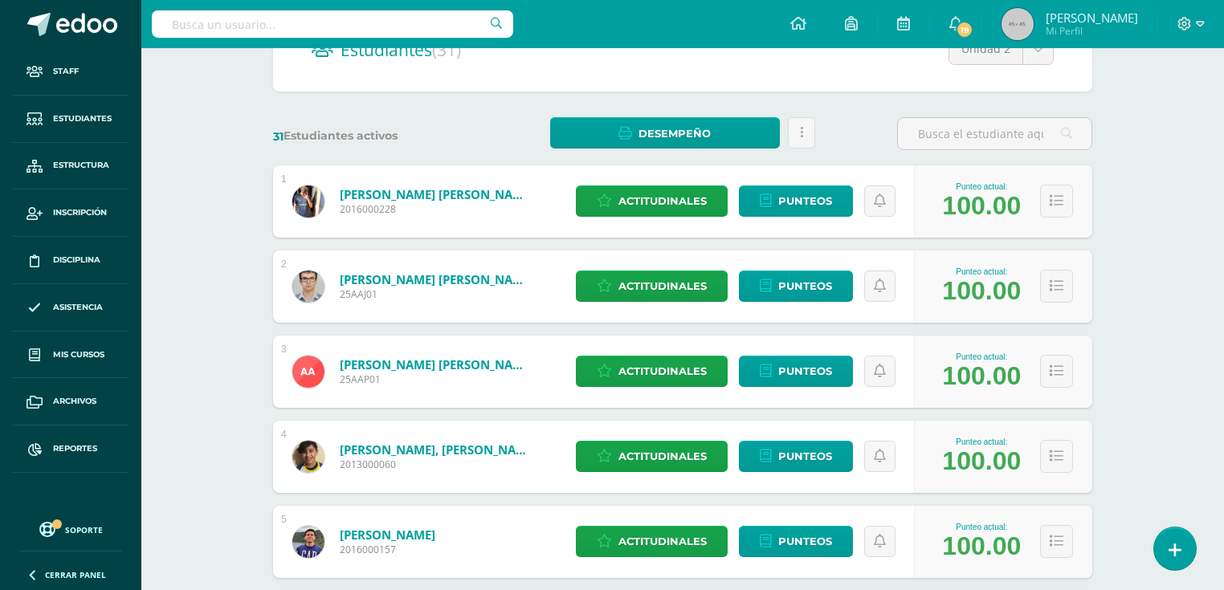
scroll to position [0, 0]
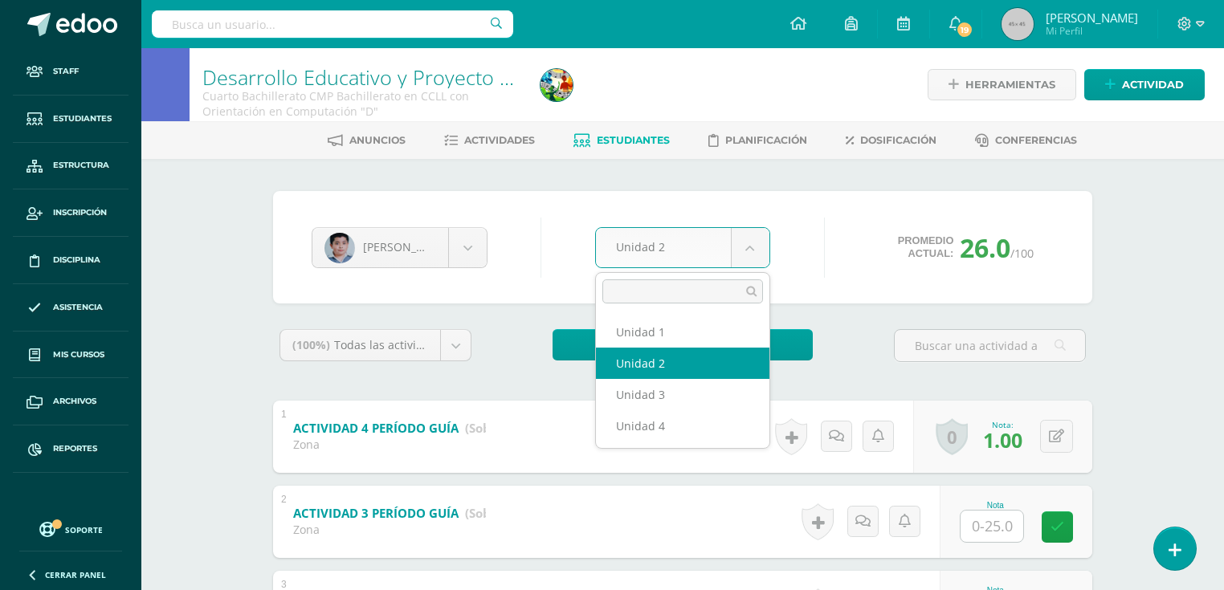
click at [749, 252] on body "Staff Estudiantes Estructura Inscripción Disciplina Asistencia Mis cursos Archi…" at bounding box center [612, 417] width 1224 height 835
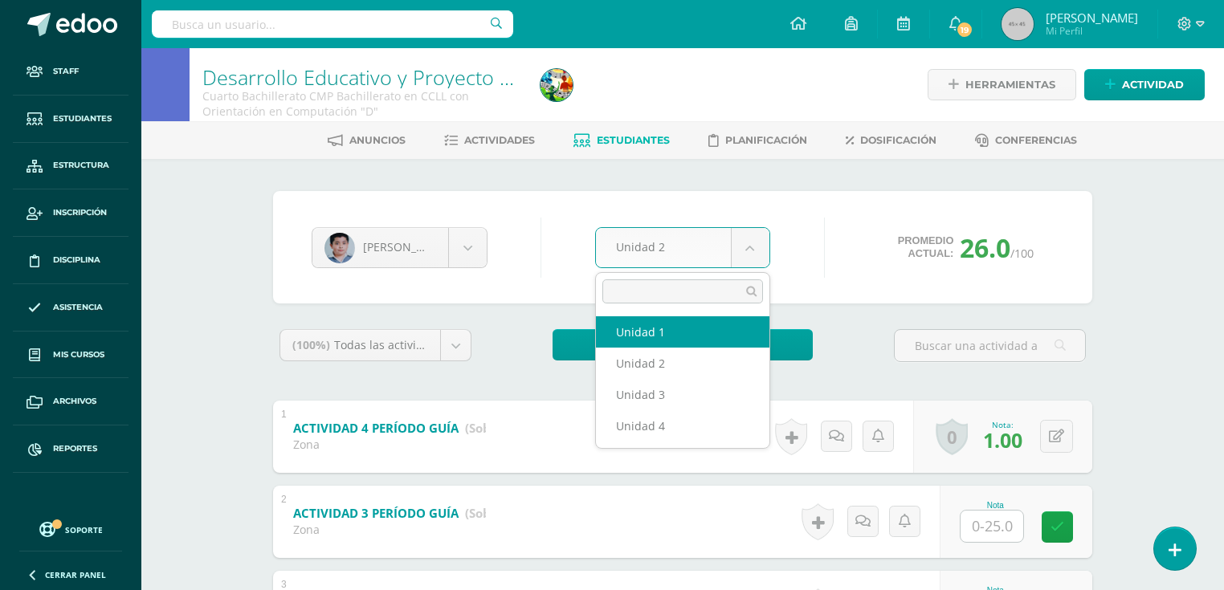
select select "Unidad 1"
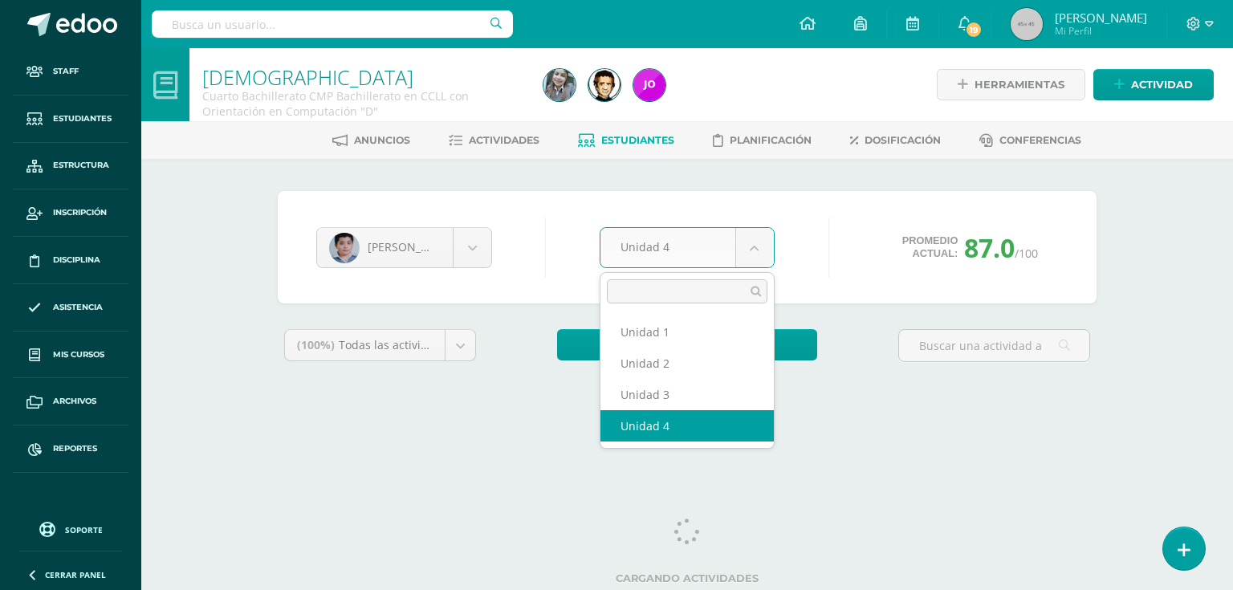
click at [658, 236] on body "Staff Estudiantes Estructura Inscripción Disciplina Asistencia Mis cursos Archi…" at bounding box center [616, 216] width 1233 height 433
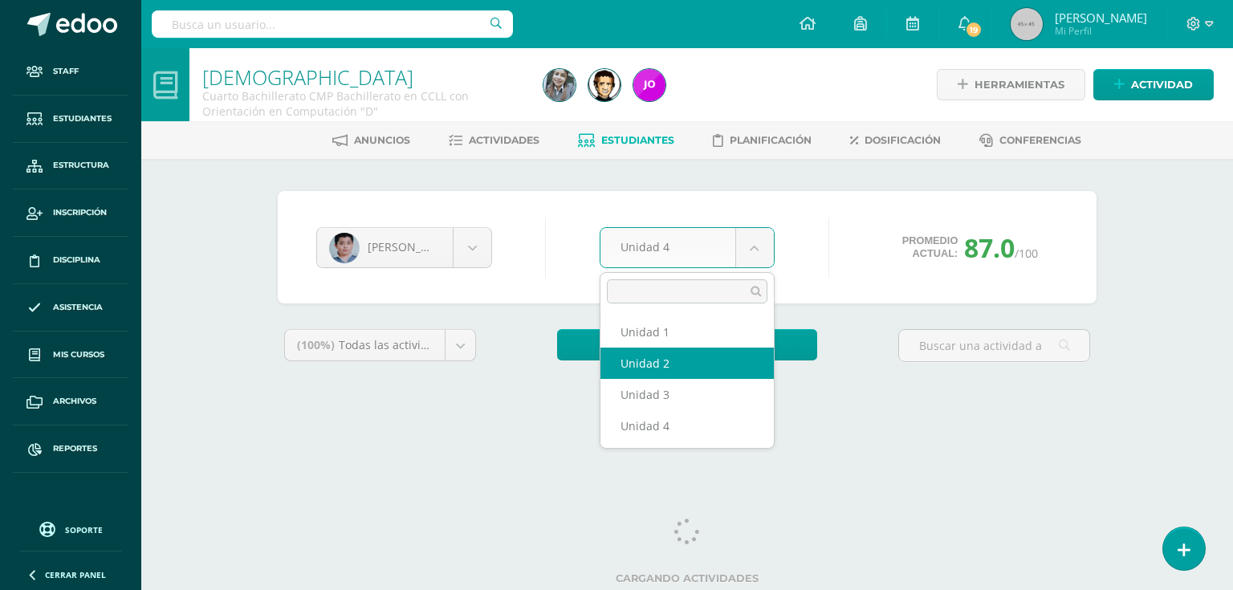
select select "Unidad 2"
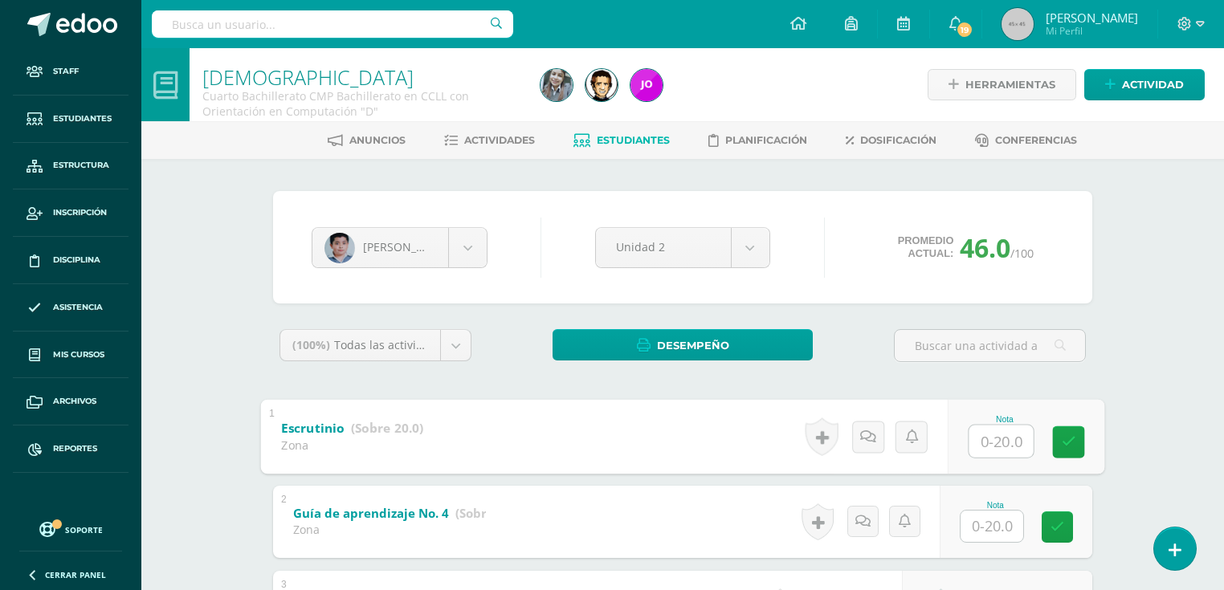
click at [985, 430] on input "text" at bounding box center [1001, 441] width 64 height 32
type input "20"
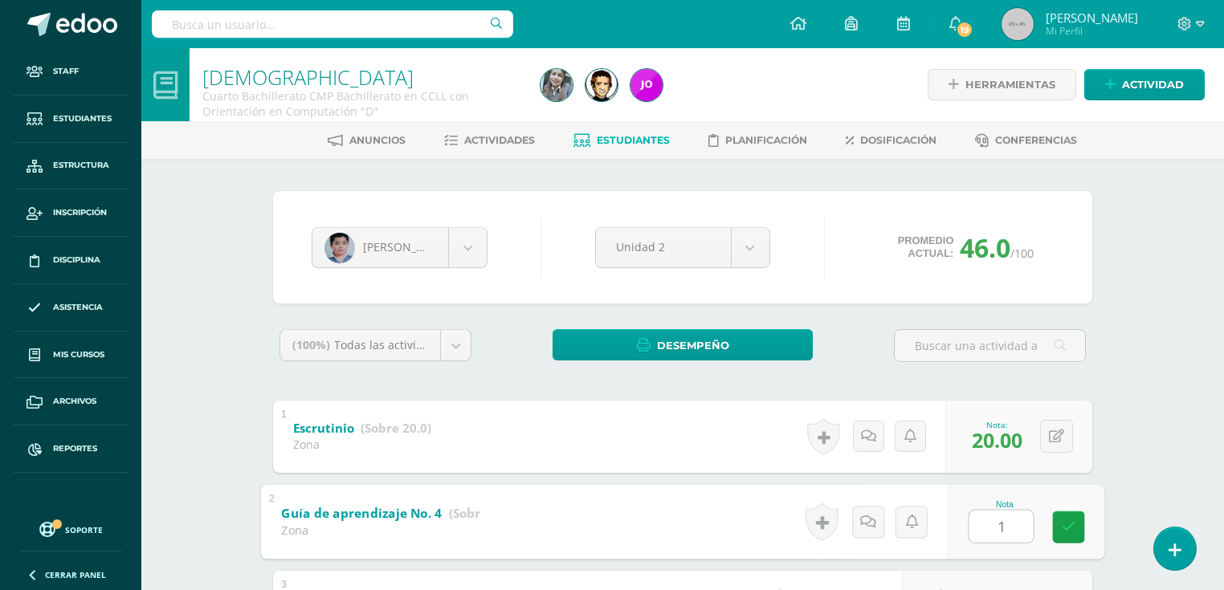
type input "19"
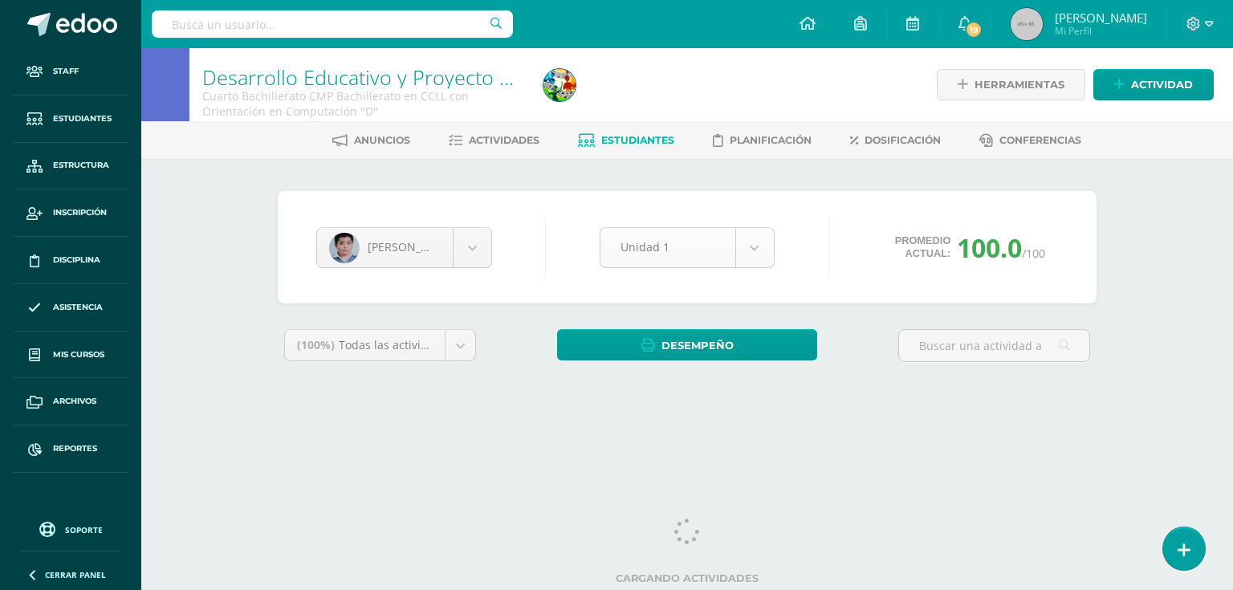
click at [745, 242] on body "Staff Estudiantes Estructura Inscripción Disciplina Asistencia Mis cursos Archi…" at bounding box center [616, 216] width 1233 height 433
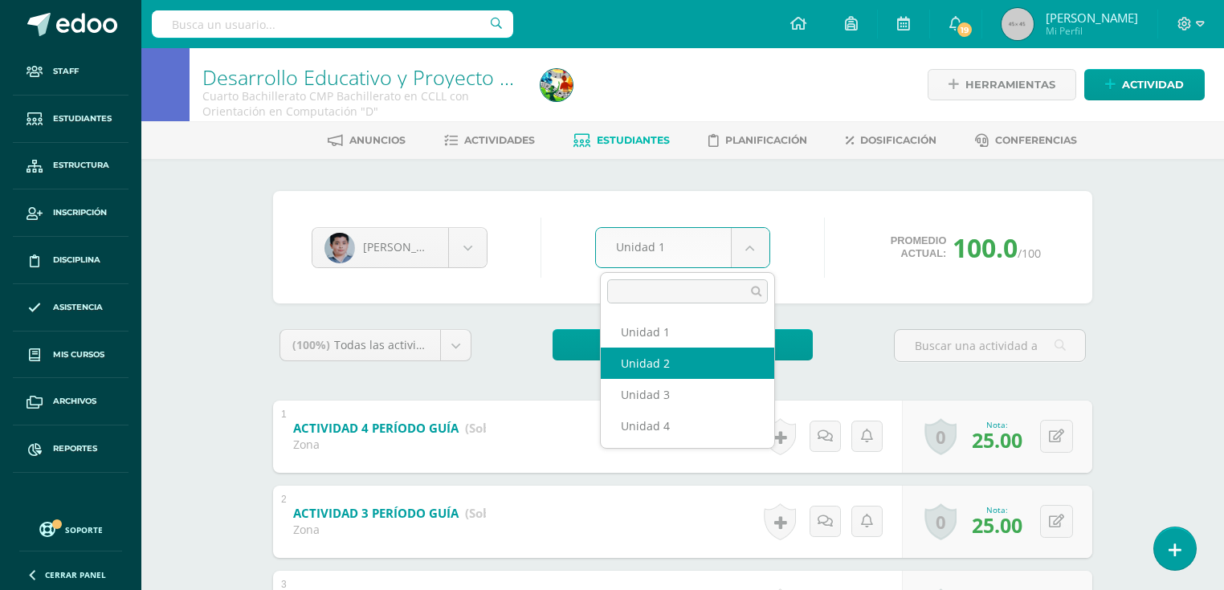
select select "Unidad 2"
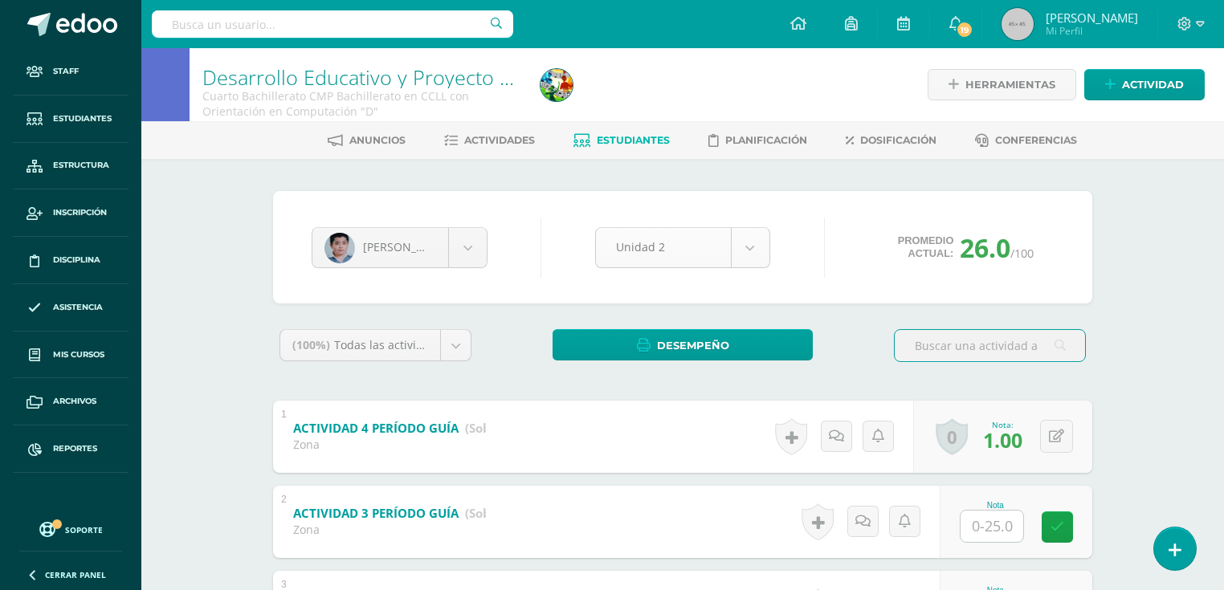
click at [733, 241] on body "Staff Estudiantes Estructura Inscripción Disciplina Asistencia Mis cursos Archi…" at bounding box center [612, 417] width 1224 height 835
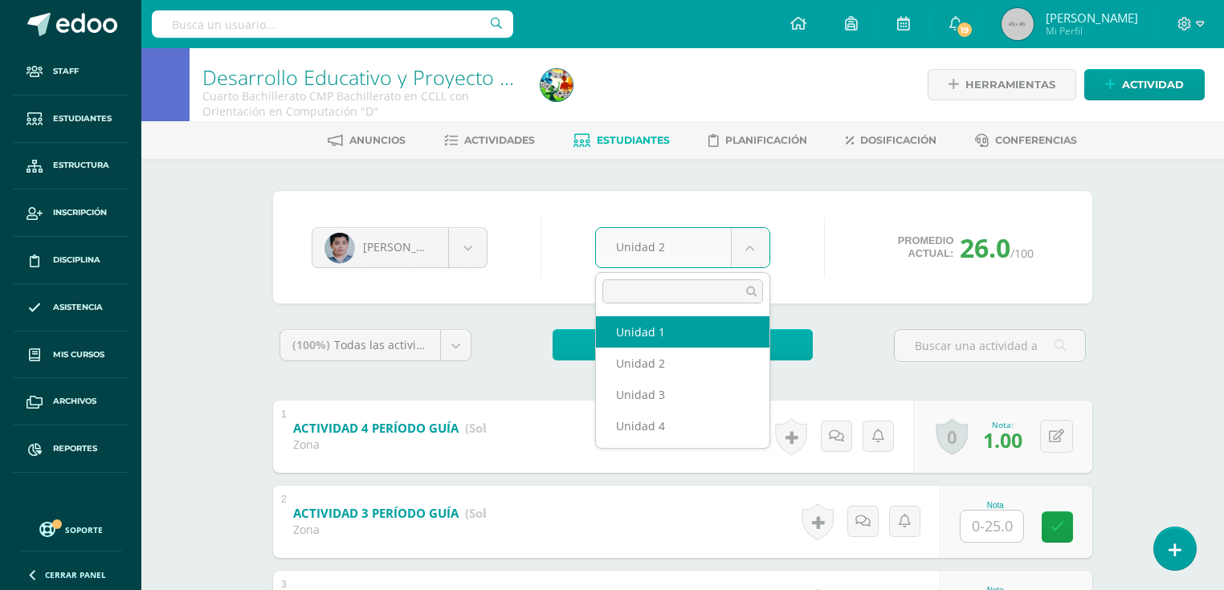
select select "Unidad 1"
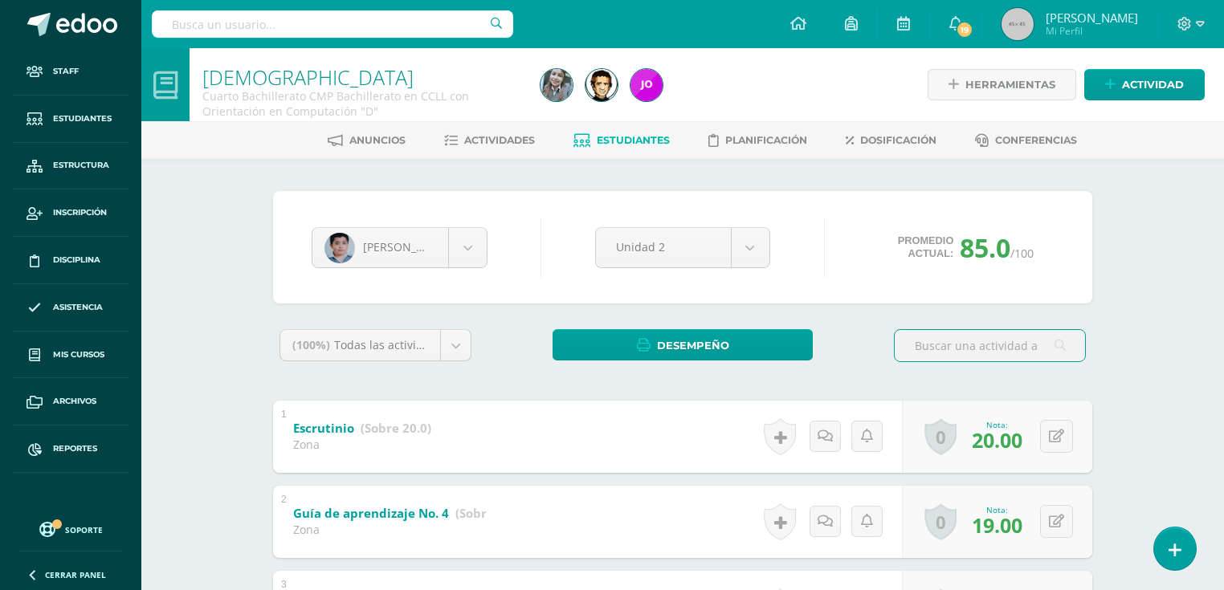
click at [628, 148] on link "Estudiantes" at bounding box center [621, 141] width 96 height 26
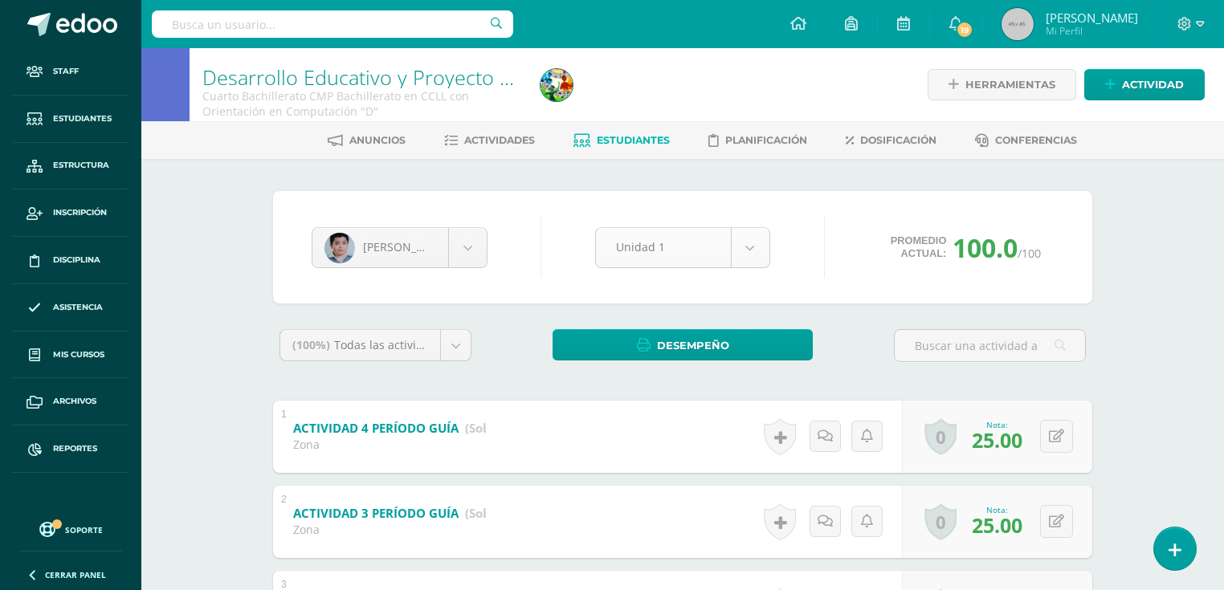
click at [761, 240] on body "Staff Estudiantes Estructura Inscripción Disciplina Asistencia Mis cursos Archi…" at bounding box center [612, 417] width 1224 height 835
select select "Unidad 2"
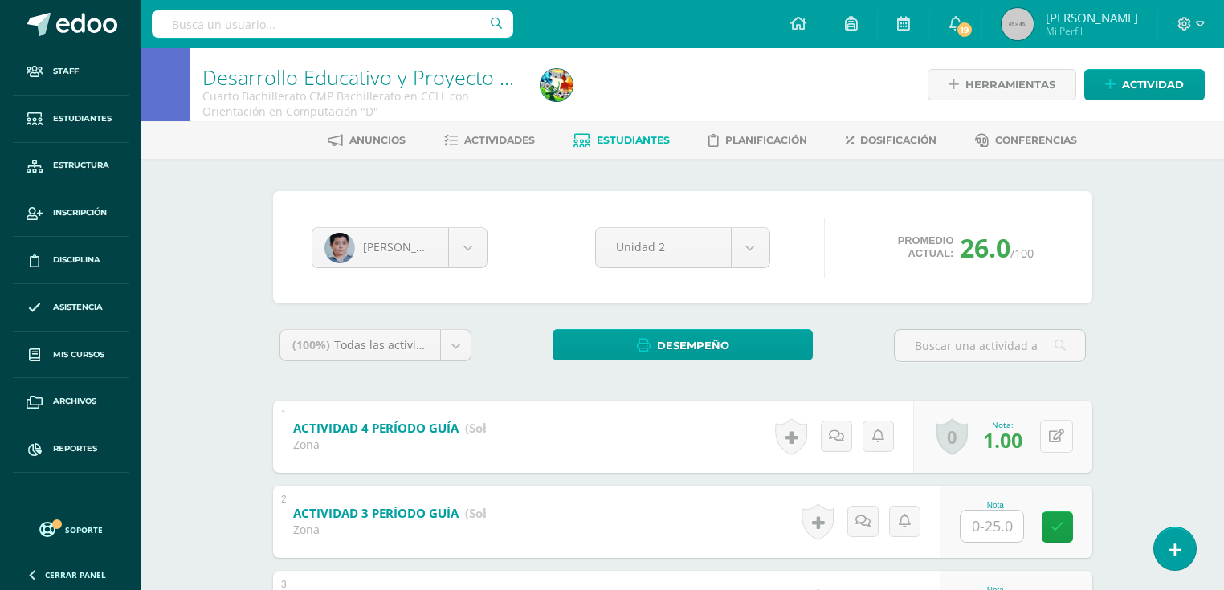
click at [1053, 438] on button at bounding box center [1056, 436] width 33 height 33
type input "25"
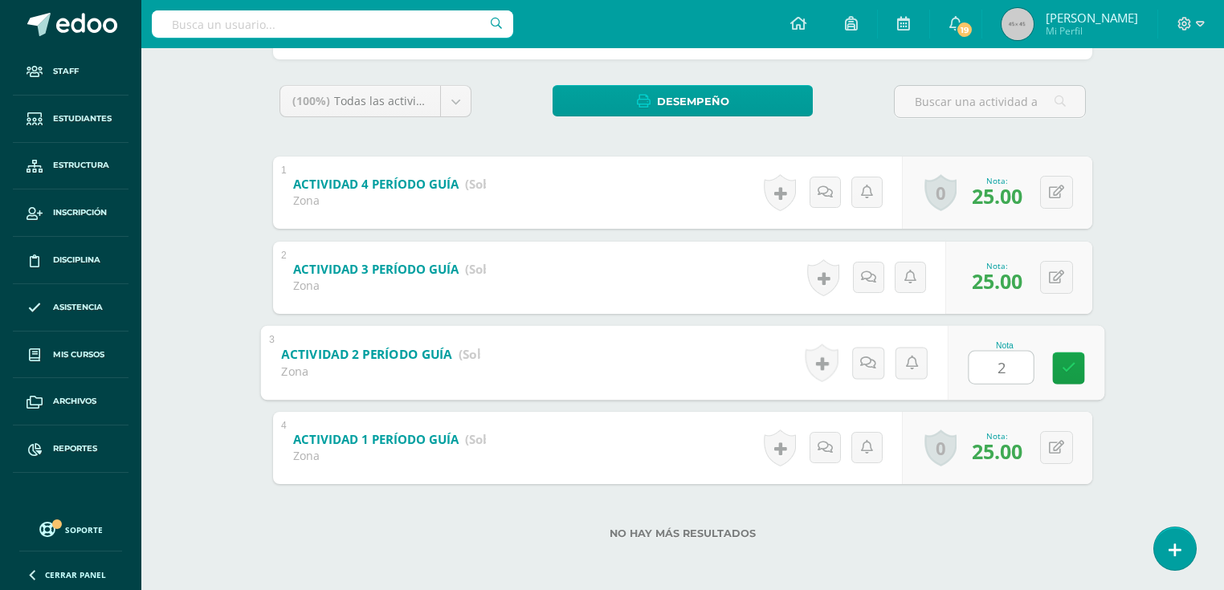
type input "25"
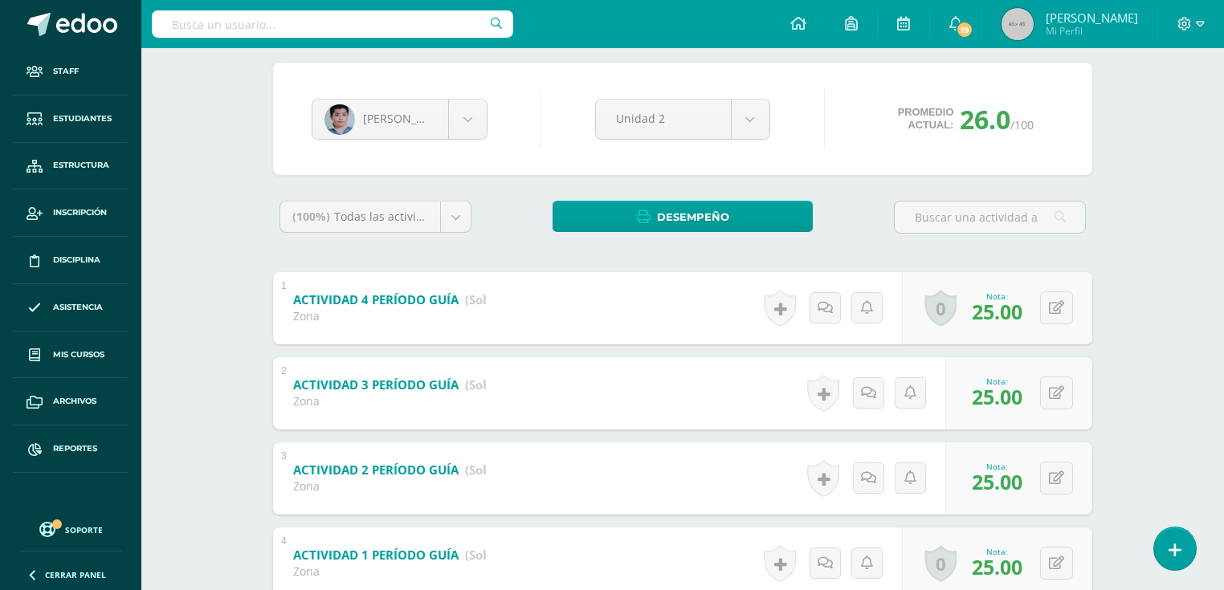
scroll to position [0, 0]
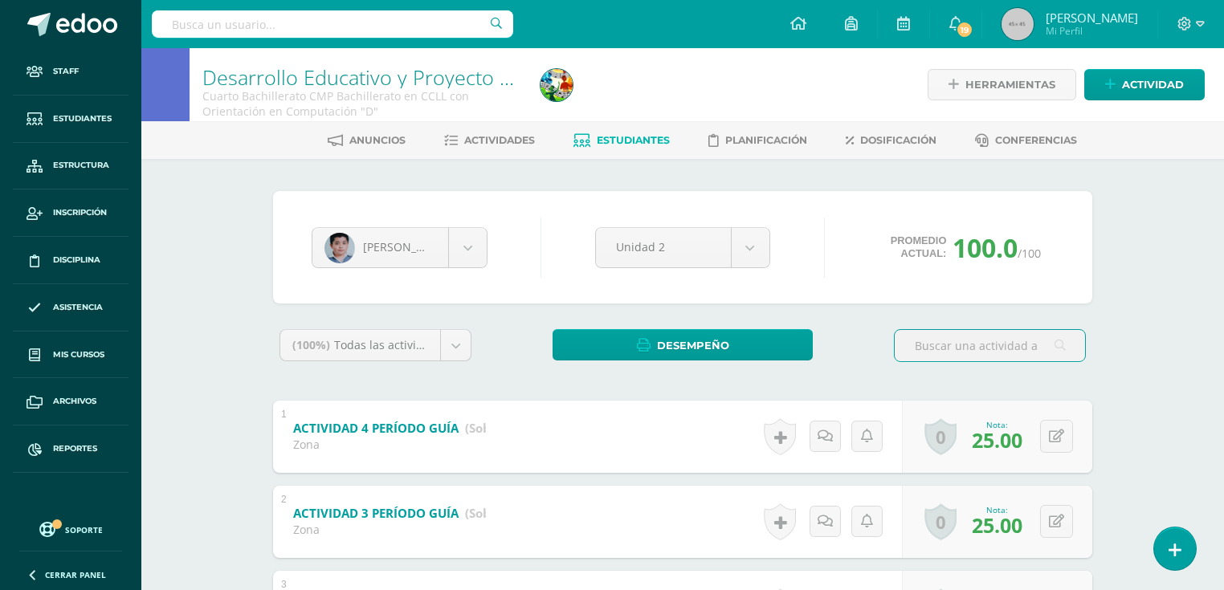
click at [633, 127] on li "Estudiantes" at bounding box center [621, 140] width 96 height 26
click at [630, 141] on span "Estudiantes" at bounding box center [633, 140] width 73 height 12
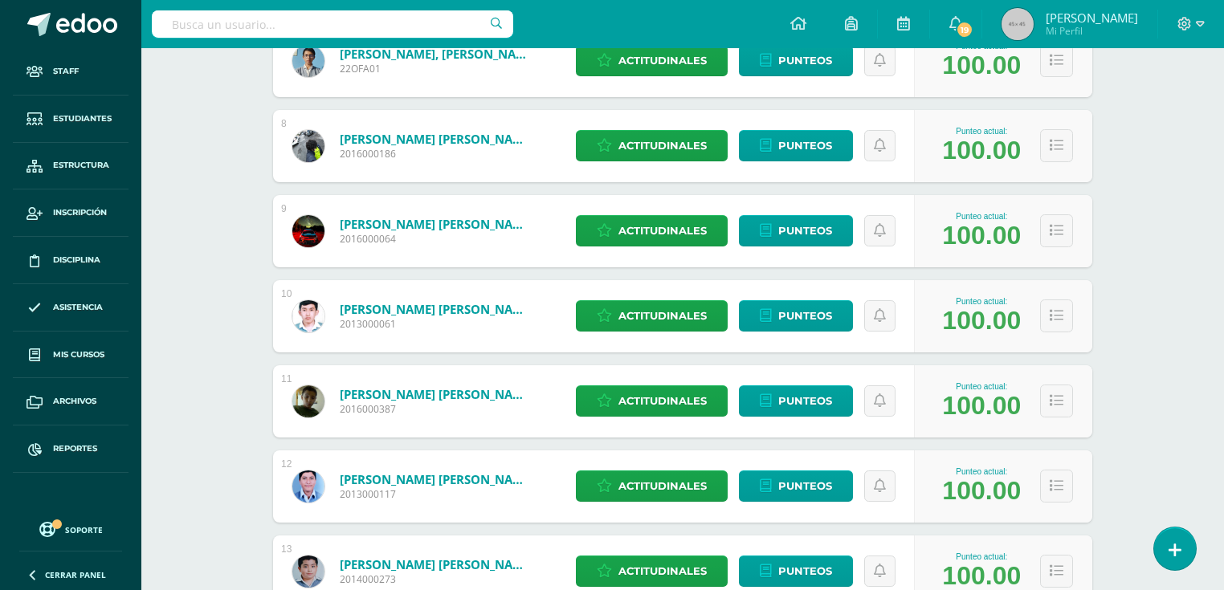
scroll to position [963, 0]
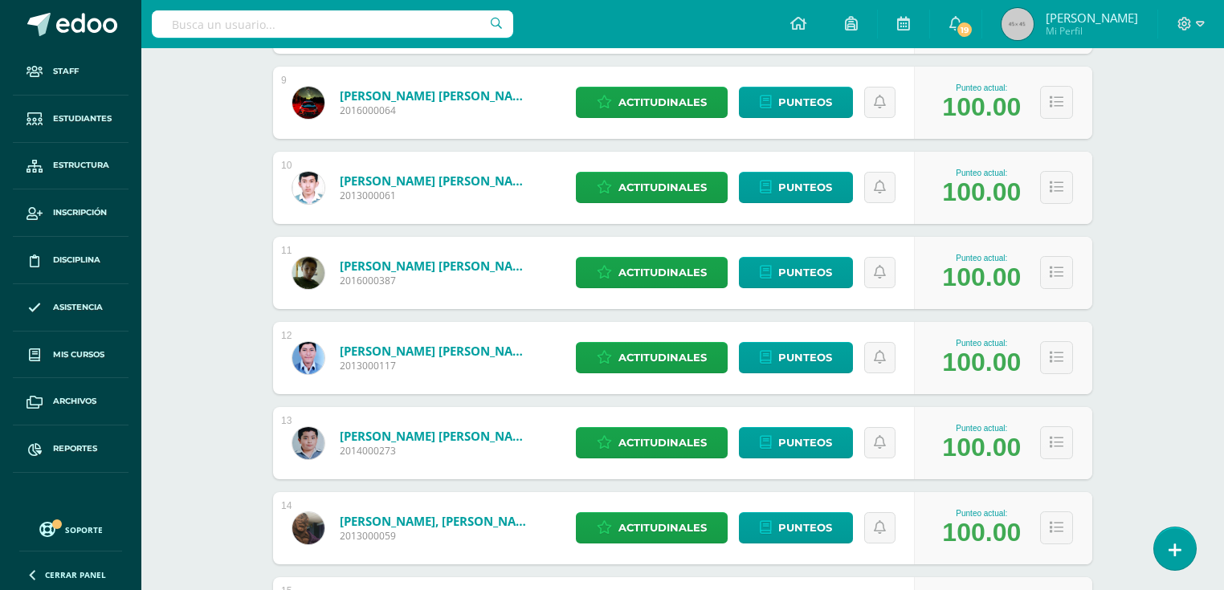
click at [421, 436] on link "López Gonzalez, Rony Alberto" at bounding box center [436, 436] width 193 height 16
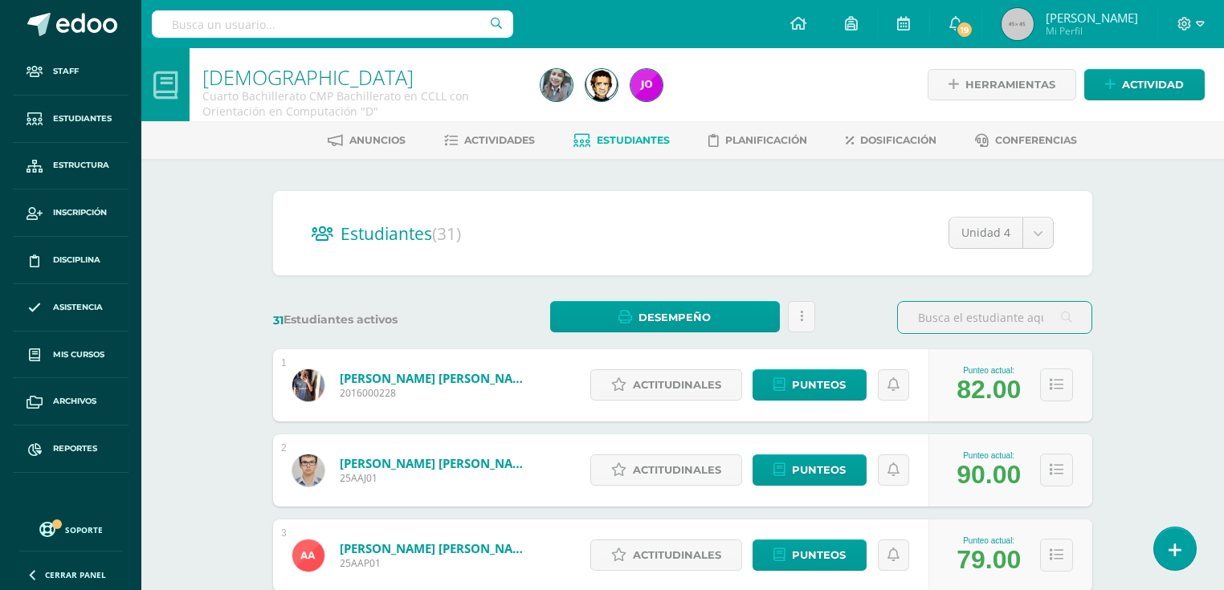
click at [401, 22] on input "text" at bounding box center [332, 23] width 361 height 27
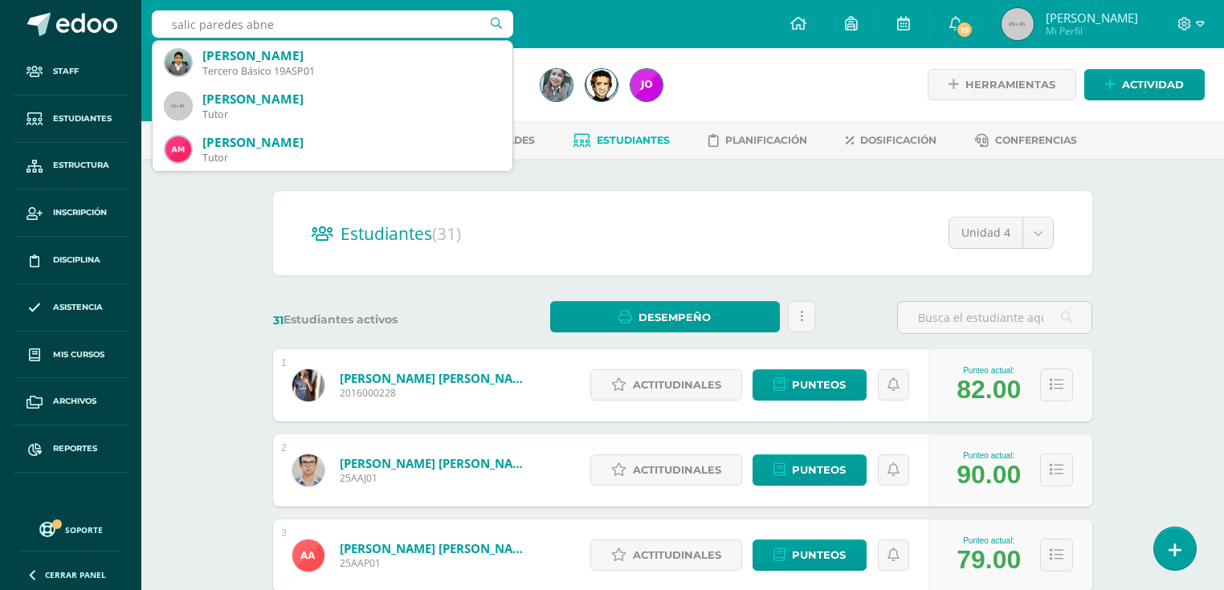
type input "[PERSON_NAME]"
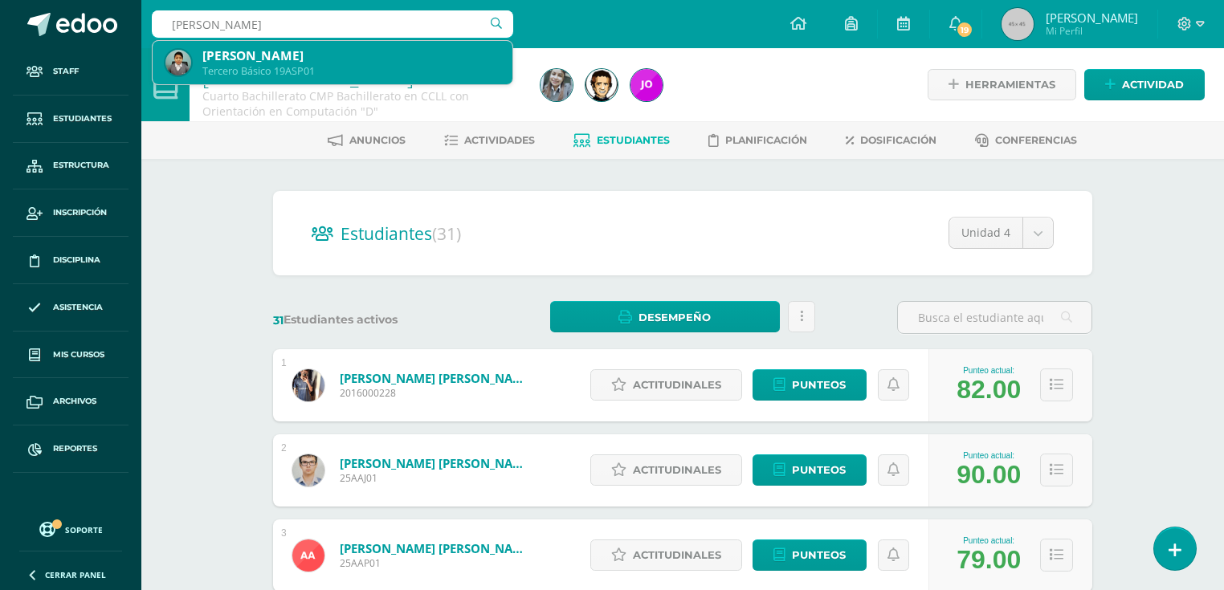
click at [315, 59] on div "Abner Sebastian Salic Paredes" at bounding box center [350, 55] width 297 height 17
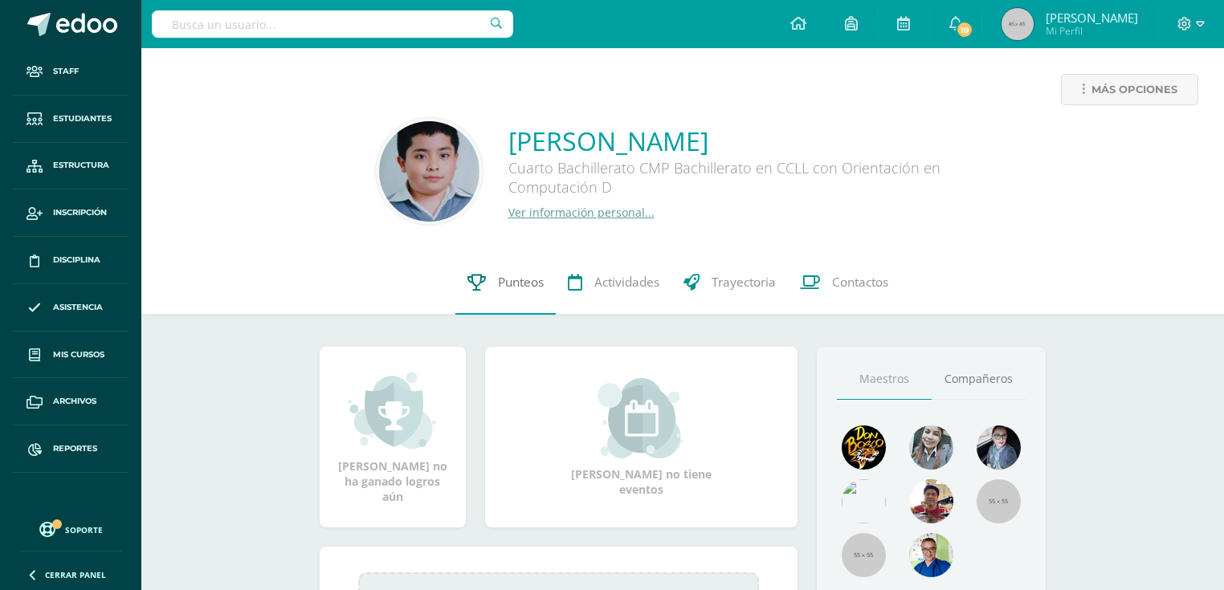
click at [525, 305] on link "Punteos" at bounding box center [505, 282] width 100 height 64
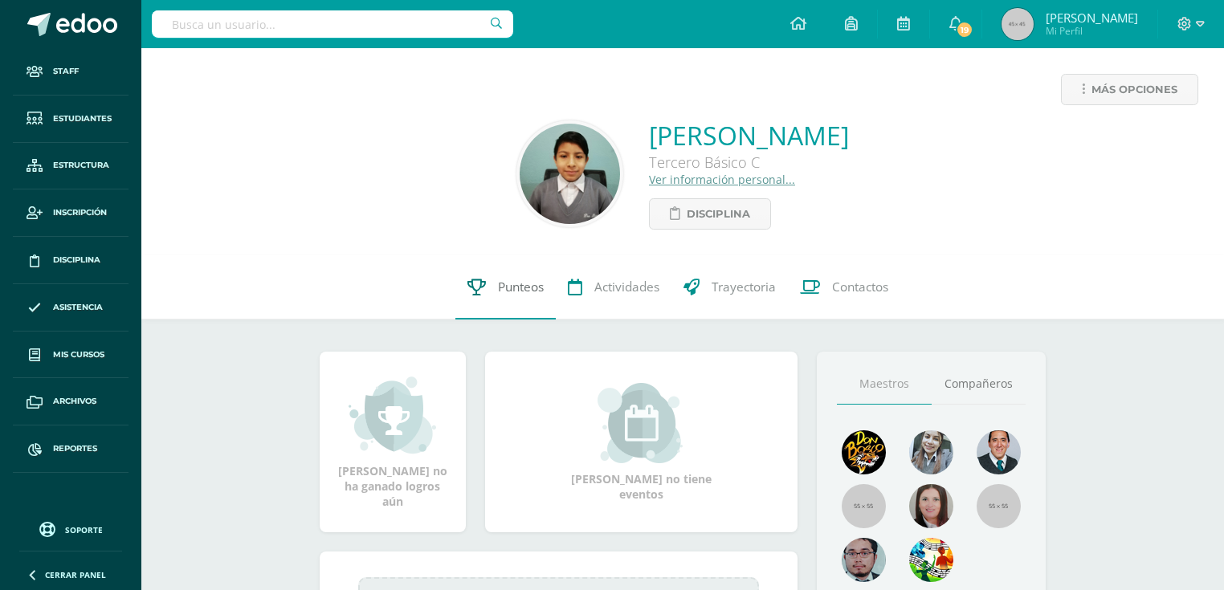
click at [512, 279] on link "Punteos" at bounding box center [505, 287] width 100 height 64
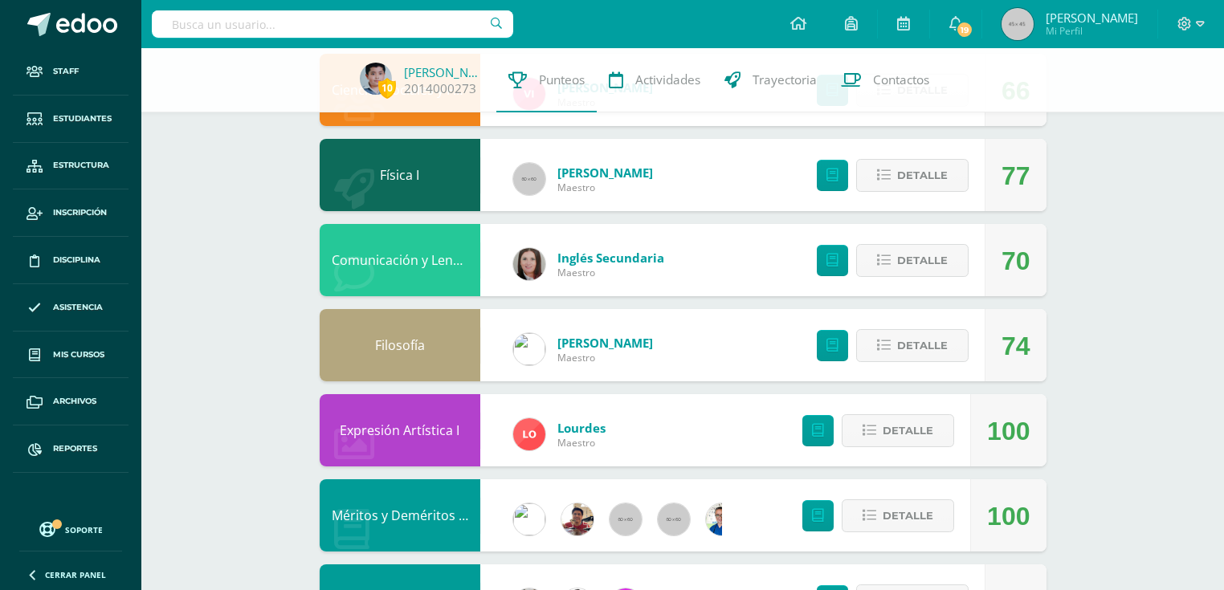
scroll to position [1384, 0]
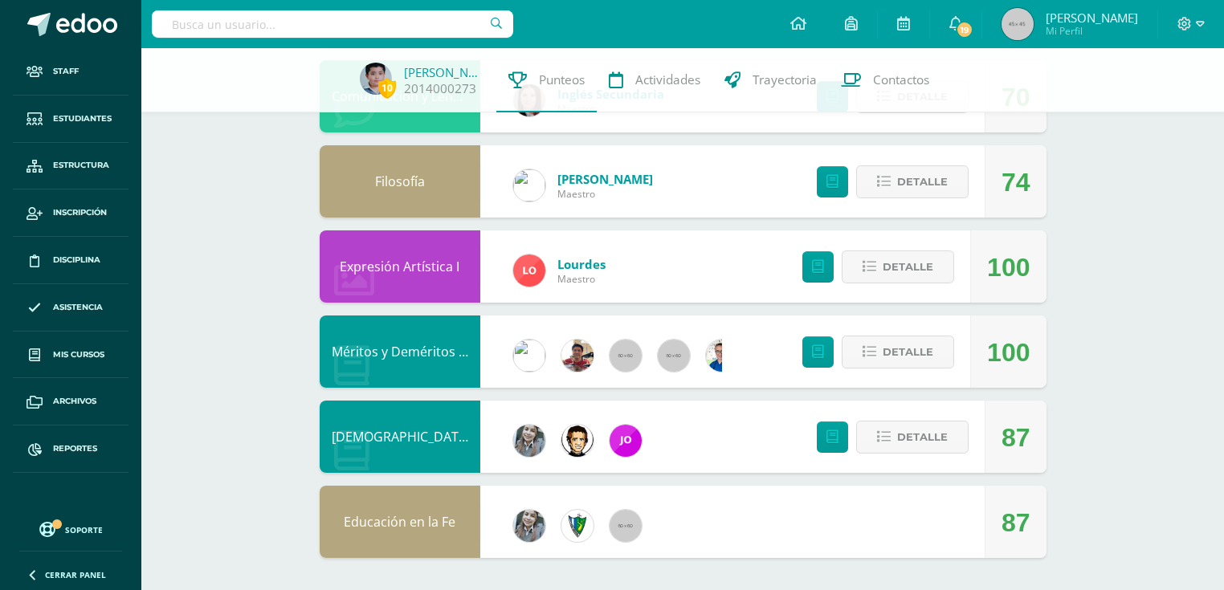
click at [393, 341] on div "Méritos y Deméritos 4to. Bach. en CCLL. "D"" at bounding box center [400, 352] width 161 height 72
click at [387, 352] on link "Méritos y Deméritos 4to. Bach. en CCLL. "D"" at bounding box center [463, 352] width 263 height 18
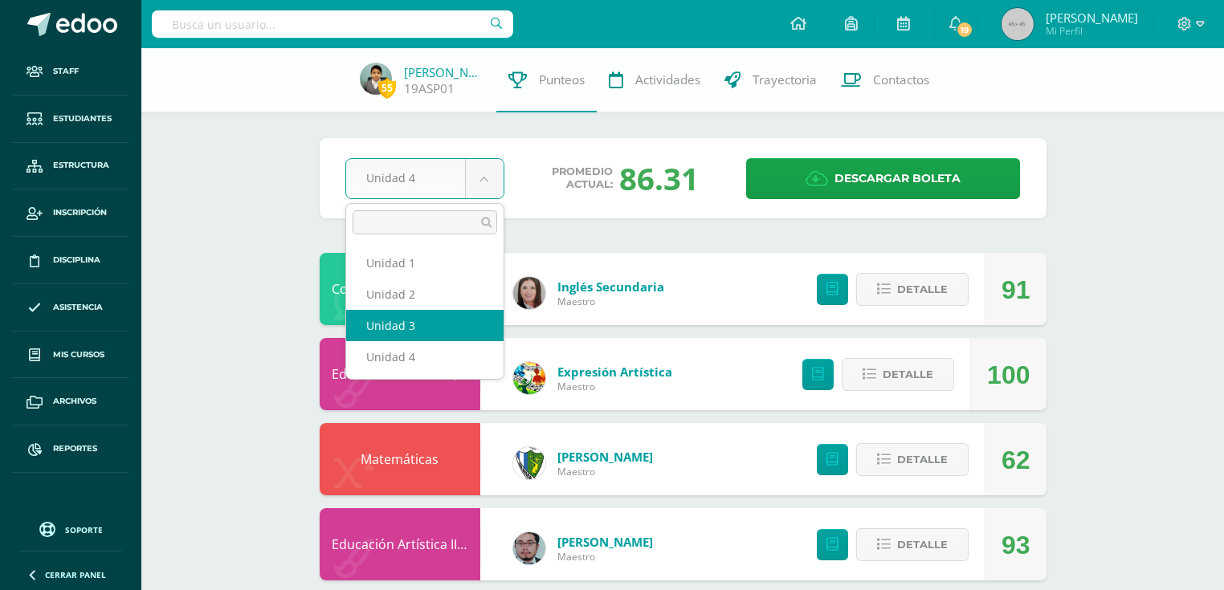
select select "Unidad 3"
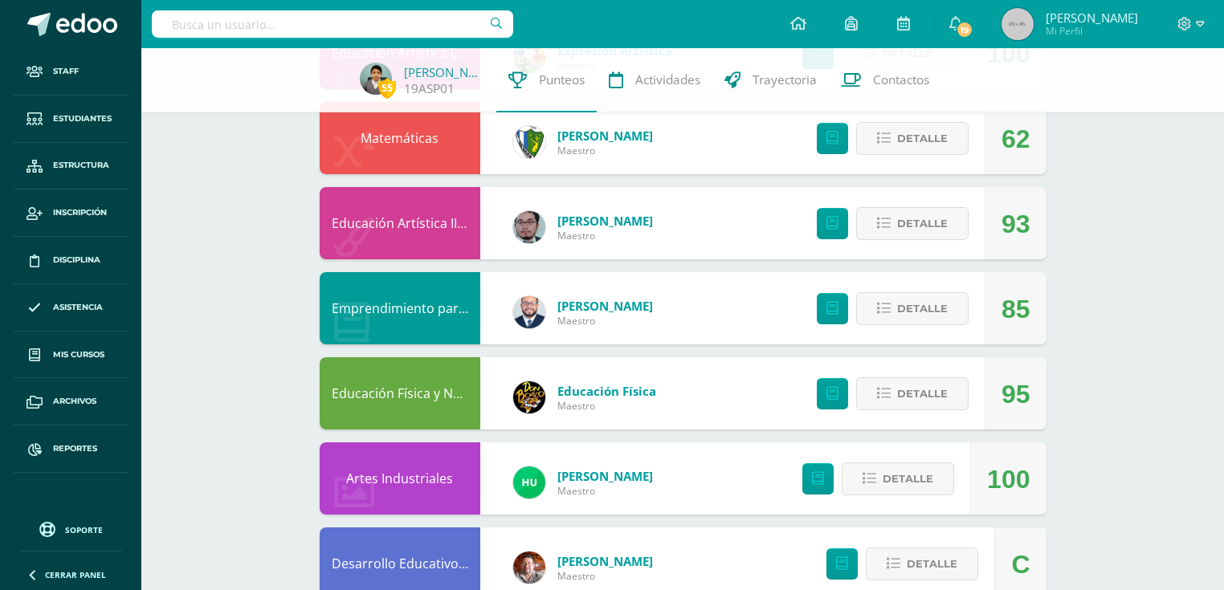
scroll to position [771, 0]
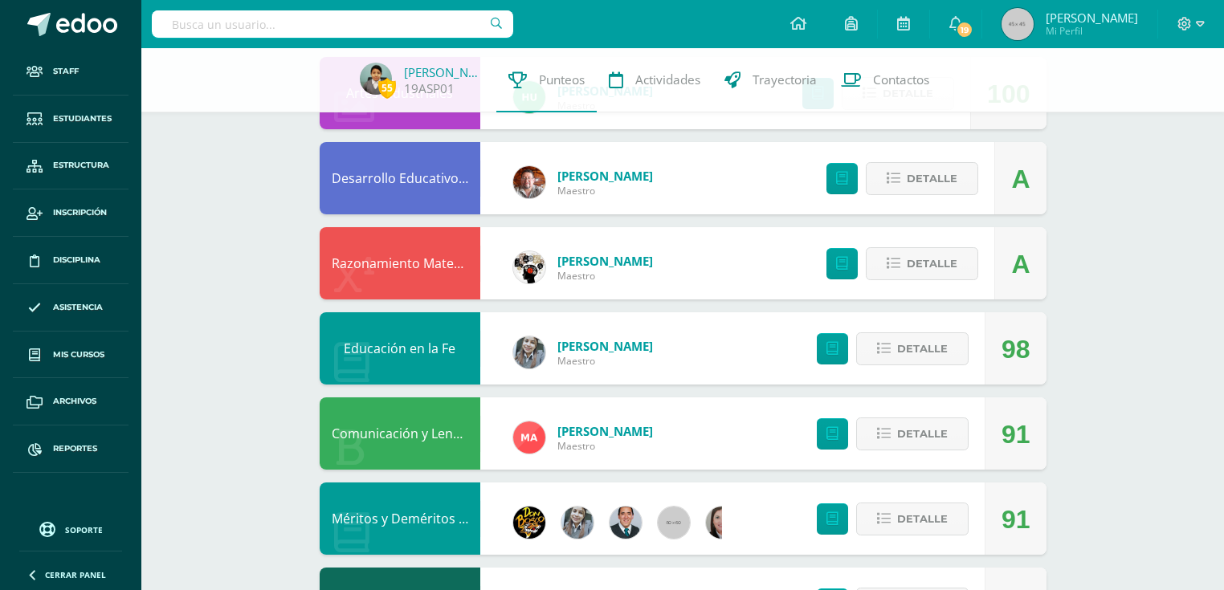
scroll to position [963, 0]
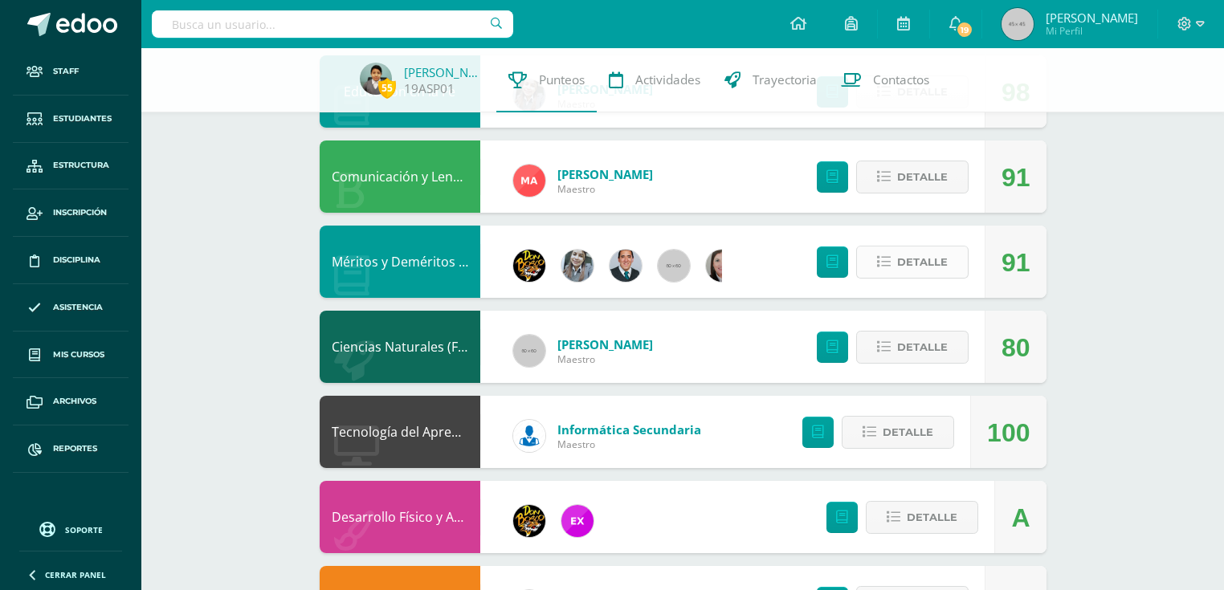
click at [920, 271] on span "Detalle" at bounding box center [922, 262] width 51 height 30
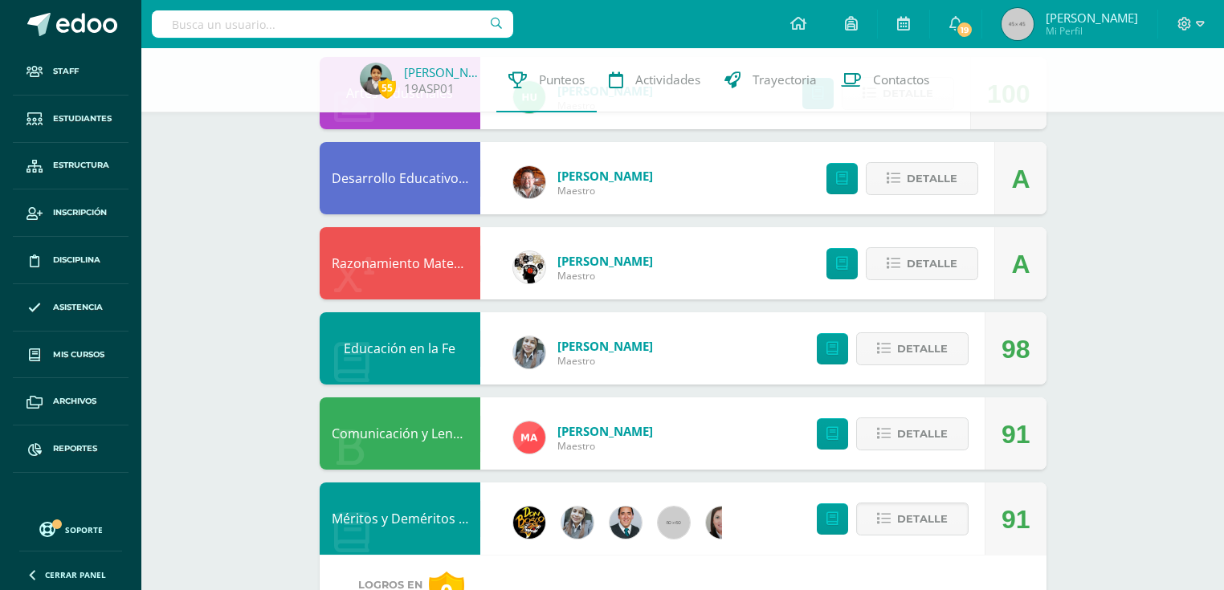
scroll to position [385, 0]
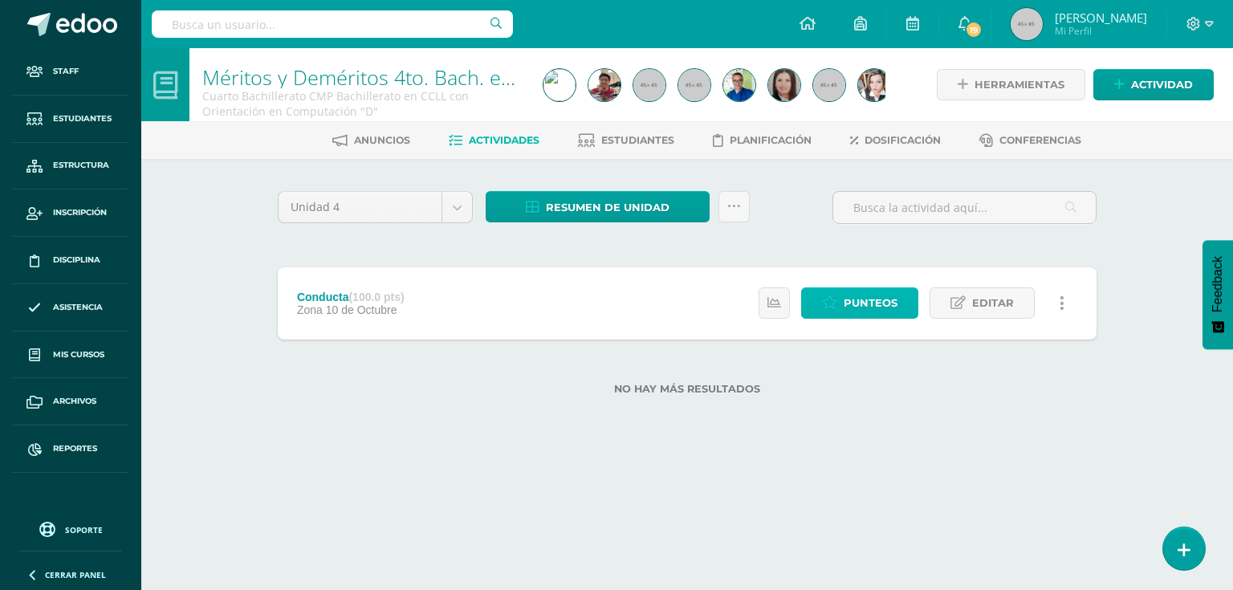
click at [873, 303] on span "Punteos" at bounding box center [871, 303] width 54 height 30
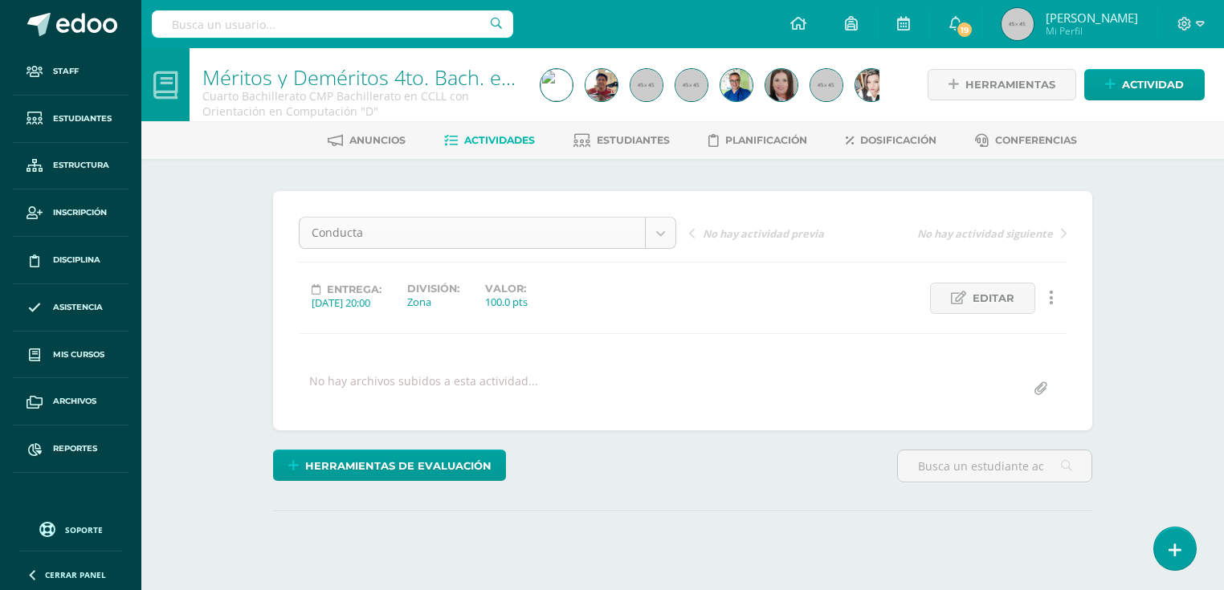
click at [658, 233] on body "Staff Estudiantes Estructura Inscripción Disciplina Asistencia Mis cursos Archi…" at bounding box center [612, 318] width 1224 height 636
click at [841, 344] on body "Staff Estudiantes Estructura Inscripción Disciplina Asistencia Mis cursos Archi…" at bounding box center [612, 318] width 1224 height 636
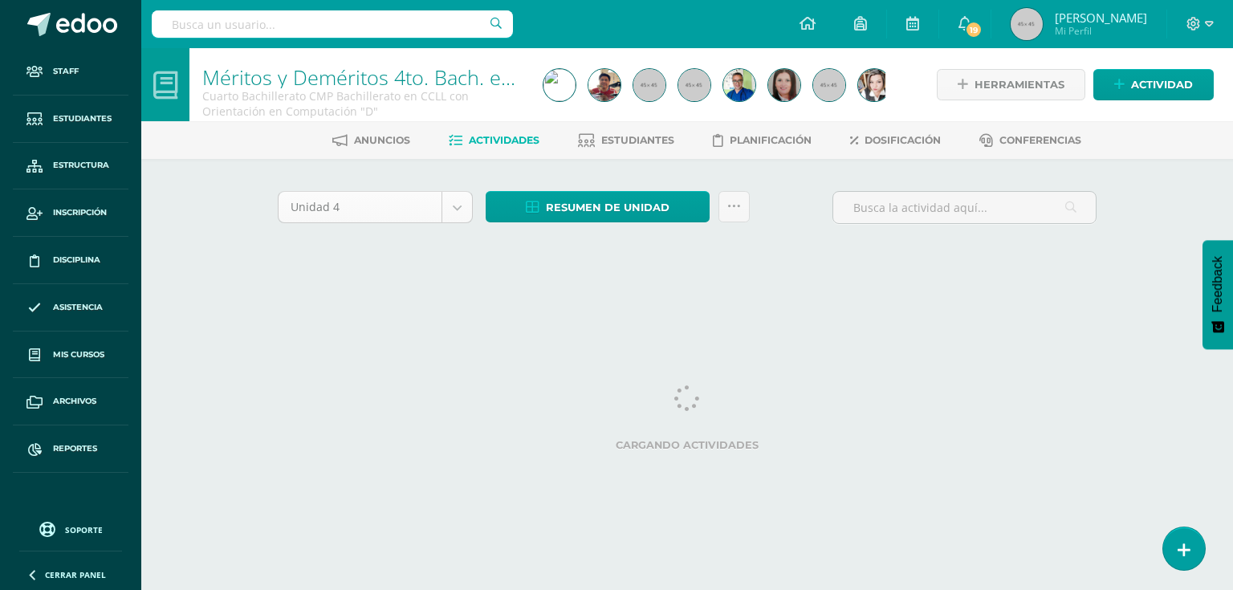
click at [458, 209] on body "Staff Estudiantes Estructura Inscripción Disciplina Asistencia Mis cursos Archi…" at bounding box center [616, 149] width 1233 height 299
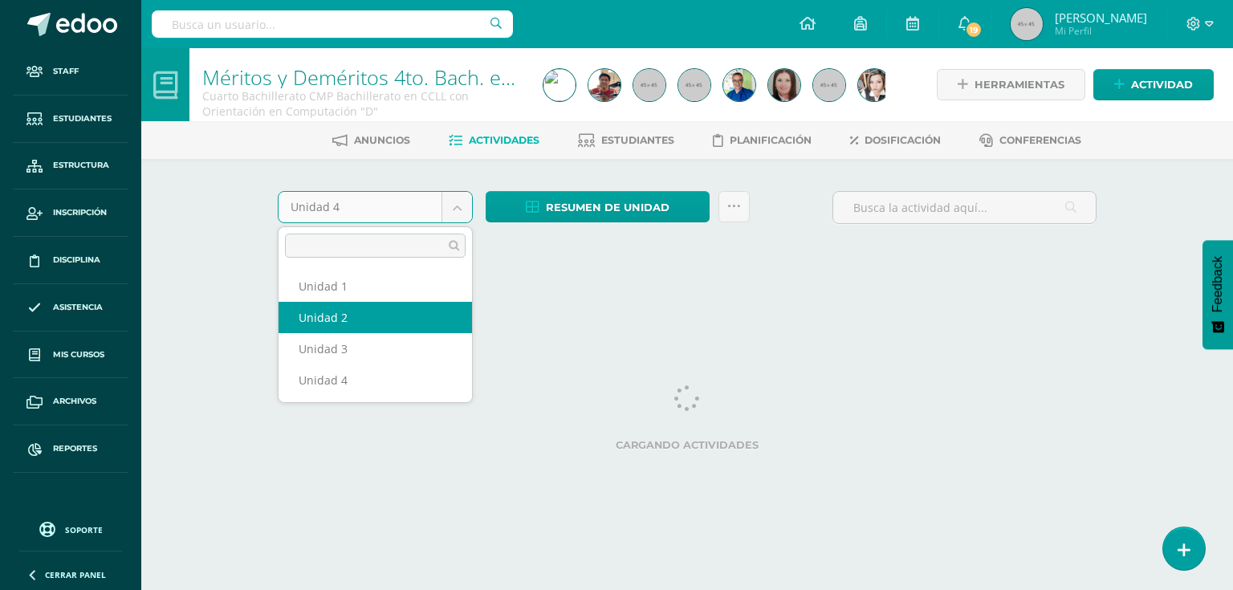
select select "Unidad 2"
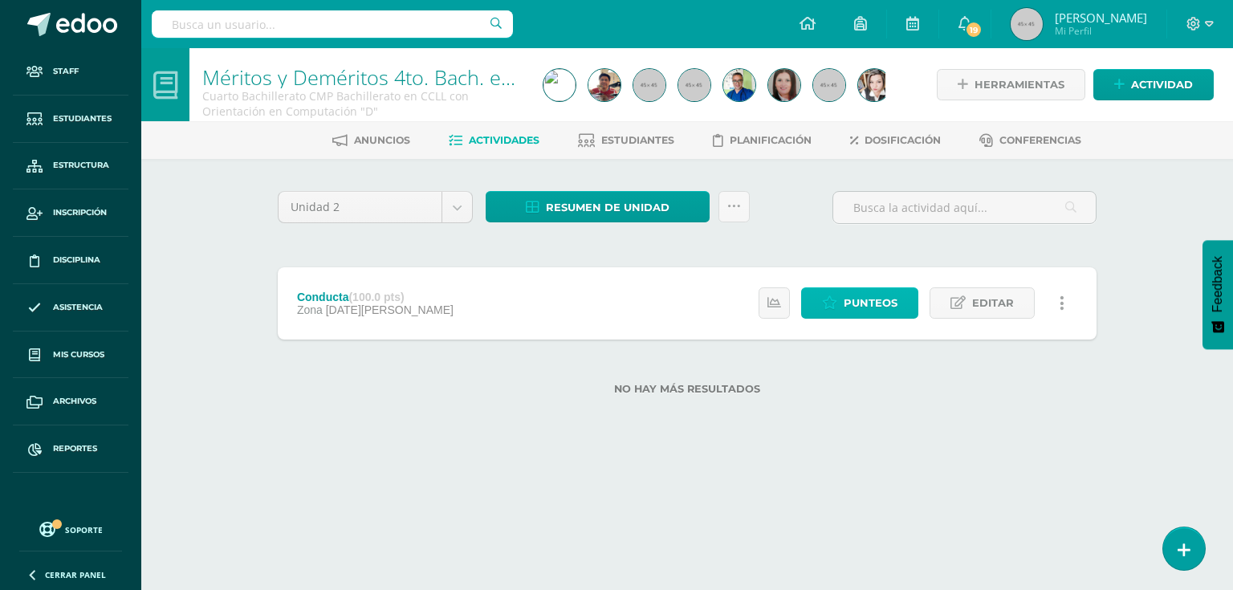
click at [890, 312] on span "Punteos" at bounding box center [871, 303] width 54 height 30
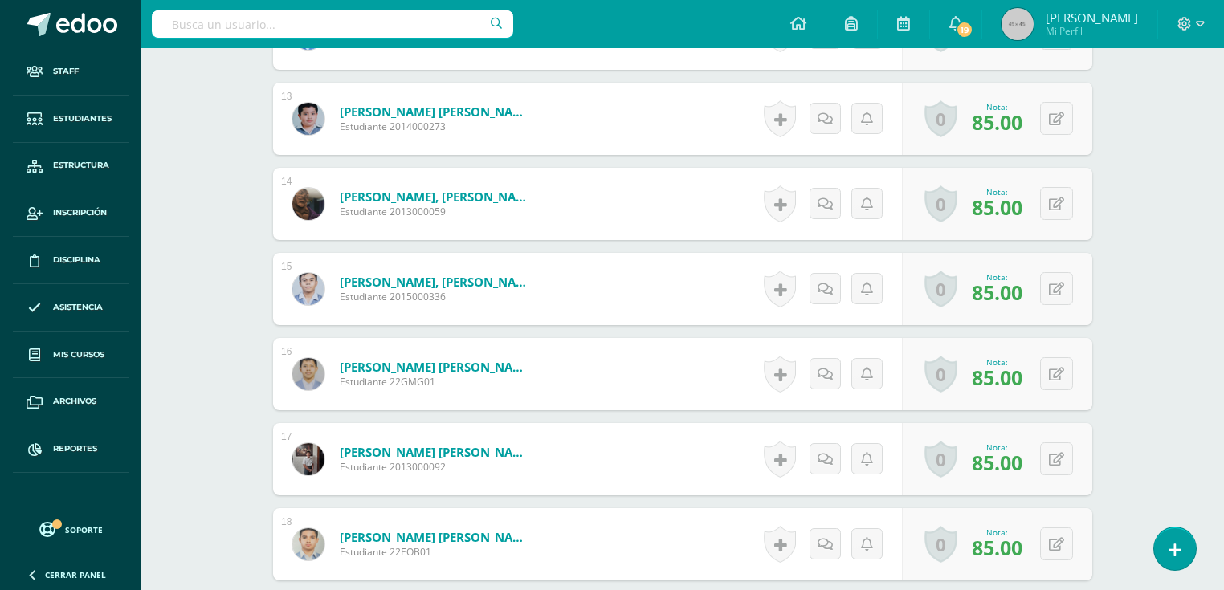
scroll to position [1432, 0]
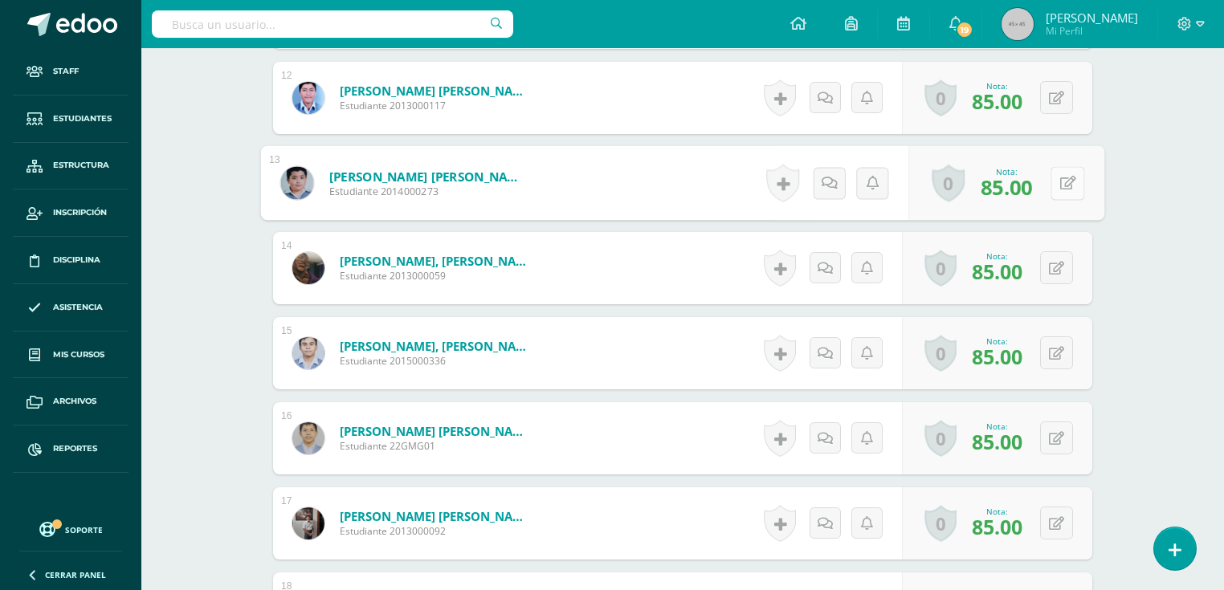
click at [1051, 179] on button at bounding box center [1067, 183] width 34 height 34
type input "87"
click at [310, 14] on input "text" at bounding box center [332, 23] width 361 height 27
type input "rojas flores"
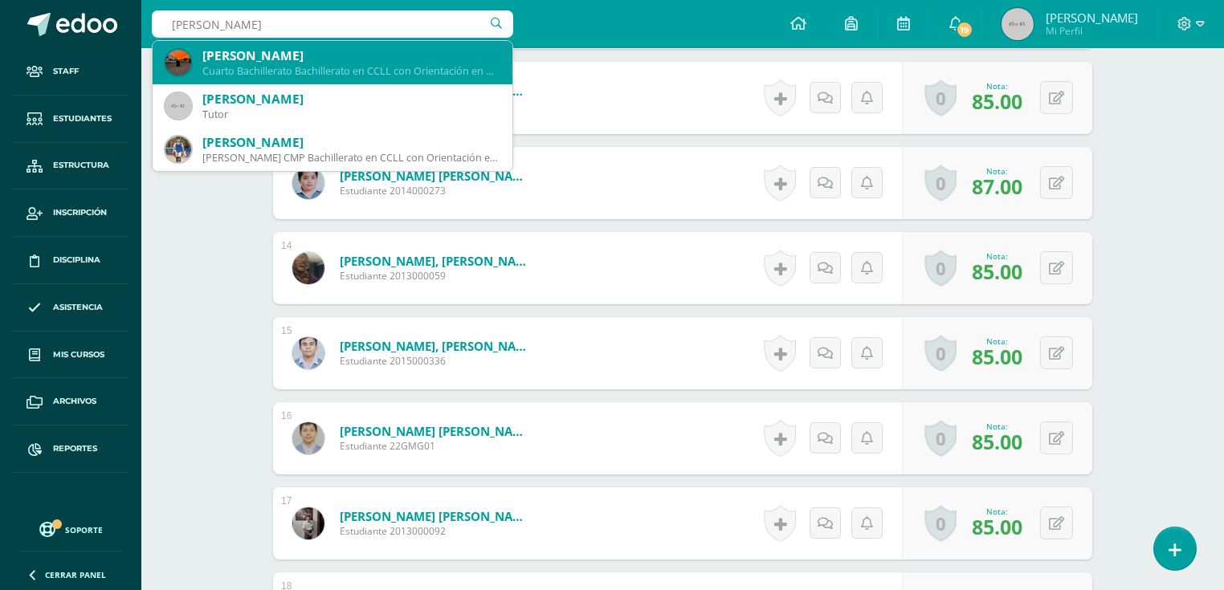
click at [303, 72] on div "Cuarto Bachillerato Bachillerato en CCLL con Orientación en Diseño Gráfico 2016…" at bounding box center [350, 71] width 297 height 14
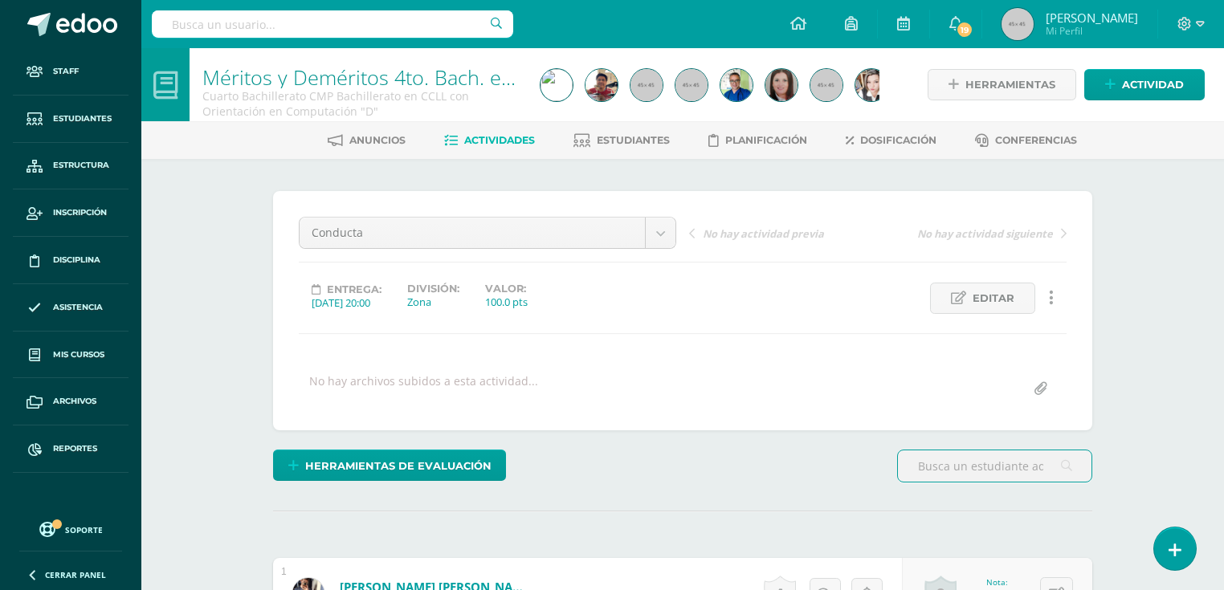
click at [385, 24] on input "text" at bounding box center [332, 23] width 361 height 27
type input "rojas flores"
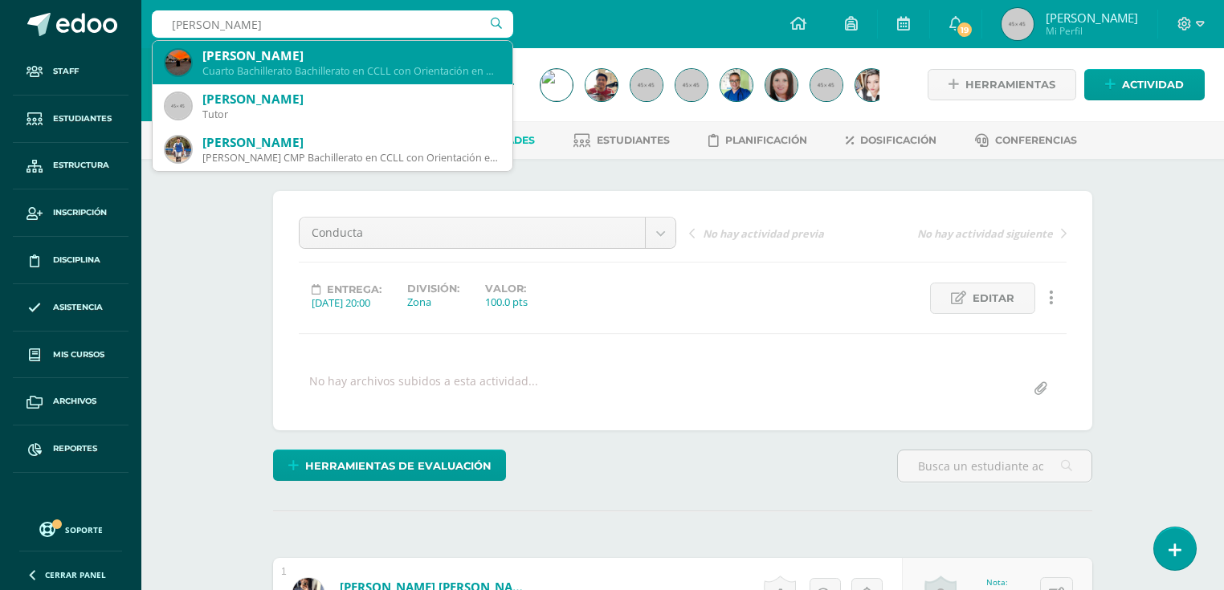
click at [385, 67] on div "Cuarto Bachillerato Bachillerato en CCLL con Orientación en Diseño Gráfico 2016…" at bounding box center [350, 71] width 297 height 14
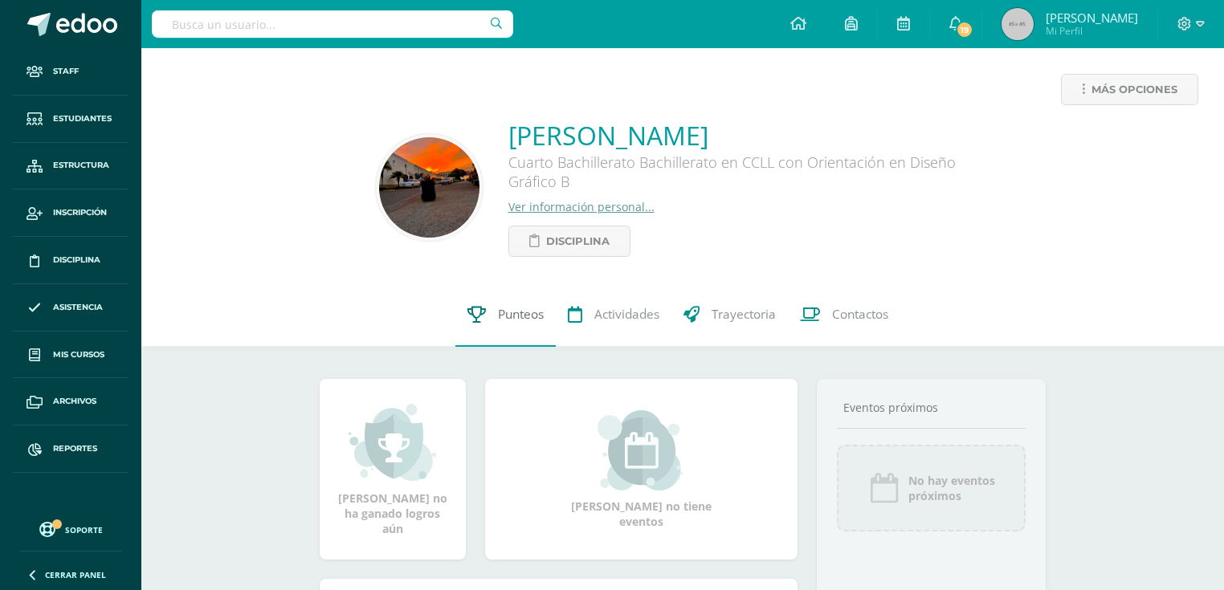
click at [520, 333] on link "Punteos" at bounding box center [505, 315] width 100 height 64
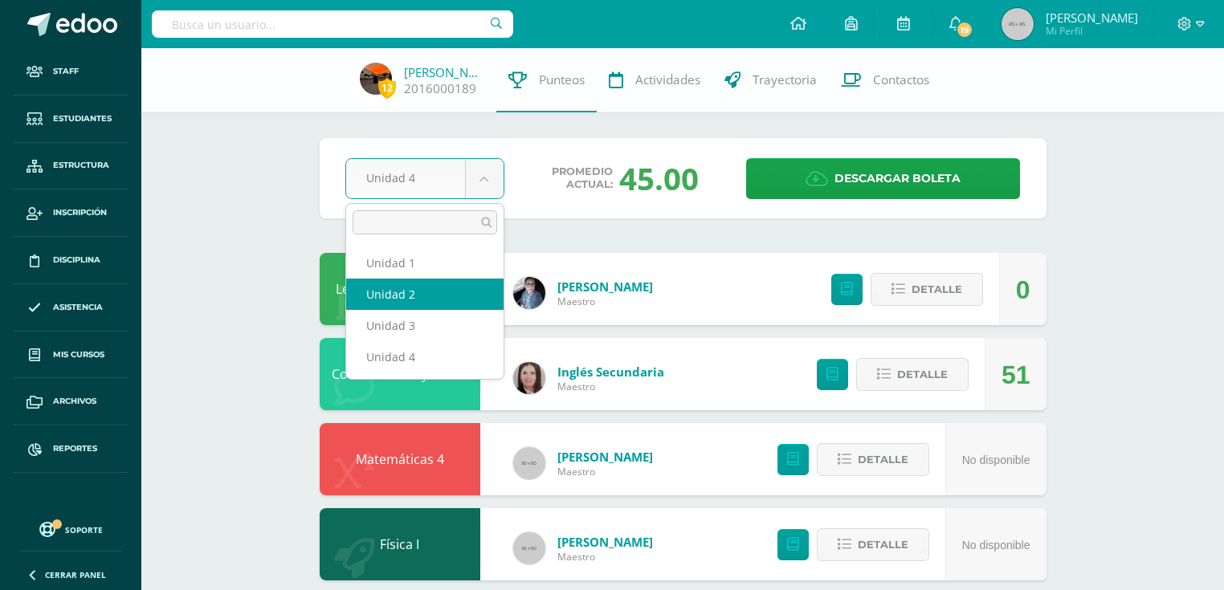
select select "Unidad 2"
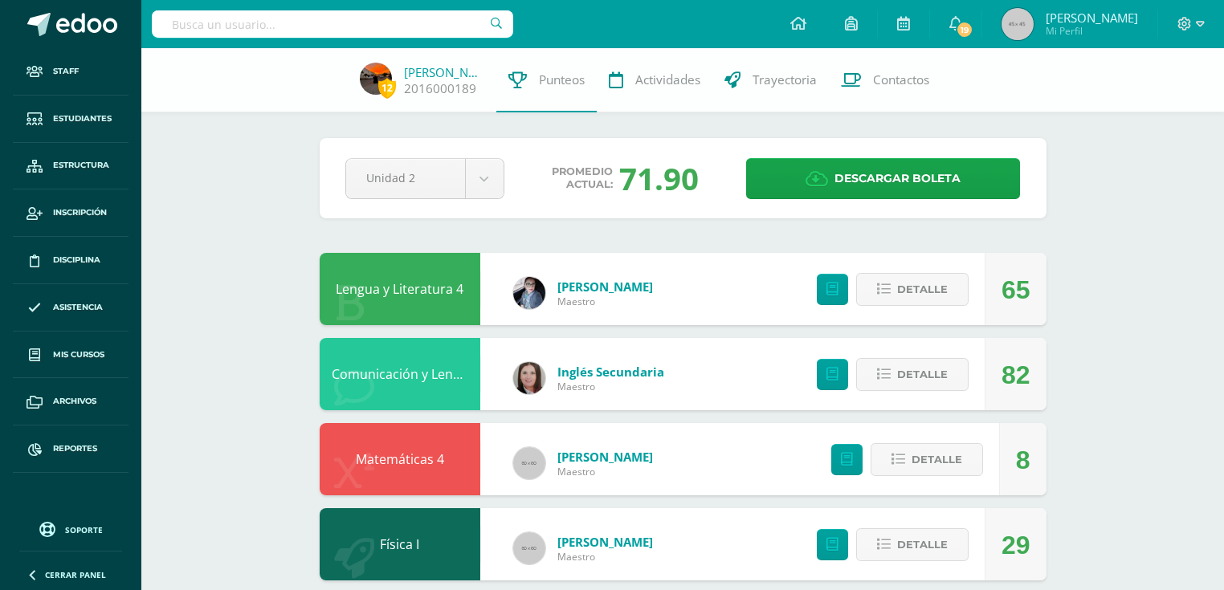
click at [414, 284] on link "Lengua y Literatura 4" at bounding box center [400, 289] width 128 height 18
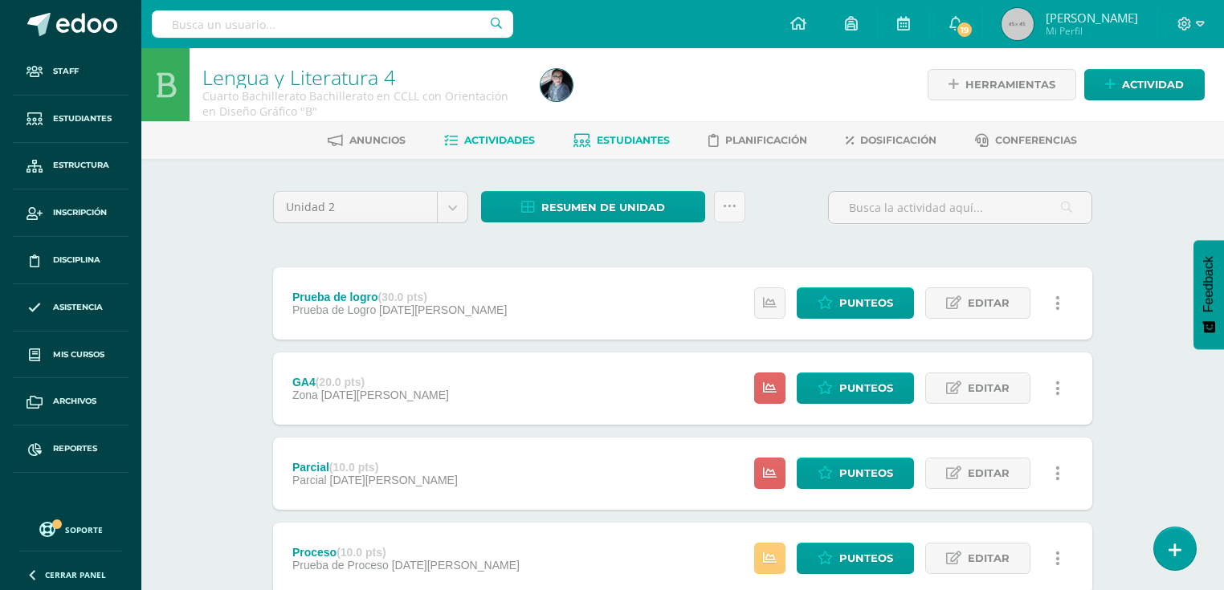
click at [649, 145] on span "Estudiantes" at bounding box center [633, 140] width 73 height 12
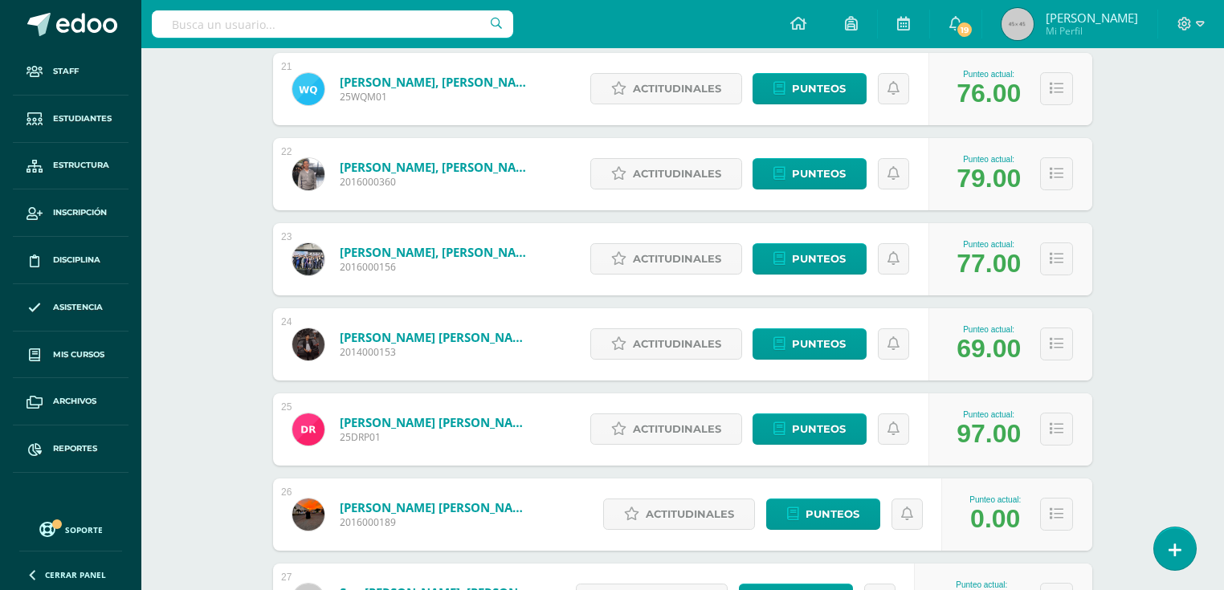
scroll to position [2127, 0]
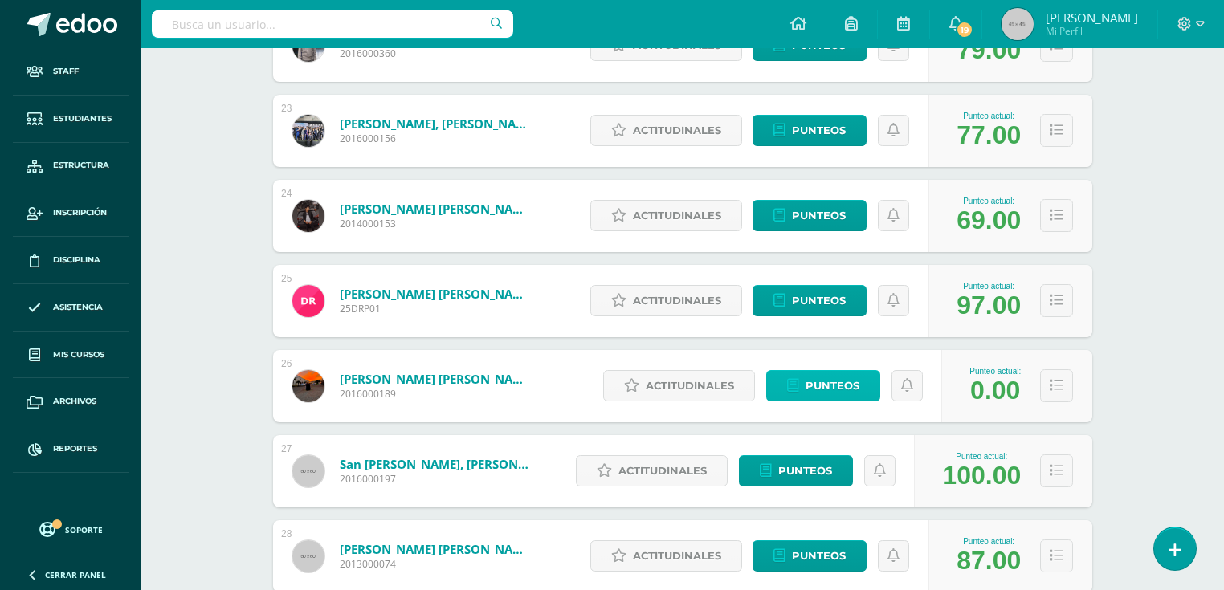
click at [828, 377] on span "Punteos" at bounding box center [832, 386] width 54 height 30
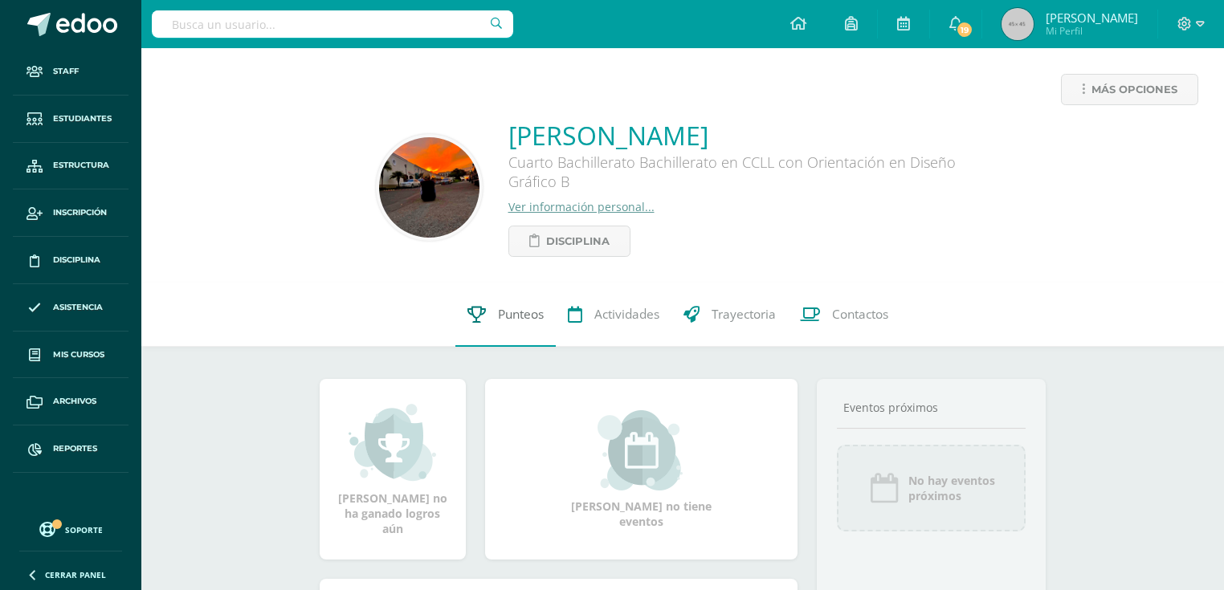
click at [530, 326] on link "Punteos" at bounding box center [505, 315] width 100 height 64
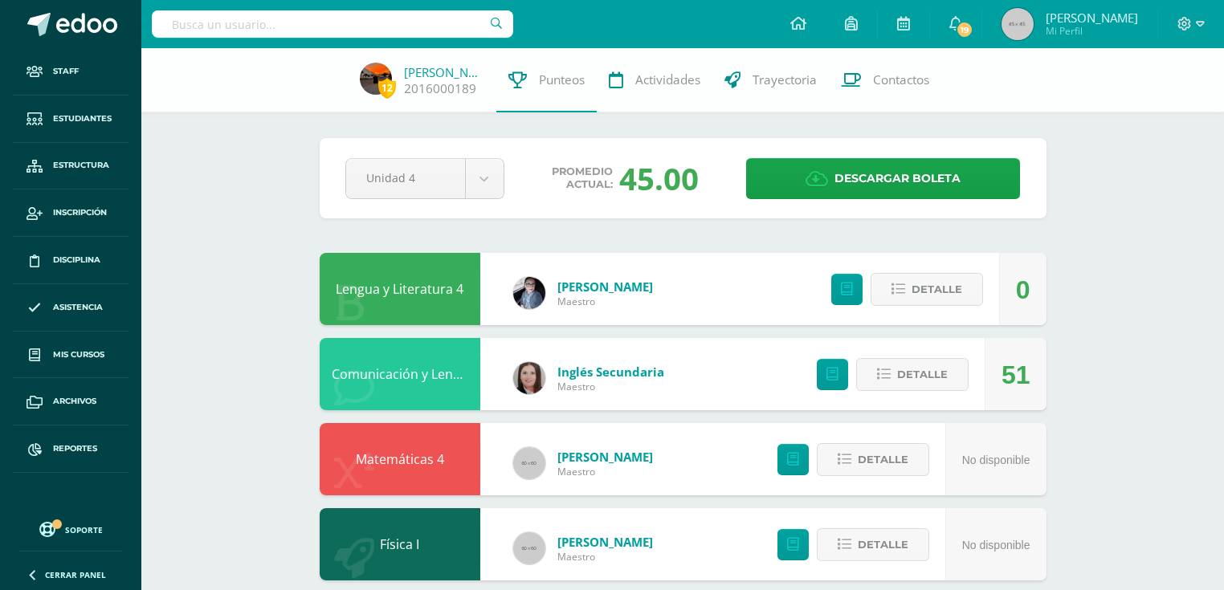
click at [426, 373] on link "Comunicación y Lenguaje L3 Inglés" at bounding box center [437, 374] width 210 height 18
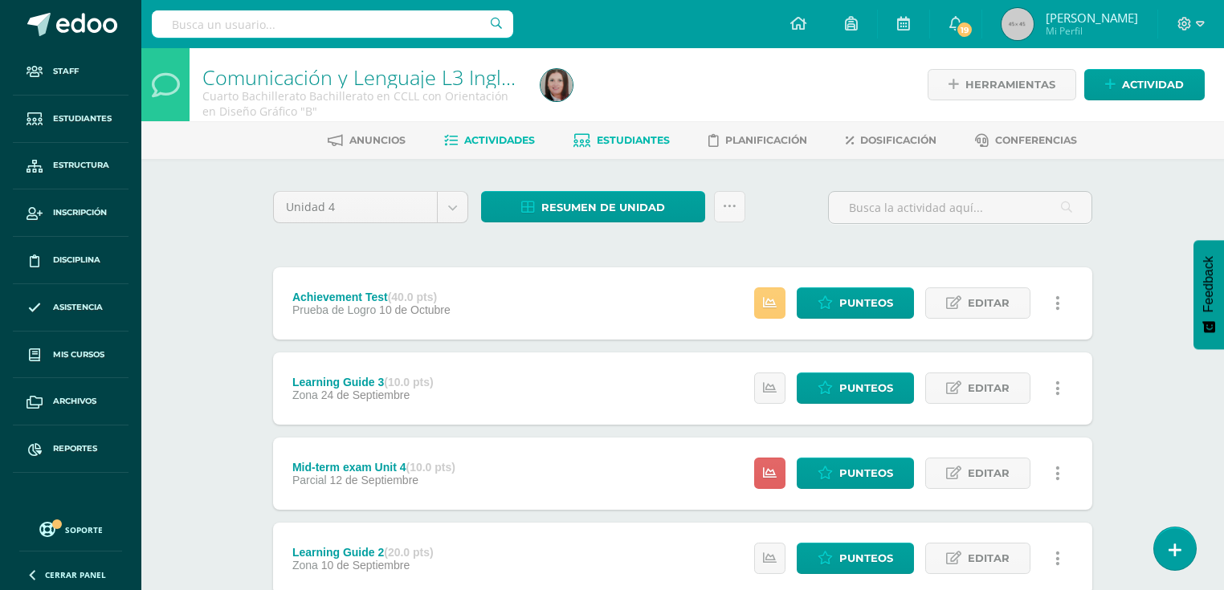
click at [617, 136] on span "Estudiantes" at bounding box center [633, 140] width 73 height 12
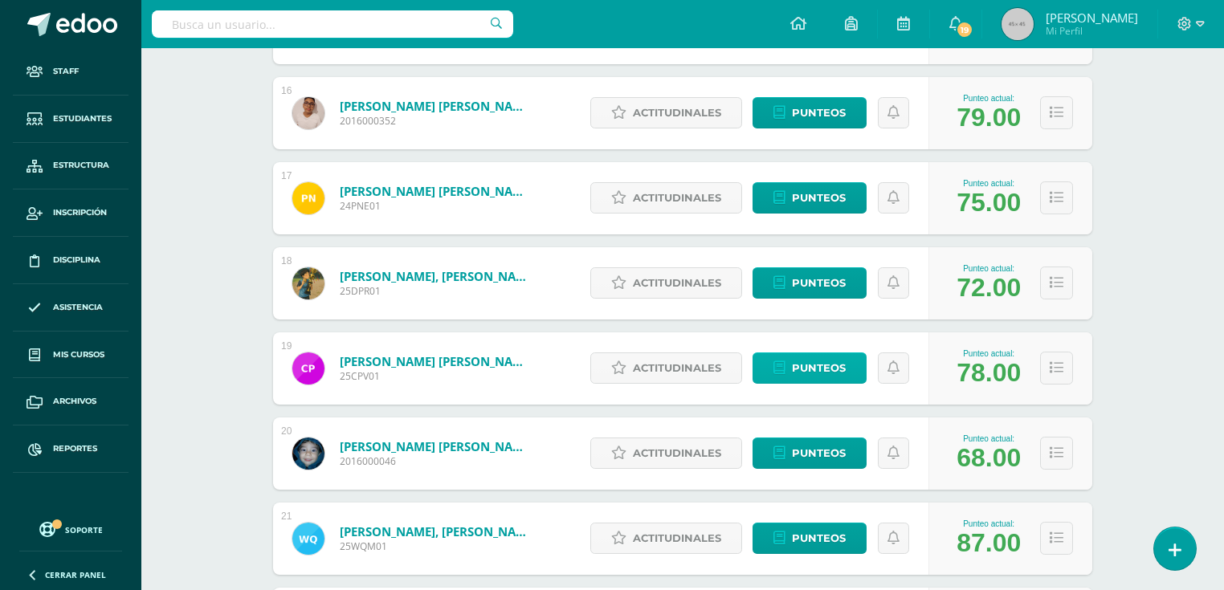
scroll to position [1998, 0]
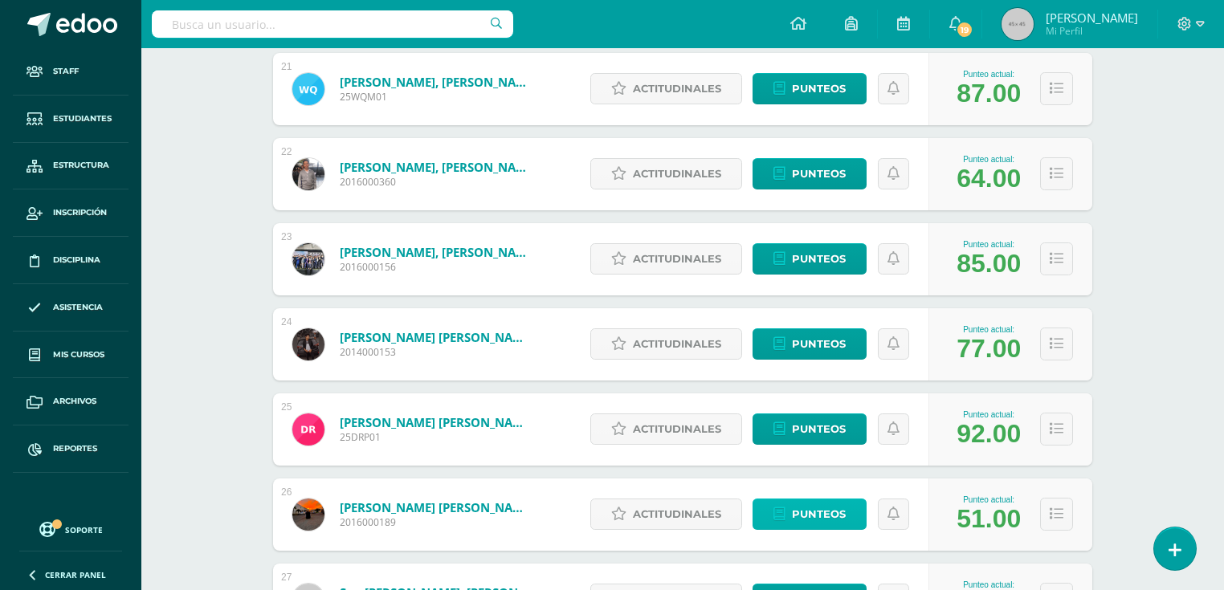
click at [829, 508] on span "Punteos" at bounding box center [819, 514] width 54 height 30
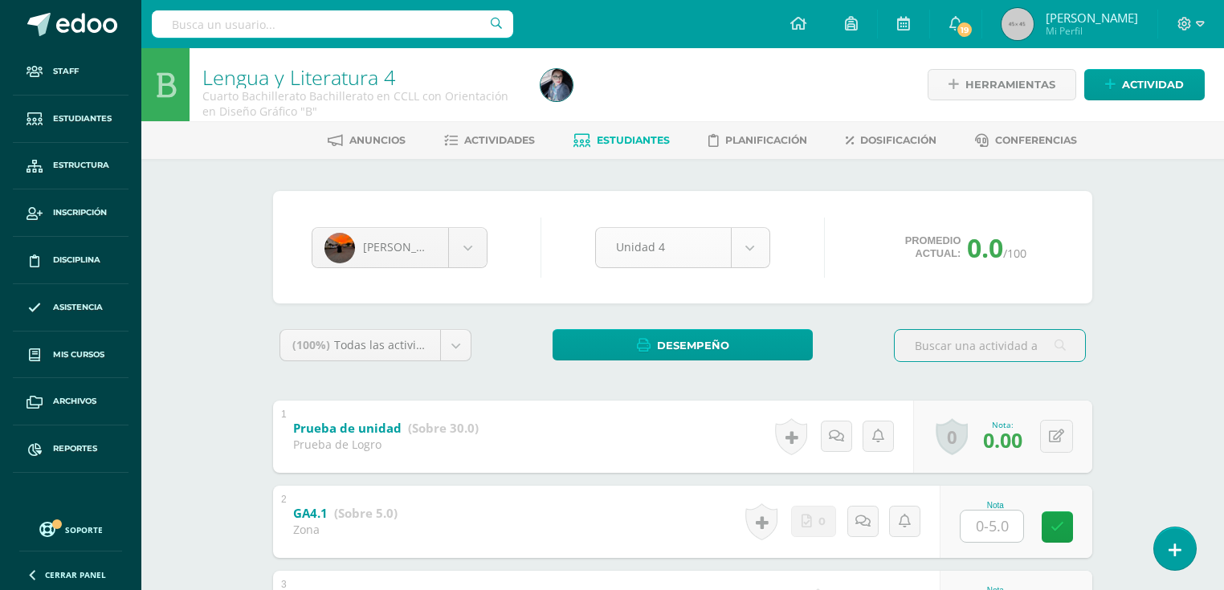
click at [753, 241] on body "Staff Estudiantes Estructura Inscripción Disciplina Asistencia Mis cursos Archi…" at bounding box center [612, 587] width 1224 height 1175
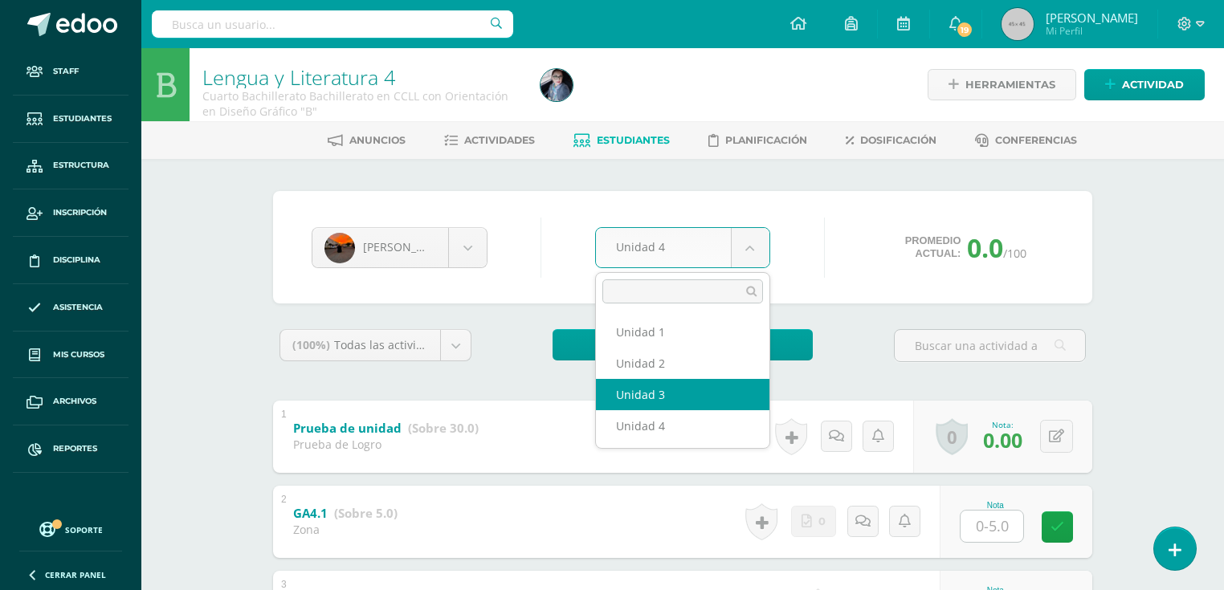
select select "Unidad 3"
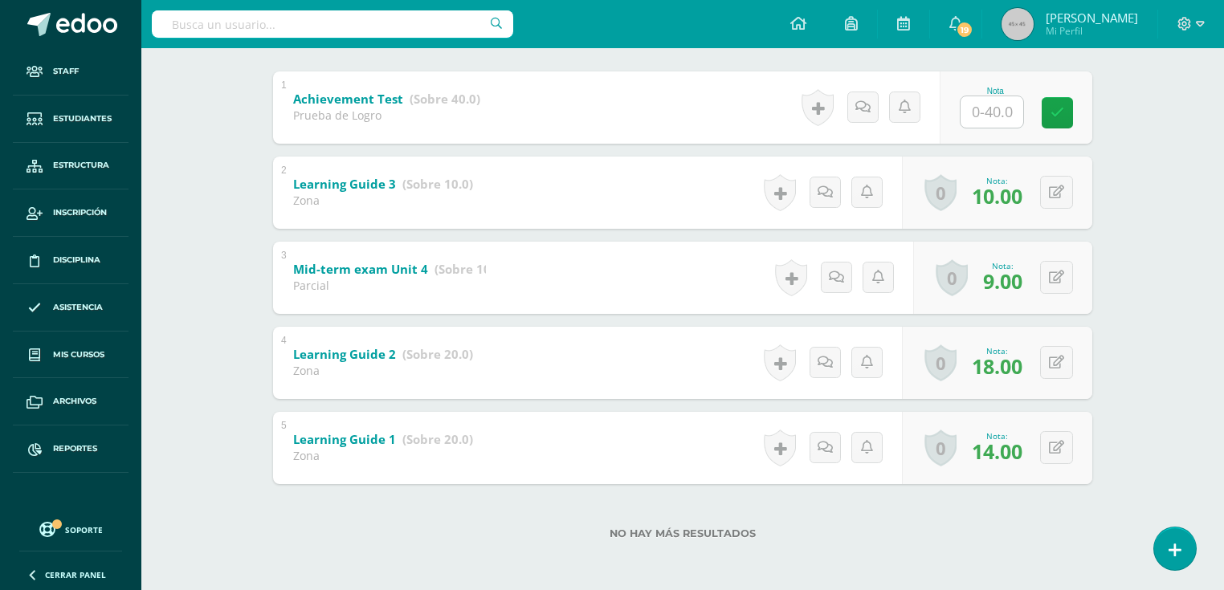
scroll to position [8, 0]
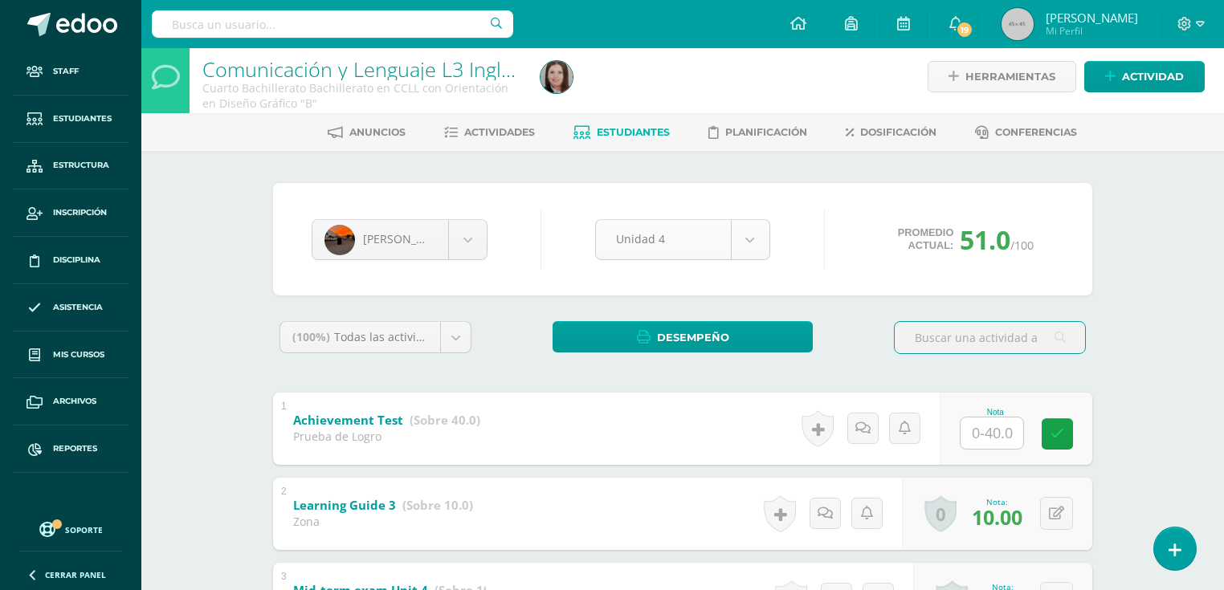
click at [738, 248] on body "Staff Estudiantes Estructura Inscripción Disciplina Asistencia Mis cursos Archi…" at bounding box center [612, 452] width 1224 height 920
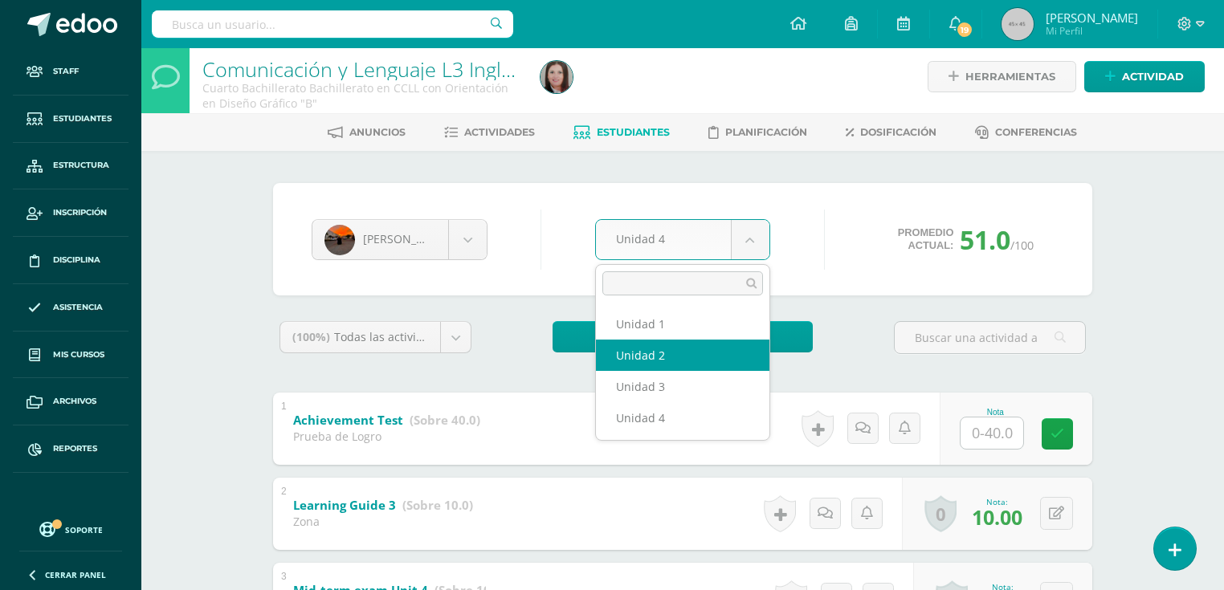
select select "Unidad 2"
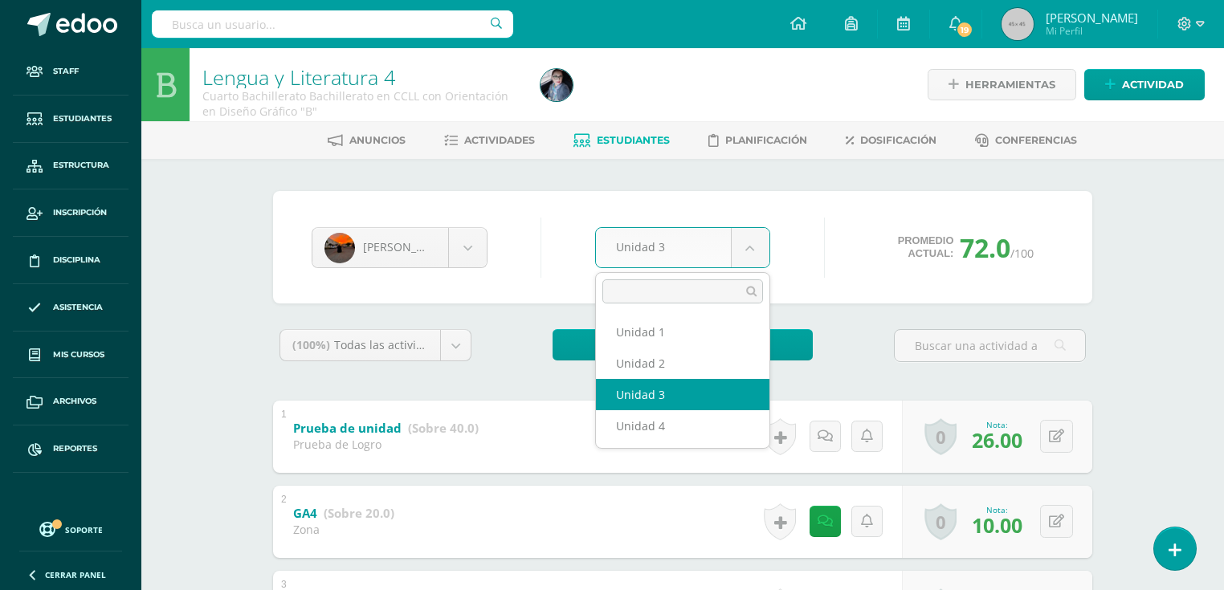
click at [703, 247] on body "Staff Estudiantes Estructura Inscripción Disciplina Asistencia Mis cursos Archi…" at bounding box center [612, 502] width 1224 height 1005
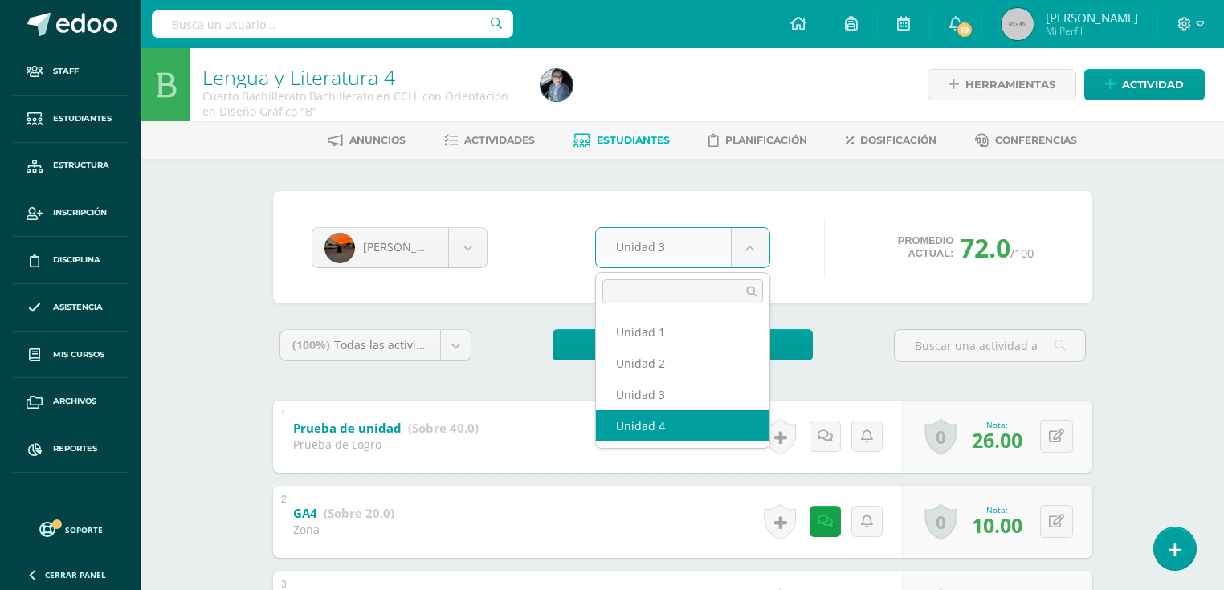
select select "Unidad 4"
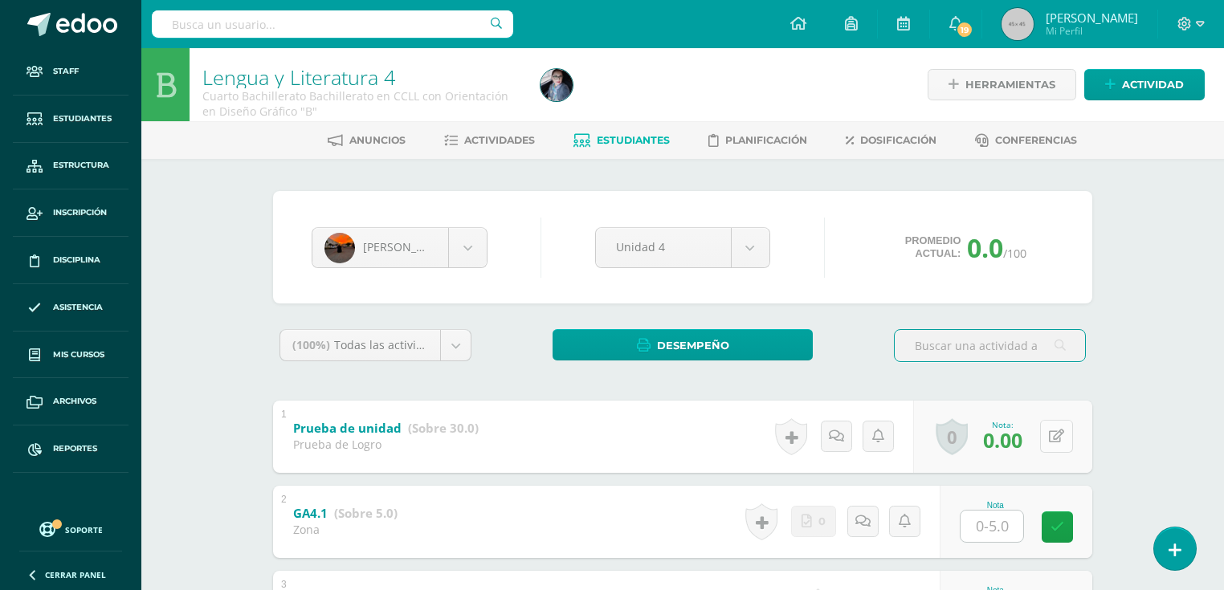
click at [1050, 434] on button at bounding box center [1056, 436] width 33 height 33
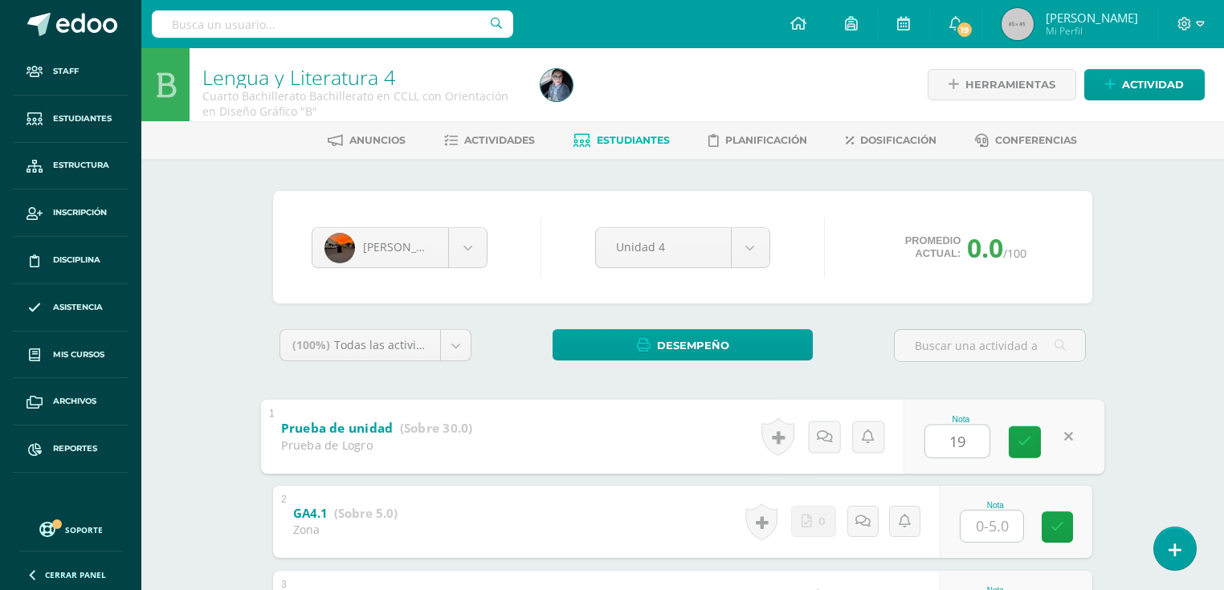
scroll to position [128, 0]
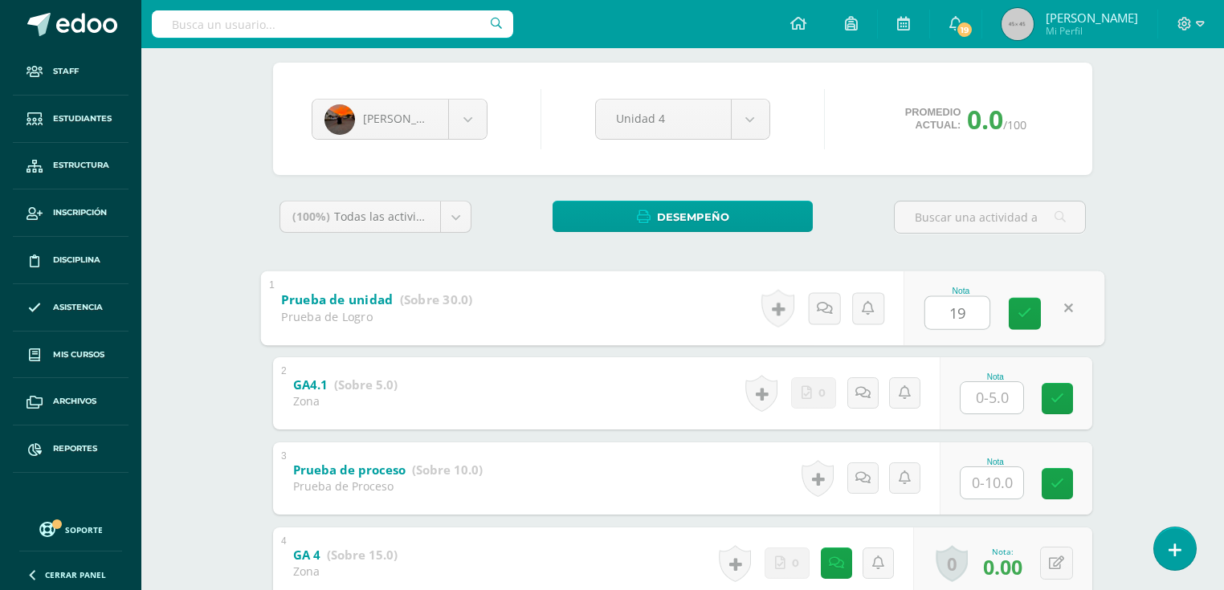
type input "19"
click at [1000, 482] on input "text" at bounding box center [991, 482] width 63 height 31
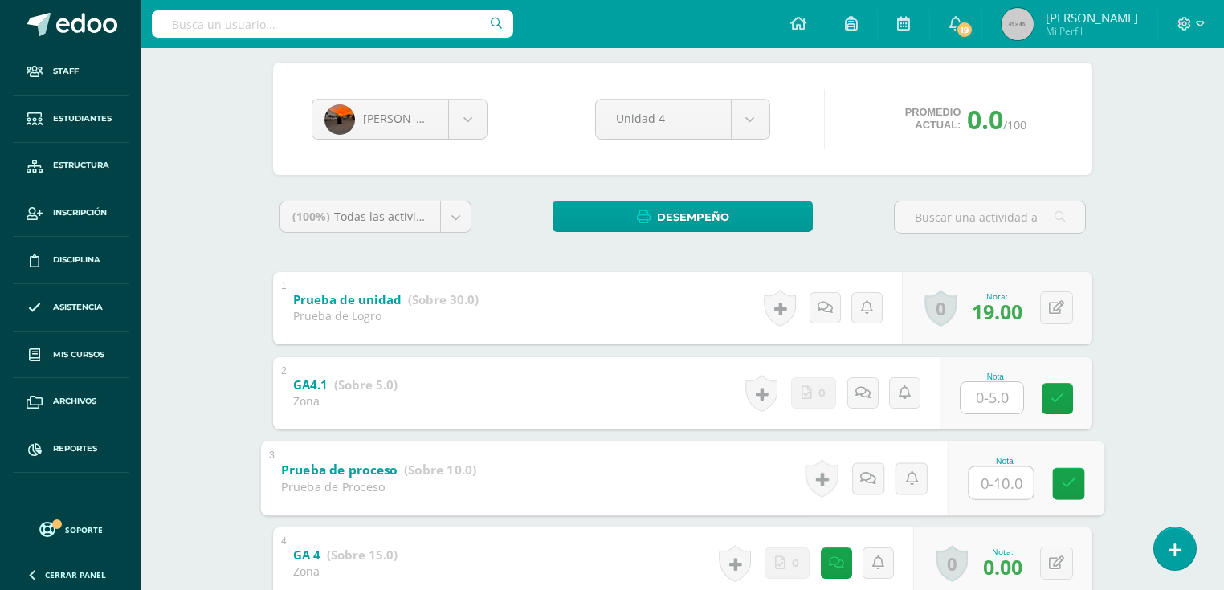
type input "9"
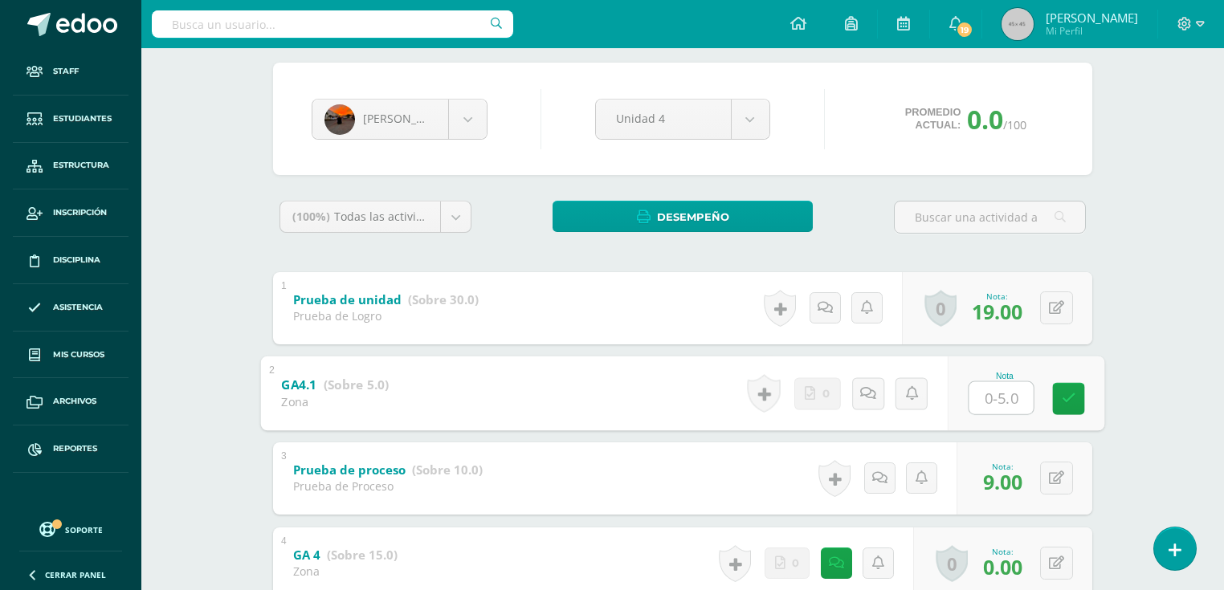
click at [1009, 407] on input "text" at bounding box center [1001, 397] width 64 height 32
type input "5"
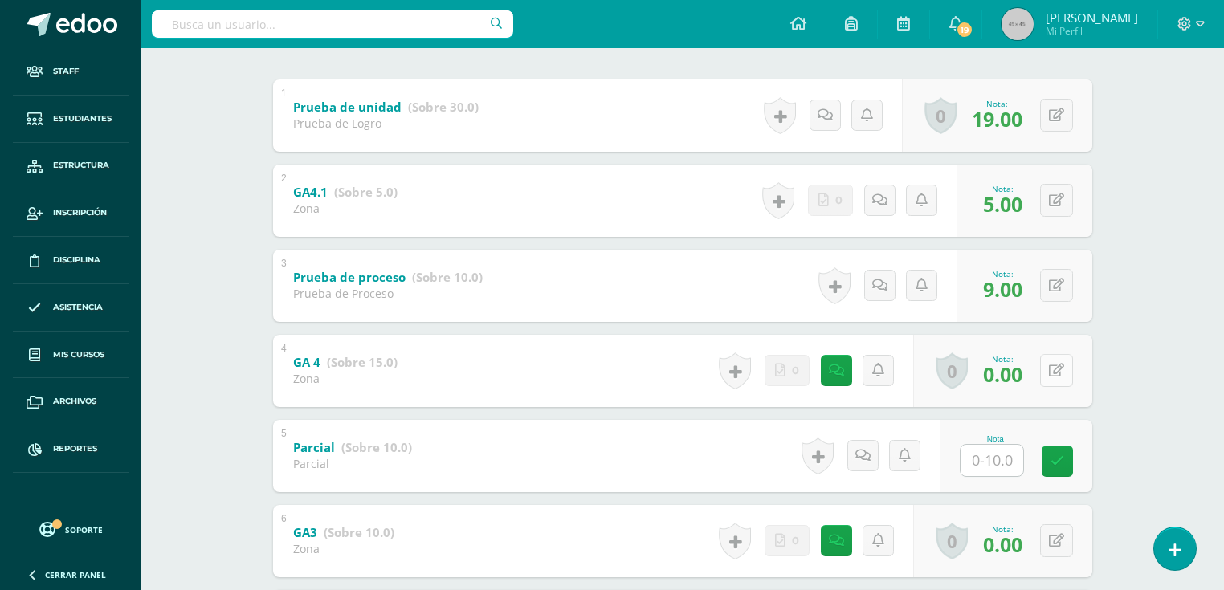
click at [1054, 377] on button at bounding box center [1056, 370] width 33 height 33
type input "15"
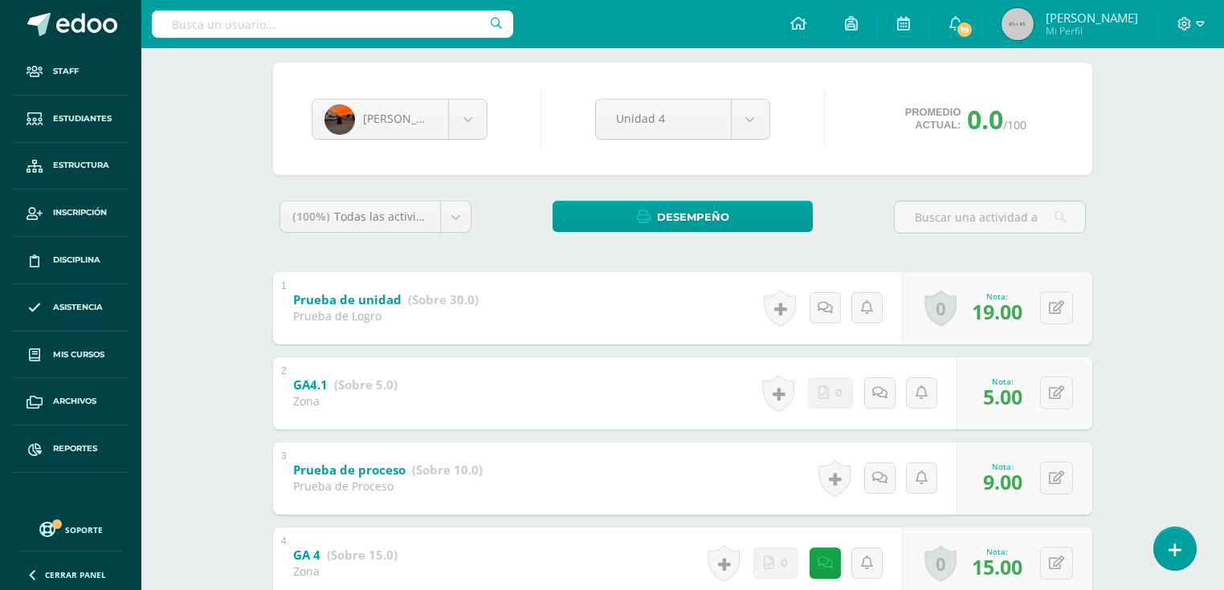
scroll to position [257, 0]
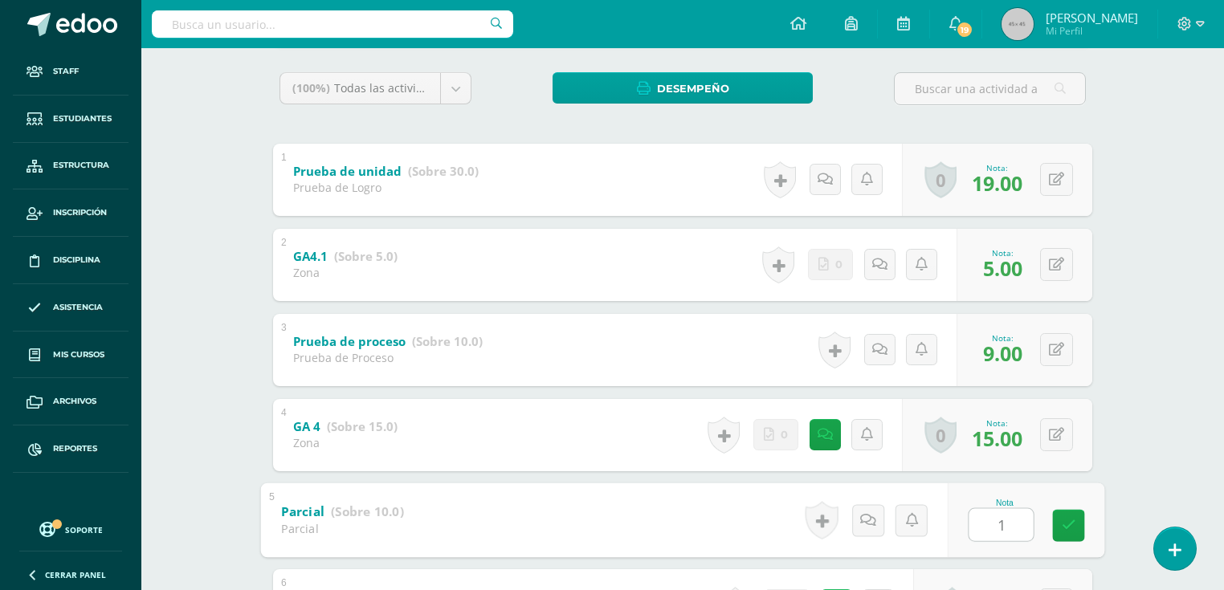
type input "10"
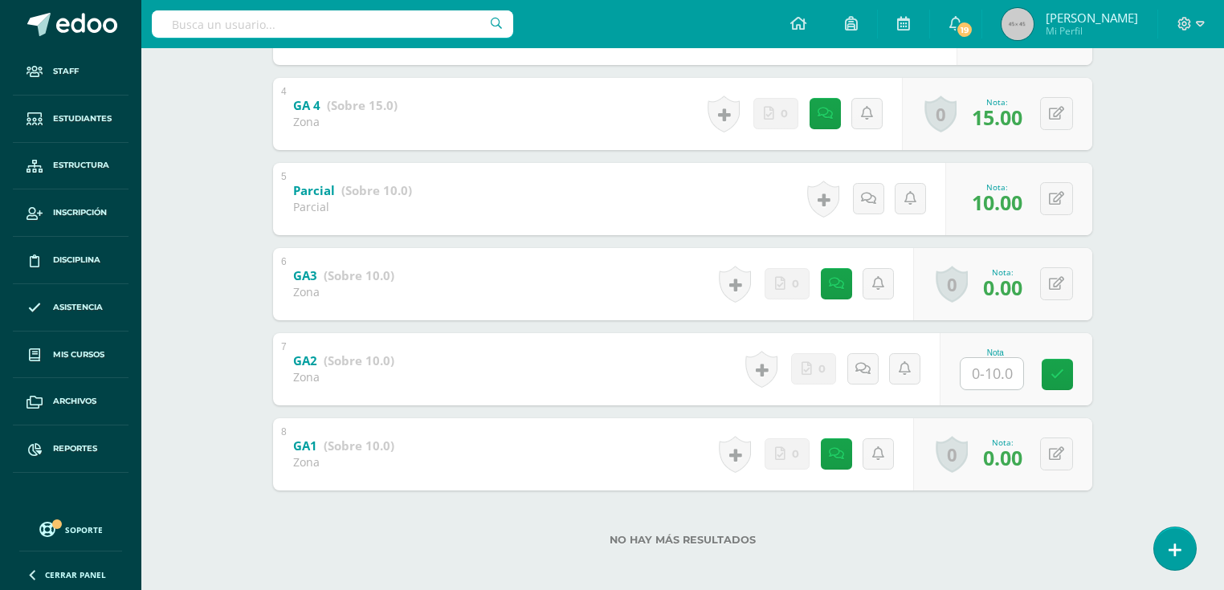
click at [971, 373] on input "text" at bounding box center [991, 373] width 63 height 31
type input "7"
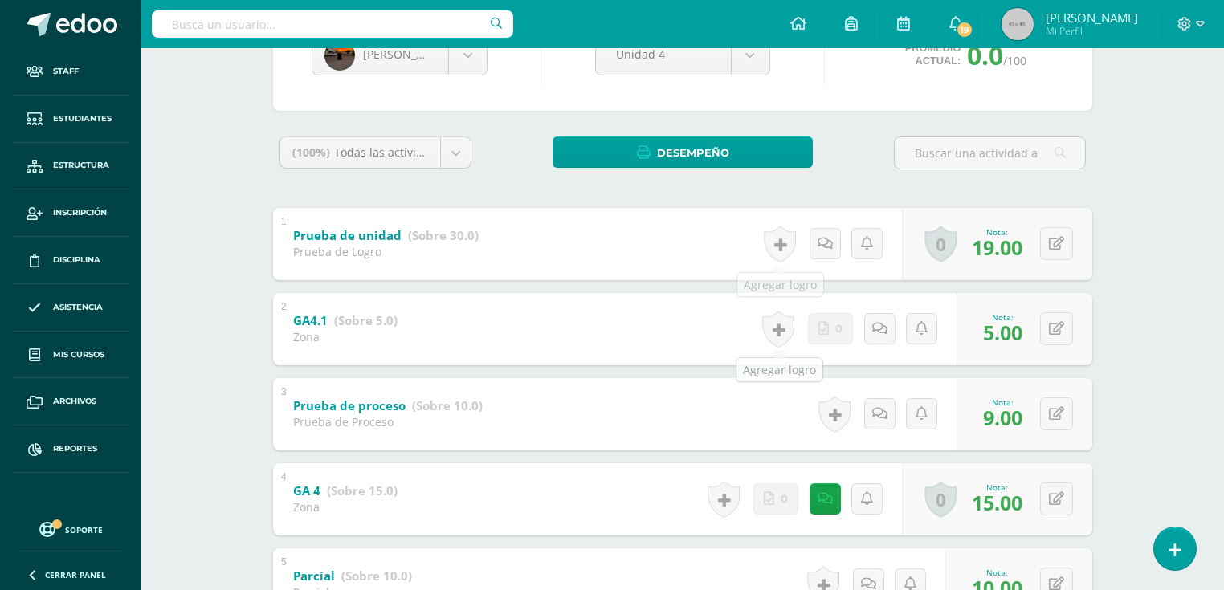
scroll to position [0, 0]
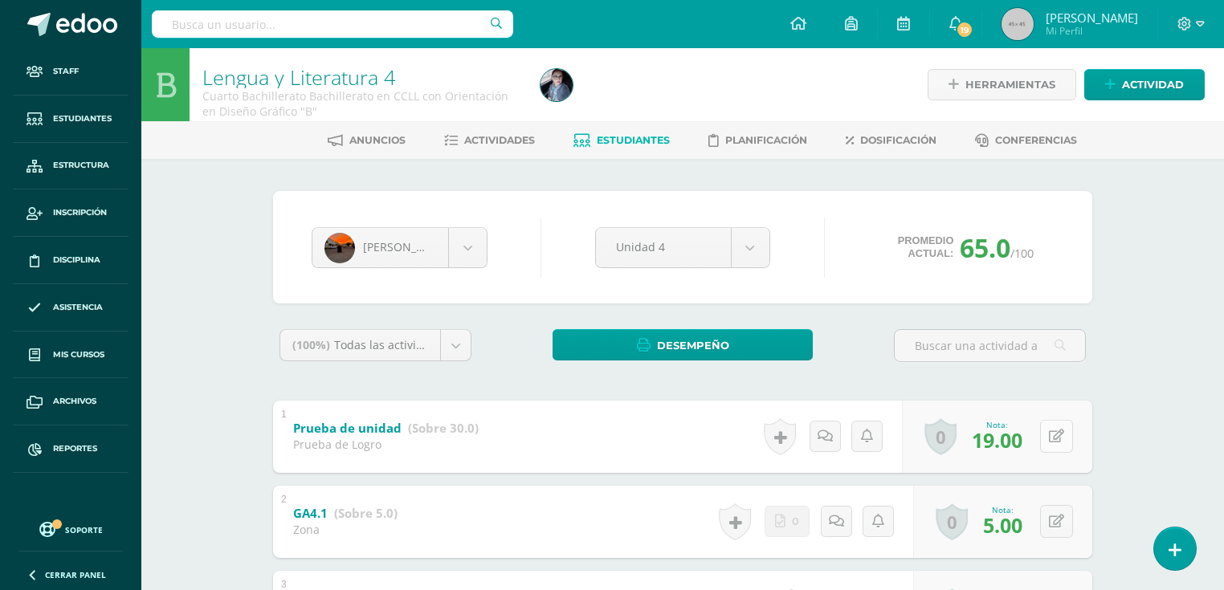
click at [1052, 428] on button at bounding box center [1056, 436] width 33 height 33
type input "26"
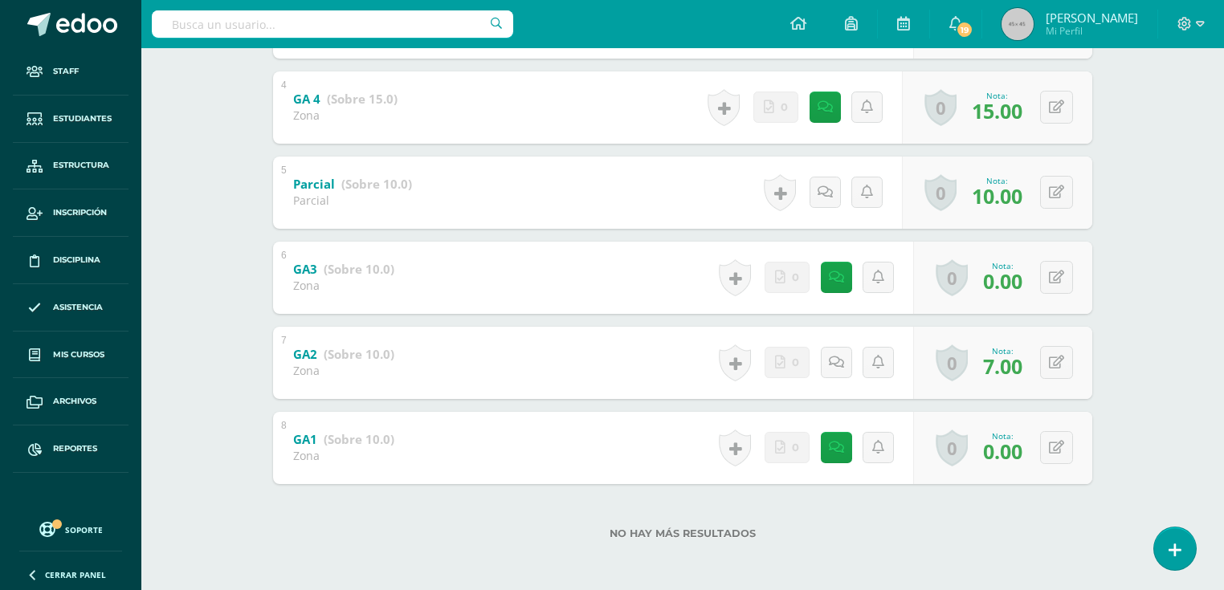
scroll to position [392, 0]
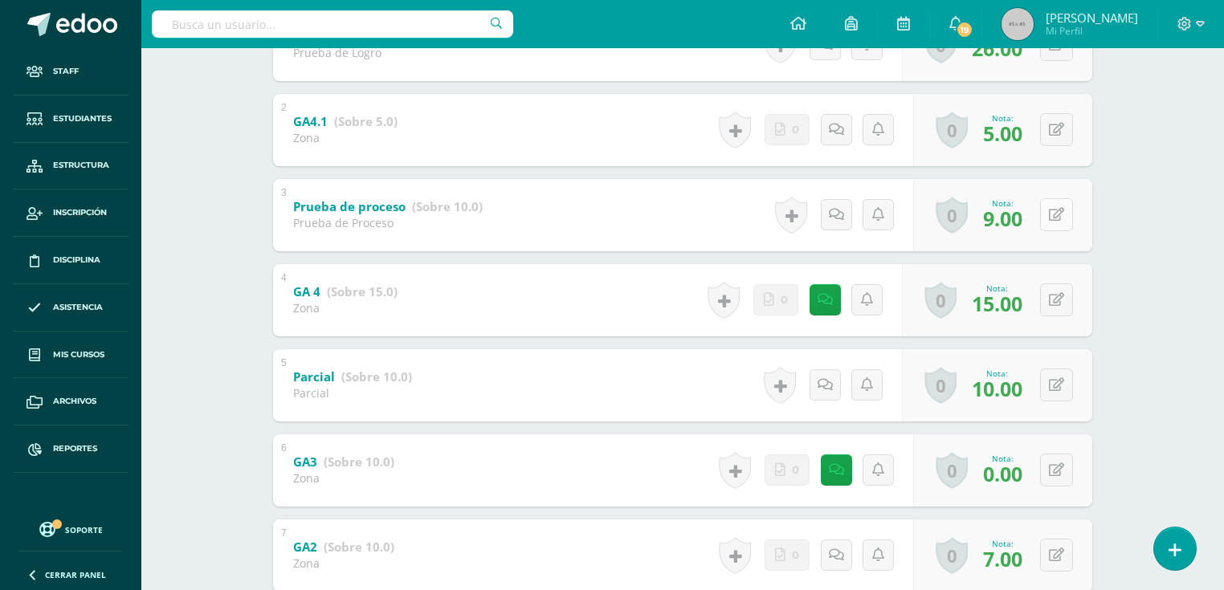
click at [1059, 213] on icon at bounding box center [1056, 215] width 15 height 14
type input "0"
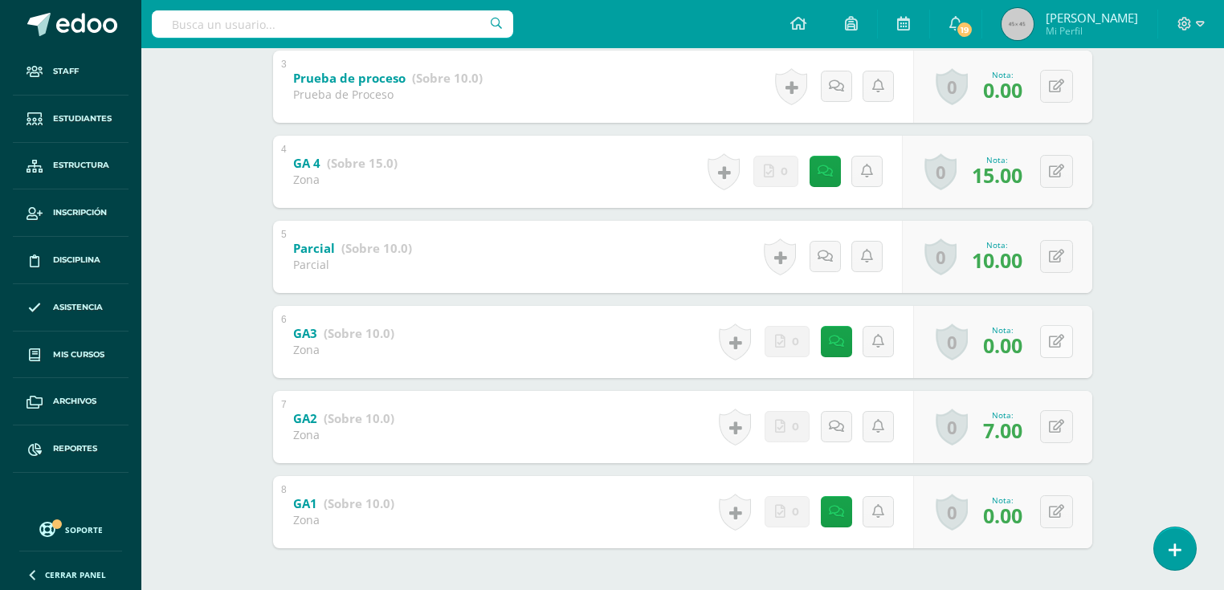
click at [1059, 344] on icon at bounding box center [1056, 342] width 15 height 14
type input "9"
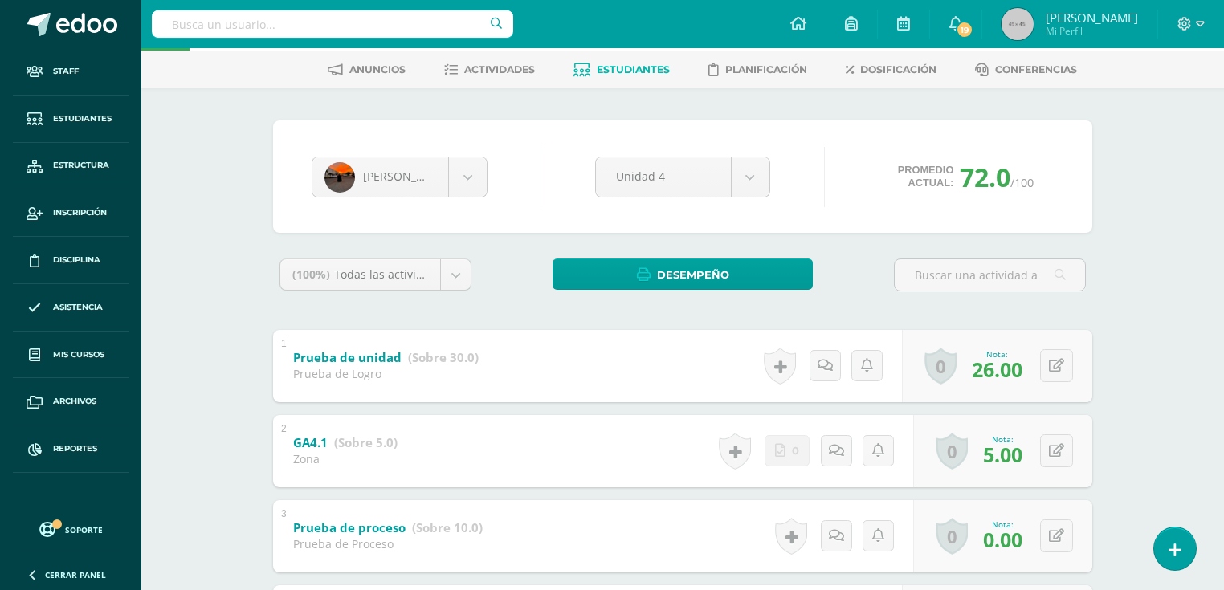
scroll to position [0, 0]
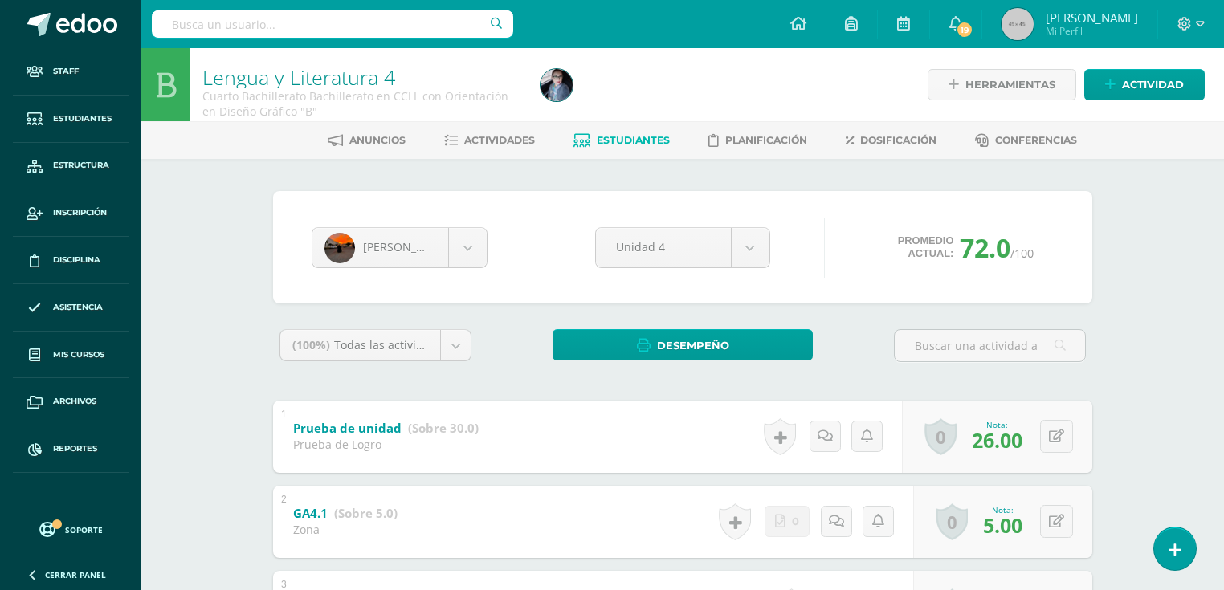
scroll to position [193, 0]
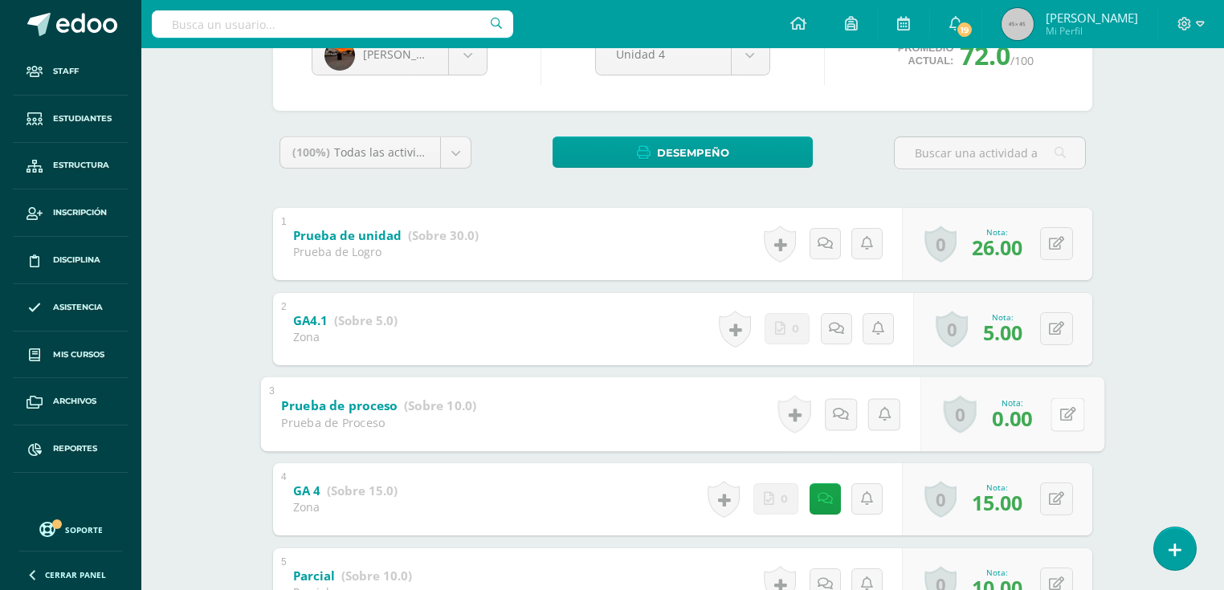
click at [1053, 414] on button at bounding box center [1067, 414] width 34 height 34
type input "10"
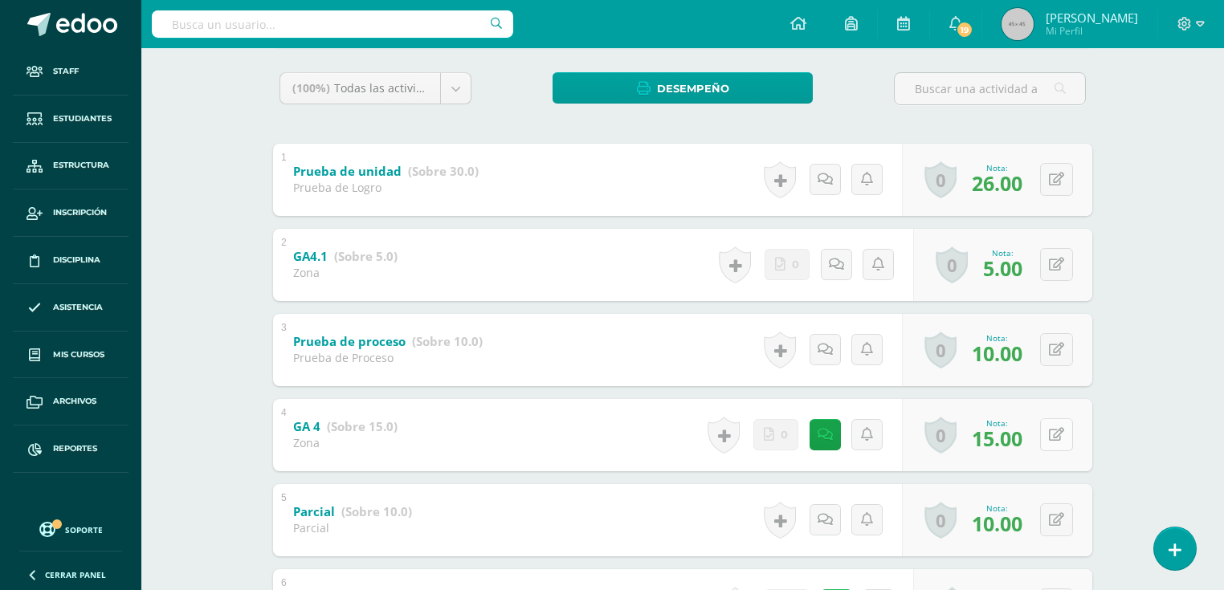
click at [1057, 439] on div "1 Prueba de unidad (Sobre 30.0) Prueba de Logro Nota 26.00 0 [GEOGRAPHIC_DATA] …" at bounding box center [682, 478] width 819 height 668
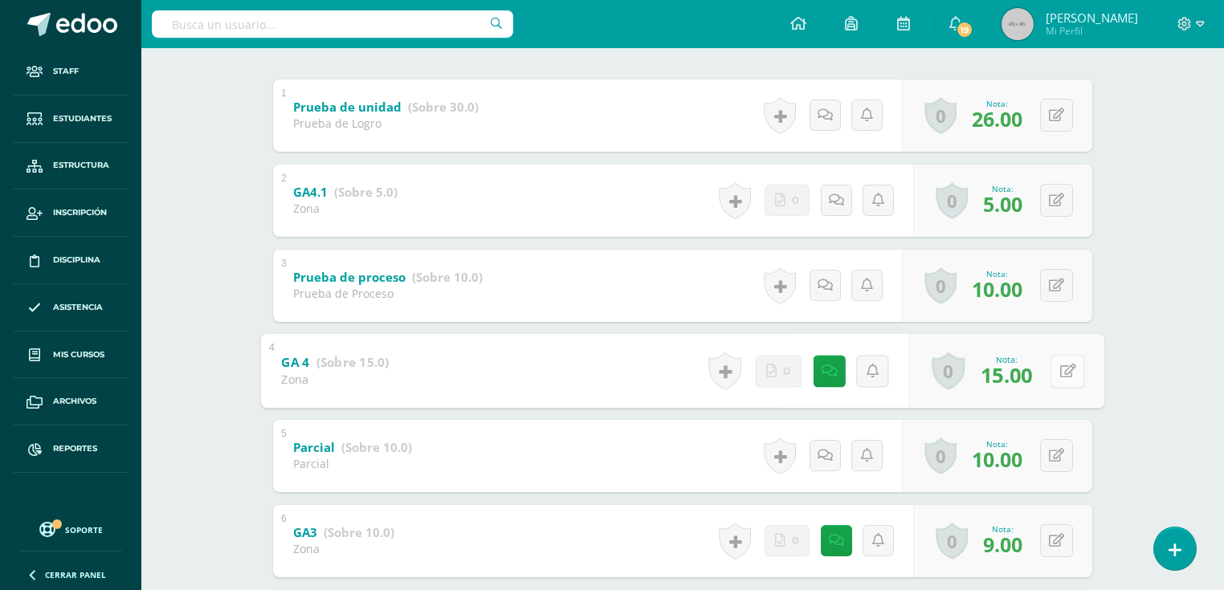
click at [1069, 366] on icon at bounding box center [1068, 371] width 16 height 14
type input "5"
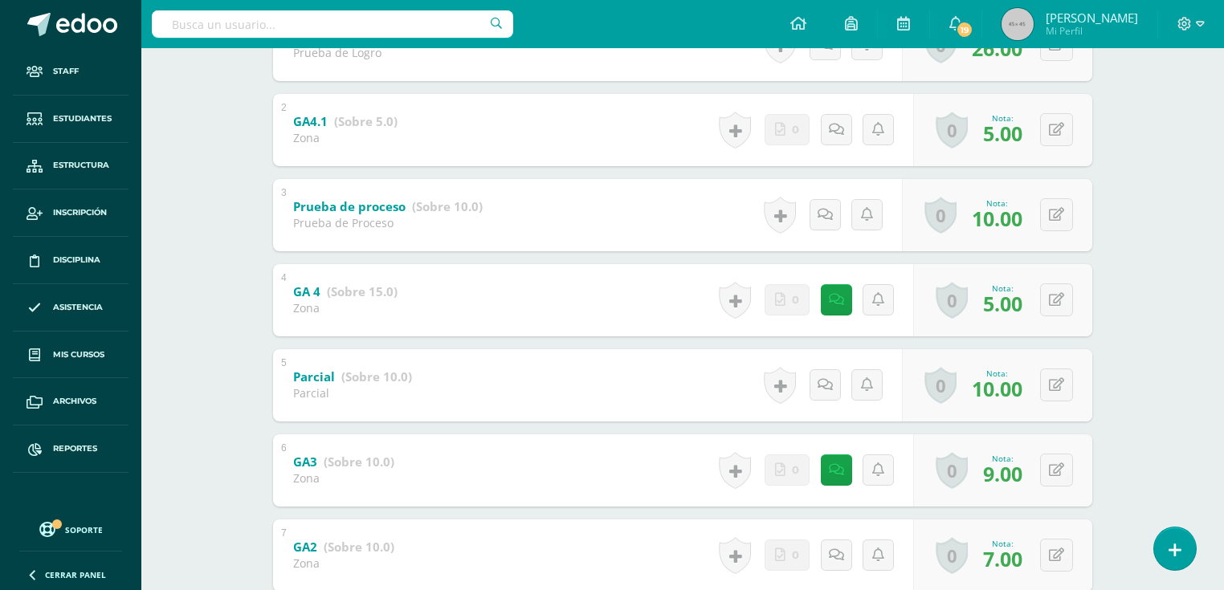
scroll to position [328, 0]
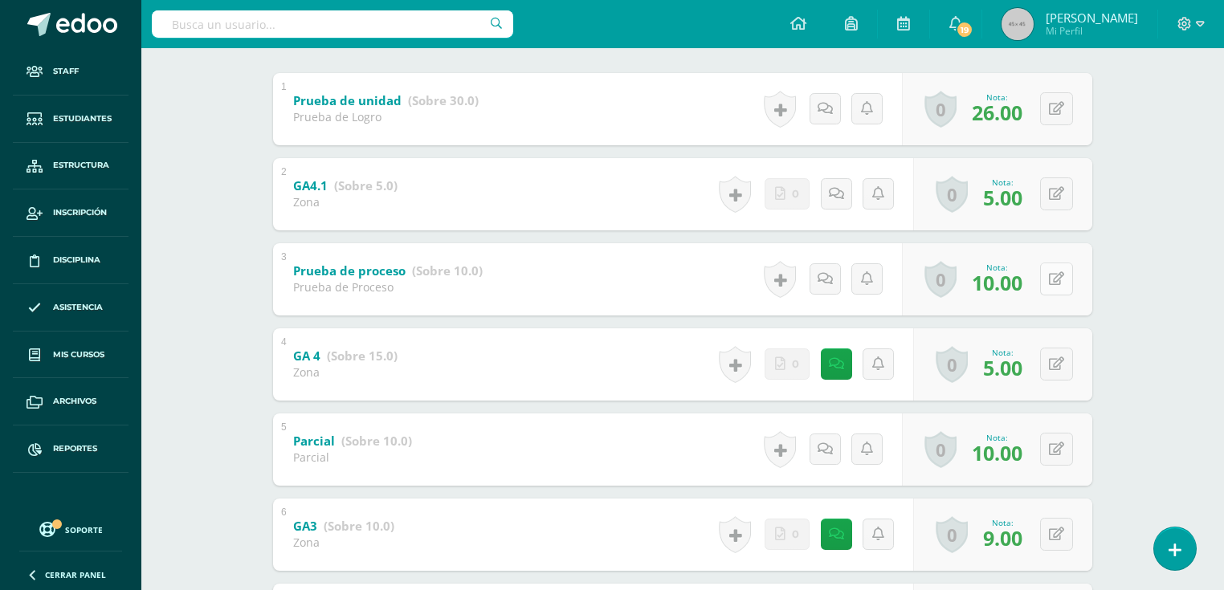
click at [1057, 282] on icon at bounding box center [1056, 279] width 15 height 14
type input "0"
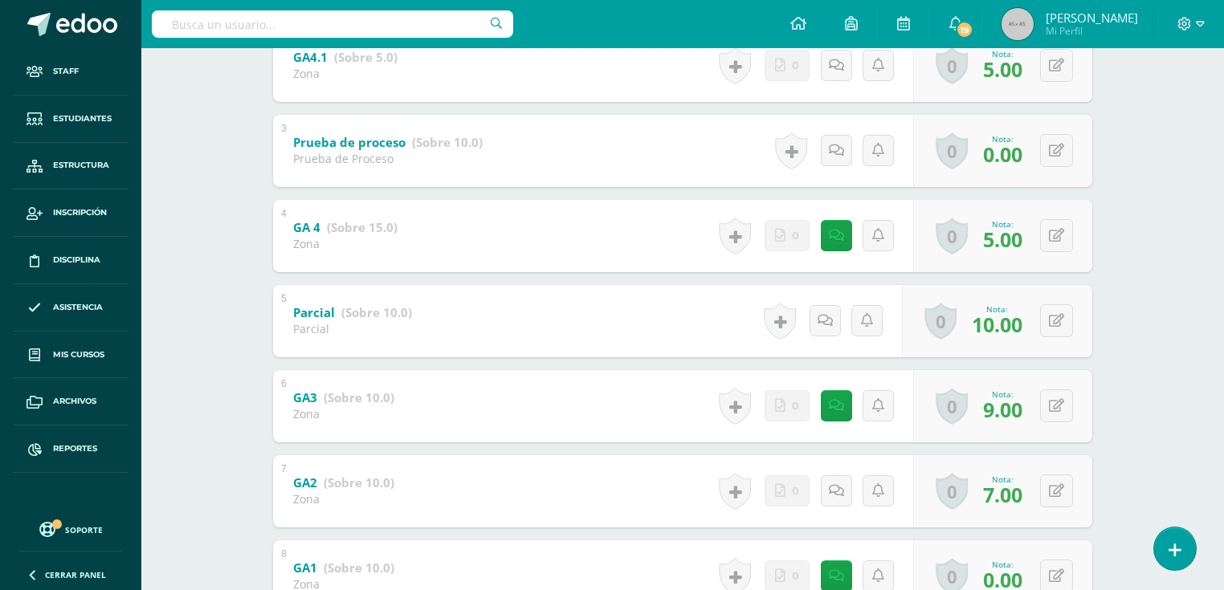
scroll to position [520, 0]
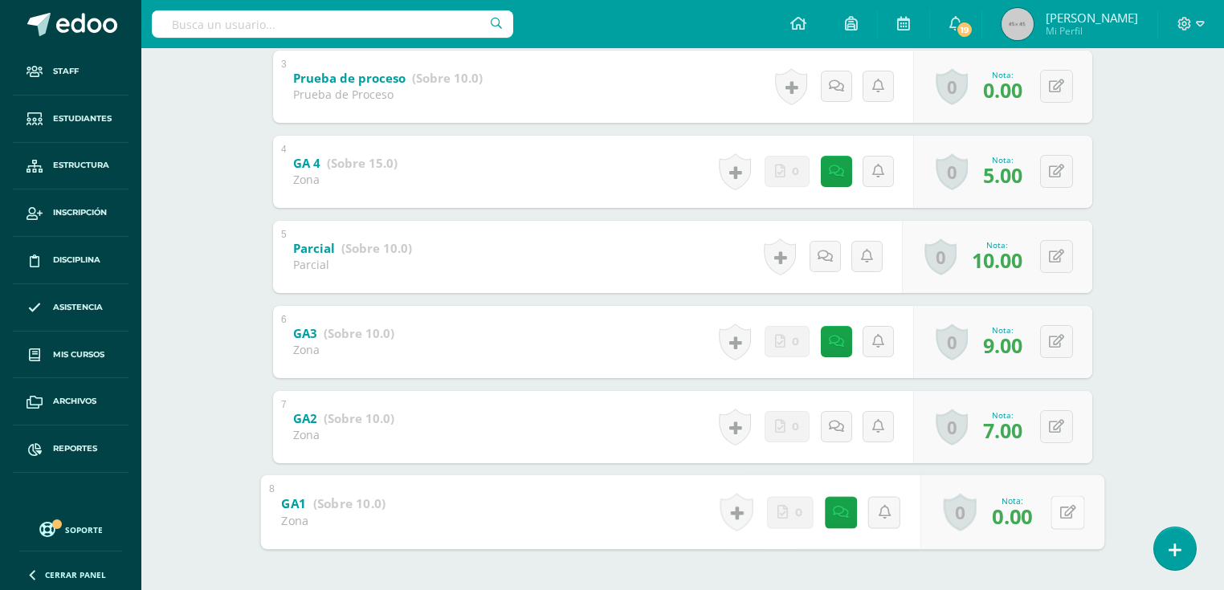
click at [1054, 521] on button at bounding box center [1067, 512] width 34 height 34
type input "10"
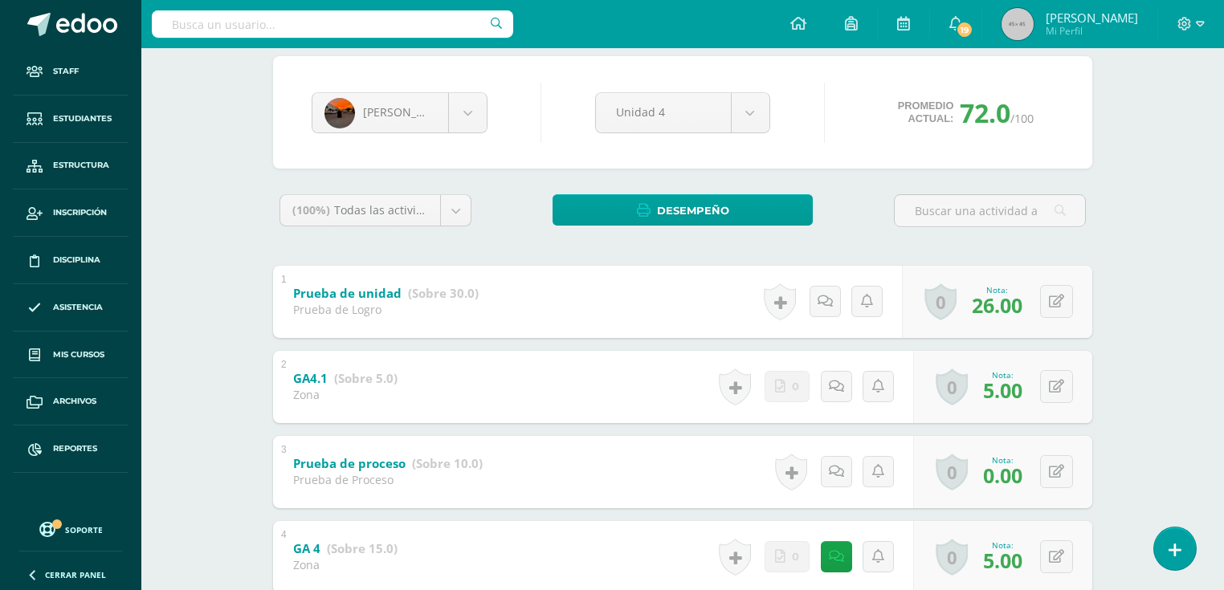
scroll to position [0, 0]
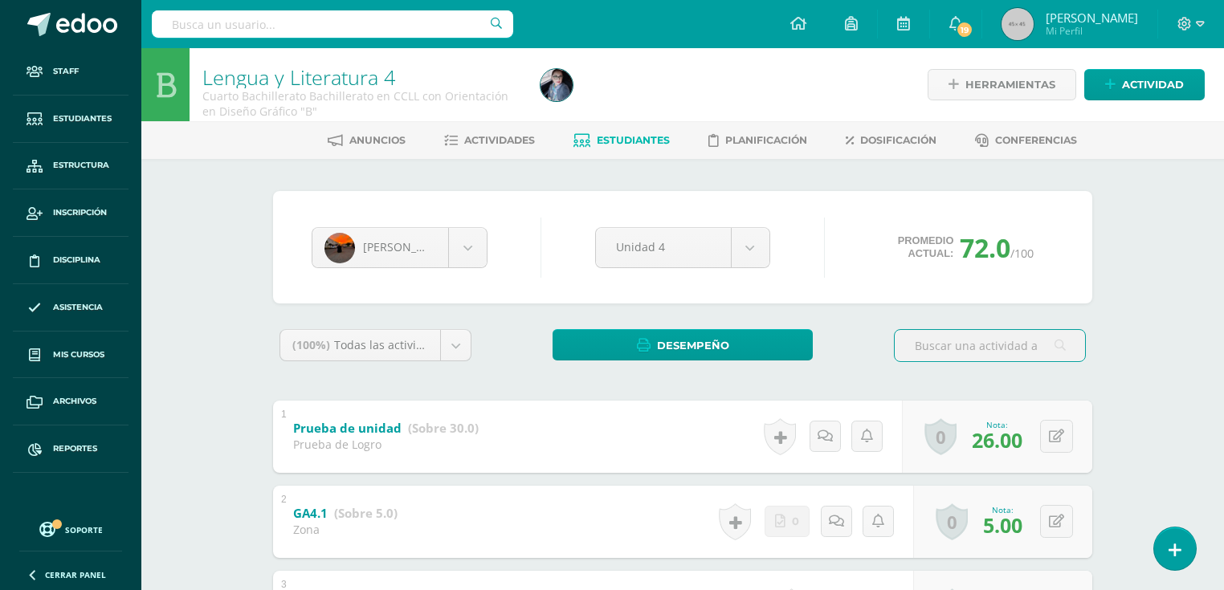
click at [620, 140] on span "Estudiantes" at bounding box center [633, 140] width 73 height 12
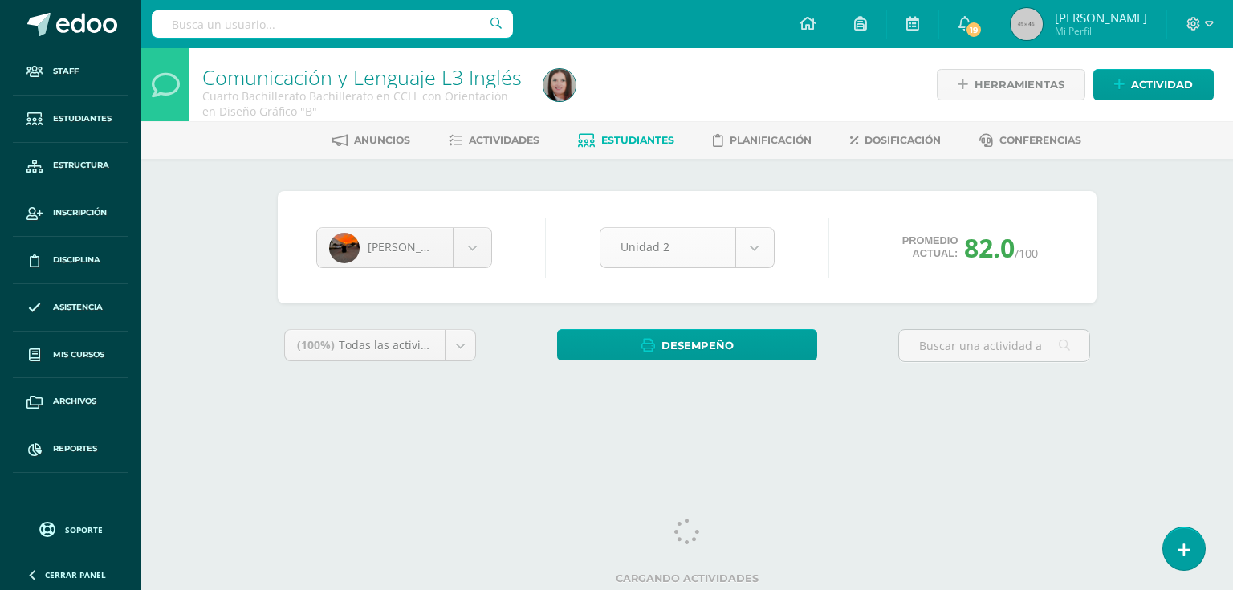
click at [691, 247] on body "Staff Estudiantes Estructura Inscripción Disciplina Asistencia Mis cursos Archi…" at bounding box center [616, 216] width 1233 height 433
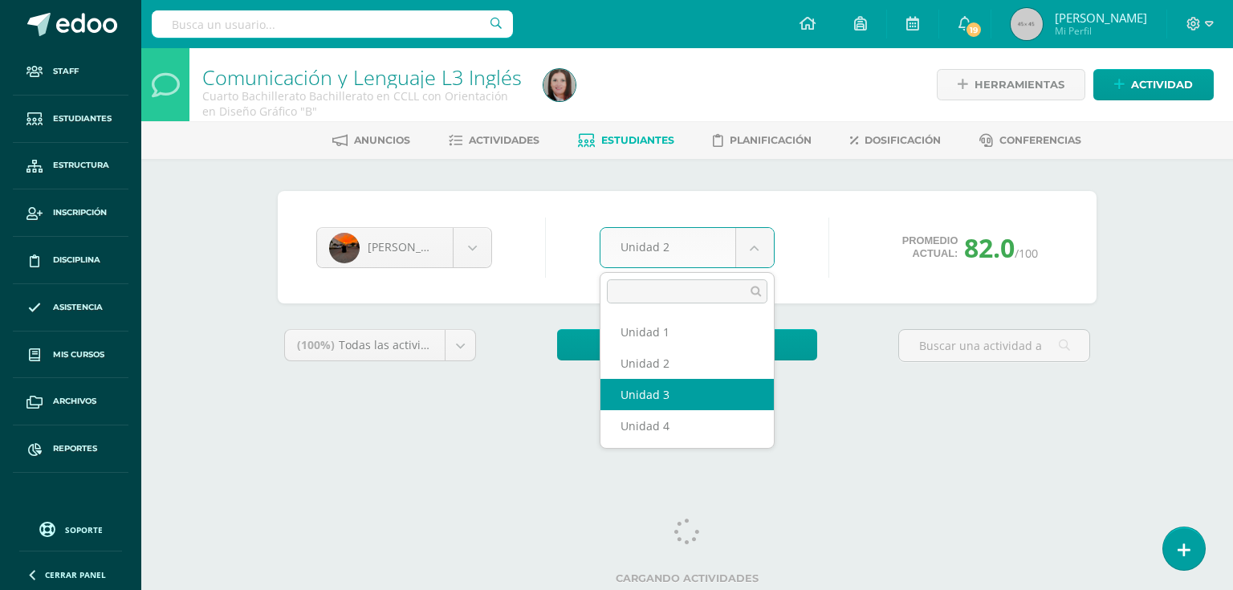
select select "Unidad 3"
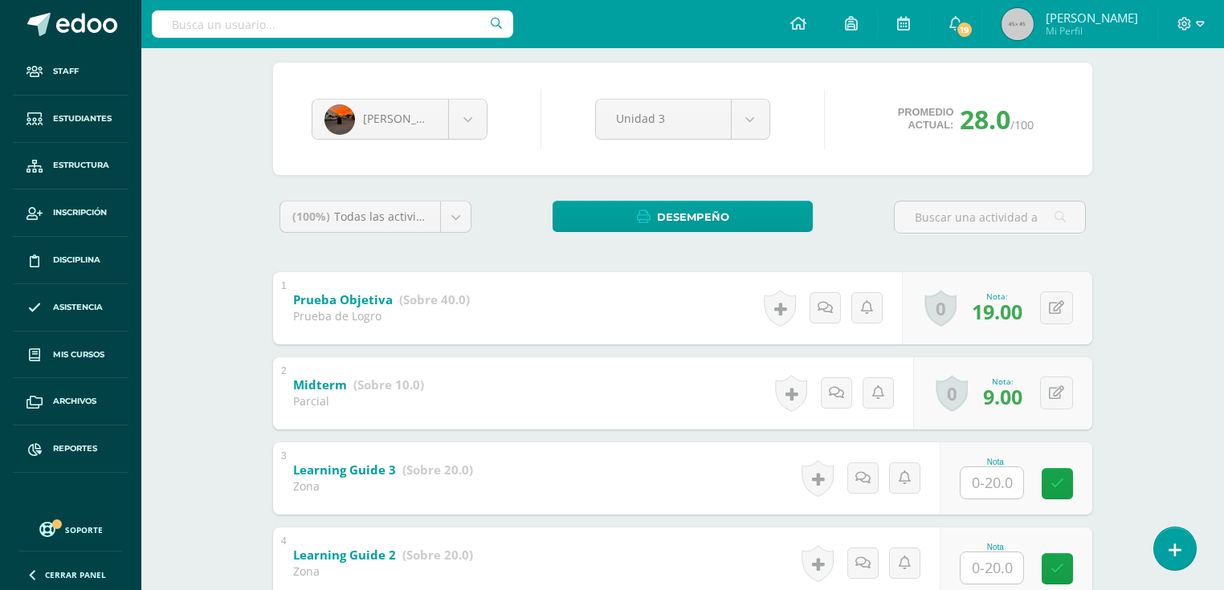
scroll to position [257, 0]
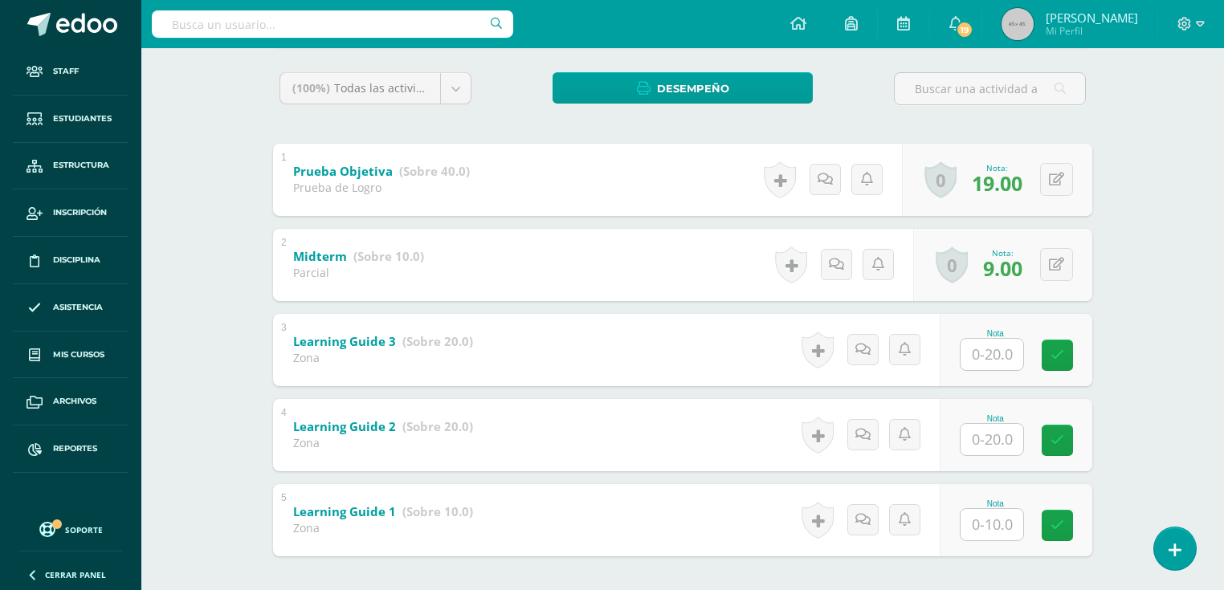
click at [980, 359] on input "text" at bounding box center [991, 354] width 63 height 31
type input "20"
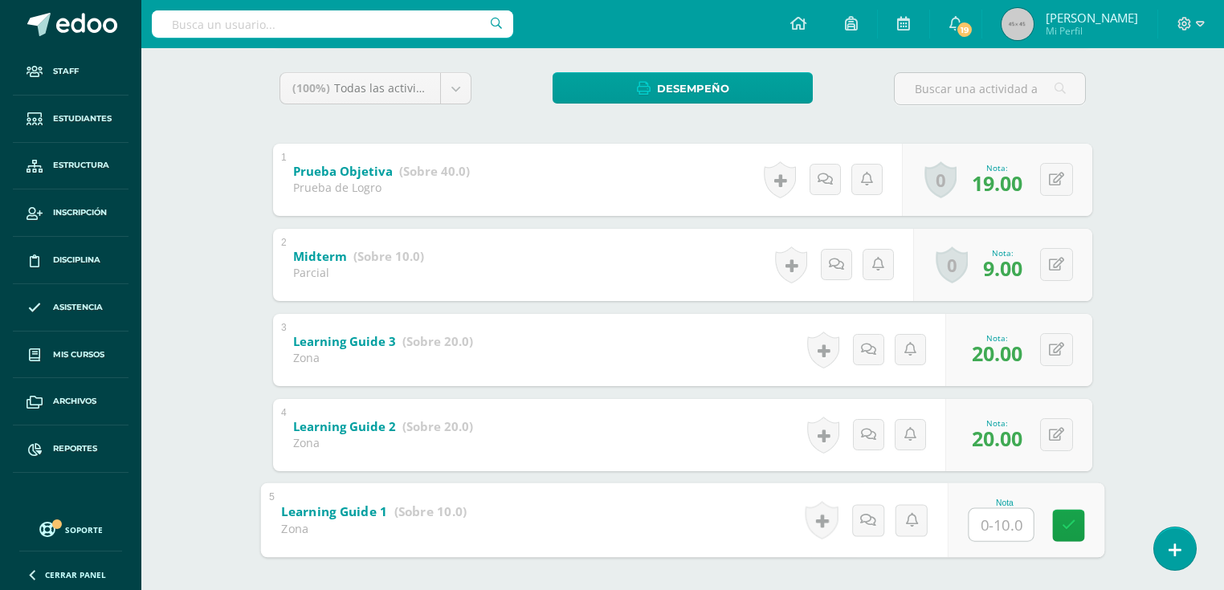
type input "2"
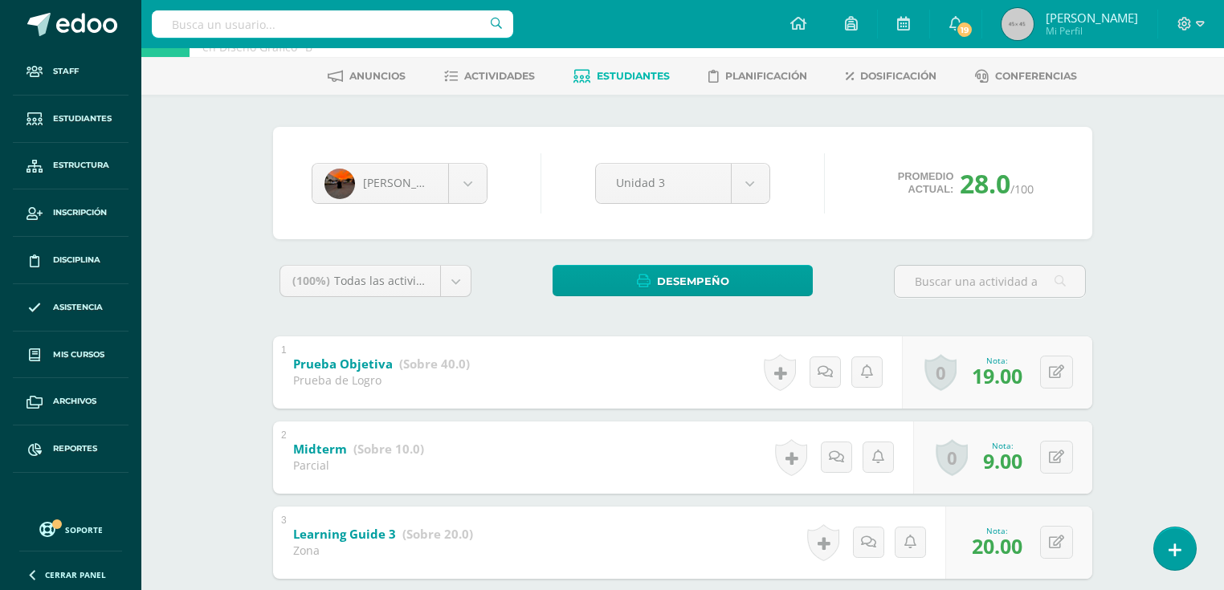
scroll to position [0, 0]
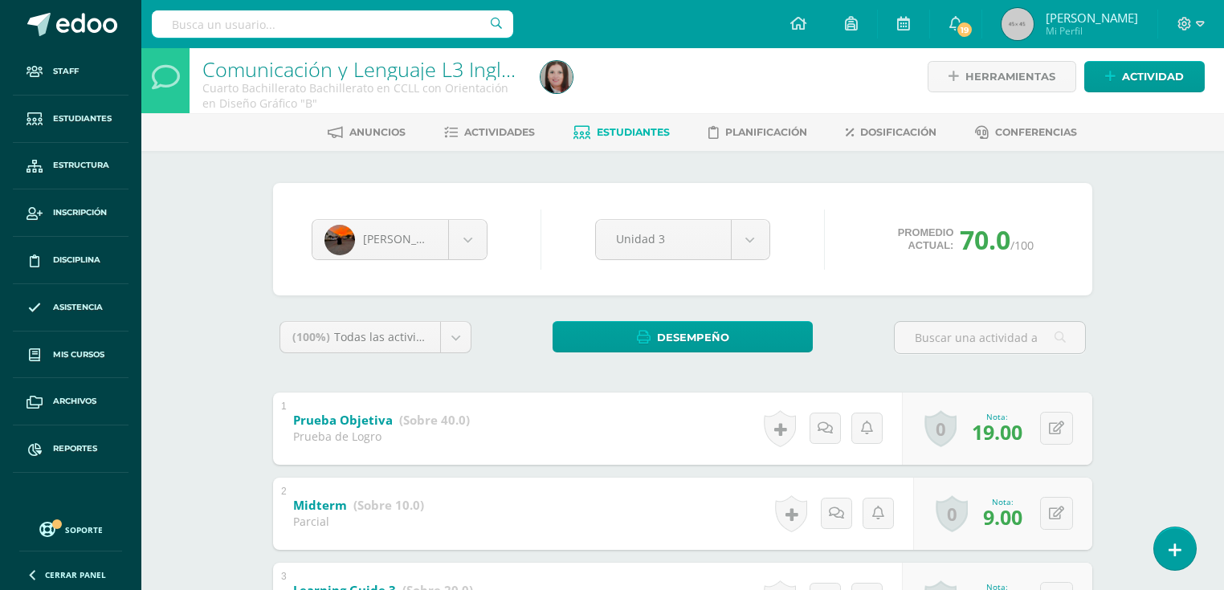
scroll to position [72, 0]
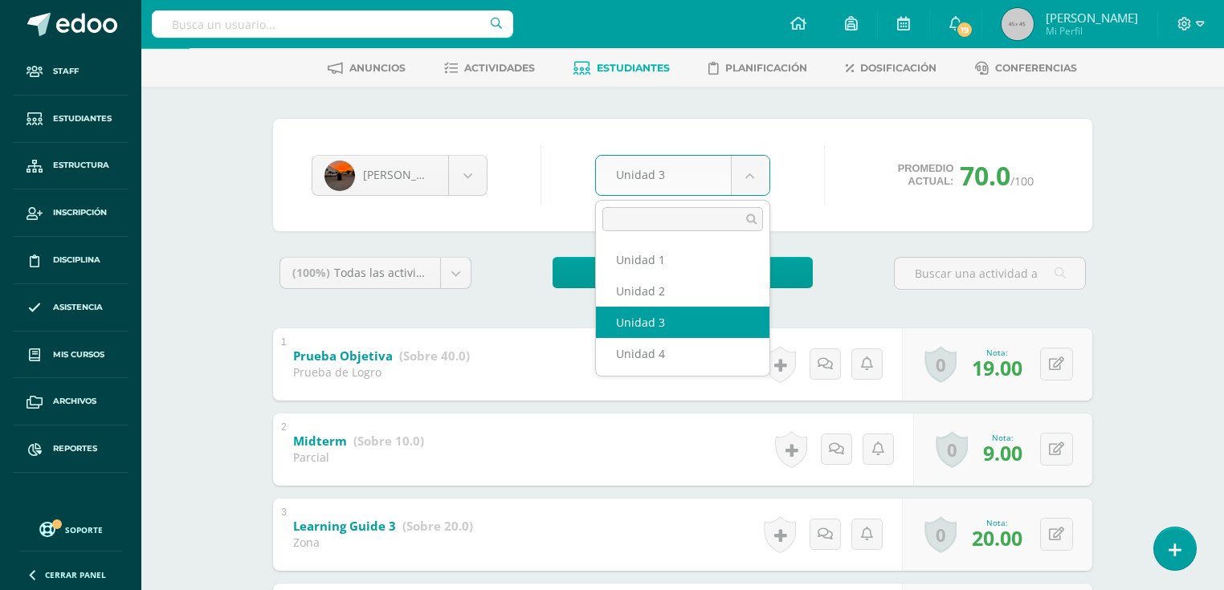
click at [743, 177] on body "Staff Estudiantes Estructura Inscripción Disciplina Asistencia Mis cursos Archi…" at bounding box center [612, 388] width 1224 height 920
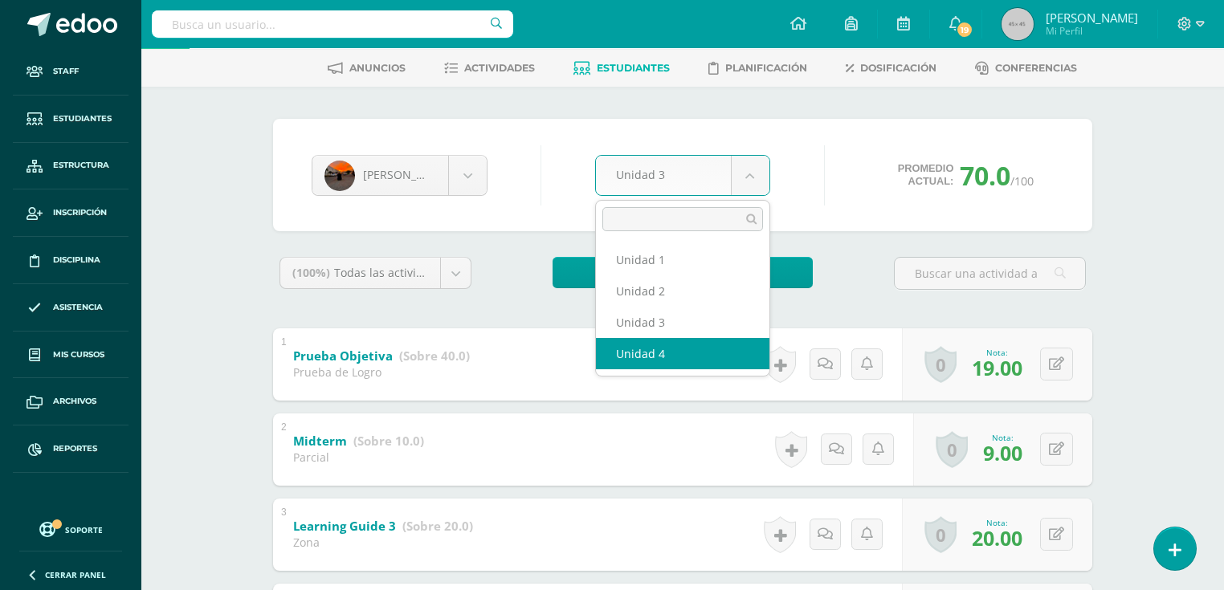
select select "Unidad 4"
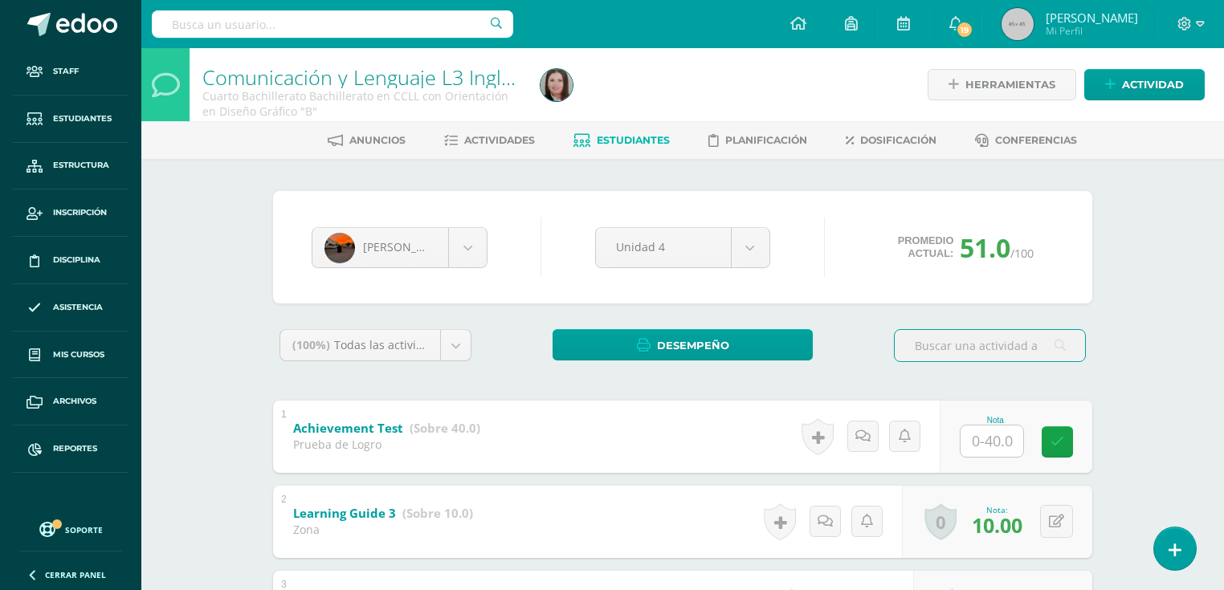
scroll to position [193, 0]
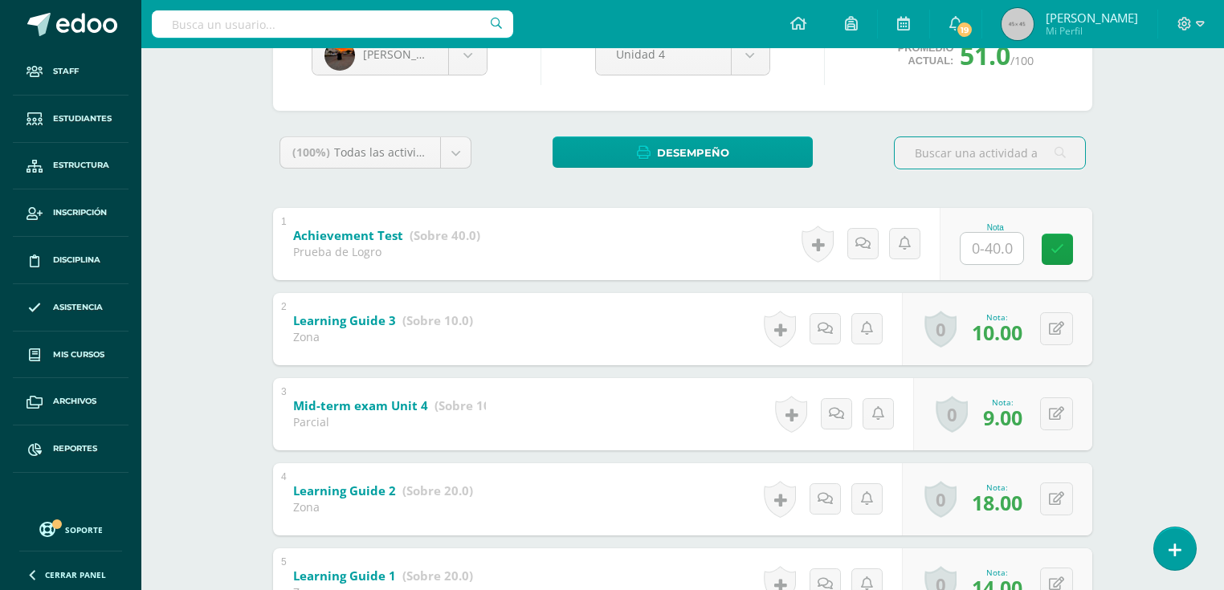
click at [978, 260] on input "text" at bounding box center [991, 248] width 63 height 31
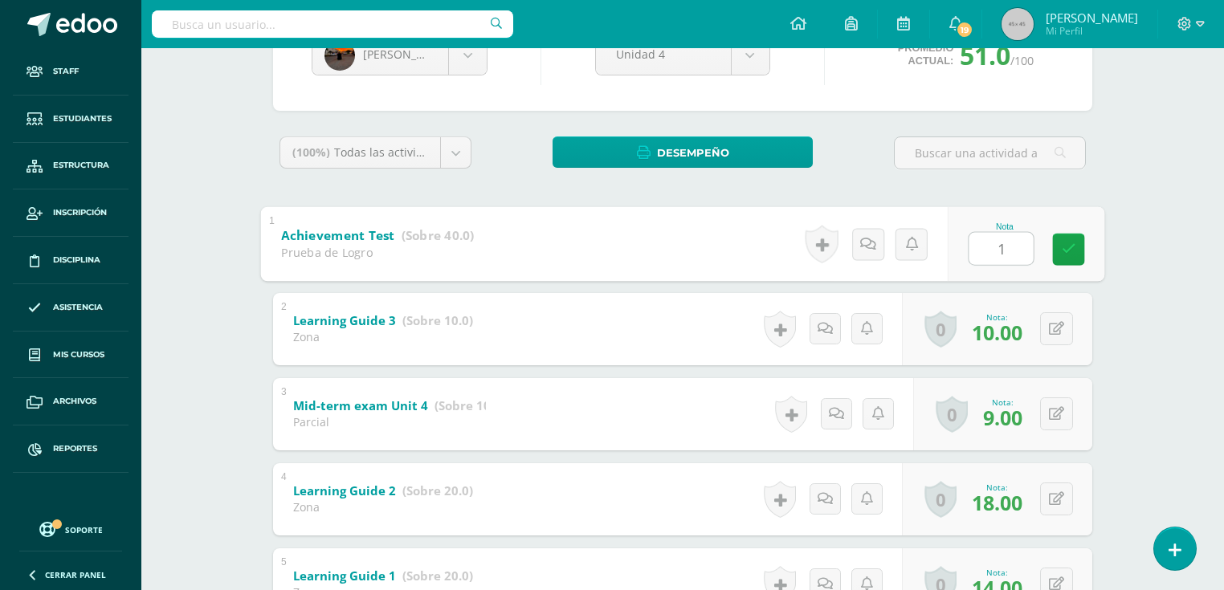
type input "19"
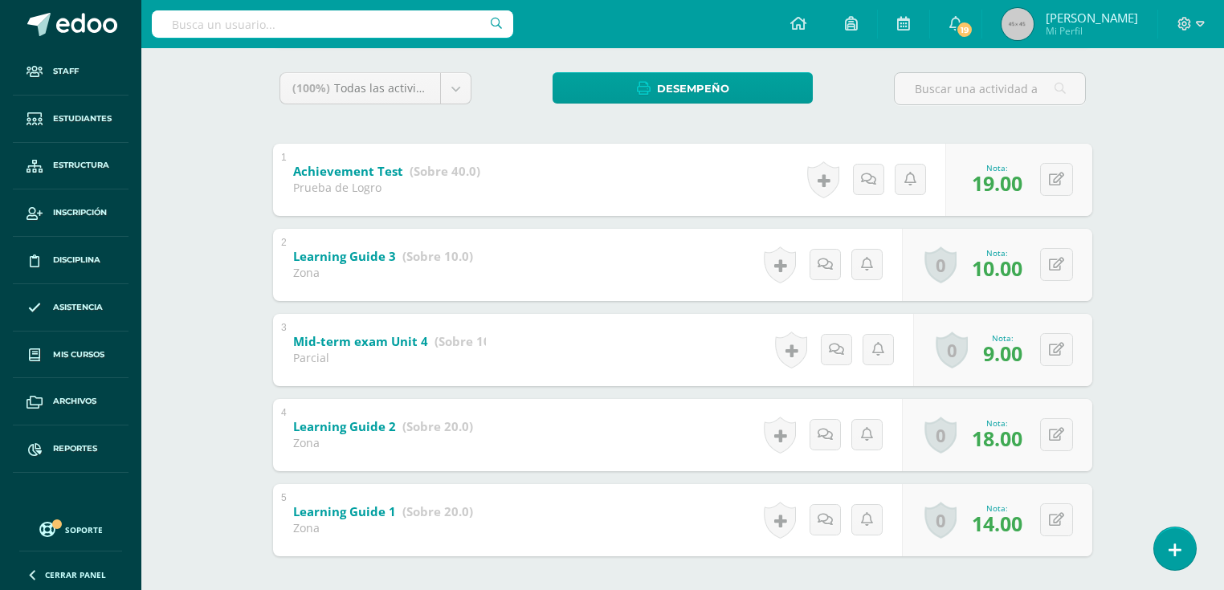
scroll to position [0, 0]
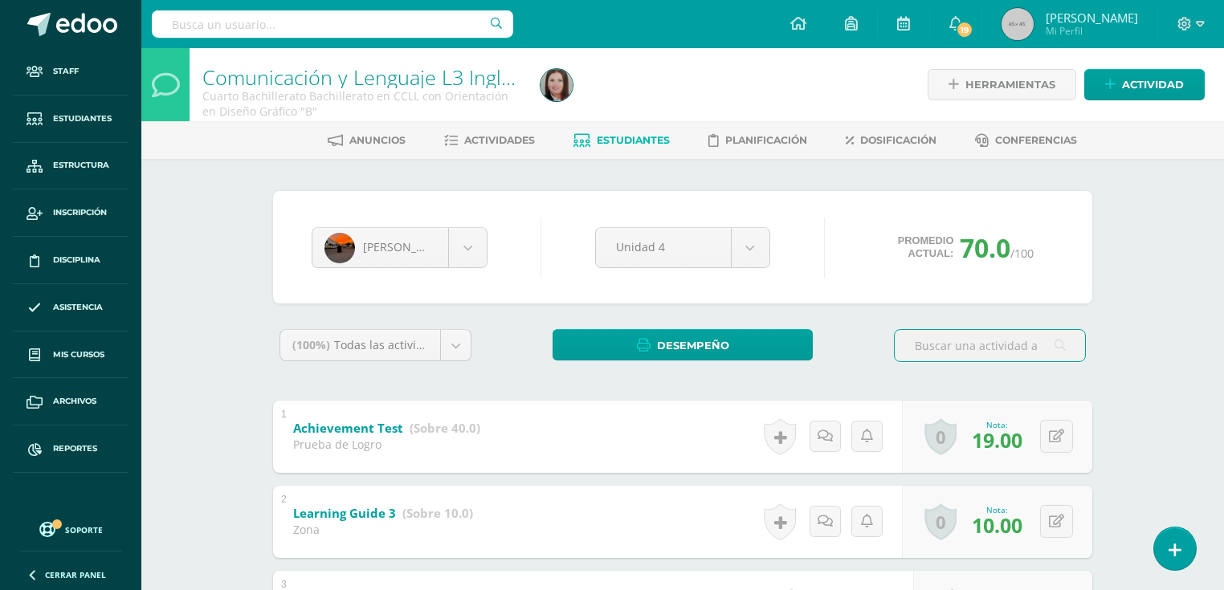
click at [617, 143] on span "Estudiantes" at bounding box center [633, 140] width 73 height 12
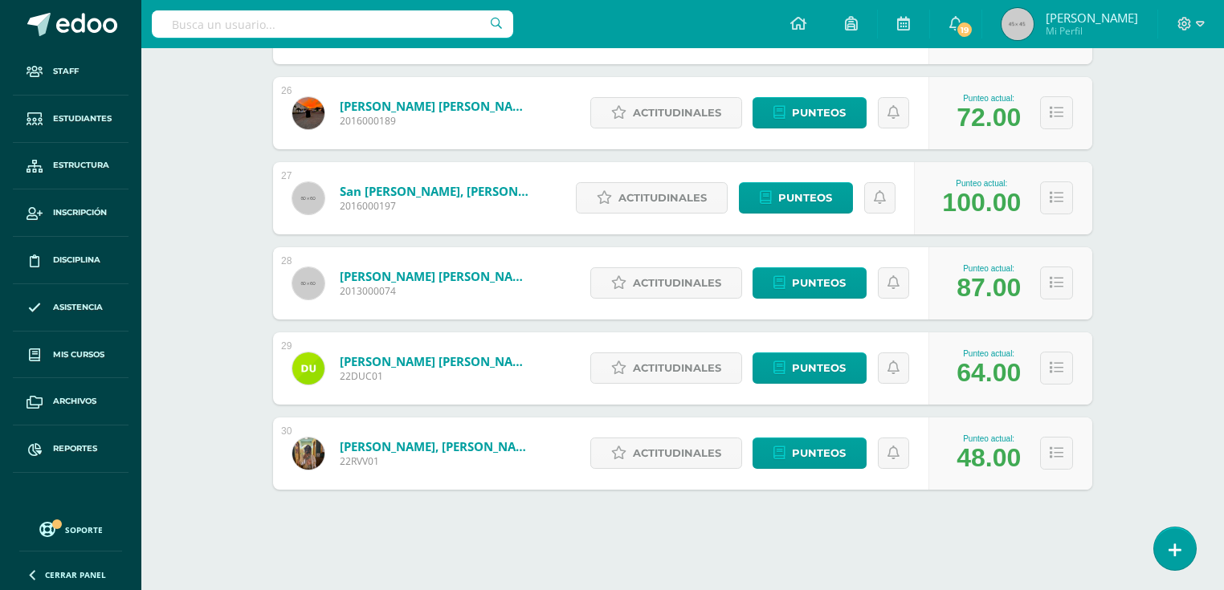
scroll to position [2207, 0]
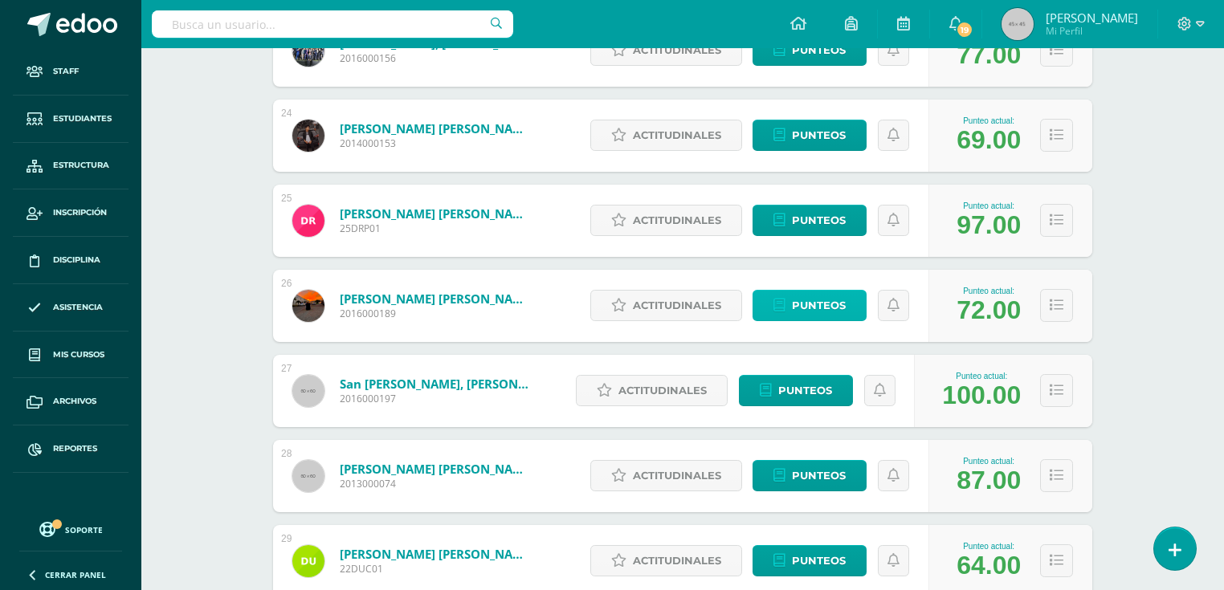
click at [800, 308] on span "Punteos" at bounding box center [819, 306] width 54 height 30
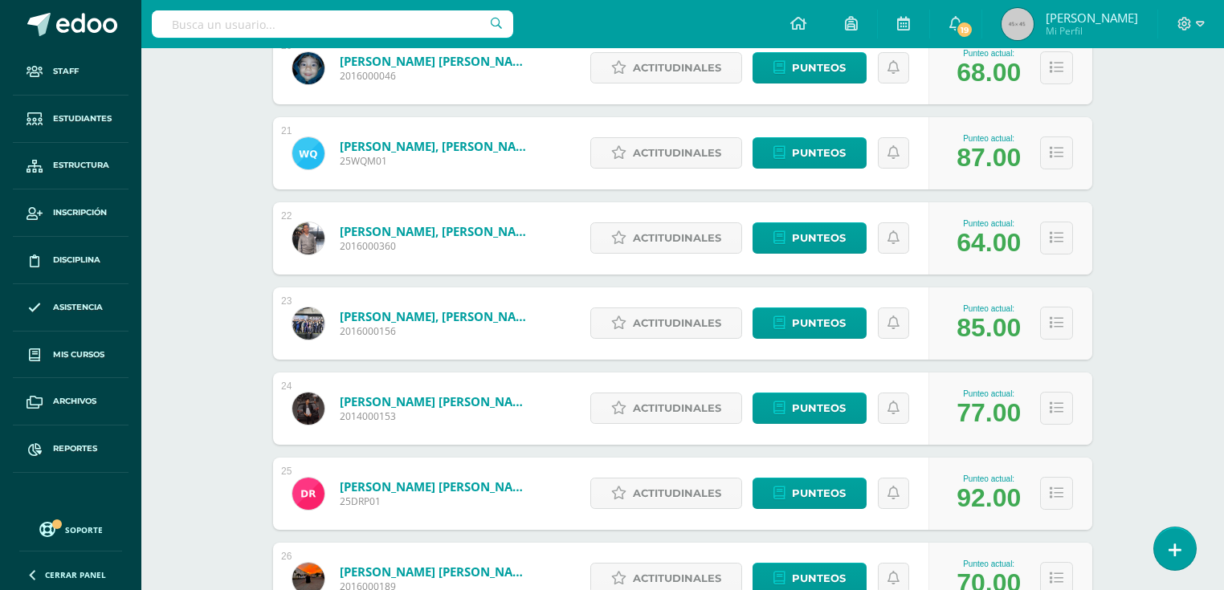
scroll to position [2127, 0]
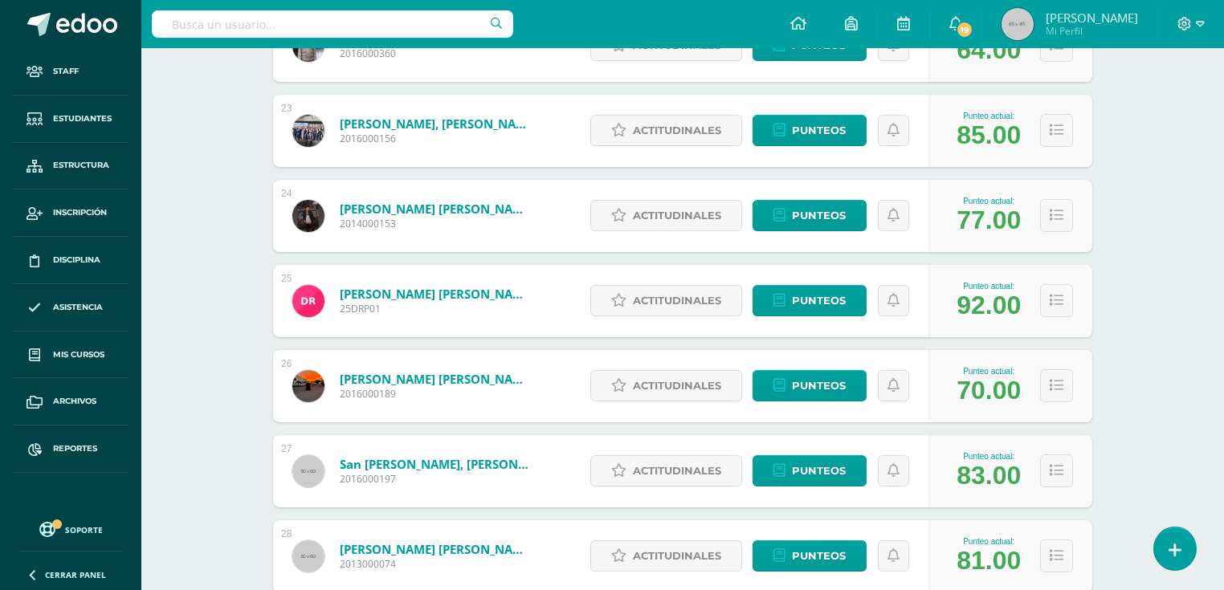
click at [398, 380] on link "[PERSON_NAME] [PERSON_NAME]" at bounding box center [436, 379] width 193 height 16
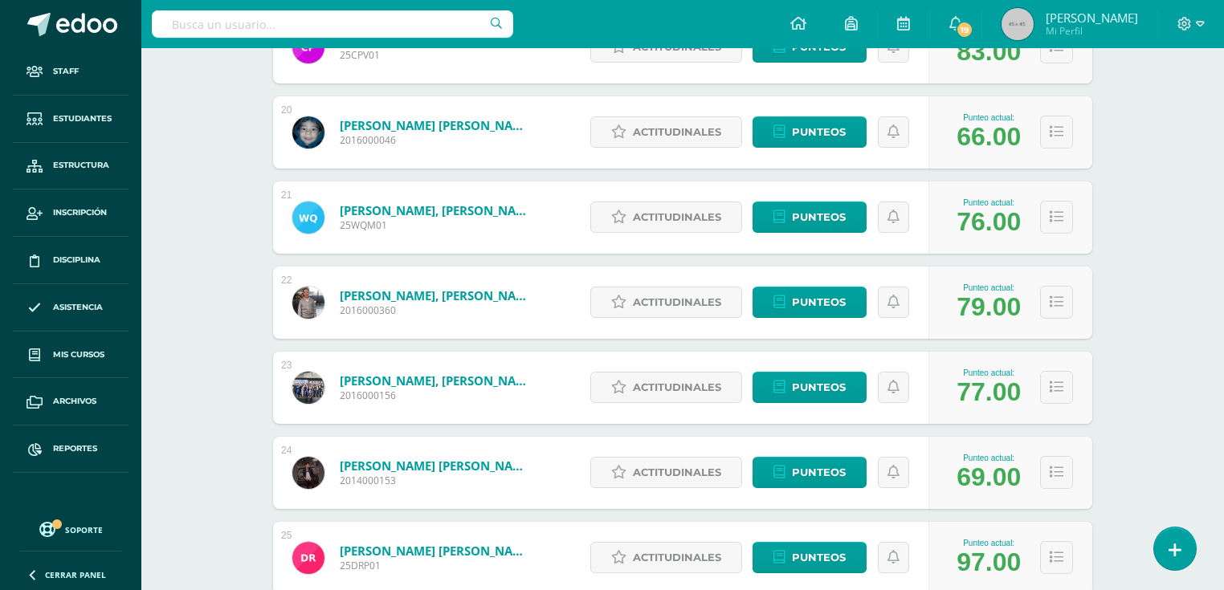
scroll to position [2063, 0]
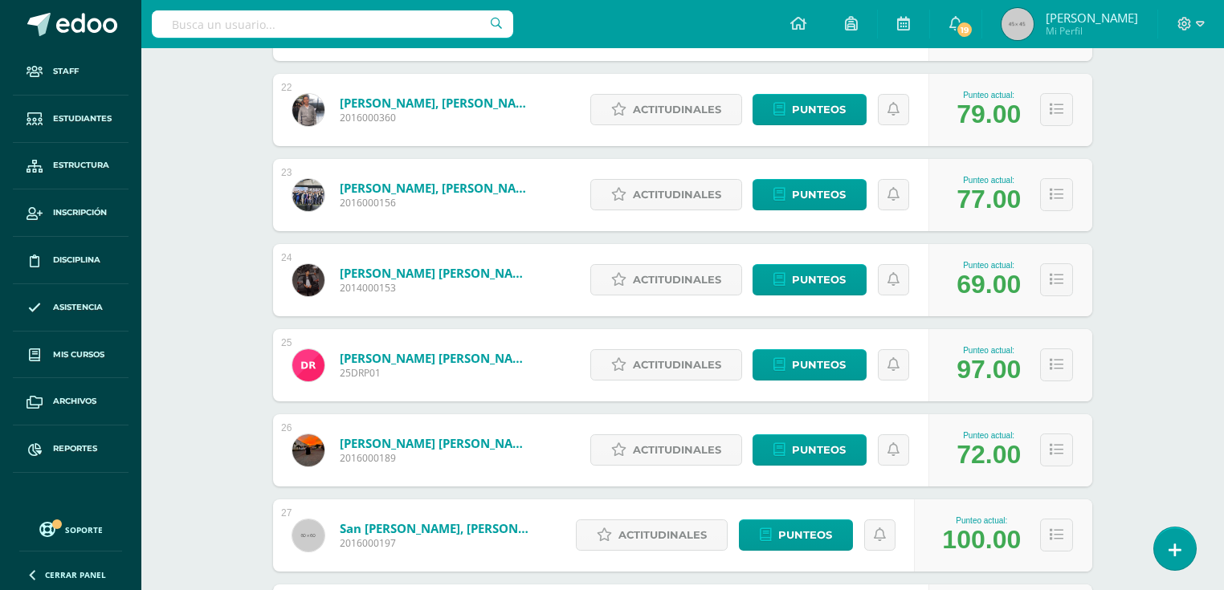
click at [400, 443] on link "Rojas Flores, Luis Fernando" at bounding box center [436, 443] width 193 height 16
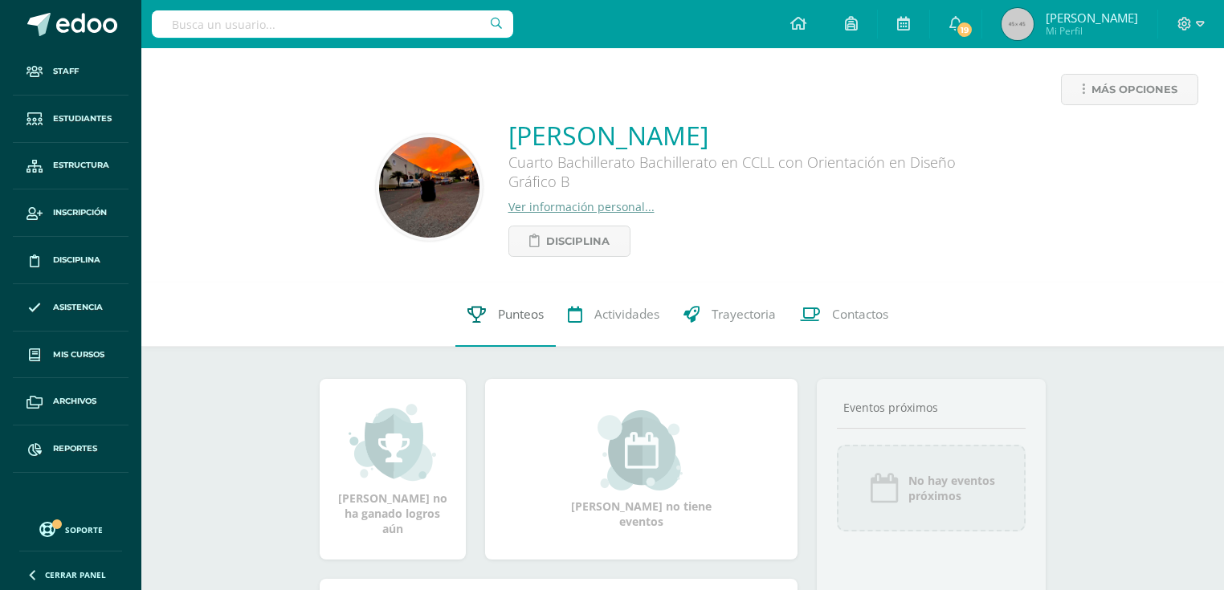
click at [527, 318] on span "Punteos" at bounding box center [521, 314] width 46 height 17
click at [518, 334] on link "Punteos" at bounding box center [505, 315] width 100 height 64
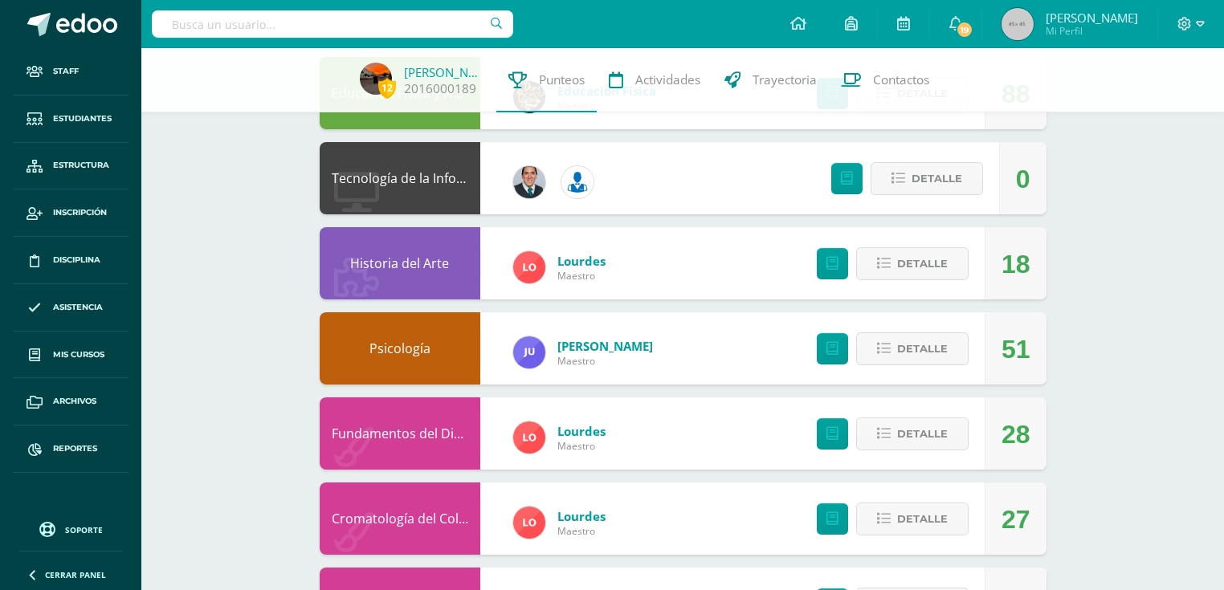
scroll to position [450, 0]
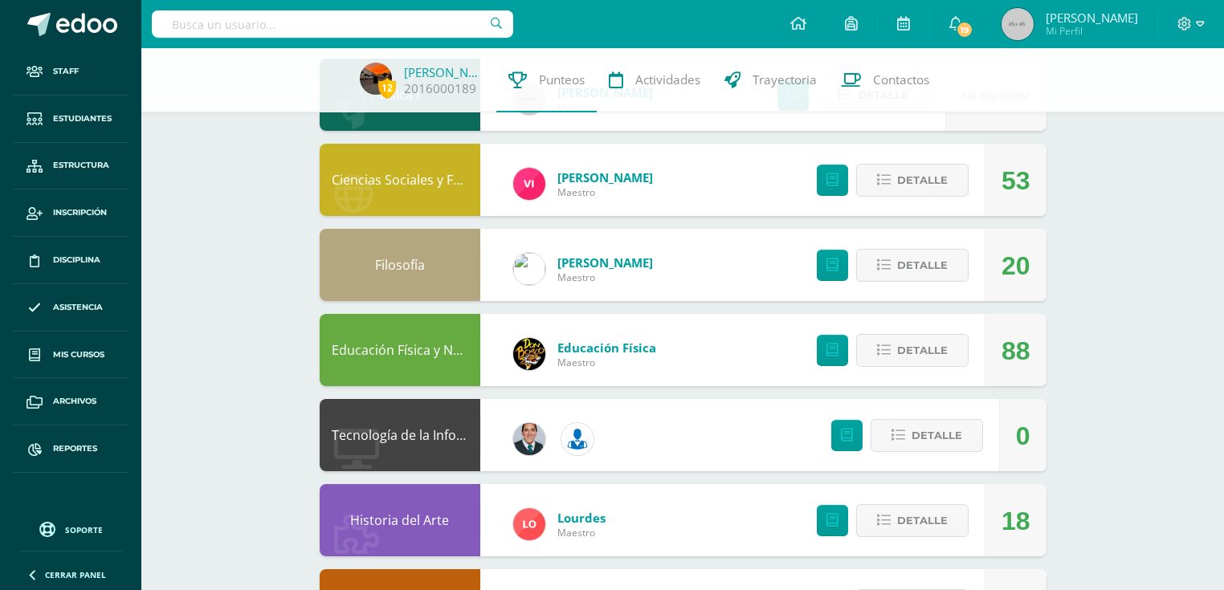
click at [417, 425] on div "Tecnología de la Información y Comunicación (TIC)" at bounding box center [400, 435] width 161 height 72
click at [417, 427] on link "Tecnología de la Información y Comunicación (TIC)" at bounding box center [484, 435] width 304 height 18
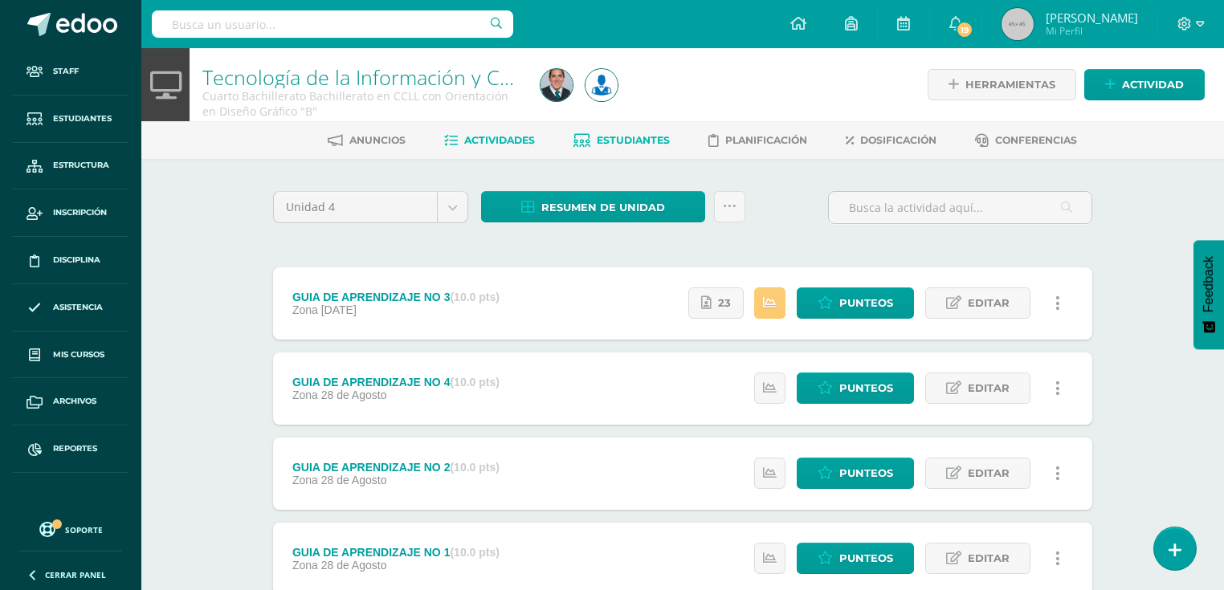
click at [633, 140] on span "Estudiantes" at bounding box center [633, 140] width 73 height 12
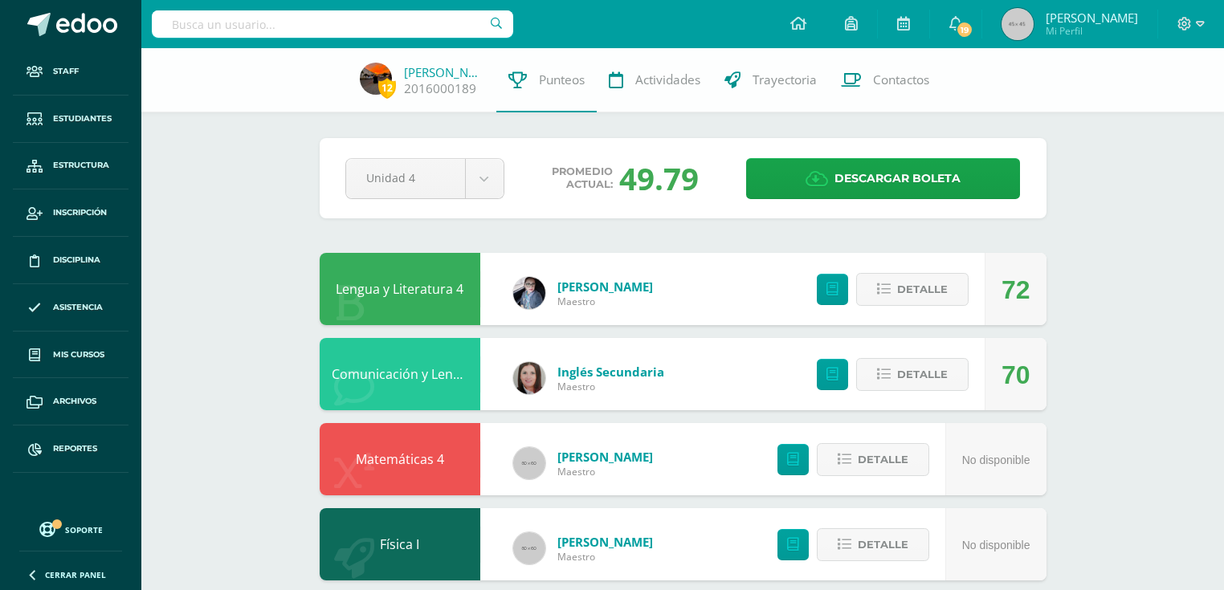
click at [417, 465] on link "Matemáticas 4" at bounding box center [400, 459] width 88 height 18
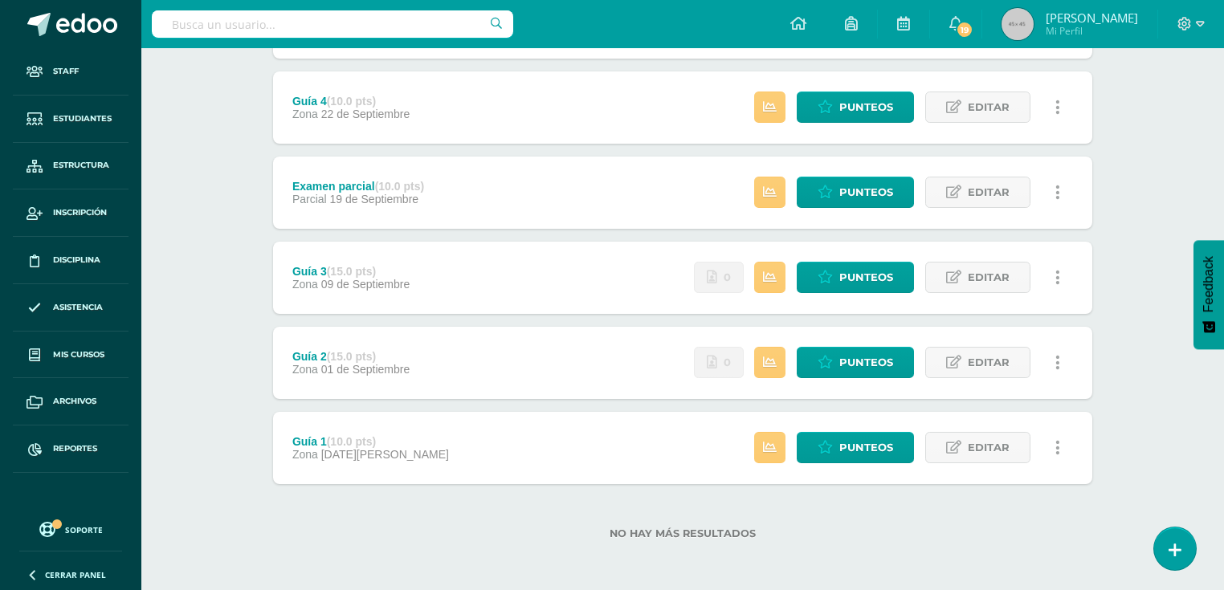
scroll to position [238, 0]
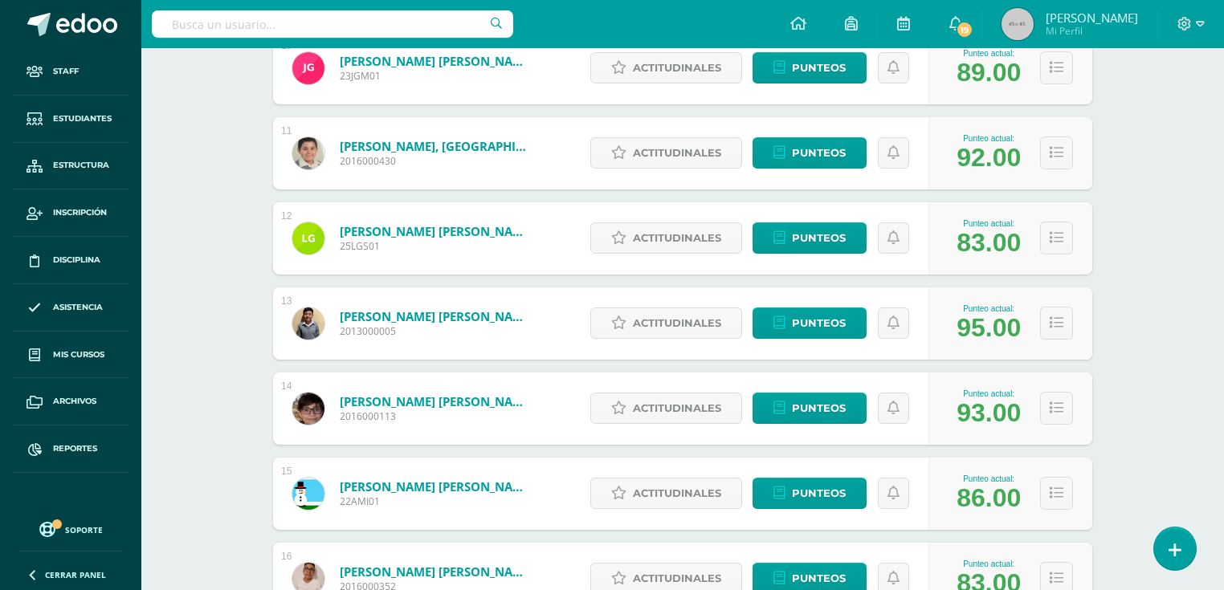
scroll to position [1468, 0]
